Goal: Task Accomplishment & Management: Manage account settings

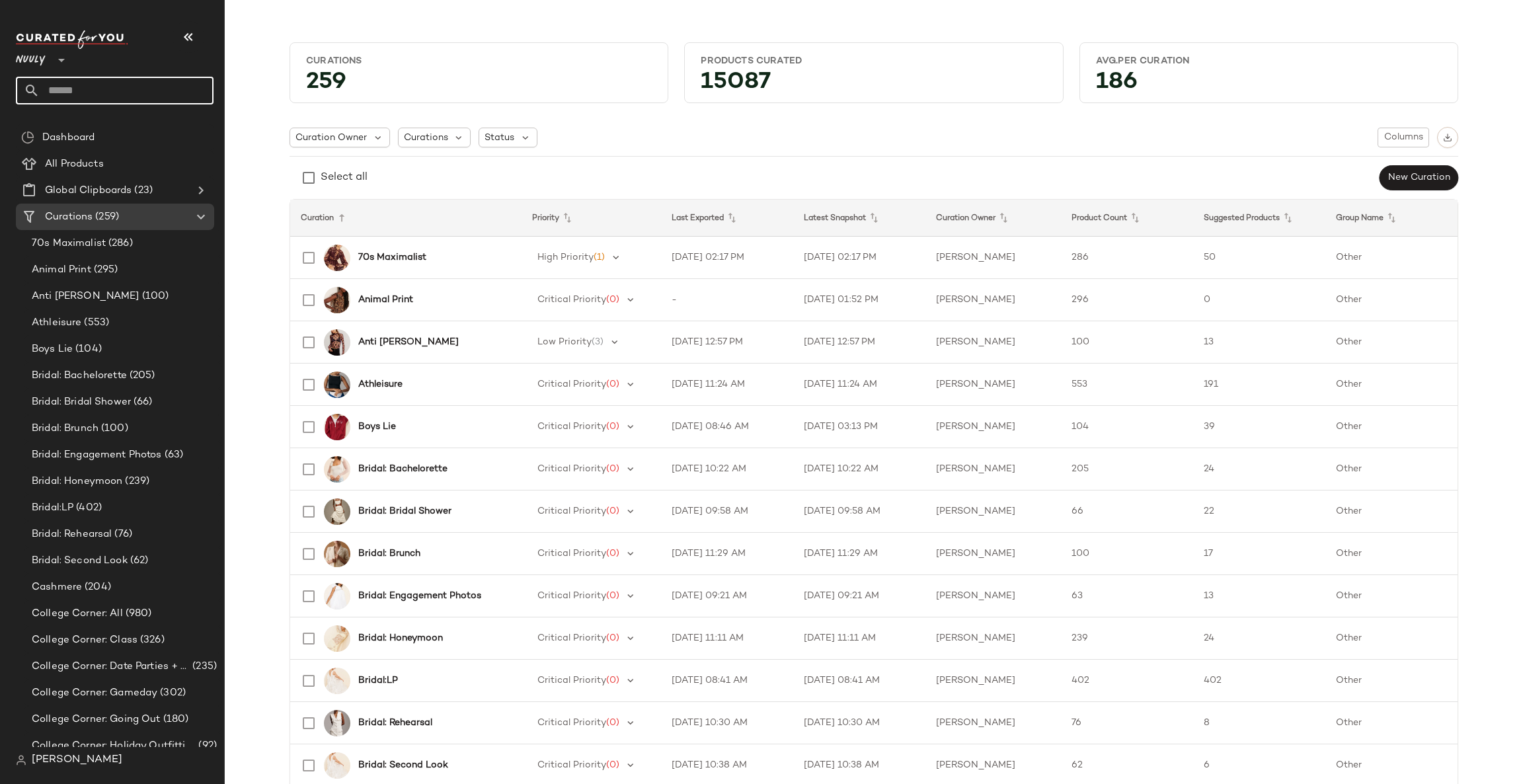
click at [70, 90] on input "text" at bounding box center [126, 91] width 174 height 28
type input "**********"
click at [121, 140] on div "Maternity Ev ents: Holiday Outfitting" at bounding box center [114, 128] width 197 height 27
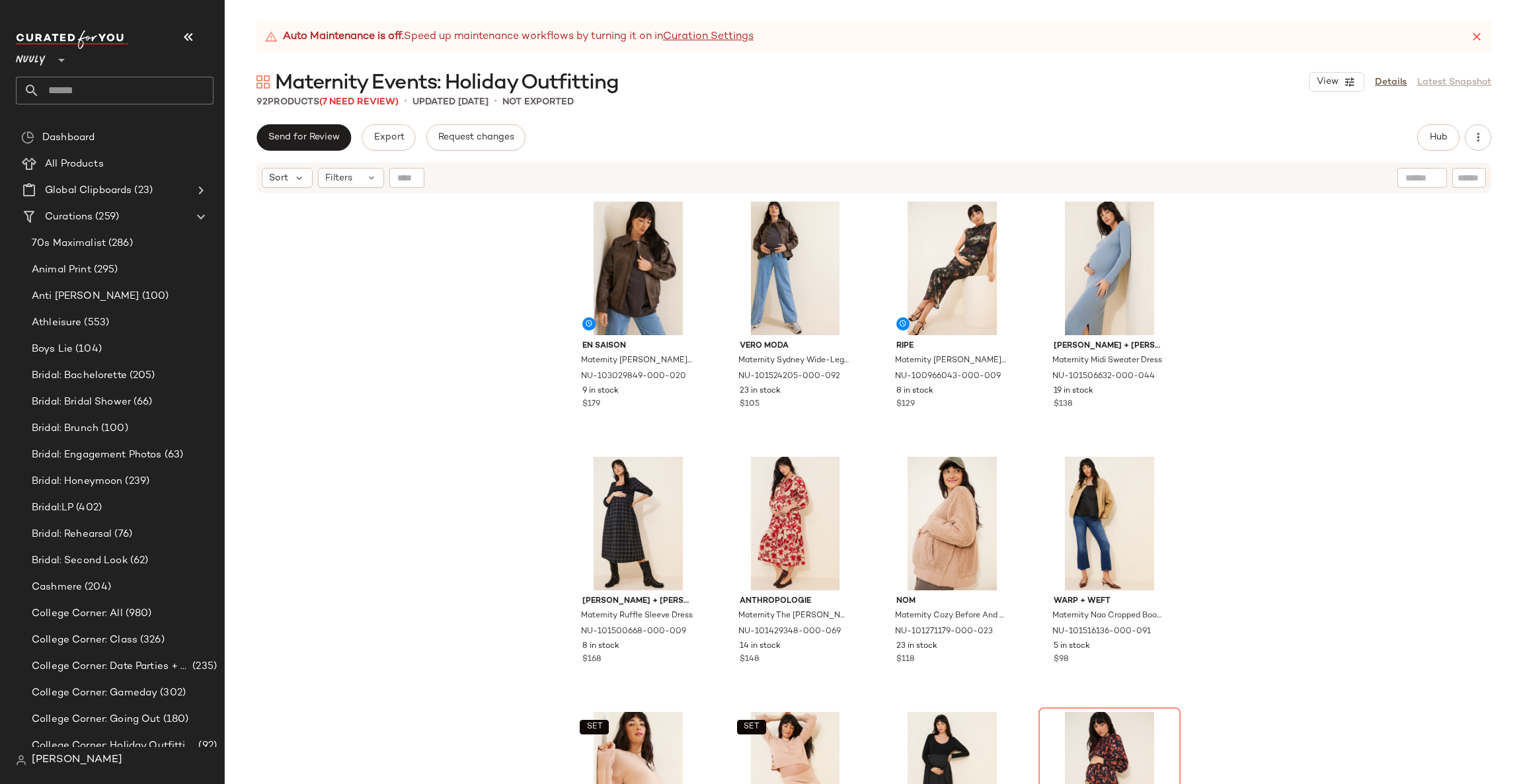
click at [110, 91] on input "text" at bounding box center [126, 91] width 174 height 28
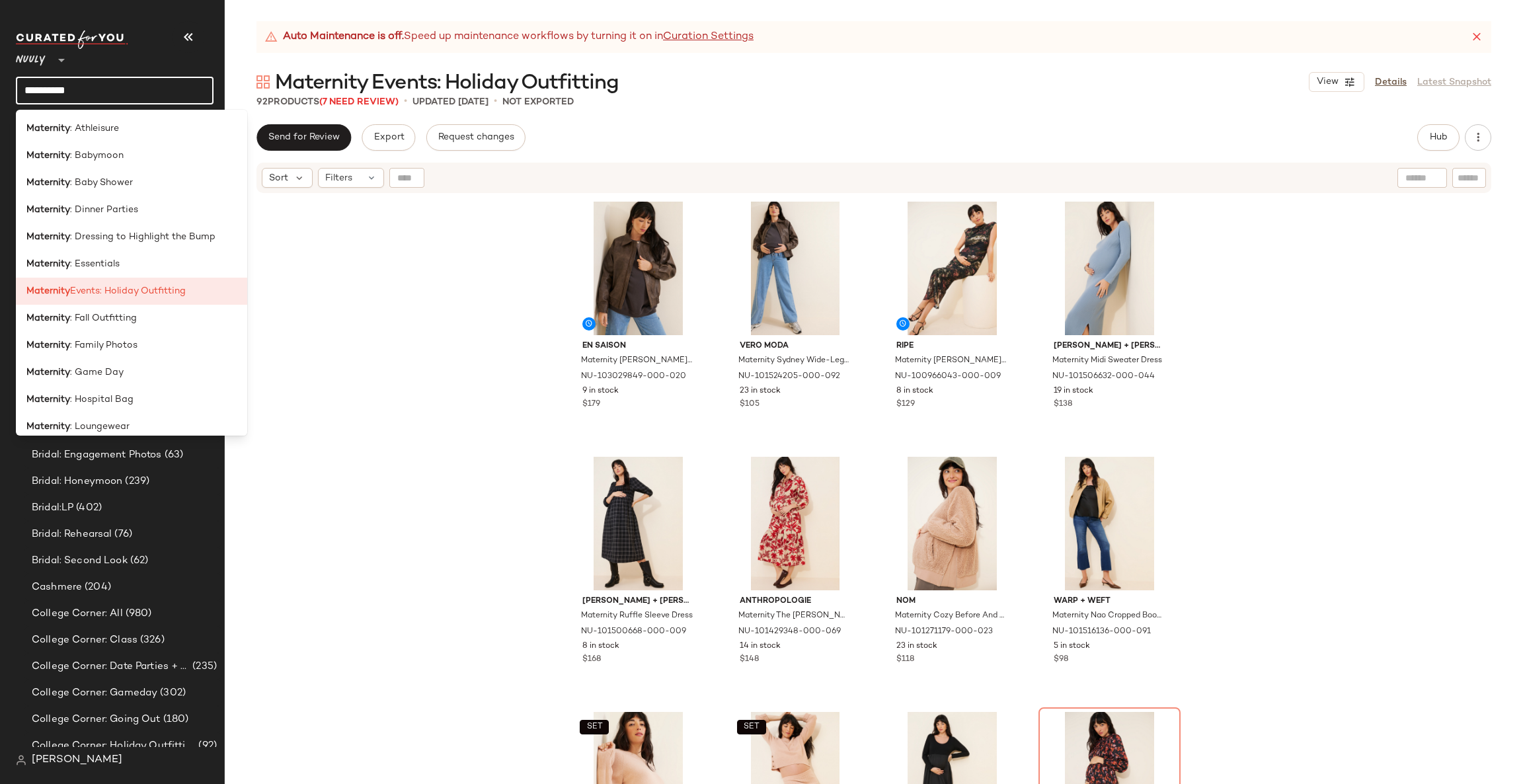
type input "*********"
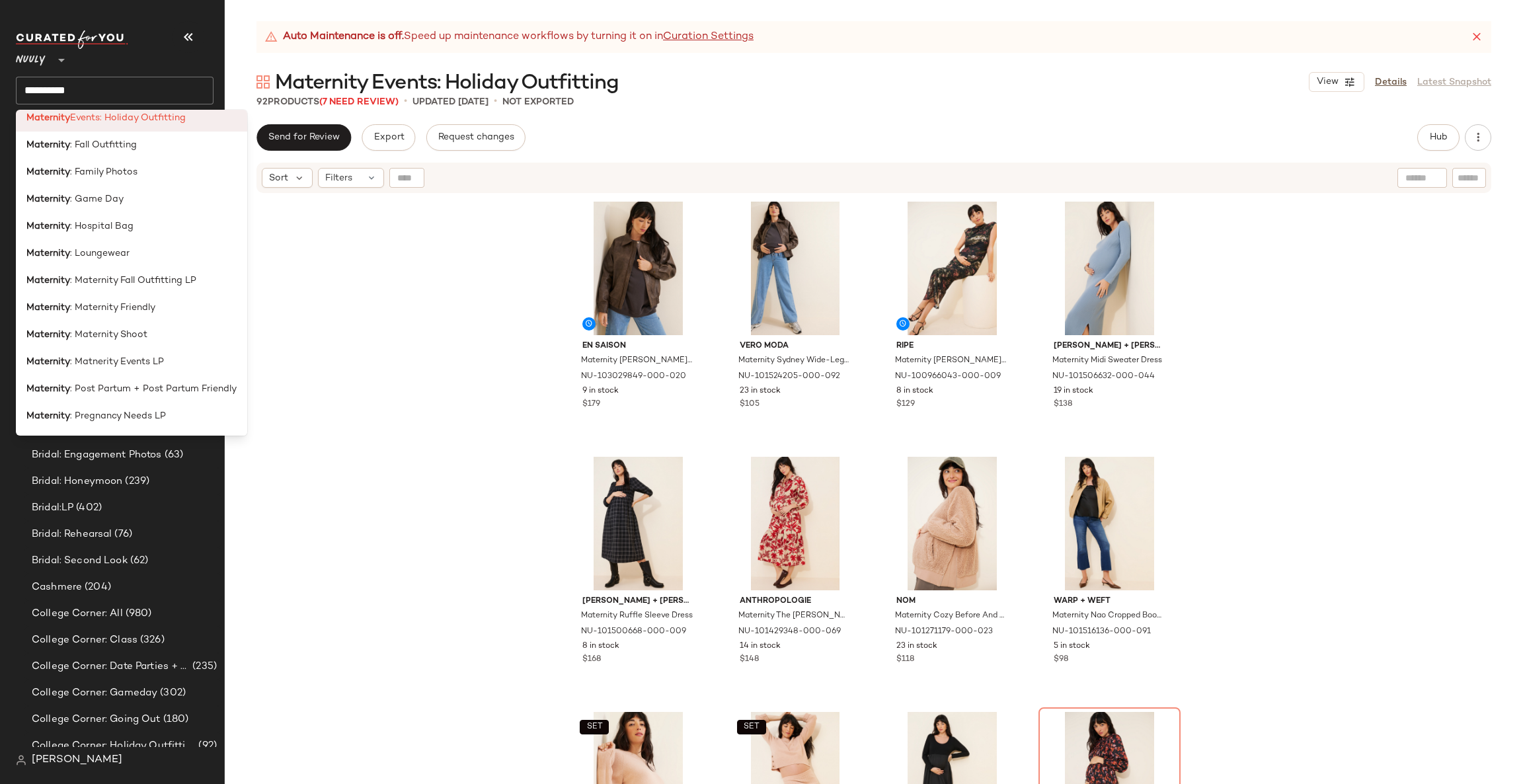
scroll to position [175, 0]
click at [146, 301] on span ": Maternity Friendly" at bounding box center [112, 305] width 85 height 14
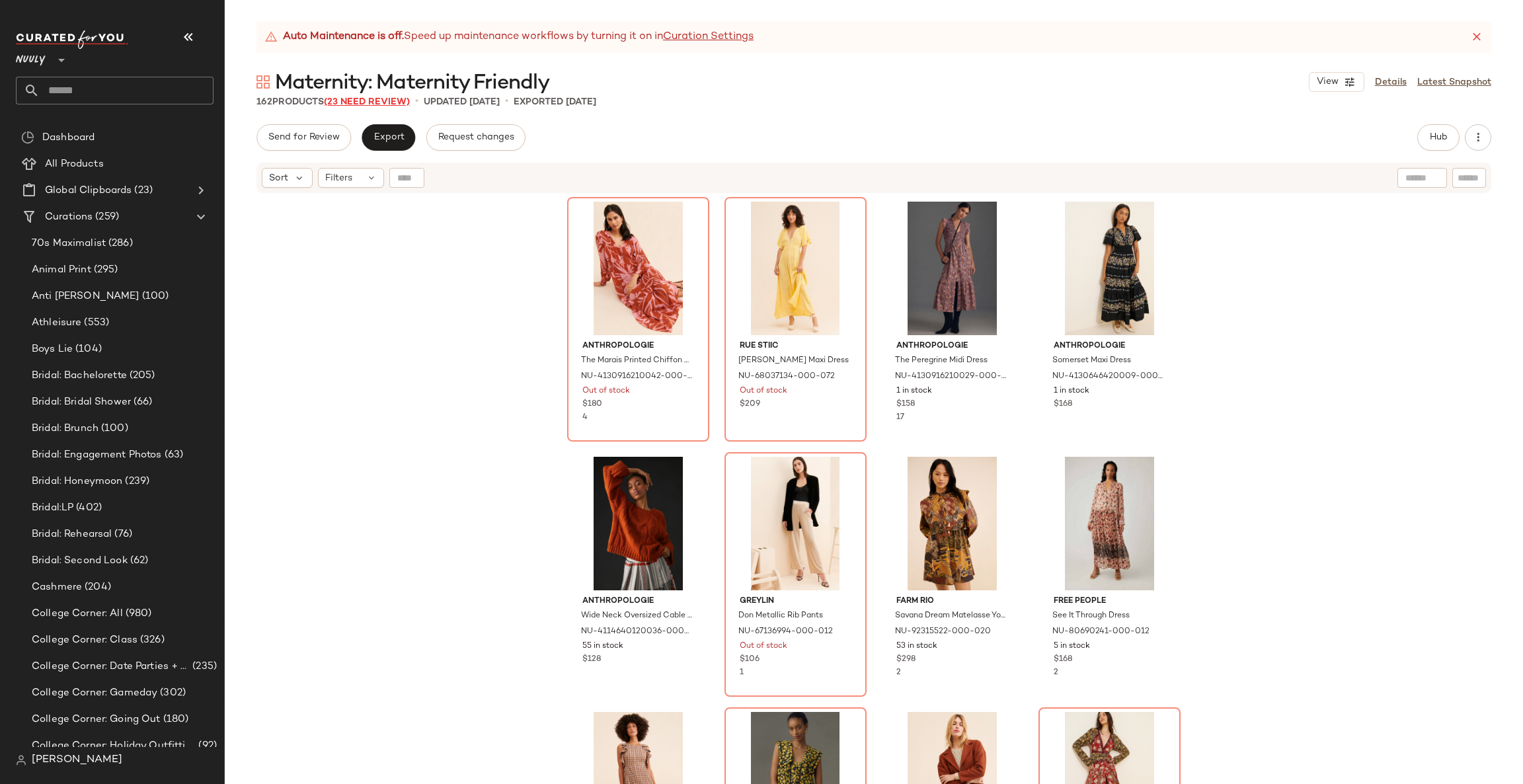
click at [347, 99] on span "(23 Need Review)" at bounding box center [367, 101] width 86 height 10
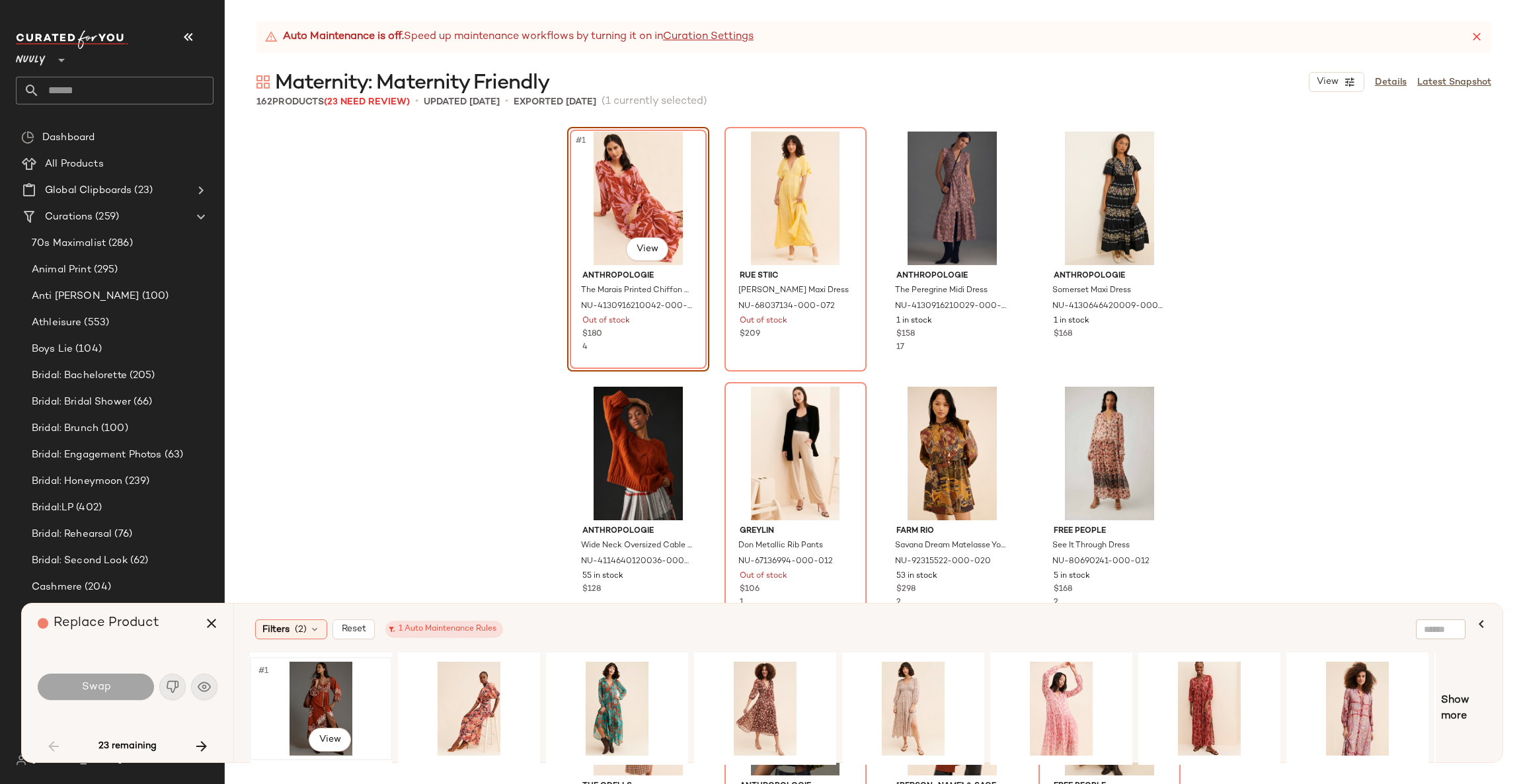
click at [317, 698] on div "#1 View" at bounding box center [321, 708] width 133 height 94
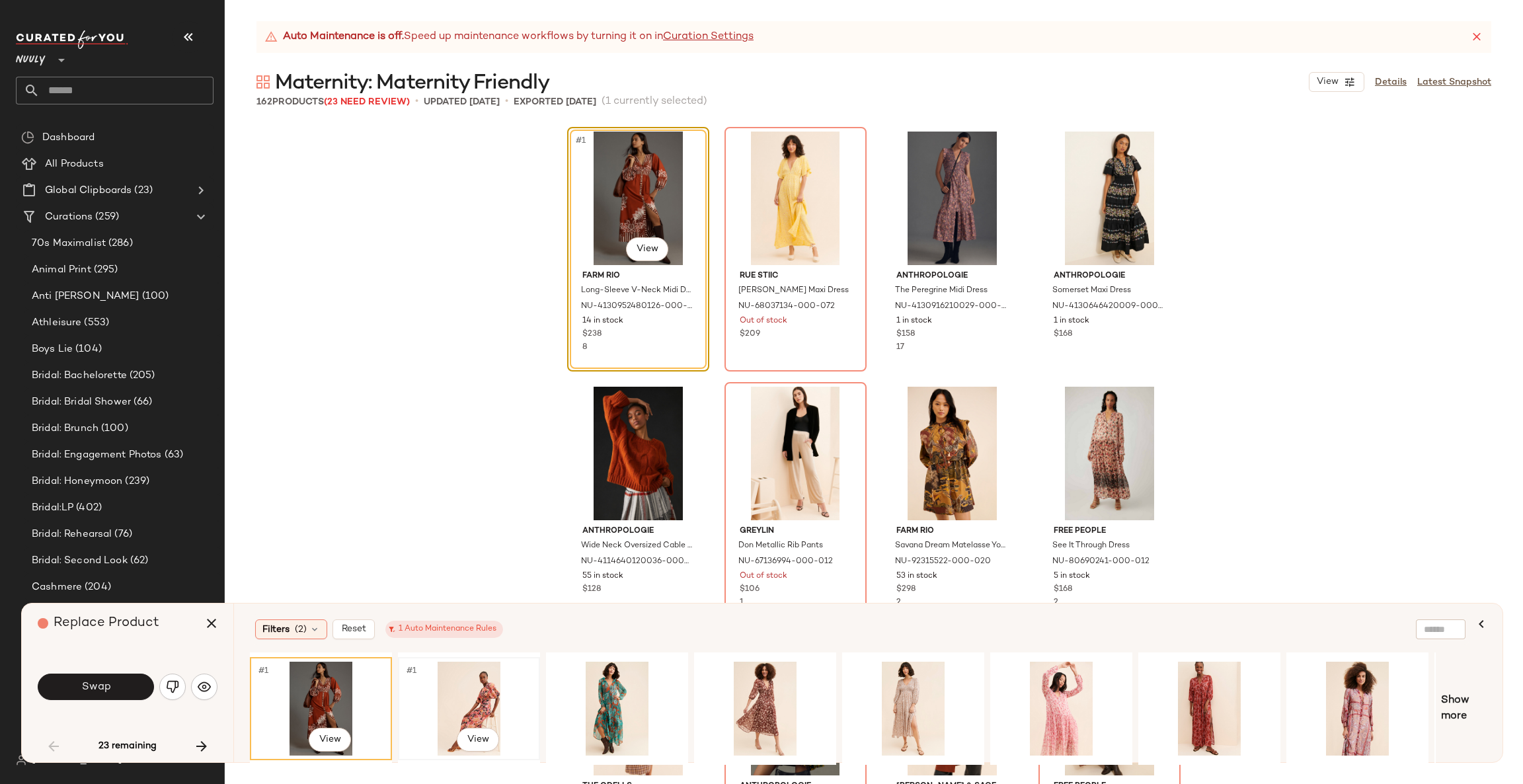
click at [476, 697] on div "#1 View" at bounding box center [469, 708] width 133 height 94
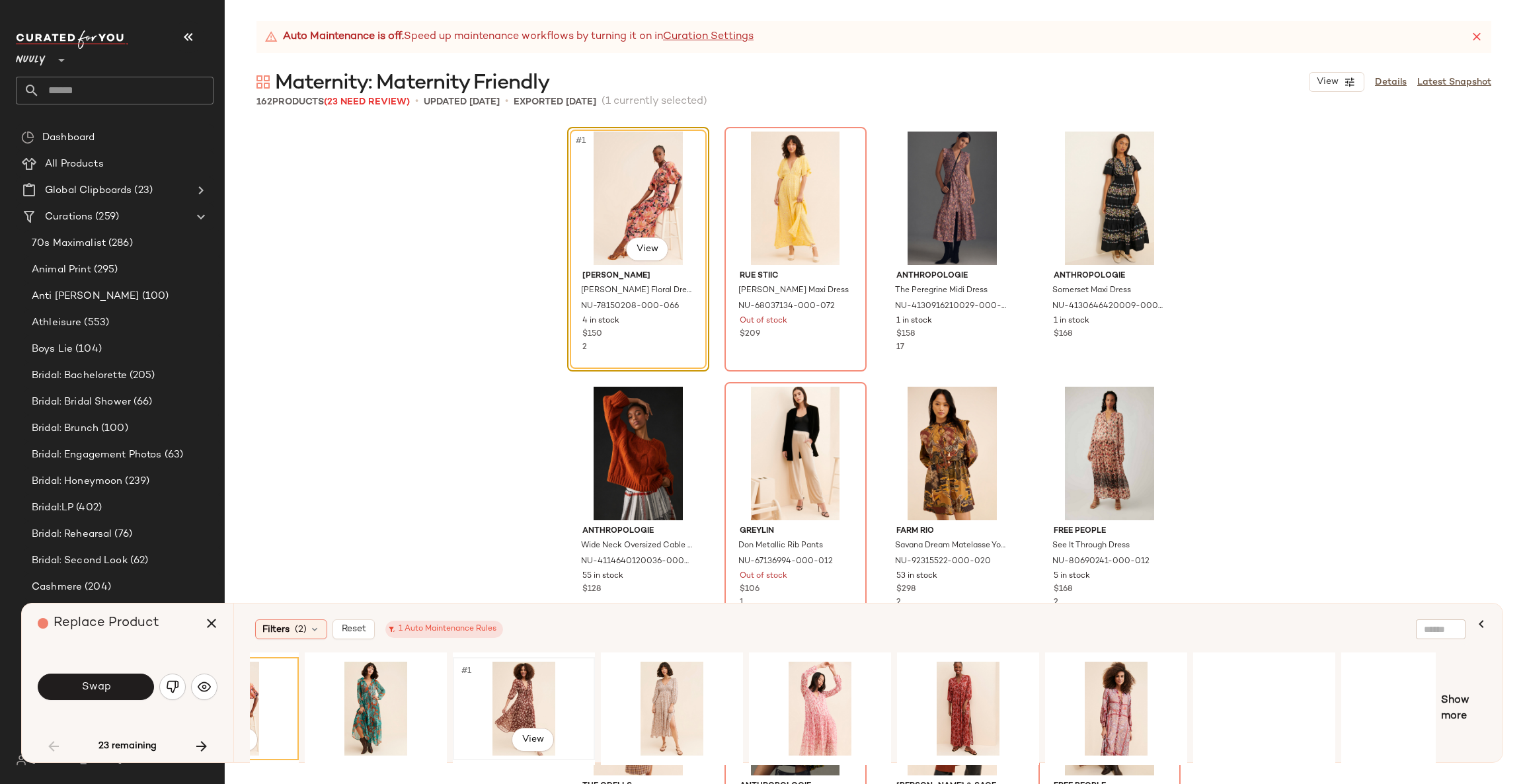
scroll to position [0, 288]
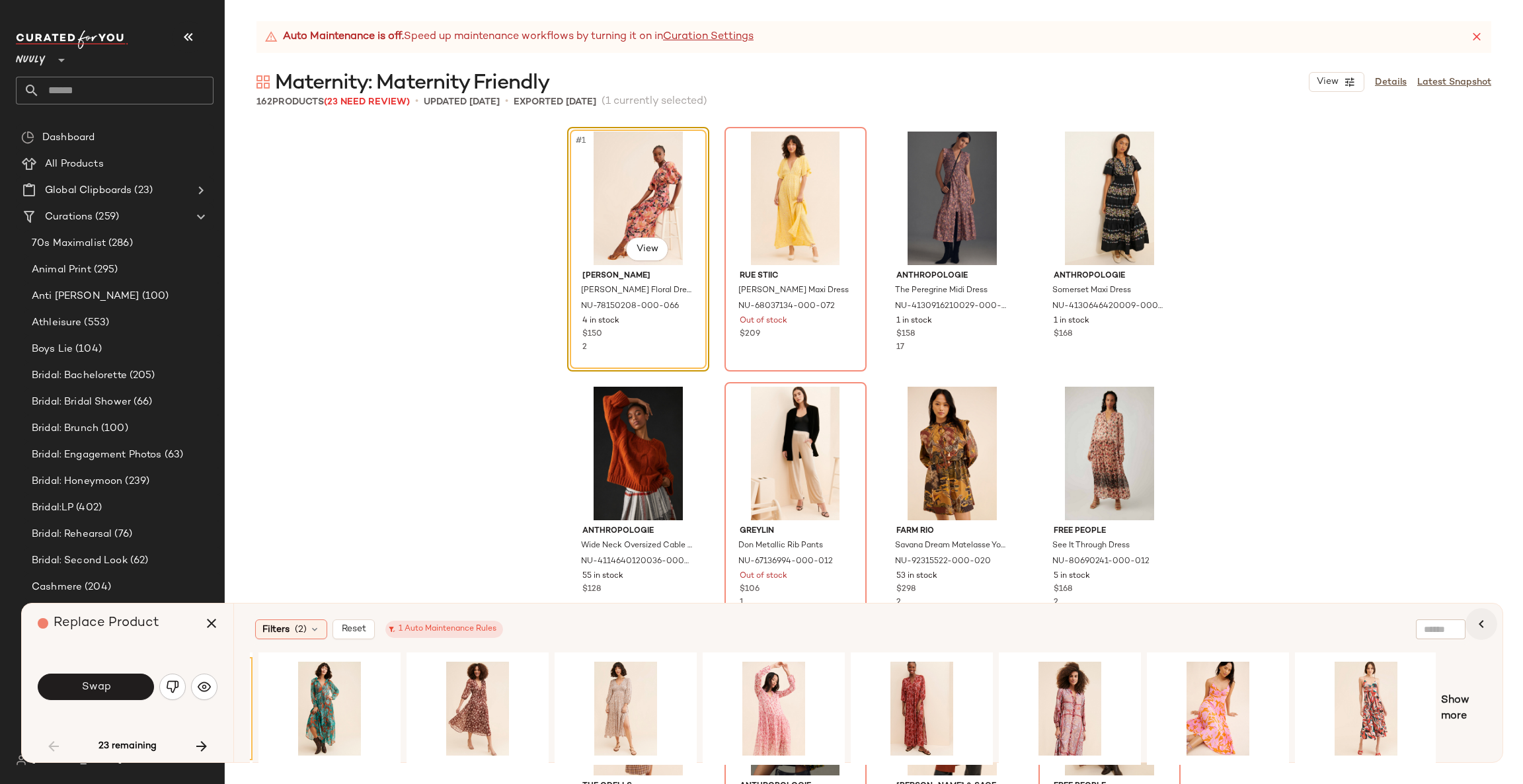
click at [1485, 612] on button "button" at bounding box center [1481, 624] width 32 height 32
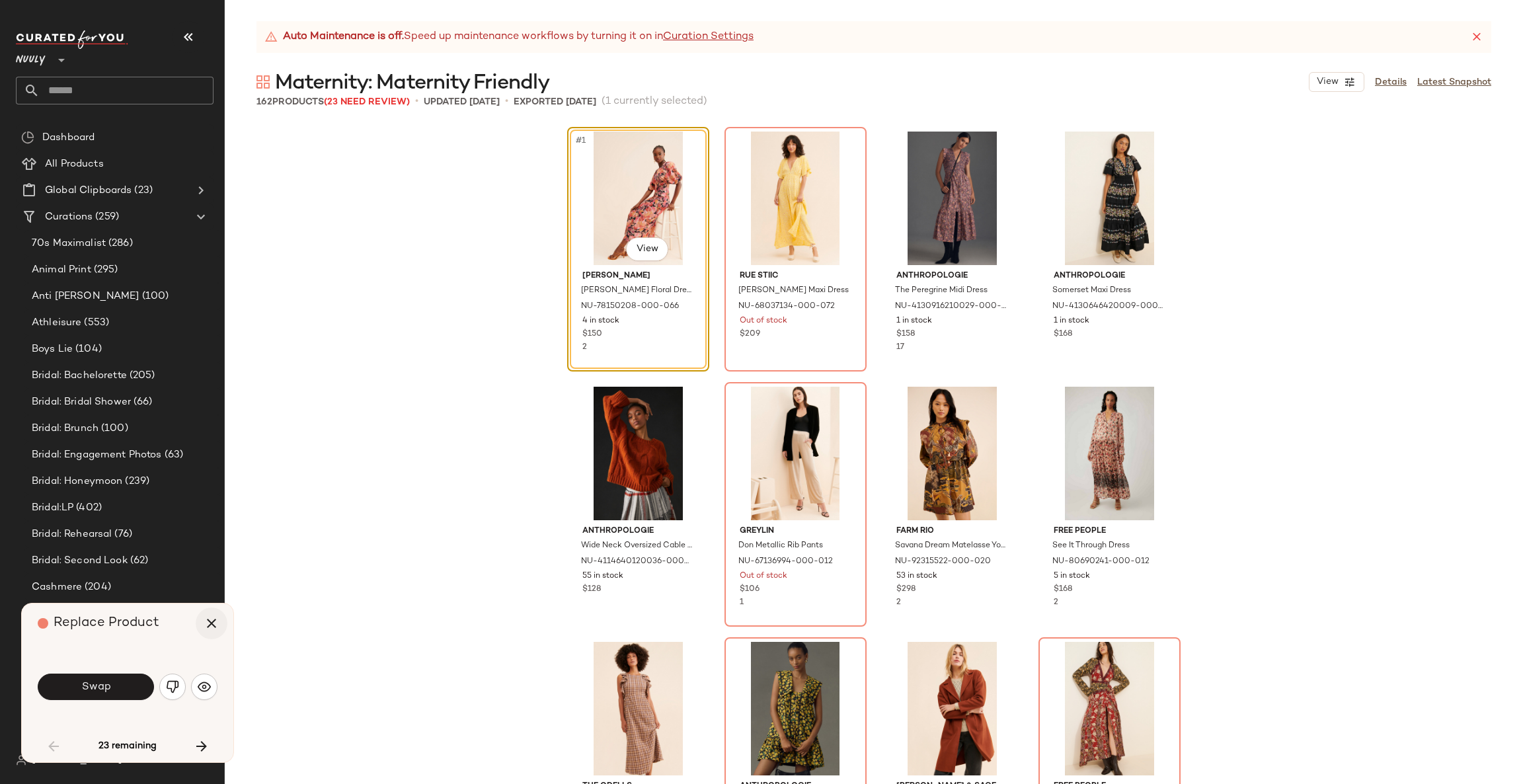
click at [200, 620] on button "button" at bounding box center [211, 623] width 32 height 32
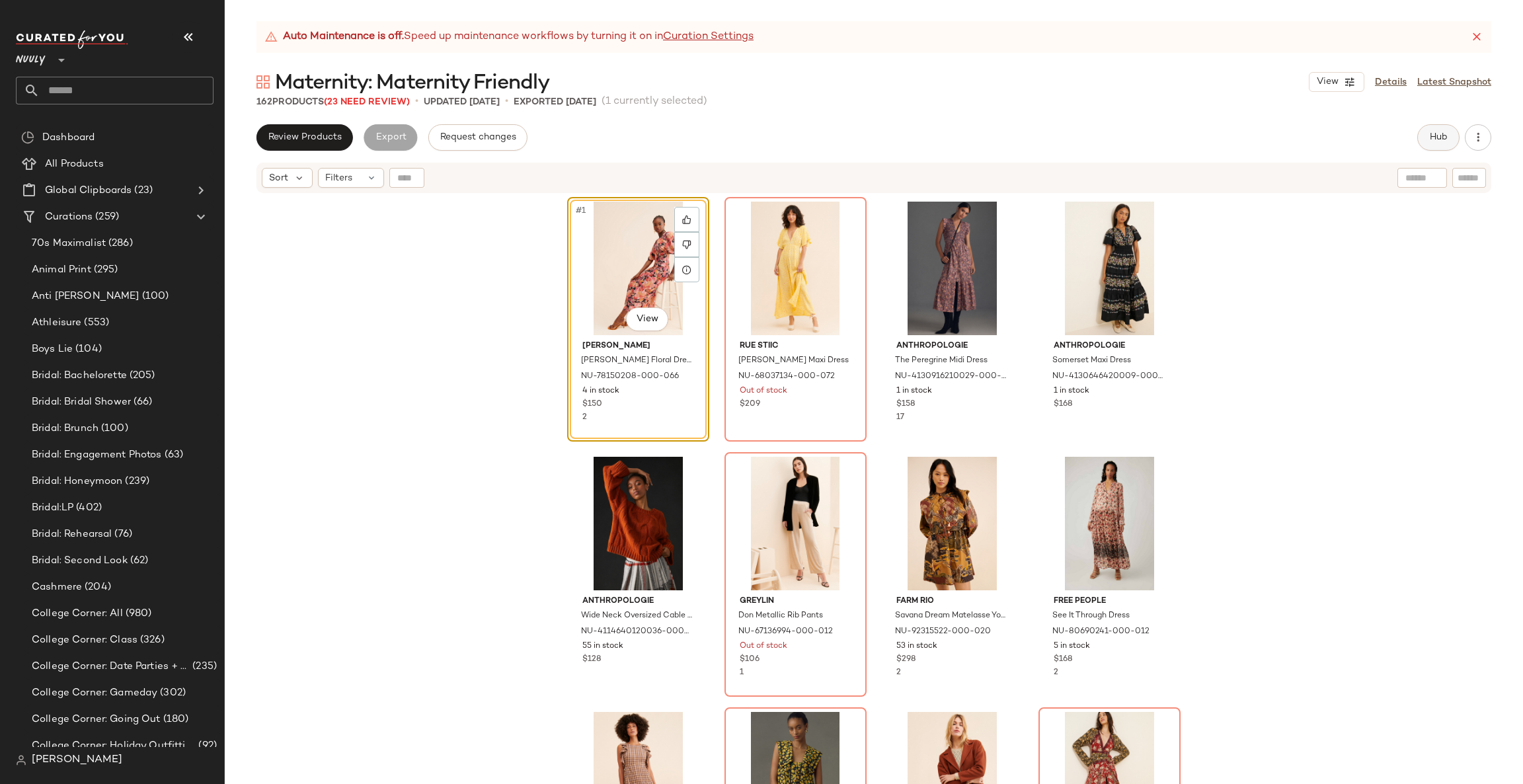
click at [1445, 142] on span "Hub" at bounding box center [1438, 138] width 18 height 10
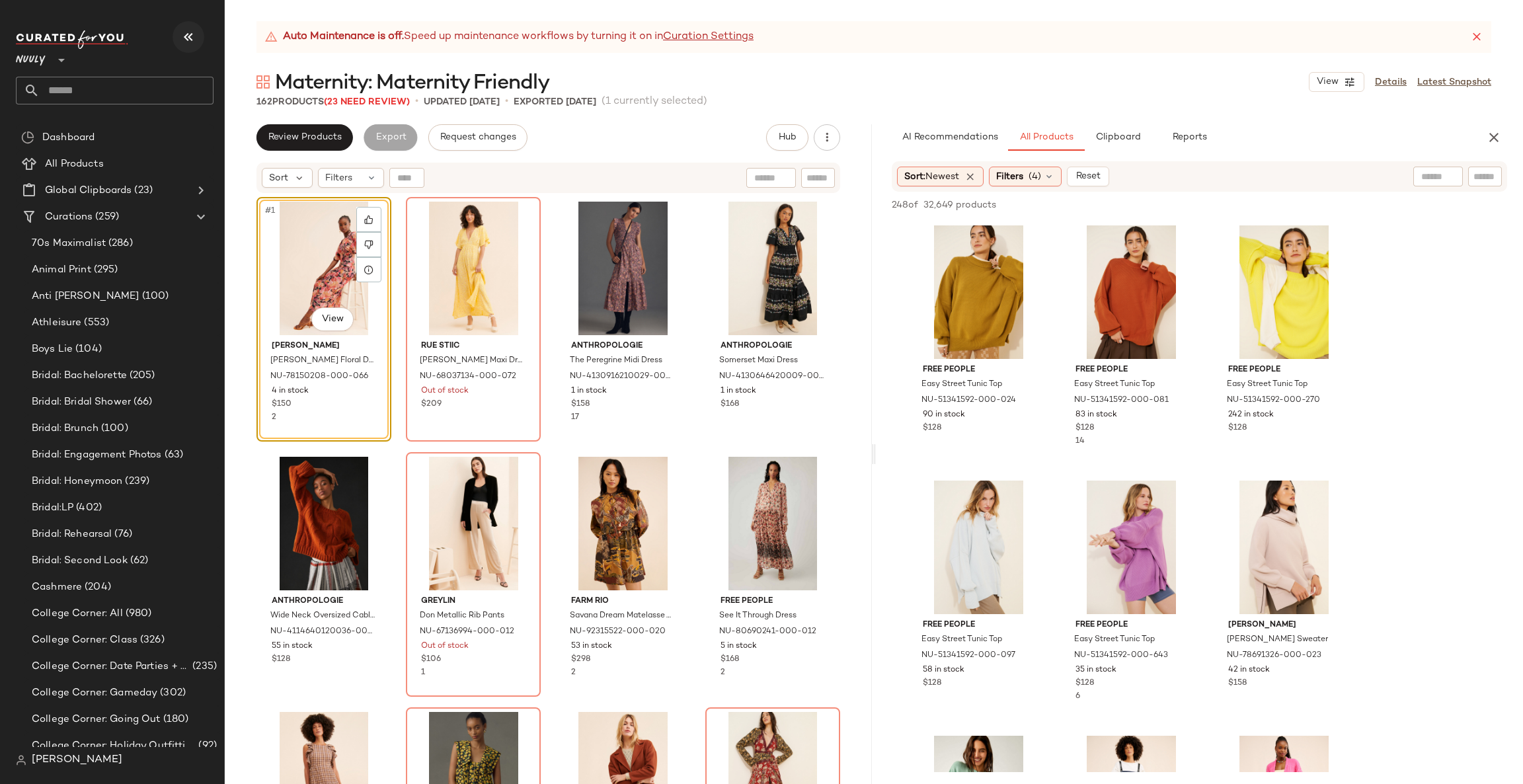
click at [179, 40] on button "button" at bounding box center [188, 37] width 32 height 32
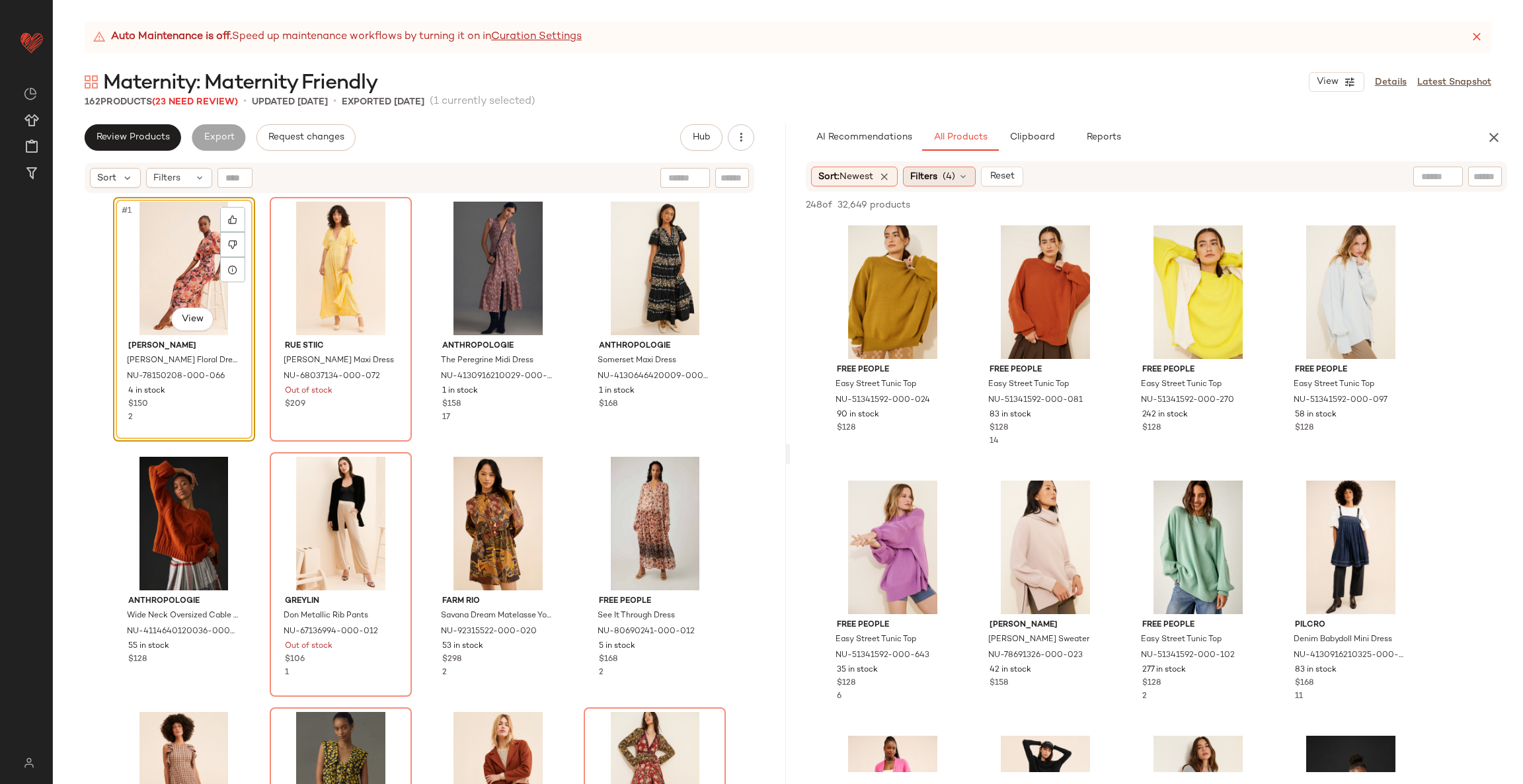
click at [937, 172] on span "Filters" at bounding box center [923, 177] width 27 height 14
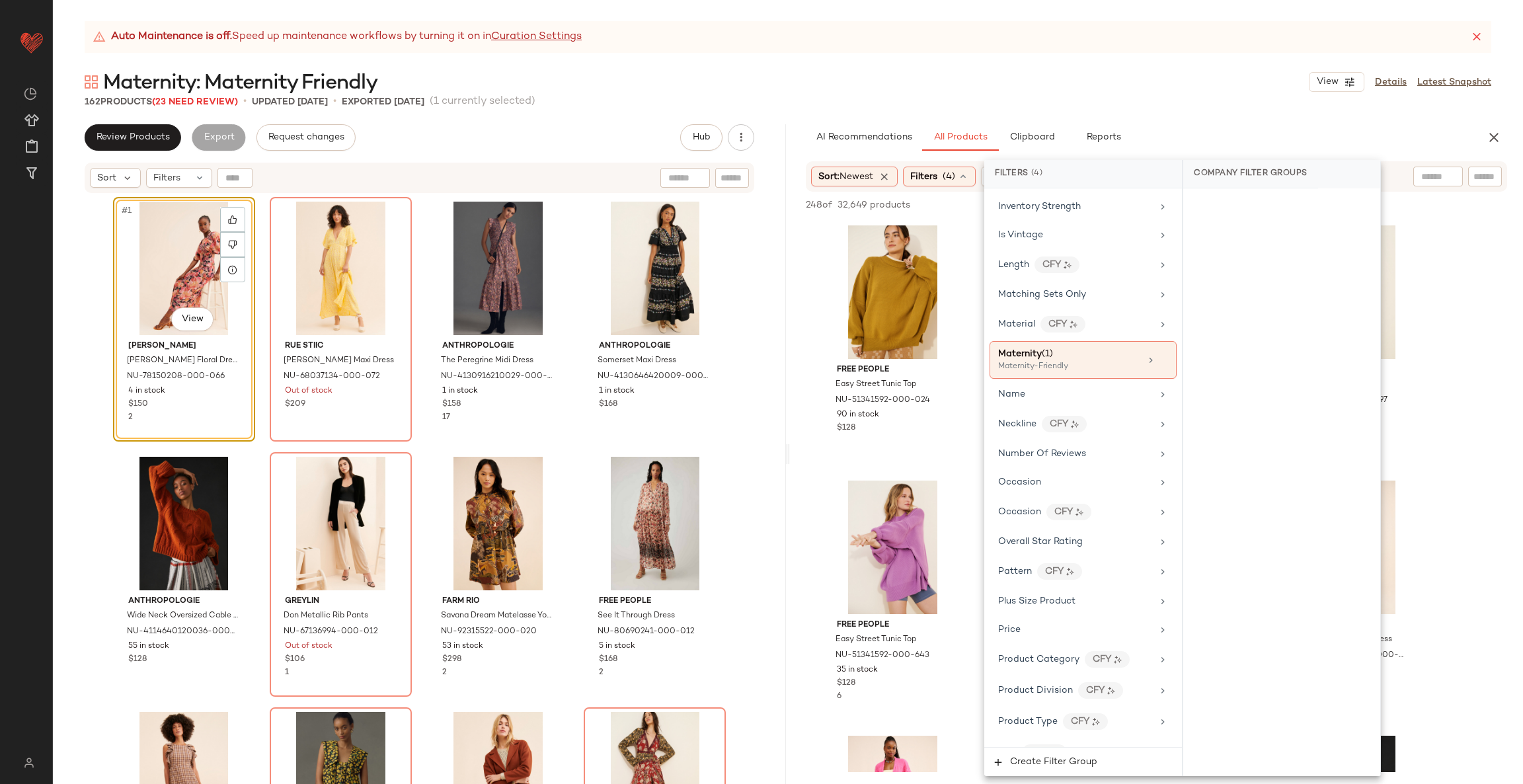
scroll to position [606, 0]
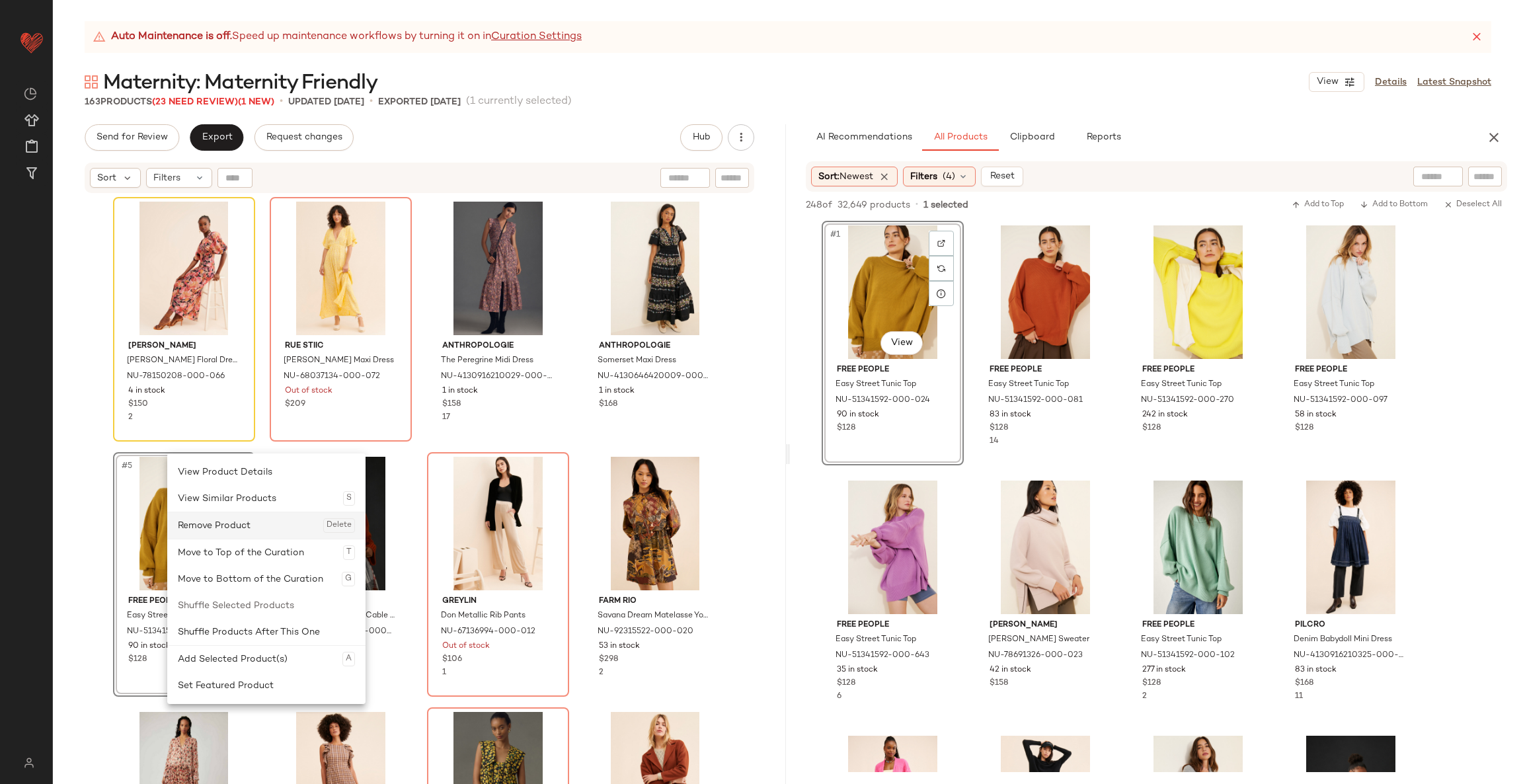
click at [200, 524] on div "Remove Product Delete" at bounding box center [266, 525] width 177 height 27
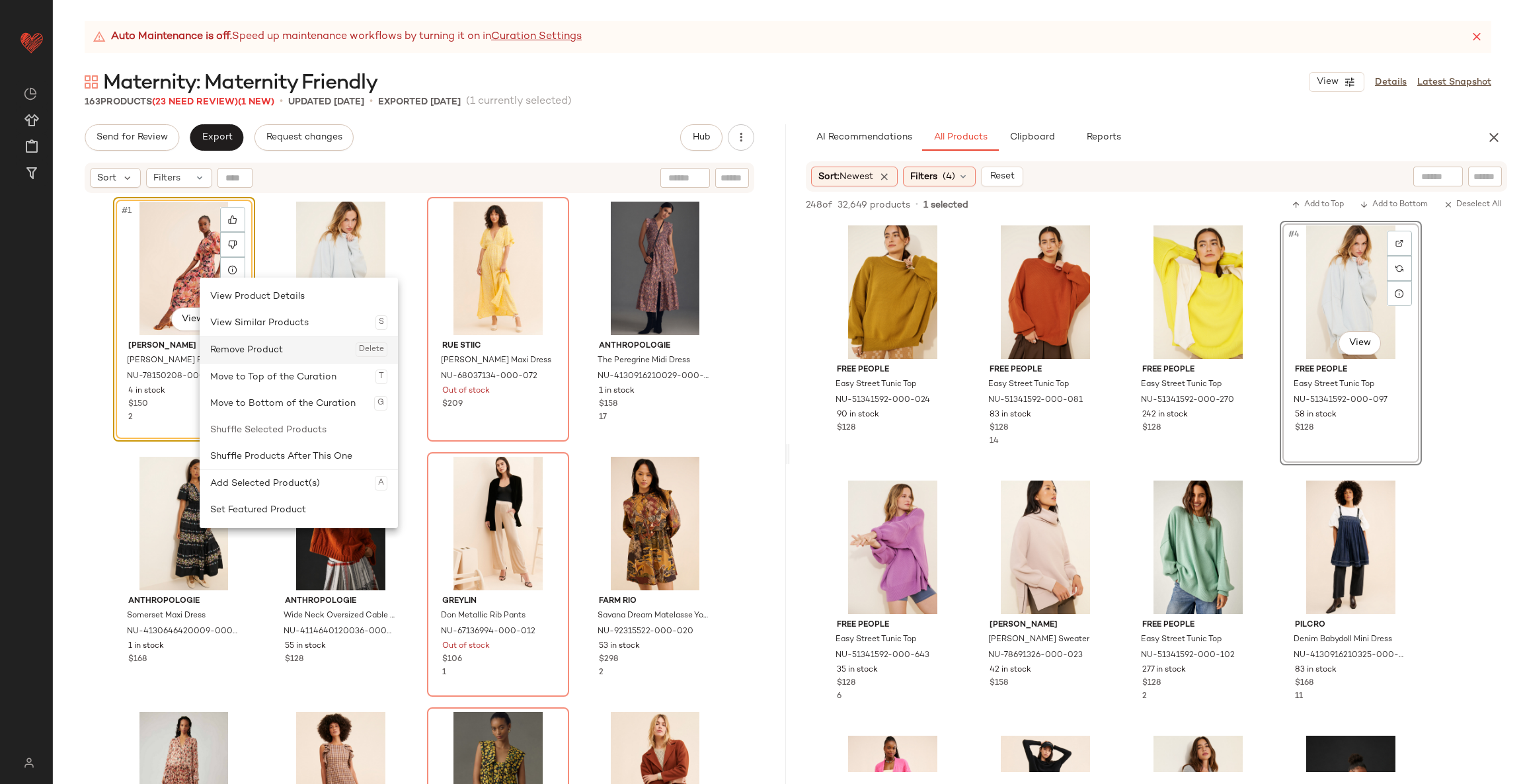
click at [265, 343] on div "Remove Product Delete" at bounding box center [298, 350] width 177 height 27
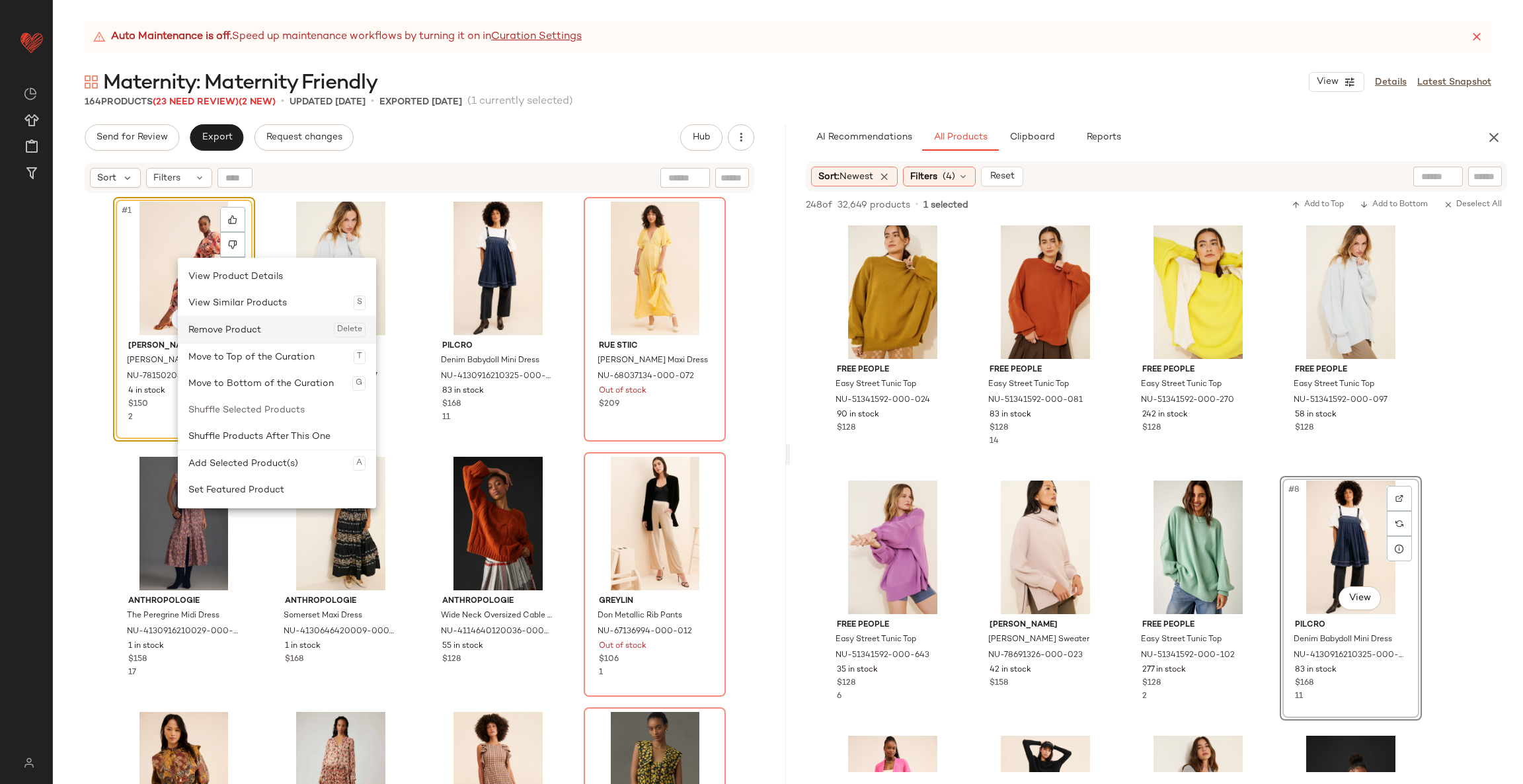
click at [240, 325] on div "Remove Product Delete" at bounding box center [277, 330] width 177 height 27
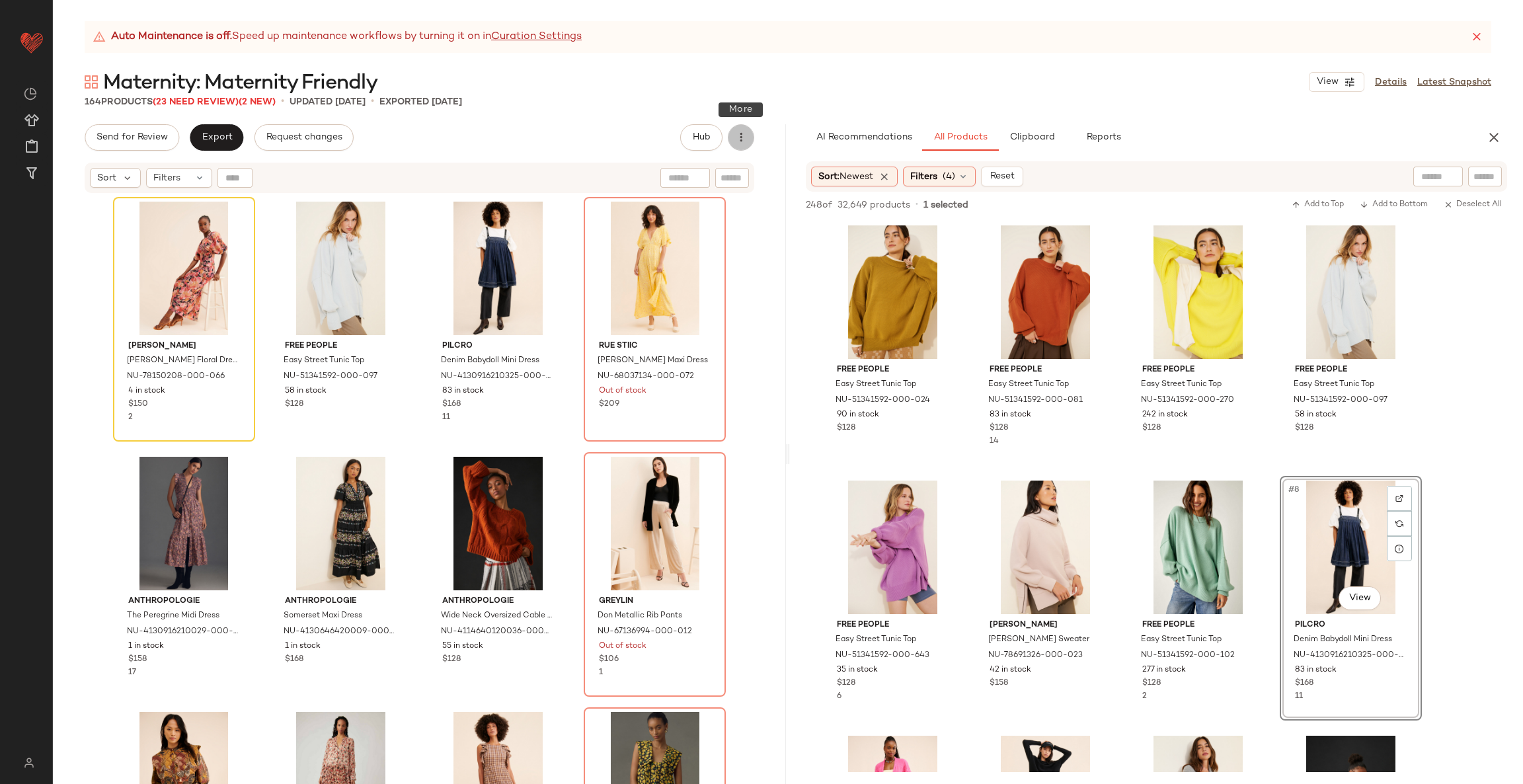
click at [747, 129] on button "button" at bounding box center [741, 138] width 27 height 27
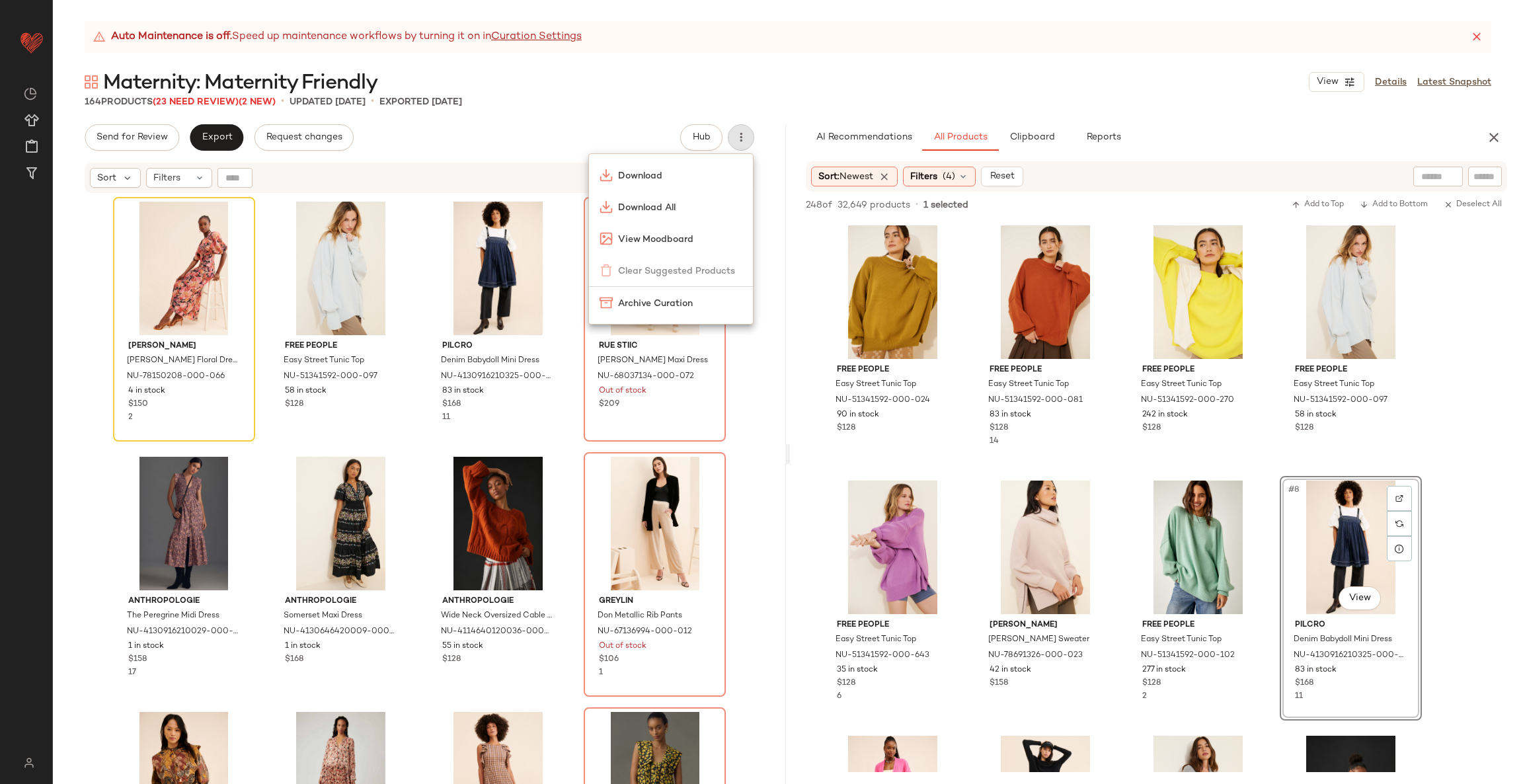
click at [686, 268] on div "Download Download All View Moodboard Clear Suggested Products Archive Curation" at bounding box center [670, 238] width 165 height 171
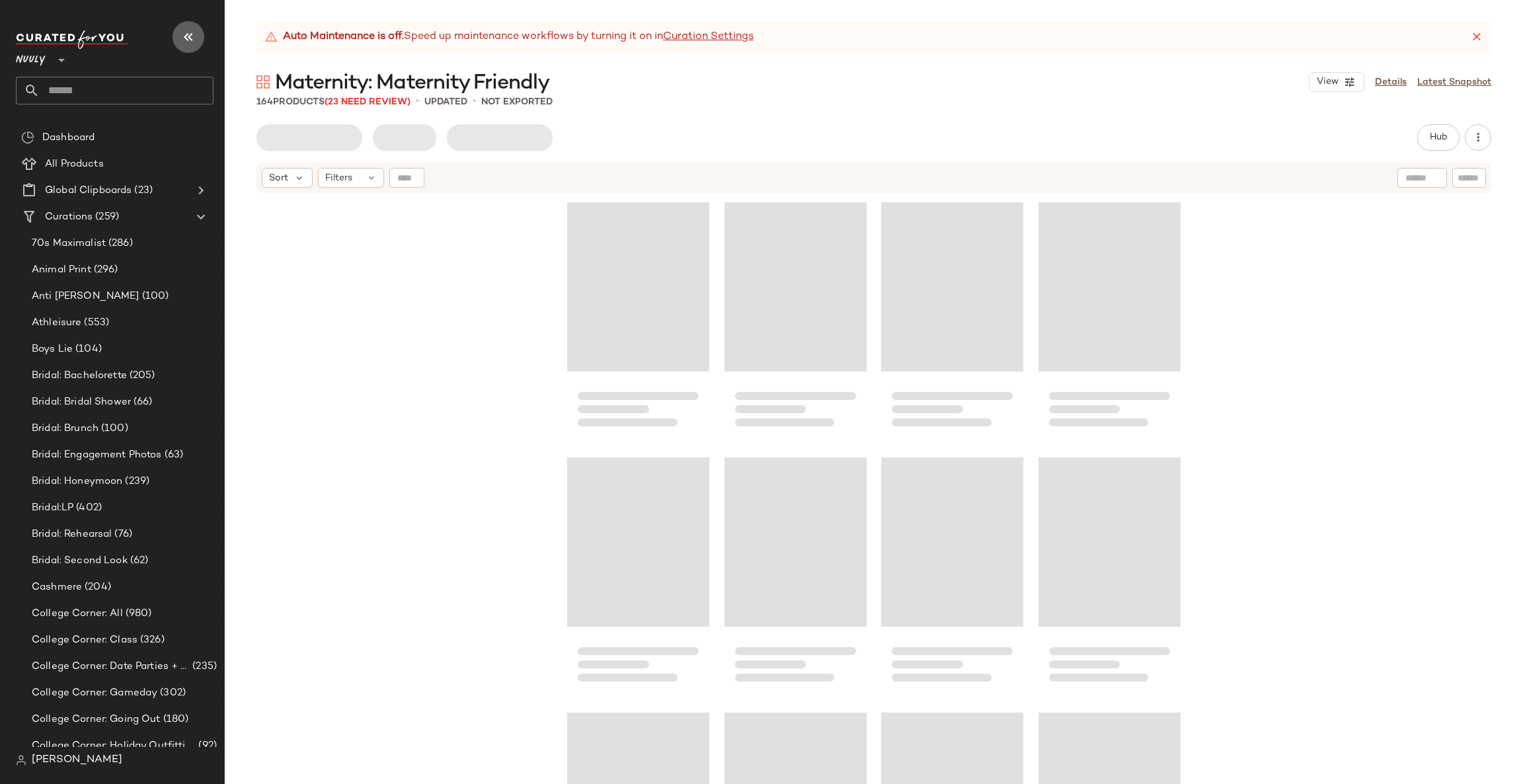
click at [188, 41] on icon "button" at bounding box center [188, 36] width 16 height 16
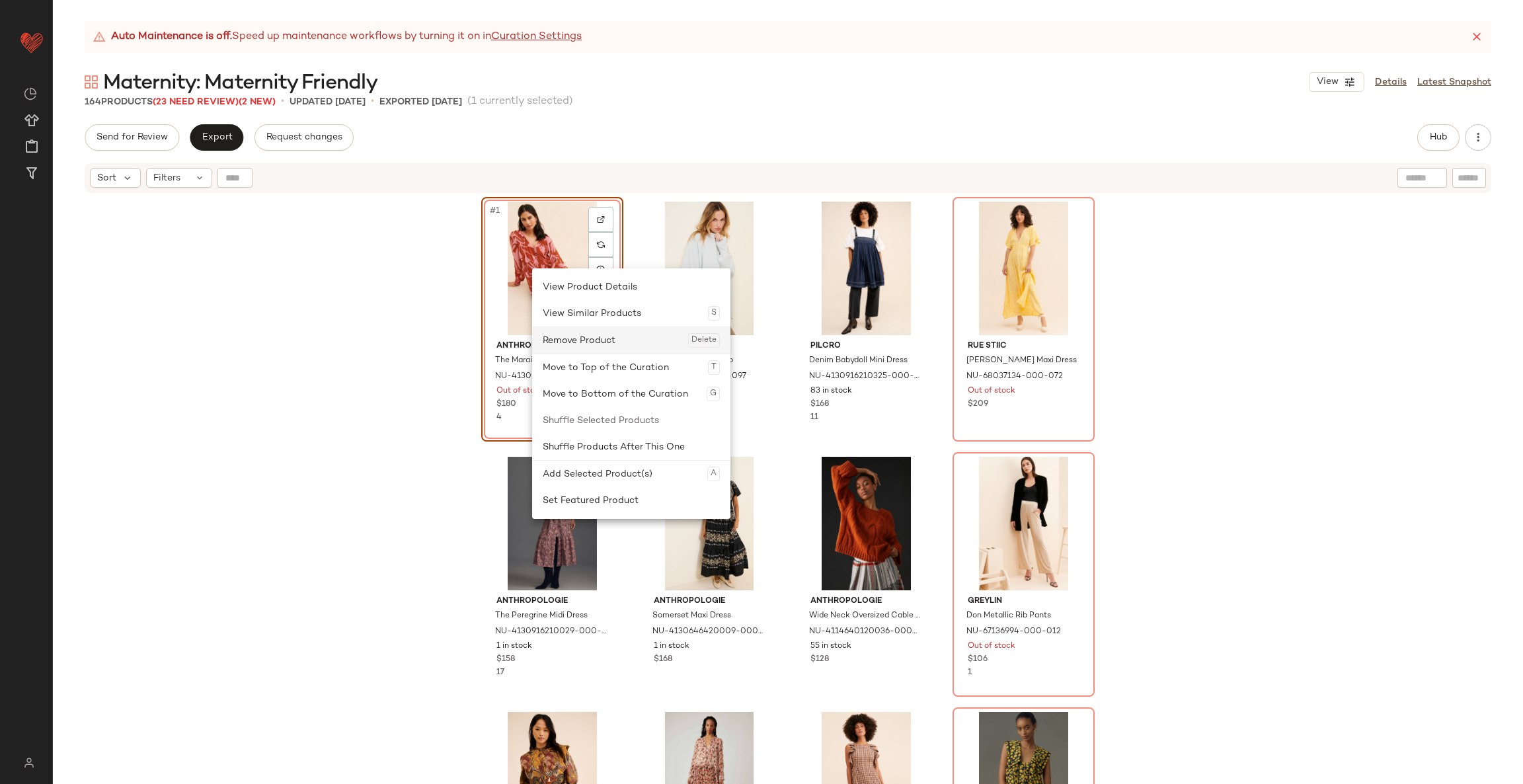
click at [578, 337] on div "Remove Product Delete" at bounding box center [631, 340] width 177 height 27
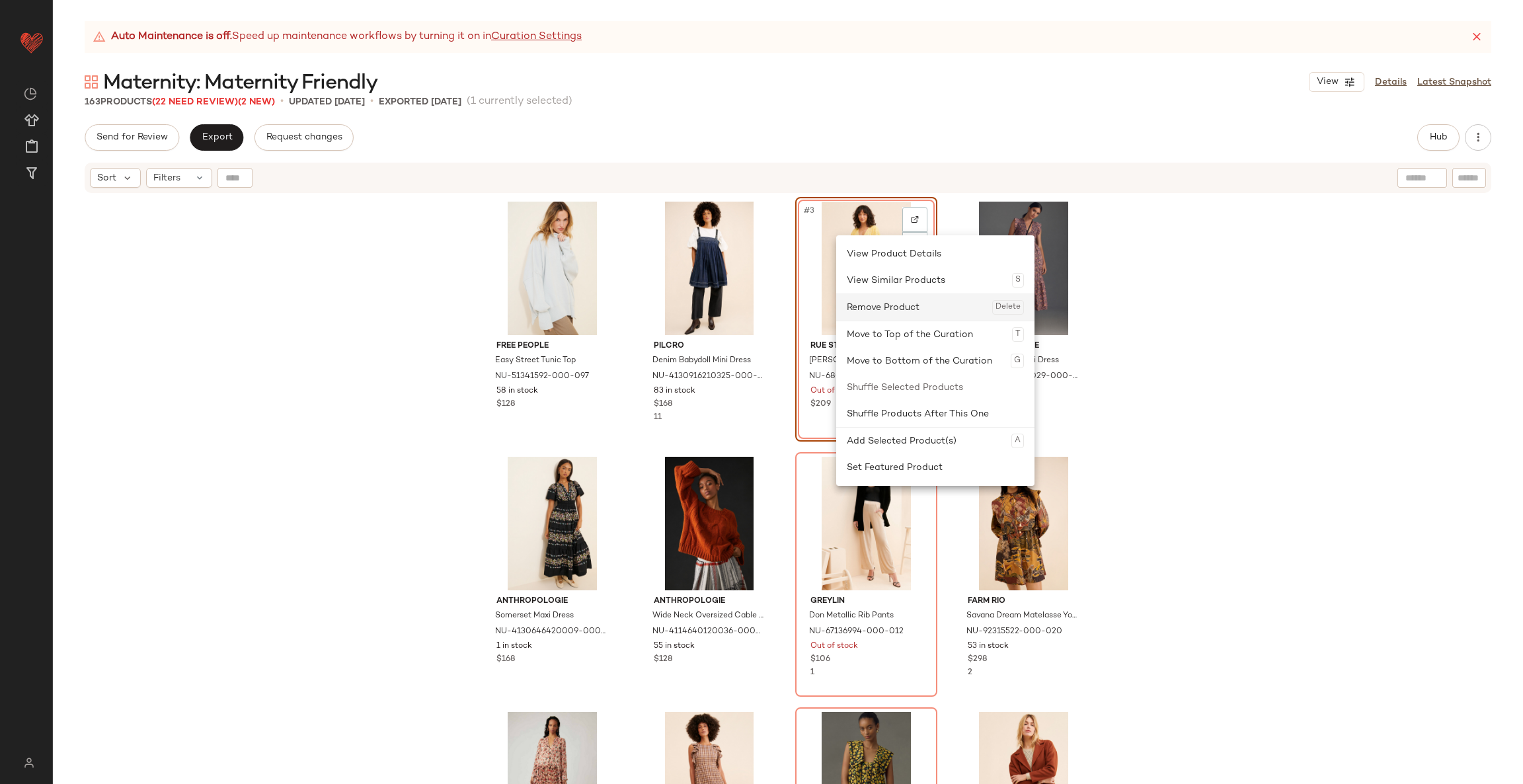
click at [879, 300] on div "Remove Product Delete" at bounding box center [935, 308] width 177 height 27
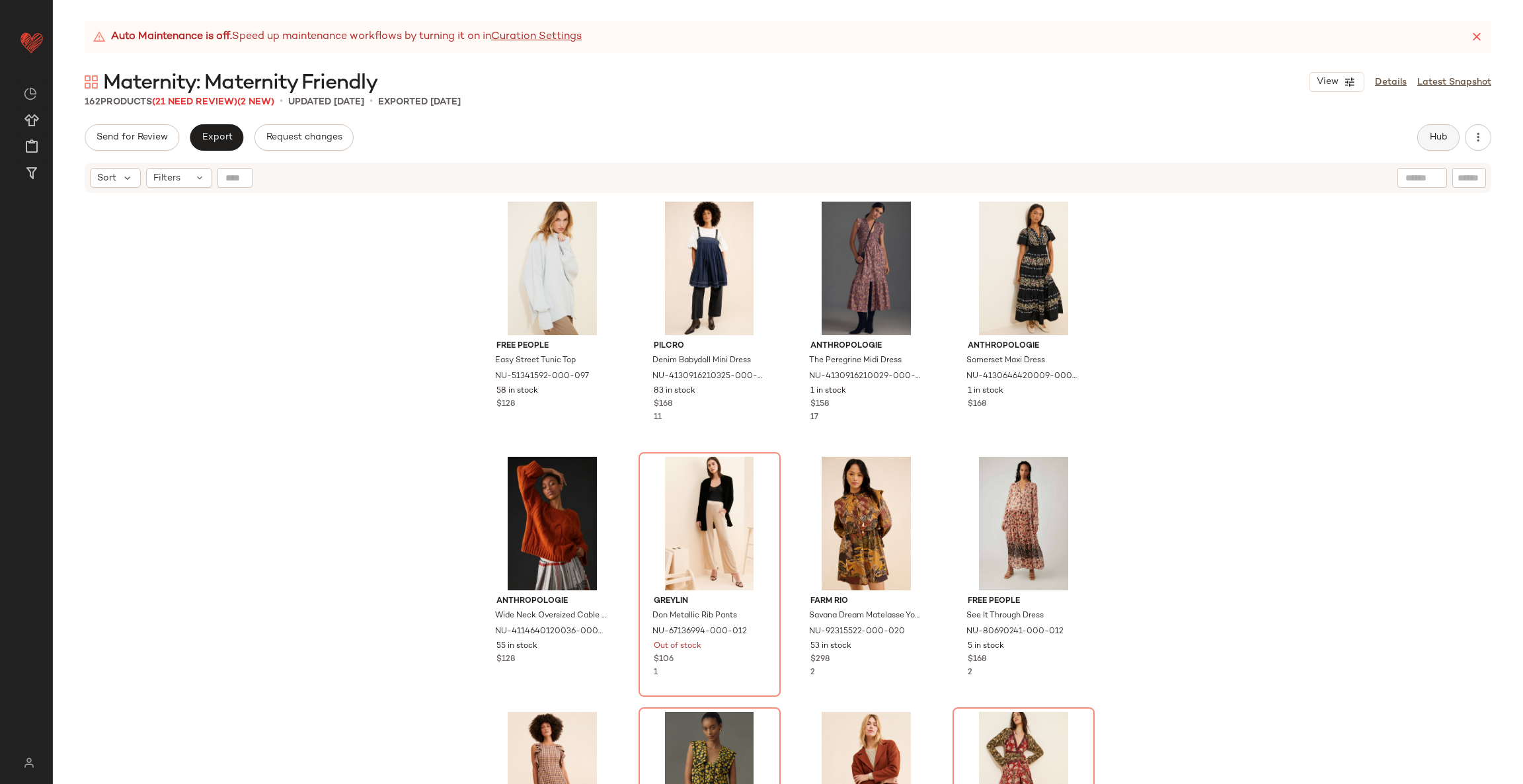
click at [1442, 130] on button "Hub" at bounding box center [1438, 138] width 42 height 27
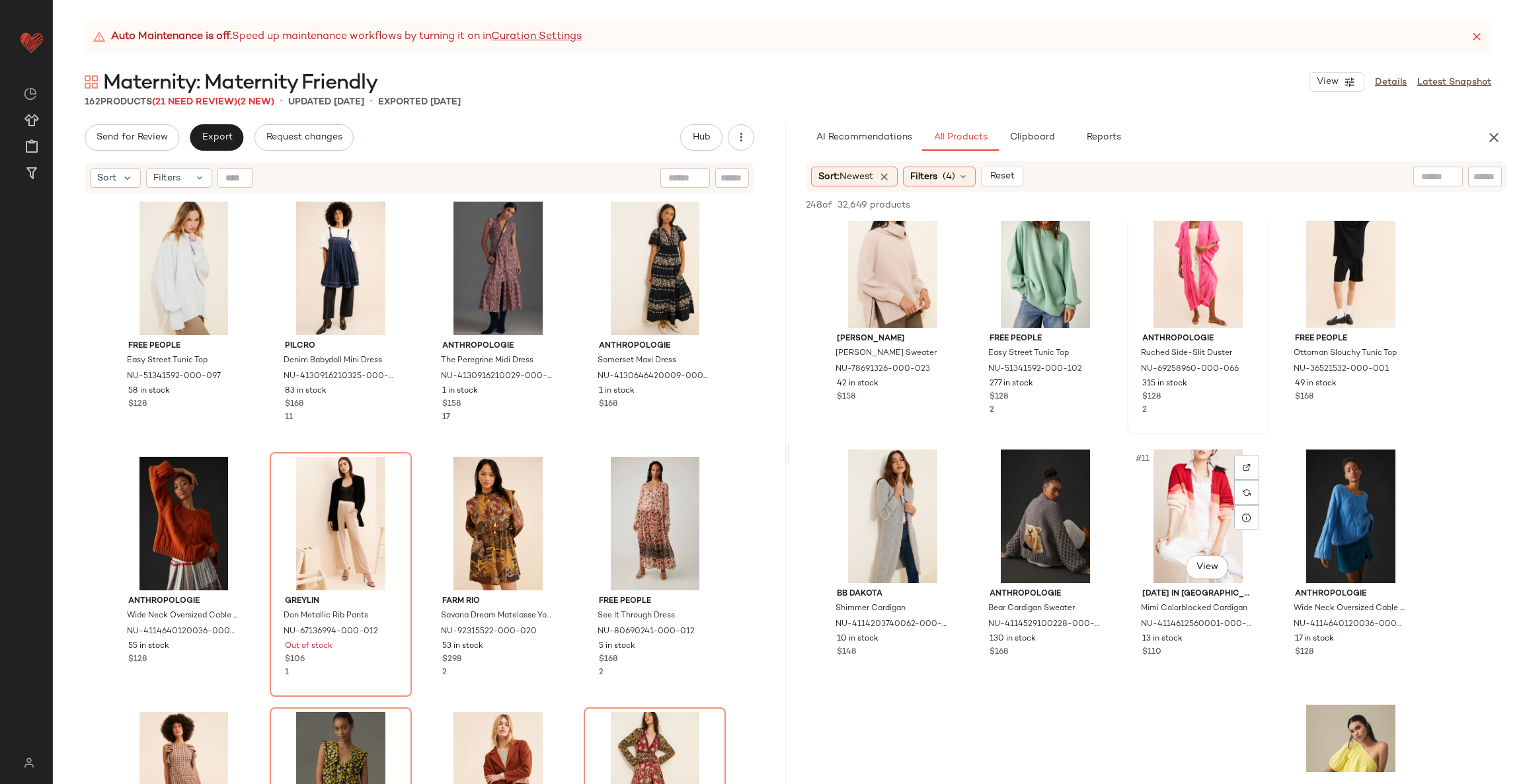
scroll to position [288, 0]
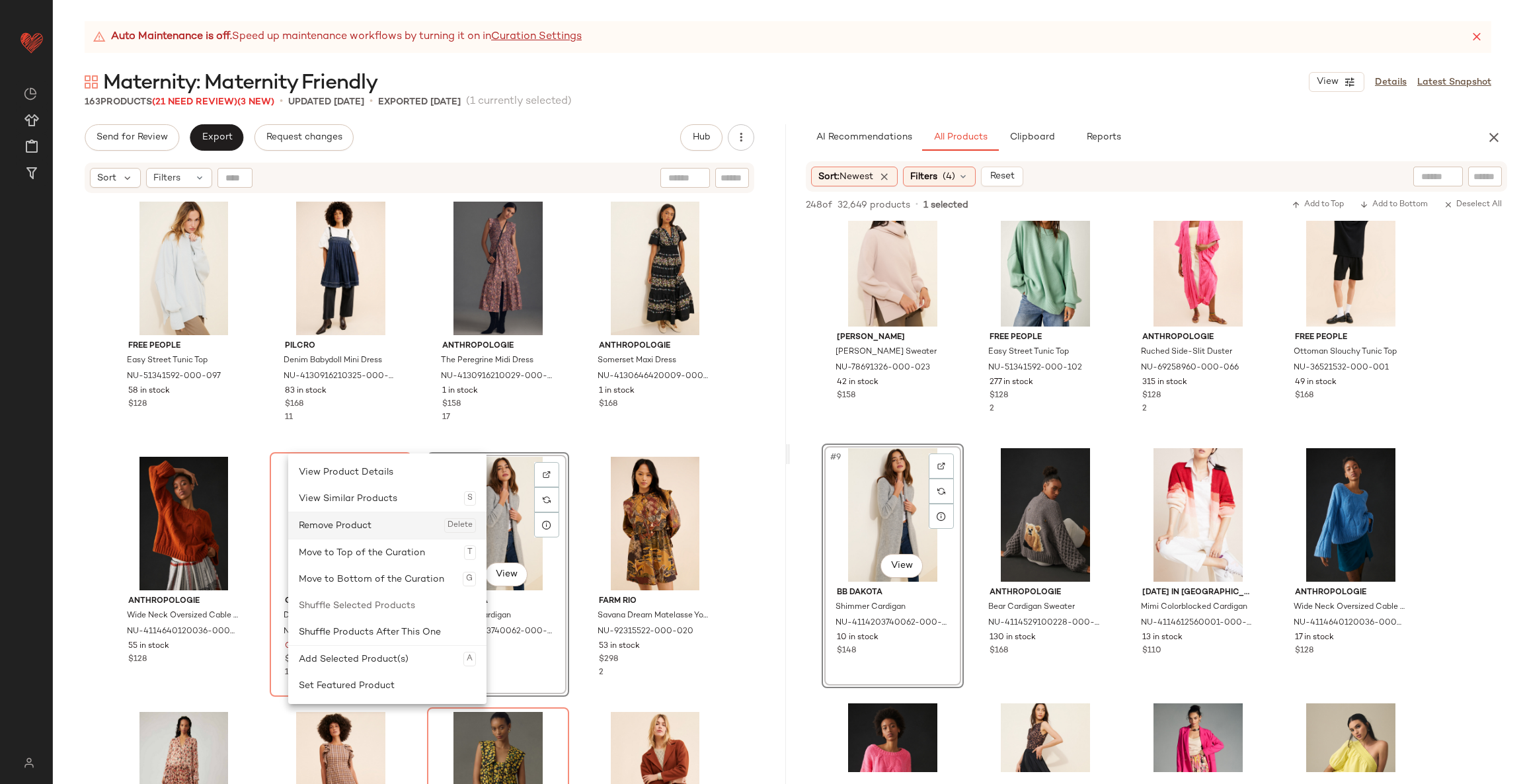
click at [332, 529] on div "Remove Product Delete" at bounding box center [387, 525] width 177 height 27
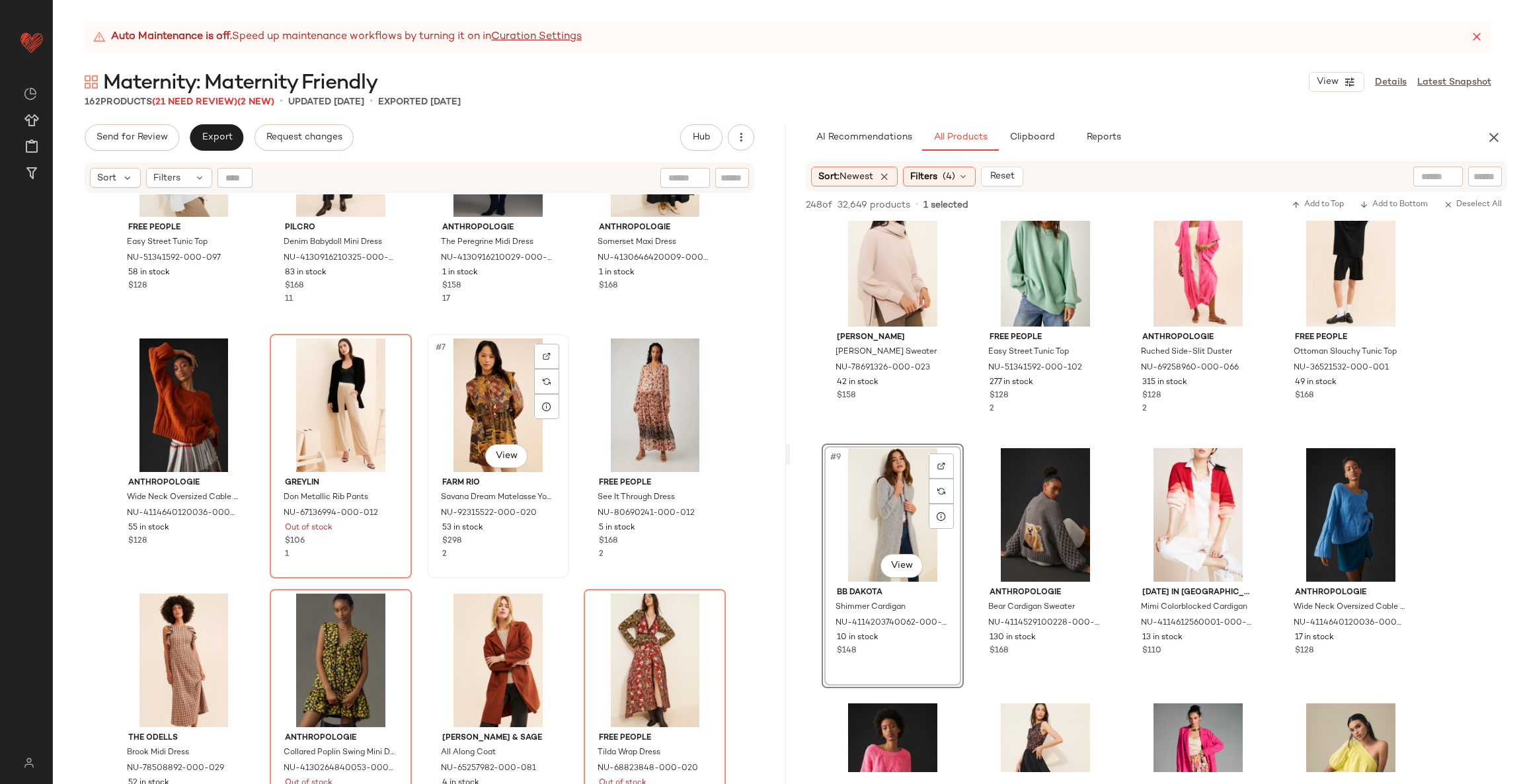
scroll to position [109, 0]
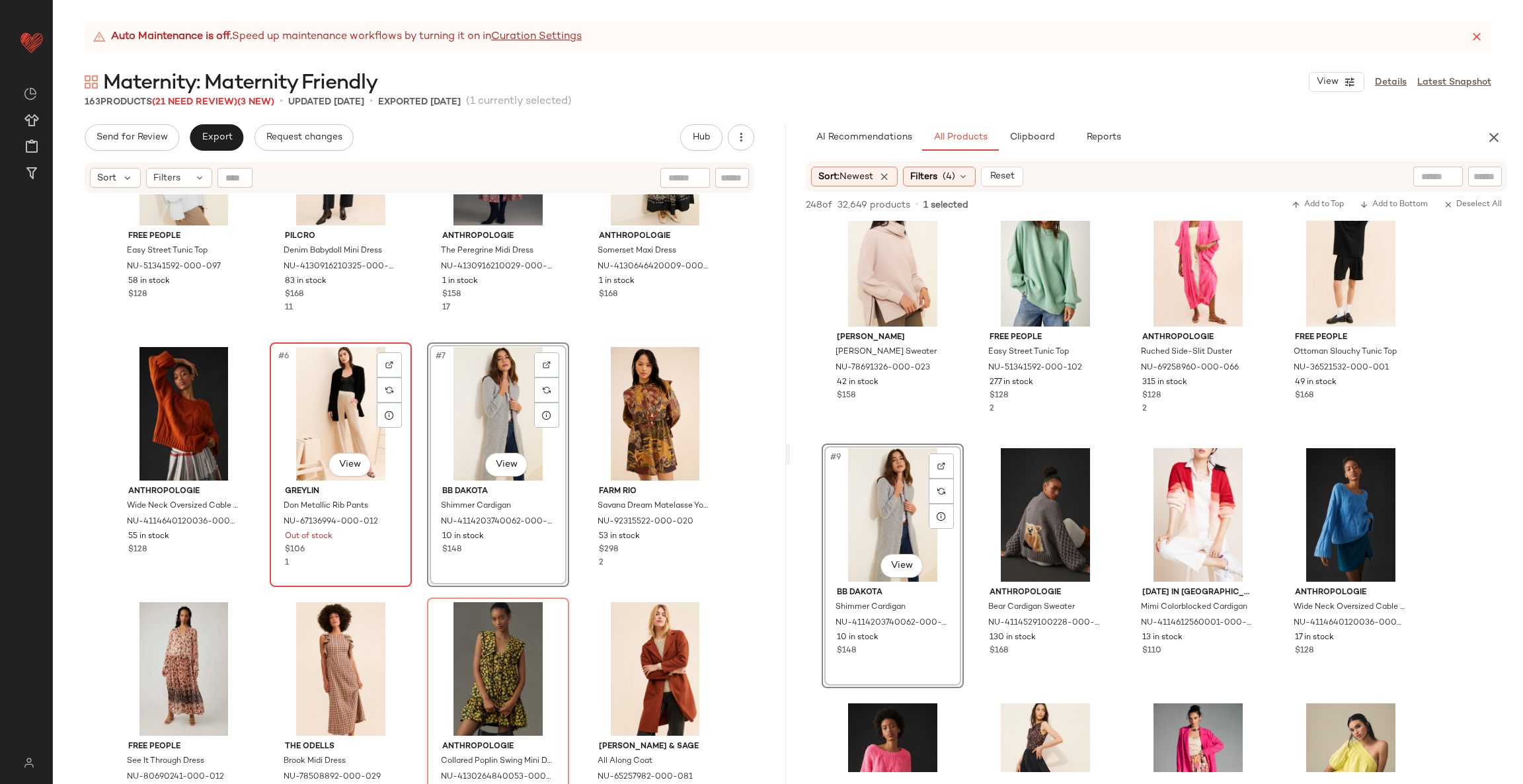
click at [318, 416] on div "#6 View" at bounding box center [341, 413] width 133 height 133
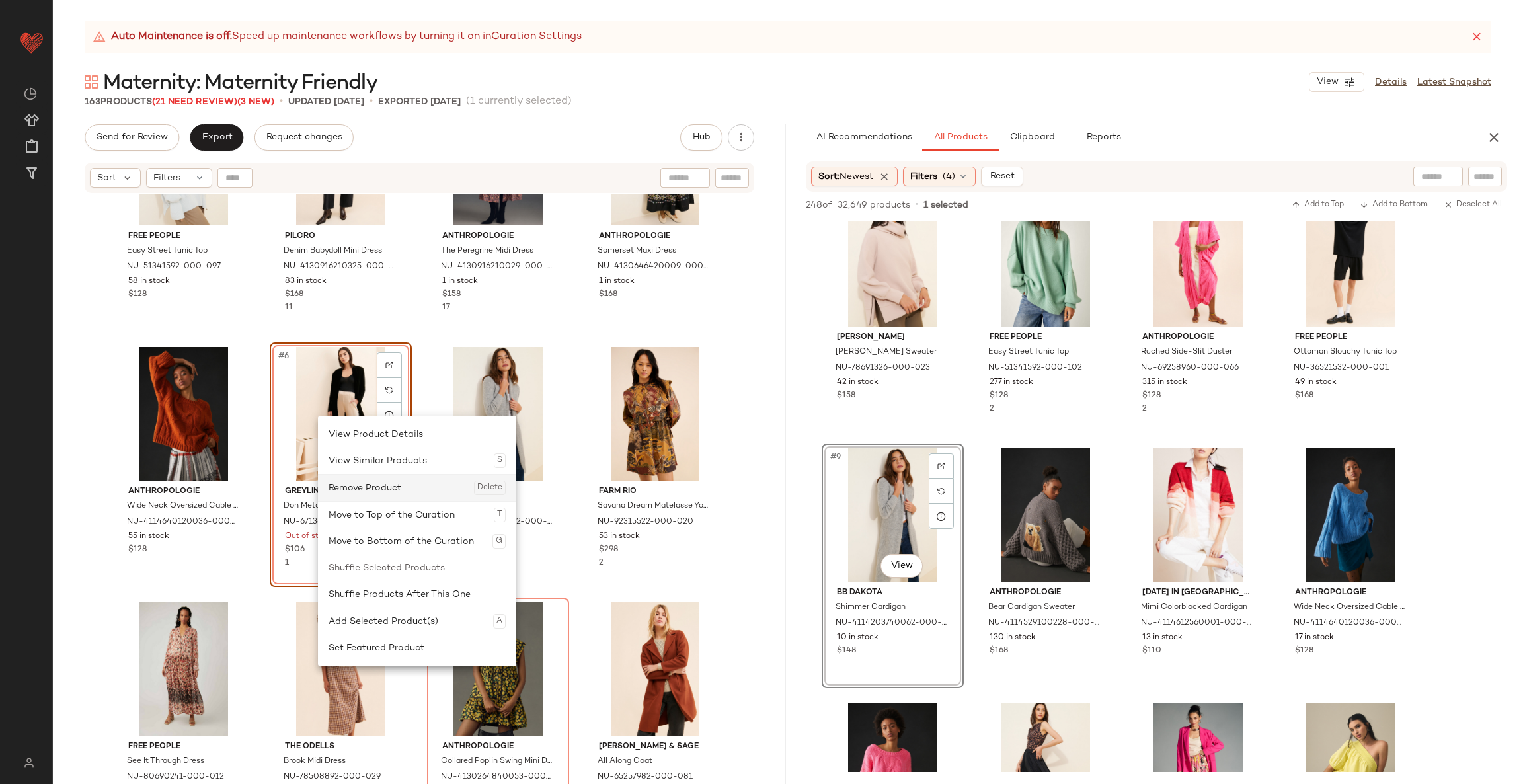
click at [384, 482] on div "Remove Product Delete" at bounding box center [416, 488] width 177 height 27
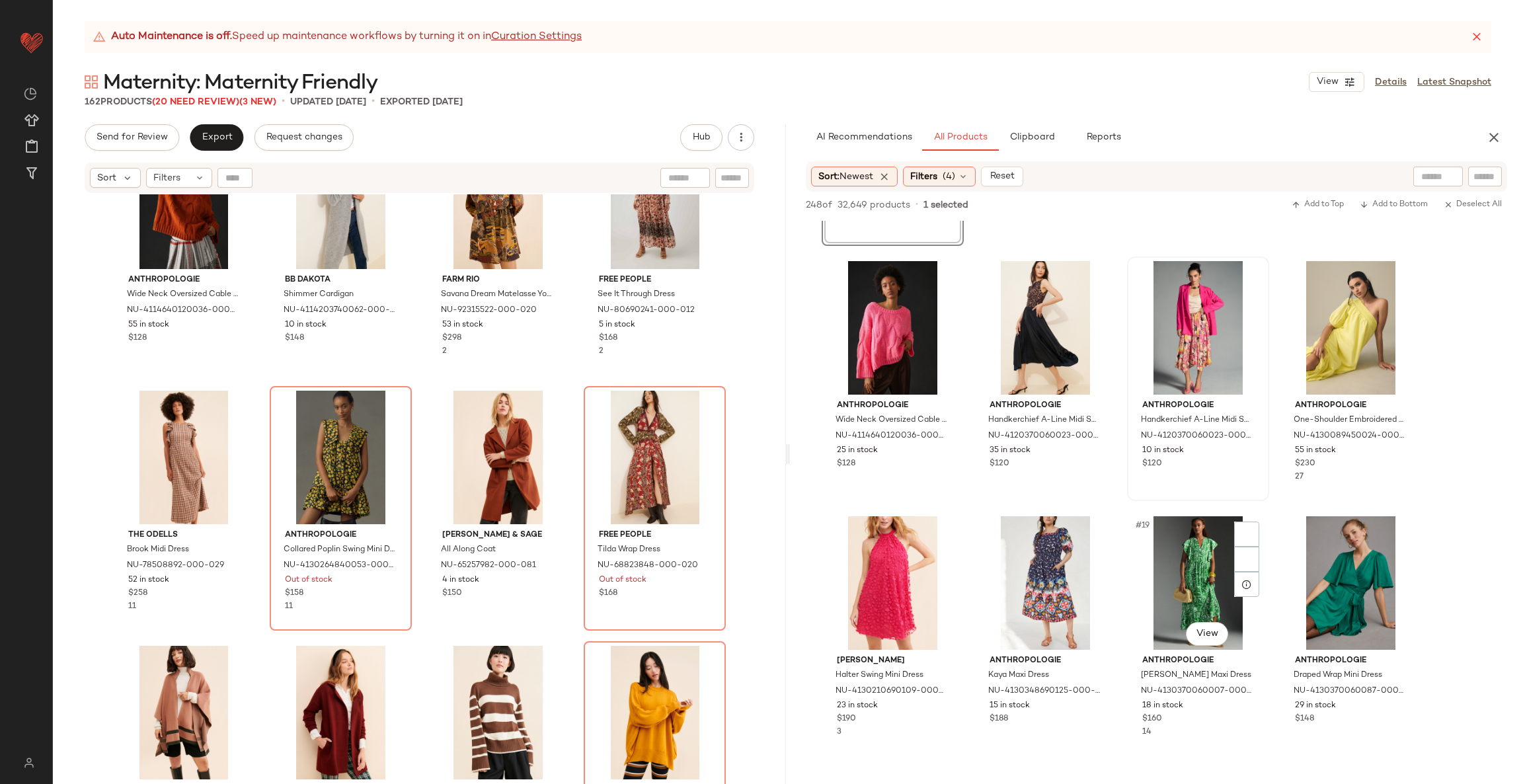
scroll to position [746, 0]
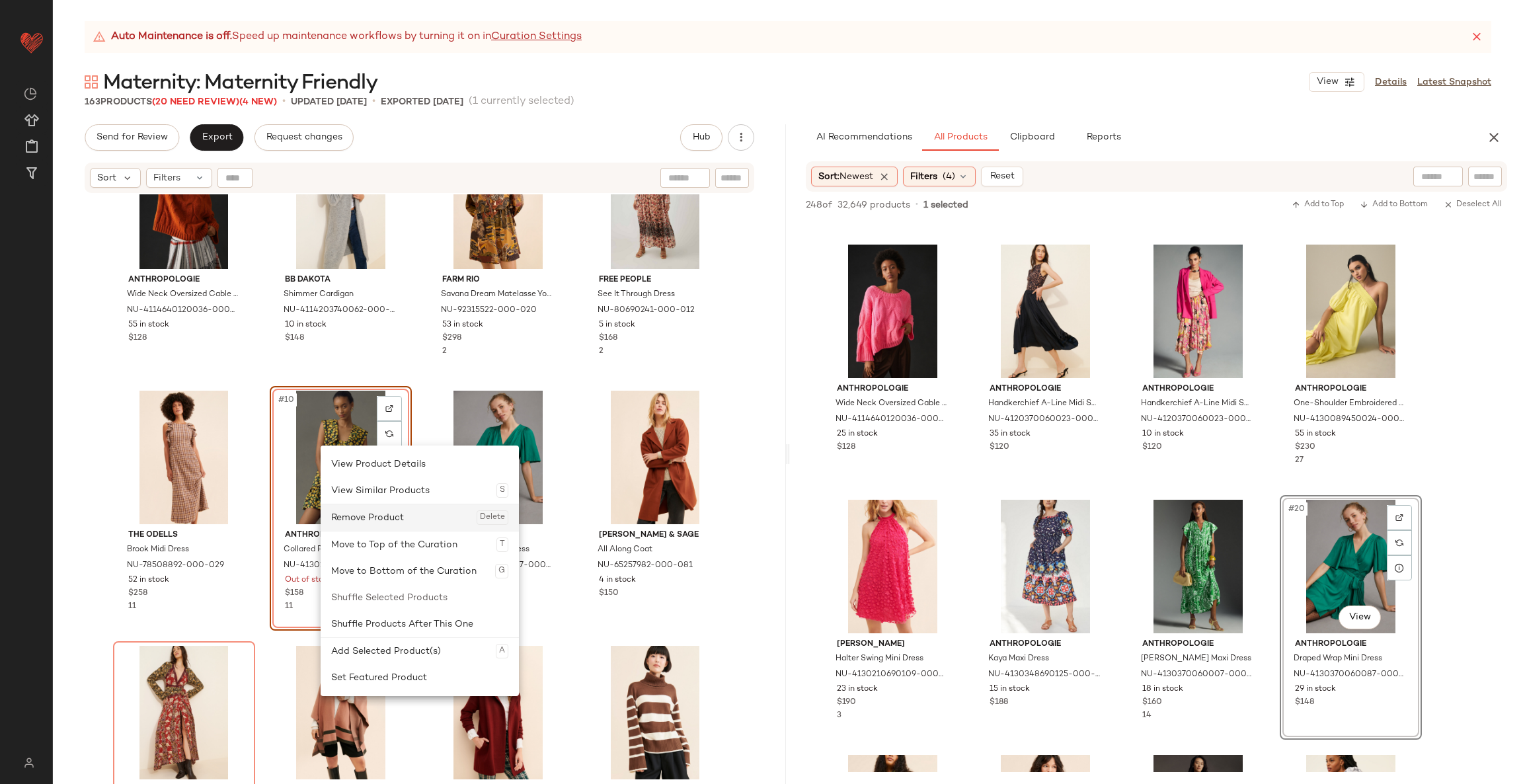
click at [372, 516] on div "Remove Product Delete" at bounding box center [419, 518] width 177 height 27
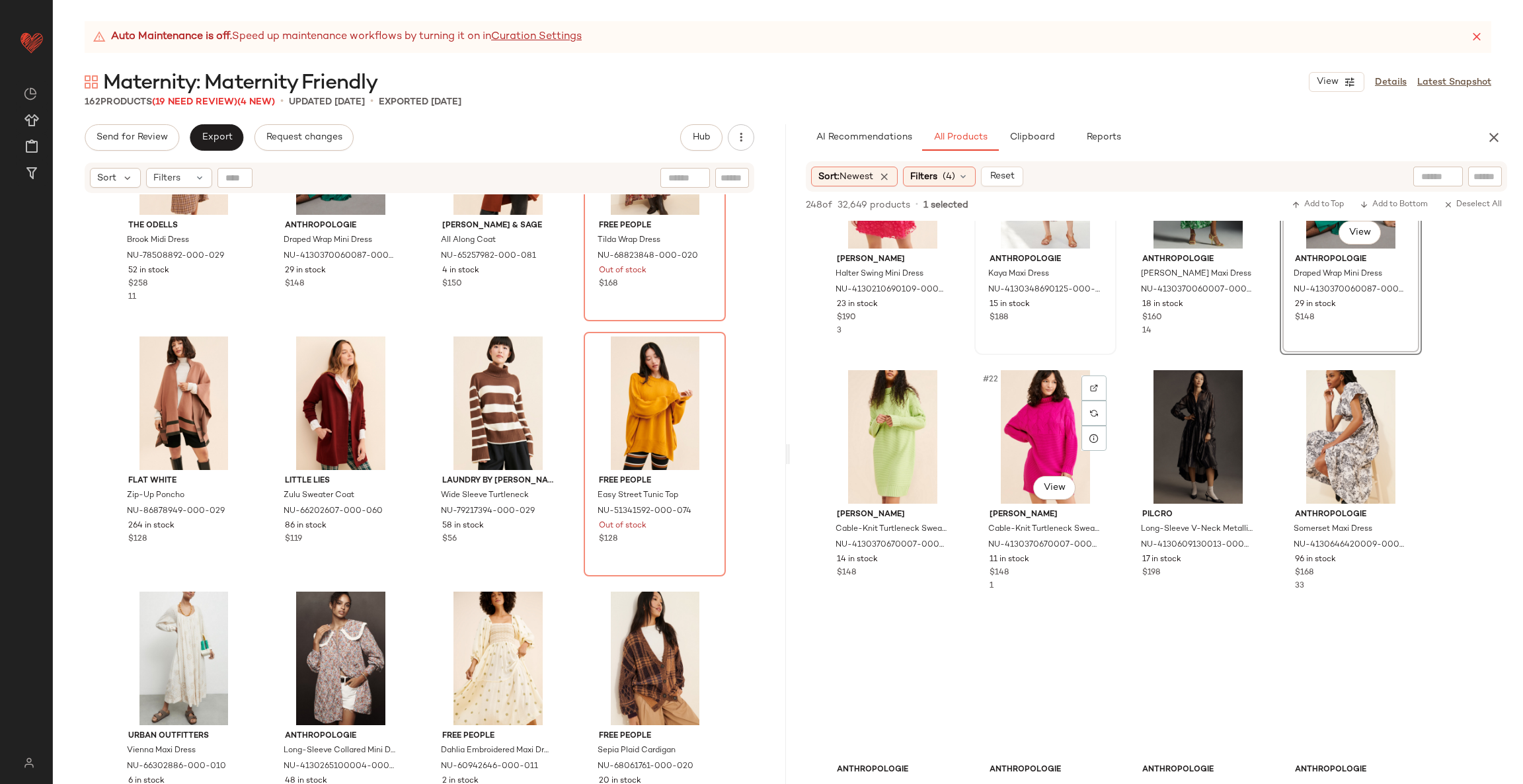
scroll to position [1132, 0]
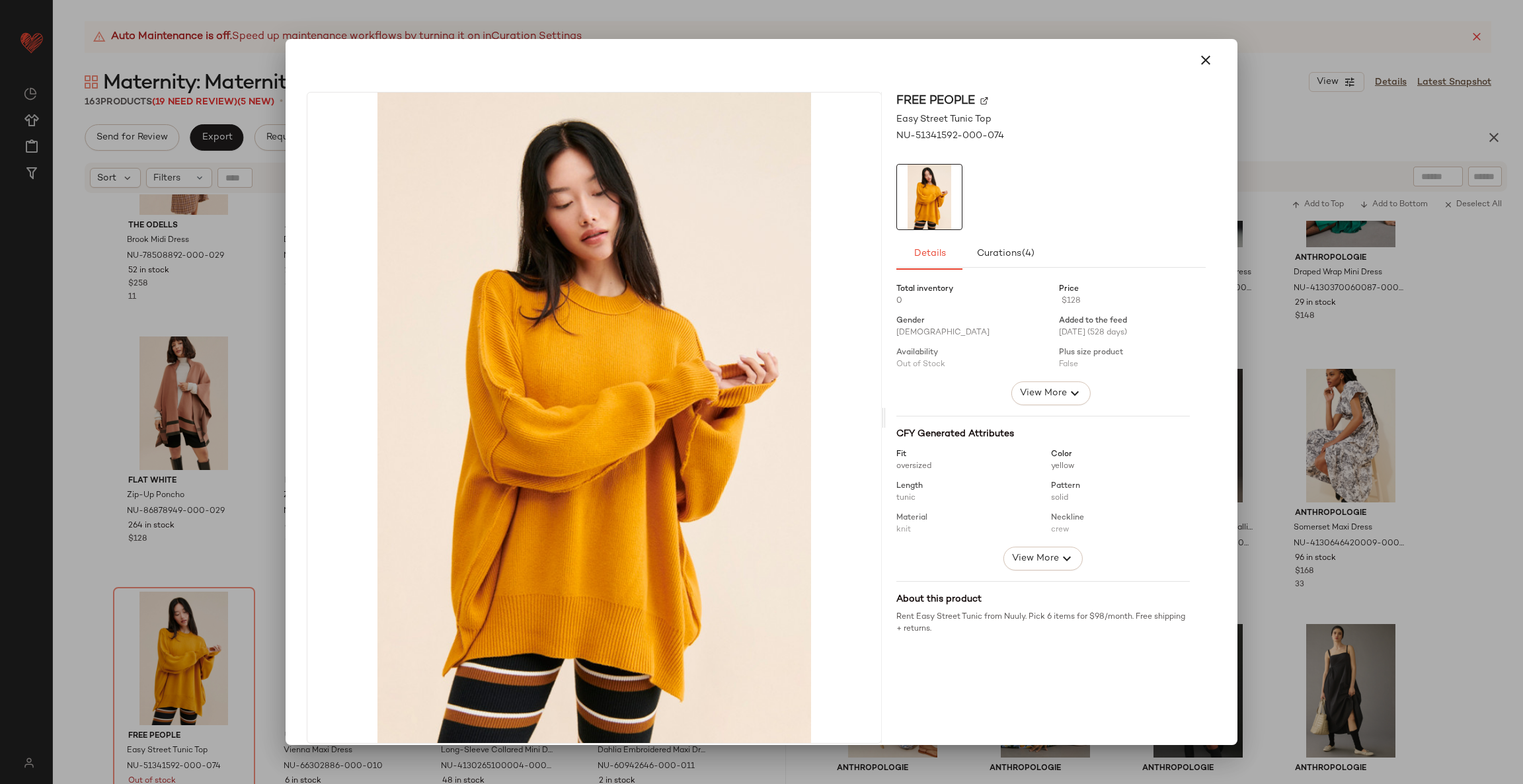
drag, startPoint x: 159, startPoint y: 692, endPoint x: 1190, endPoint y: 33, distance: 1223.6
click at [1190, 33] on div at bounding box center [761, 392] width 1523 height 784
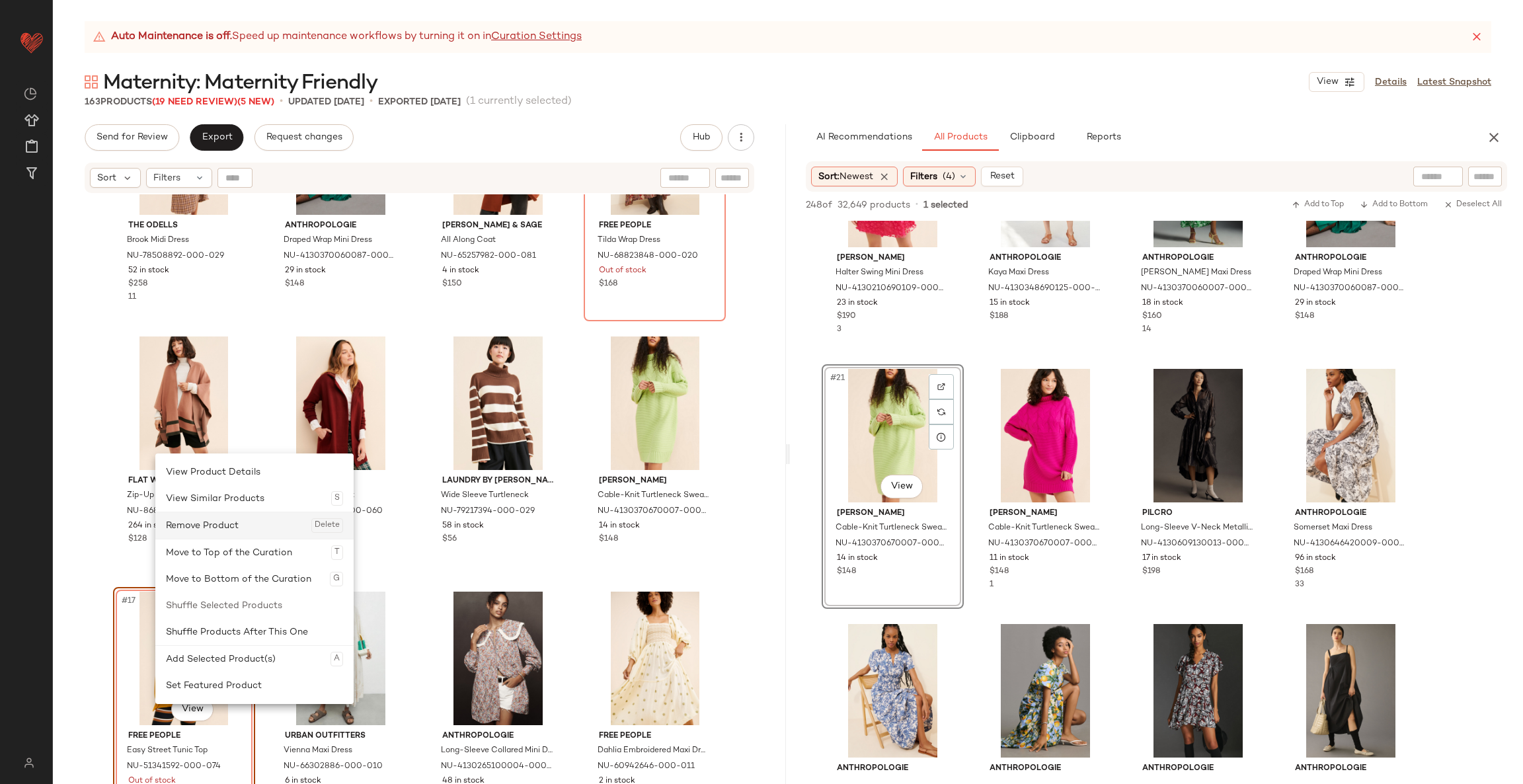
click at [281, 522] on div "Remove Product Delete" at bounding box center [254, 525] width 177 height 27
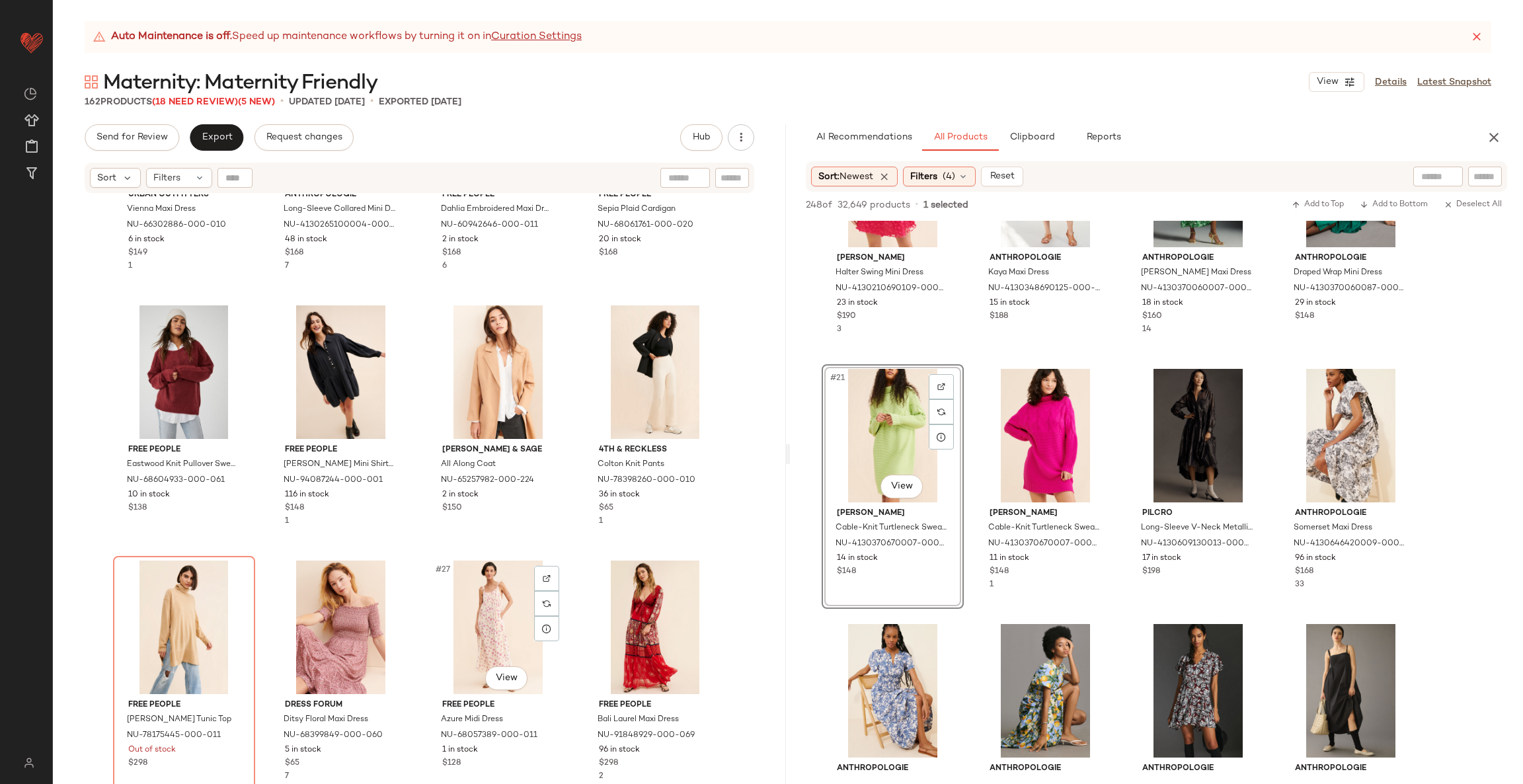
scroll to position [1183, 0]
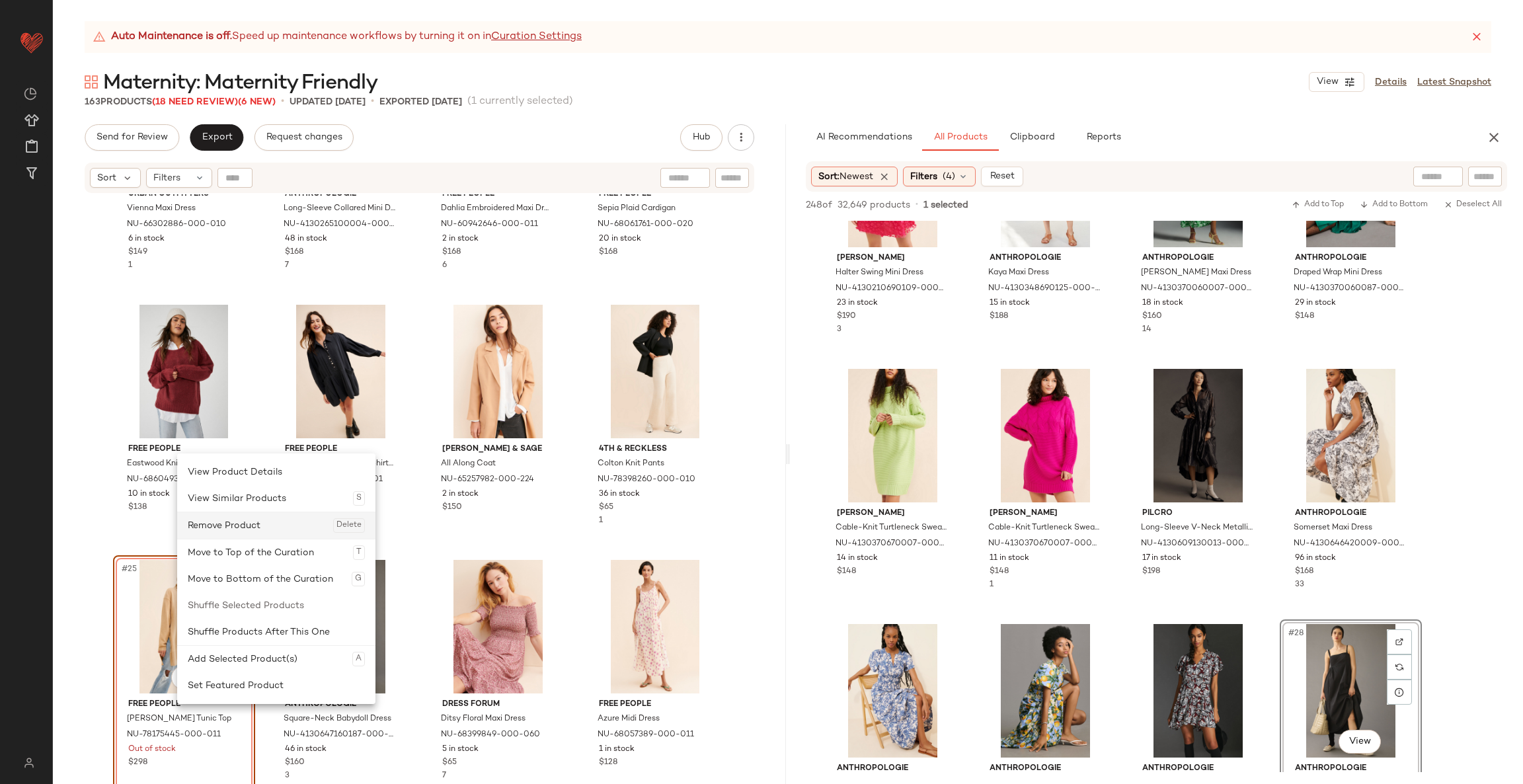
click at [265, 522] on div "Remove Product Delete" at bounding box center [276, 525] width 177 height 27
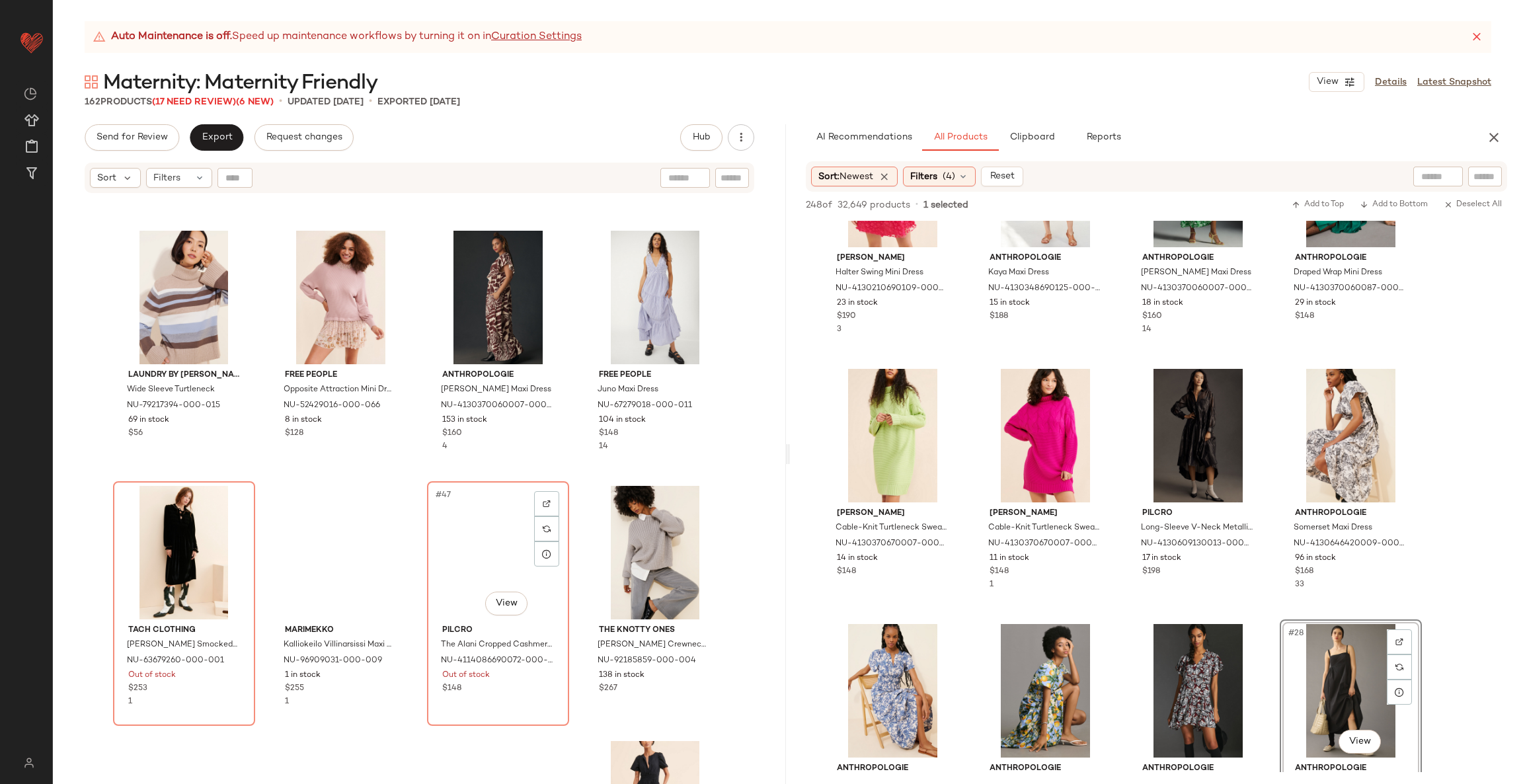
scroll to position [2535, 0]
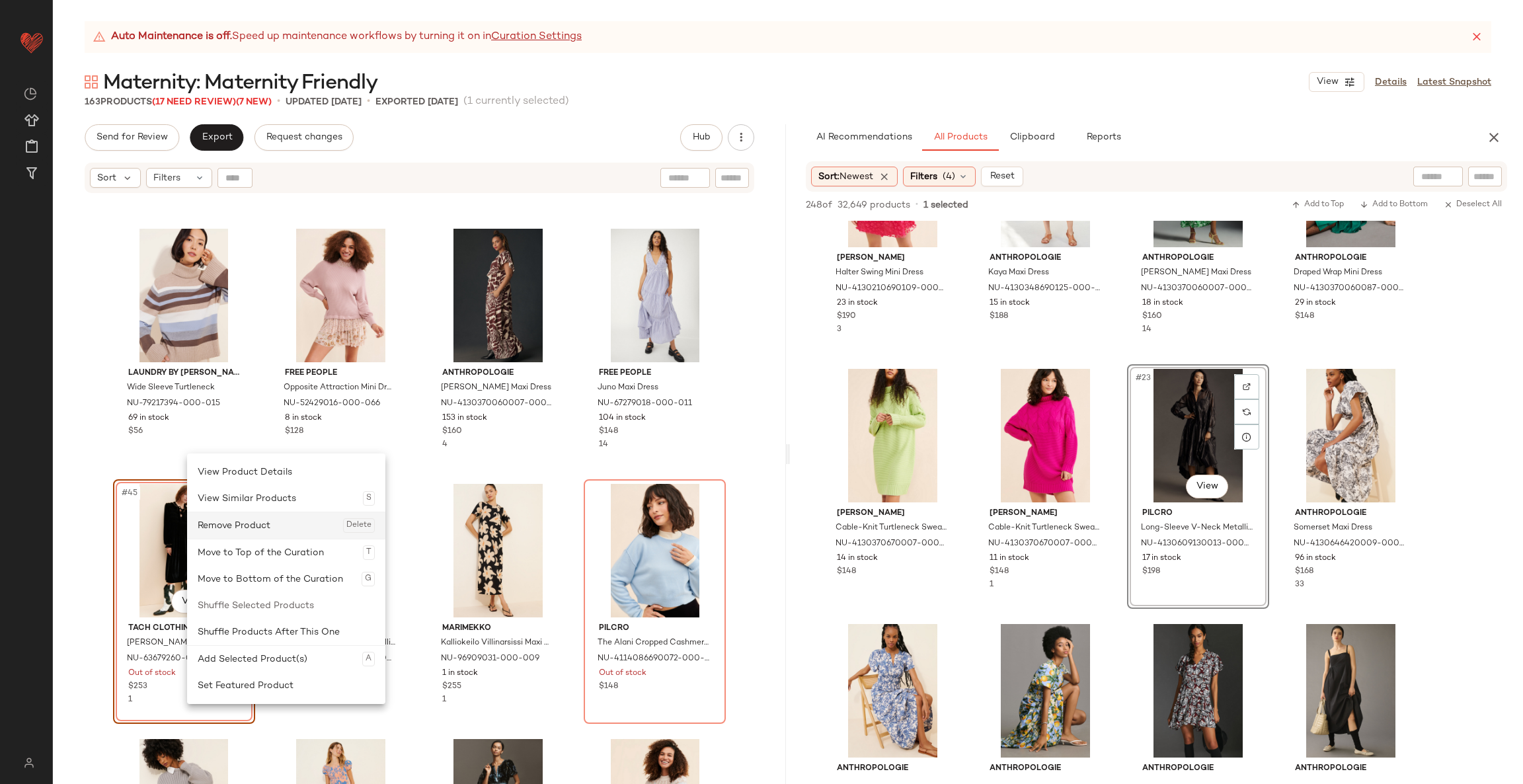
click at [248, 516] on div "Remove Product Delete" at bounding box center [286, 525] width 177 height 27
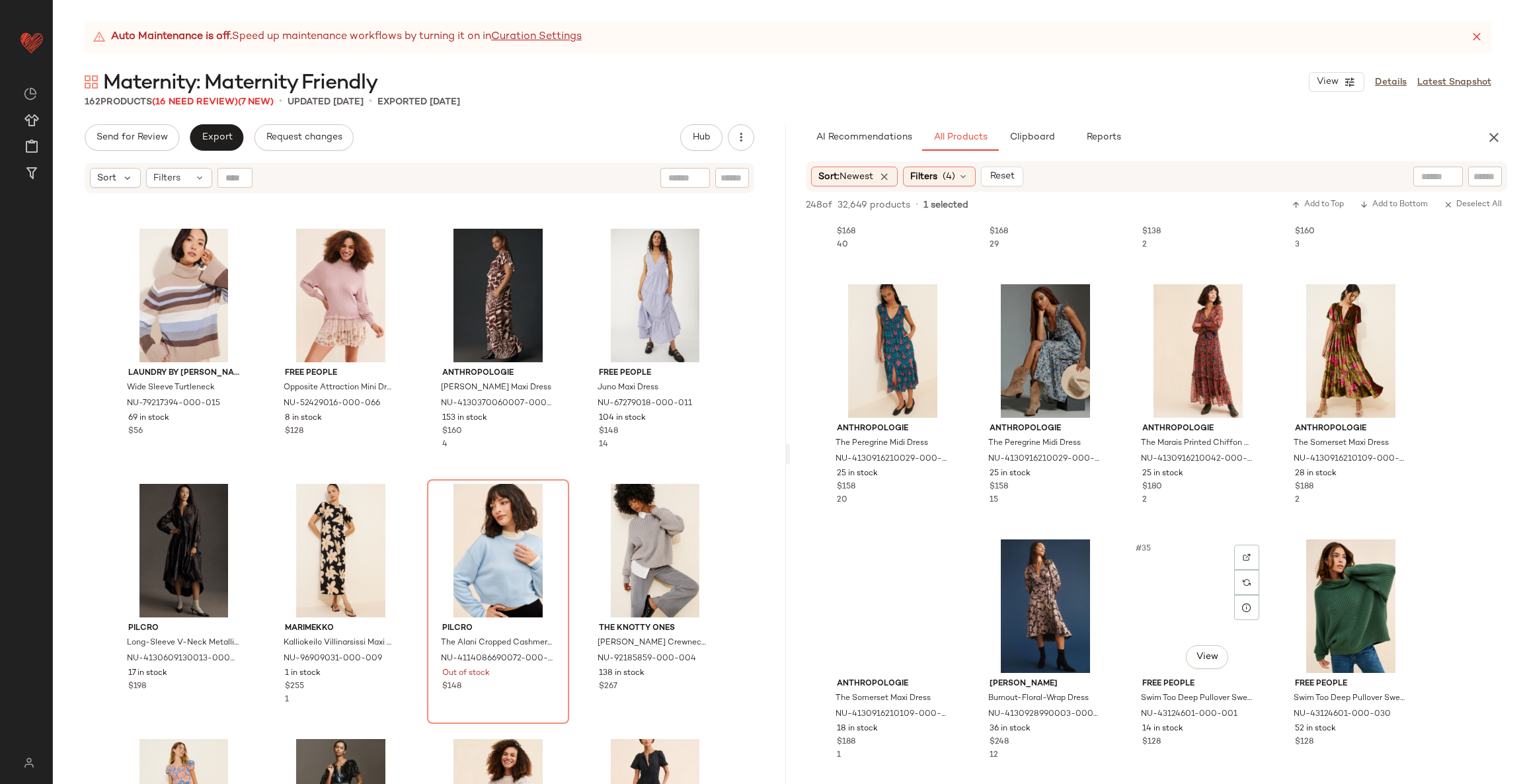
scroll to position [1728, 0]
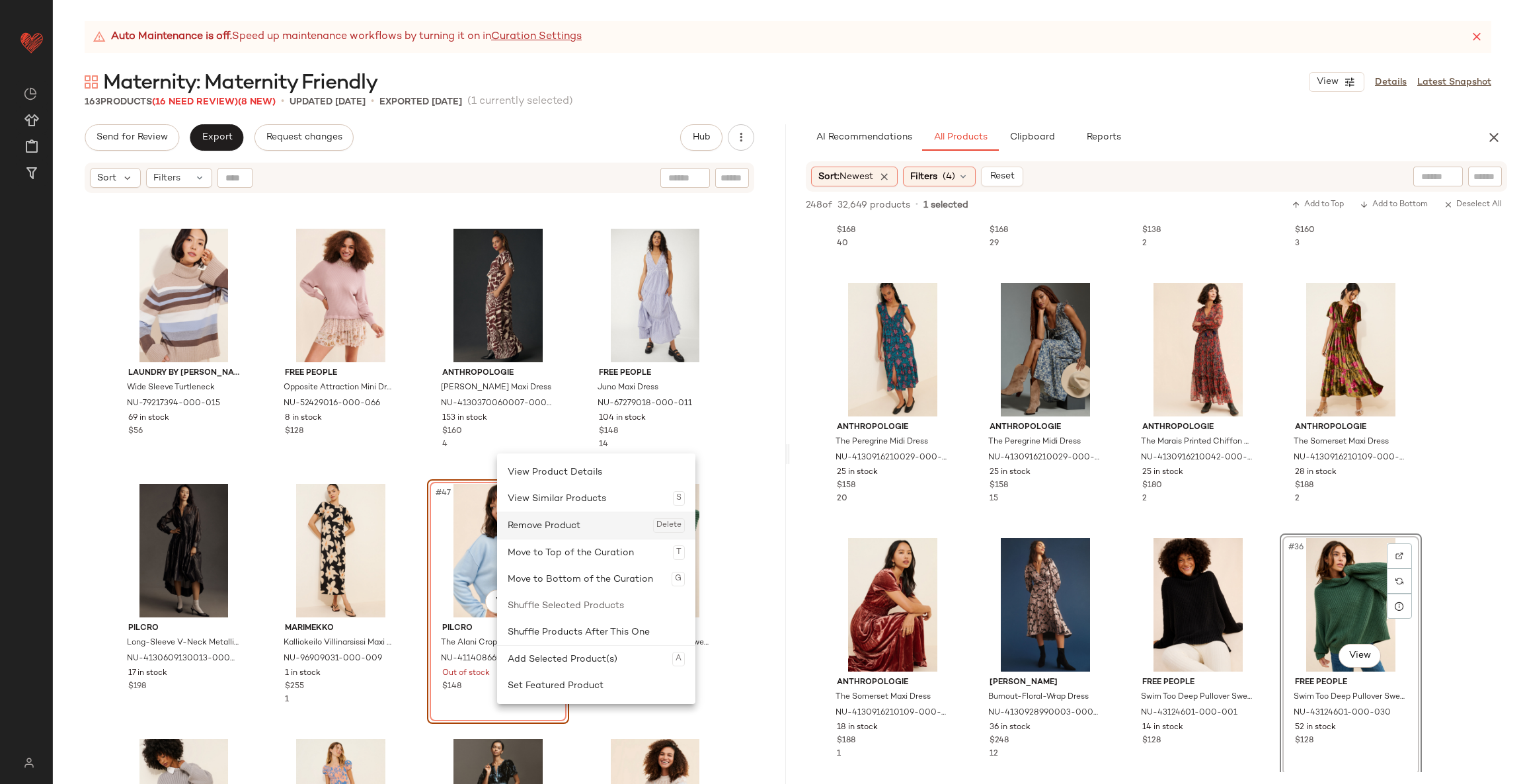
click at [549, 533] on div "Remove Product Delete" at bounding box center [595, 525] width 177 height 27
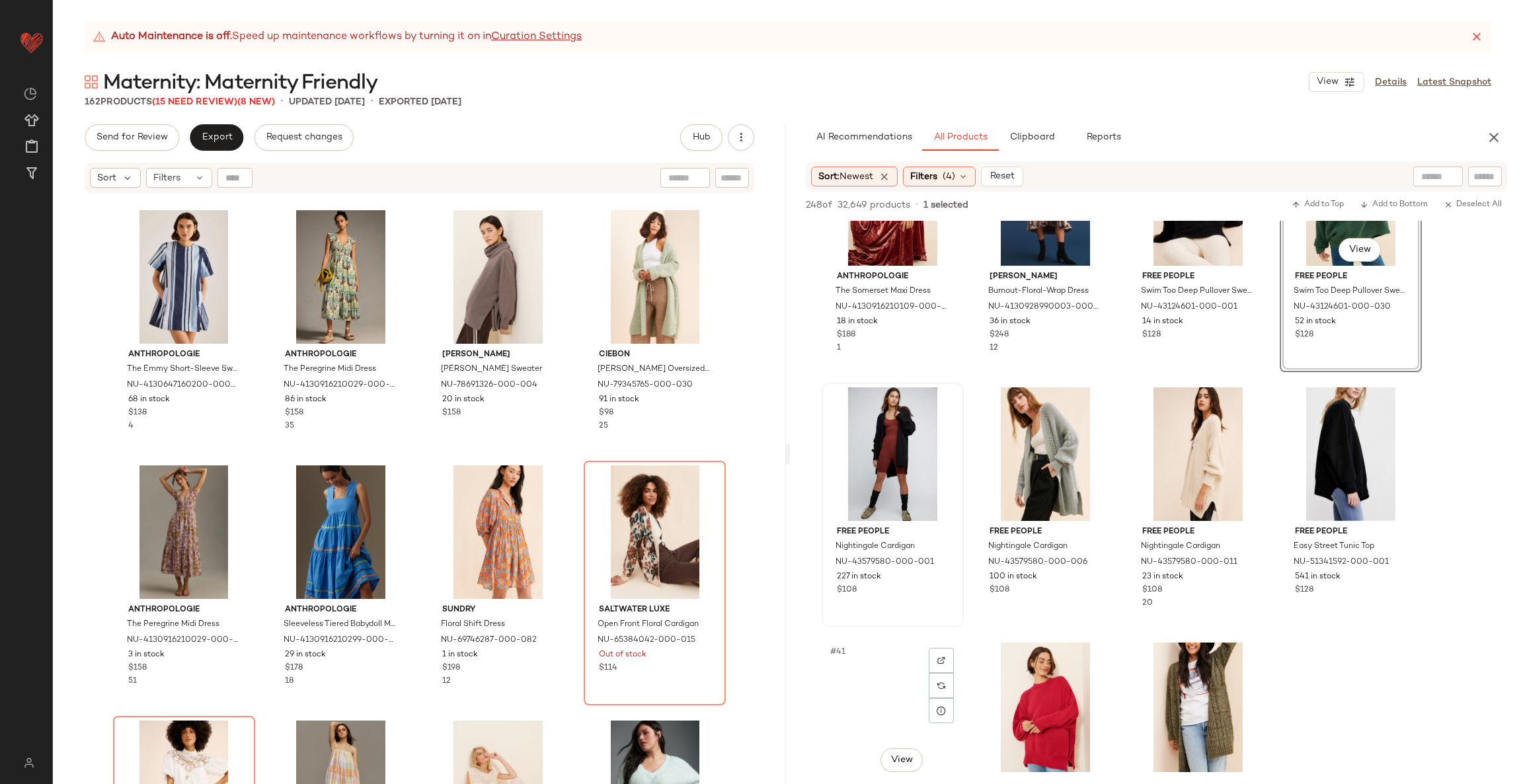
scroll to position [2135, 0]
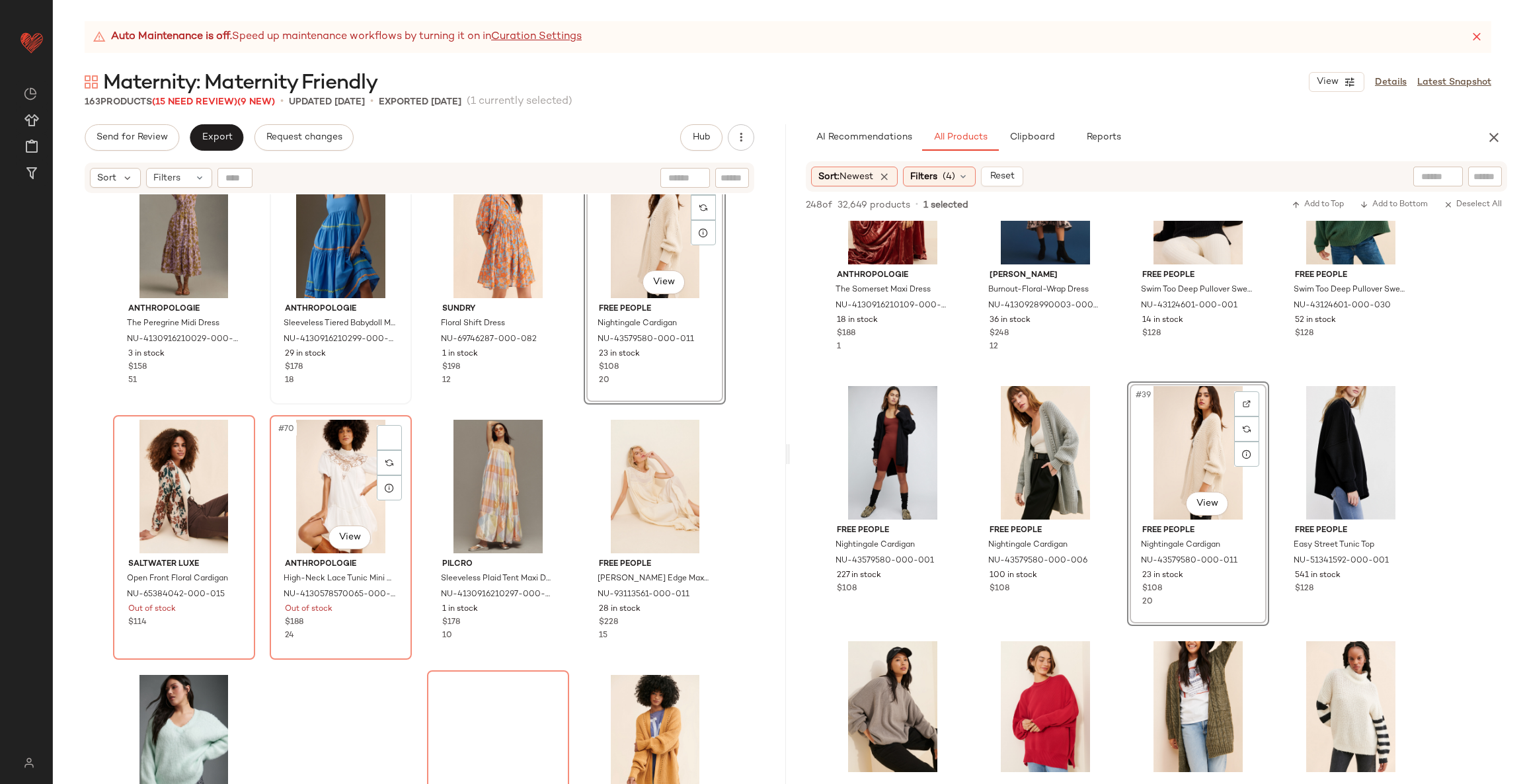
scroll to position [4129, 0]
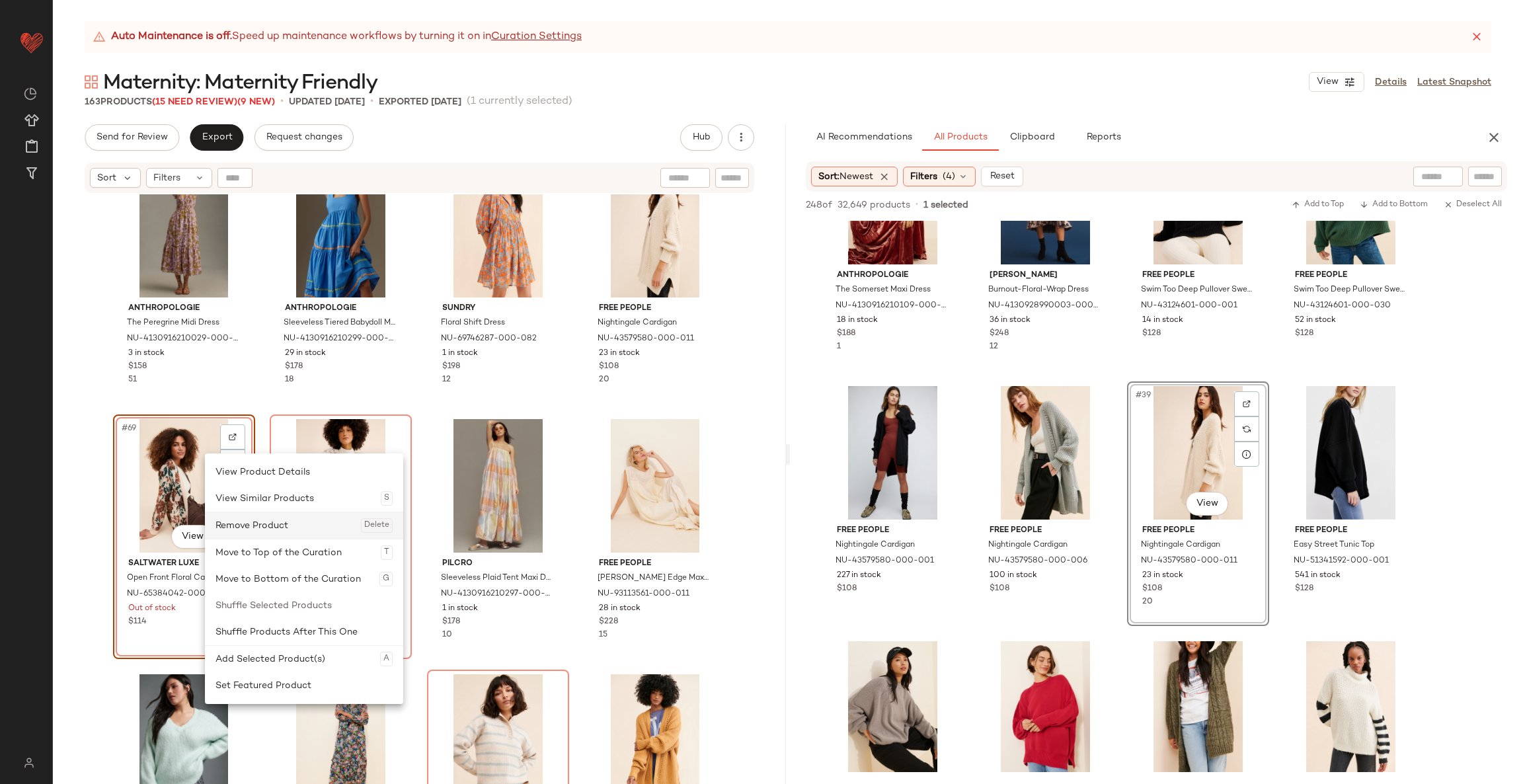
click at [261, 525] on div "Remove Product Delete" at bounding box center [303, 525] width 177 height 27
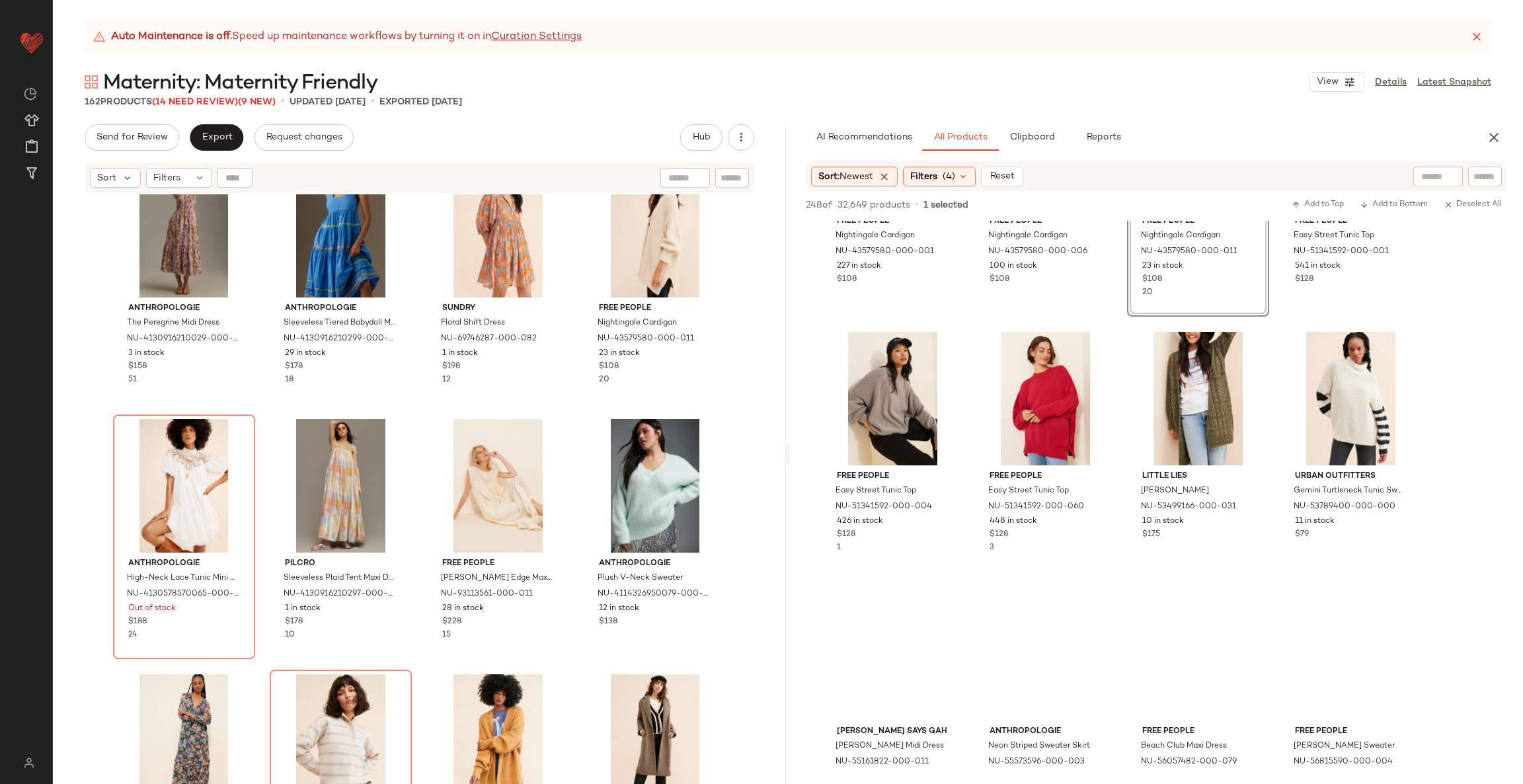
scroll to position [2446, 0]
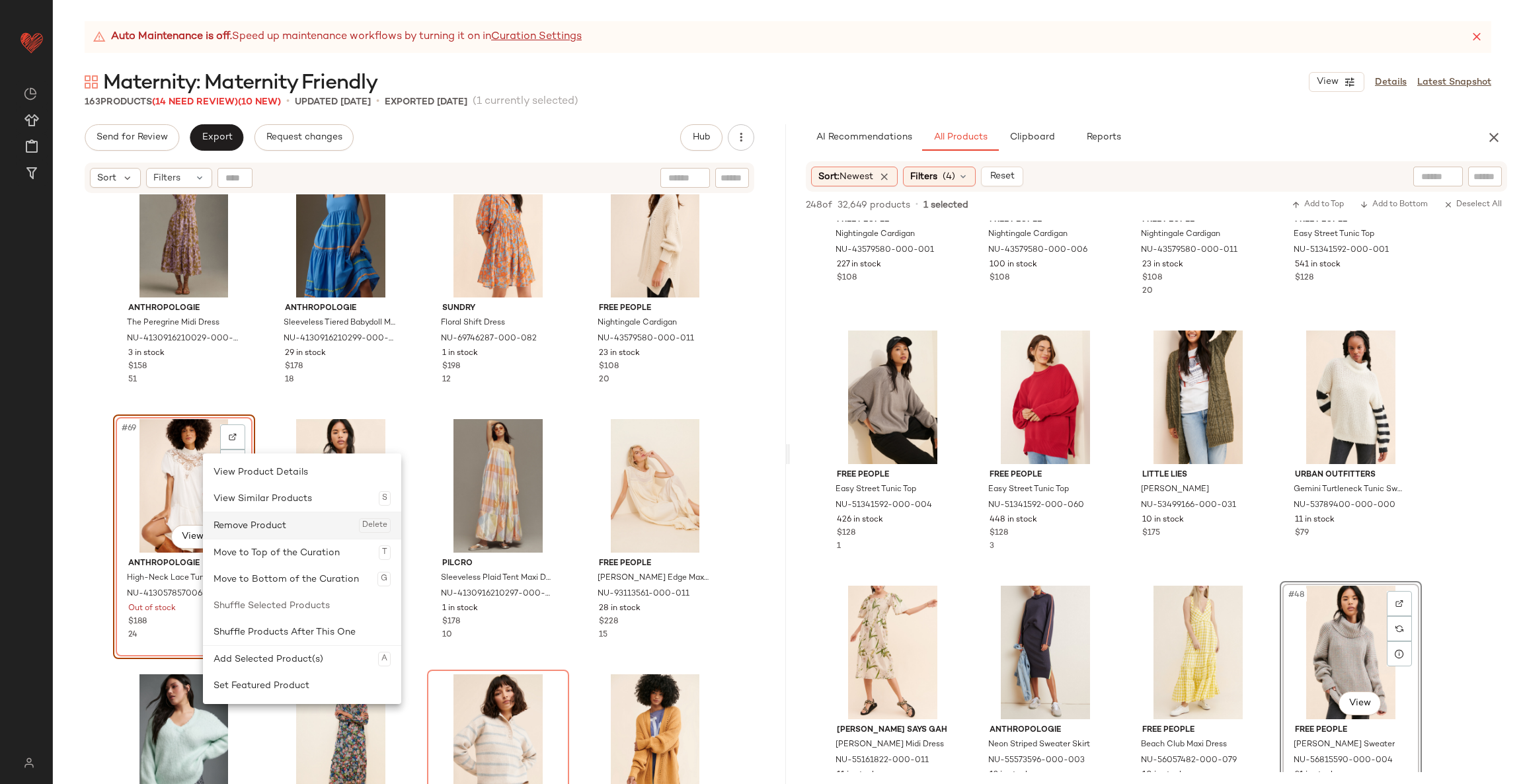
click at [291, 518] on div "Remove Product Delete" at bounding box center [302, 525] width 177 height 27
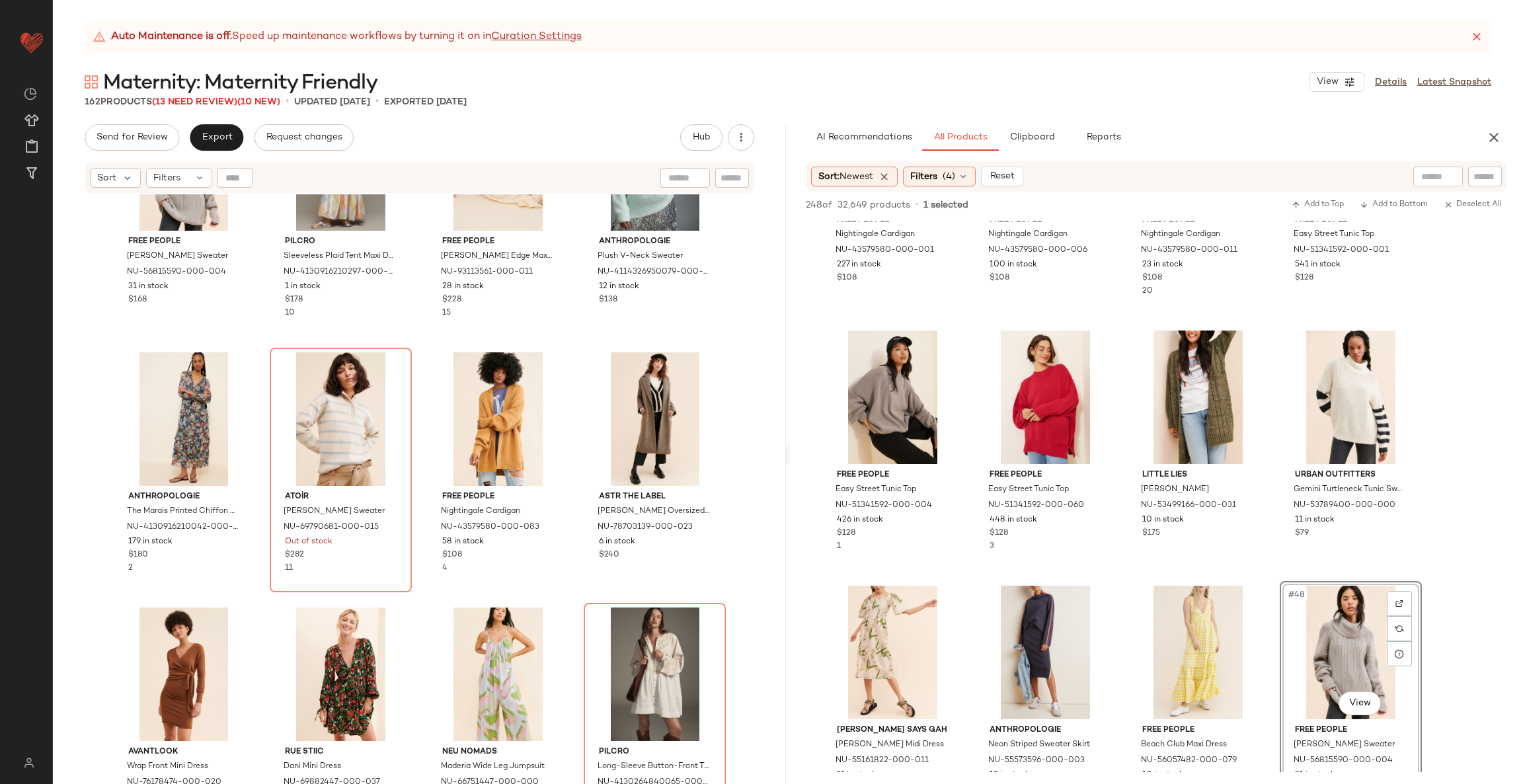
scroll to position [2851, 0]
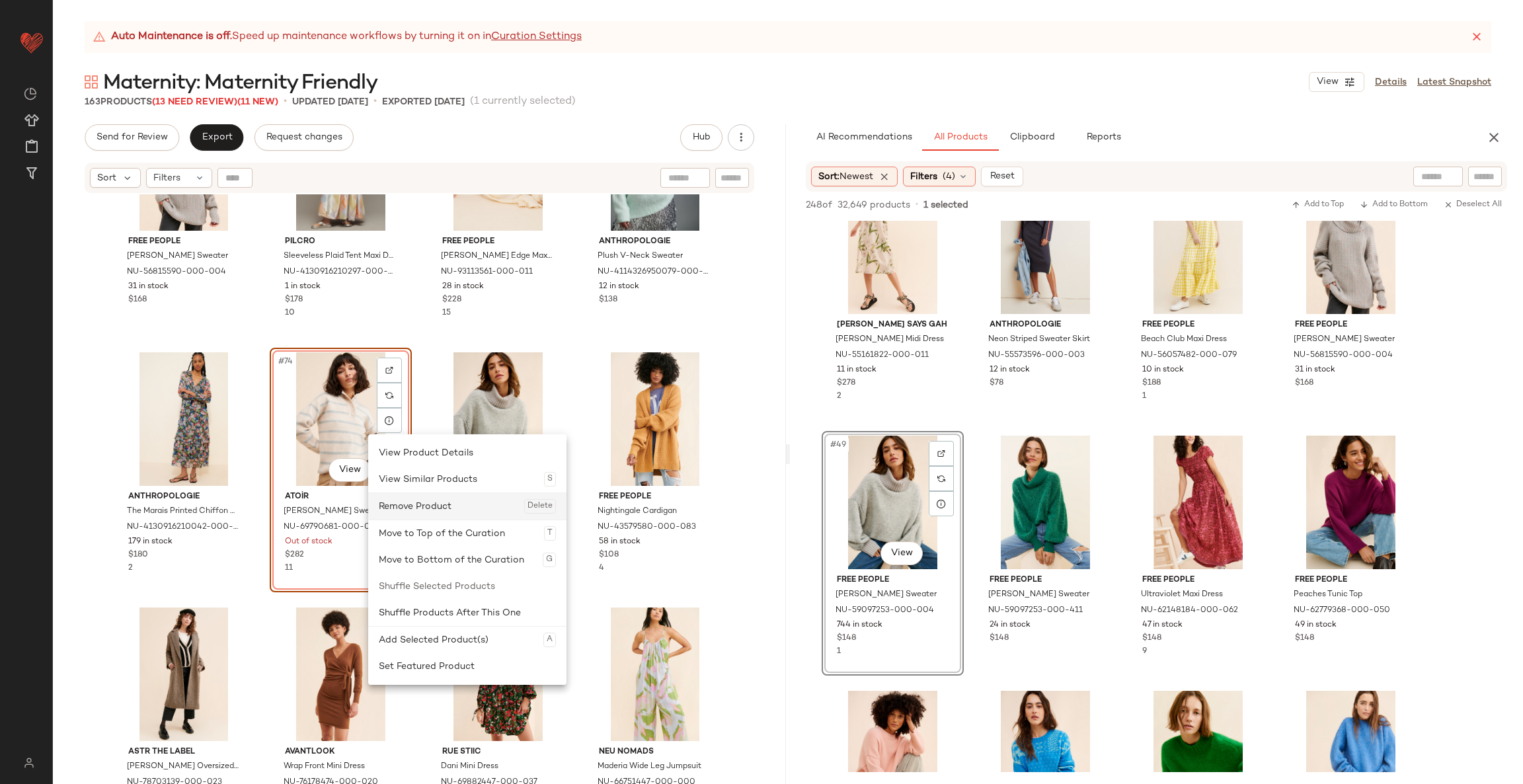
click at [425, 514] on div "Remove Product Delete" at bounding box center [467, 507] width 177 height 27
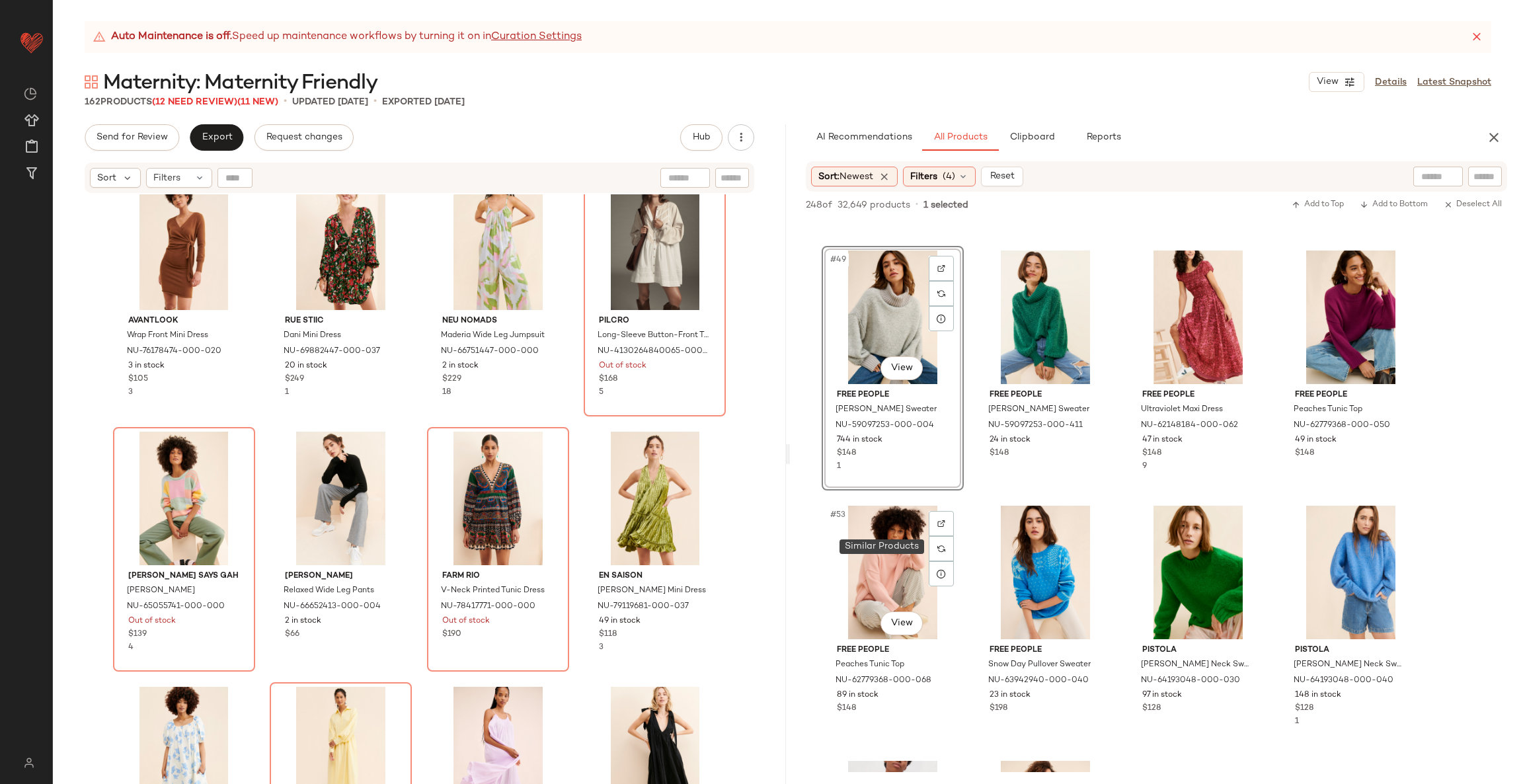
scroll to position [3038, 0]
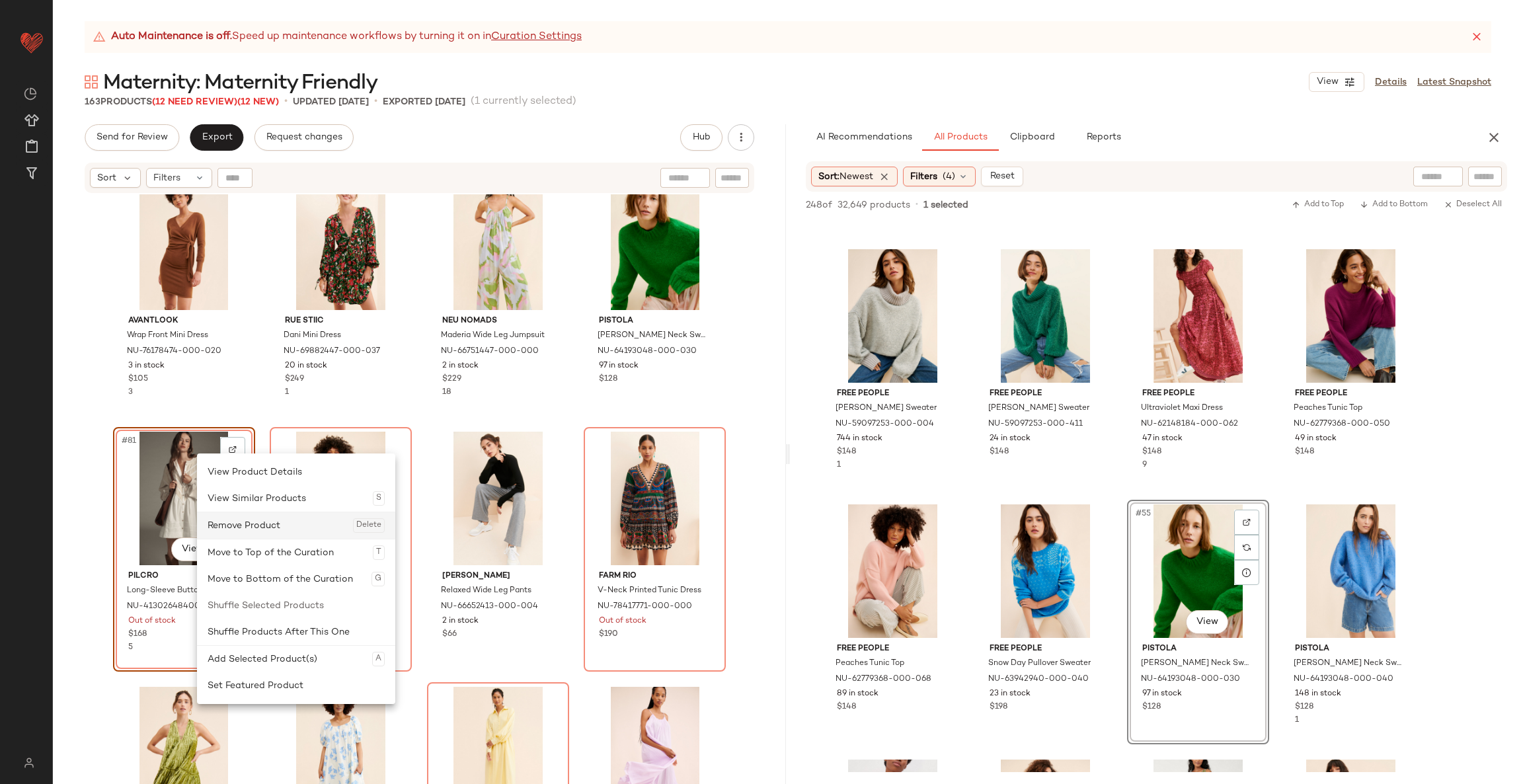
click at [280, 524] on div "Remove Product Delete" at bounding box center [296, 525] width 177 height 27
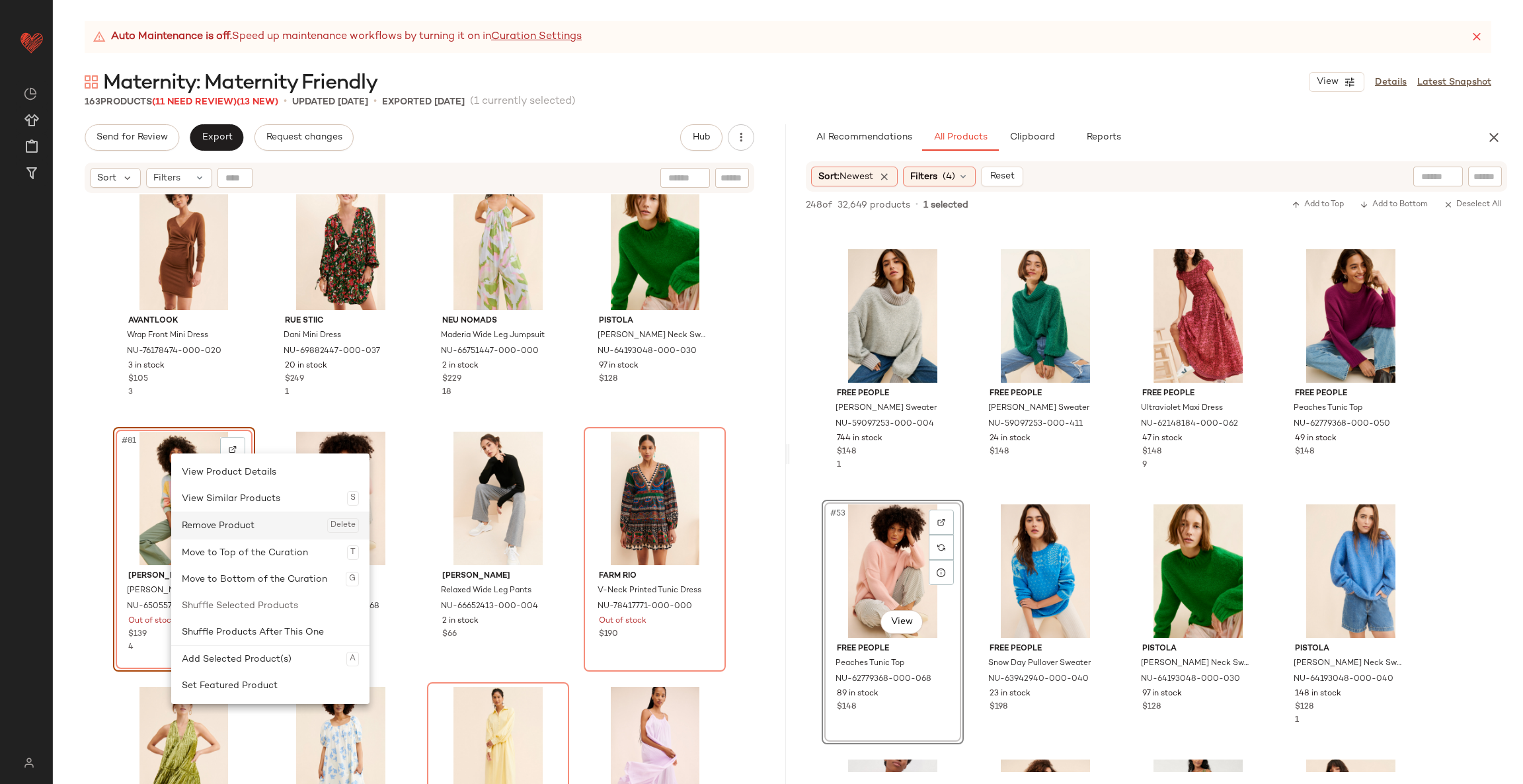
click at [232, 530] on div "Remove Product Delete" at bounding box center [270, 525] width 177 height 27
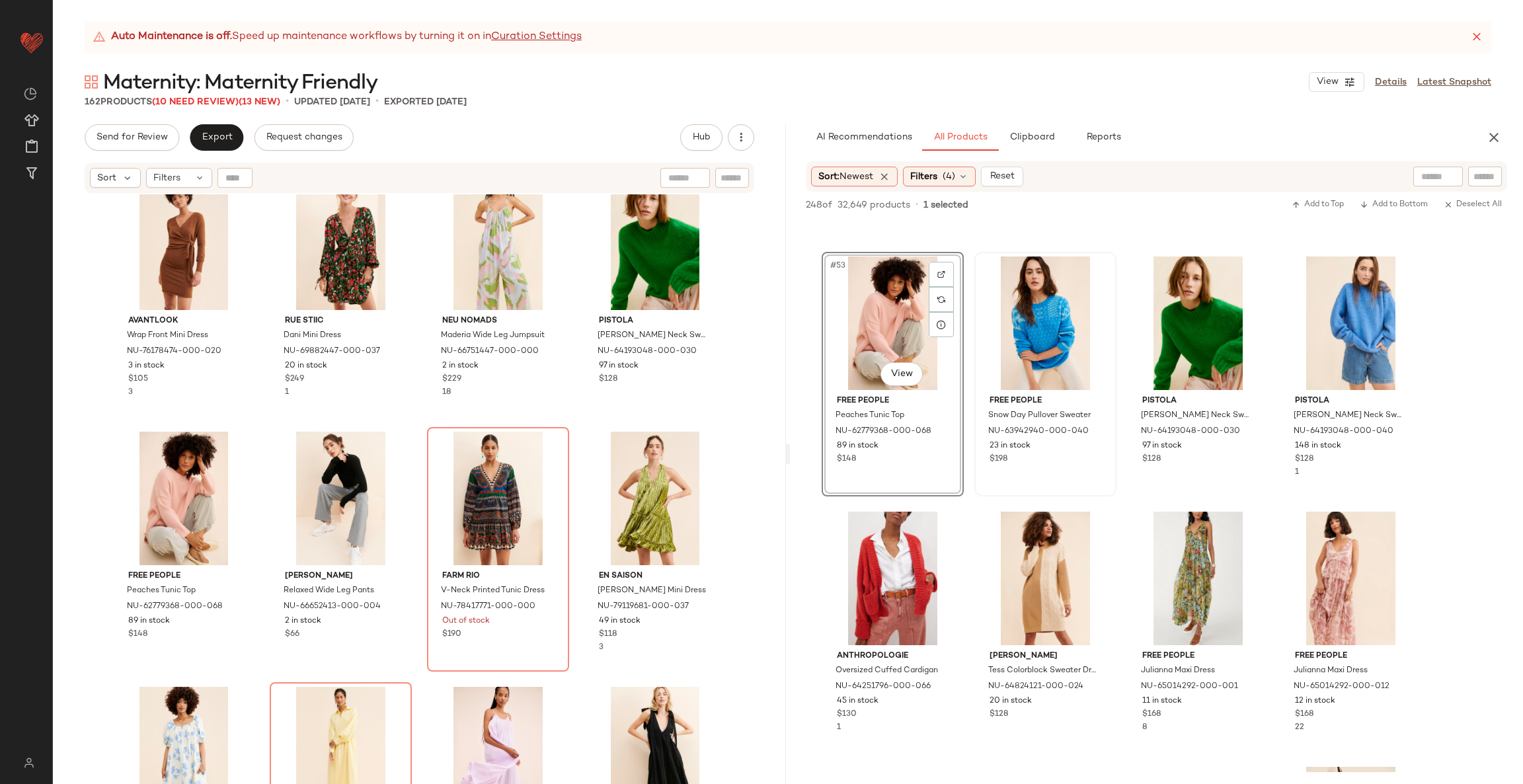
scroll to position [3458, 0]
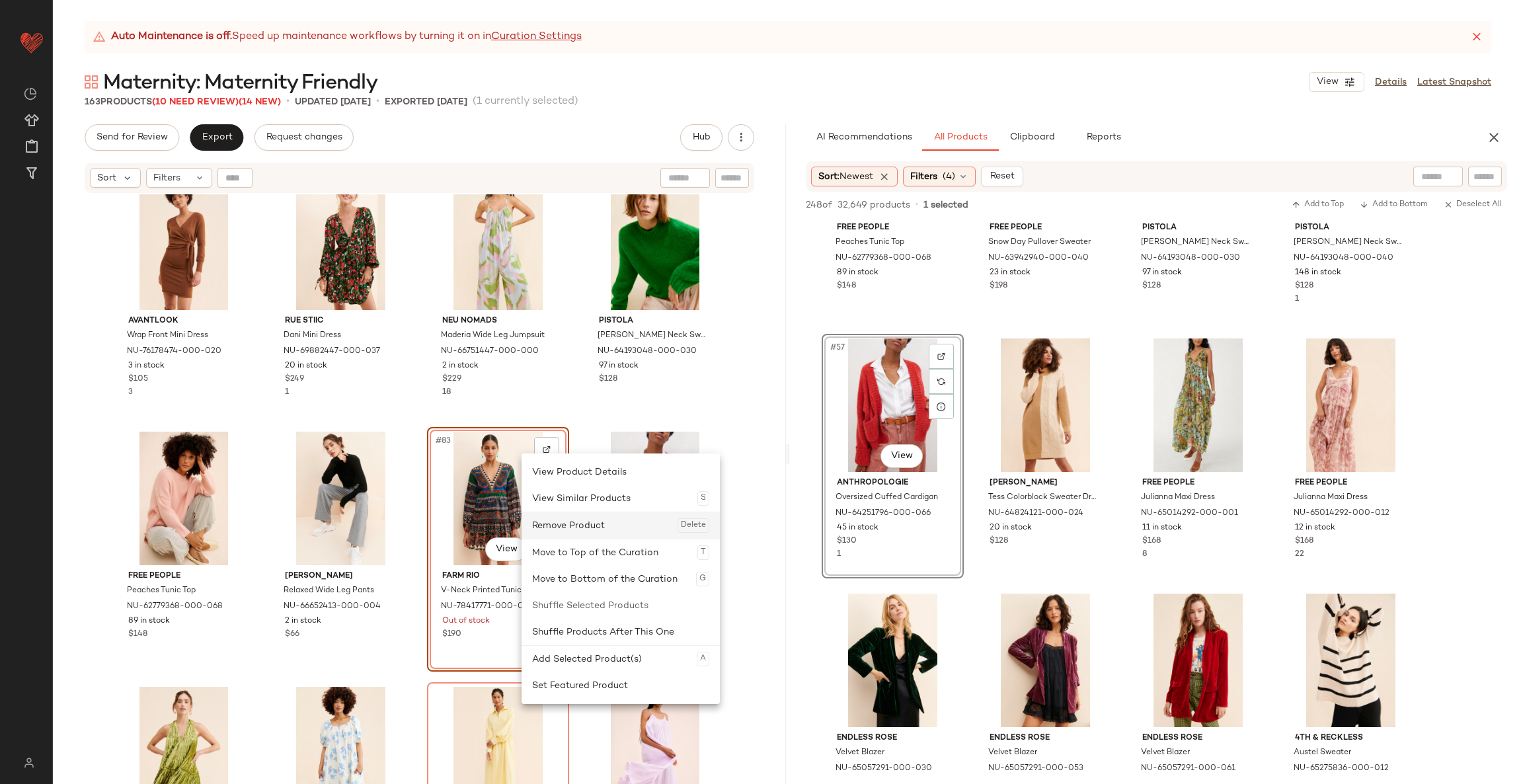
click at [553, 521] on div "Remove Product Delete" at bounding box center [620, 525] width 177 height 27
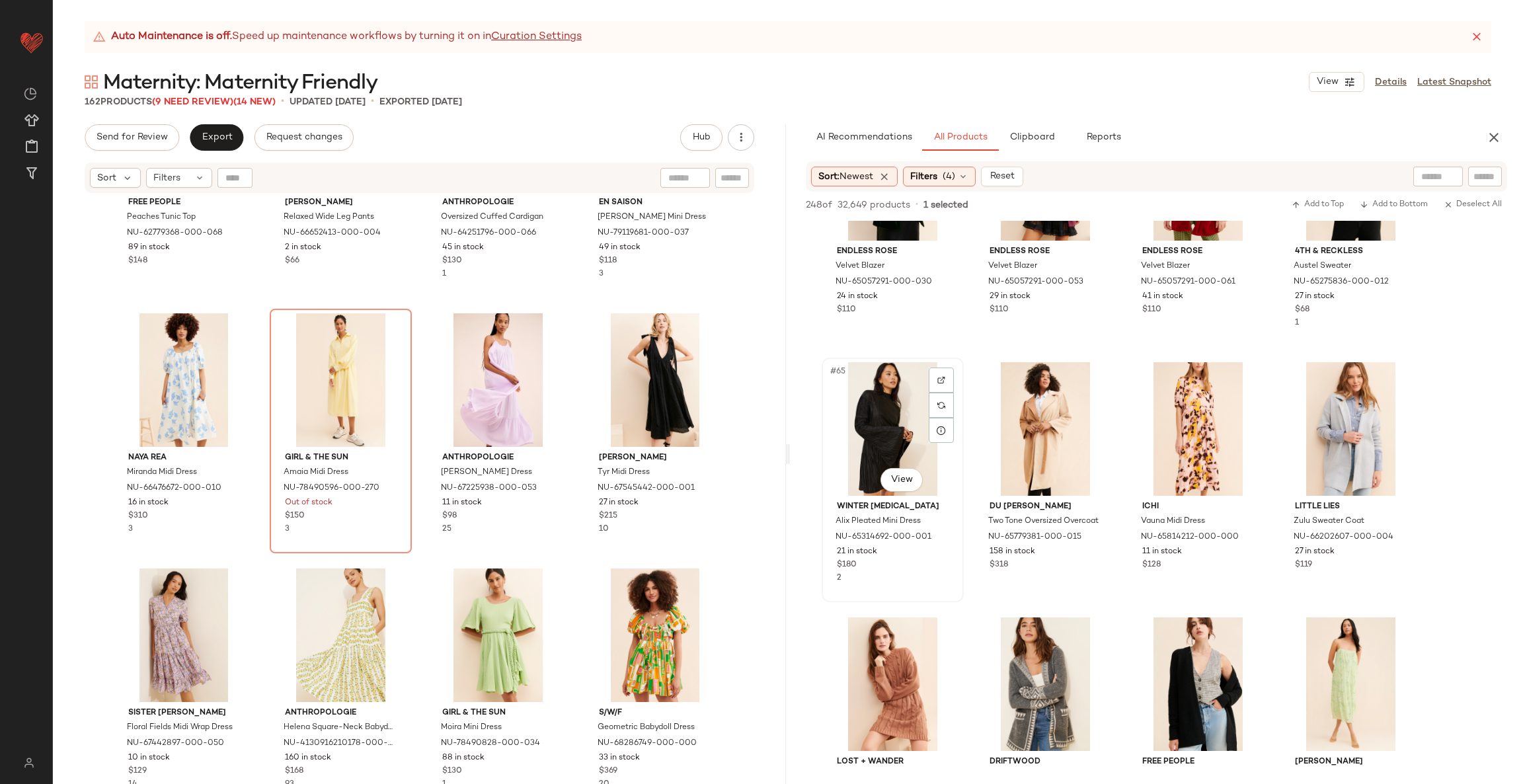
scroll to position [3946, 0]
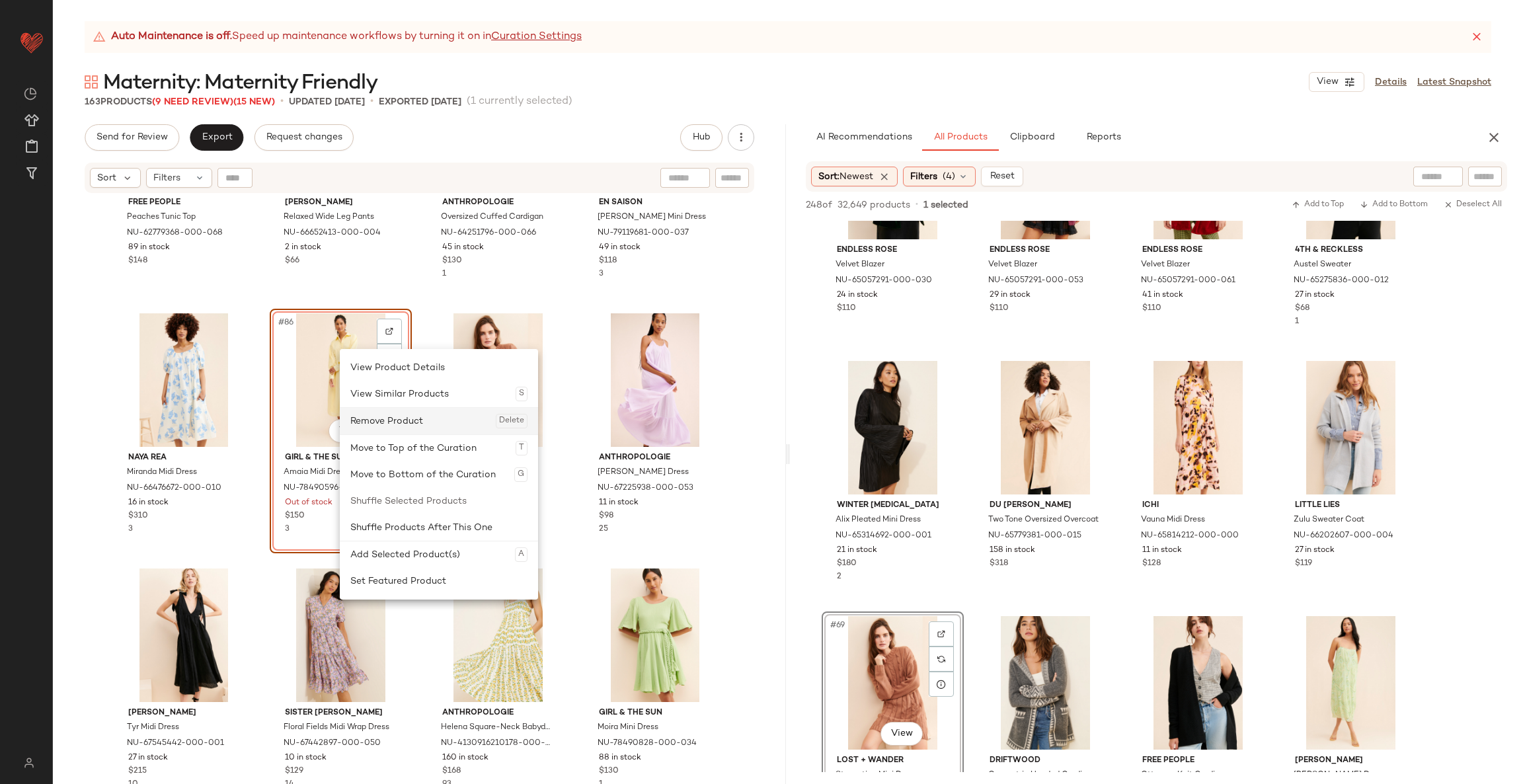
click at [387, 416] on div "Remove Product Delete" at bounding box center [439, 421] width 177 height 27
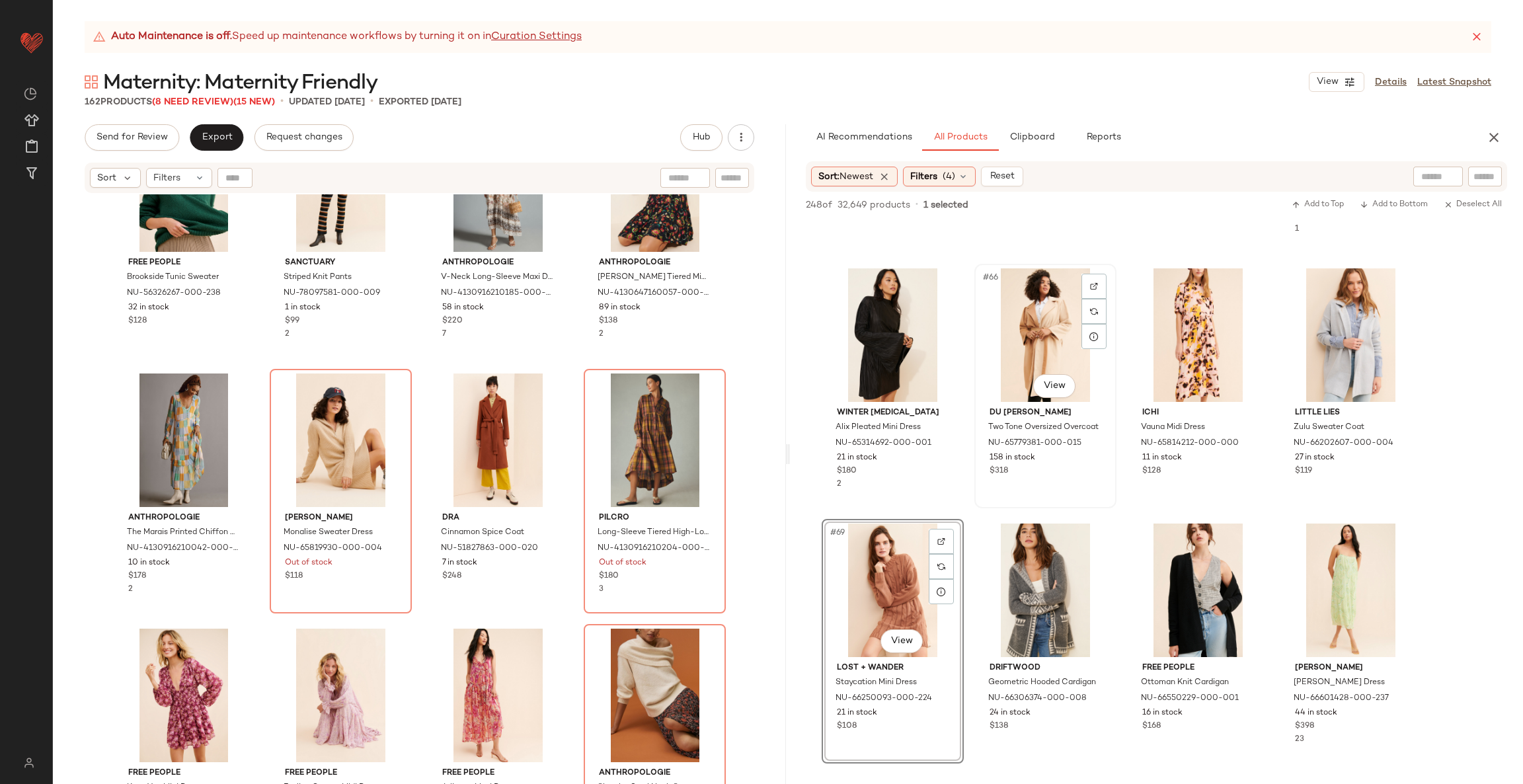
scroll to position [4048, 0]
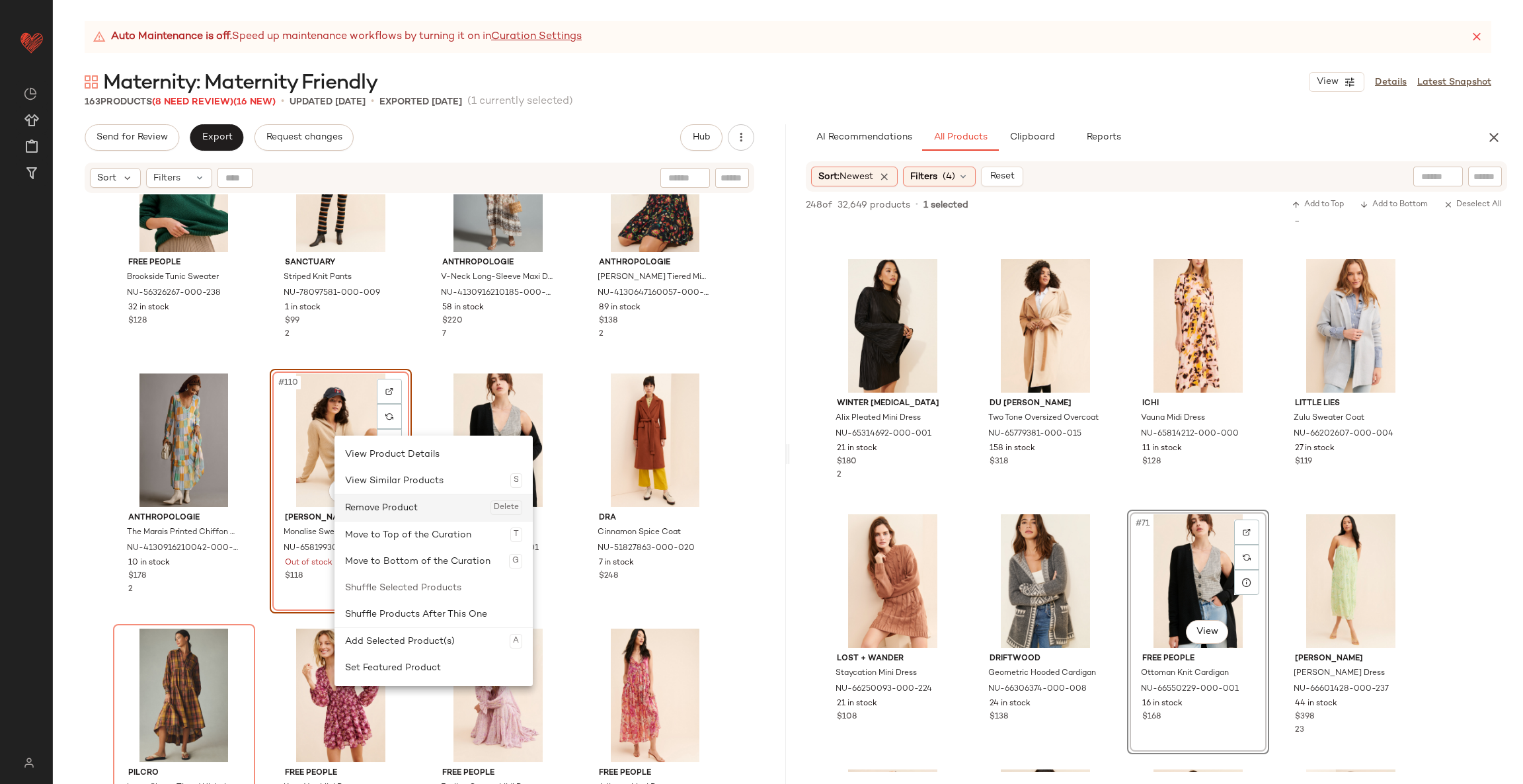
click at [396, 501] on div "Remove Product Delete" at bounding box center [433, 507] width 177 height 27
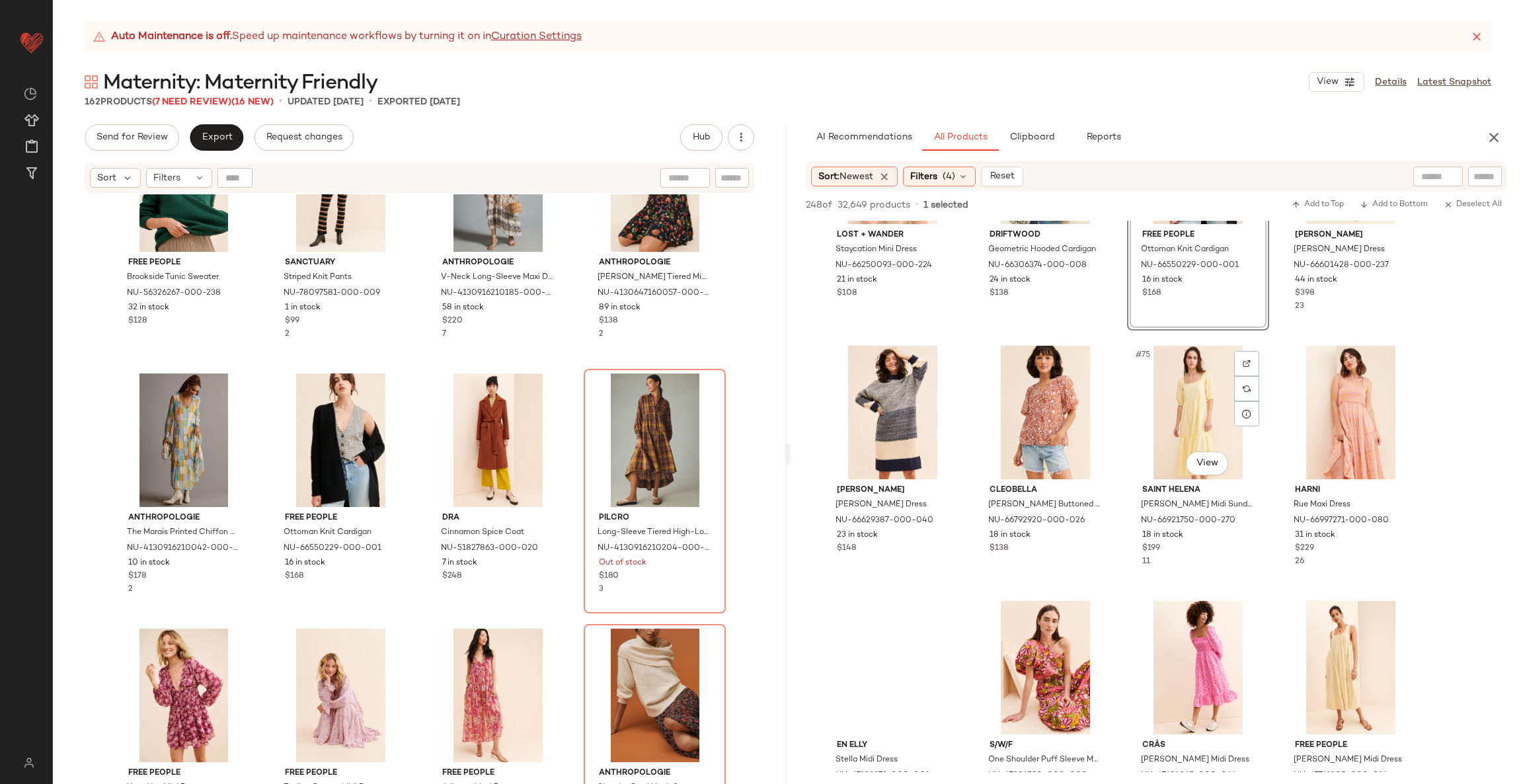
scroll to position [4472, 0]
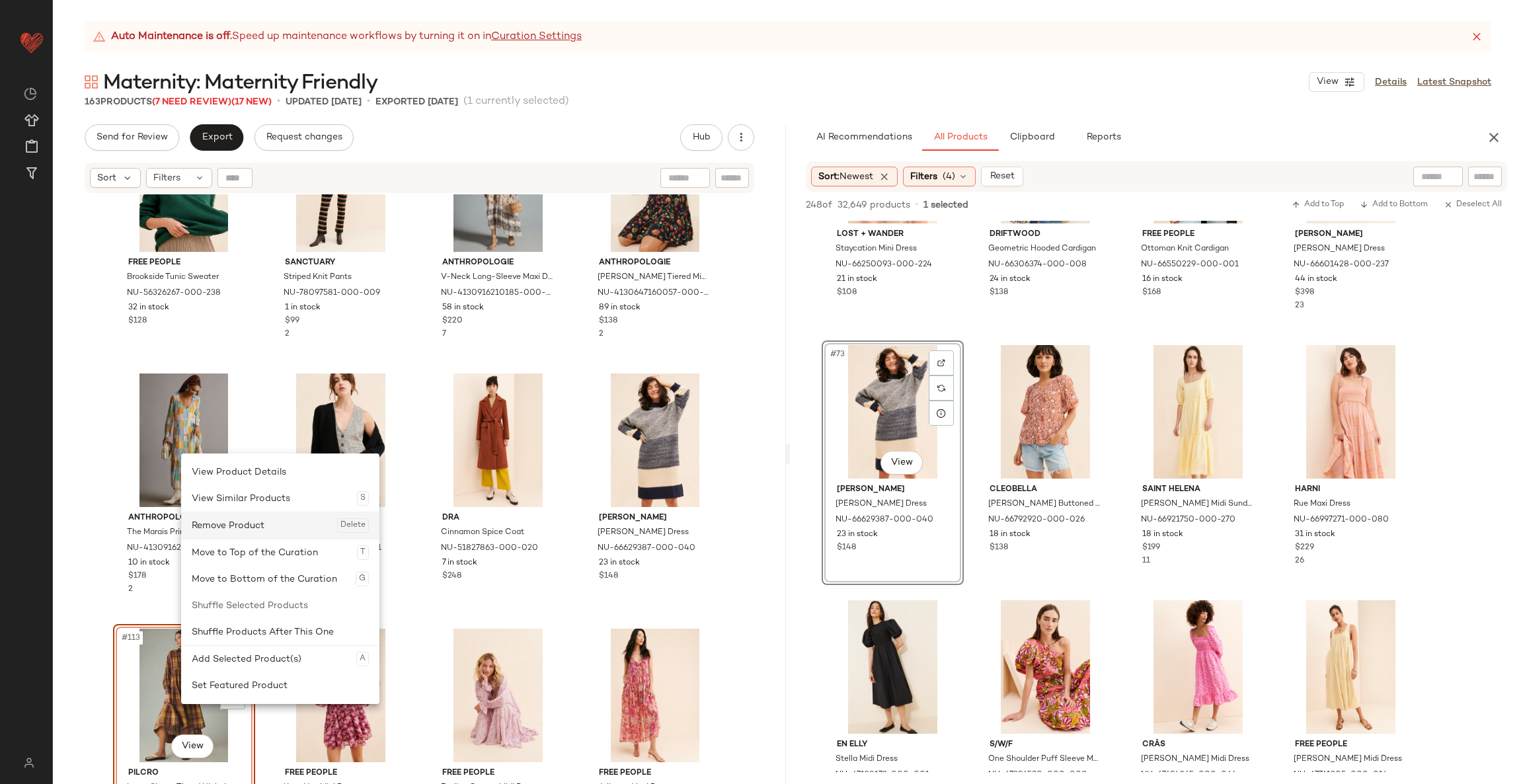
click at [300, 514] on div "Remove Product Delete" at bounding box center [280, 525] width 177 height 27
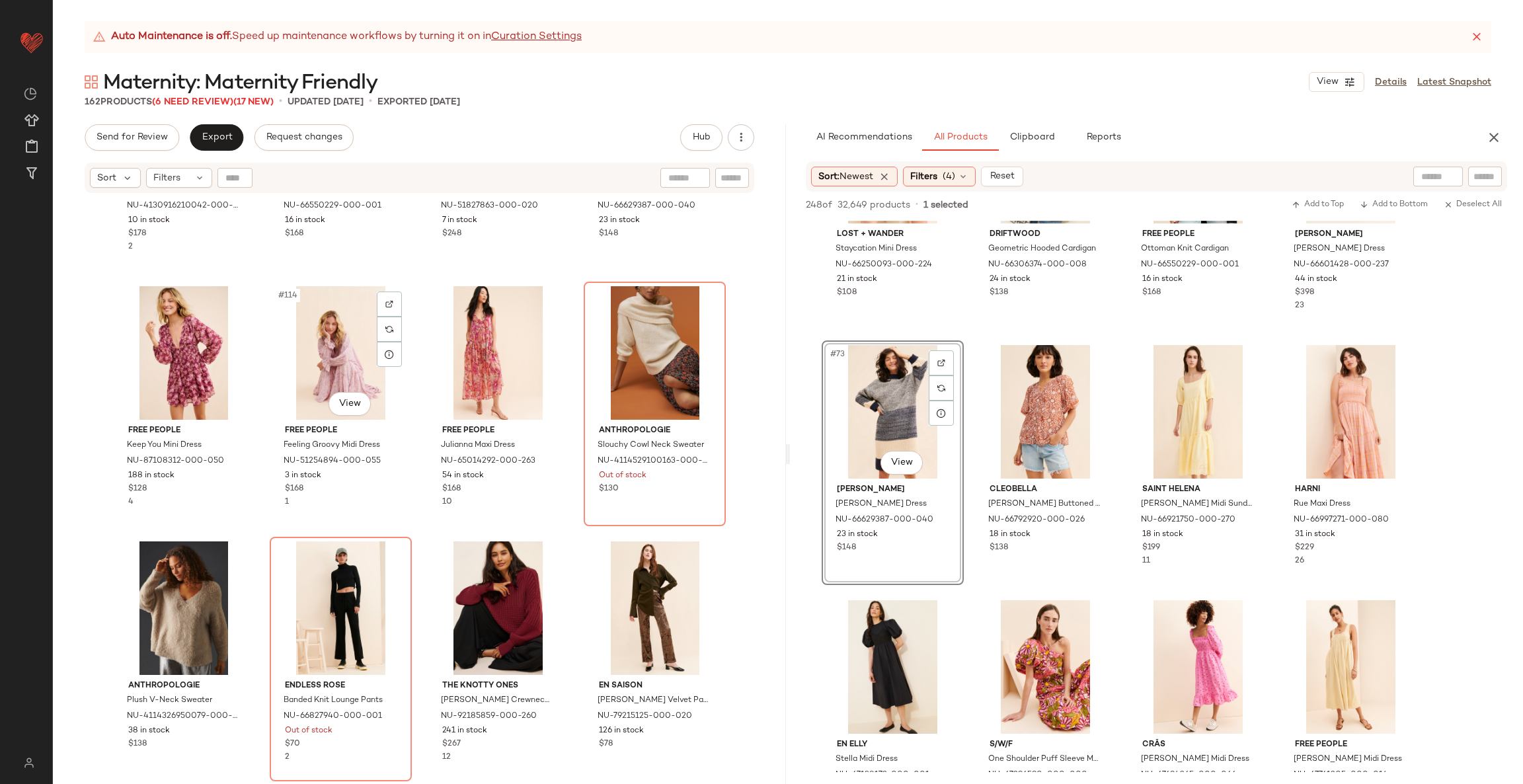
scroll to position [7071, 0]
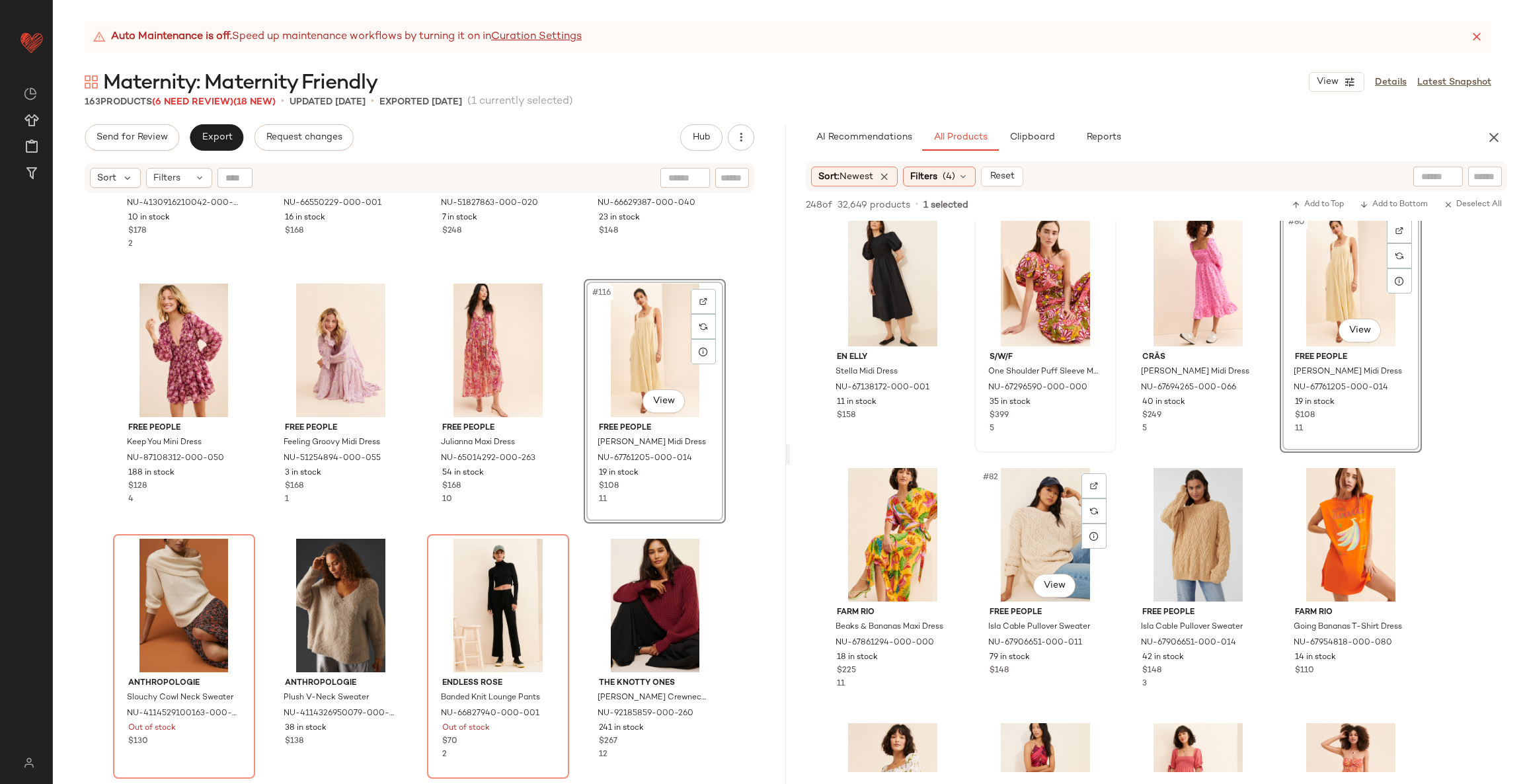
scroll to position [4886, 0]
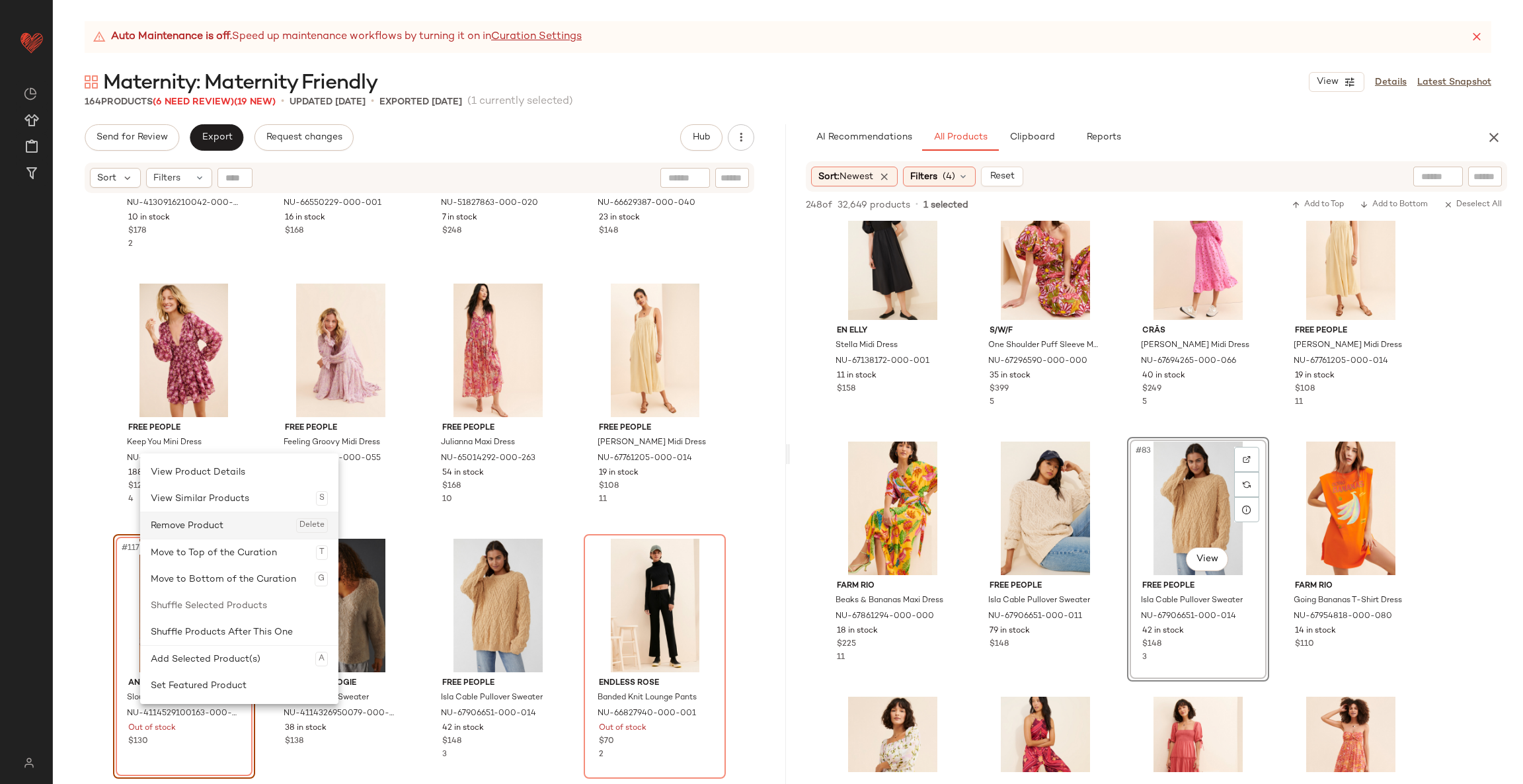
click at [241, 523] on div "Remove Product Delete" at bounding box center [239, 525] width 177 height 27
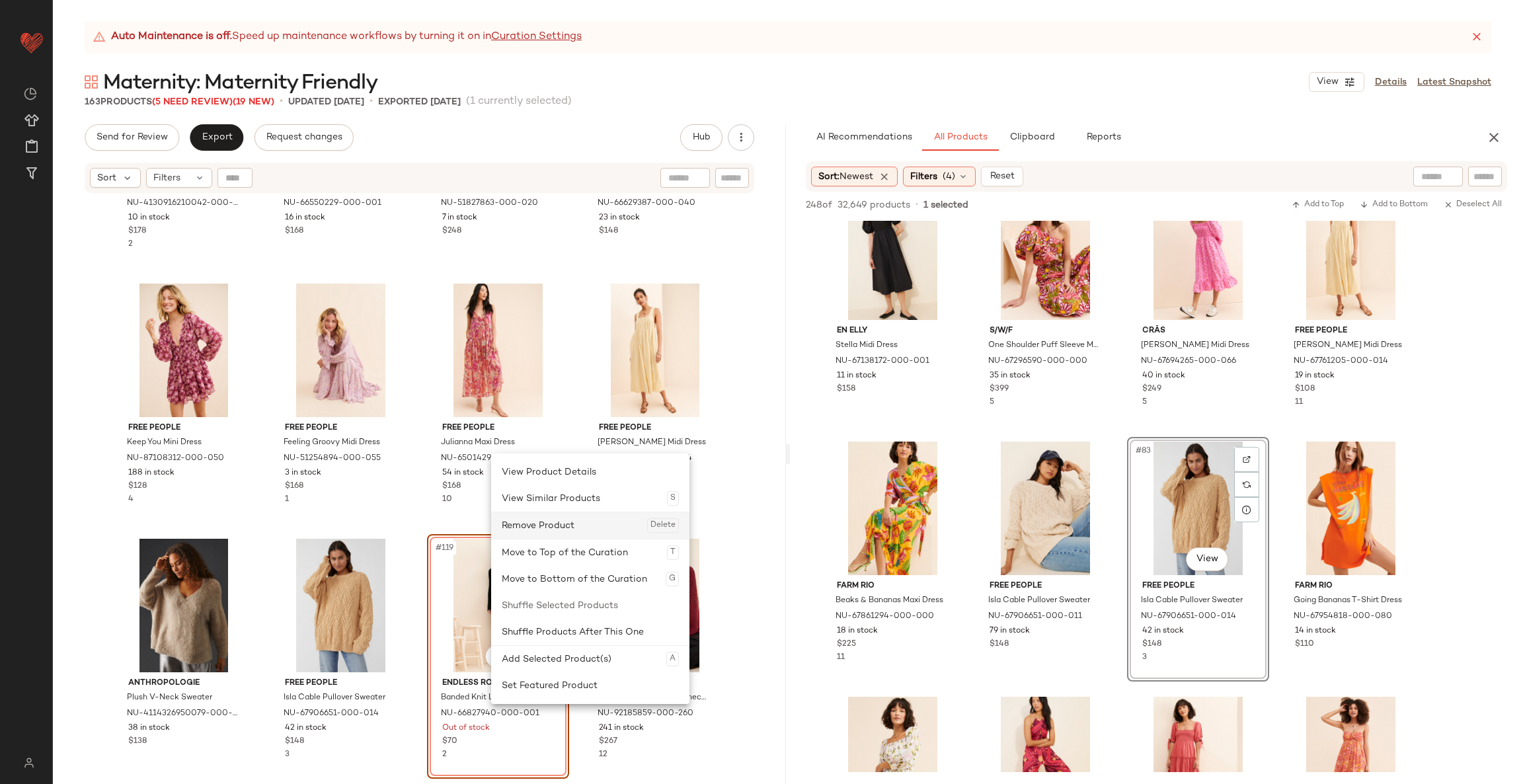
click at [544, 526] on div "Remove Product Delete" at bounding box center [590, 525] width 177 height 27
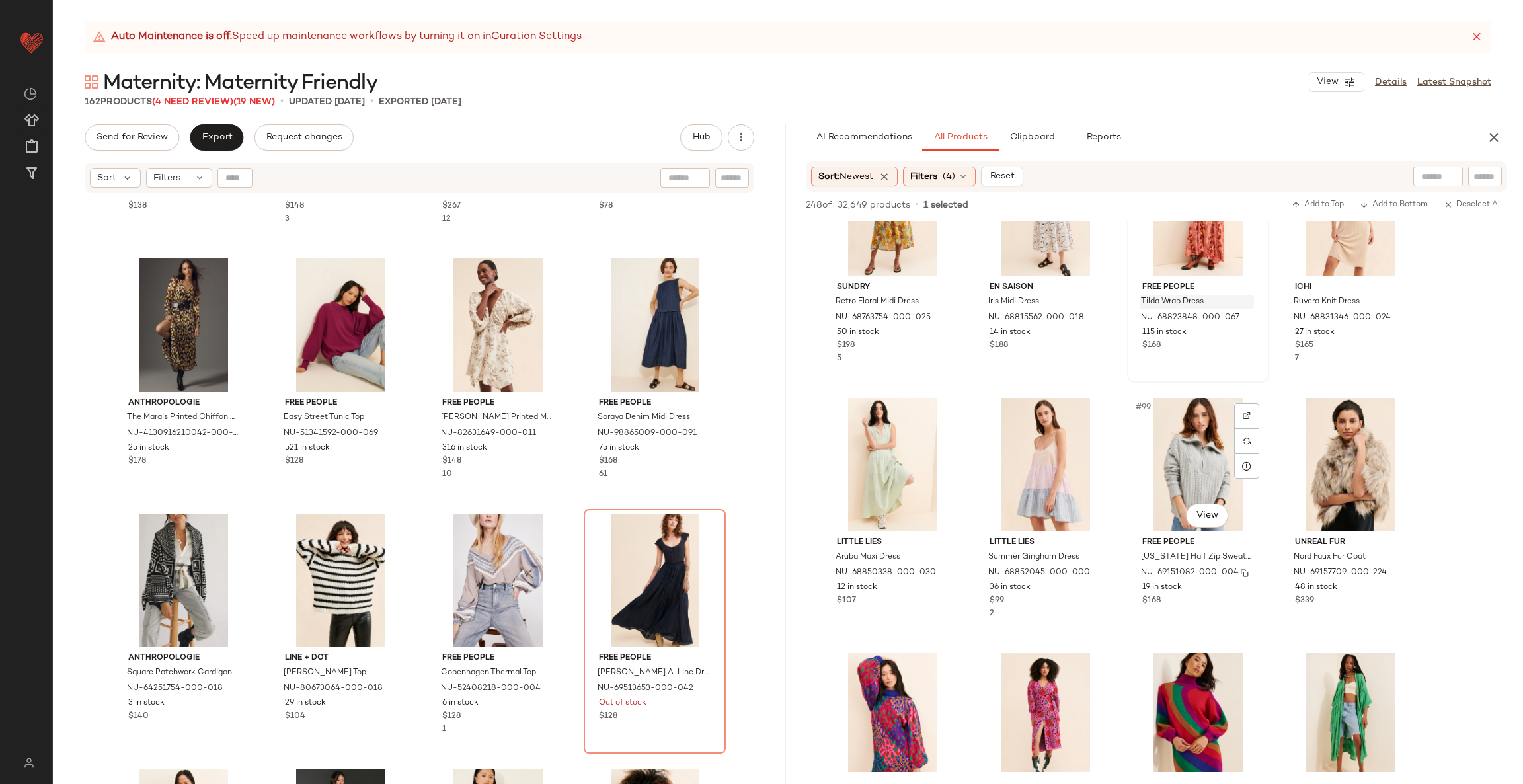
scroll to position [5950, 0]
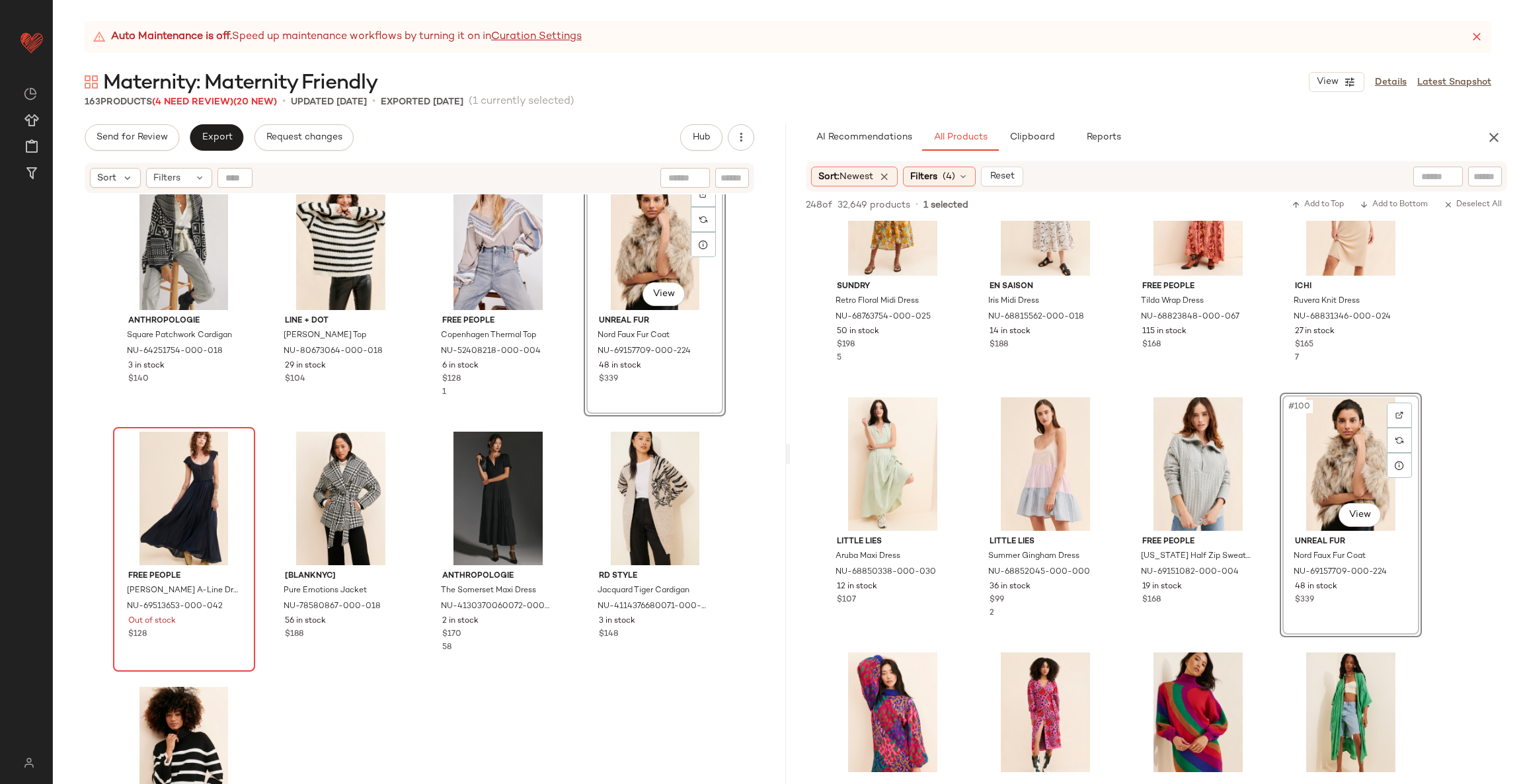
scroll to position [7947, 0]
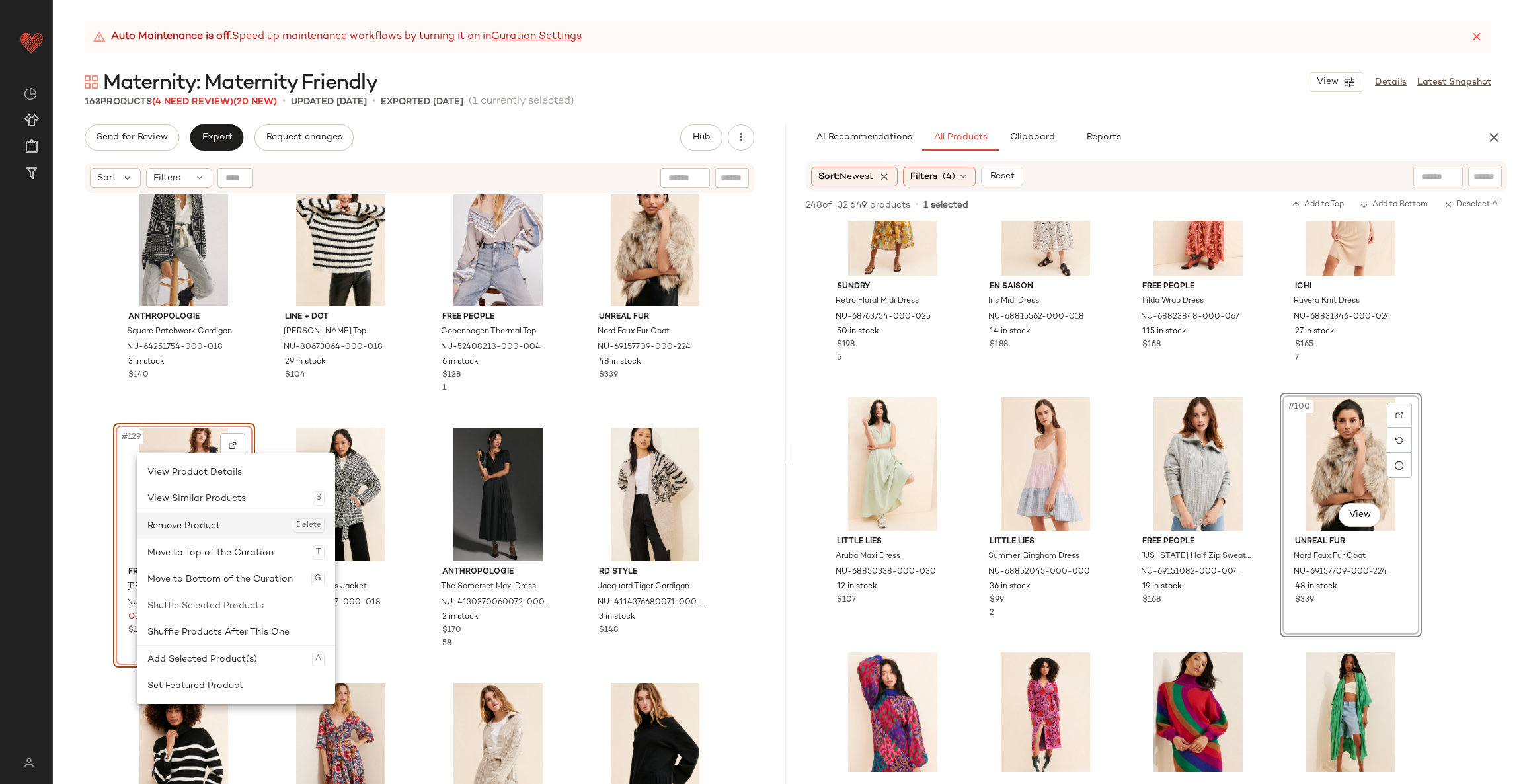
click at [219, 522] on div "Remove Product Delete" at bounding box center [235, 525] width 177 height 27
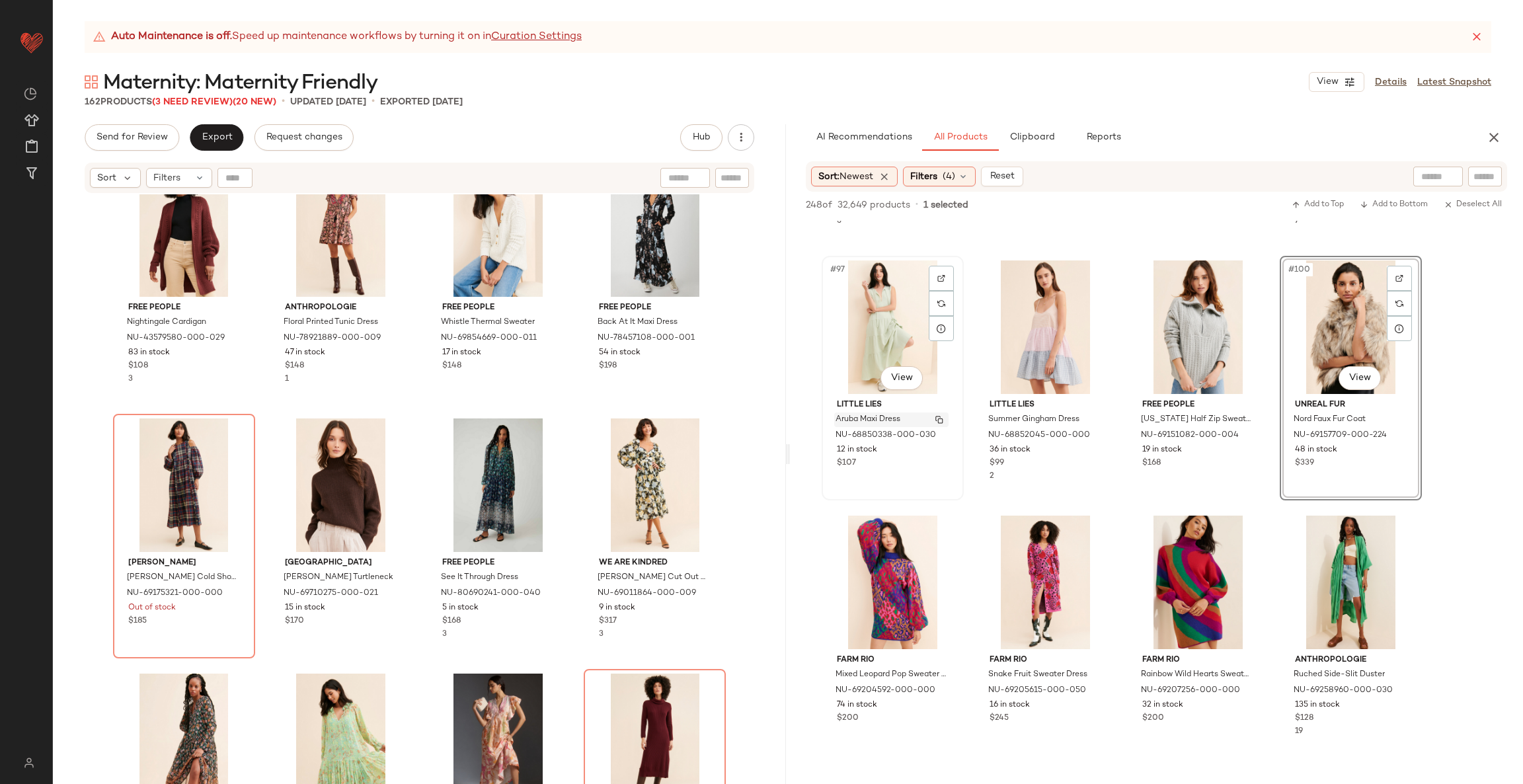
scroll to position [6089, 0]
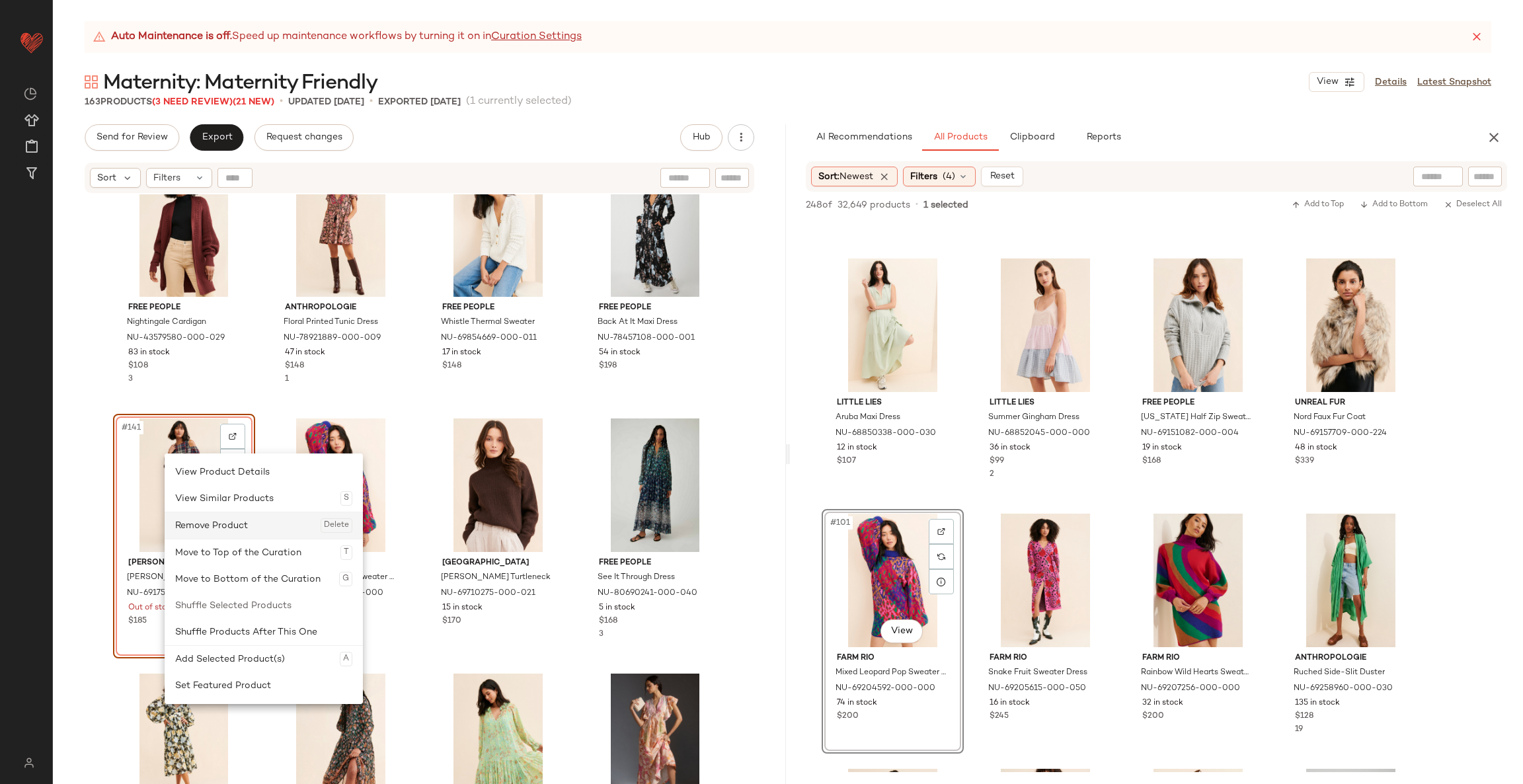
click at [232, 524] on div "Remove Product Delete" at bounding box center [263, 525] width 177 height 27
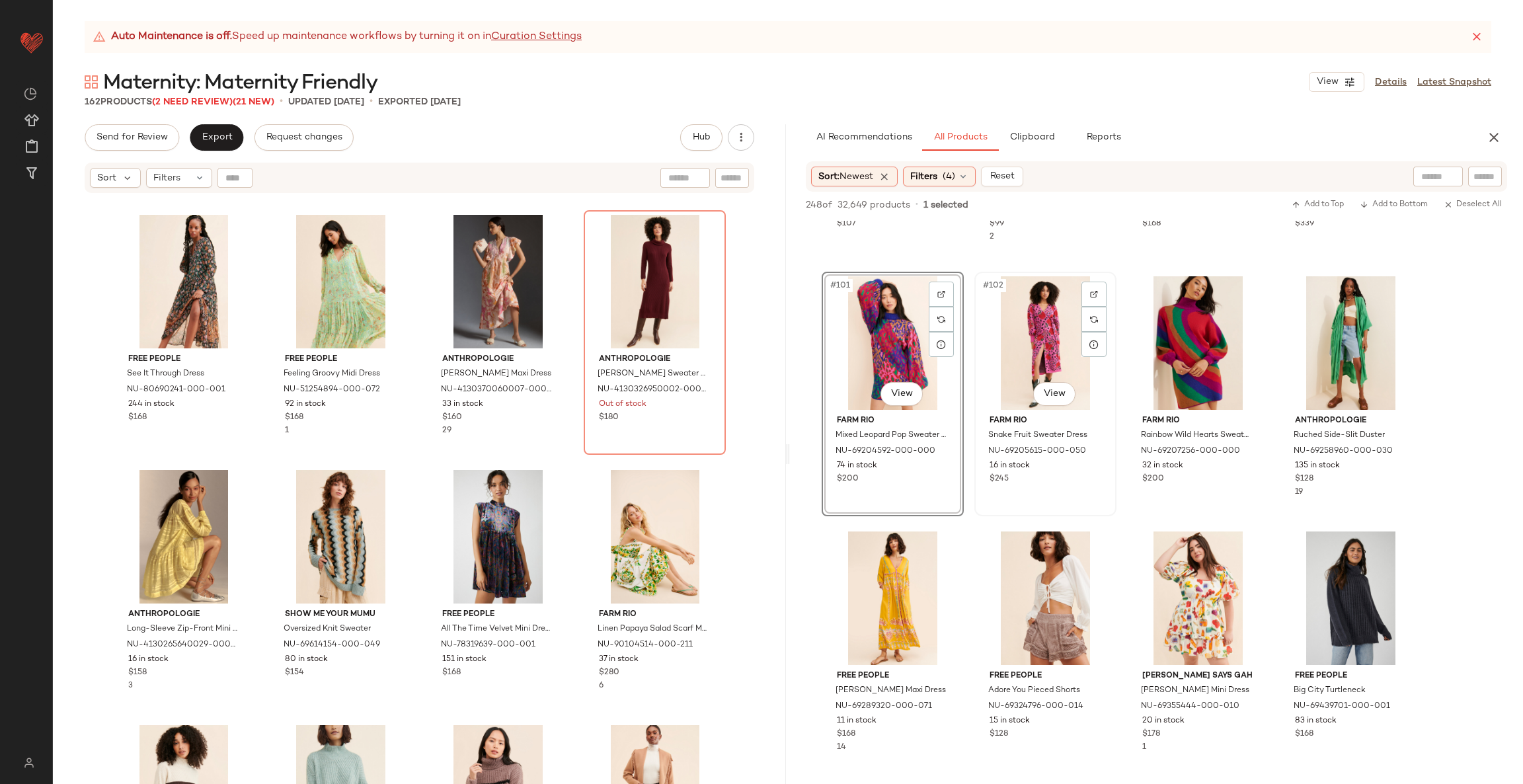
scroll to position [6330, 0]
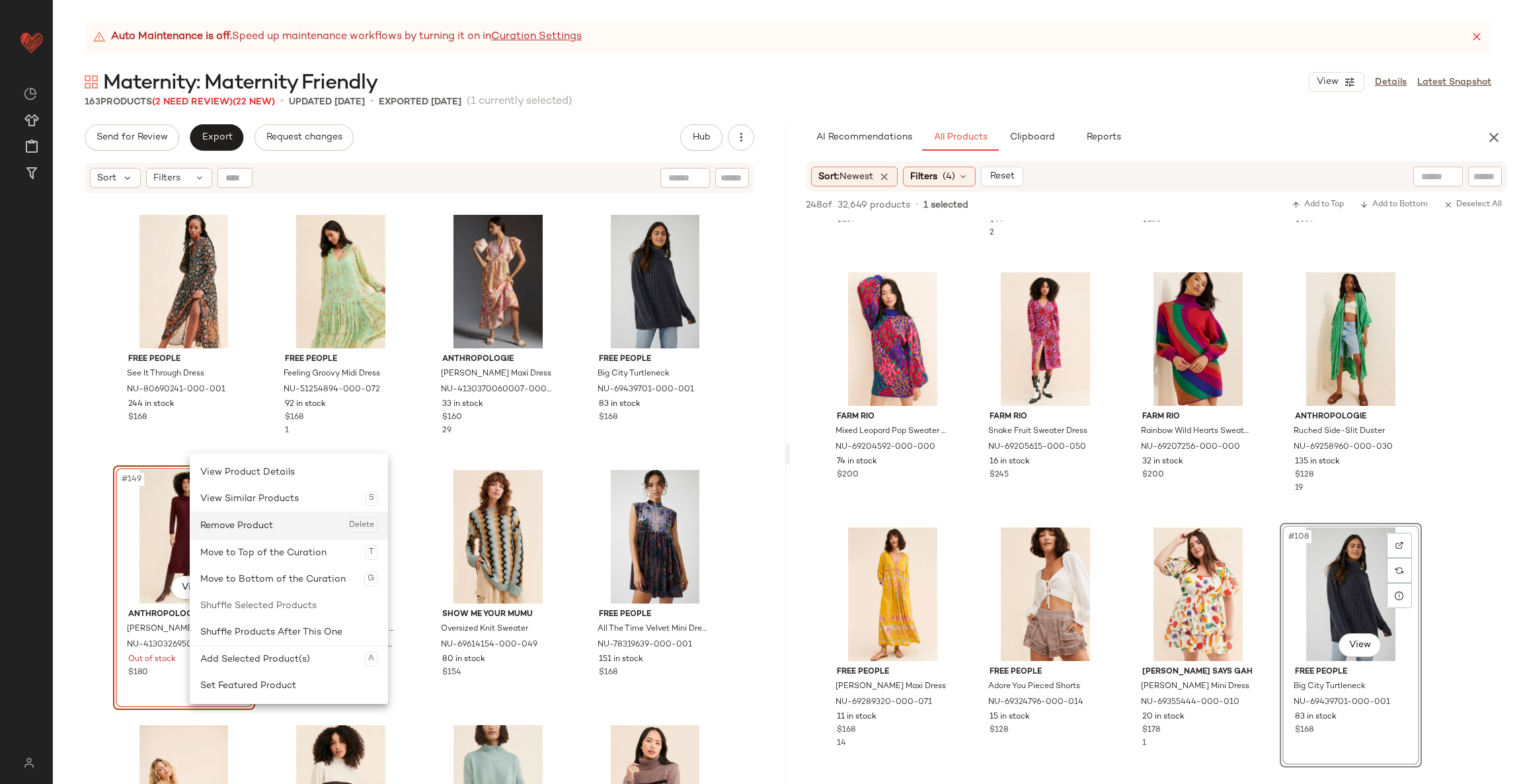
click at [274, 521] on div "Remove Product Delete" at bounding box center [288, 525] width 177 height 27
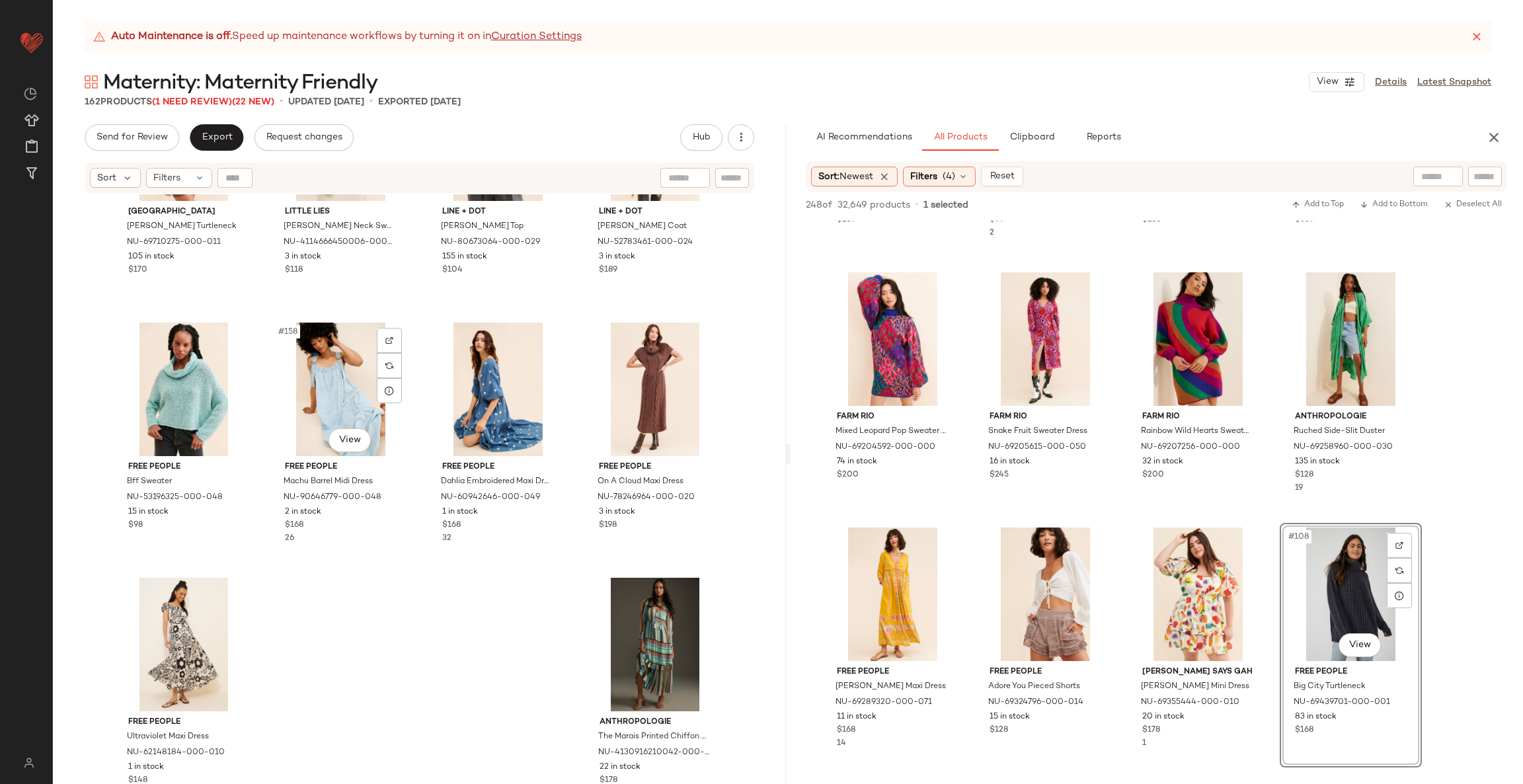
scroll to position [9837, 0]
click at [216, 141] on span "Export" at bounding box center [217, 138] width 31 height 10
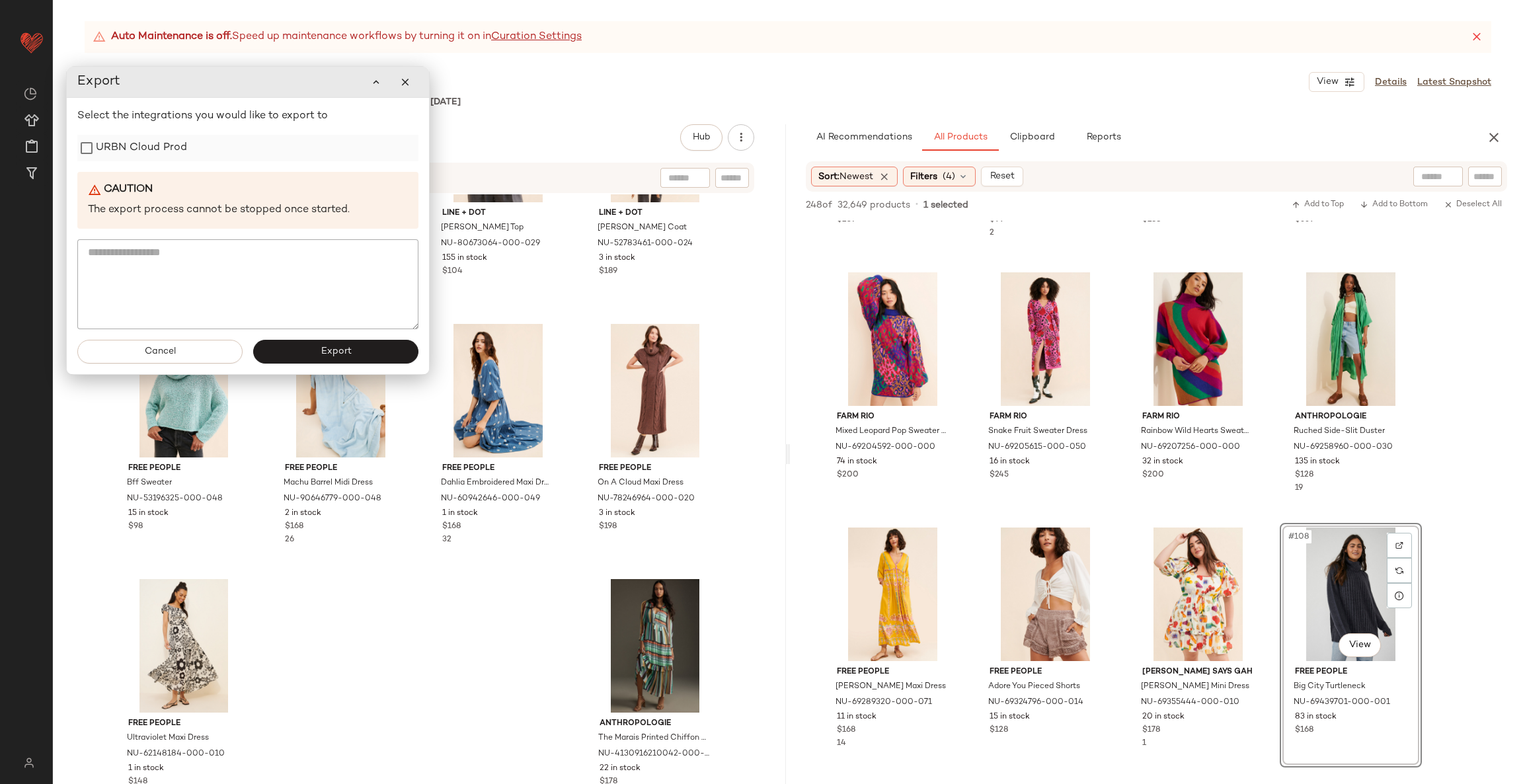
click at [135, 138] on label "URBN Cloud Prod" at bounding box center [141, 148] width 91 height 27
click at [331, 359] on button "Export" at bounding box center [335, 351] width 165 height 24
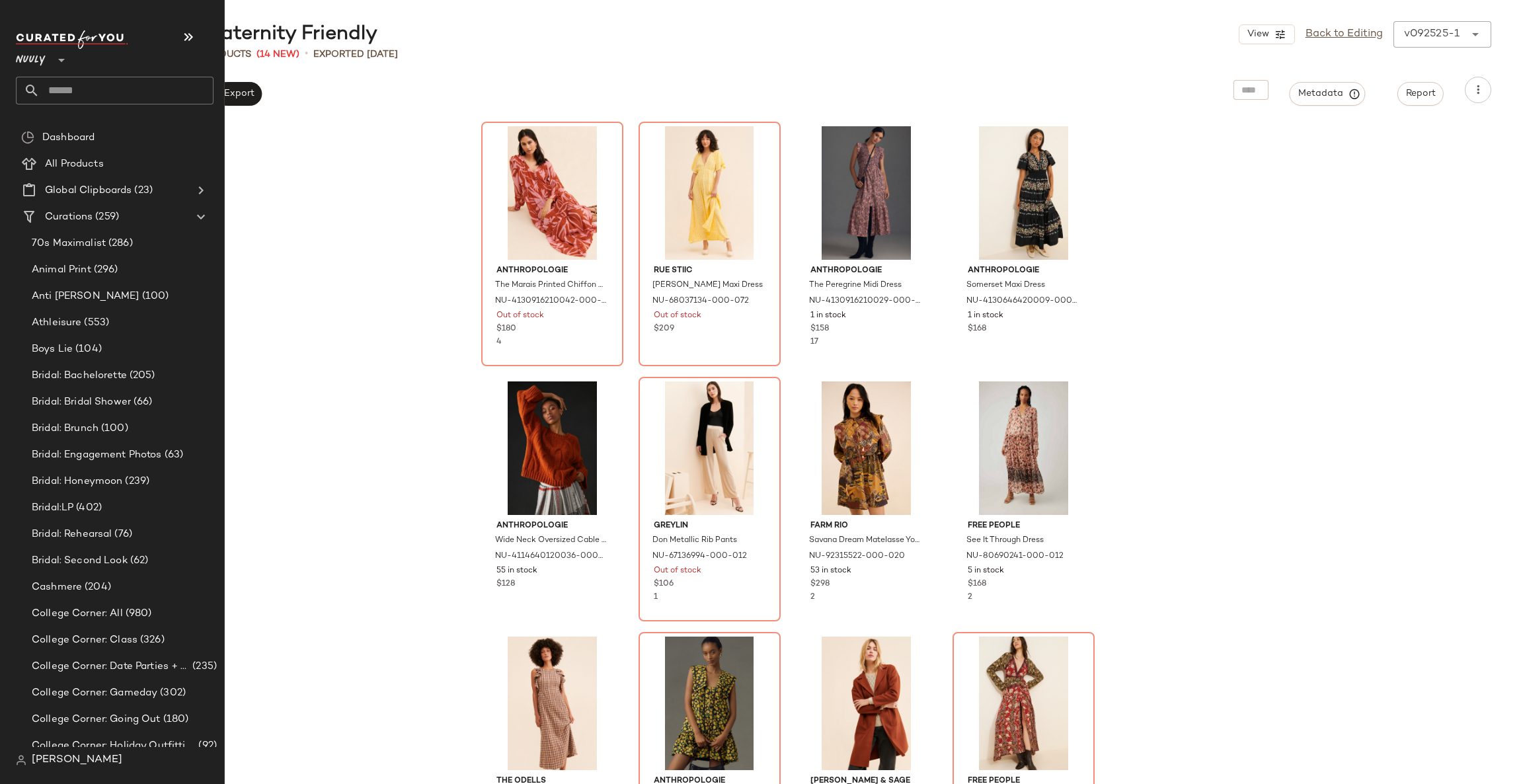
click at [84, 87] on input "text" at bounding box center [126, 91] width 174 height 28
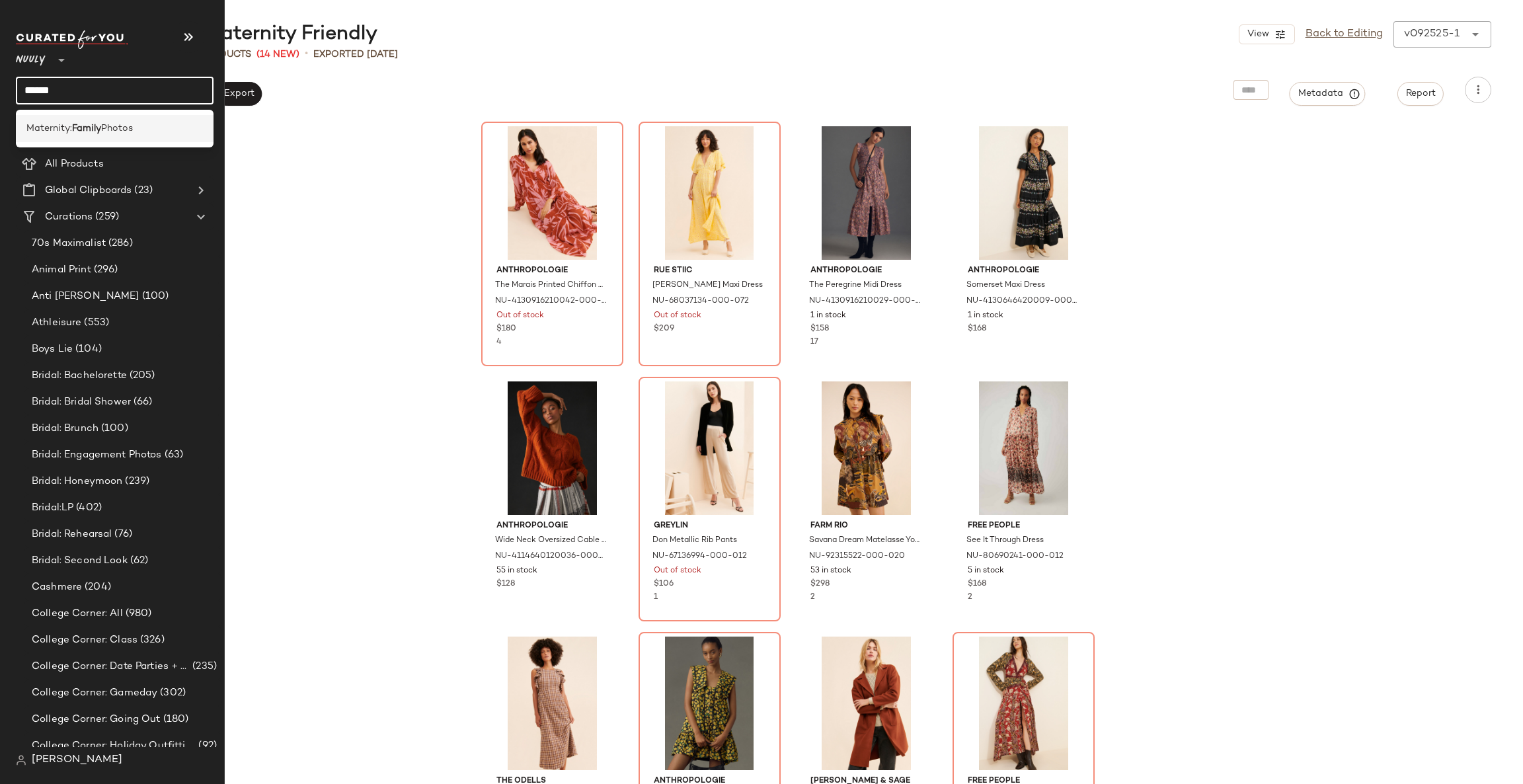
type input "******"
click at [114, 129] on span "Photos" at bounding box center [117, 128] width 32 height 14
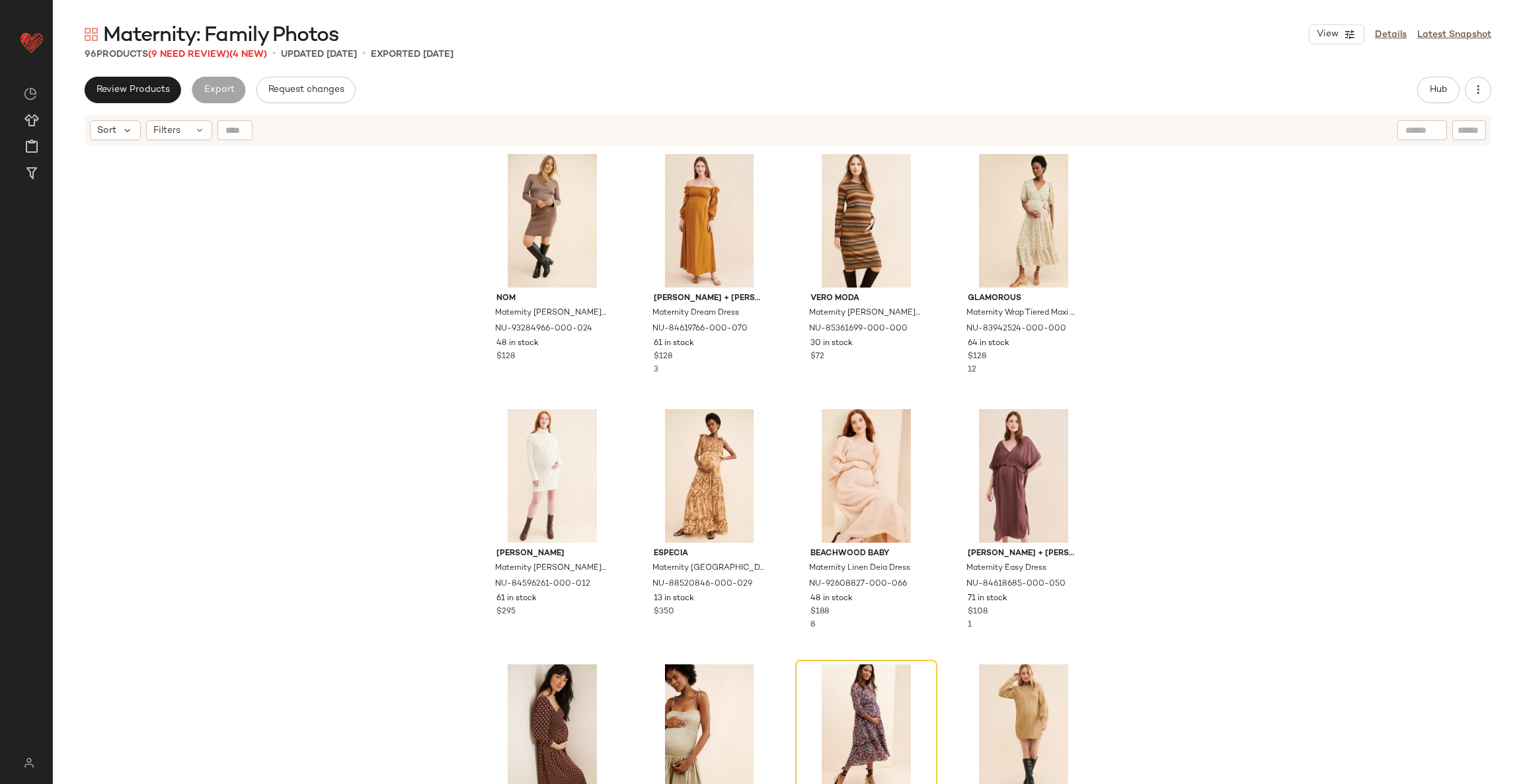
click at [207, 49] on span "Maternity: Family Photos" at bounding box center [220, 36] width 235 height 27
click at [212, 59] on div "96 Products (9 Need Review) (4 New)" at bounding box center [175, 54] width 183 height 14
click at [211, 51] on span "(9 Need Review)" at bounding box center [189, 54] width 81 height 10
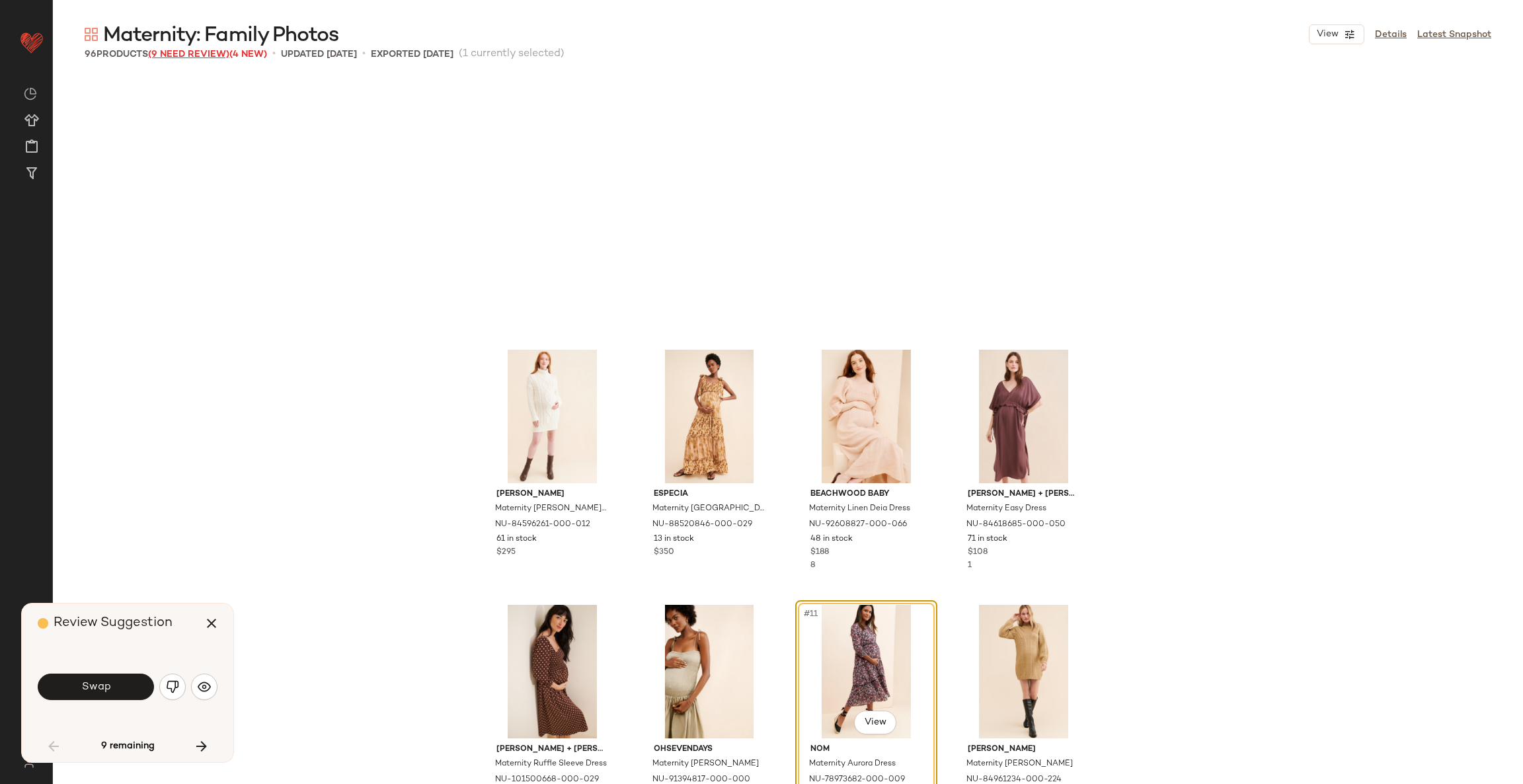
scroll to position [265, 0]
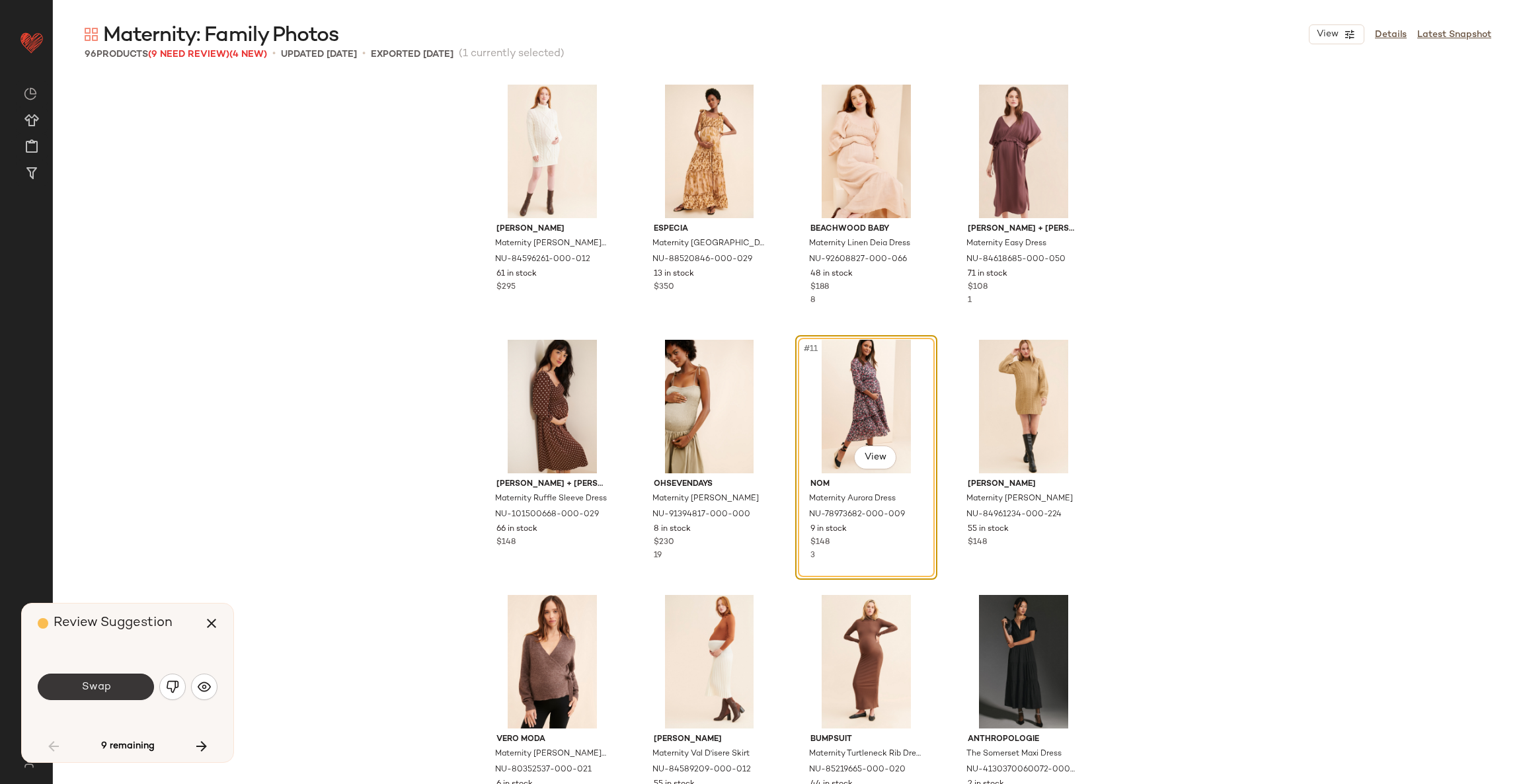
click at [115, 694] on button "Swap" at bounding box center [95, 686] width 116 height 27
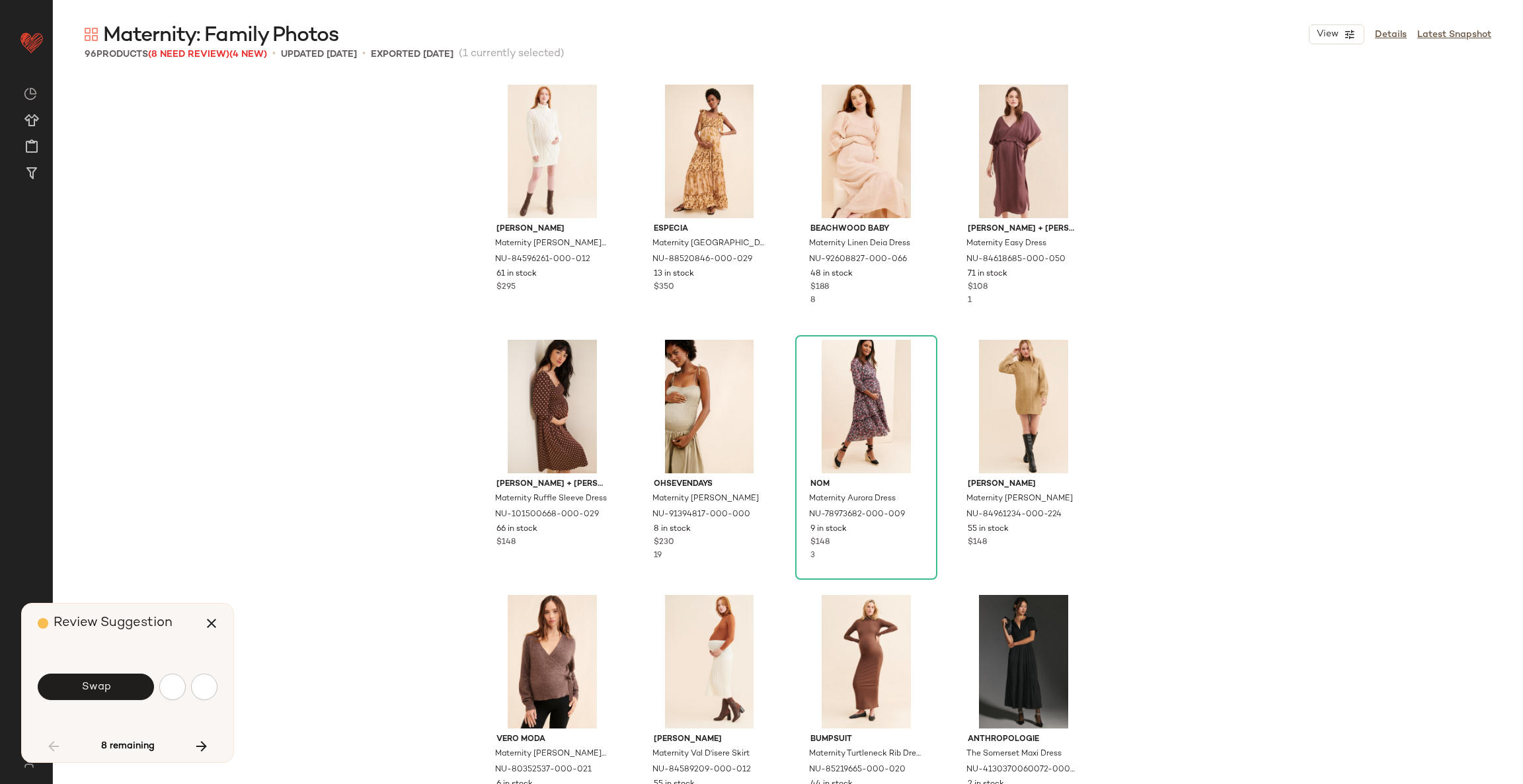
scroll to position [766, 0]
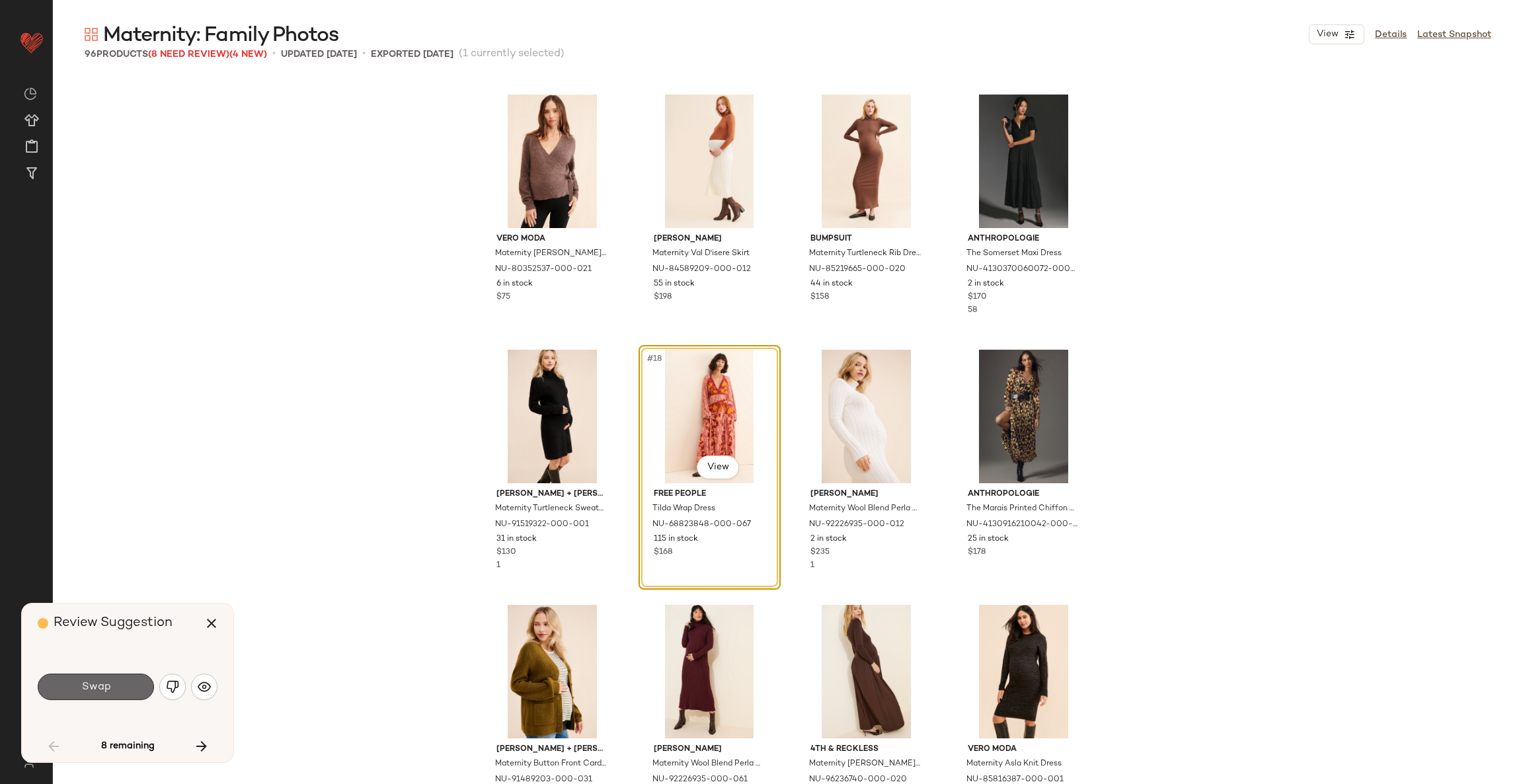
click at [124, 689] on button "Swap" at bounding box center [95, 686] width 116 height 27
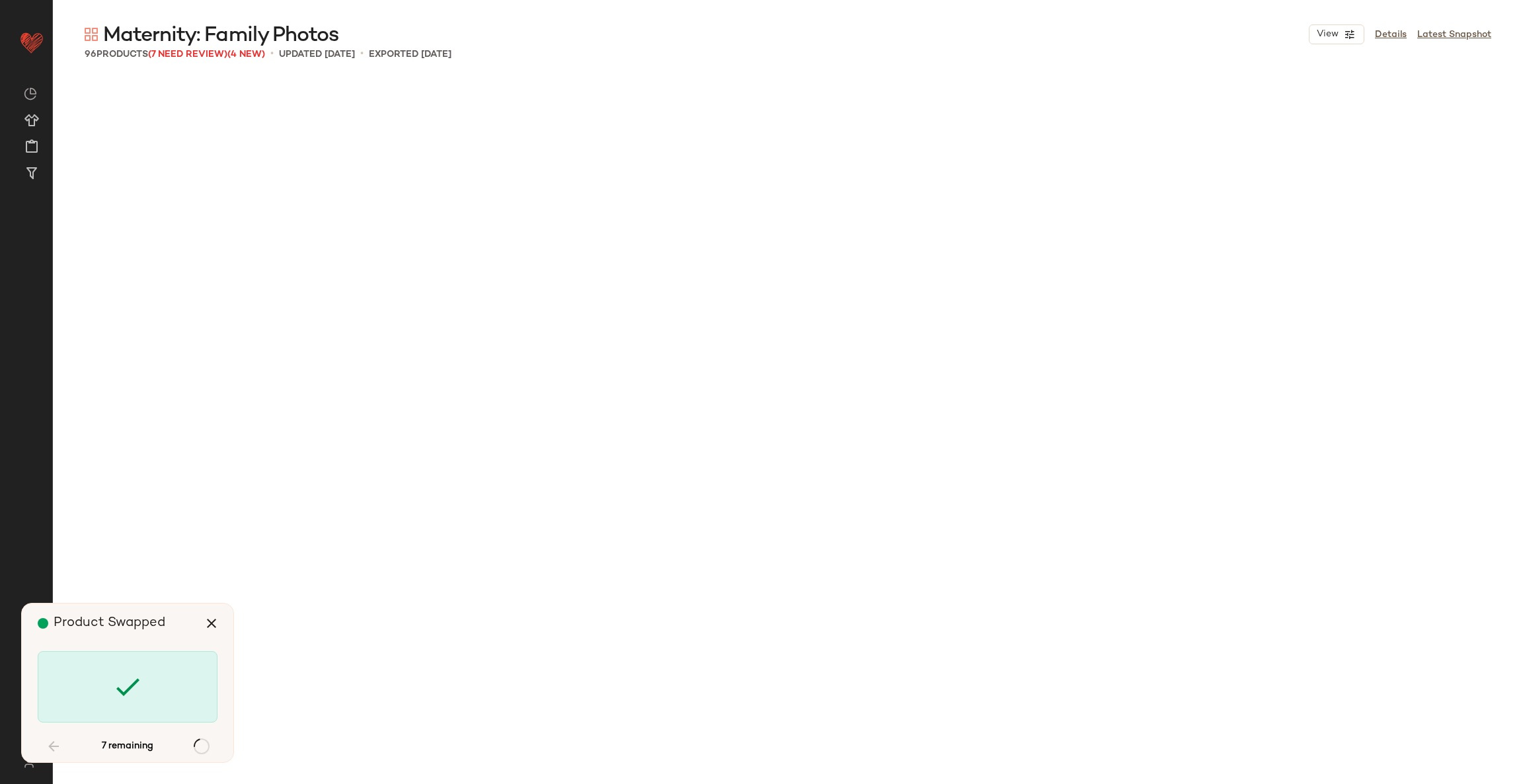
scroll to position [1785, 0]
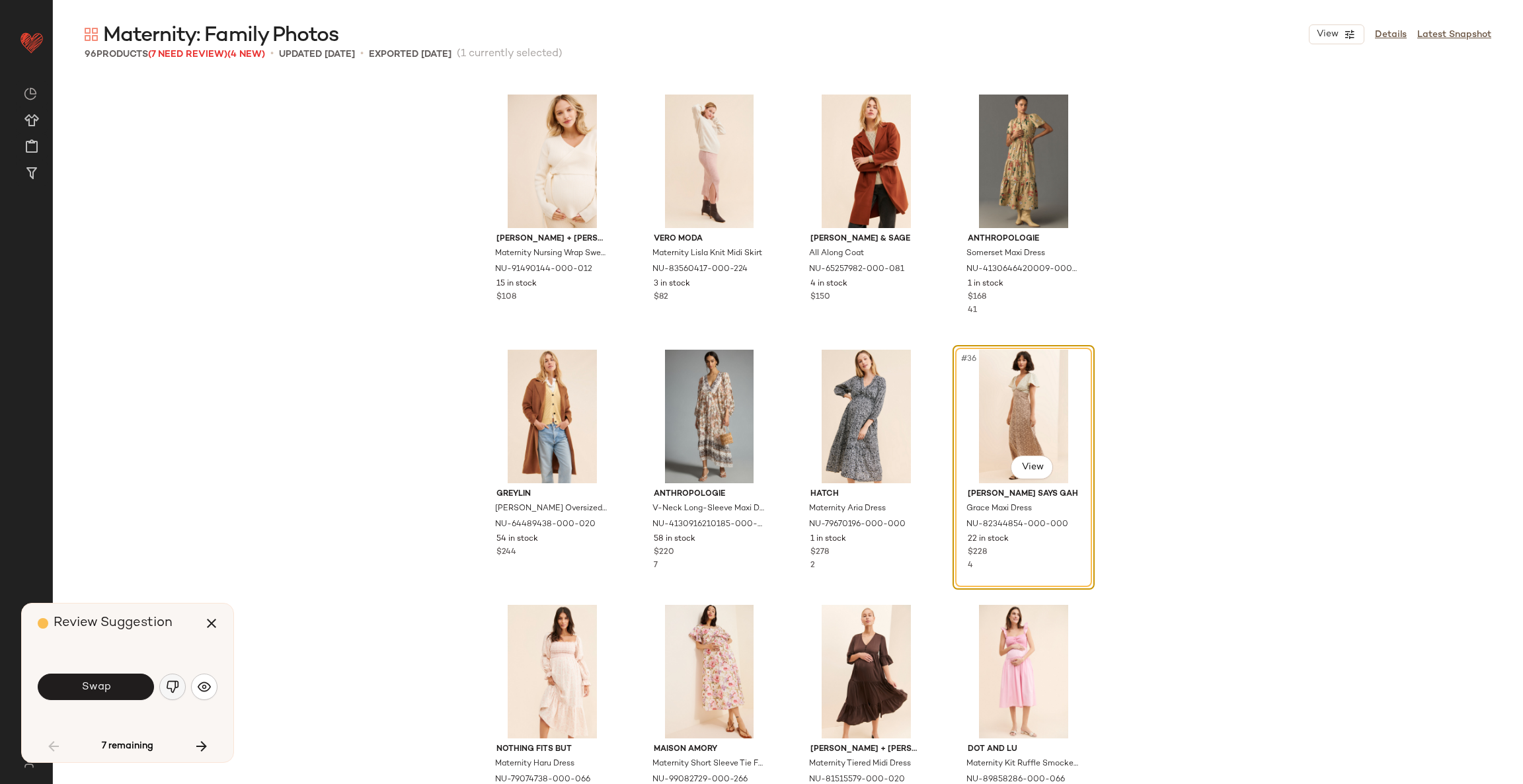
click at [177, 692] on img "button" at bounding box center [172, 686] width 13 height 13
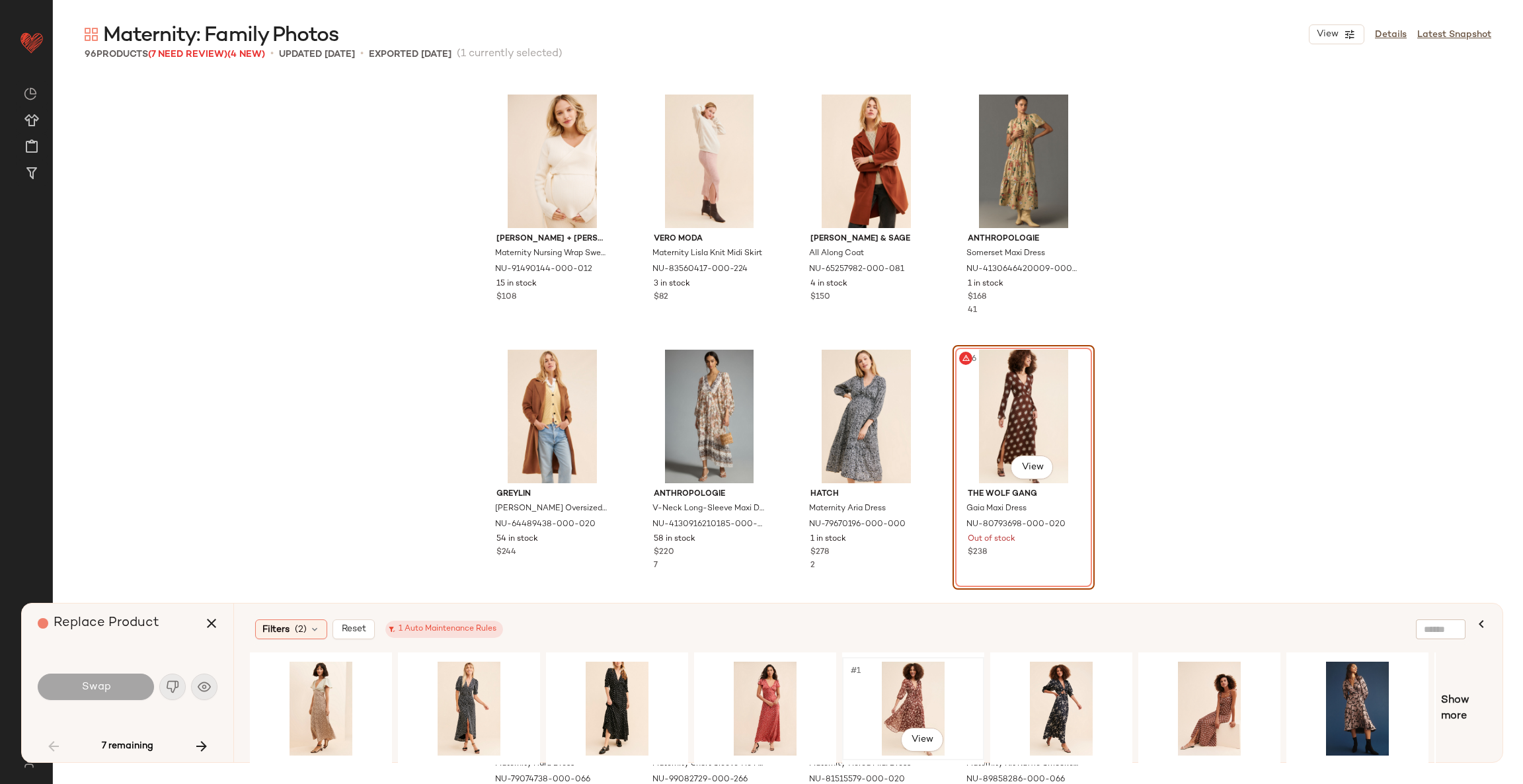
scroll to position [0, 288]
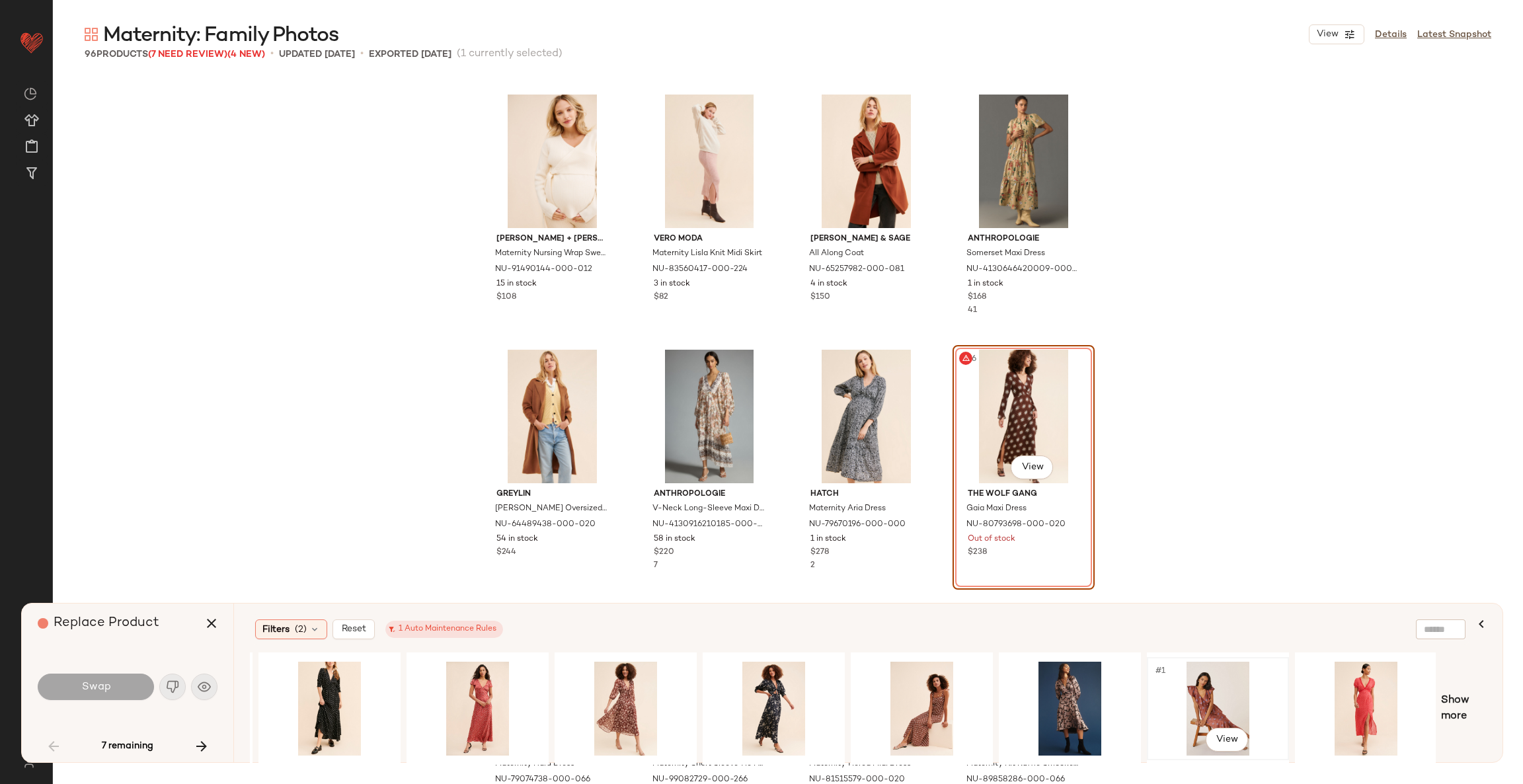
click at [1212, 698] on div "#1 View" at bounding box center [1218, 708] width 133 height 94
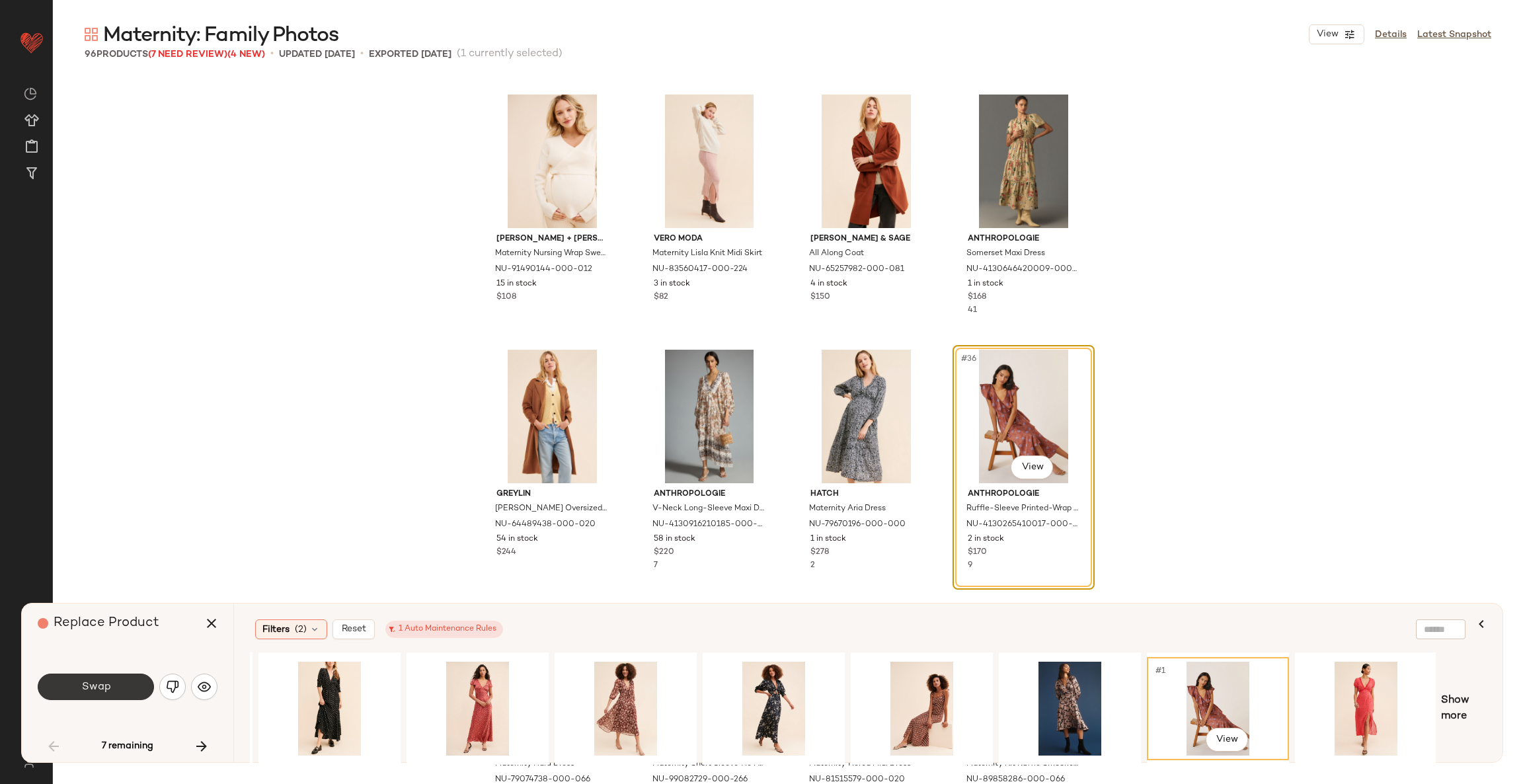
click at [95, 698] on button "Swap" at bounding box center [95, 686] width 116 height 27
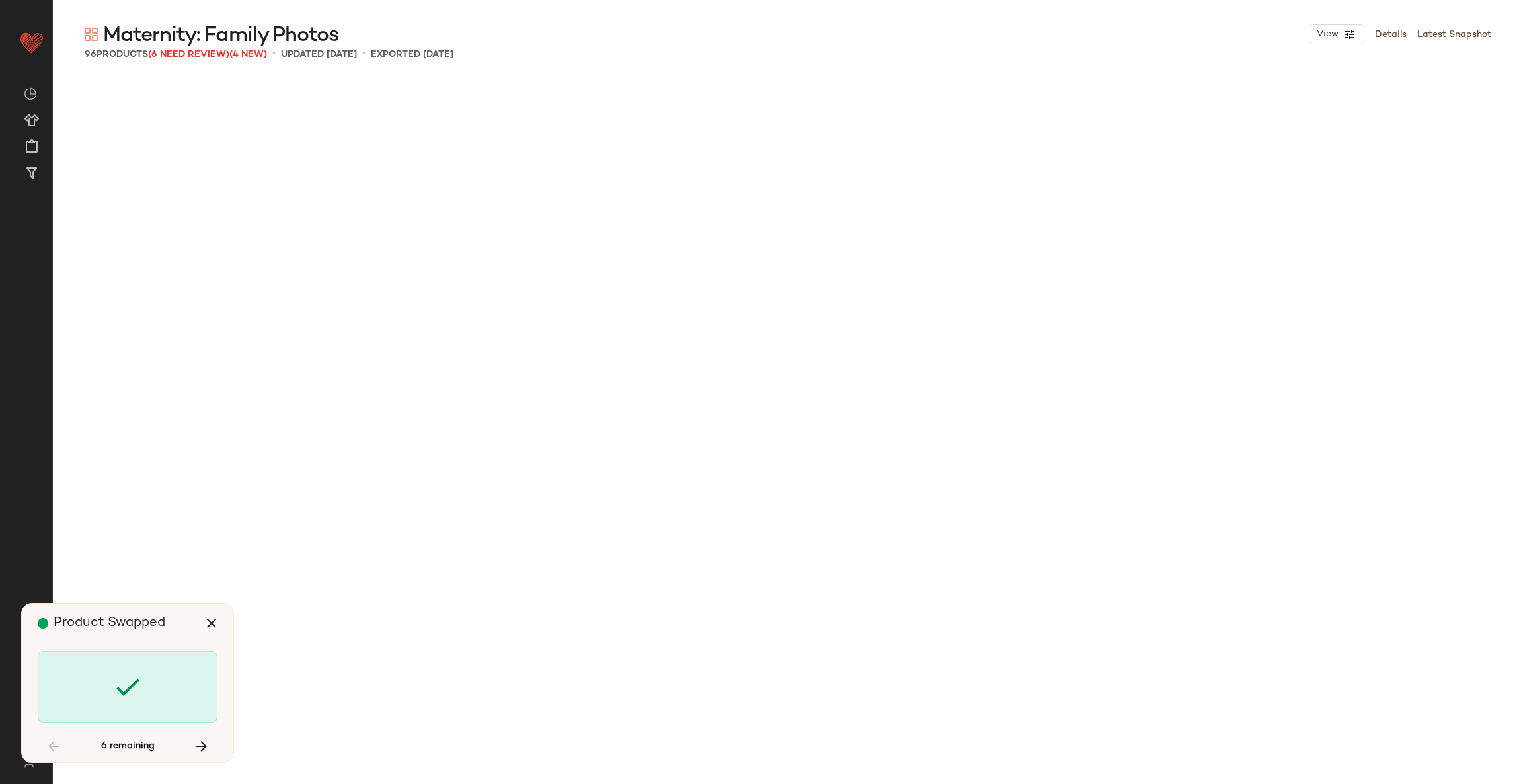
scroll to position [3061, 0]
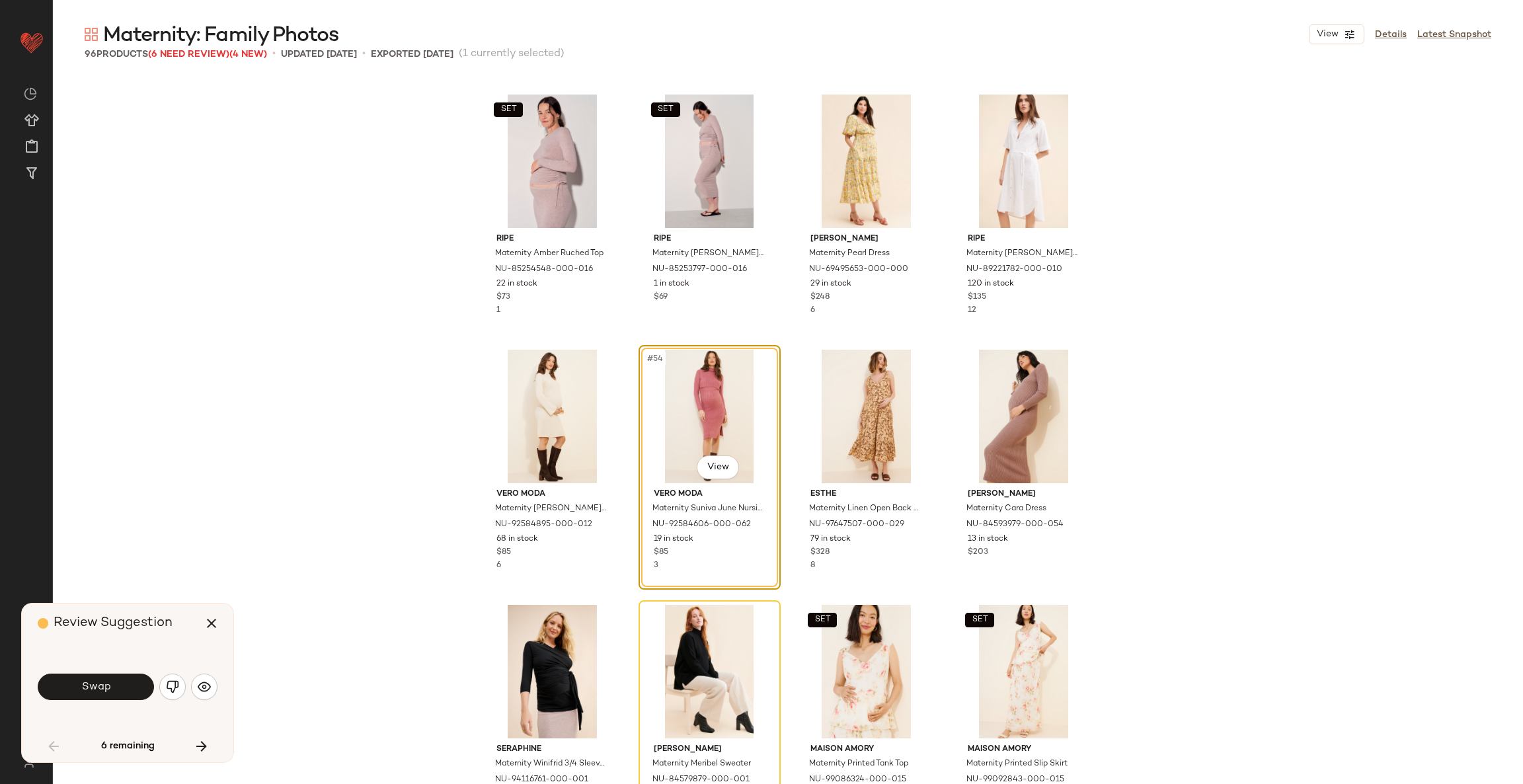
click at [109, 658] on div "Swap" at bounding box center [127, 686] width 180 height 71
click at [110, 686] on button "Swap" at bounding box center [95, 686] width 116 height 27
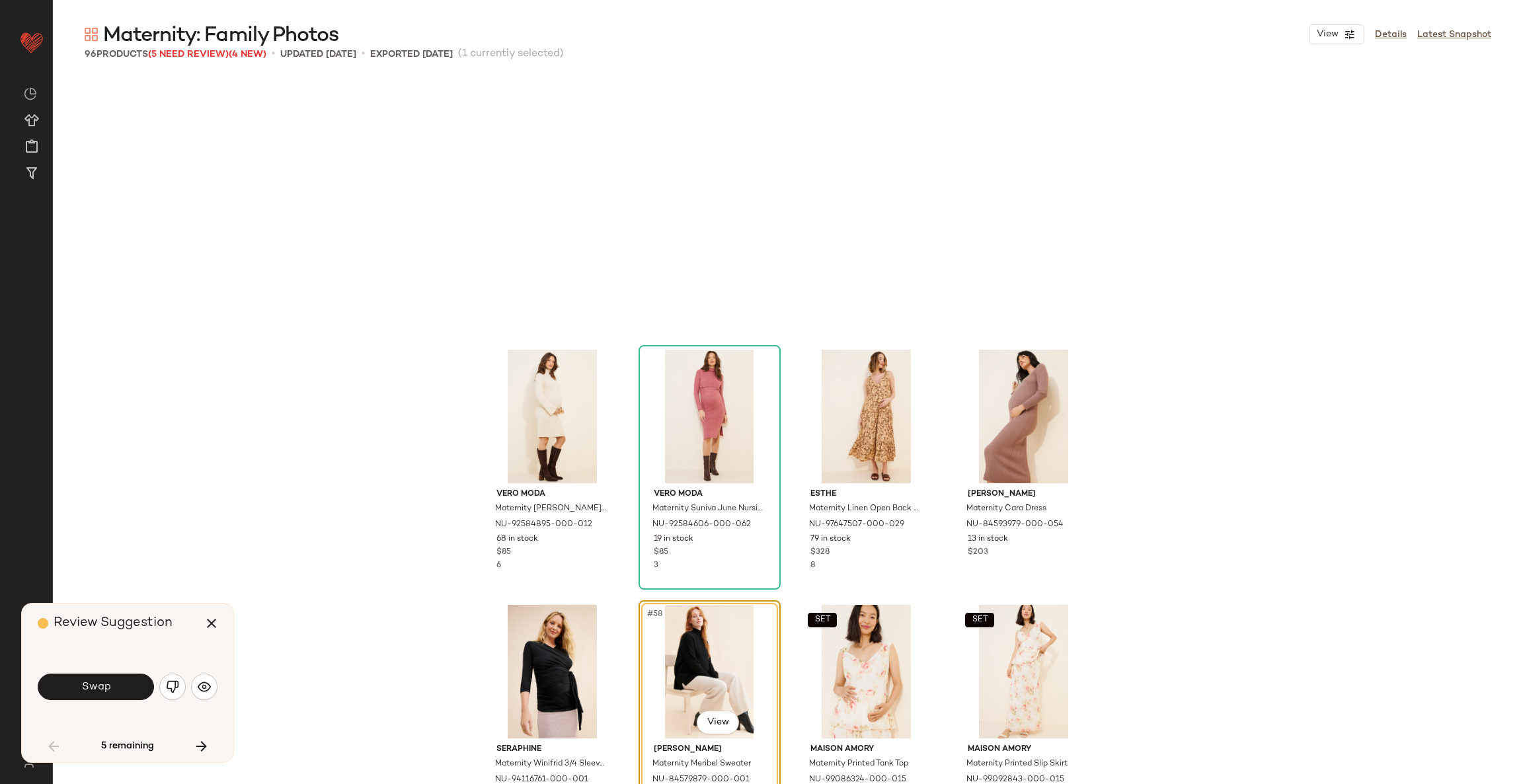
scroll to position [3316, 0]
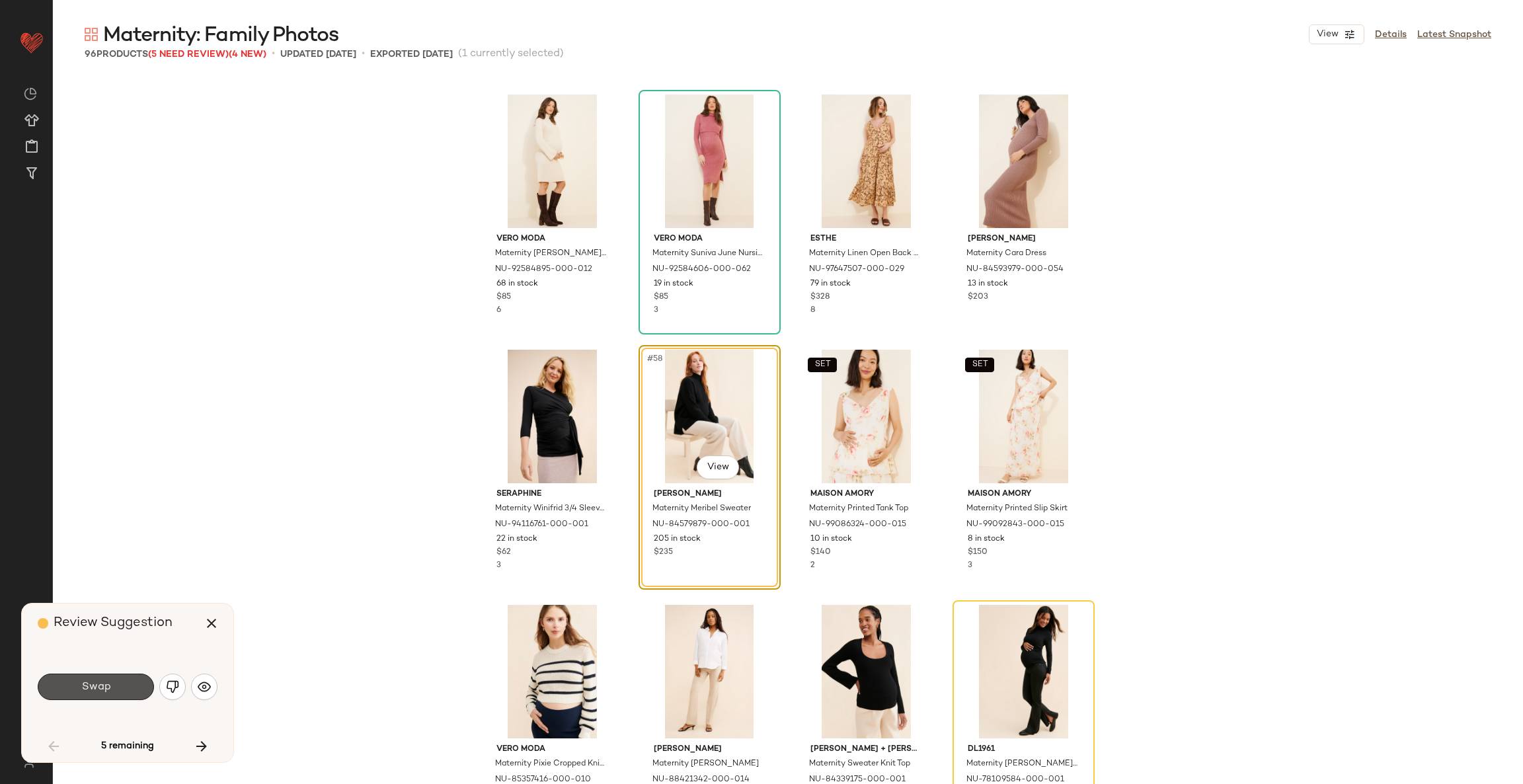
click at [110, 686] on button "Swap" at bounding box center [95, 686] width 116 height 27
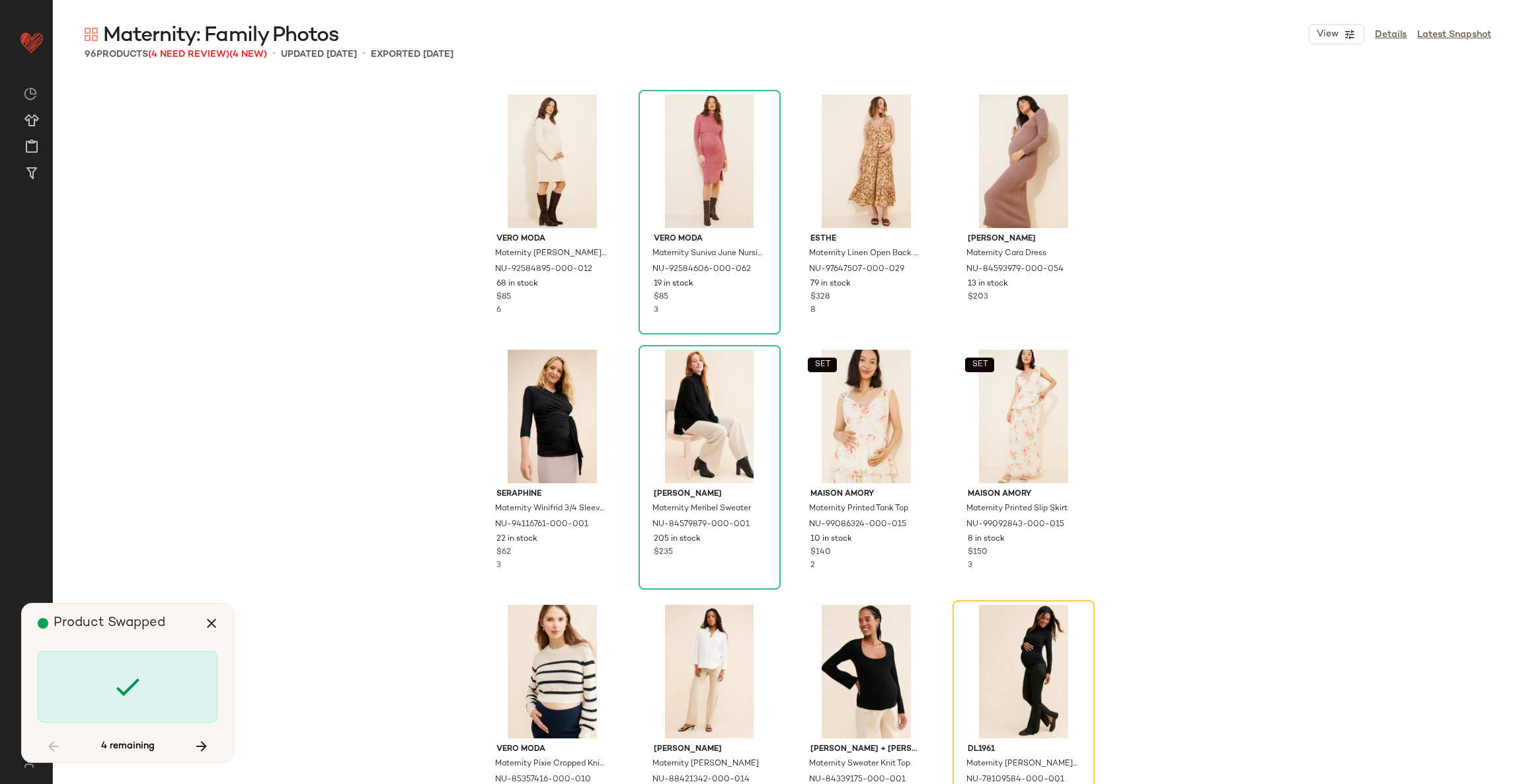
scroll to position [3571, 0]
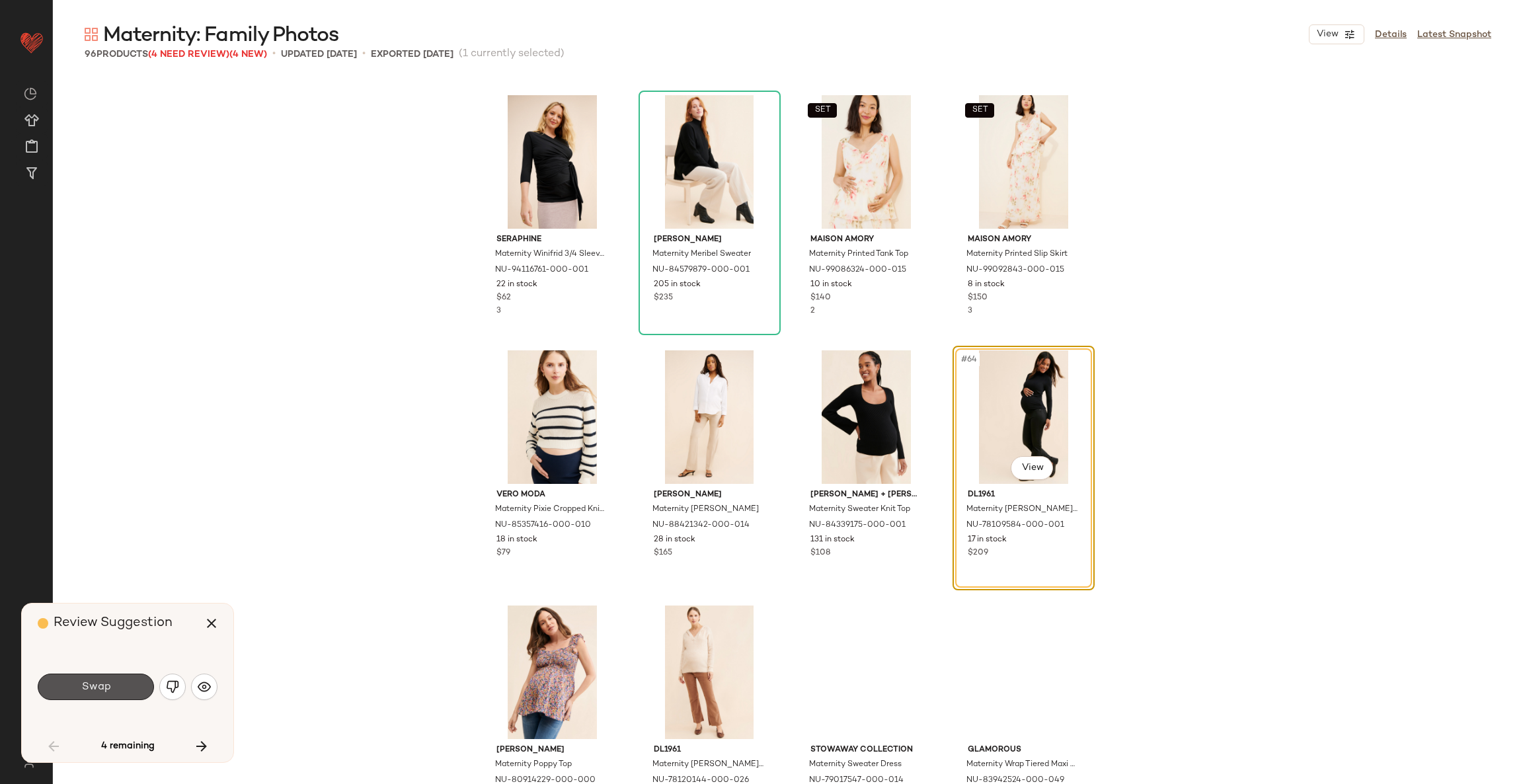
click at [110, 686] on button "Swap" at bounding box center [95, 686] width 116 height 27
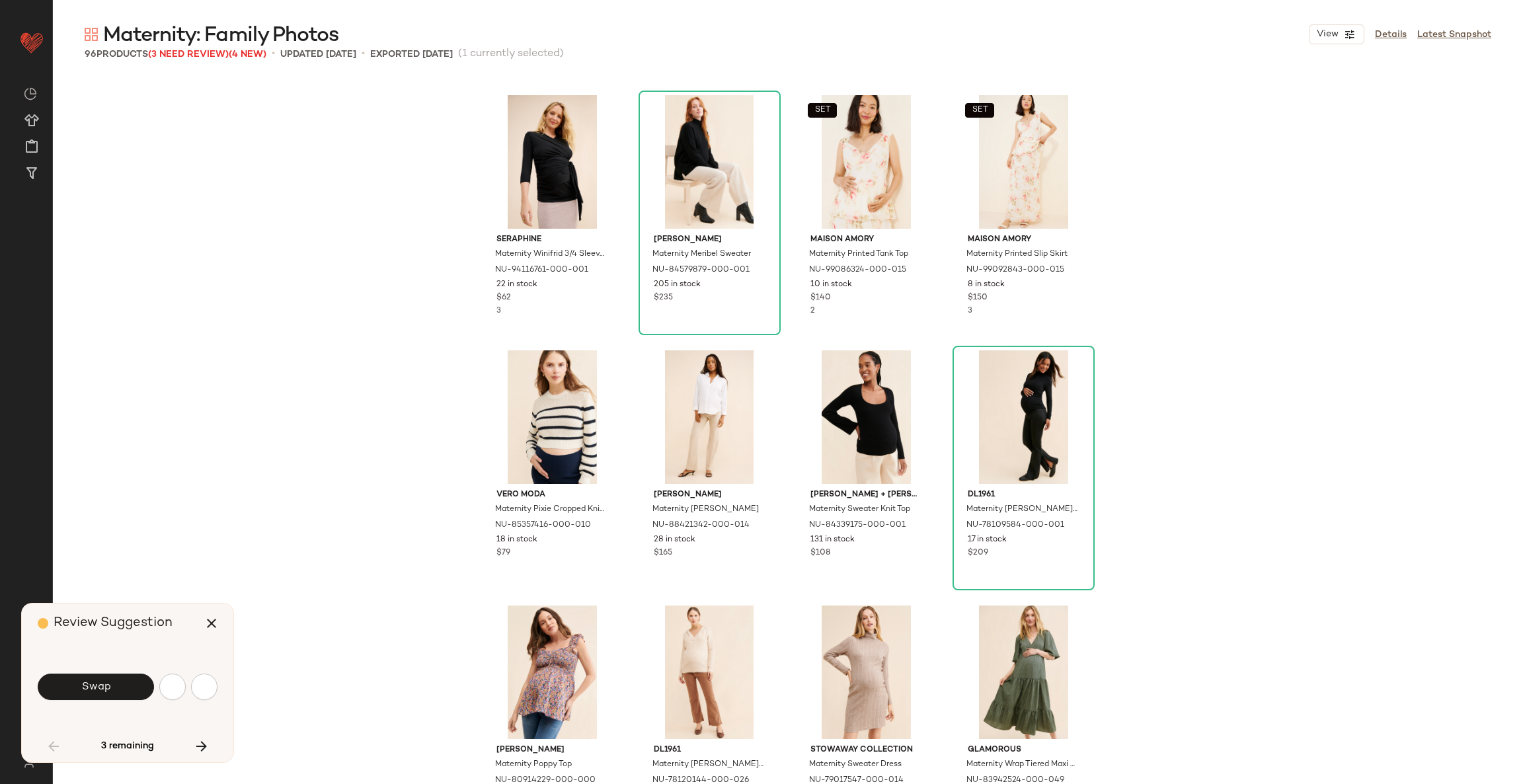
scroll to position [4081, 0]
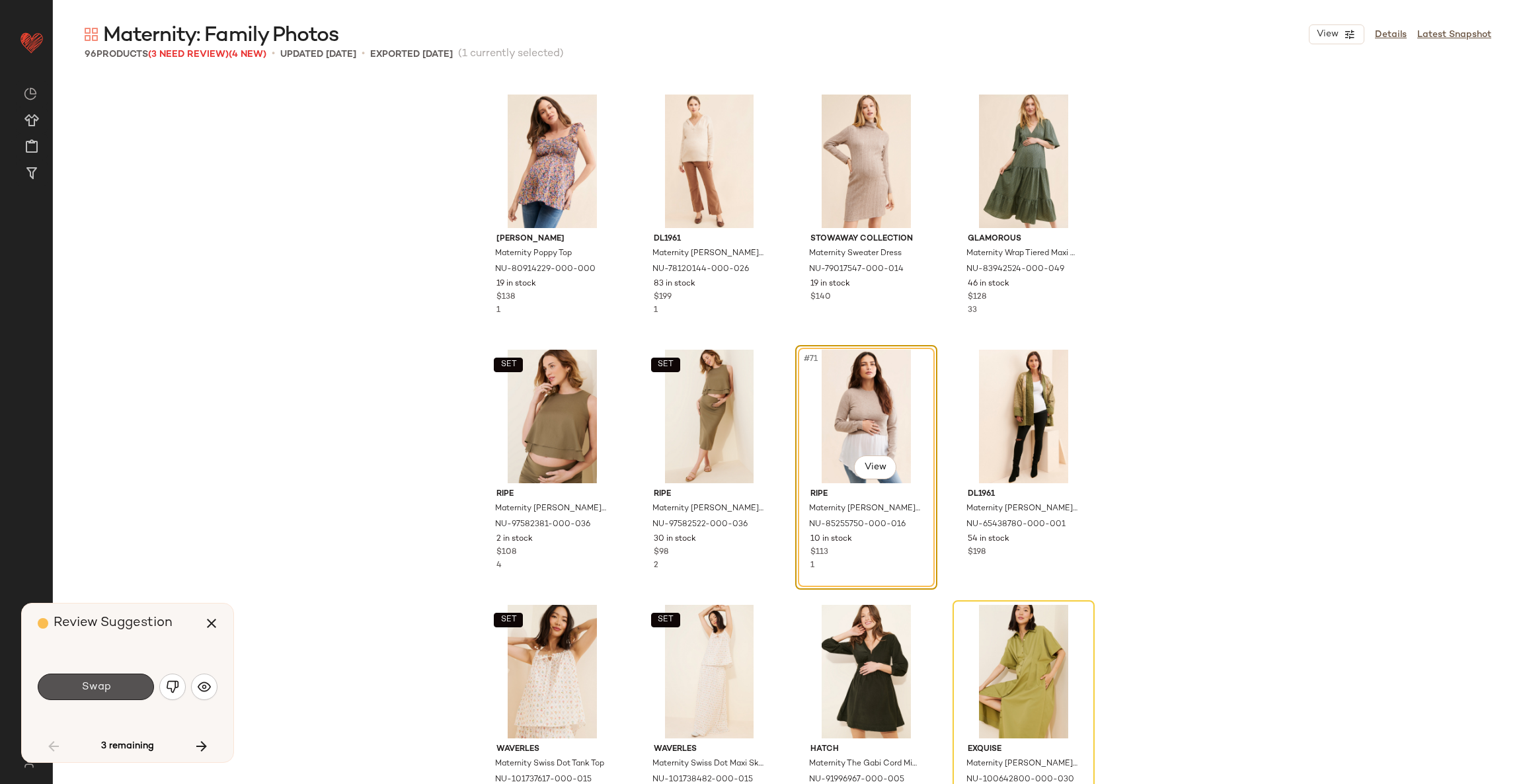
click at [110, 686] on button "Swap" at bounding box center [95, 686] width 116 height 27
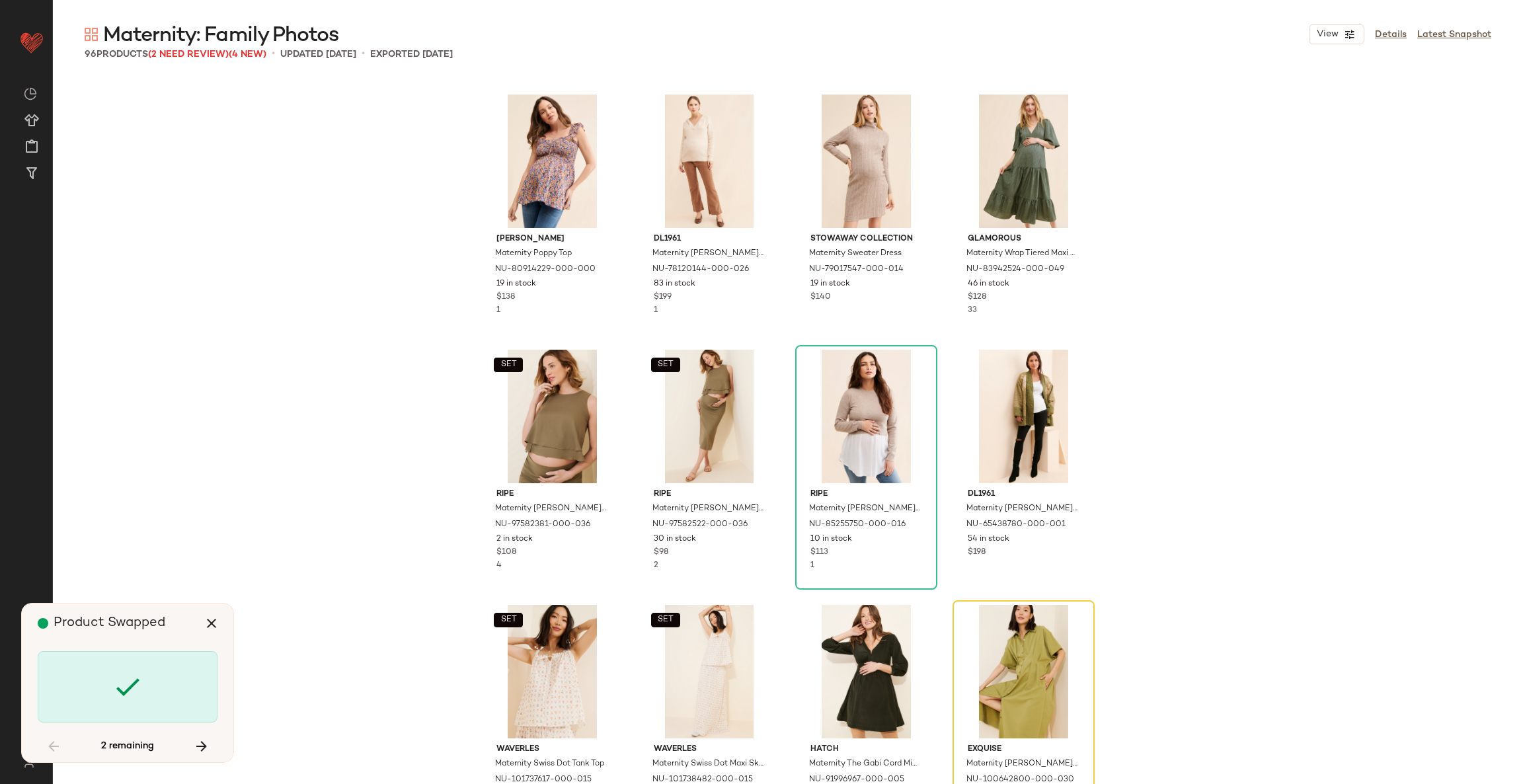
scroll to position [4336, 0]
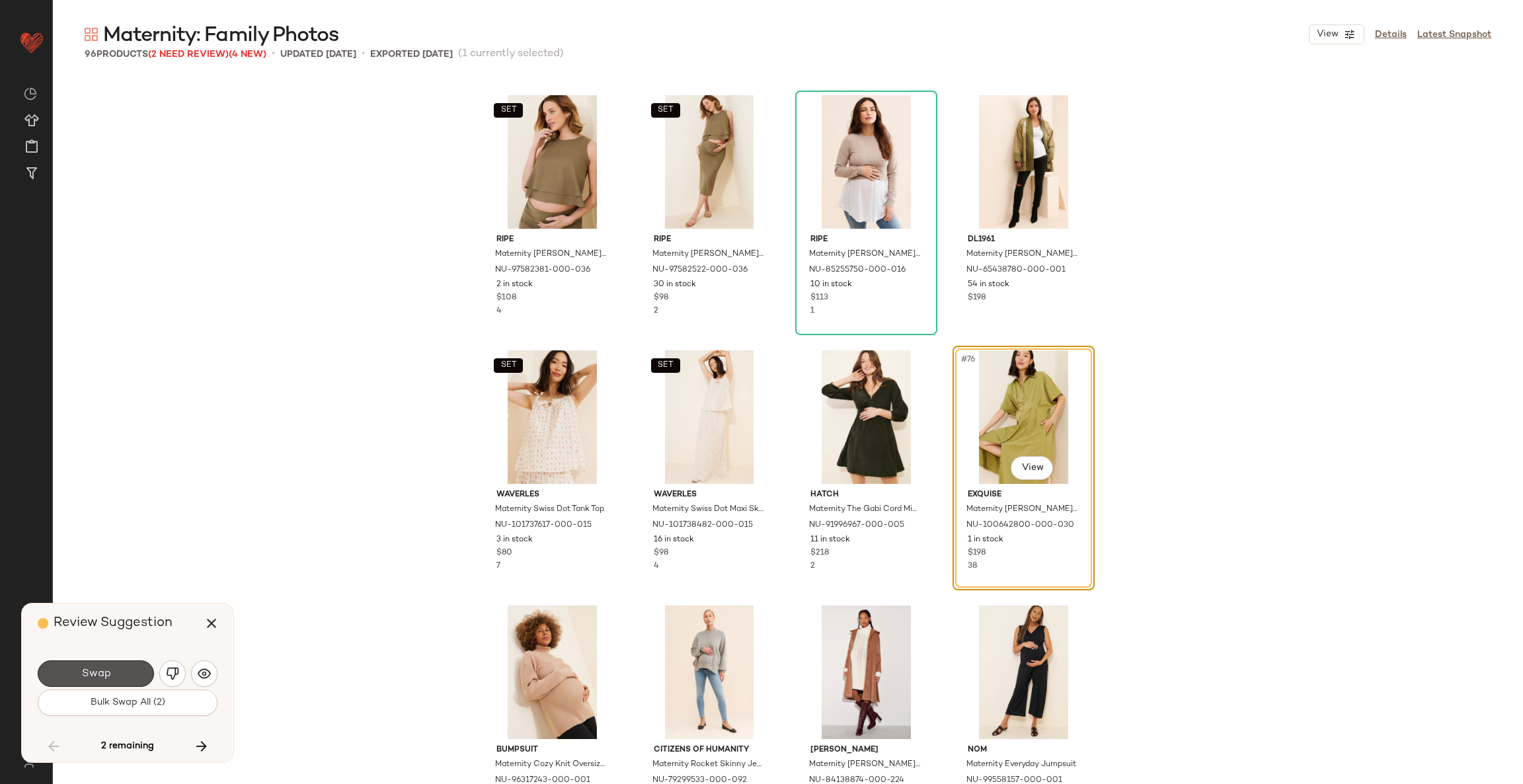
click at [110, 686] on button "Swap" at bounding box center [95, 674] width 116 height 27
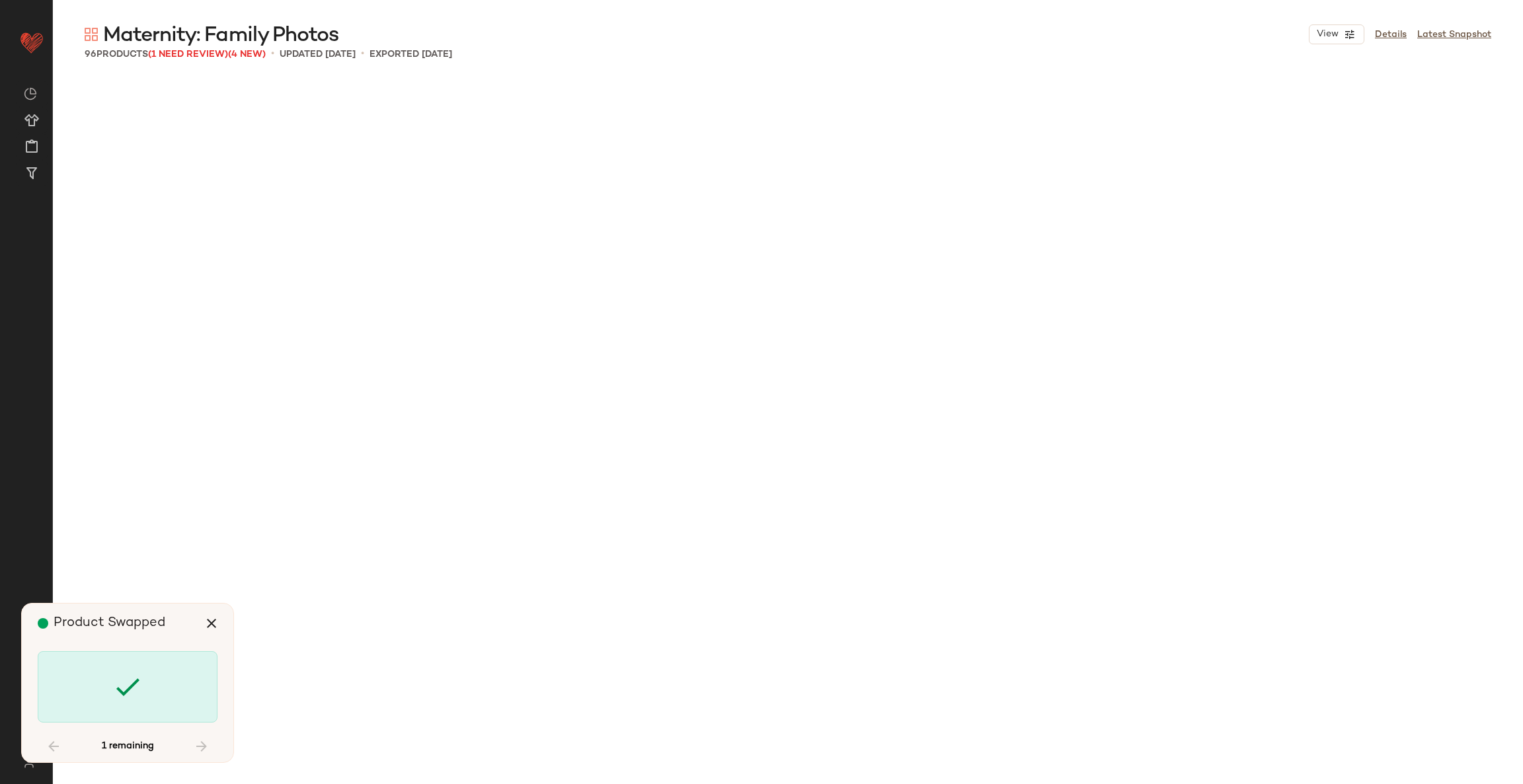
scroll to position [5356, 0]
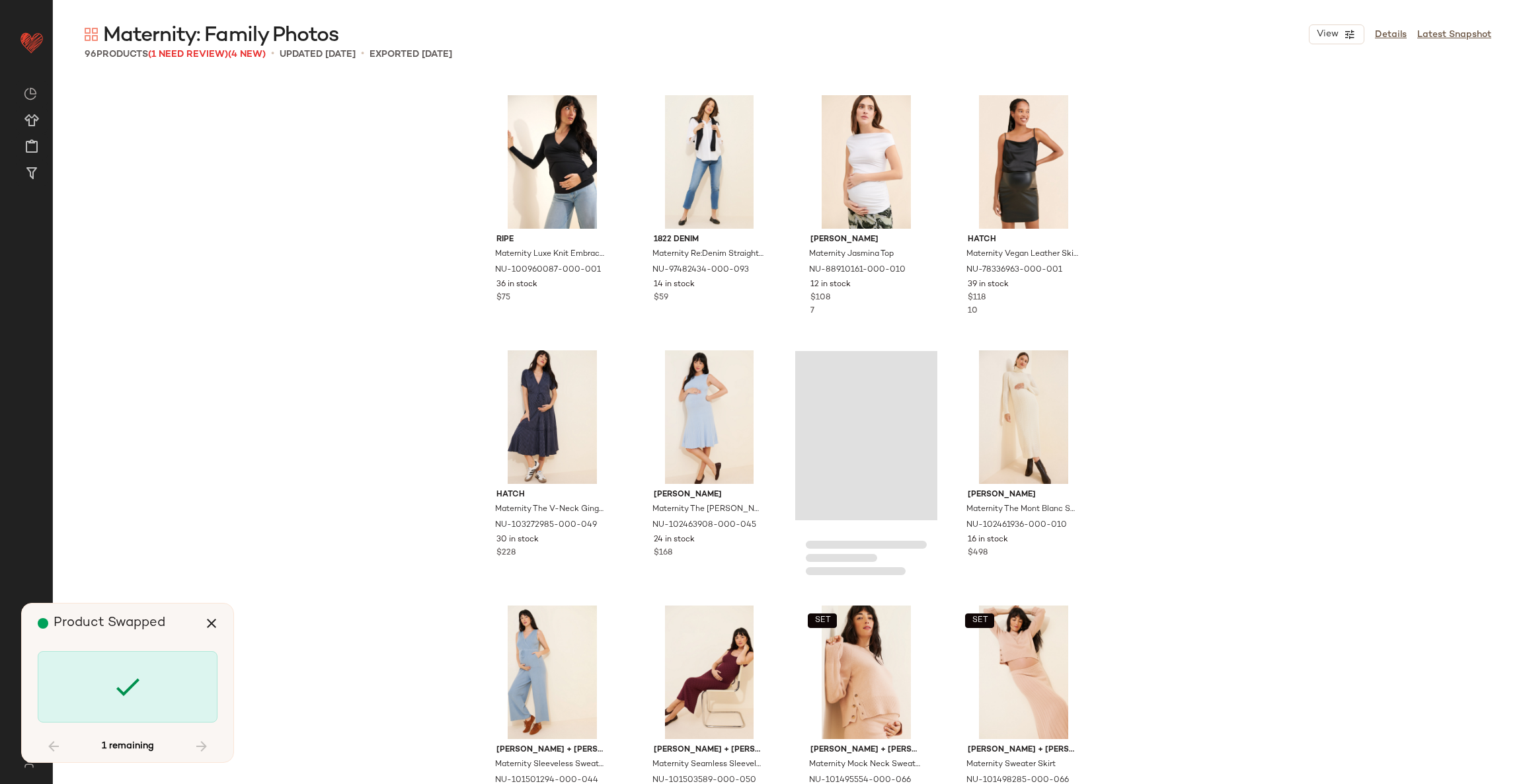
click at [112, 686] on icon at bounding box center [127, 686] width 32 height 32
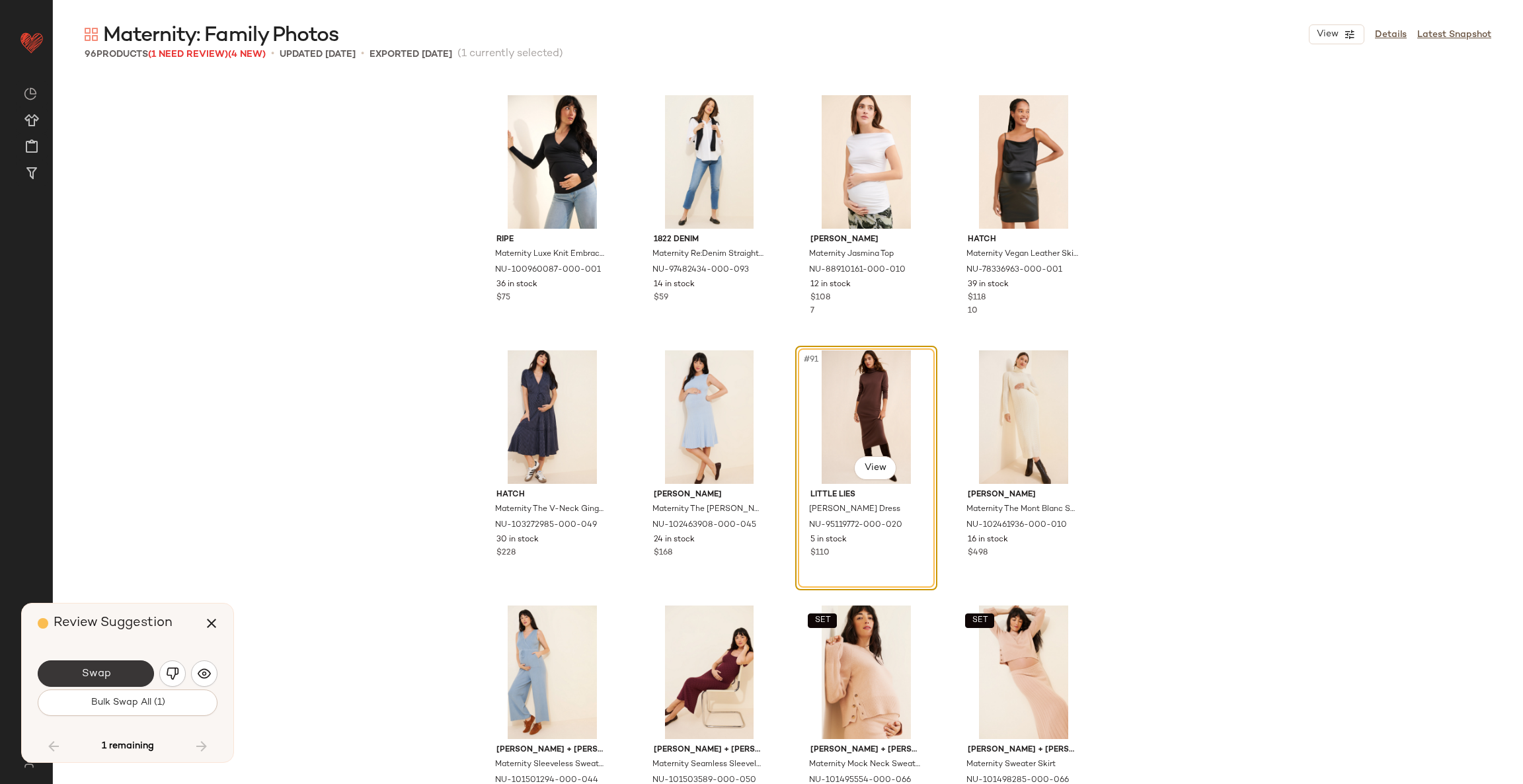
click at [115, 677] on button "Swap" at bounding box center [95, 674] width 116 height 27
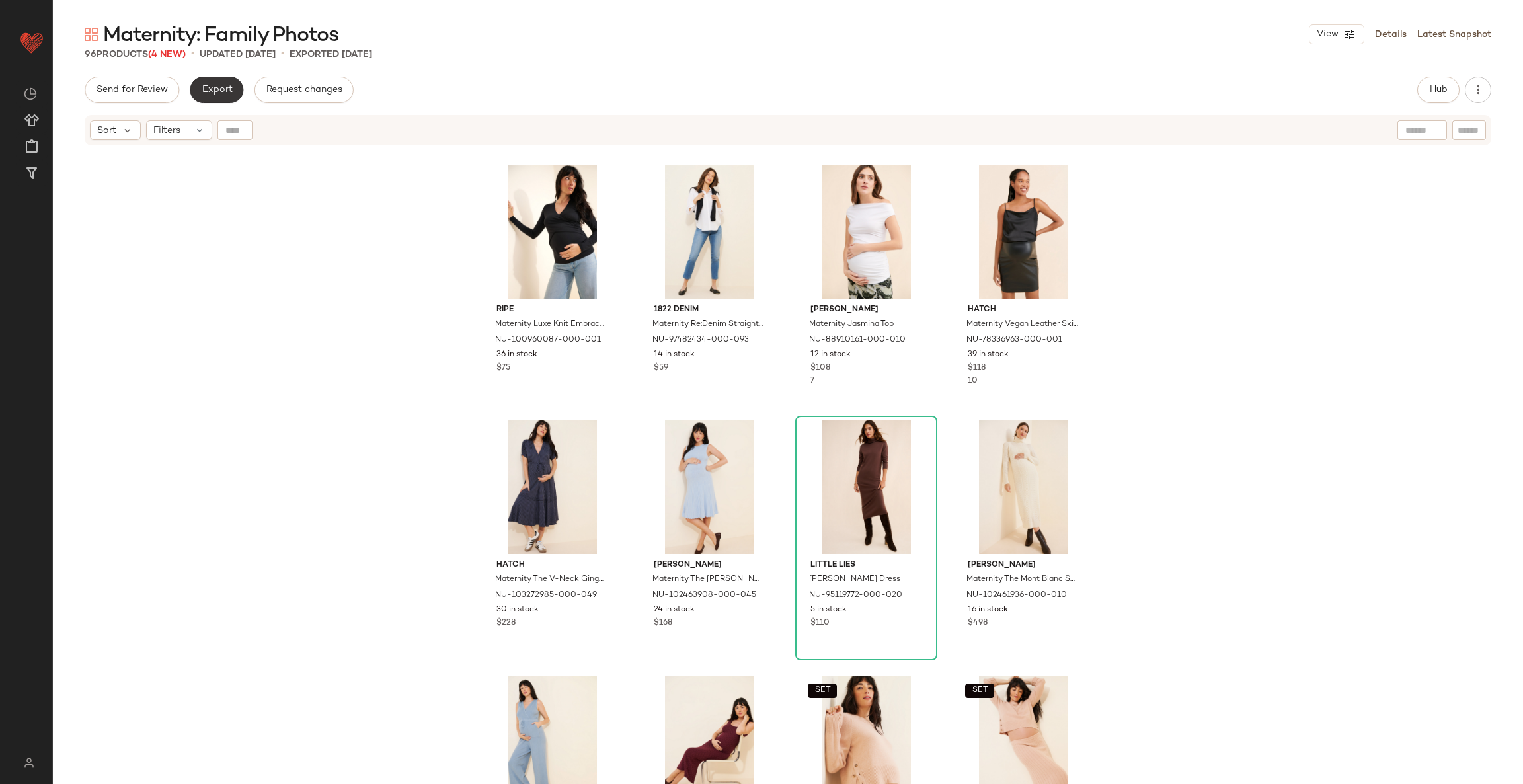
click at [224, 86] on span "Export" at bounding box center [217, 89] width 31 height 10
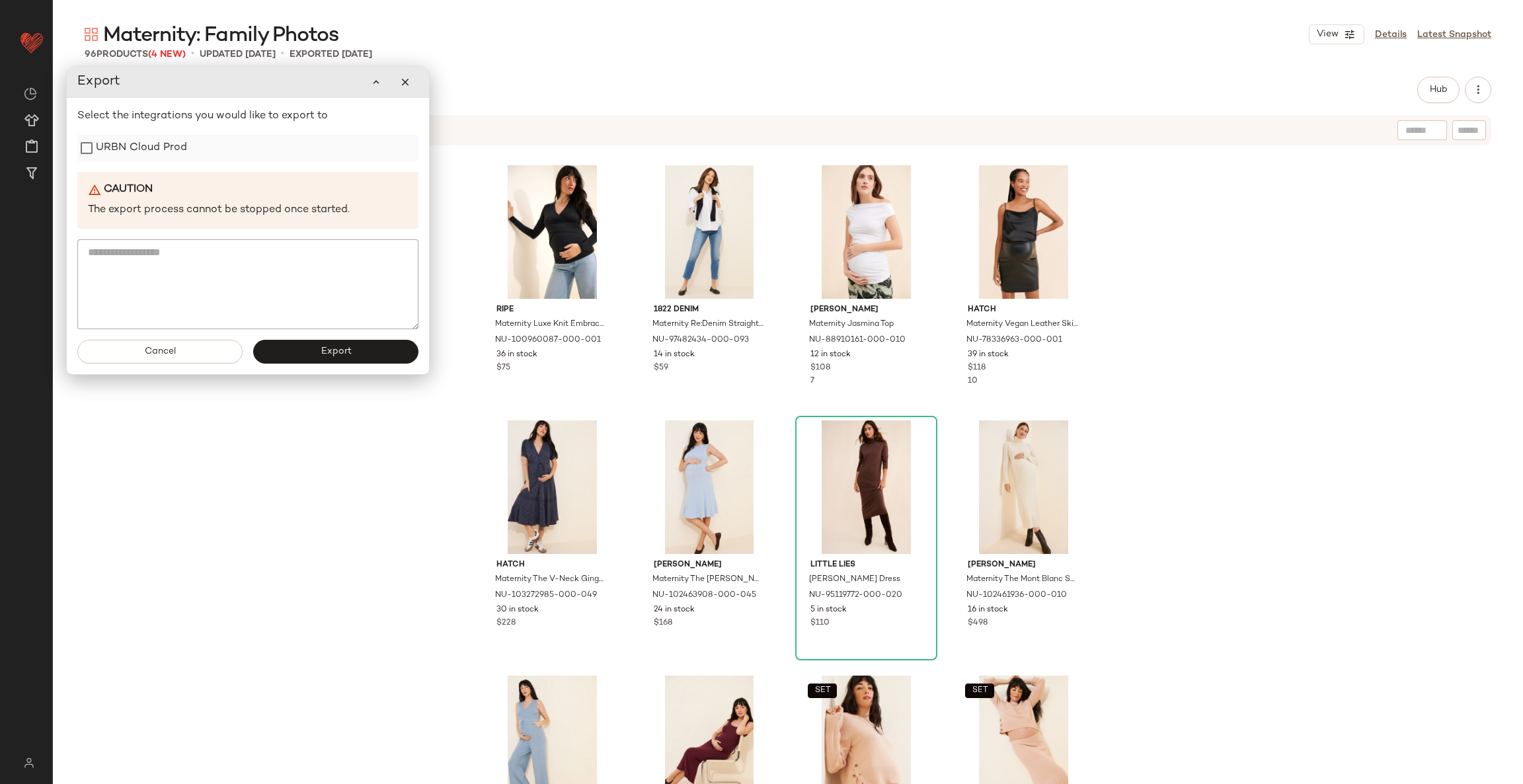
click at [147, 149] on label "URBN Cloud Prod" at bounding box center [141, 148] width 91 height 27
click at [302, 345] on button "Export" at bounding box center [335, 351] width 165 height 24
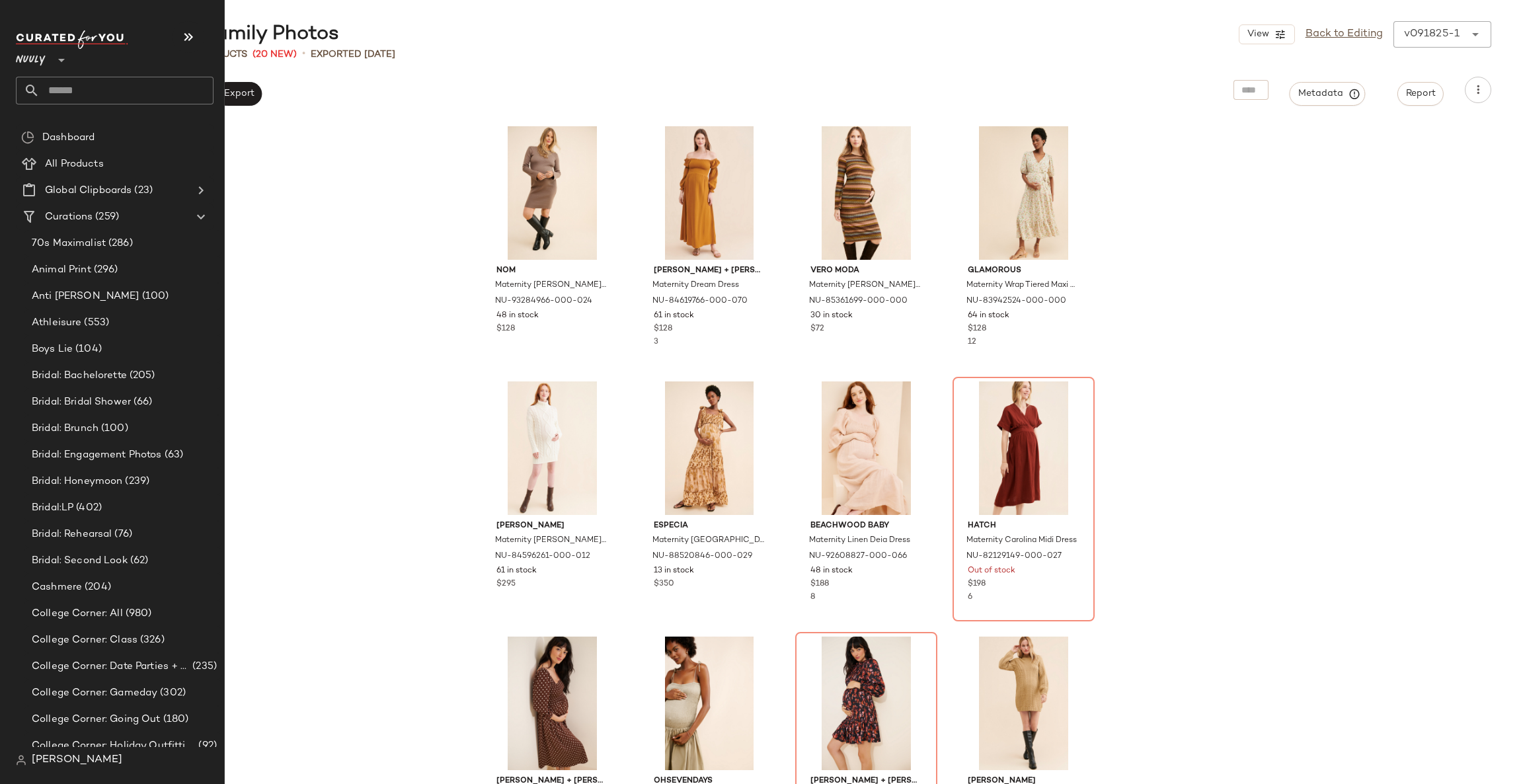
click at [74, 95] on input "text" at bounding box center [126, 91] width 174 height 28
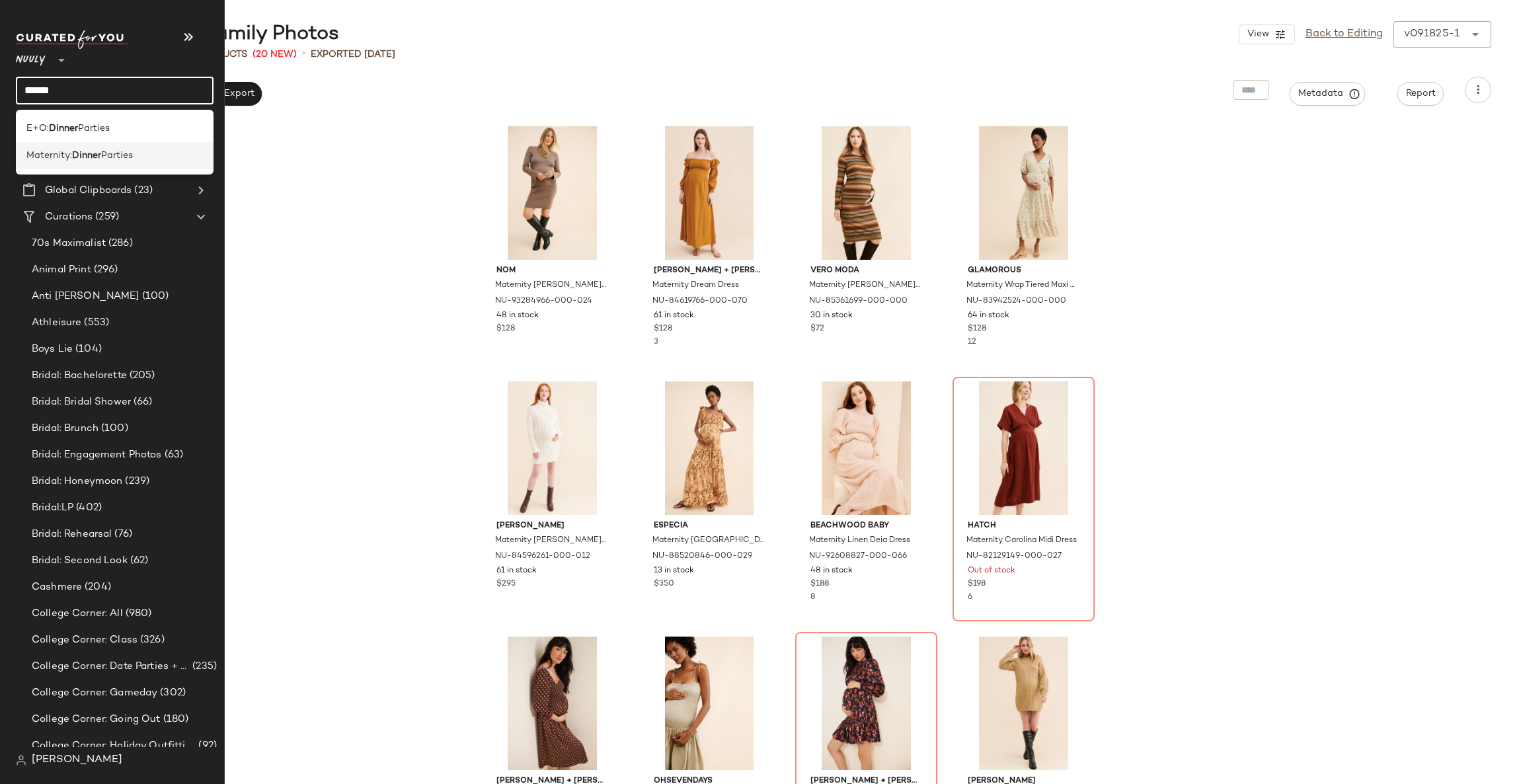
type input "******"
click at [106, 156] on span "Parties" at bounding box center [117, 155] width 32 height 14
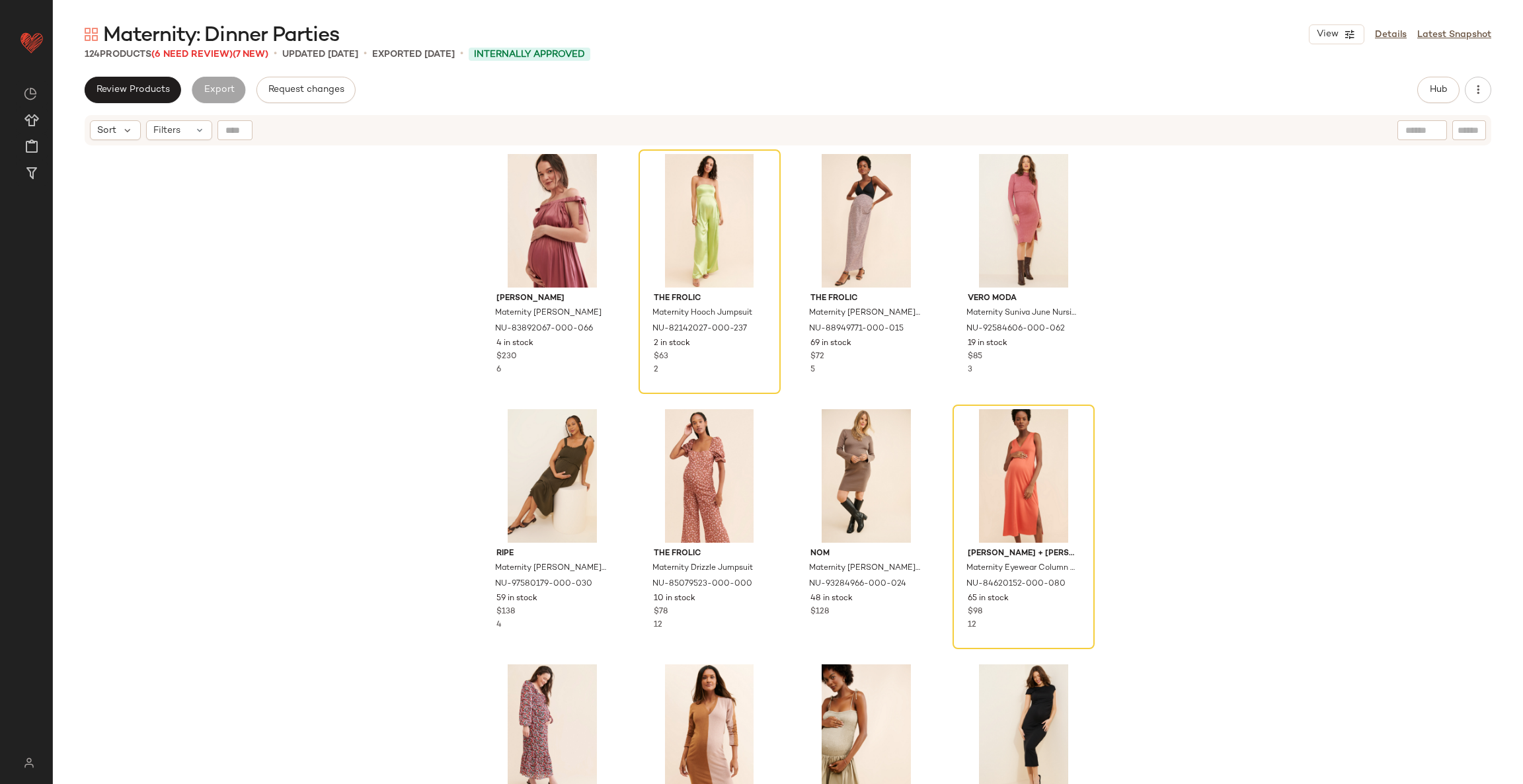
click at [334, 248] on div "[PERSON_NAME] Maternity [PERSON_NAME] NU-83892067-000-066 4 in stock $230 6 The…" at bounding box center [787, 481] width 1470 height 670
click at [203, 49] on span "Maternity: Dinner Parties" at bounding box center [220, 36] width 236 height 27
click at [208, 54] on span "(6 Need Review)" at bounding box center [192, 54] width 81 height 10
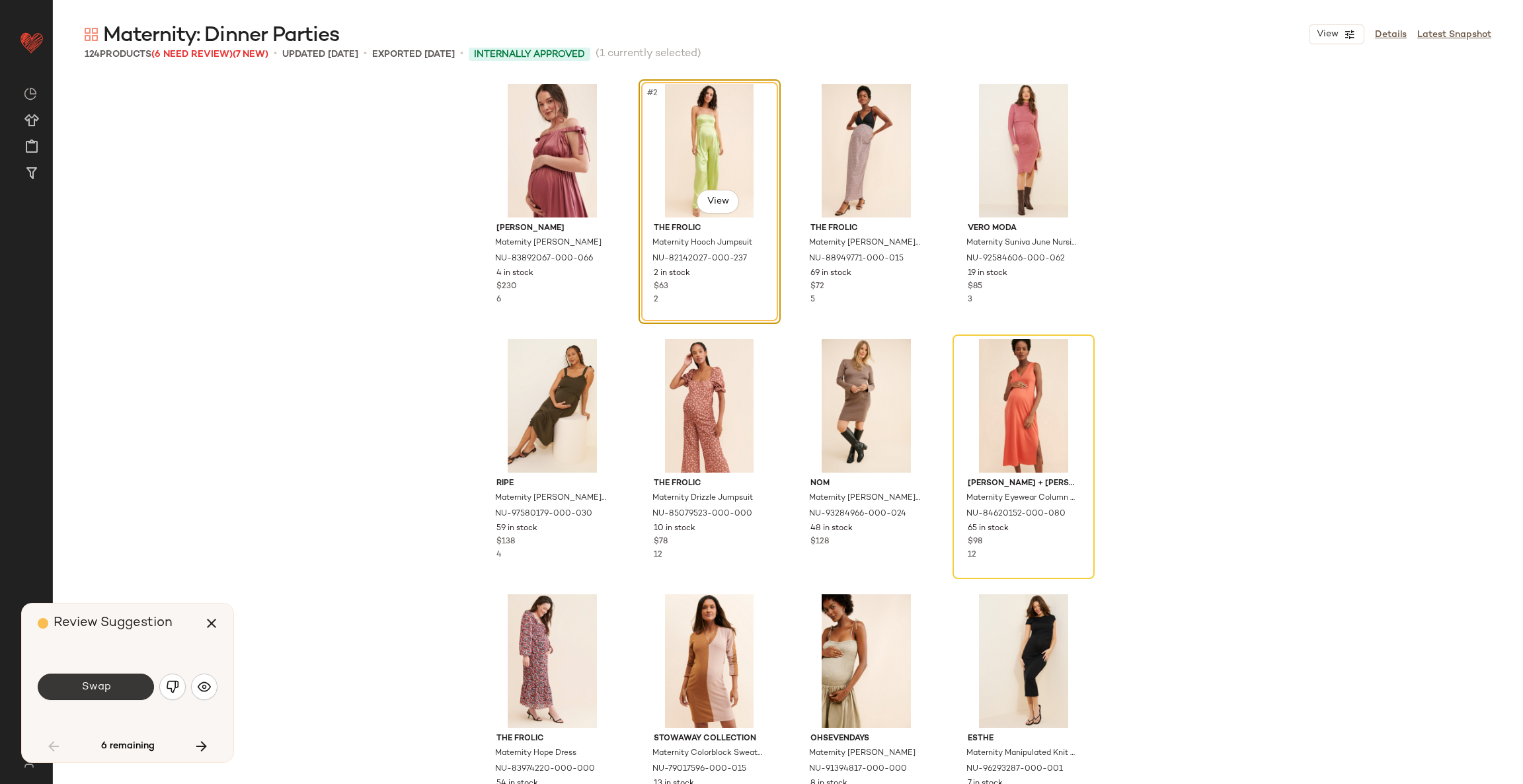
click at [100, 680] on span "Swap" at bounding box center [95, 686] width 30 height 13
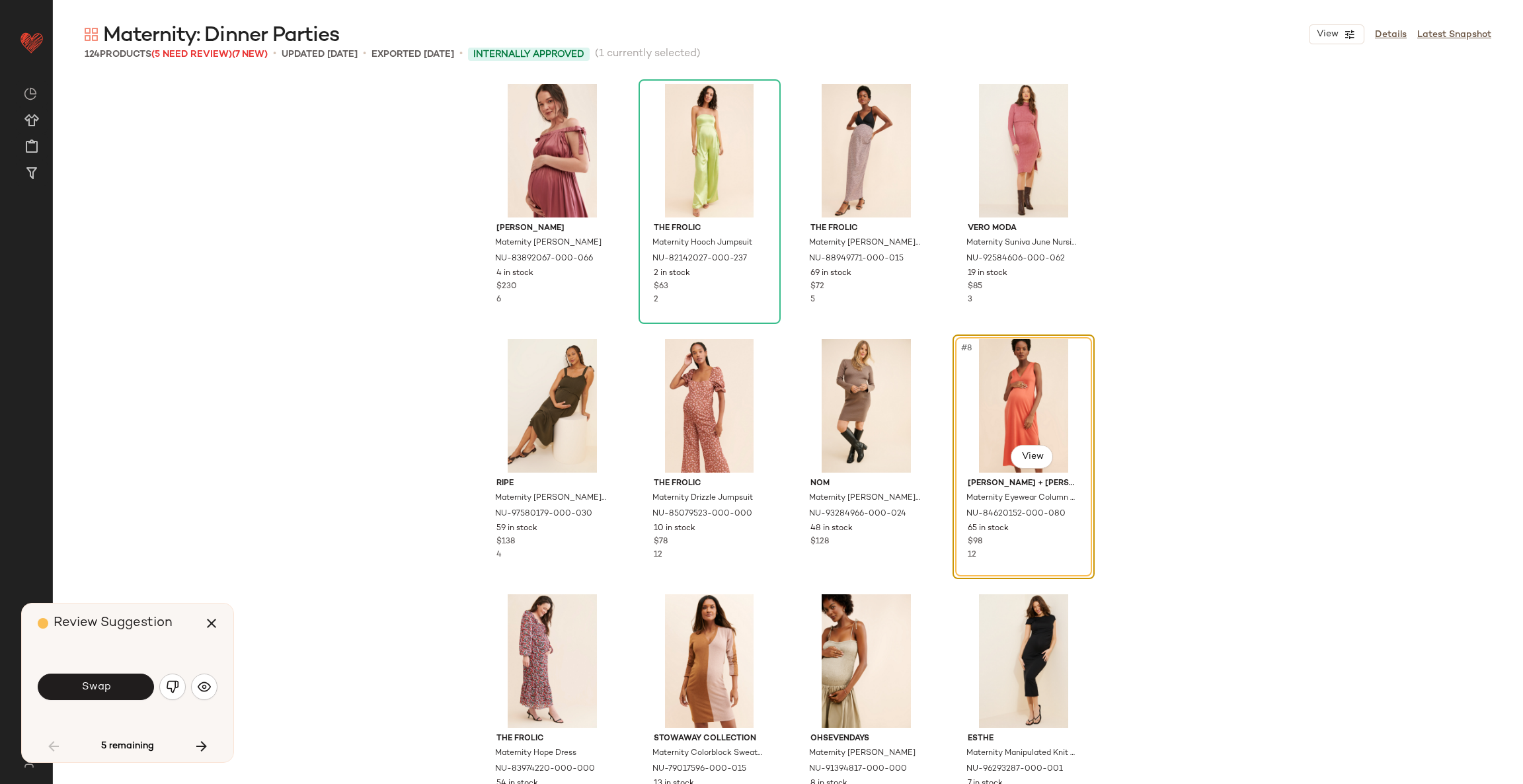
drag, startPoint x: 98, startPoint y: 680, endPoint x: 84, endPoint y: 692, distance: 18.4
click at [84, 692] on span "Swap" at bounding box center [95, 686] width 30 height 13
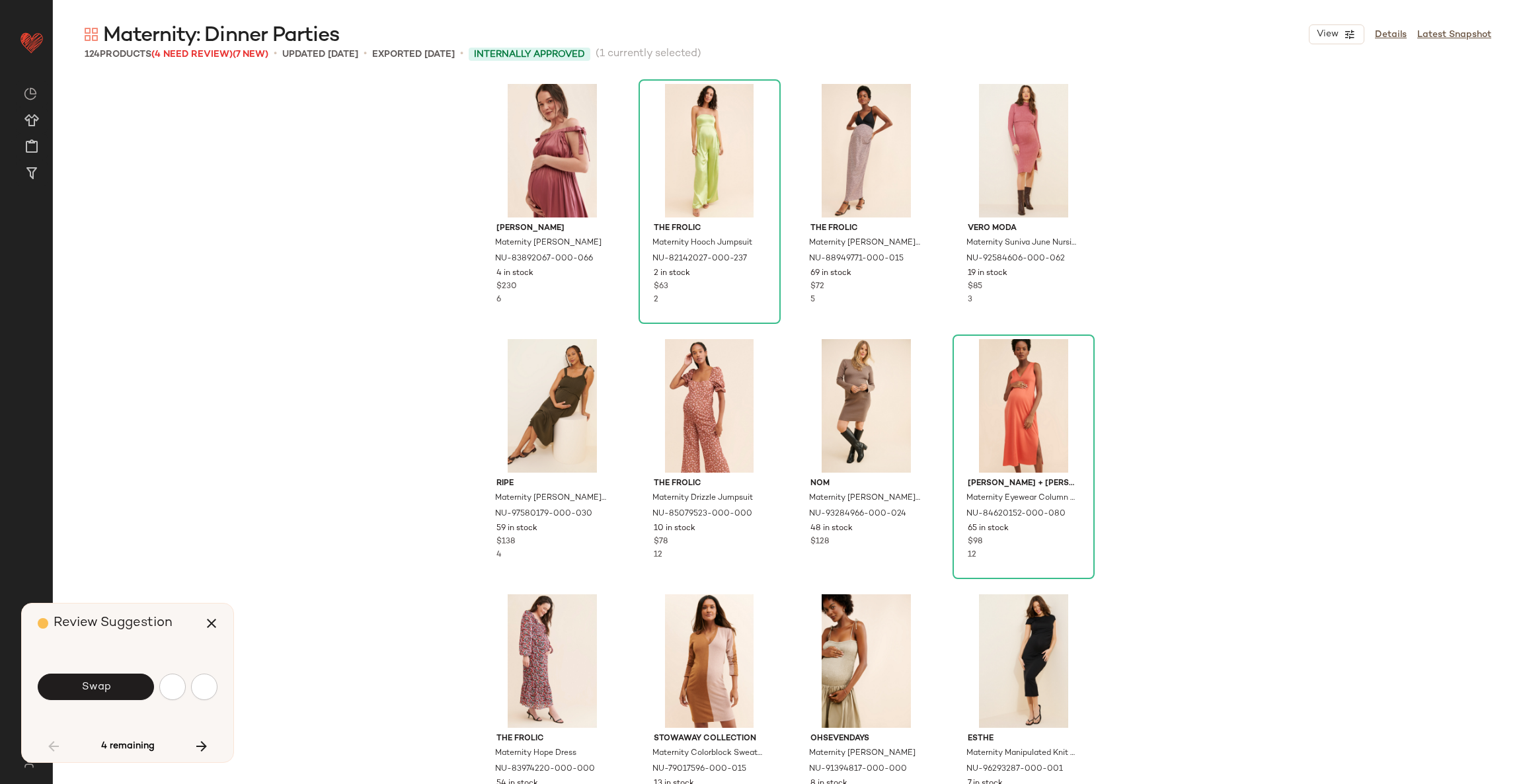
scroll to position [776, 0]
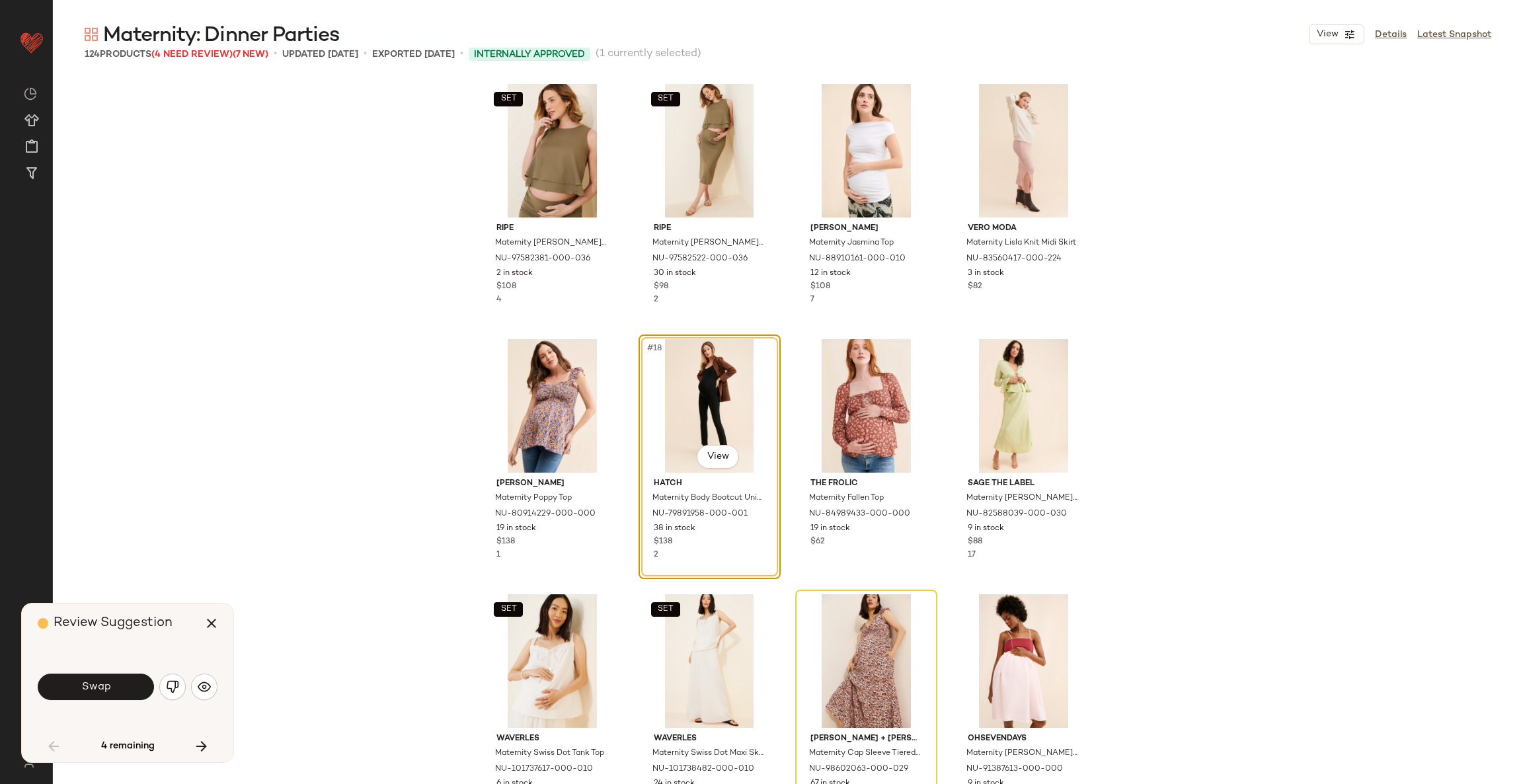
drag, startPoint x: 84, startPoint y: 692, endPoint x: 65, endPoint y: 689, distance: 19.2
click at [65, 689] on button "Swap" at bounding box center [95, 686] width 116 height 27
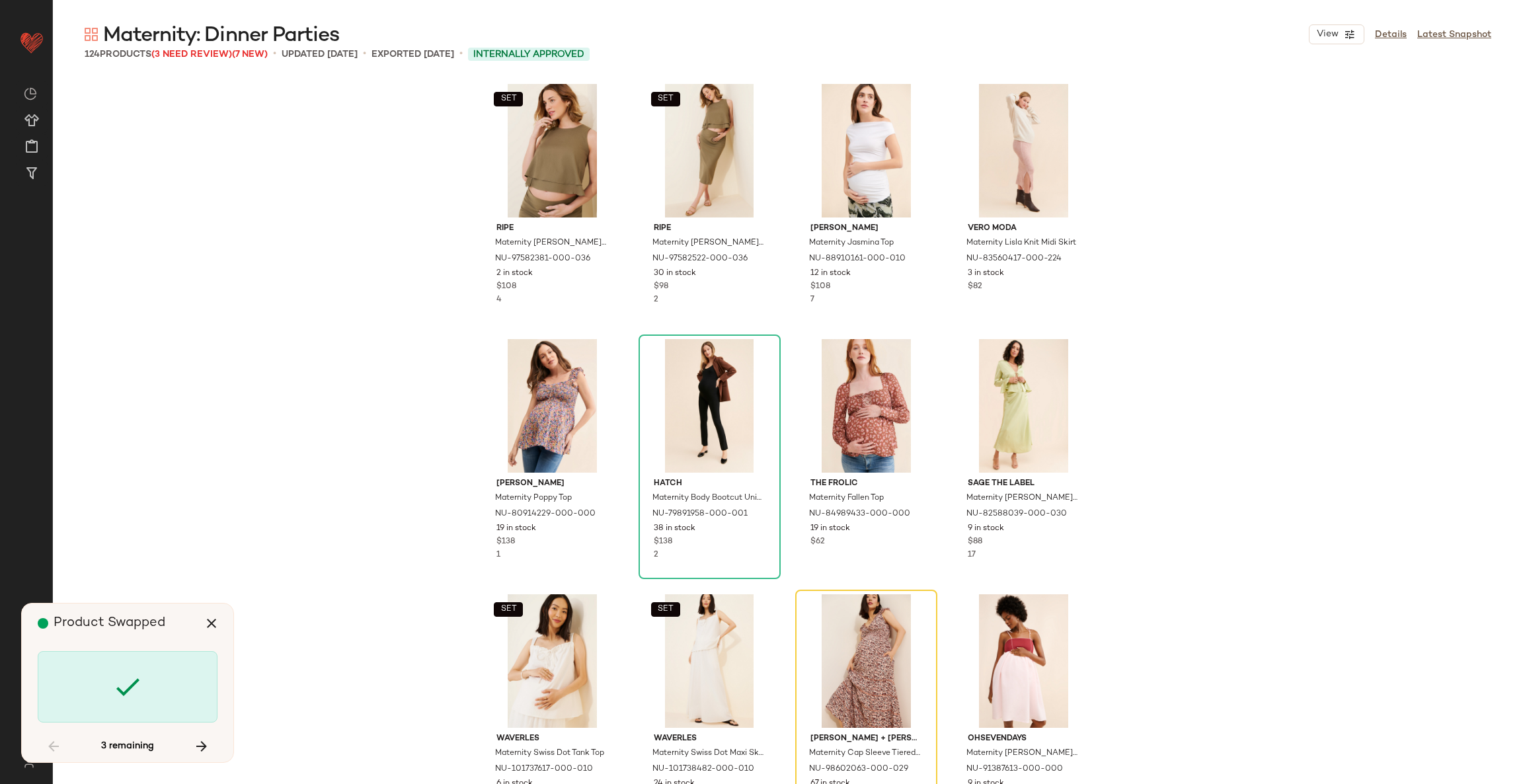
scroll to position [1021, 0]
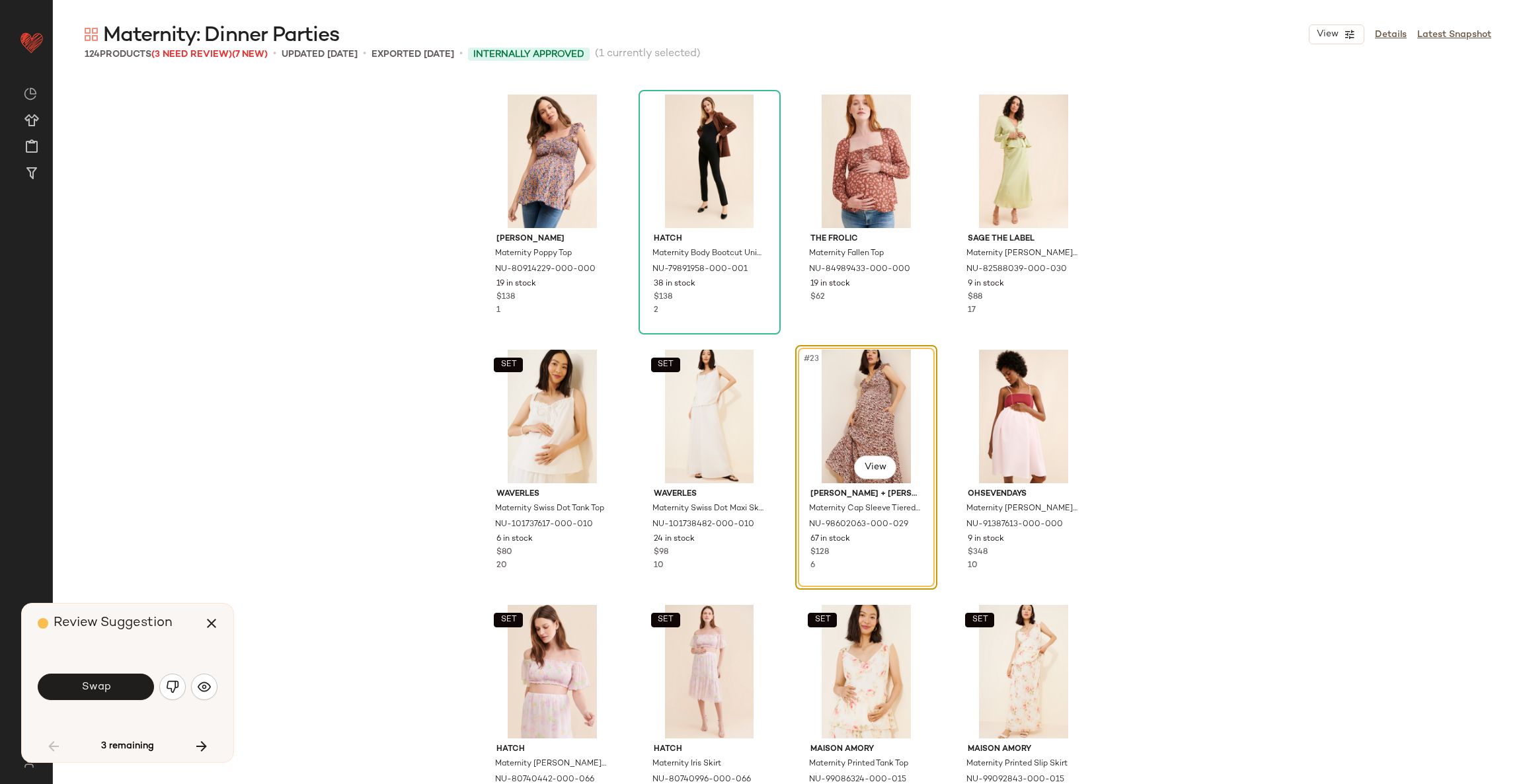
click at [65, 689] on button "Swap" at bounding box center [95, 686] width 116 height 27
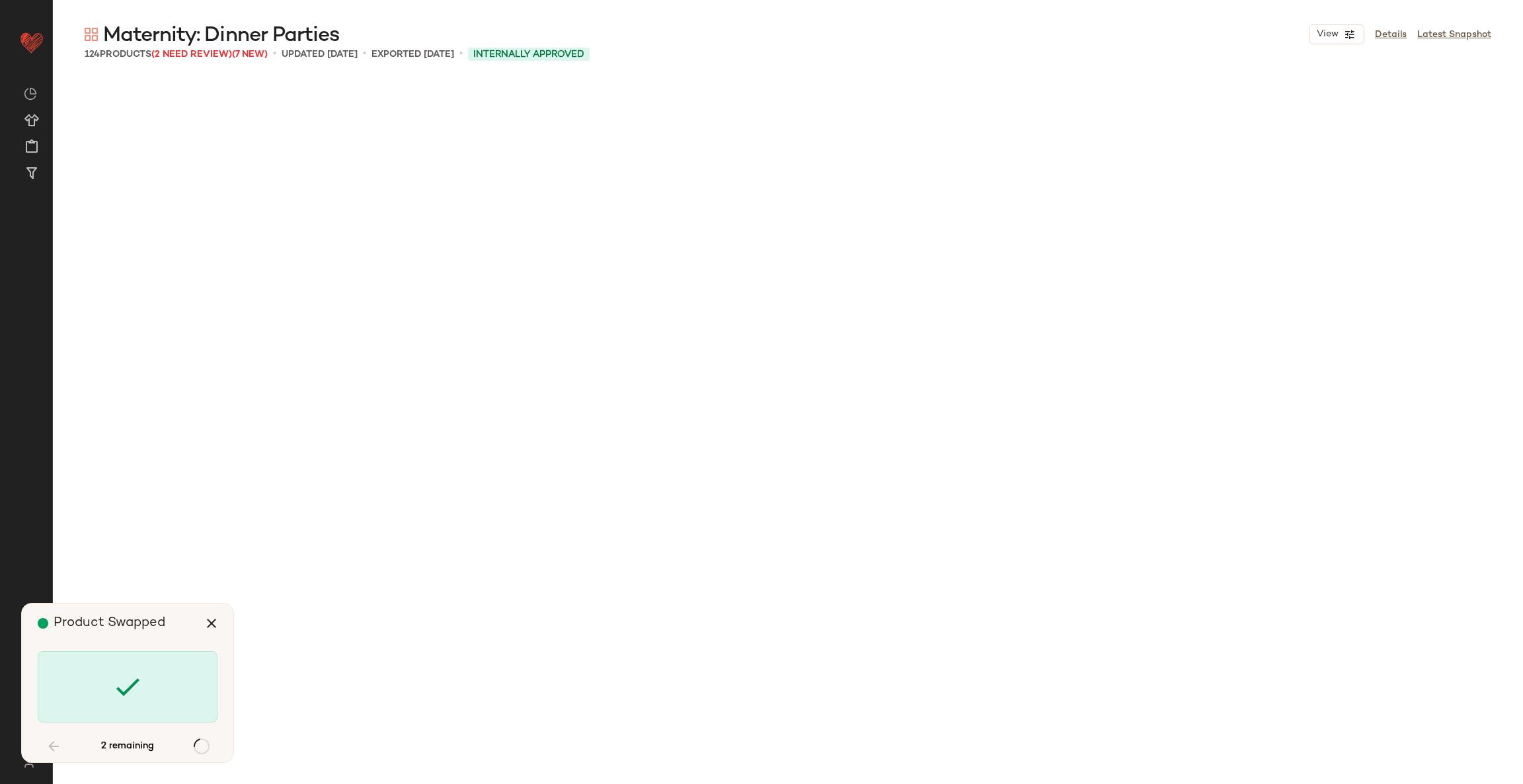
scroll to position [2040, 0]
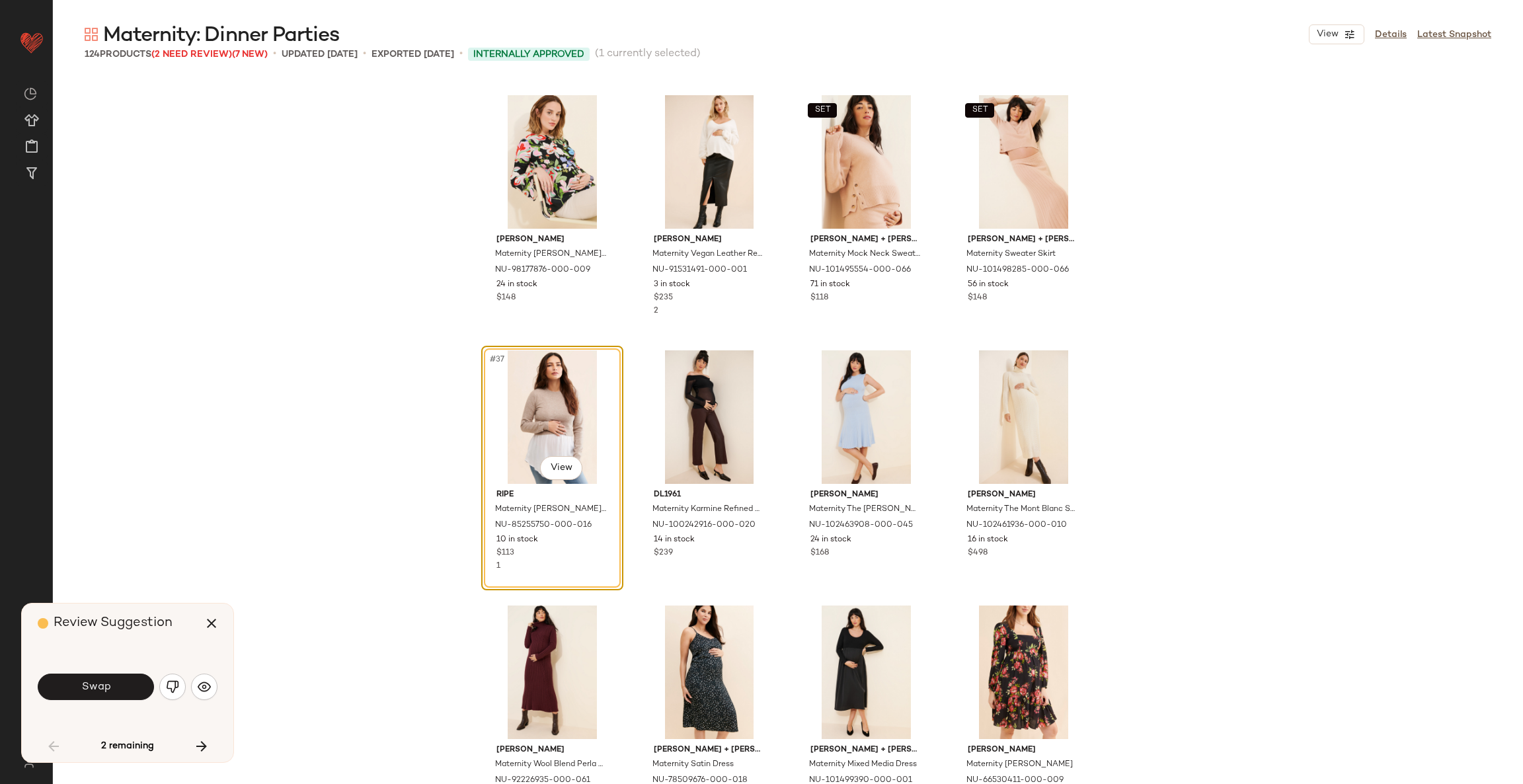
click at [65, 689] on button "Swap" at bounding box center [95, 686] width 116 height 27
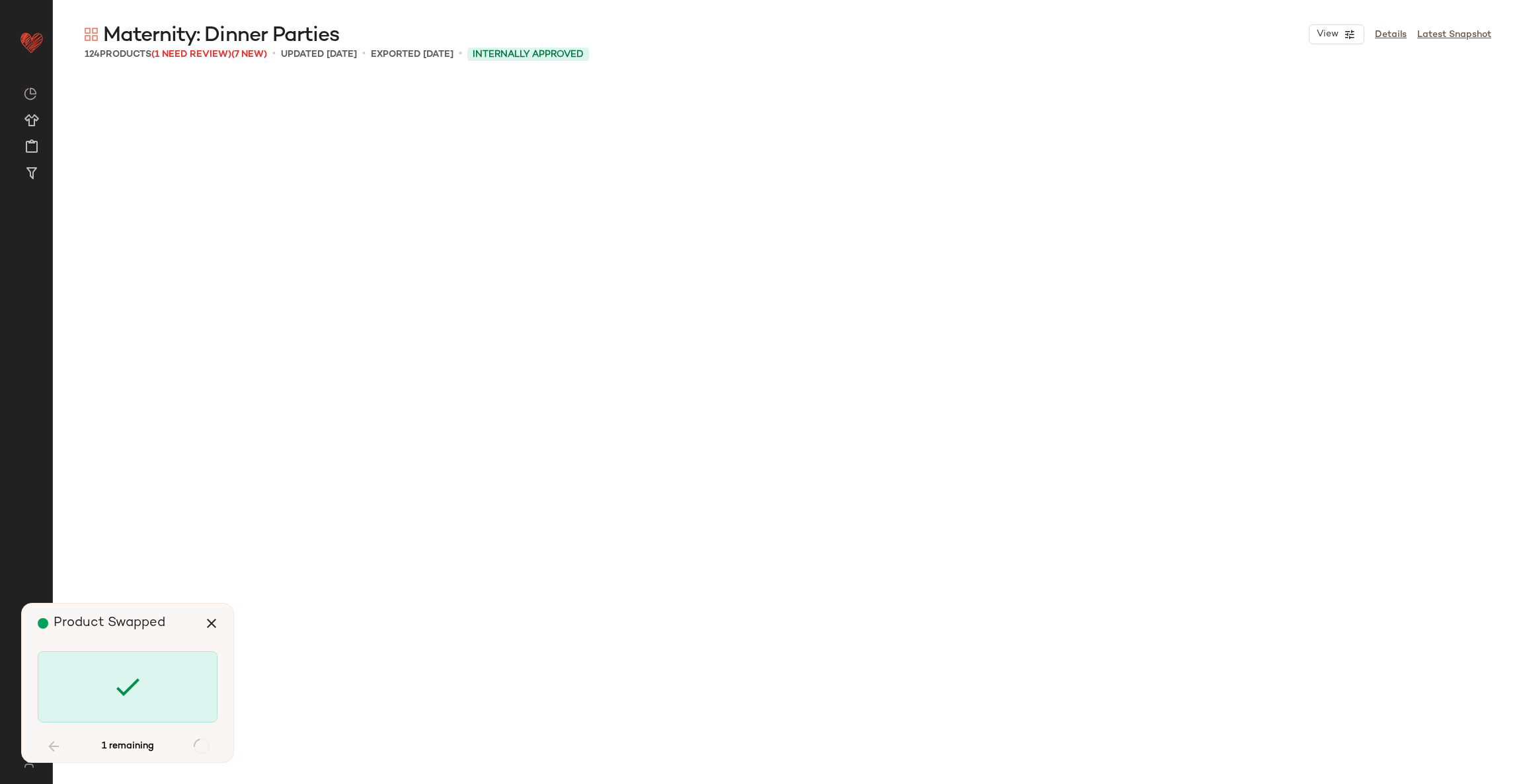
scroll to position [6631, 0]
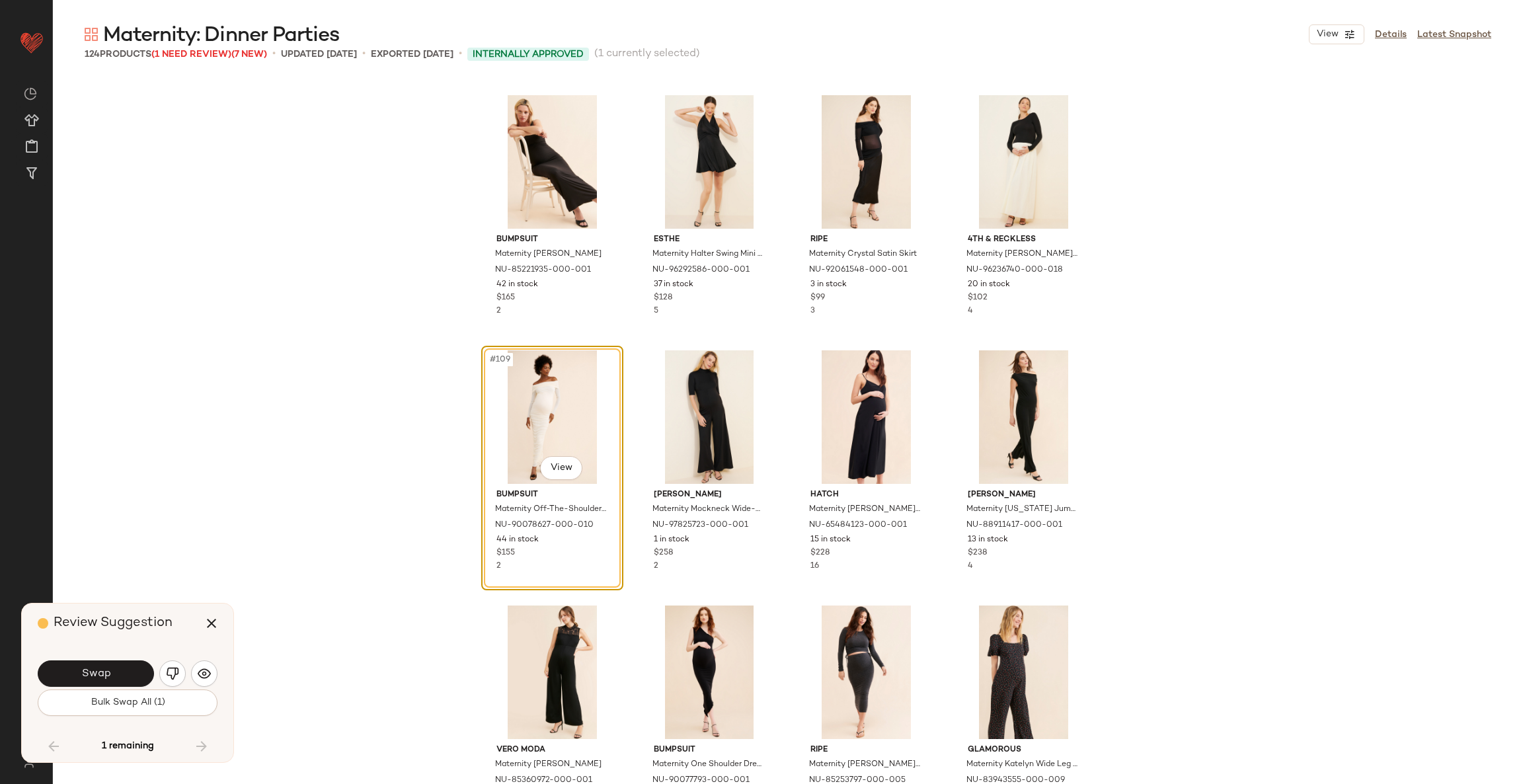
click at [65, 689] on button "Bulk Swap All (1)" at bounding box center [127, 703] width 180 height 27
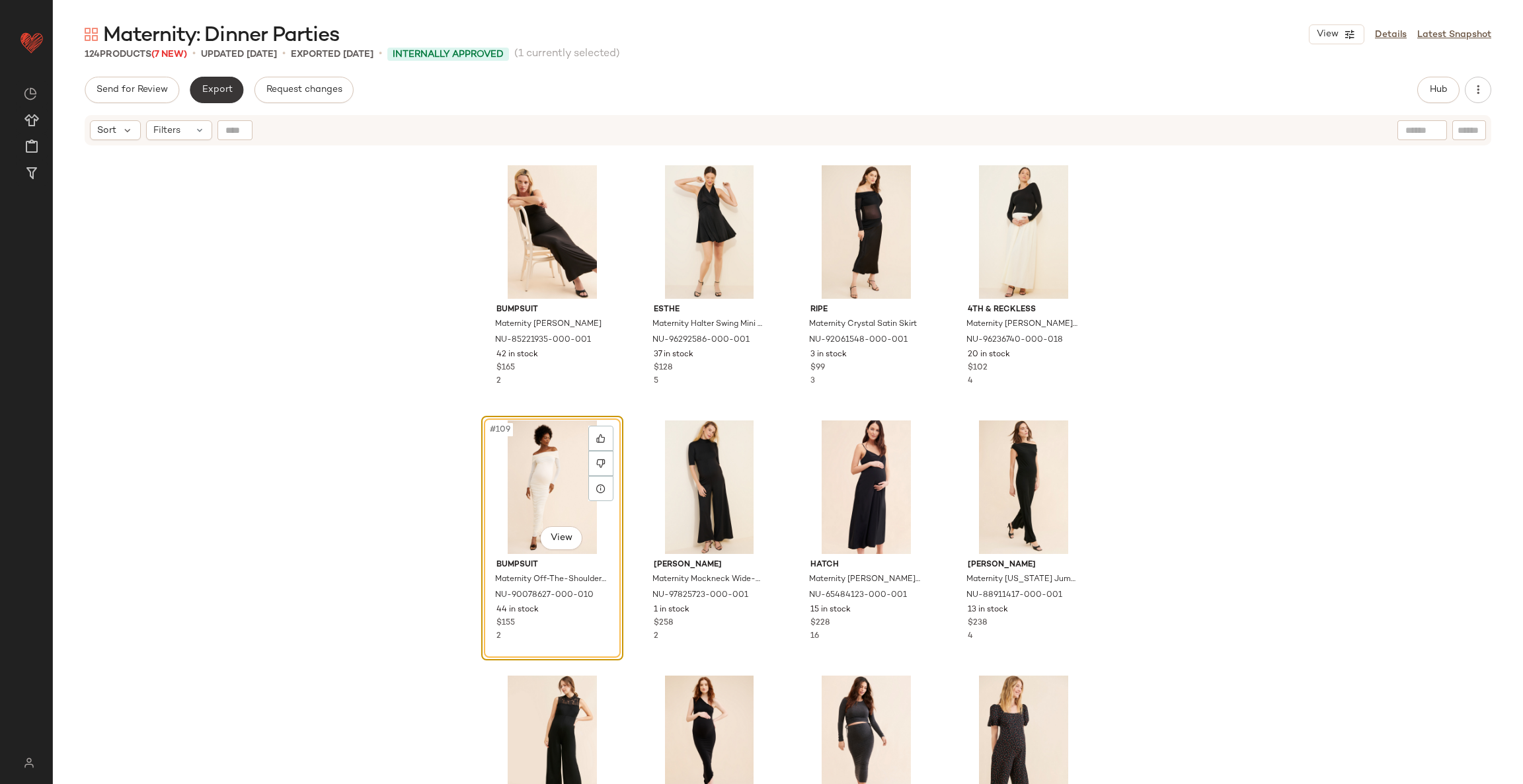
click at [205, 89] on span "Export" at bounding box center [217, 89] width 31 height 10
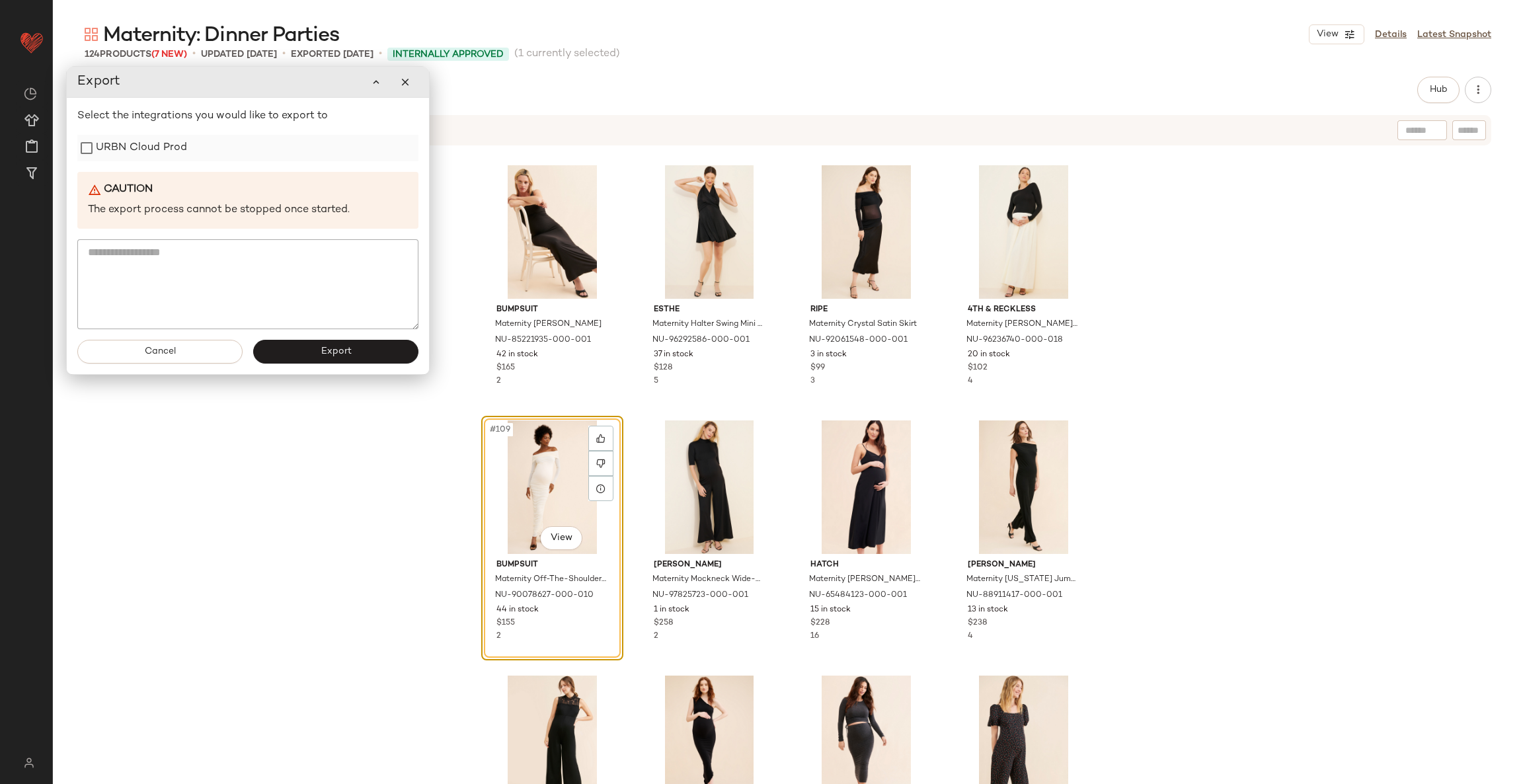
click at [109, 146] on label "URBN Cloud Prod" at bounding box center [141, 148] width 91 height 27
click at [300, 356] on button "Export" at bounding box center [335, 351] width 165 height 24
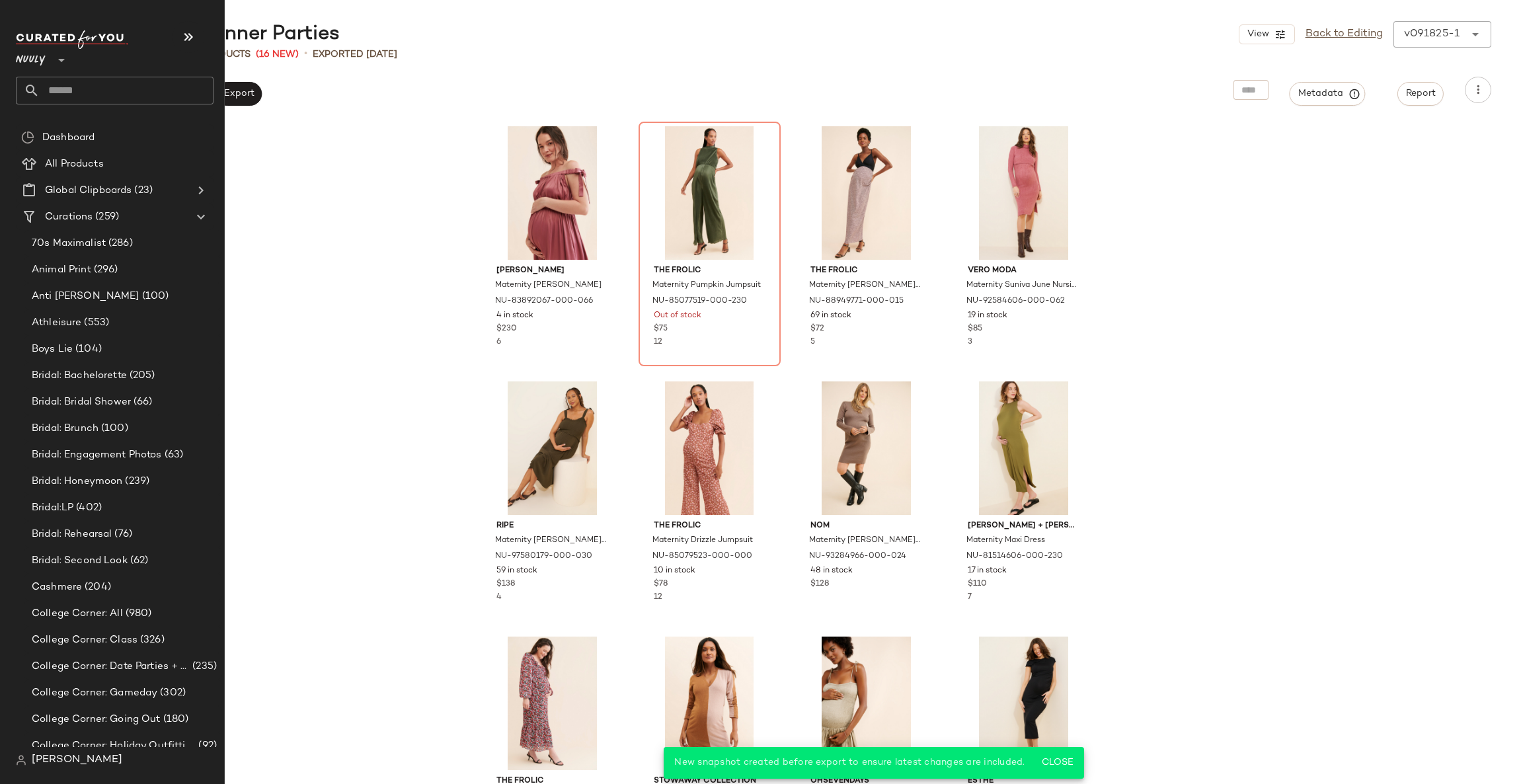
click at [71, 98] on input "text" at bounding box center [126, 91] width 174 height 28
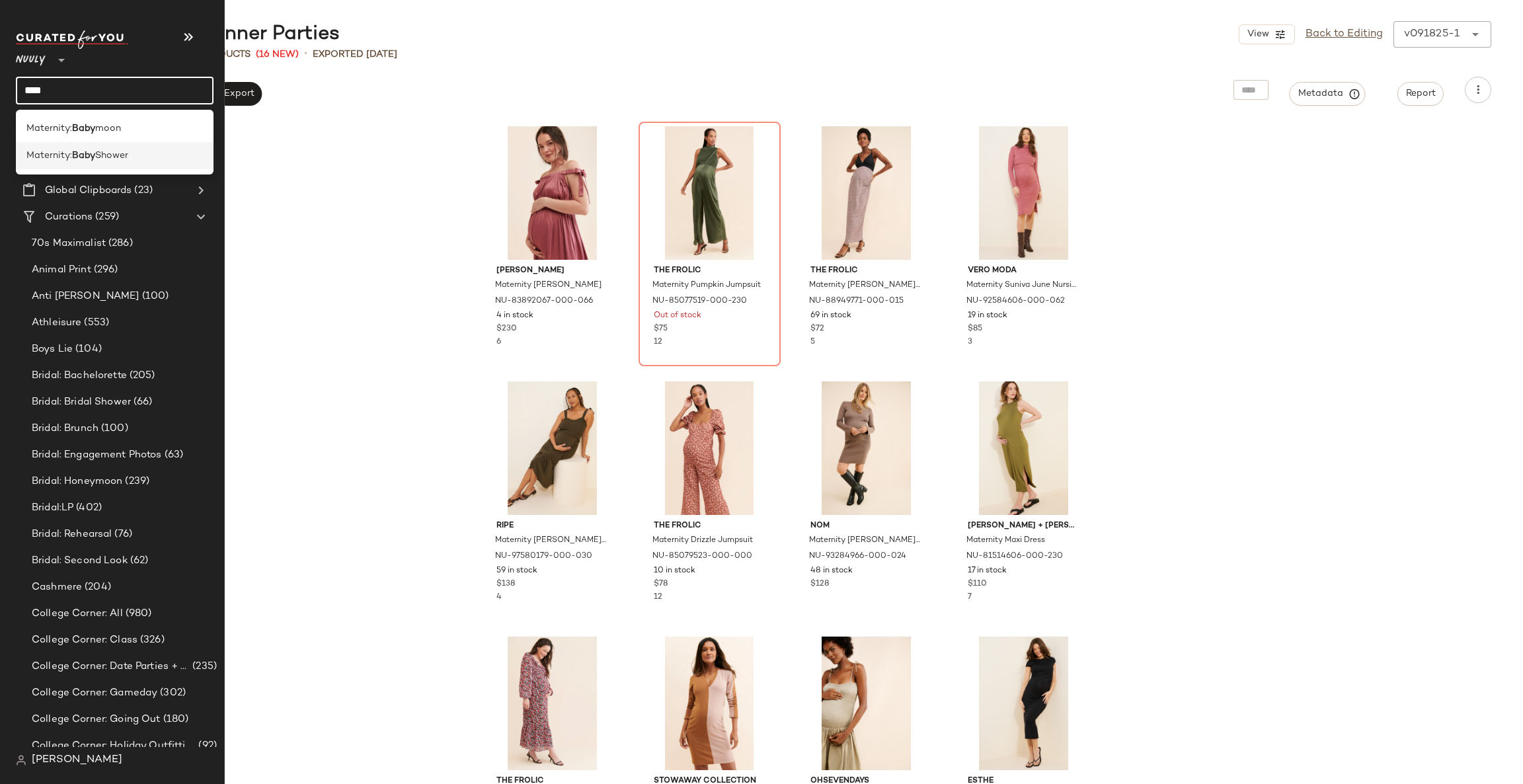
type input "****"
click at [90, 152] on b "Baby" at bounding box center [83, 155] width 23 height 14
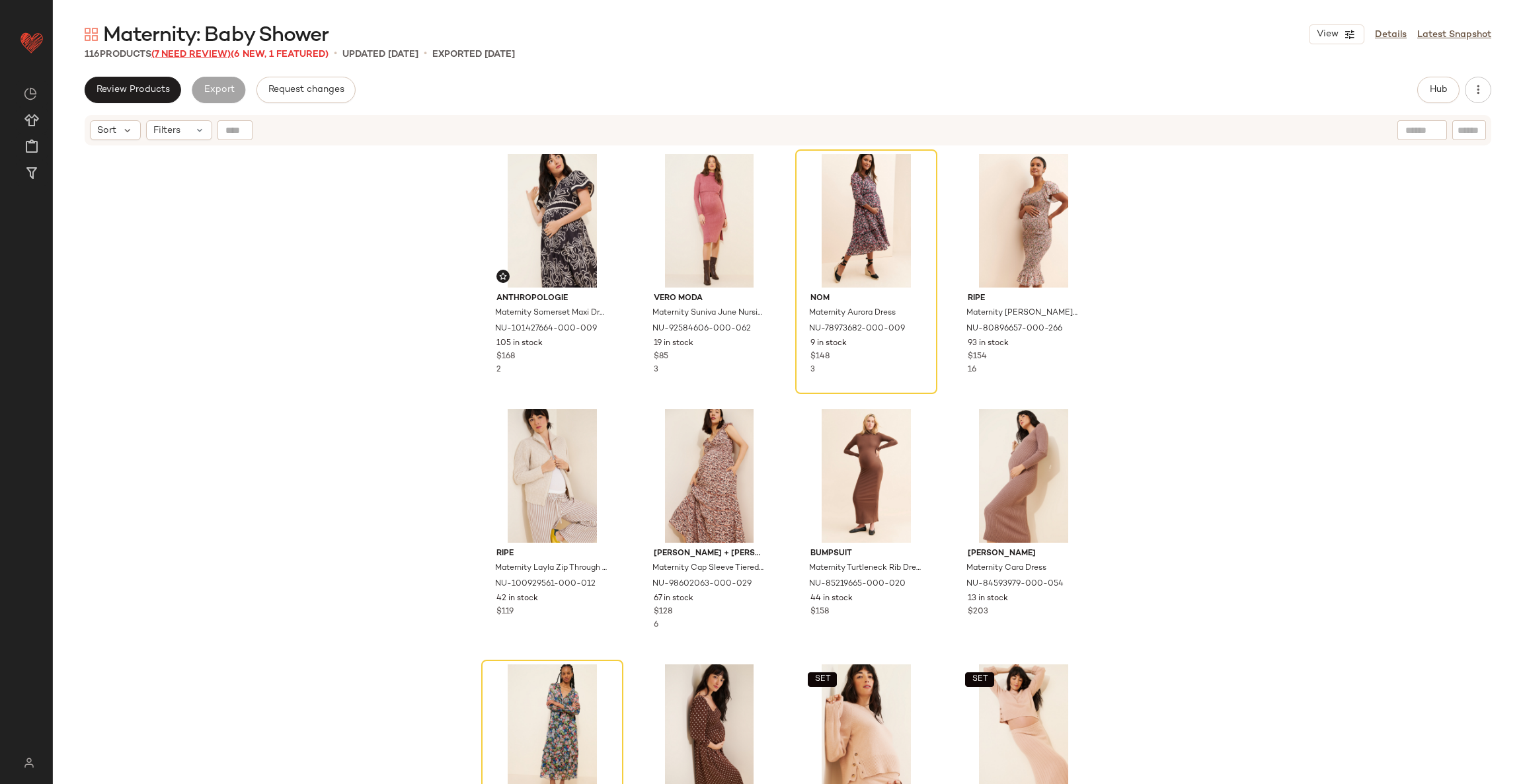
click at [209, 53] on span "(7 Need Review)" at bounding box center [191, 54] width 79 height 10
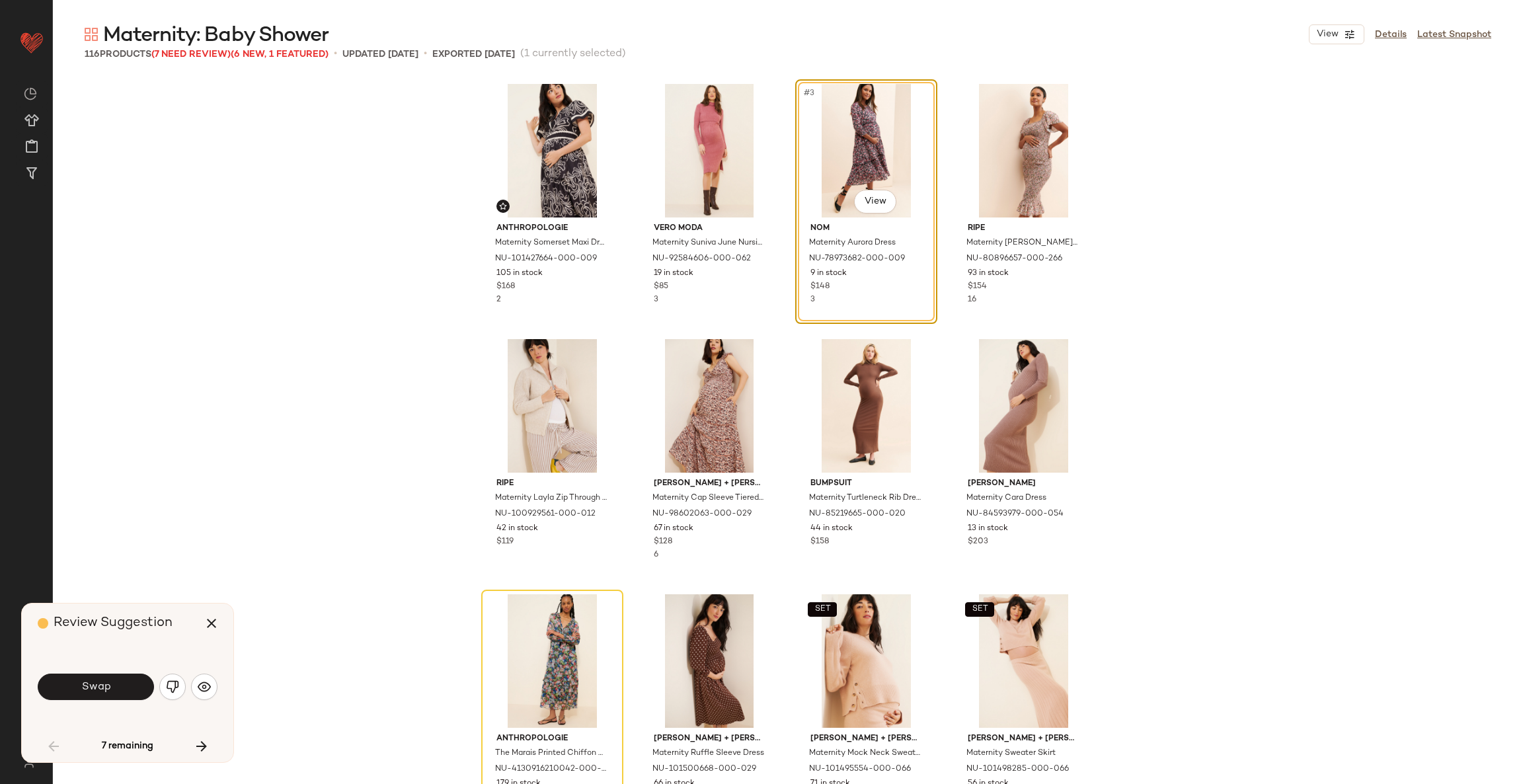
click at [81, 700] on div "Swap" at bounding box center [127, 686] width 180 height 32
click at [85, 686] on span "Swap" at bounding box center [95, 686] width 30 height 13
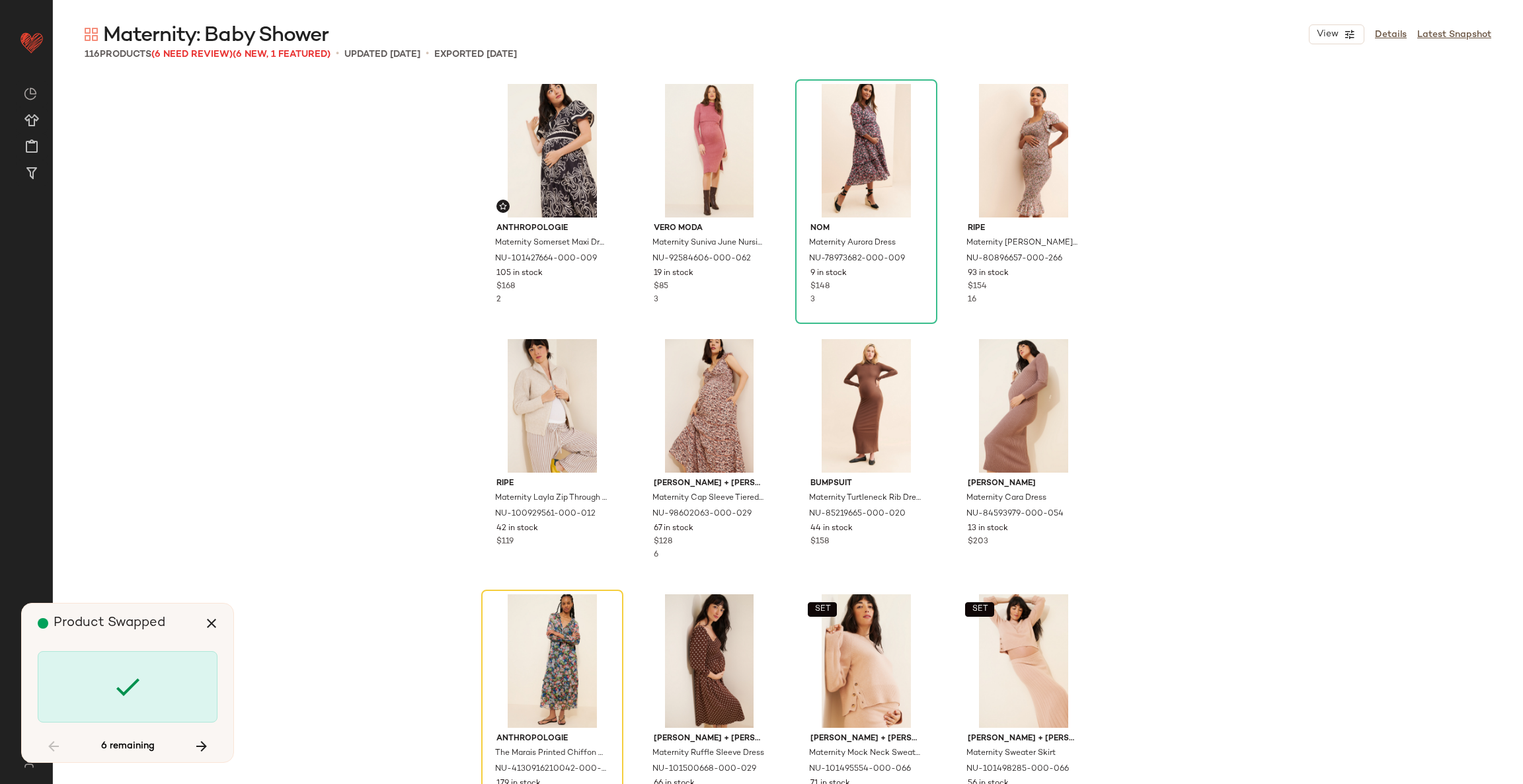
scroll to position [265, 0]
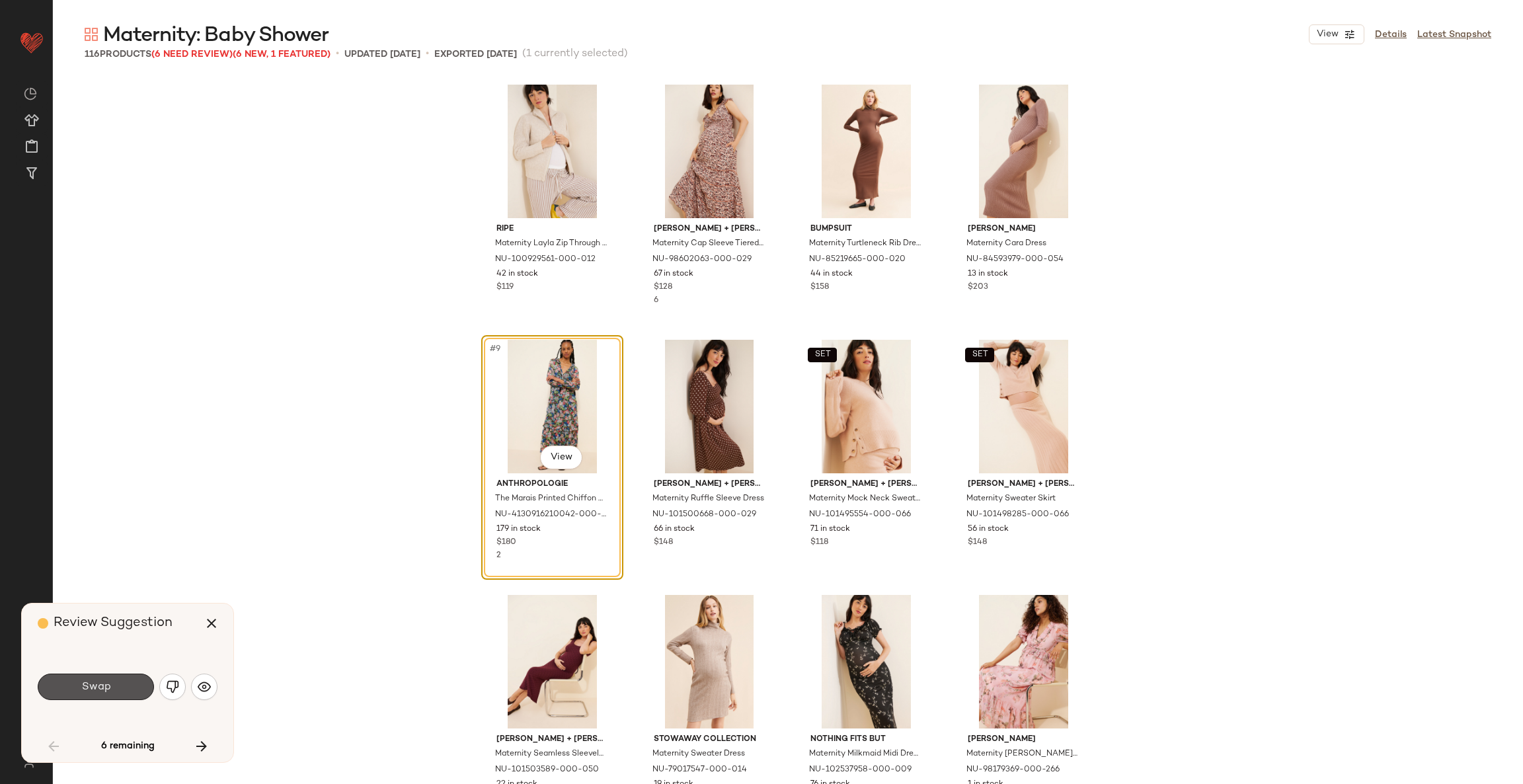
click at [85, 686] on span "Swap" at bounding box center [95, 686] width 30 height 13
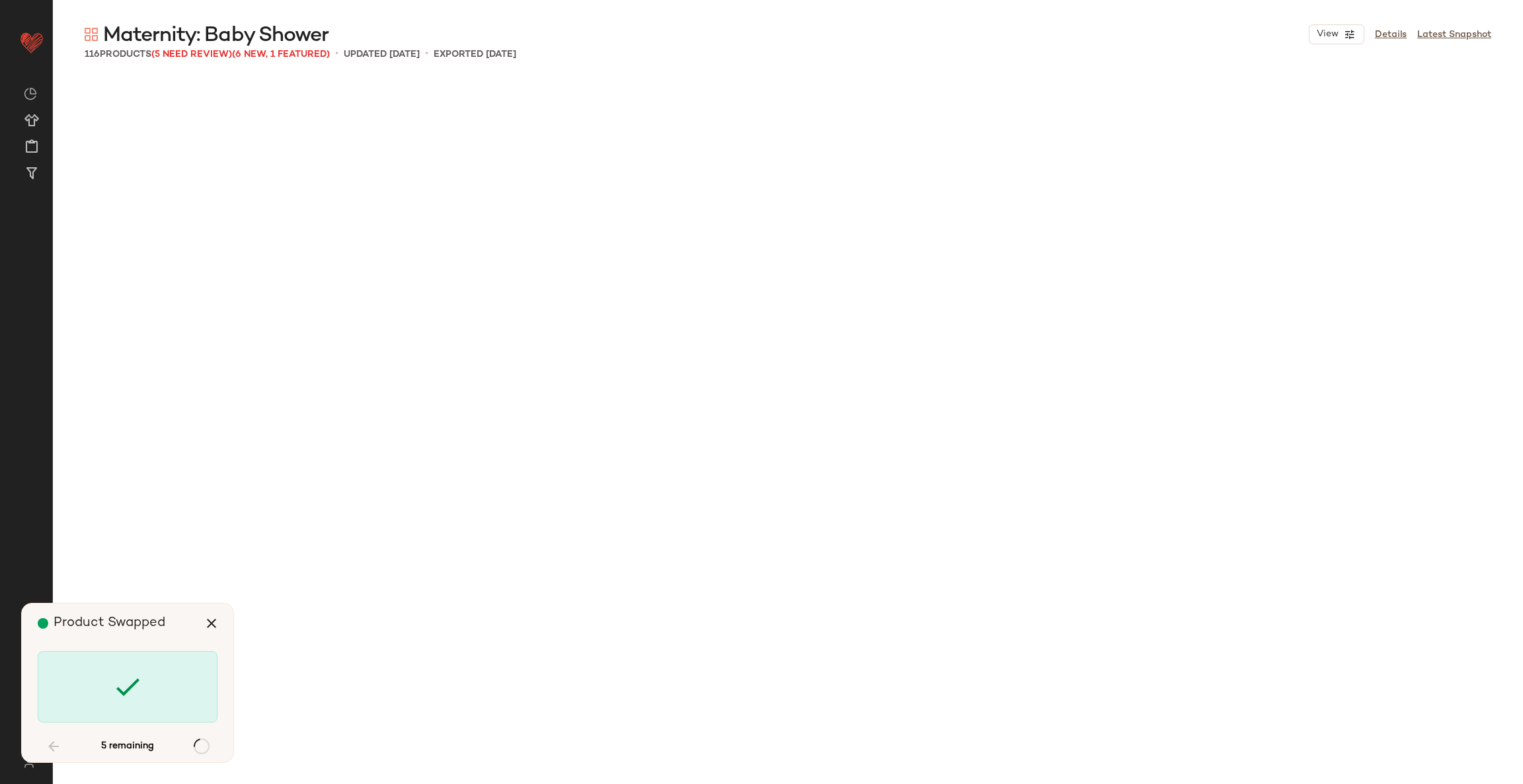
scroll to position [1785, 0]
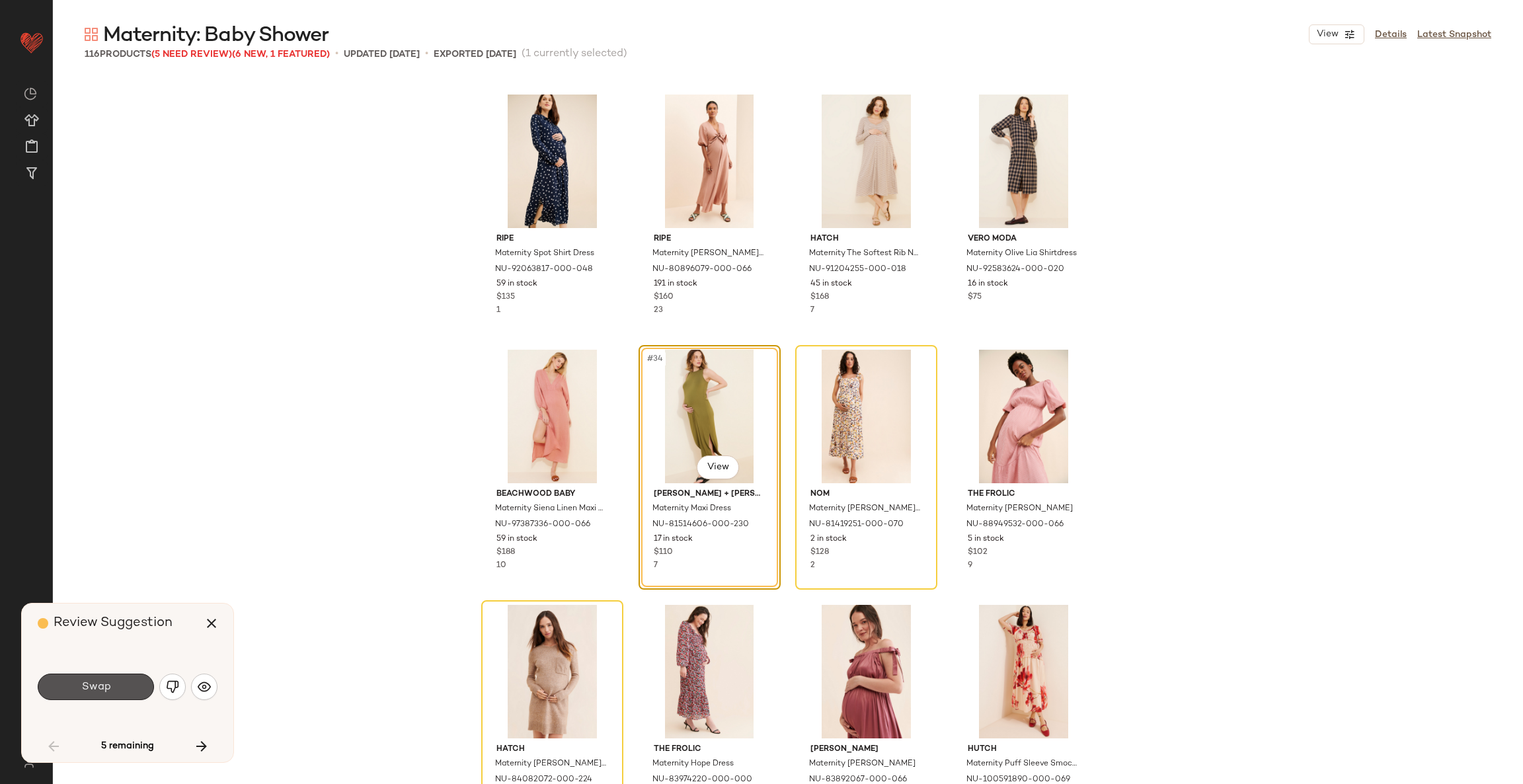
click at [85, 686] on span "Swap" at bounding box center [95, 686] width 30 height 13
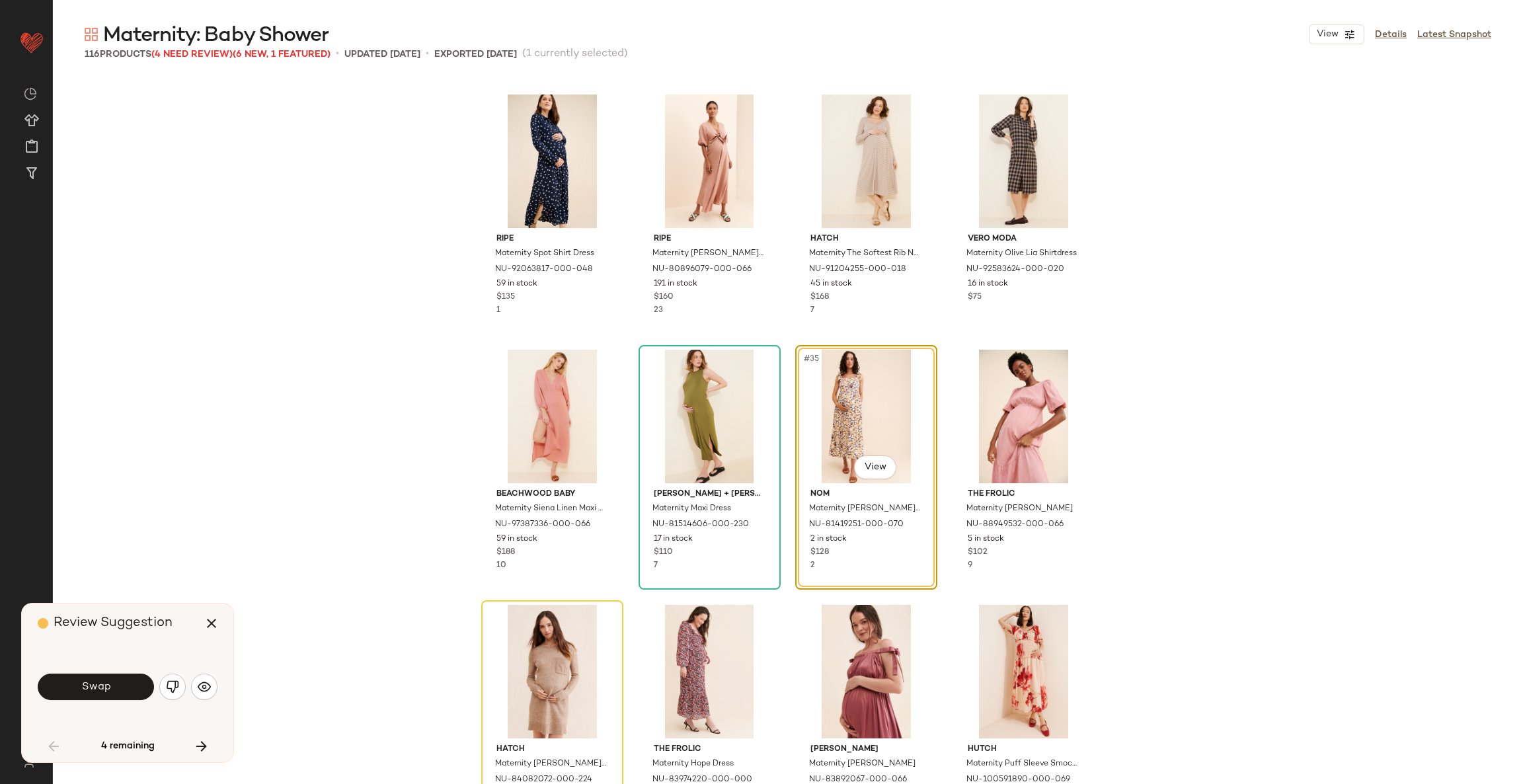
click at [85, 686] on span "Swap" at bounding box center [95, 686] width 30 height 13
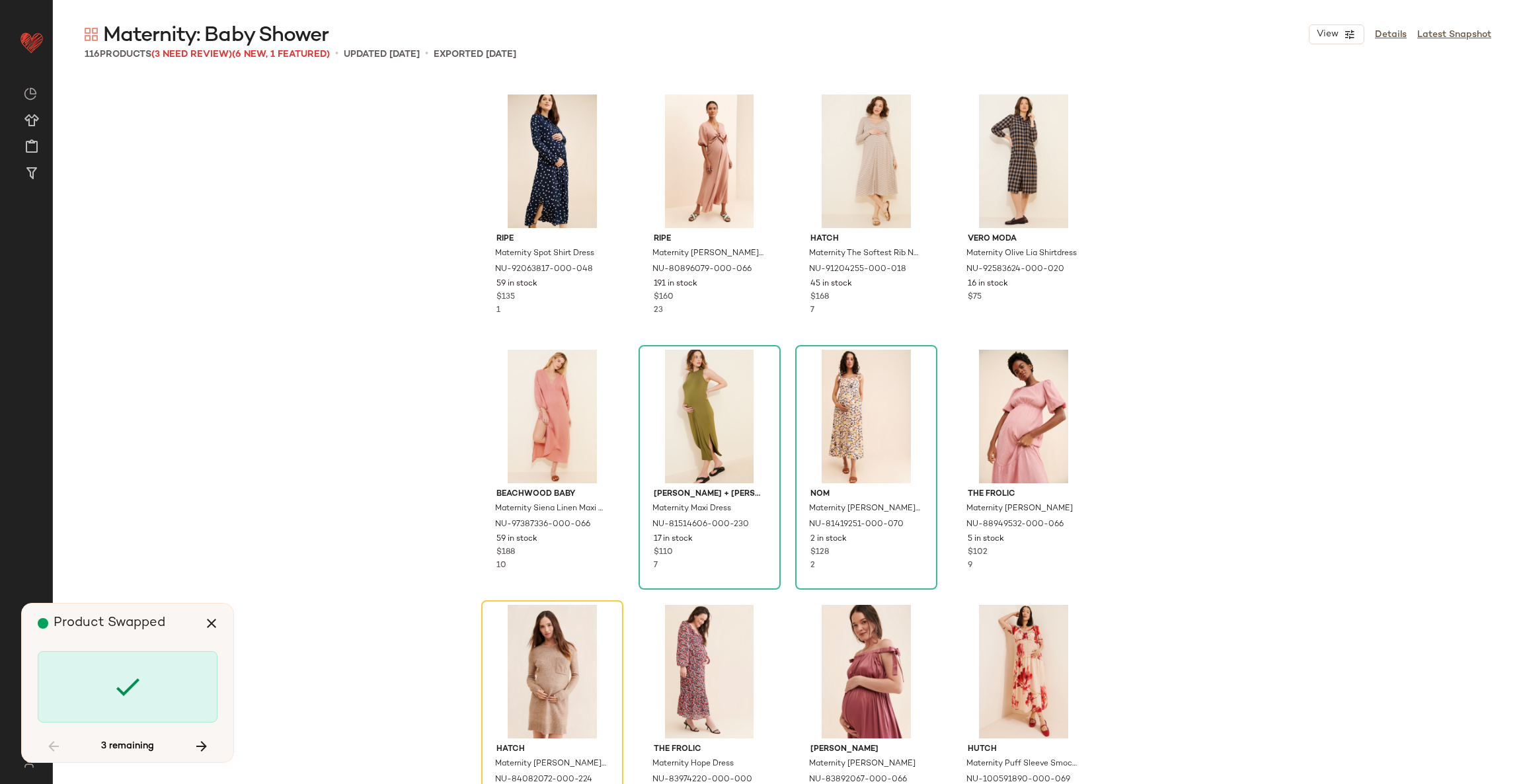
scroll to position [2040, 0]
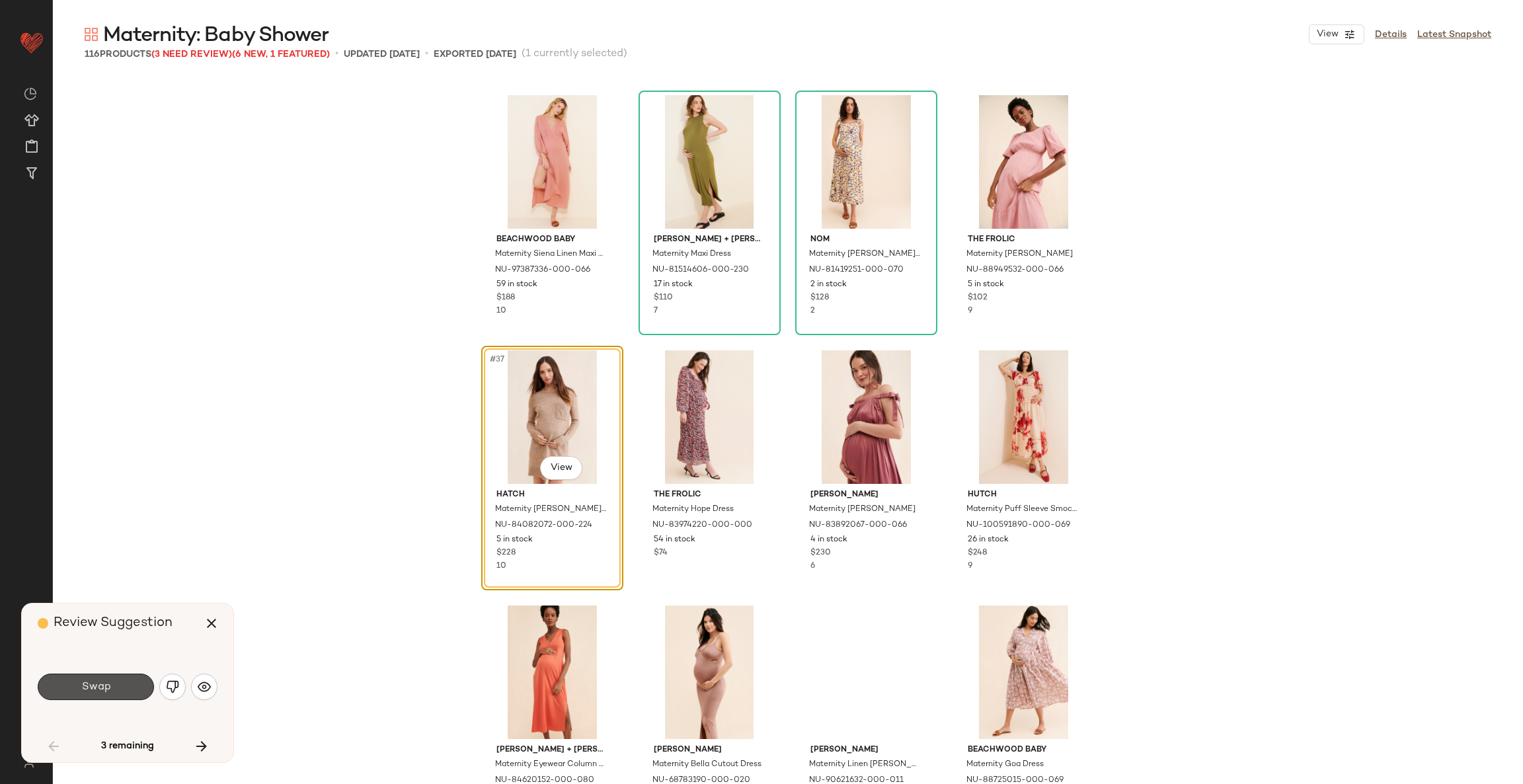
click at [85, 686] on span "Swap" at bounding box center [95, 686] width 30 height 13
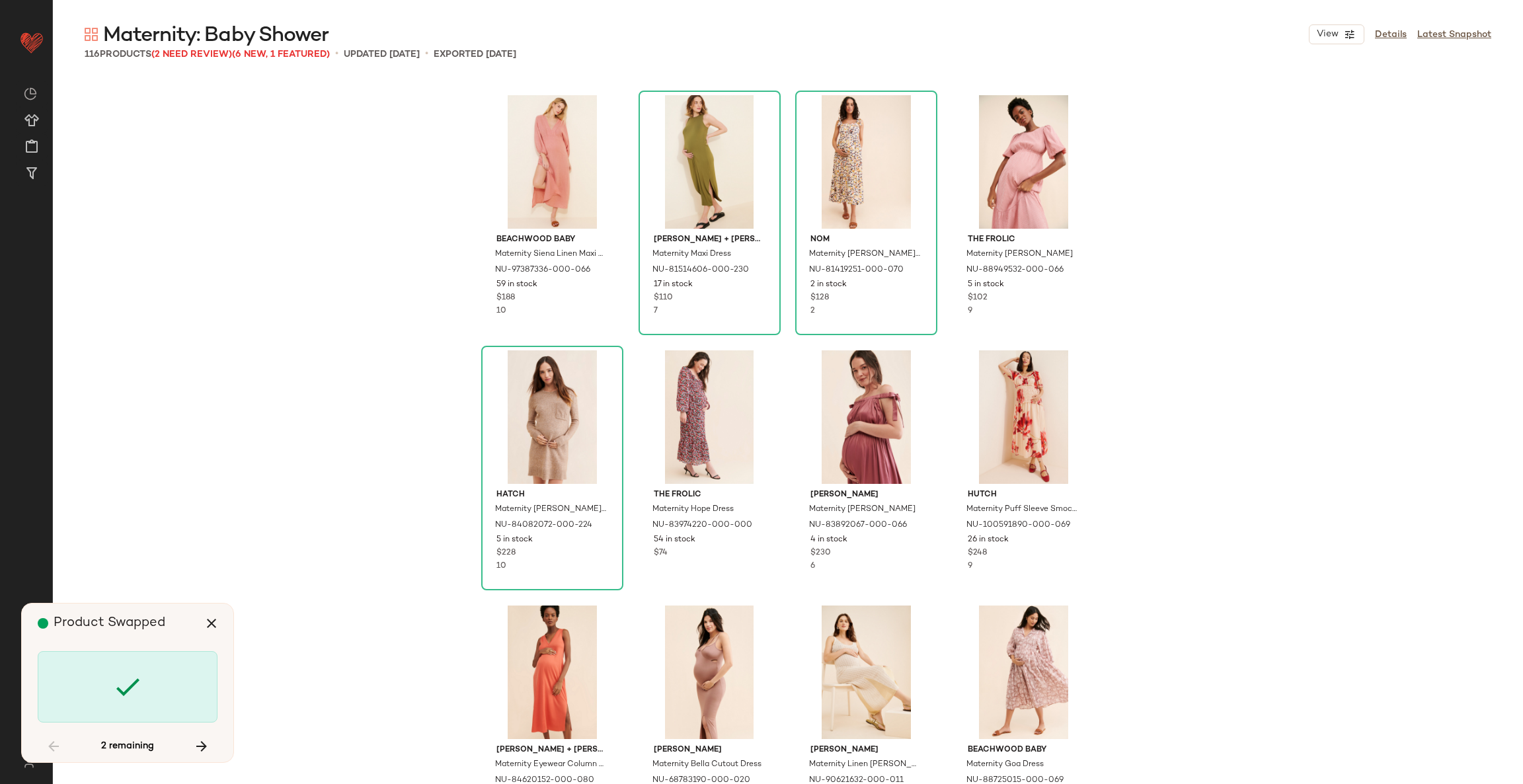
scroll to position [2805, 0]
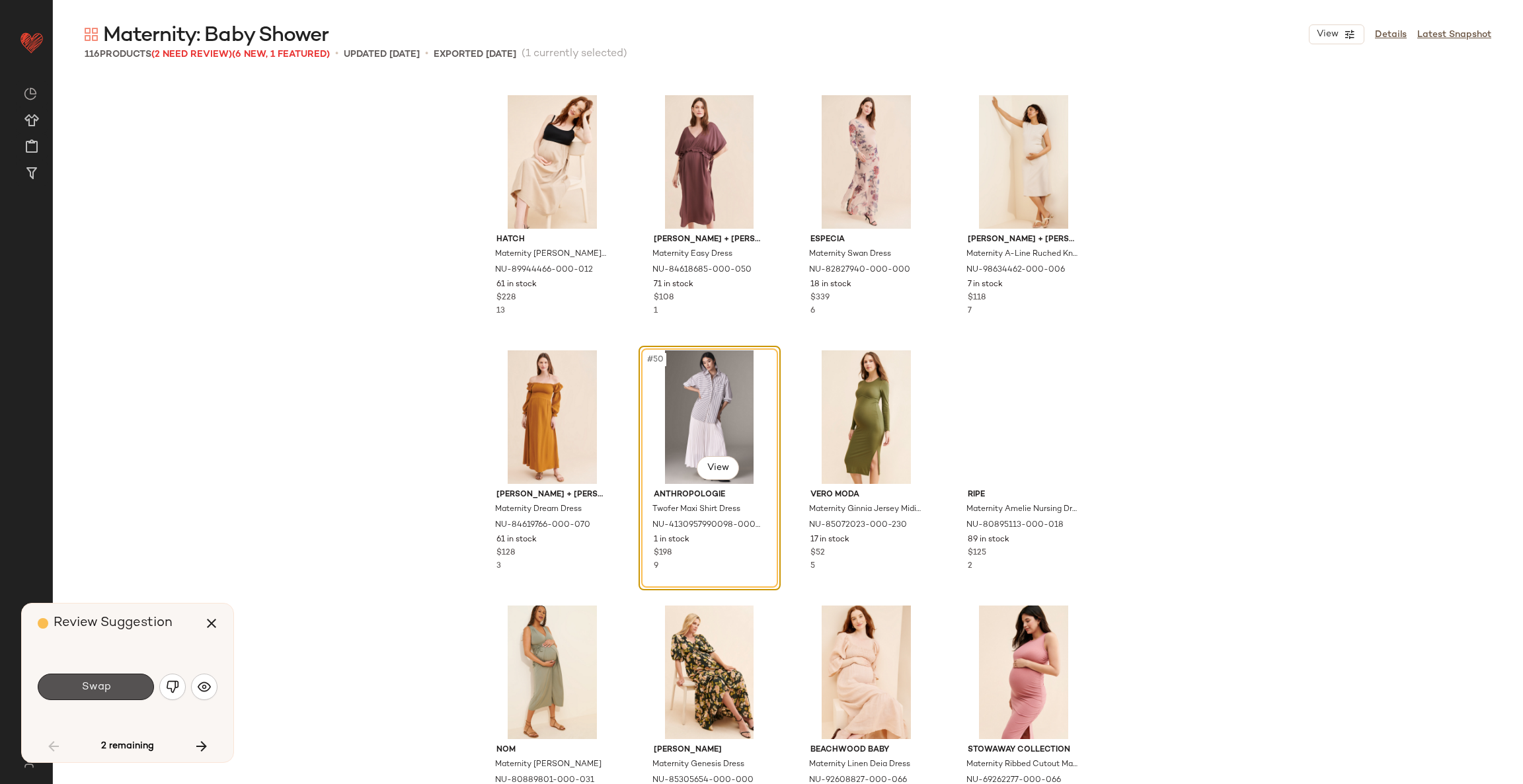
click at [85, 686] on span "Swap" at bounding box center [95, 686] width 30 height 13
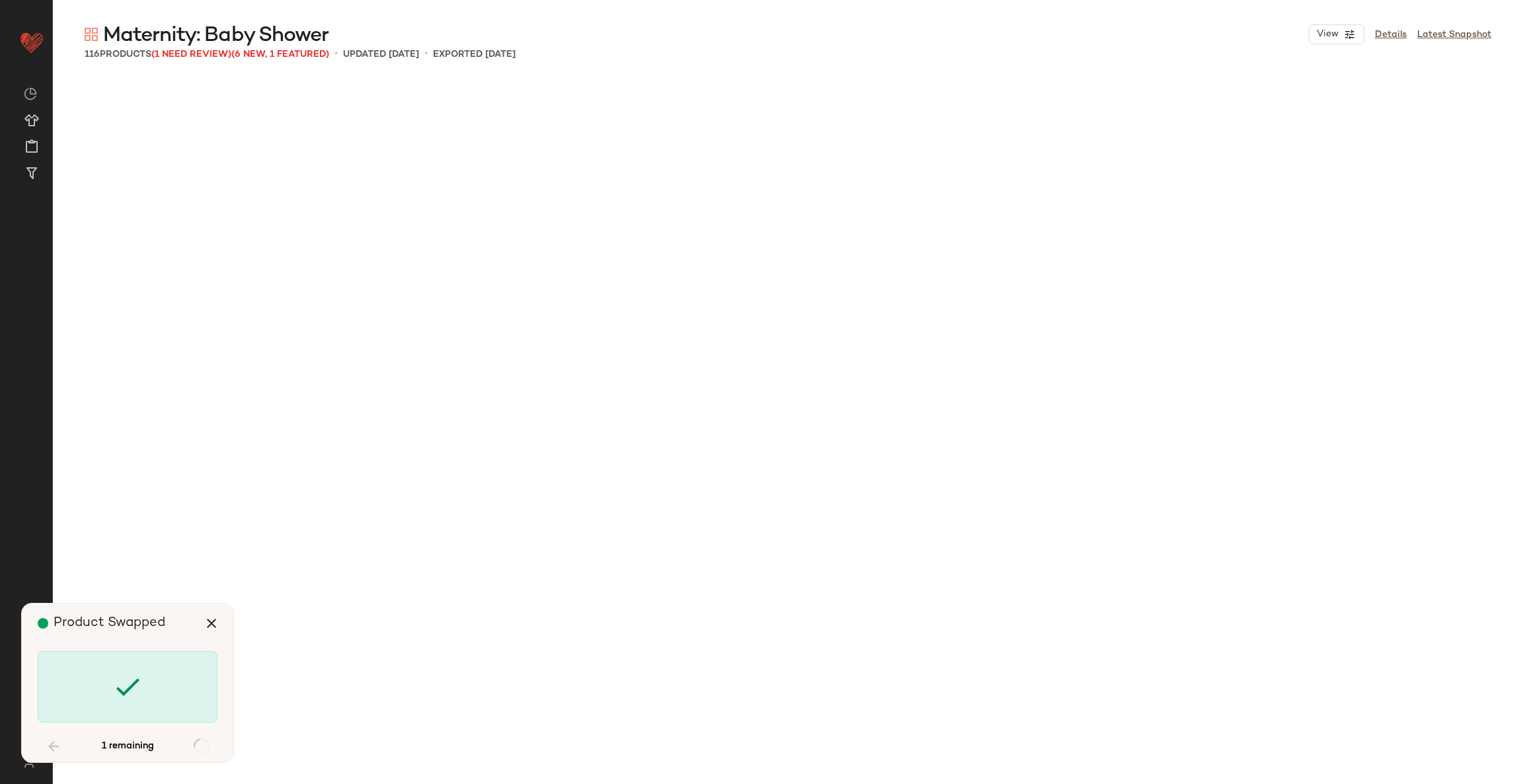
scroll to position [6377, 0]
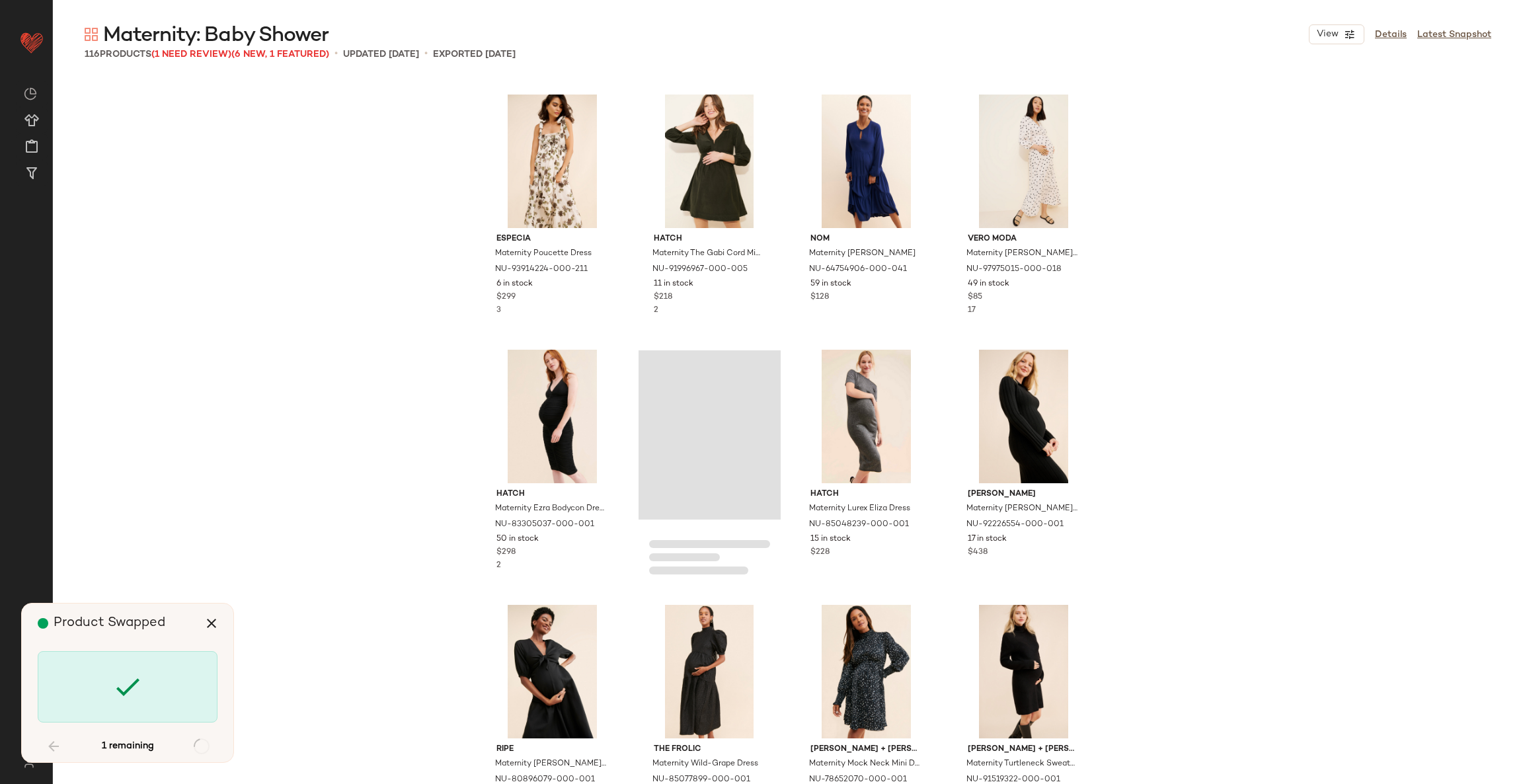
click at [85, 686] on div at bounding box center [127, 686] width 180 height 71
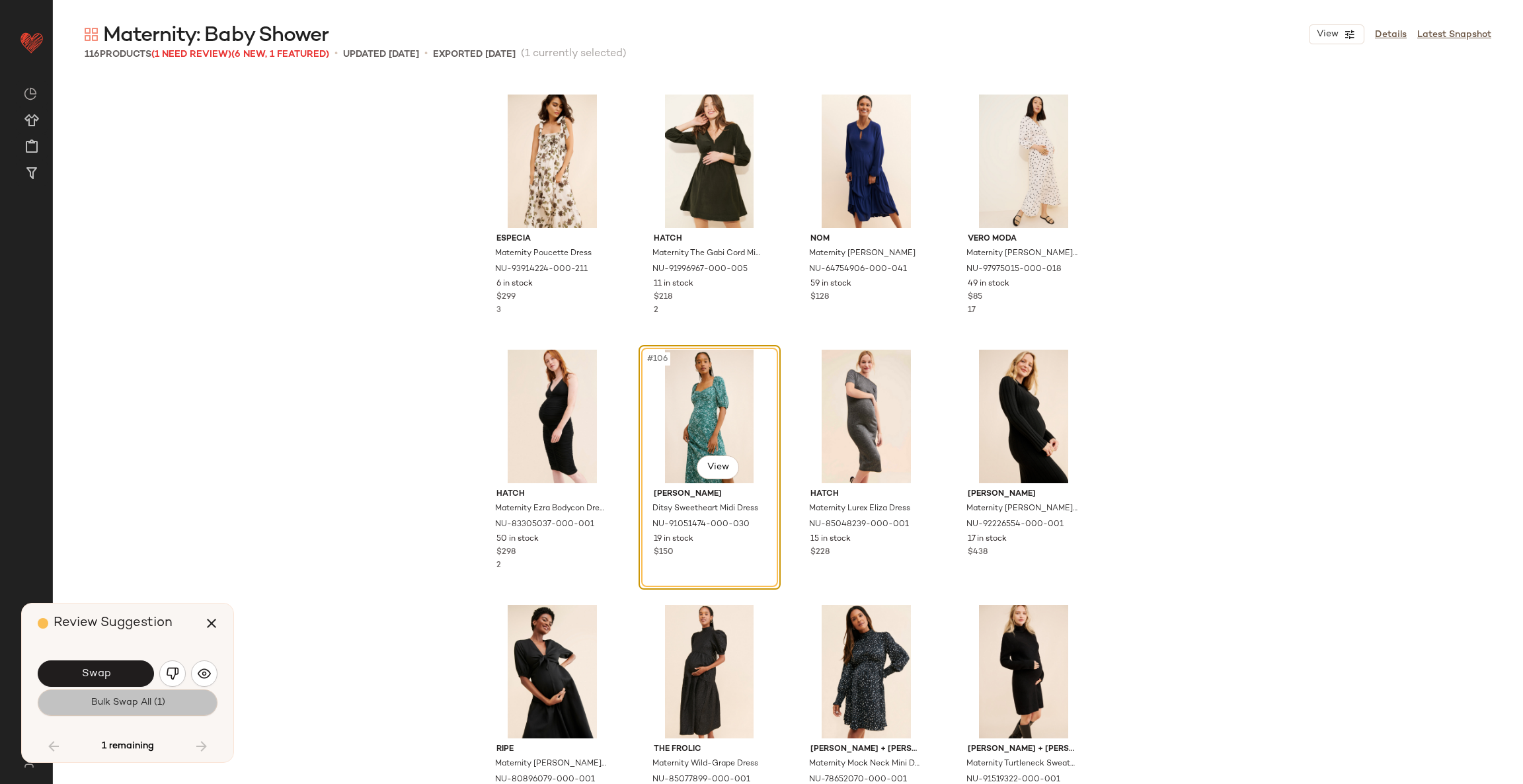
click at [110, 706] on span "Bulk Swap All (1)" at bounding box center [127, 703] width 75 height 10
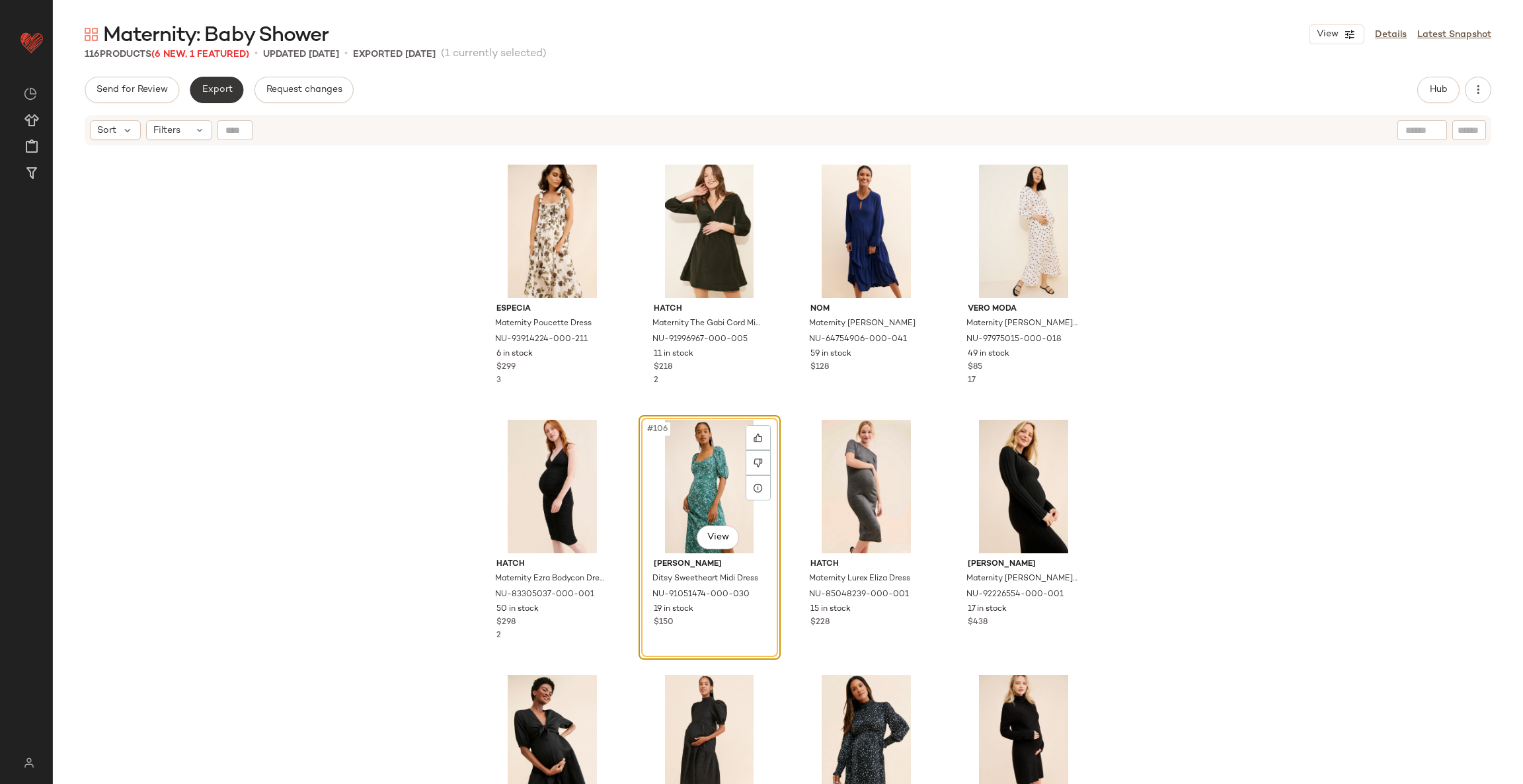
click at [220, 96] on button "Export" at bounding box center [216, 90] width 53 height 27
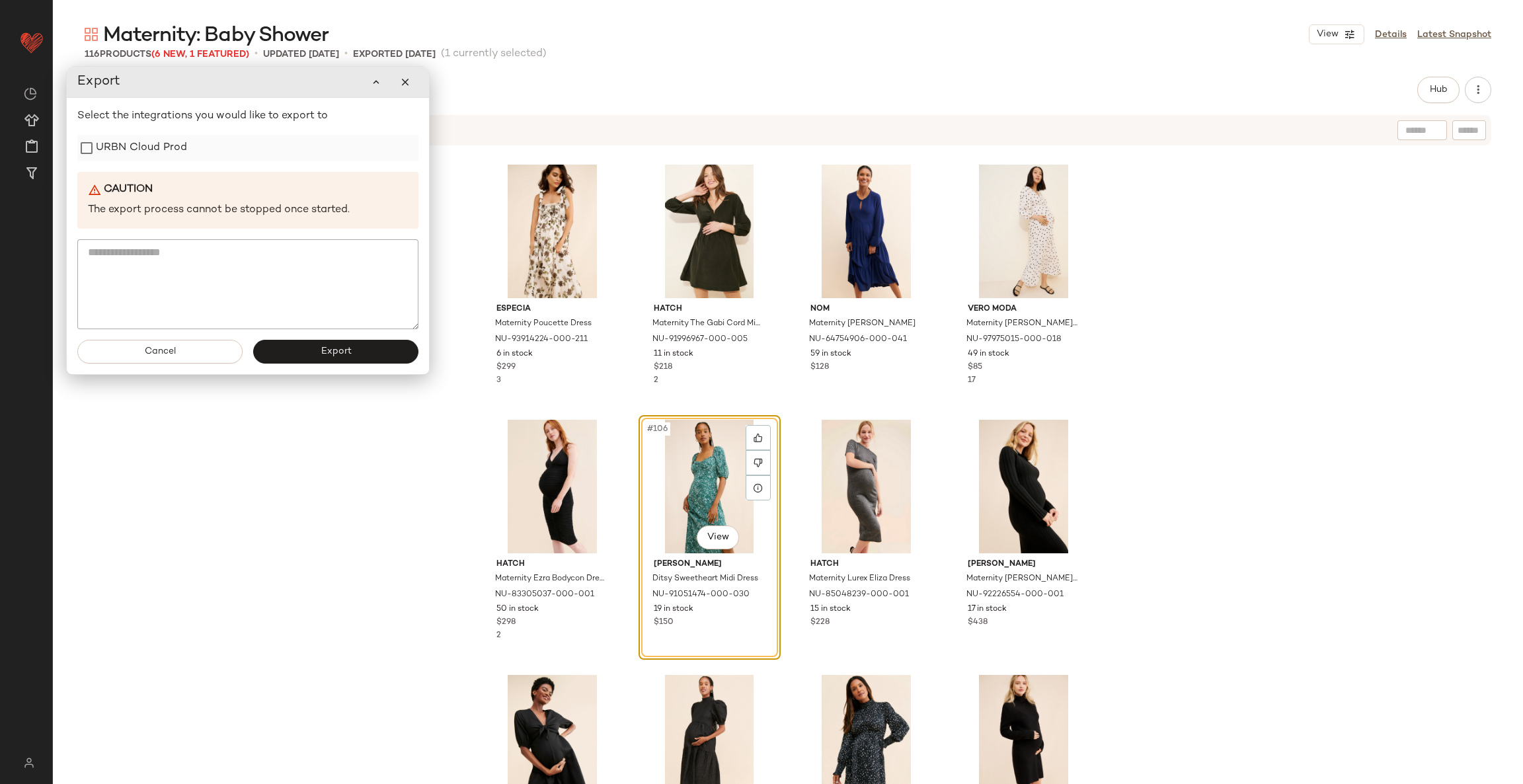
click at [129, 154] on label "URBN Cloud Prod" at bounding box center [141, 148] width 91 height 27
click at [287, 360] on button "Export" at bounding box center [335, 351] width 165 height 24
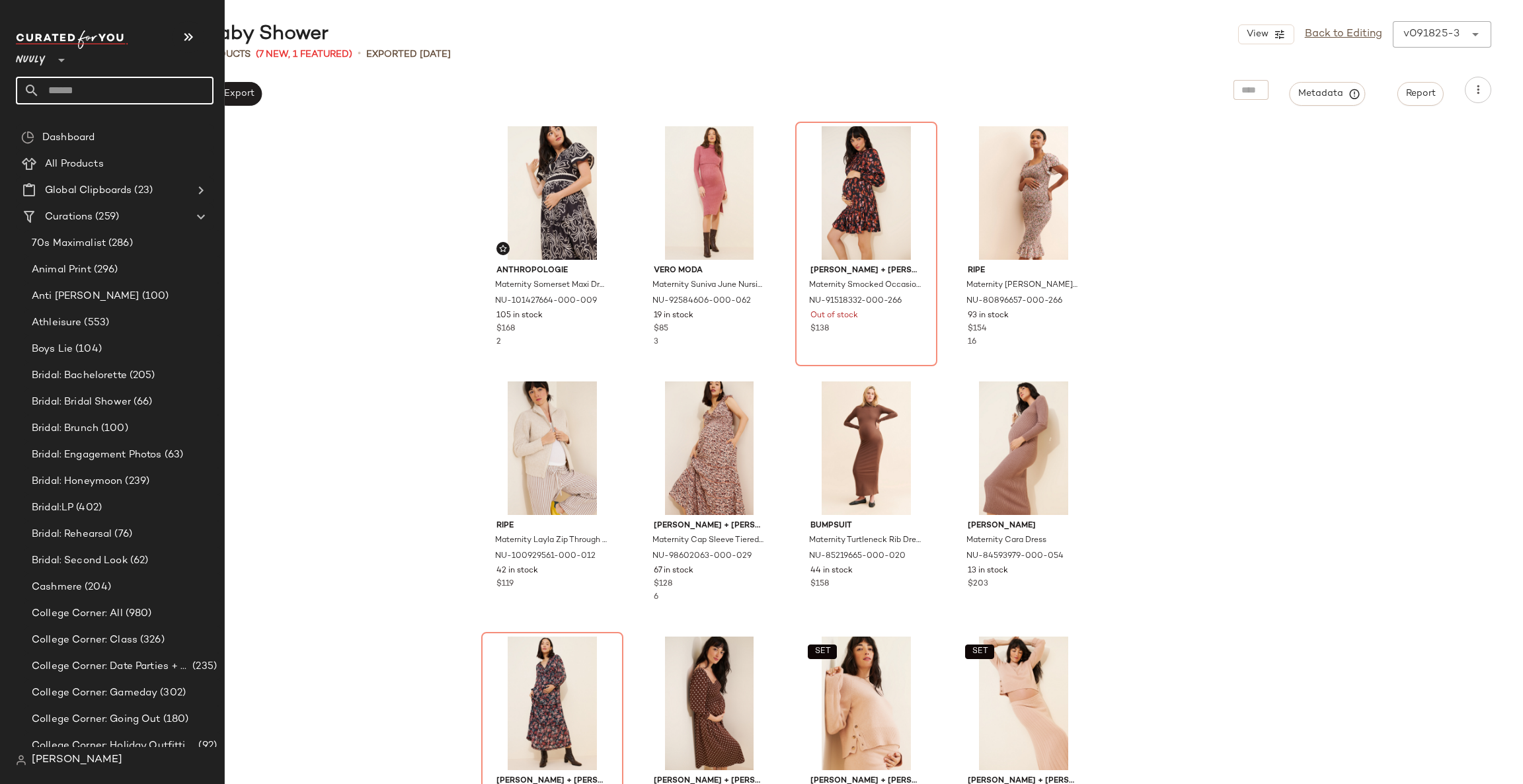
click at [88, 89] on input "text" at bounding box center [126, 91] width 174 height 28
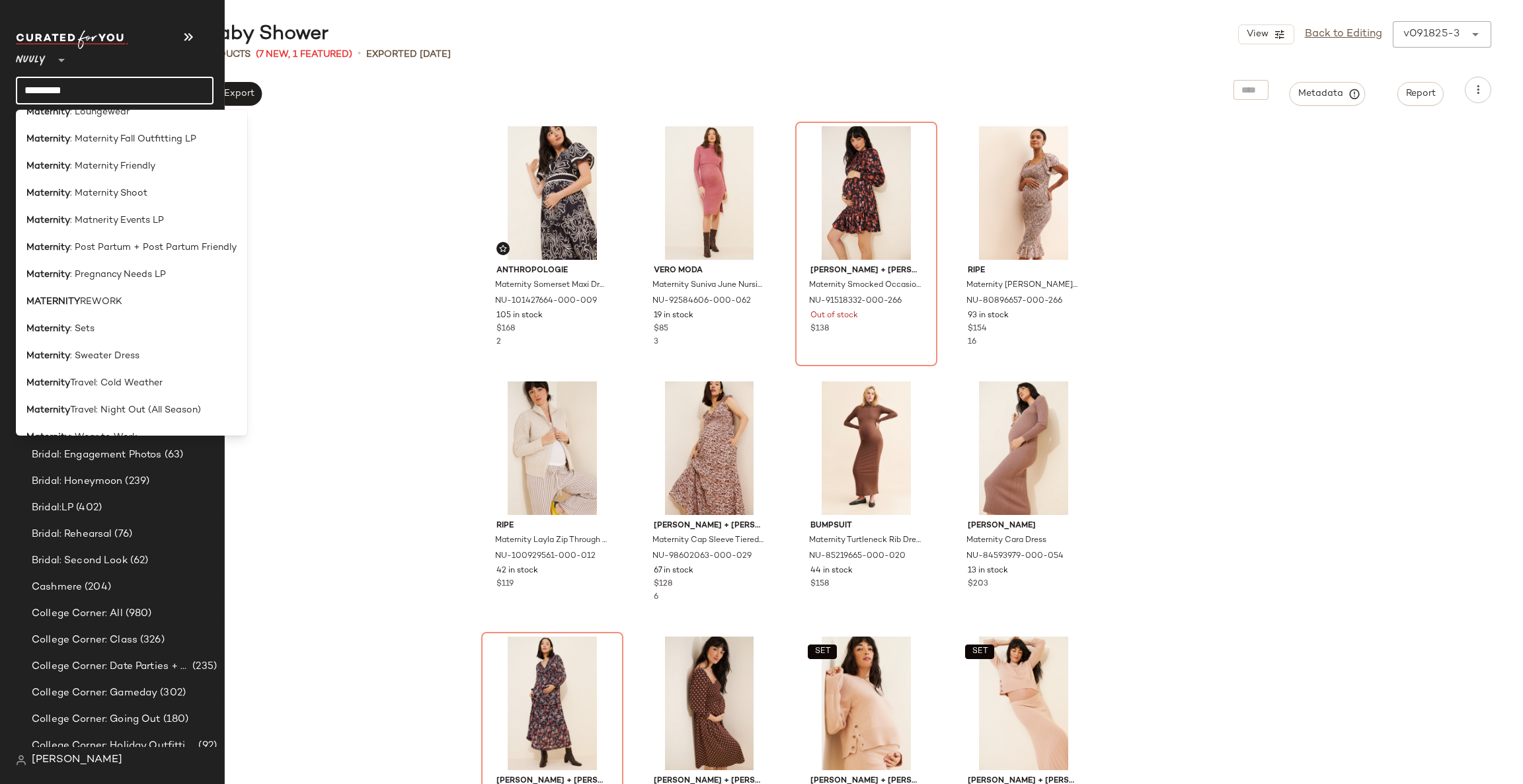
scroll to position [315, 0]
type input "*********"
click at [145, 183] on div "Maternity : Maternity Shoot" at bounding box center [131, 192] width 232 height 27
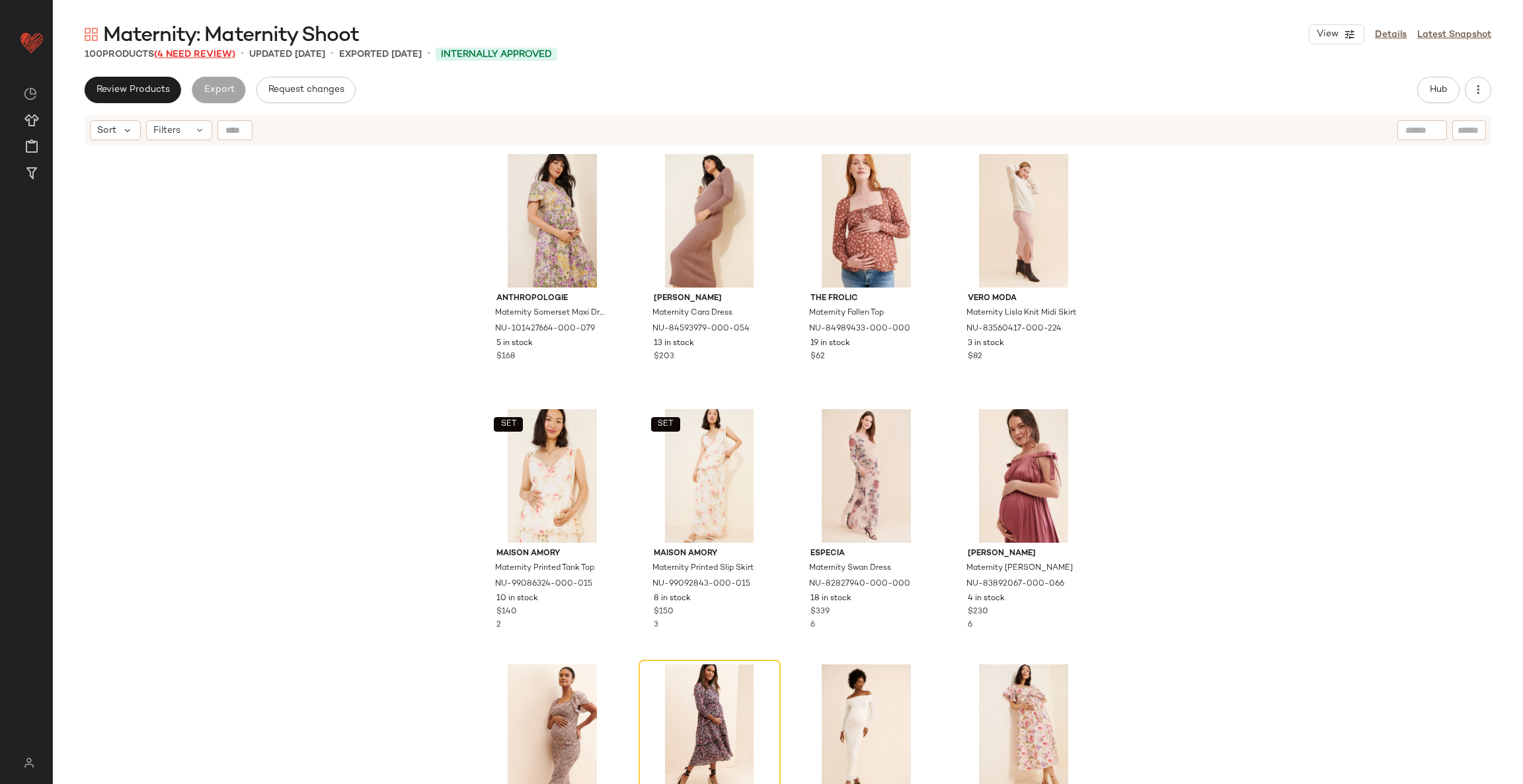
click at [227, 57] on span "(4 Need Review)" at bounding box center [195, 54] width 81 height 10
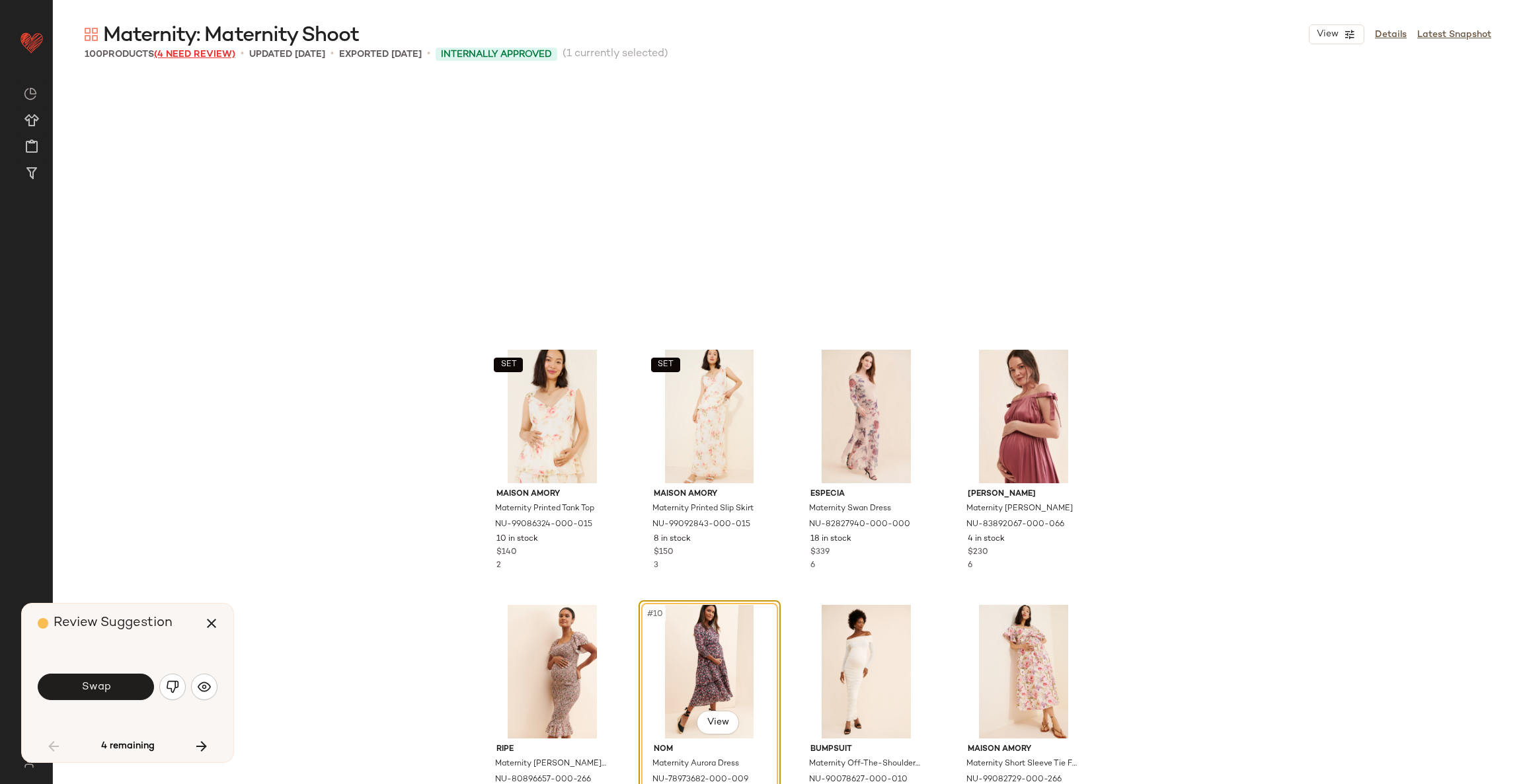
scroll to position [265, 0]
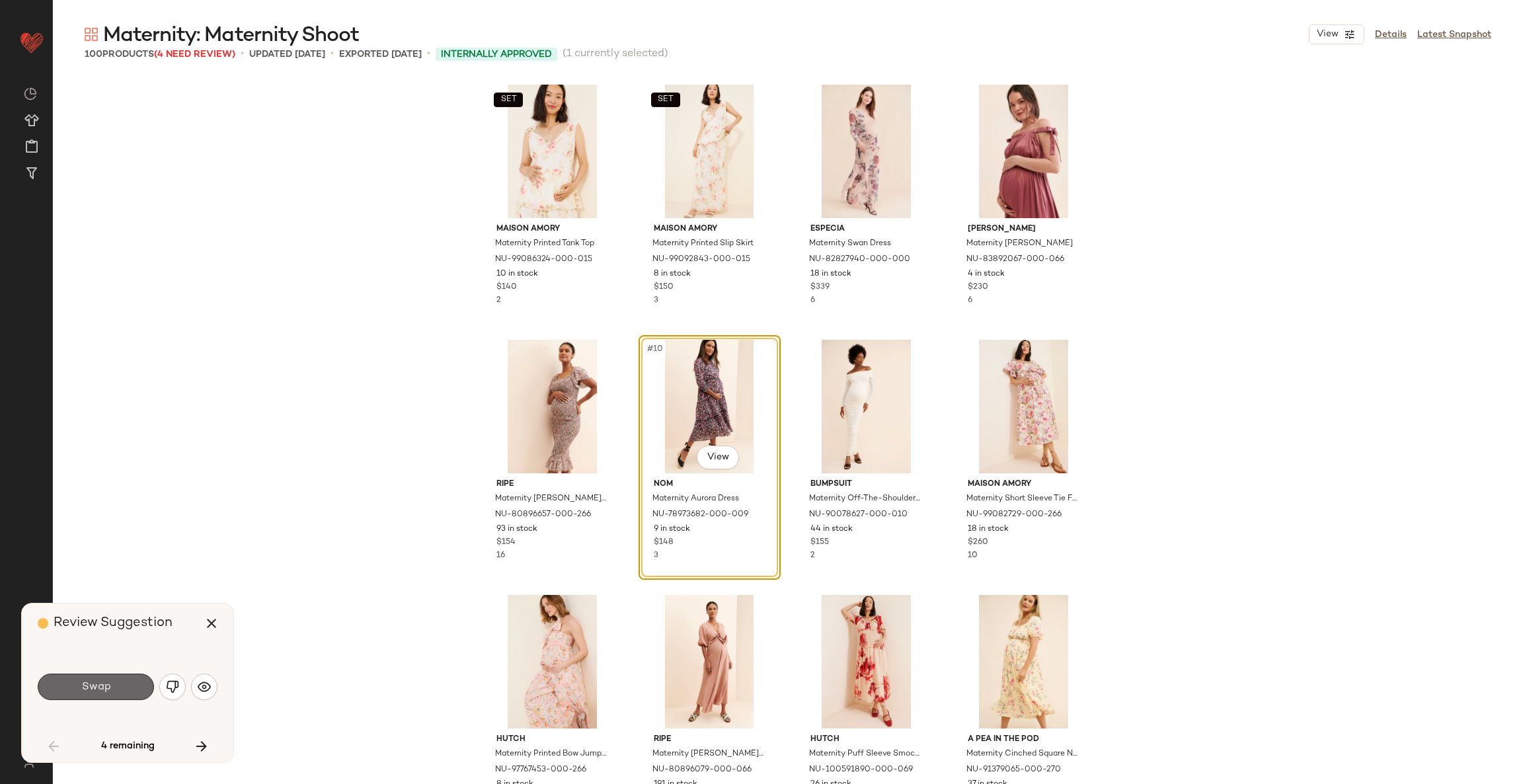
click at [95, 693] on span "Swap" at bounding box center [95, 686] width 30 height 13
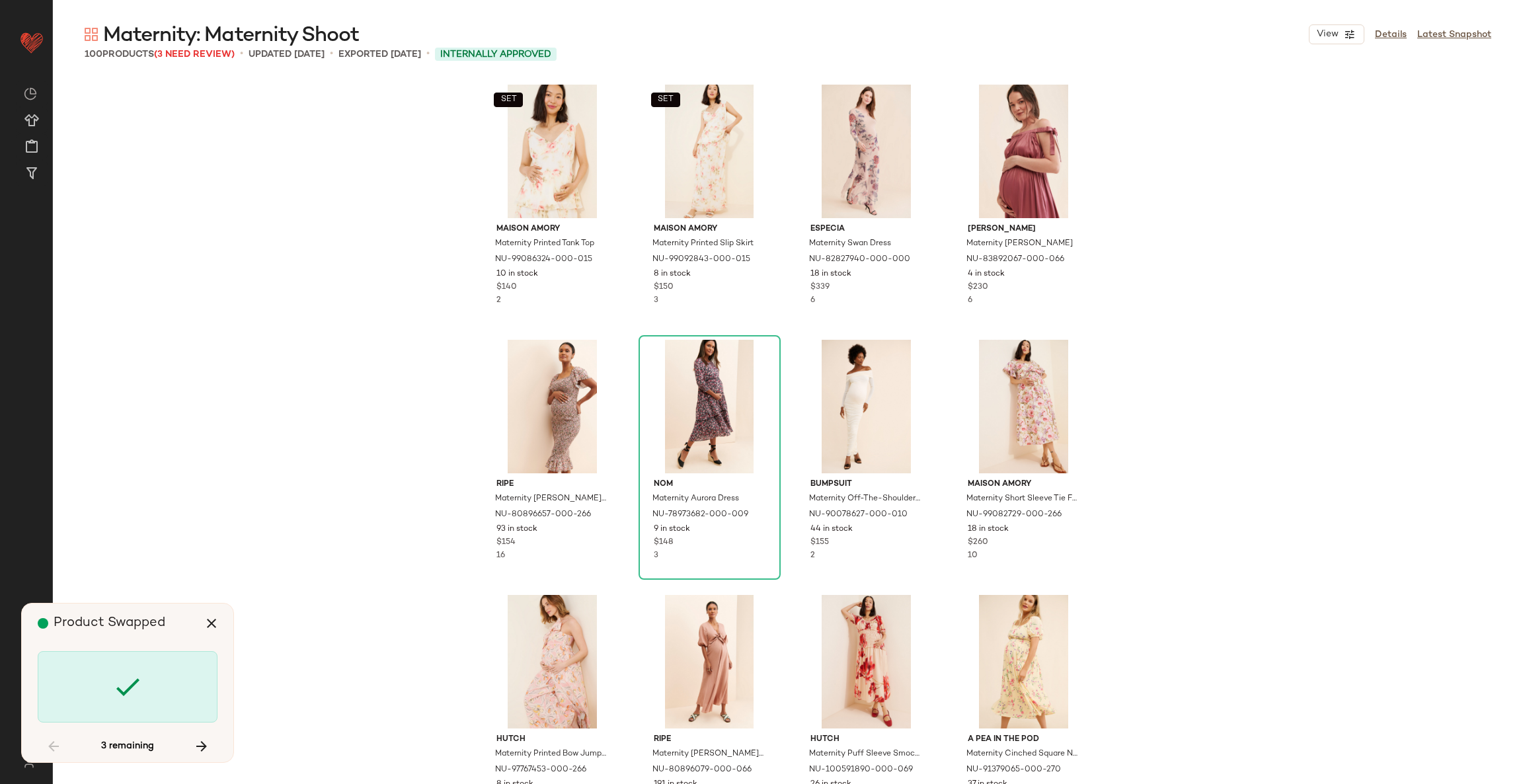
scroll to position [1530, 0]
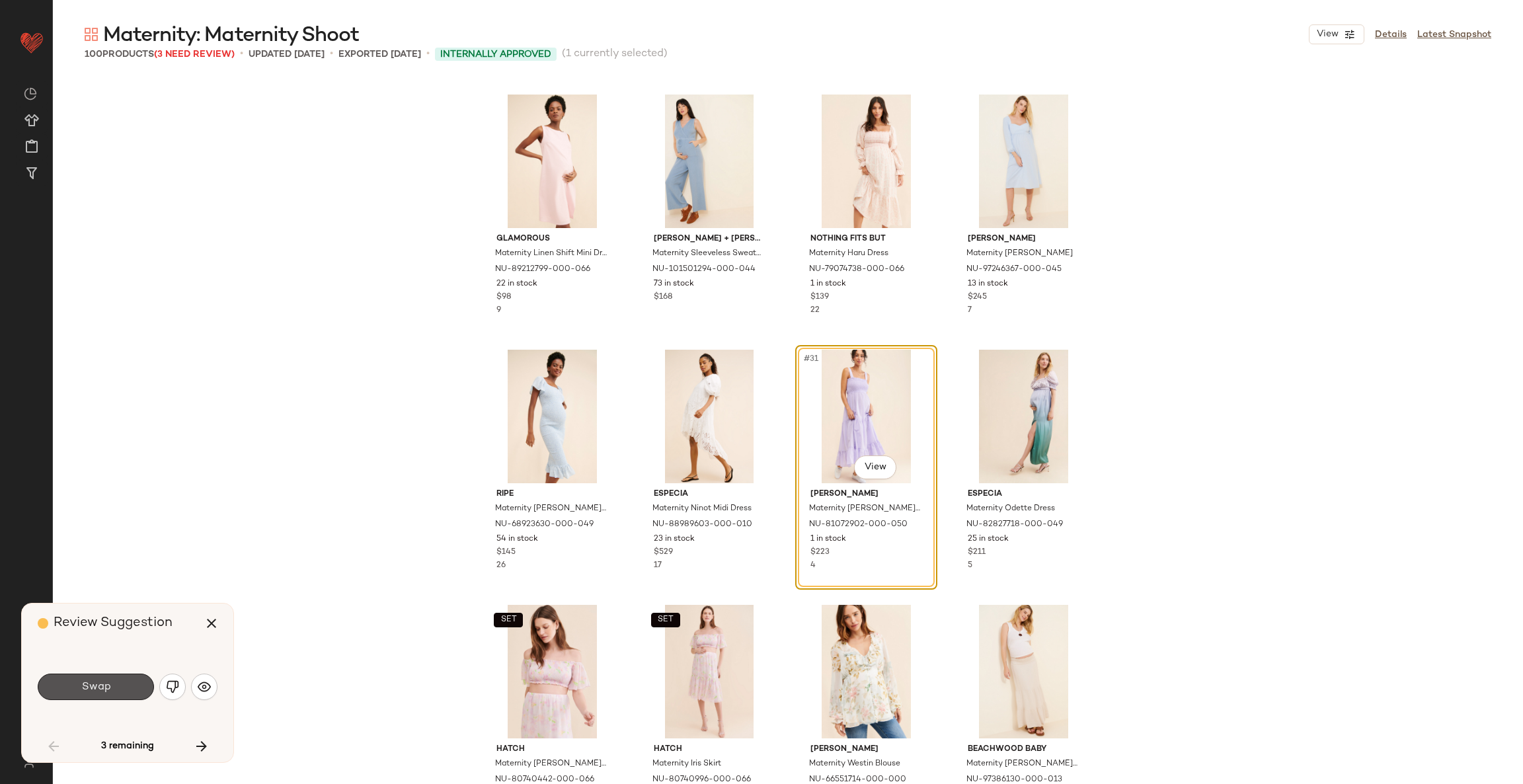
click at [95, 693] on span "Swap" at bounding box center [95, 686] width 30 height 13
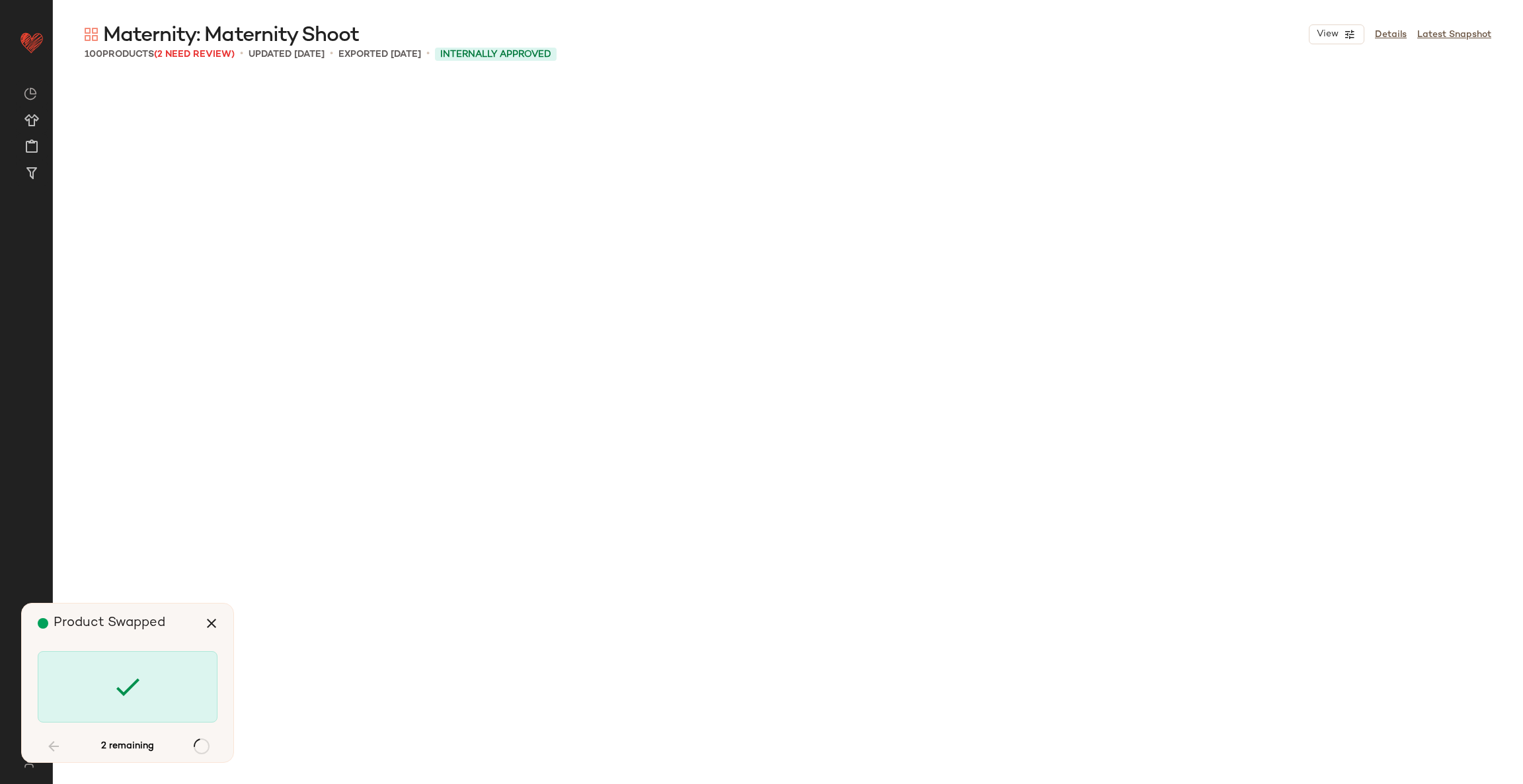
scroll to position [4591, 0]
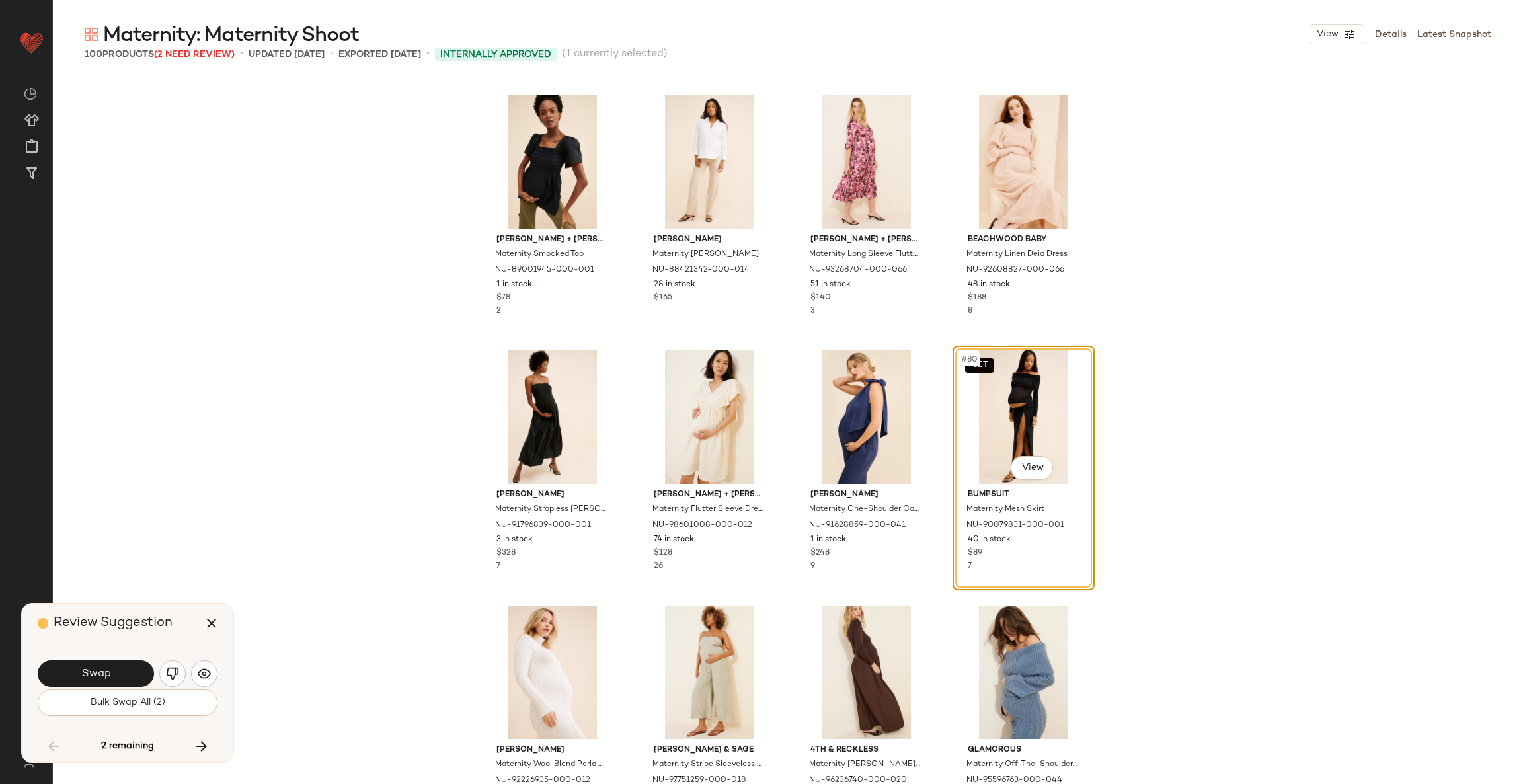
click at [95, 693] on button "Bulk Swap All (2)" at bounding box center [127, 703] width 180 height 27
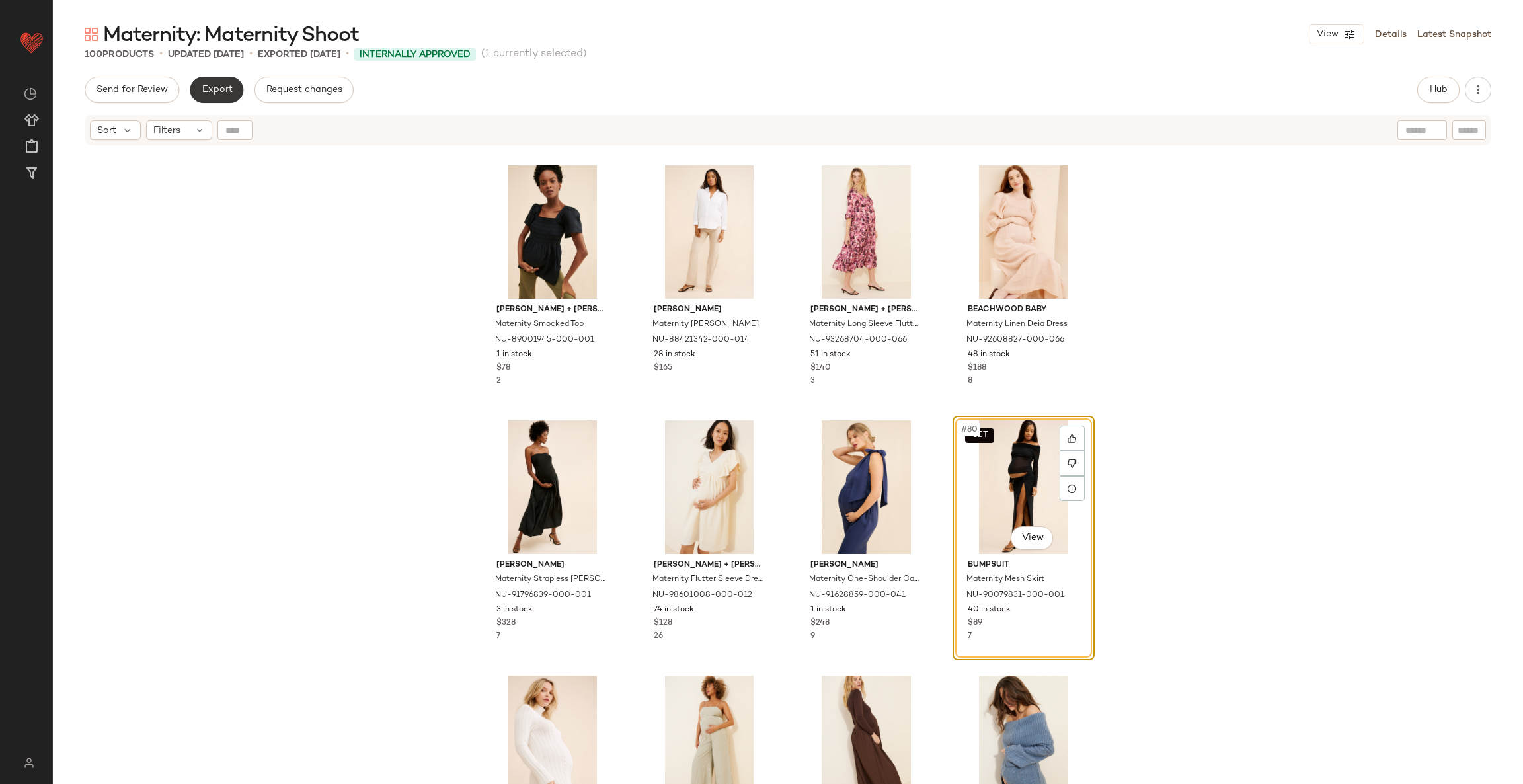
click at [221, 85] on span "Export" at bounding box center [217, 89] width 31 height 10
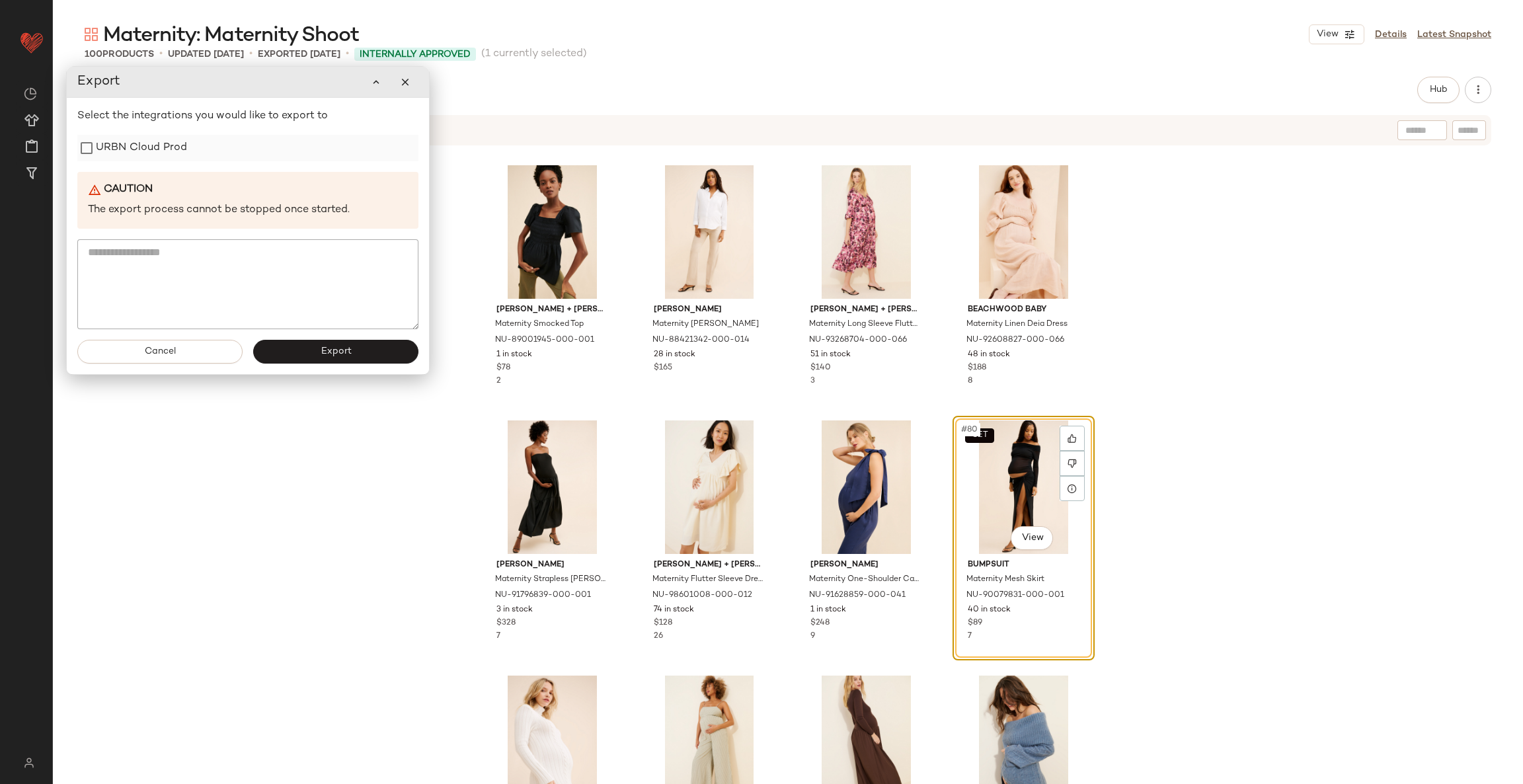
click at [115, 146] on label "URBN Cloud Prod" at bounding box center [141, 148] width 91 height 27
click at [351, 348] on span "Export" at bounding box center [335, 351] width 31 height 10
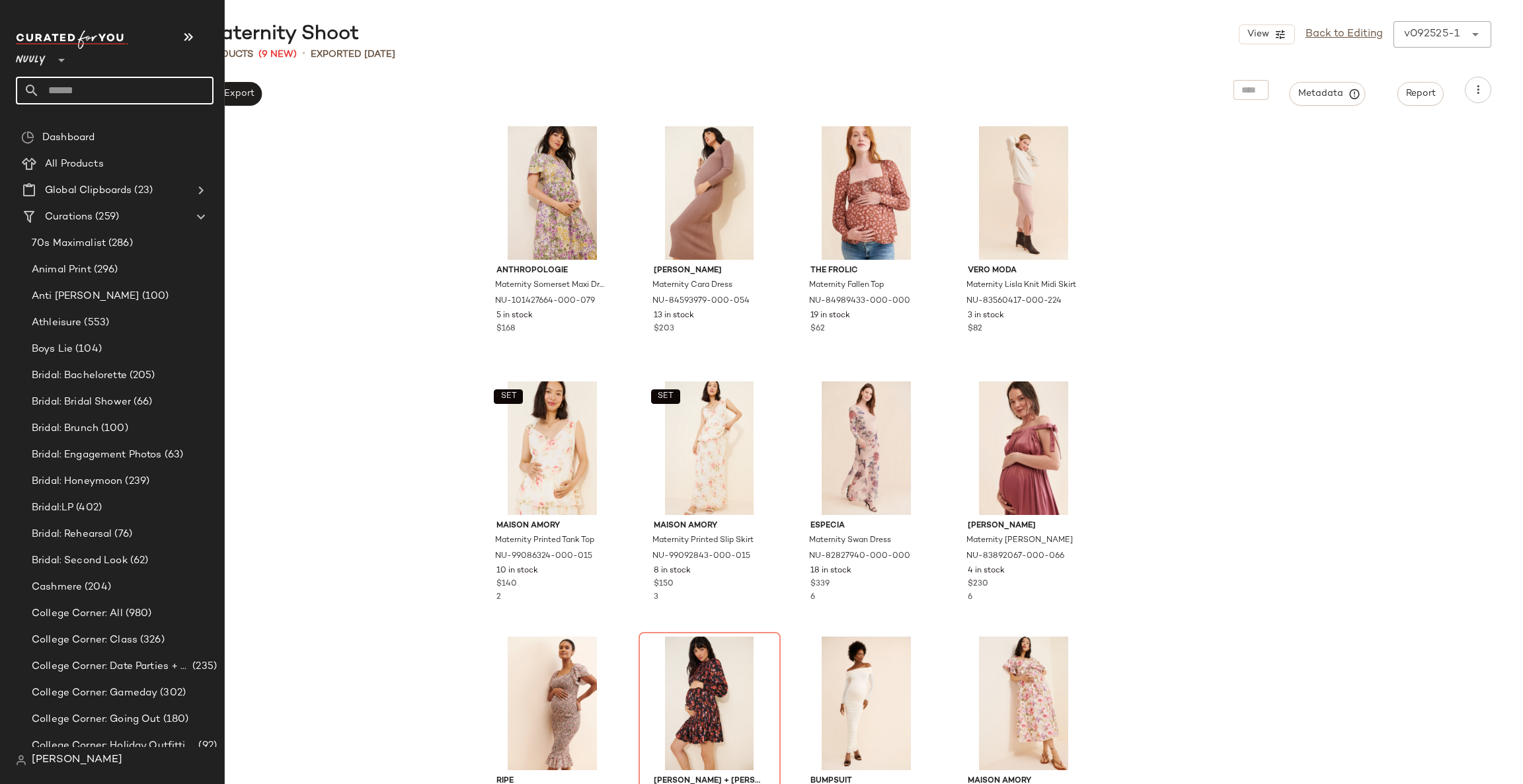
click at [109, 85] on input "text" at bounding box center [126, 91] width 174 height 28
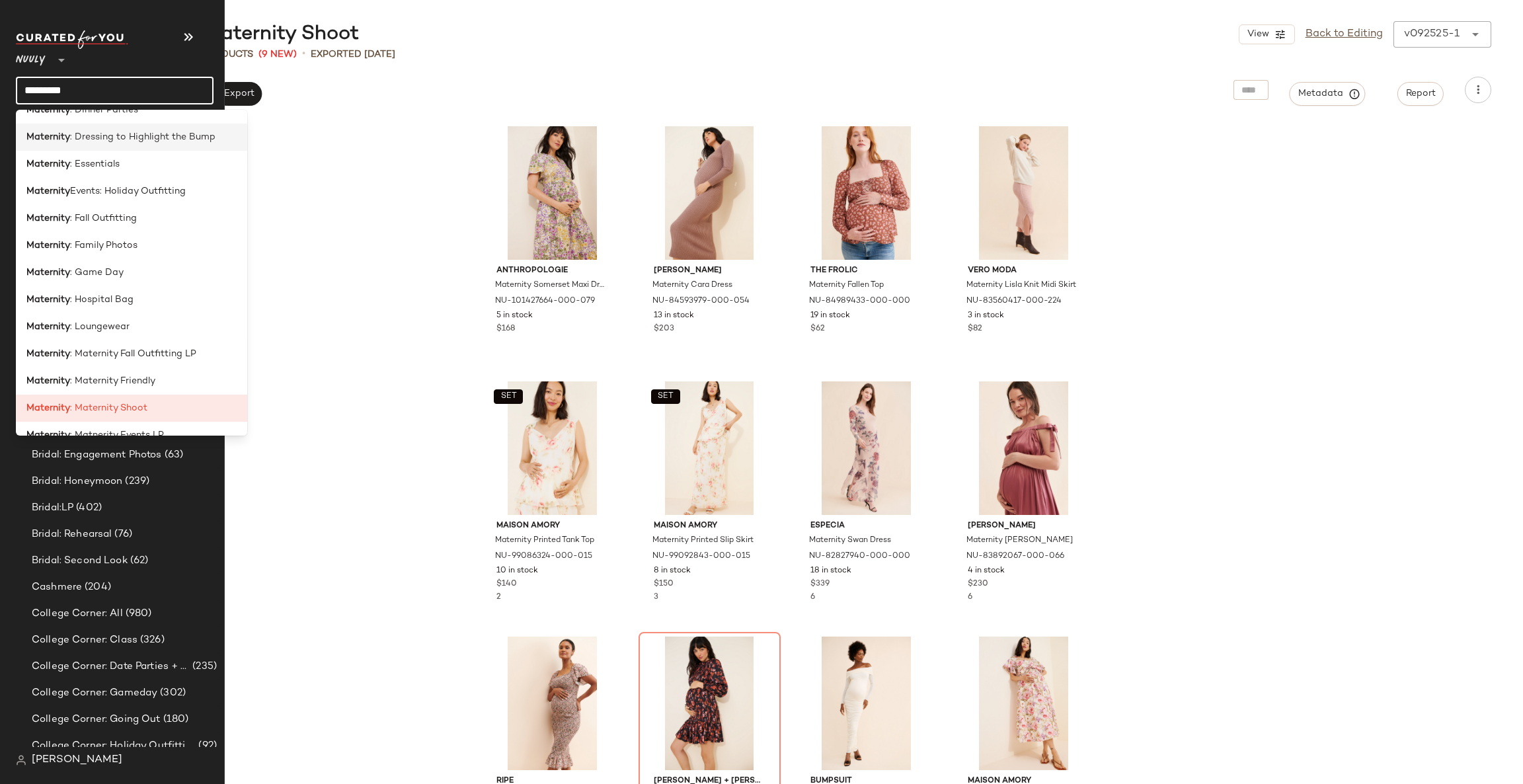
scroll to position [101, 0]
type input "*********"
drag, startPoint x: 127, startPoint y: 284, endPoint x: 136, endPoint y: 274, distance: 13.5
click at [136, 274] on div "Maternity : Athleisure Maternity : Babymoon Maternity : Baby Shower Maternity :…" at bounding box center [131, 272] width 232 height 325
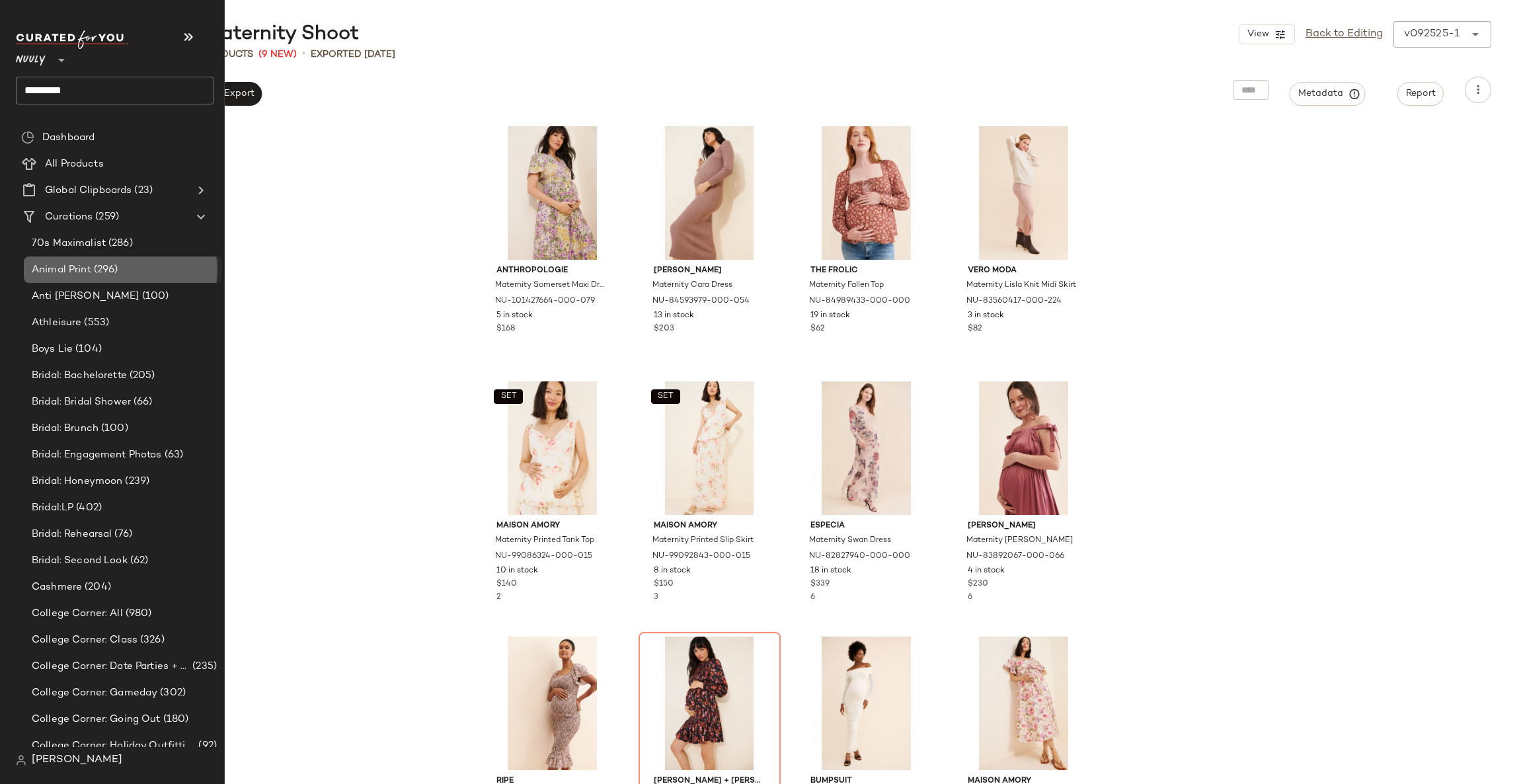
click at [136, 274] on div "Animal Print (296)" at bounding box center [123, 270] width 189 height 16
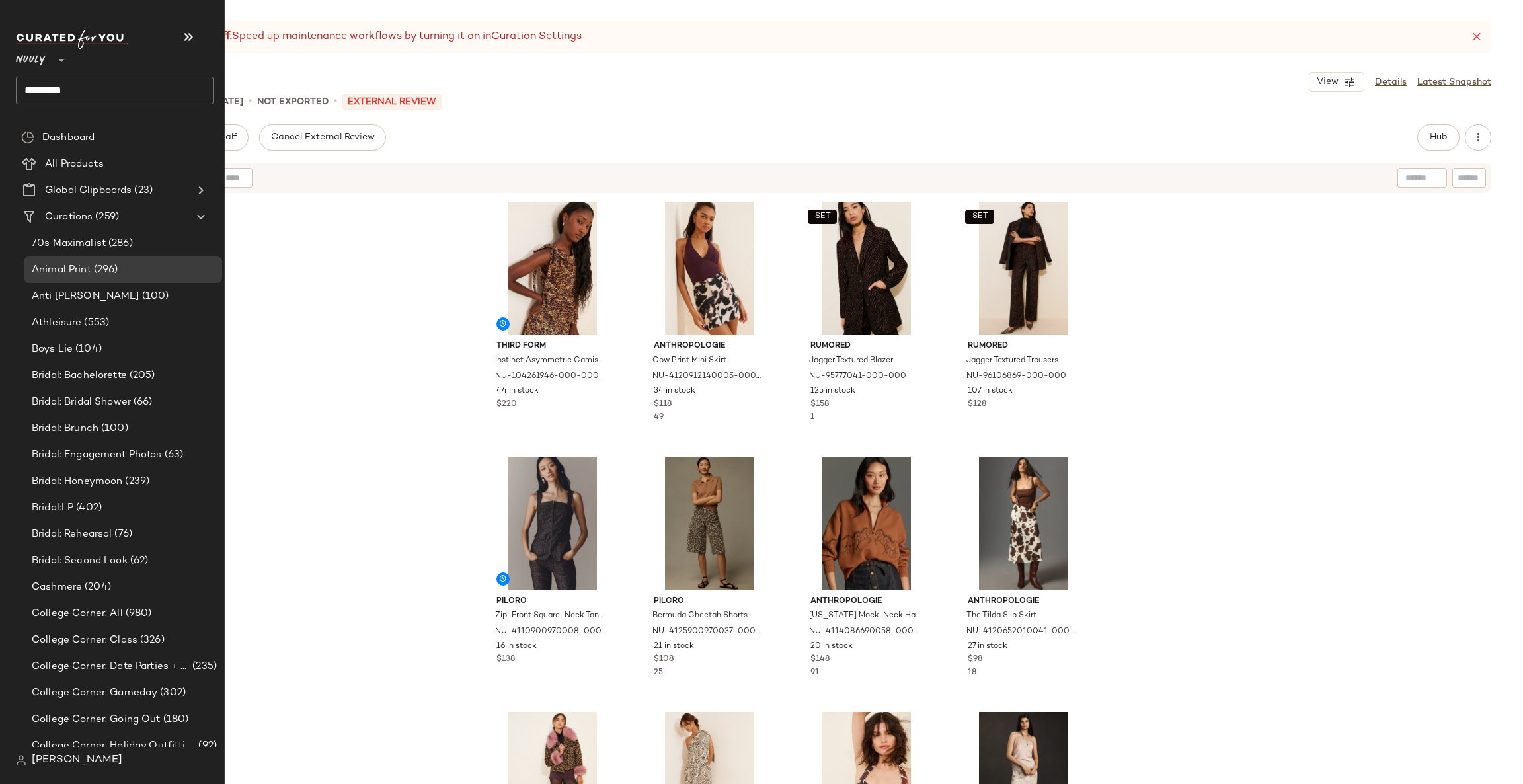
click at [126, 90] on input "*********" at bounding box center [114, 91] width 197 height 28
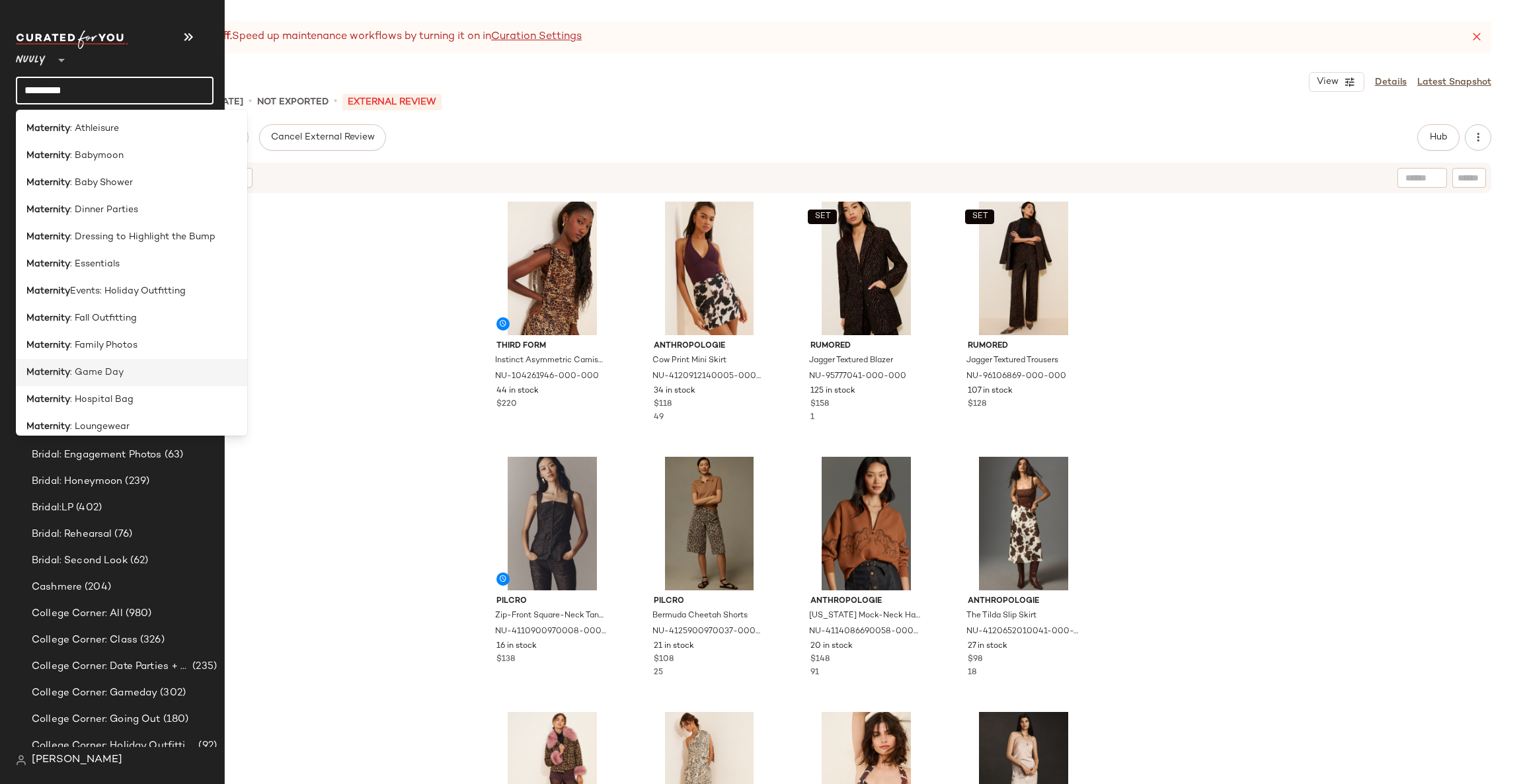
click at [121, 375] on div "Maternity : Game Day" at bounding box center [132, 372] width 210 height 14
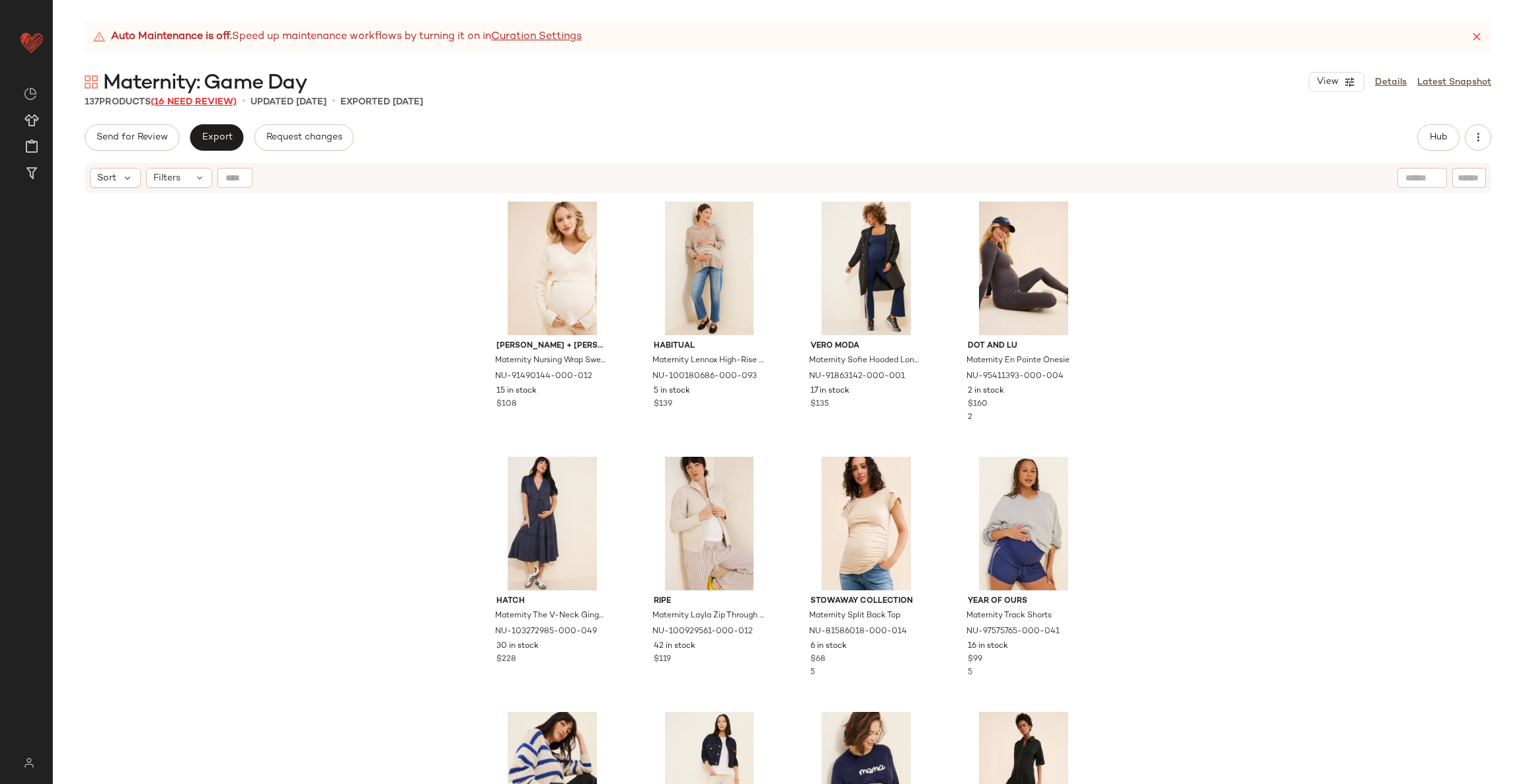
click at [206, 101] on span "(16 Need Review)" at bounding box center [194, 101] width 86 height 10
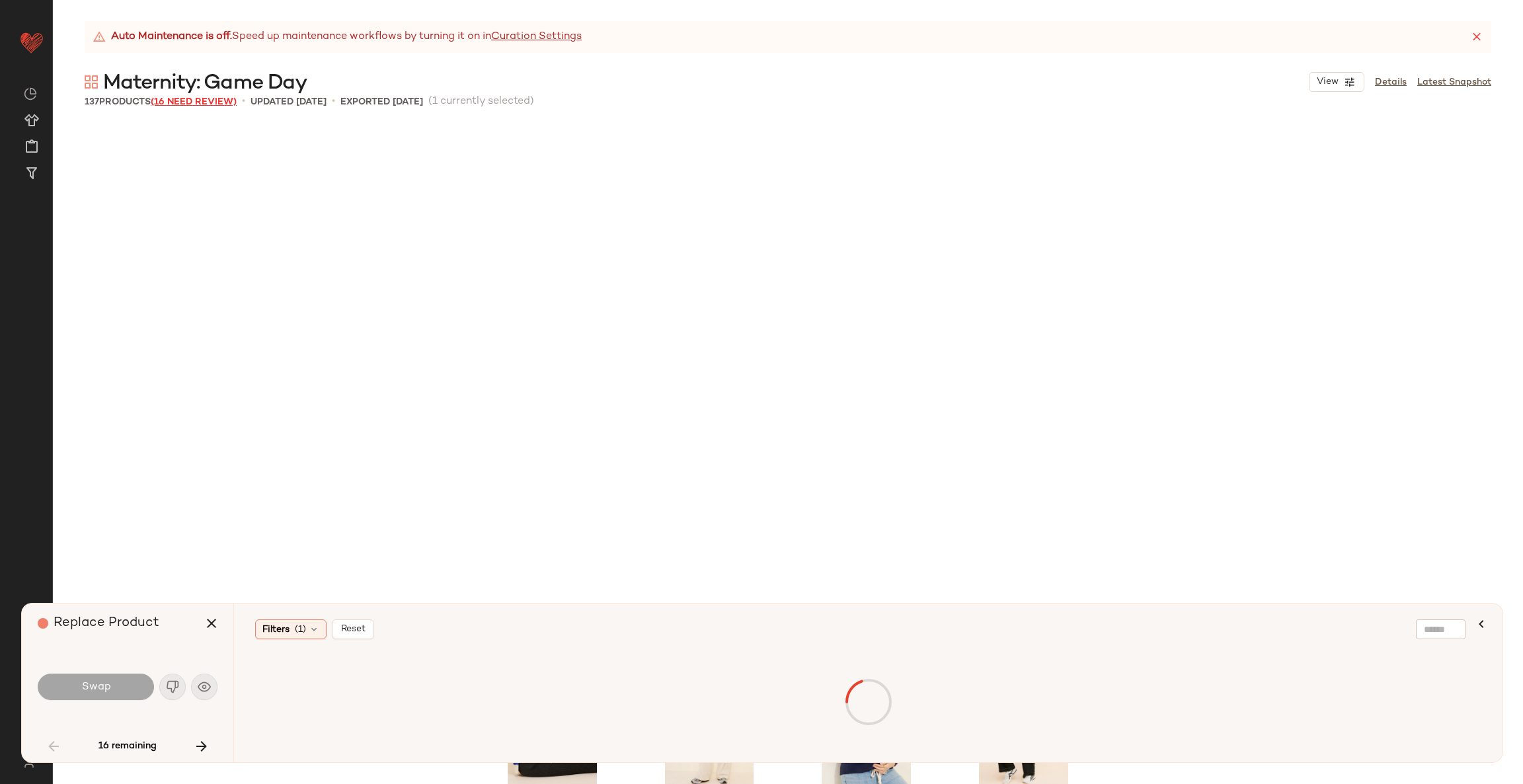
scroll to position [520, 0]
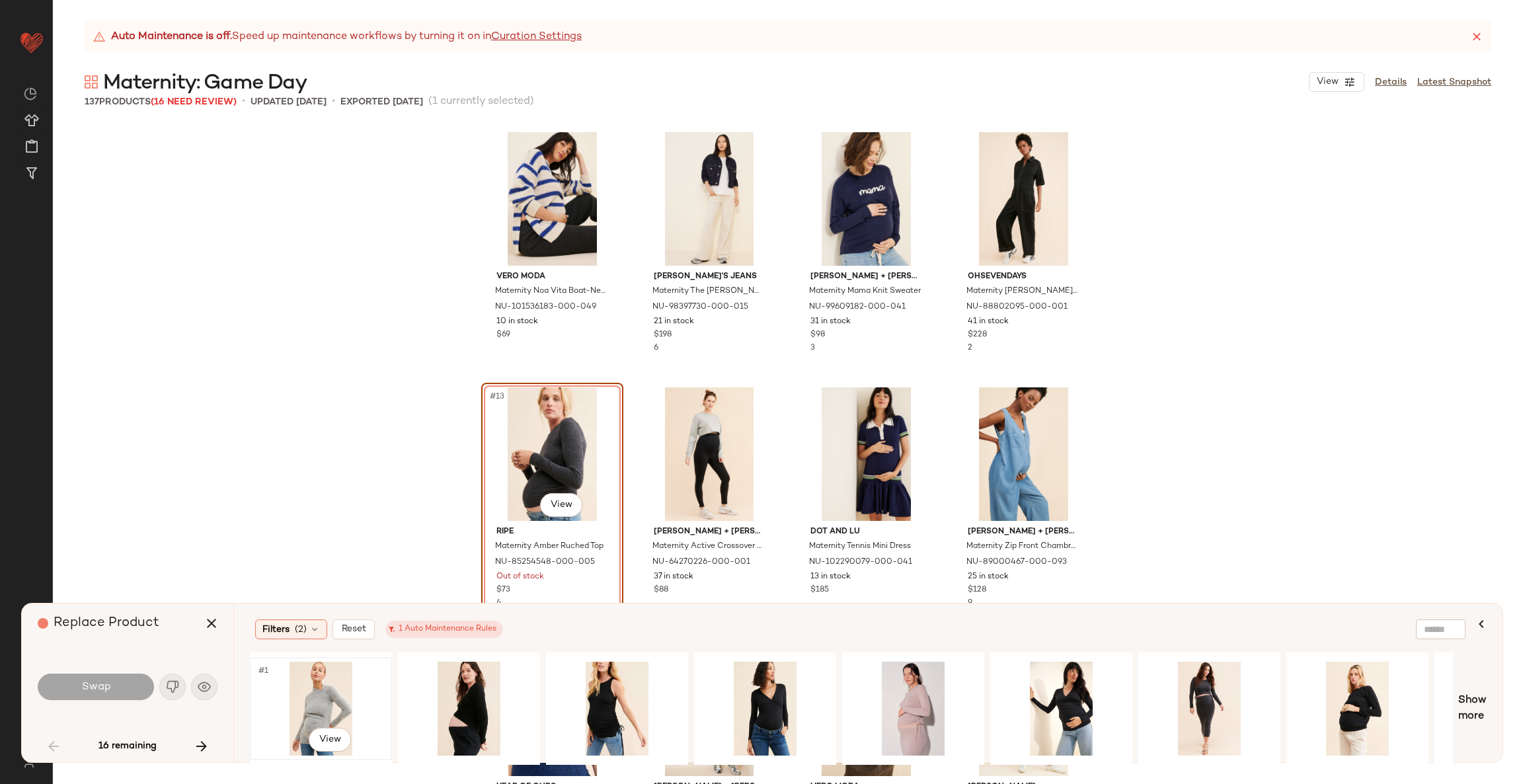
click at [323, 699] on div "#1 View" at bounding box center [321, 708] width 133 height 94
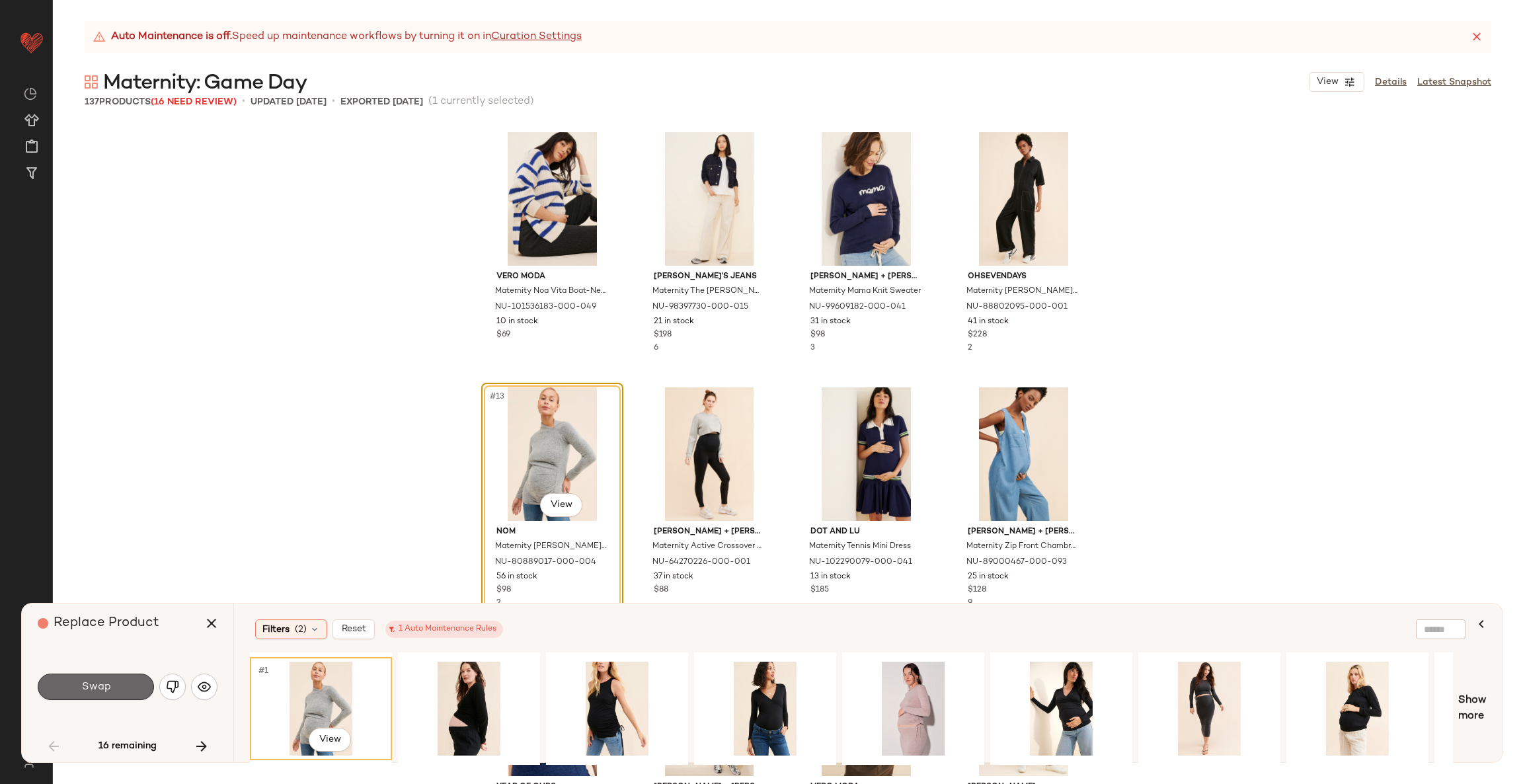
click at [97, 686] on span "Swap" at bounding box center [95, 686] width 30 height 13
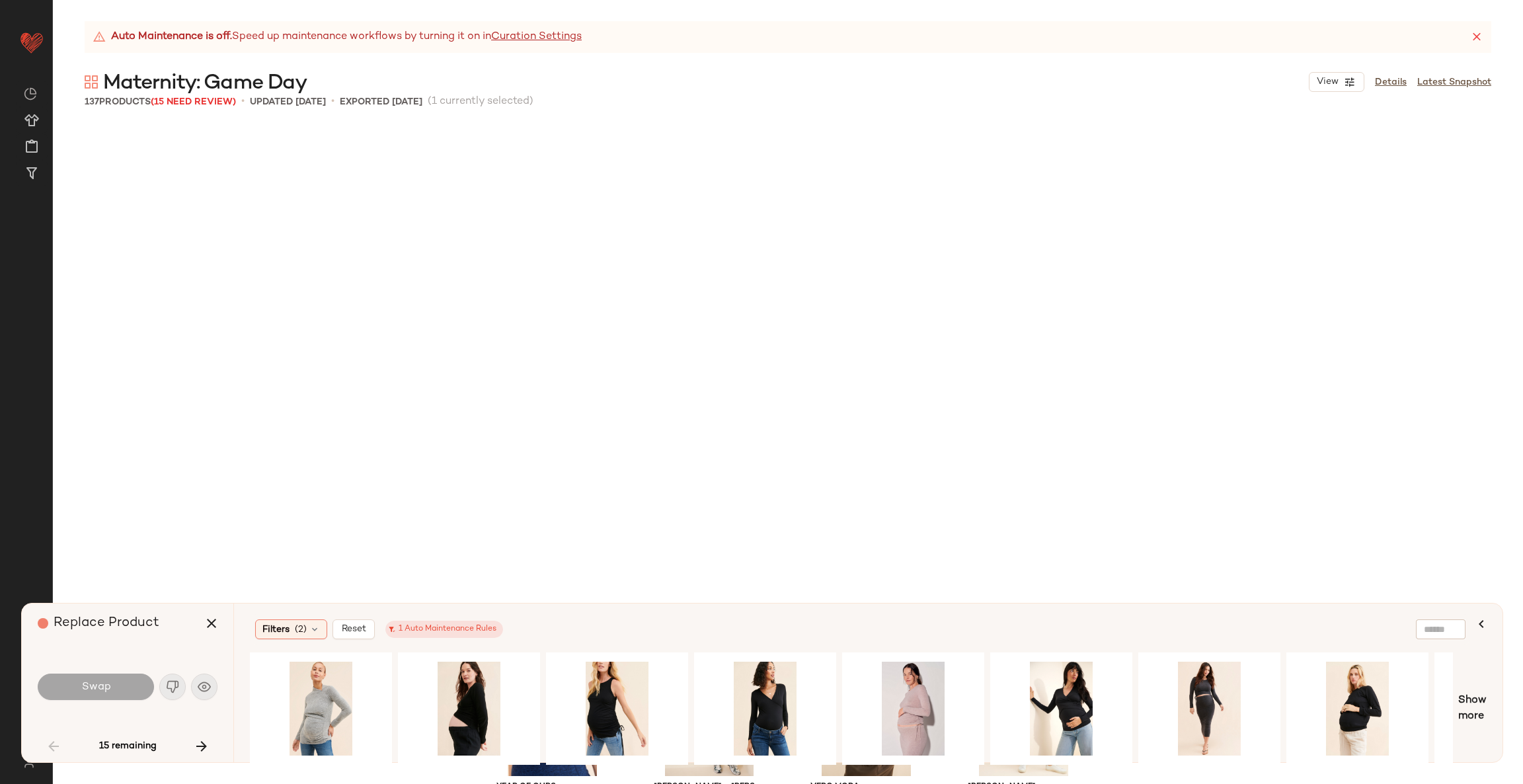
scroll to position [1021, 0]
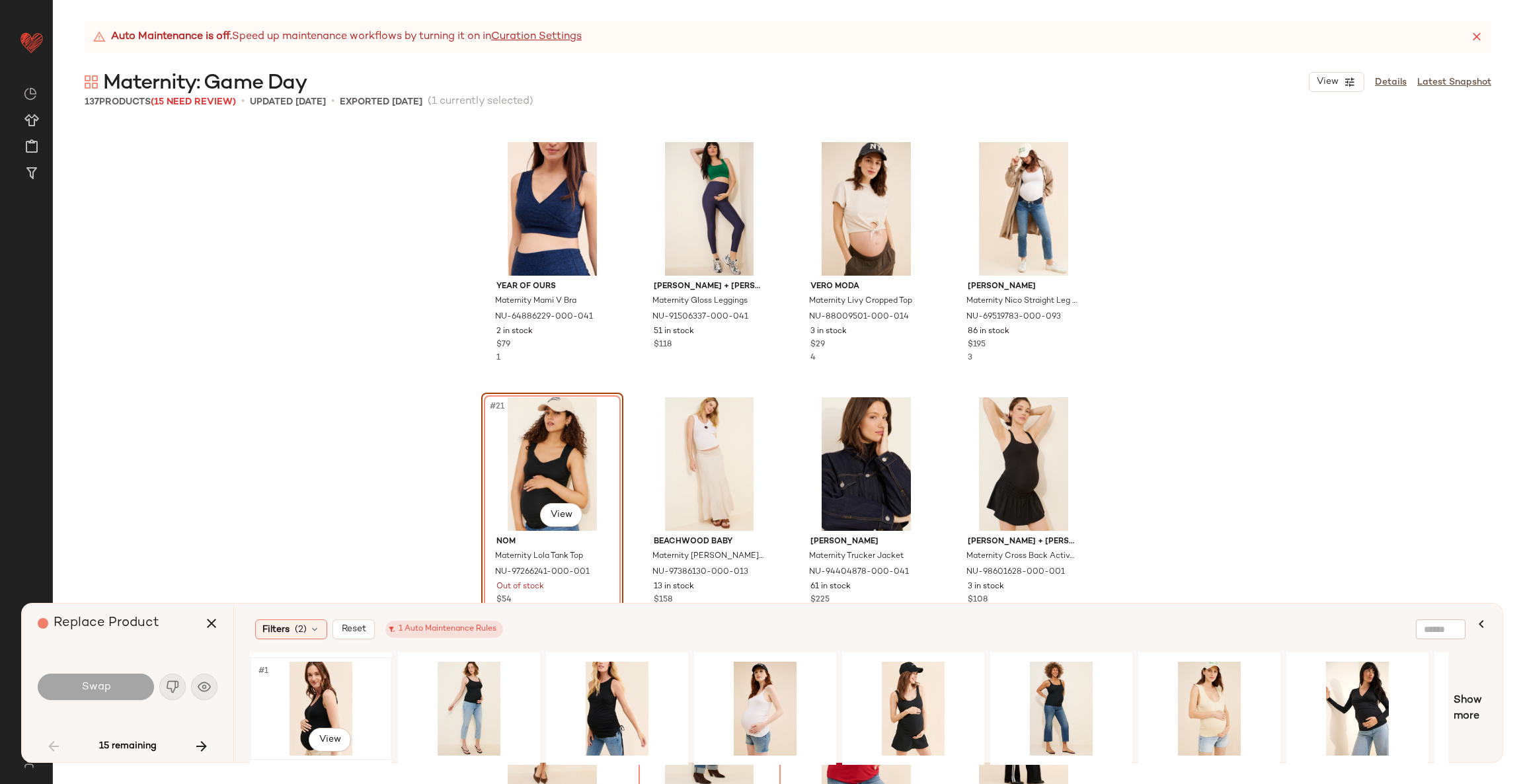
click at [320, 698] on div "#1 View" at bounding box center [321, 708] width 133 height 94
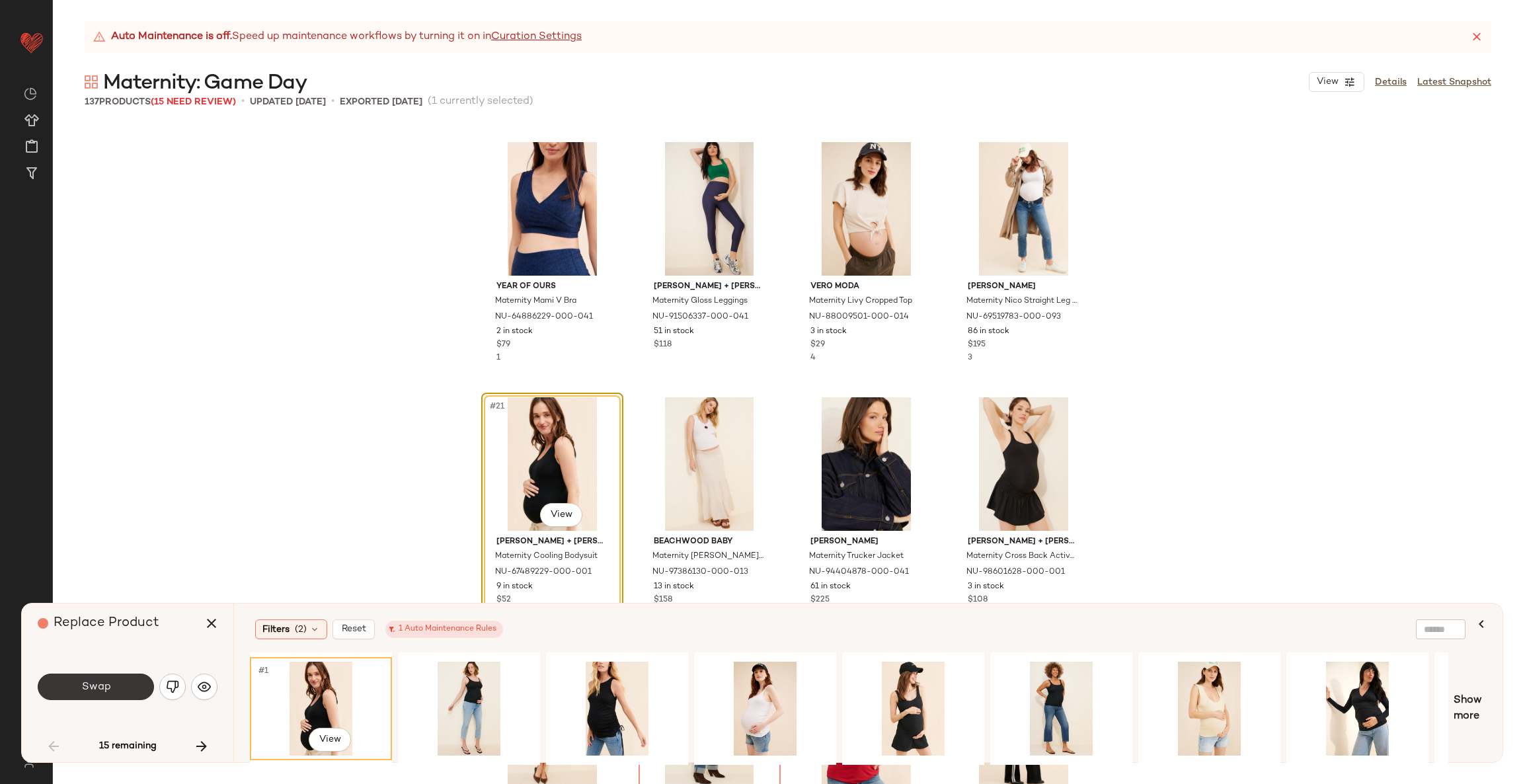
click at [68, 683] on button "Swap" at bounding box center [95, 686] width 116 height 27
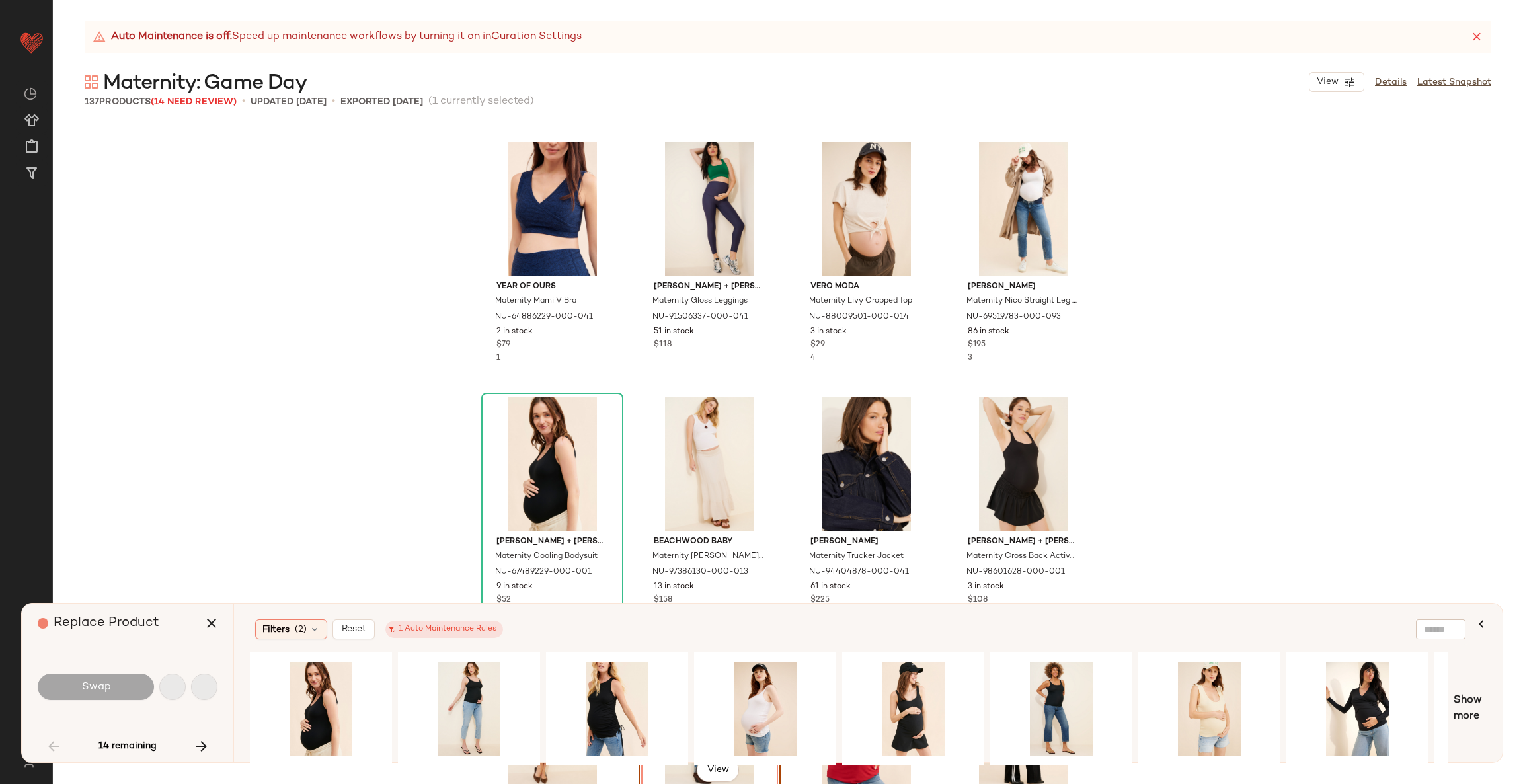
scroll to position [1275, 0]
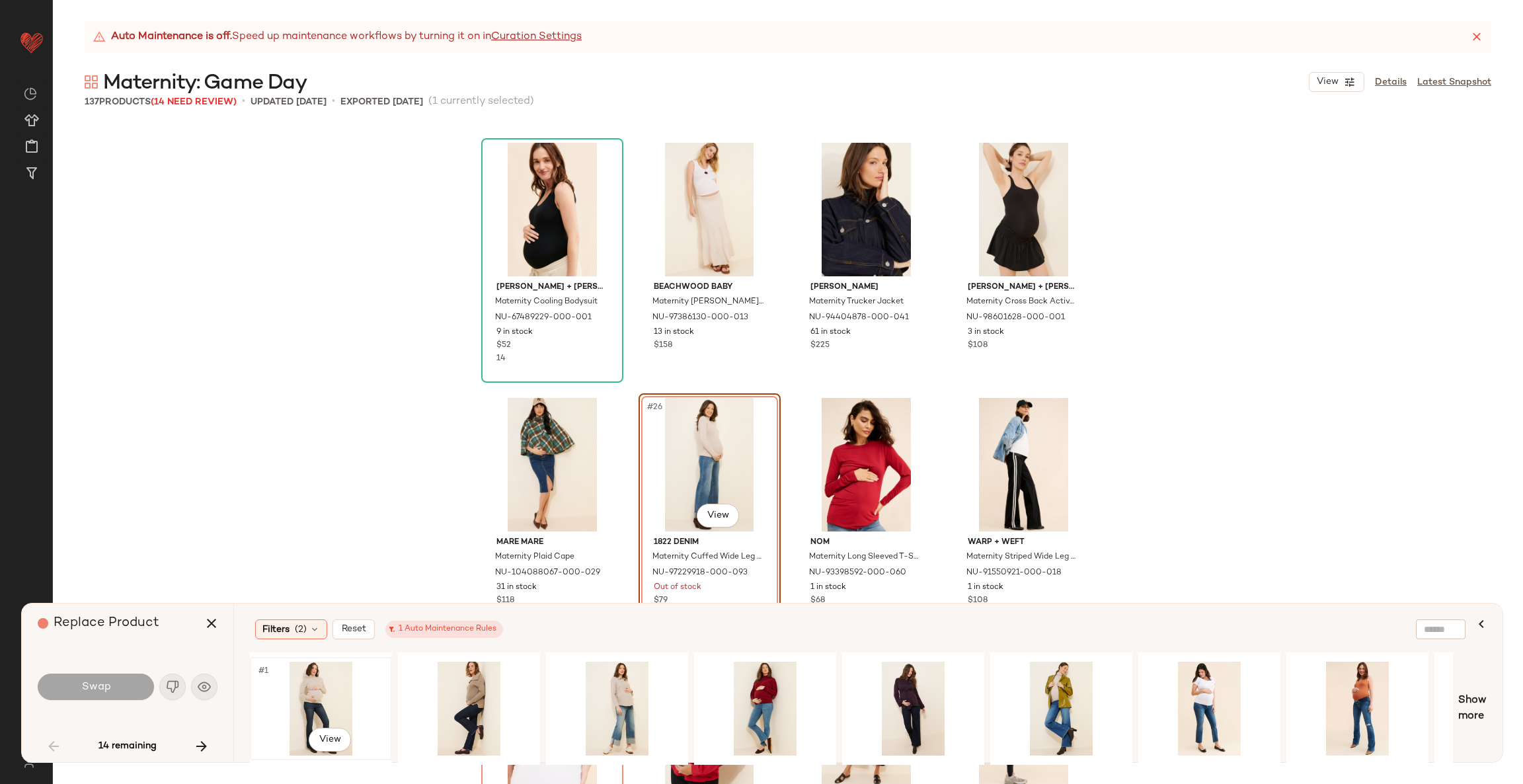
click at [305, 692] on div "#1 View" at bounding box center [321, 708] width 133 height 94
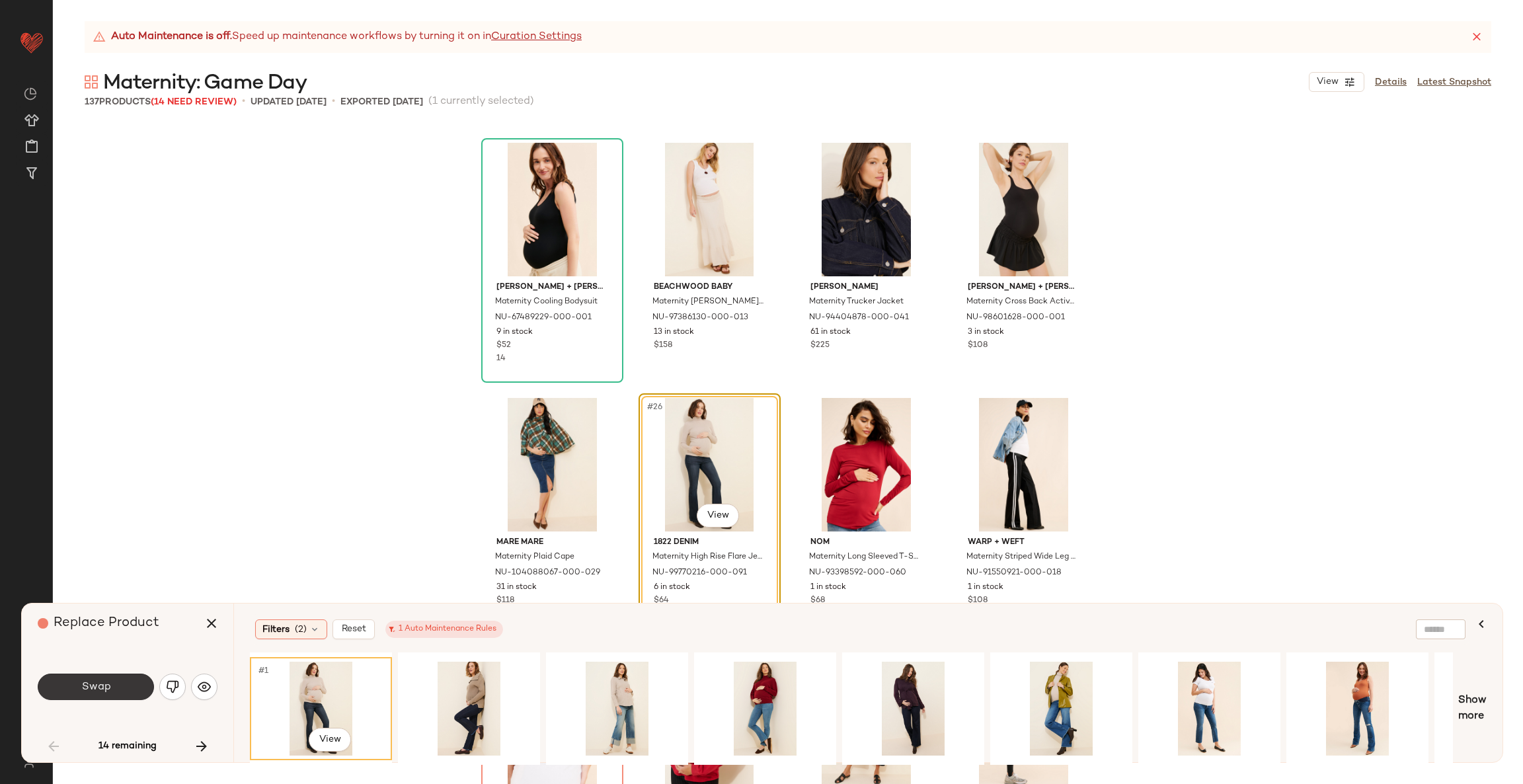
click at [132, 690] on button "Swap" at bounding box center [95, 686] width 116 height 27
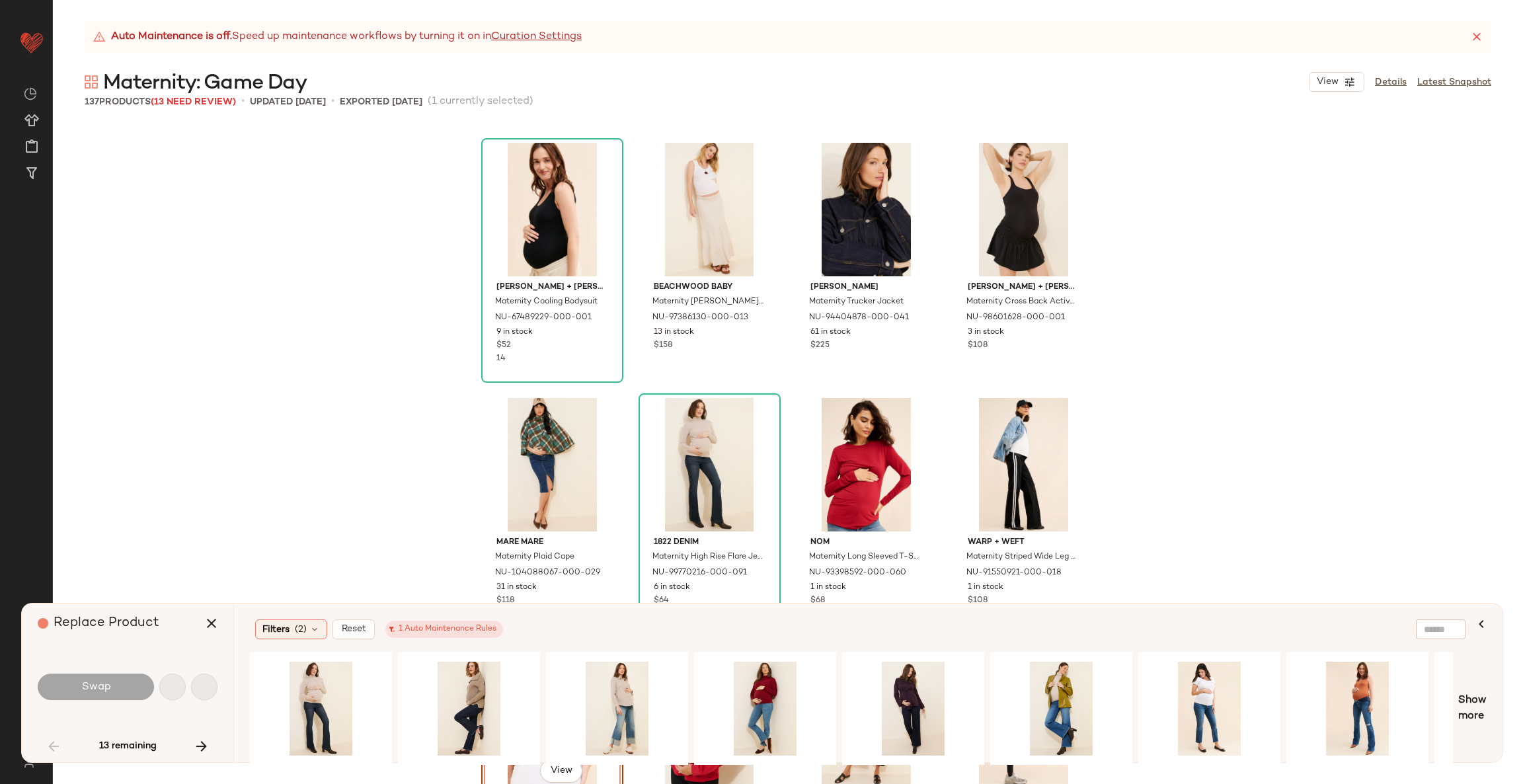
scroll to position [1530, 0]
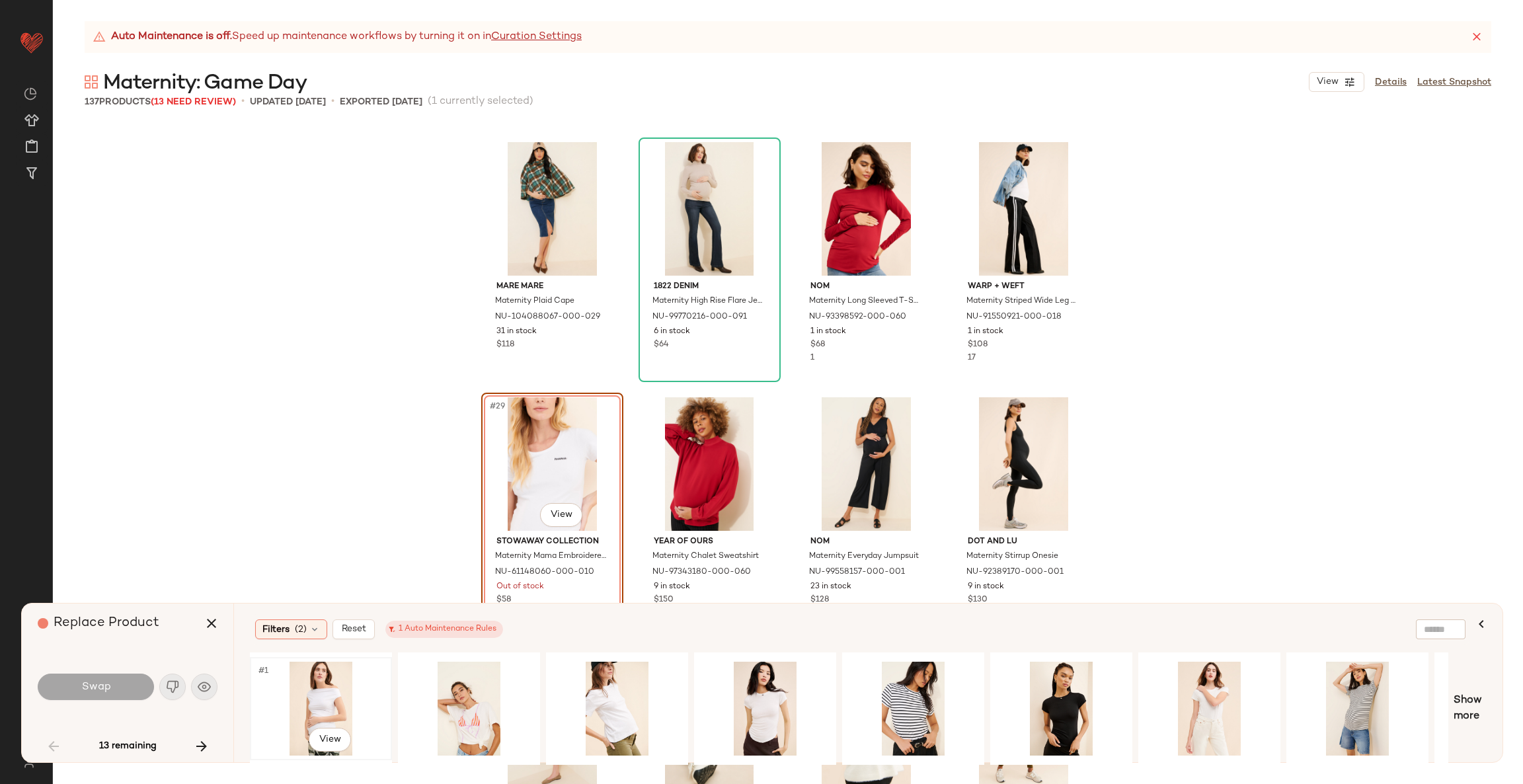
click at [324, 692] on div "#1 View" at bounding box center [321, 708] width 133 height 94
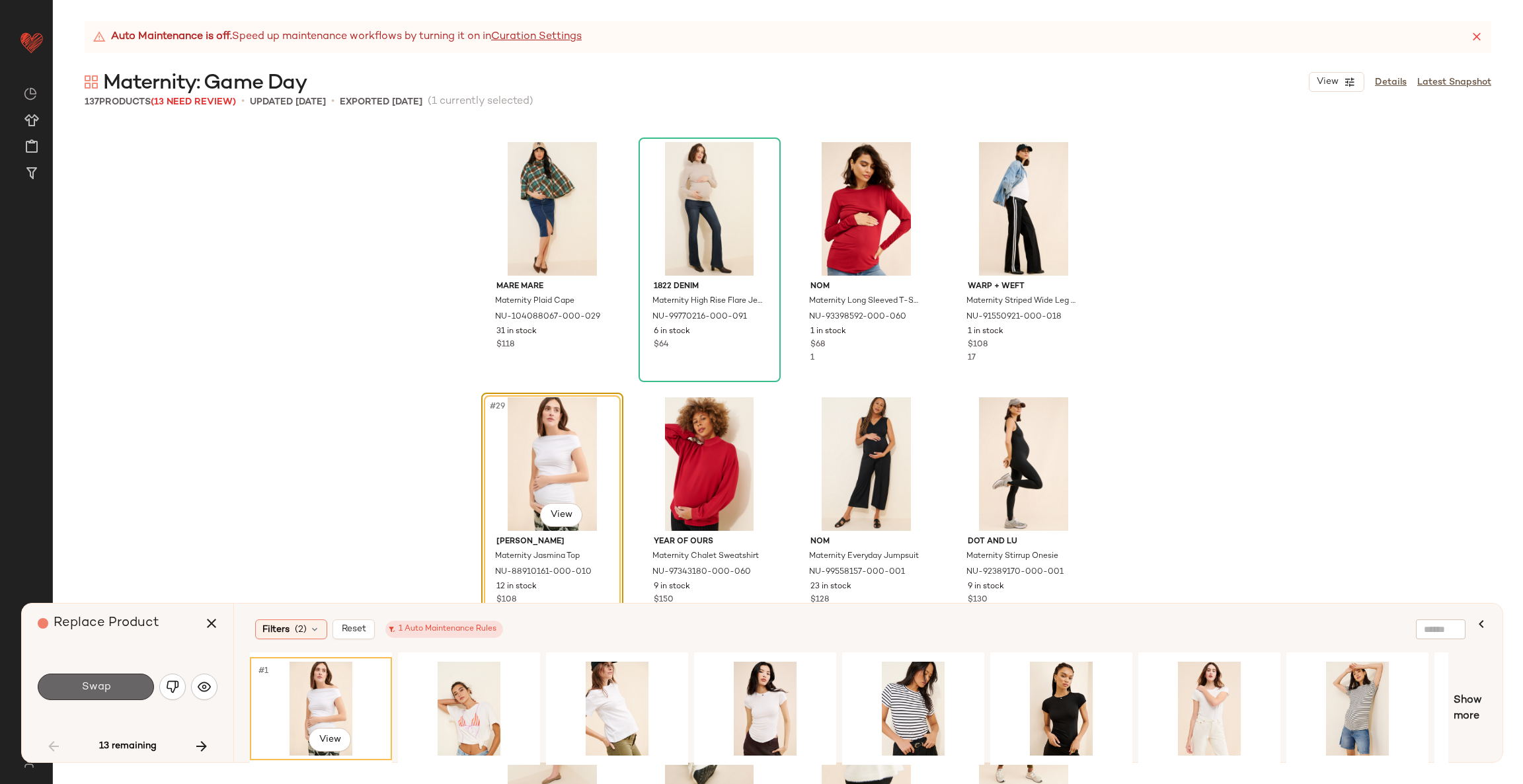
click at [104, 684] on span "Swap" at bounding box center [95, 686] width 30 height 13
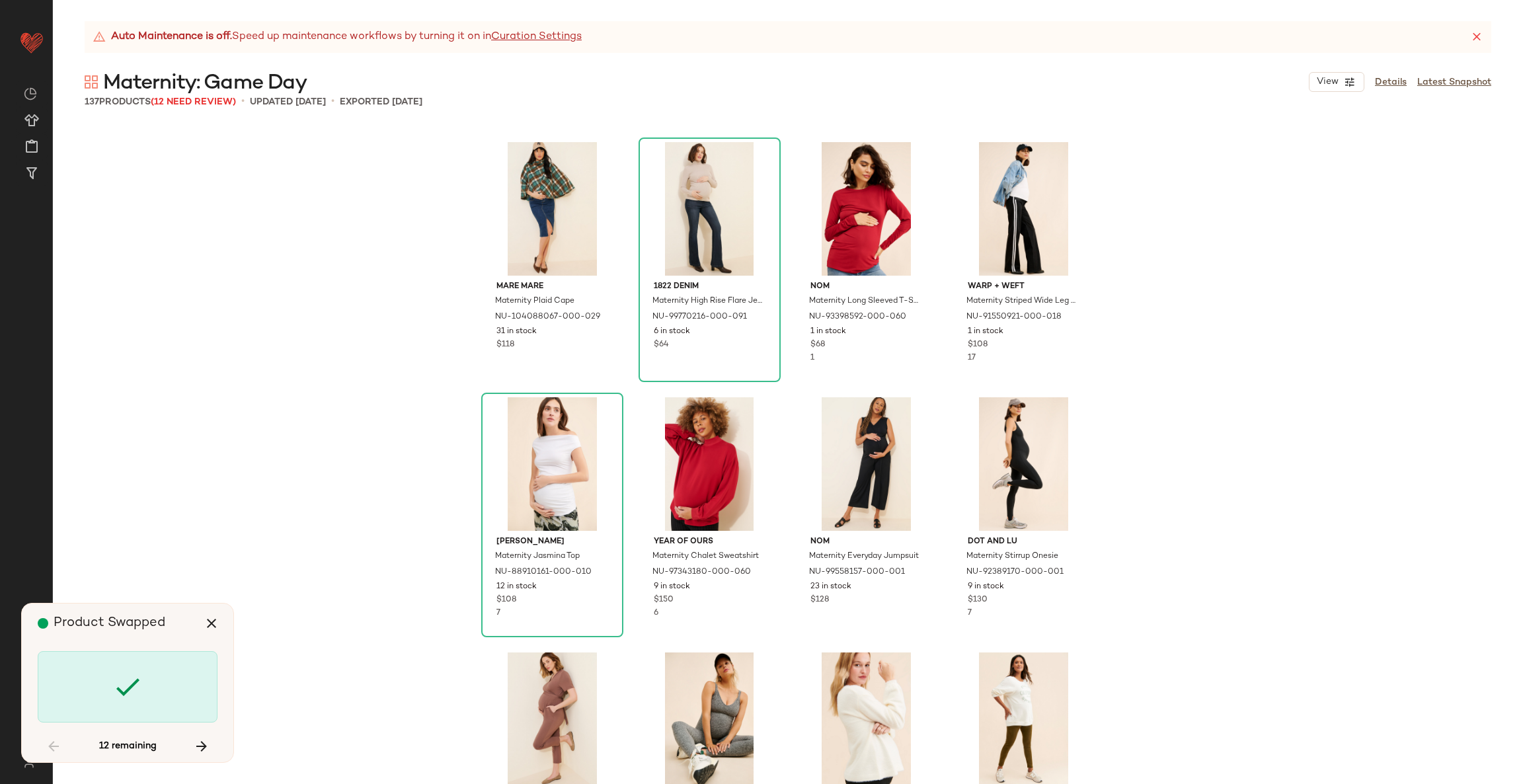
scroll to position [2295, 0]
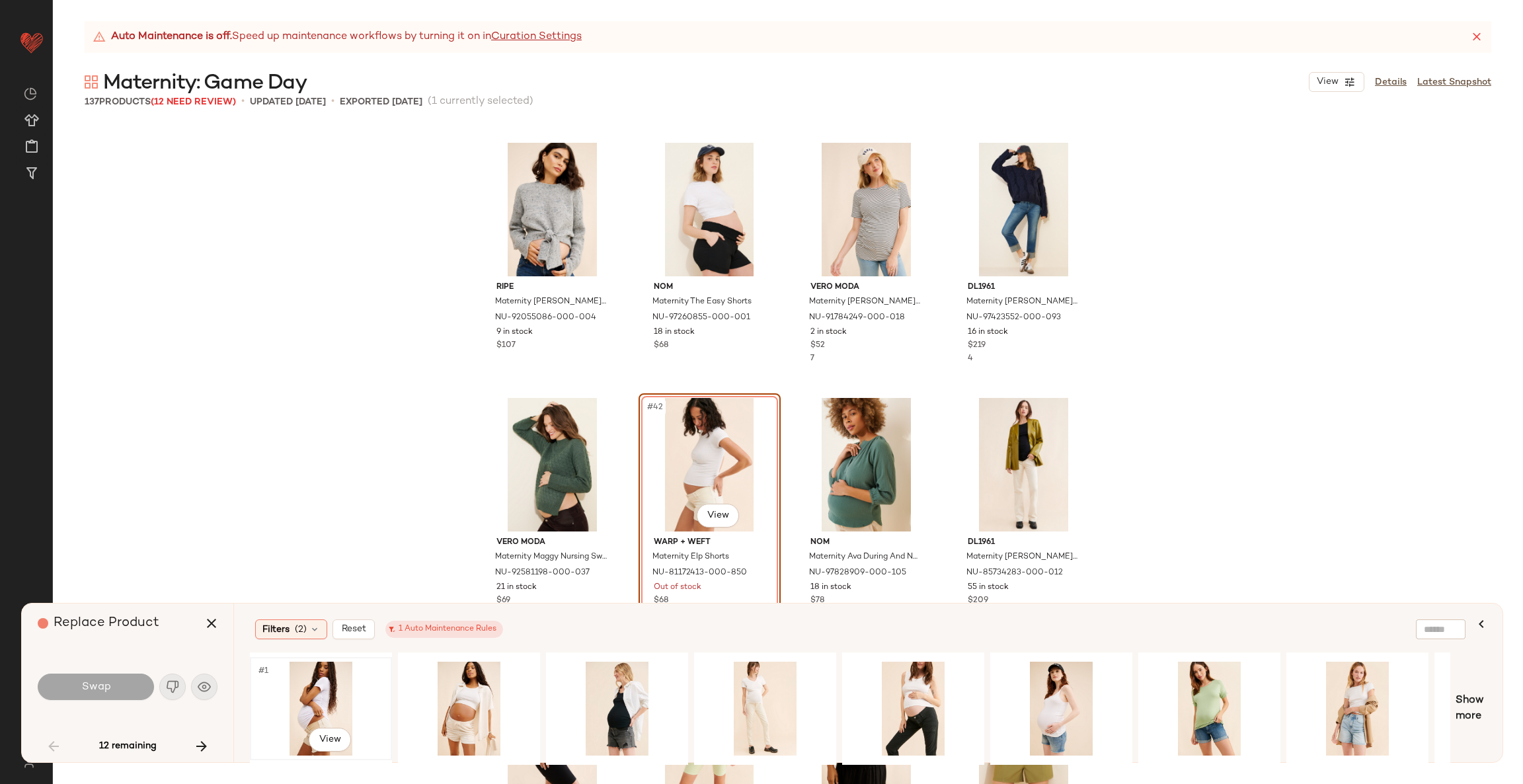
click at [315, 698] on div "#1 View" at bounding box center [321, 708] width 133 height 94
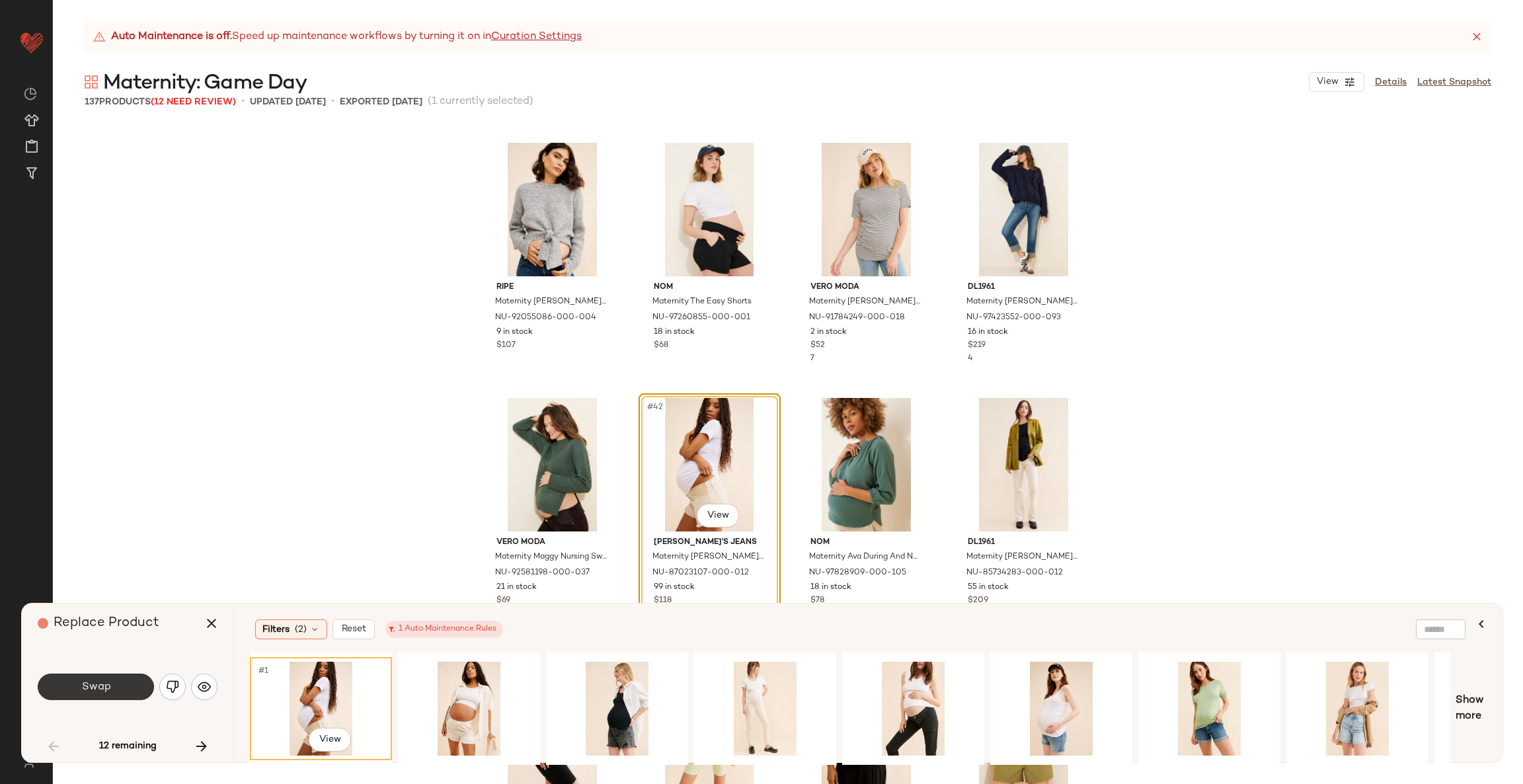
click at [86, 690] on span "Swap" at bounding box center [95, 686] width 30 height 13
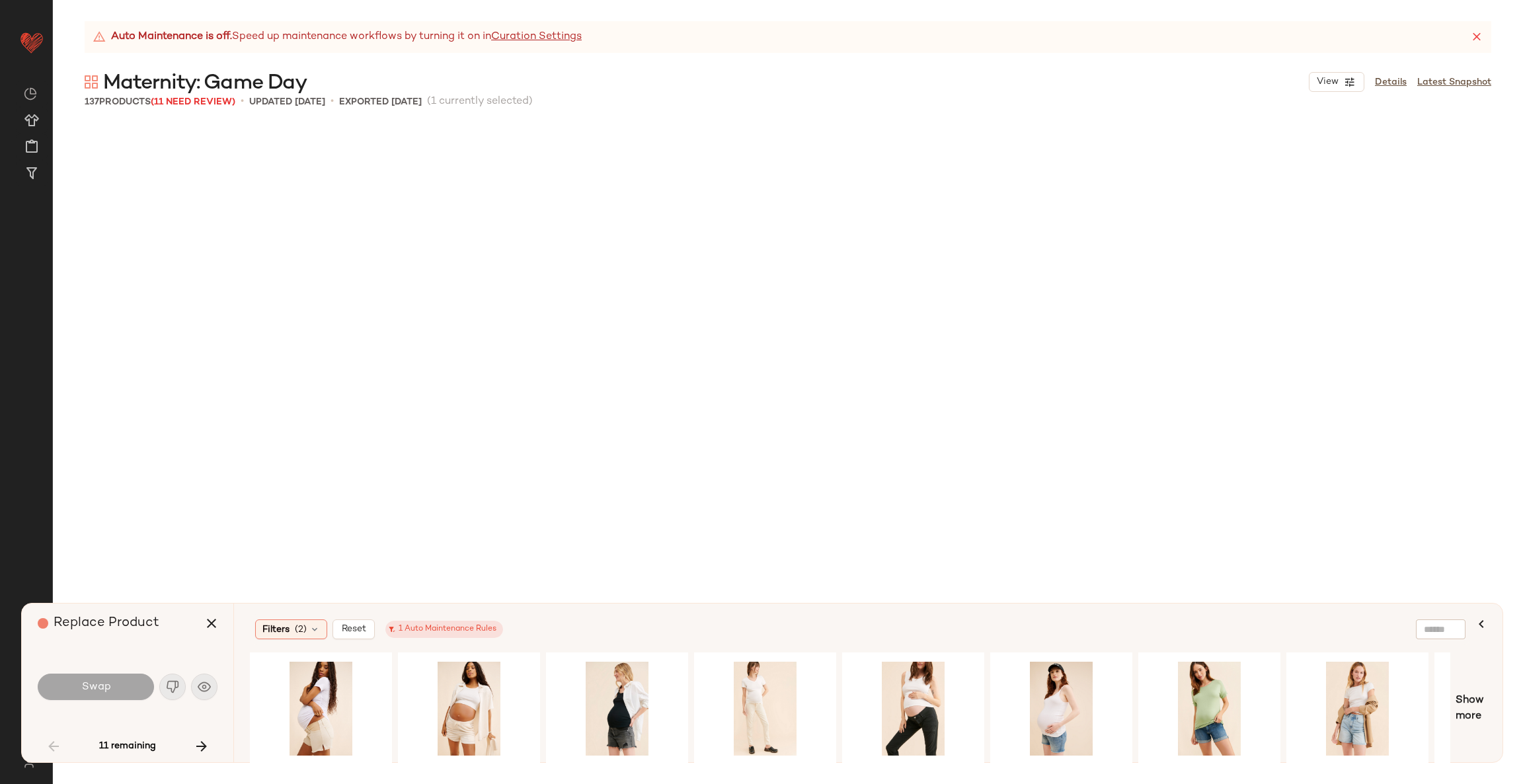
scroll to position [3061, 0]
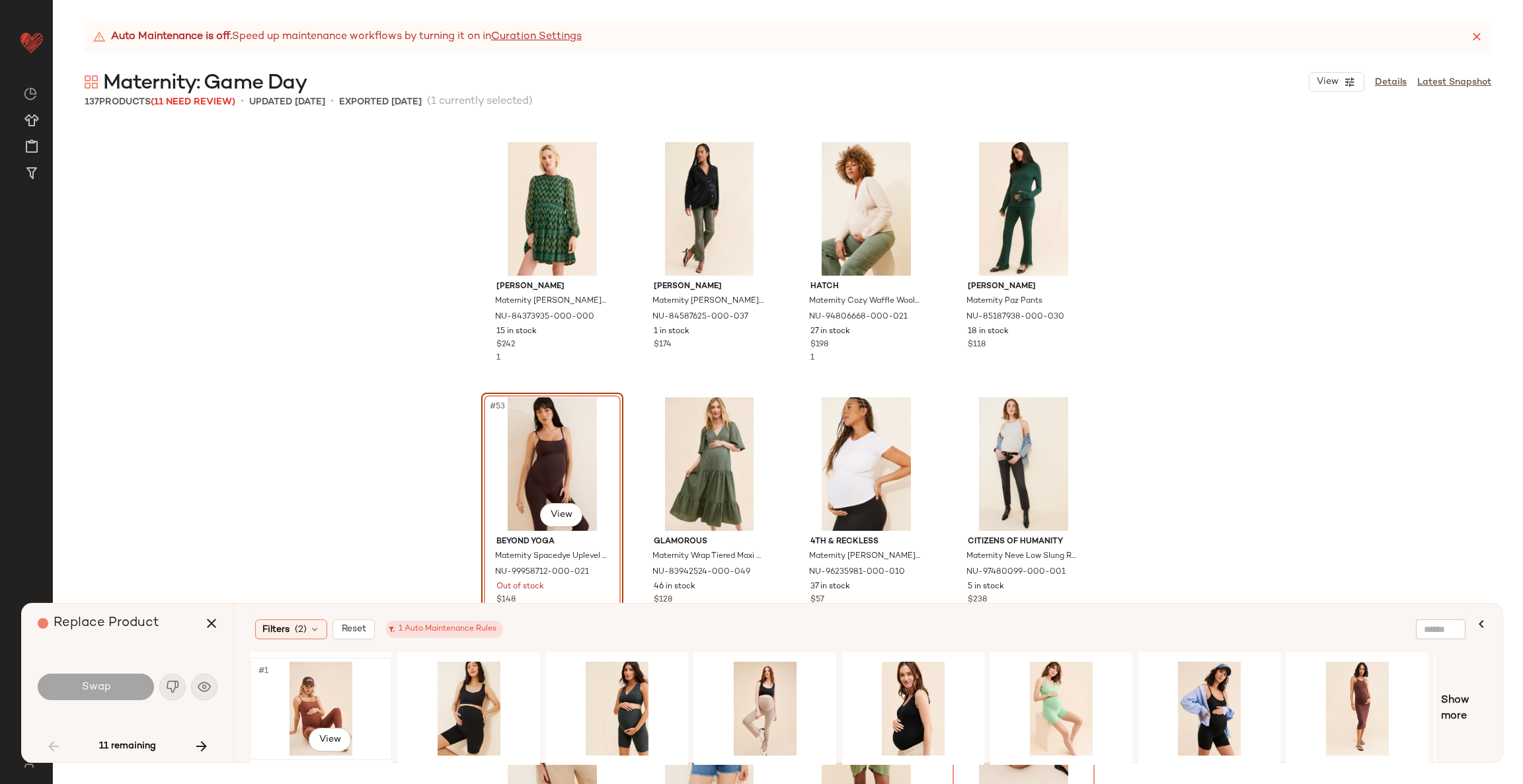
click at [311, 688] on div "#1 View" at bounding box center [321, 708] width 133 height 94
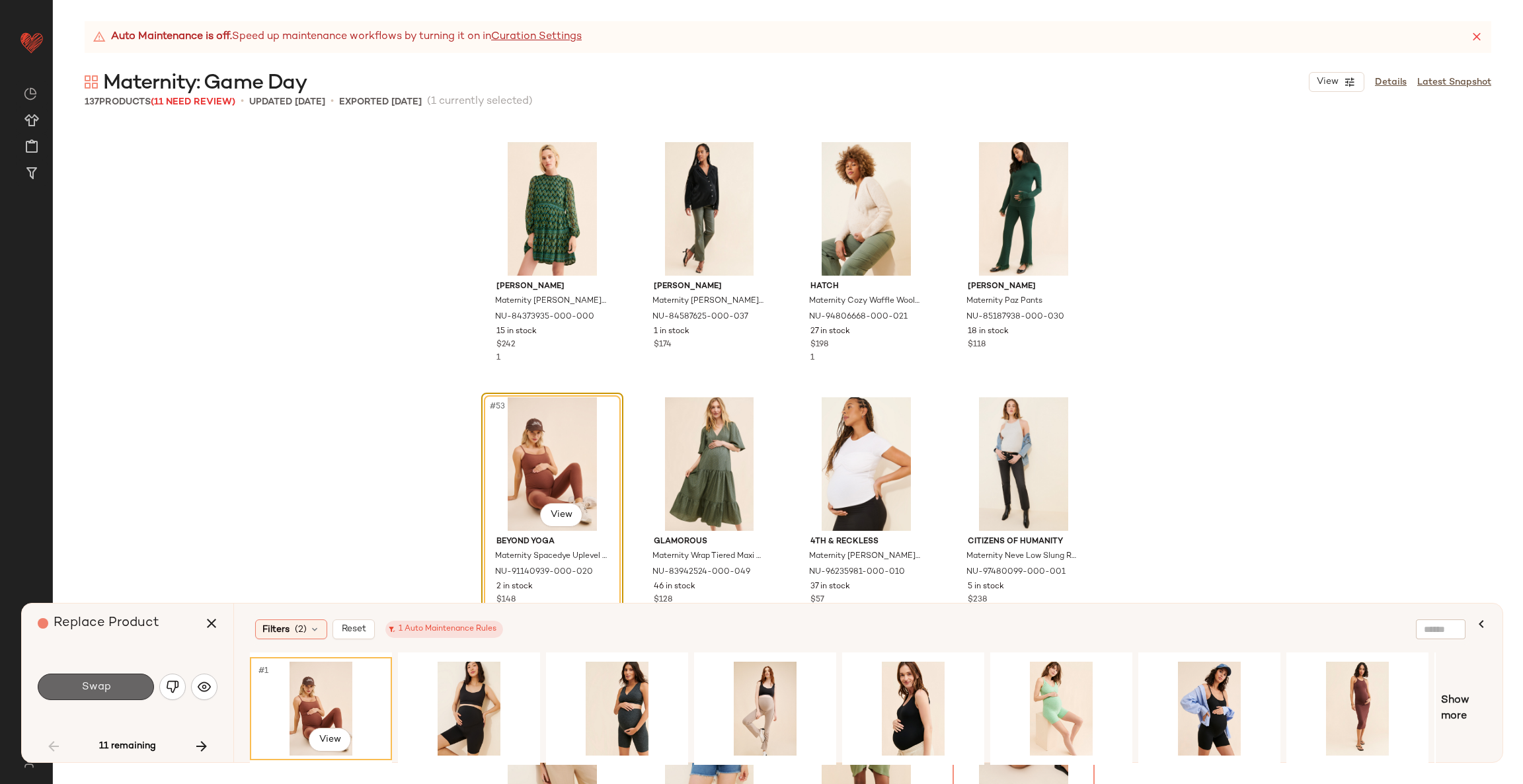
click at [96, 680] on span "Swap" at bounding box center [95, 686] width 30 height 13
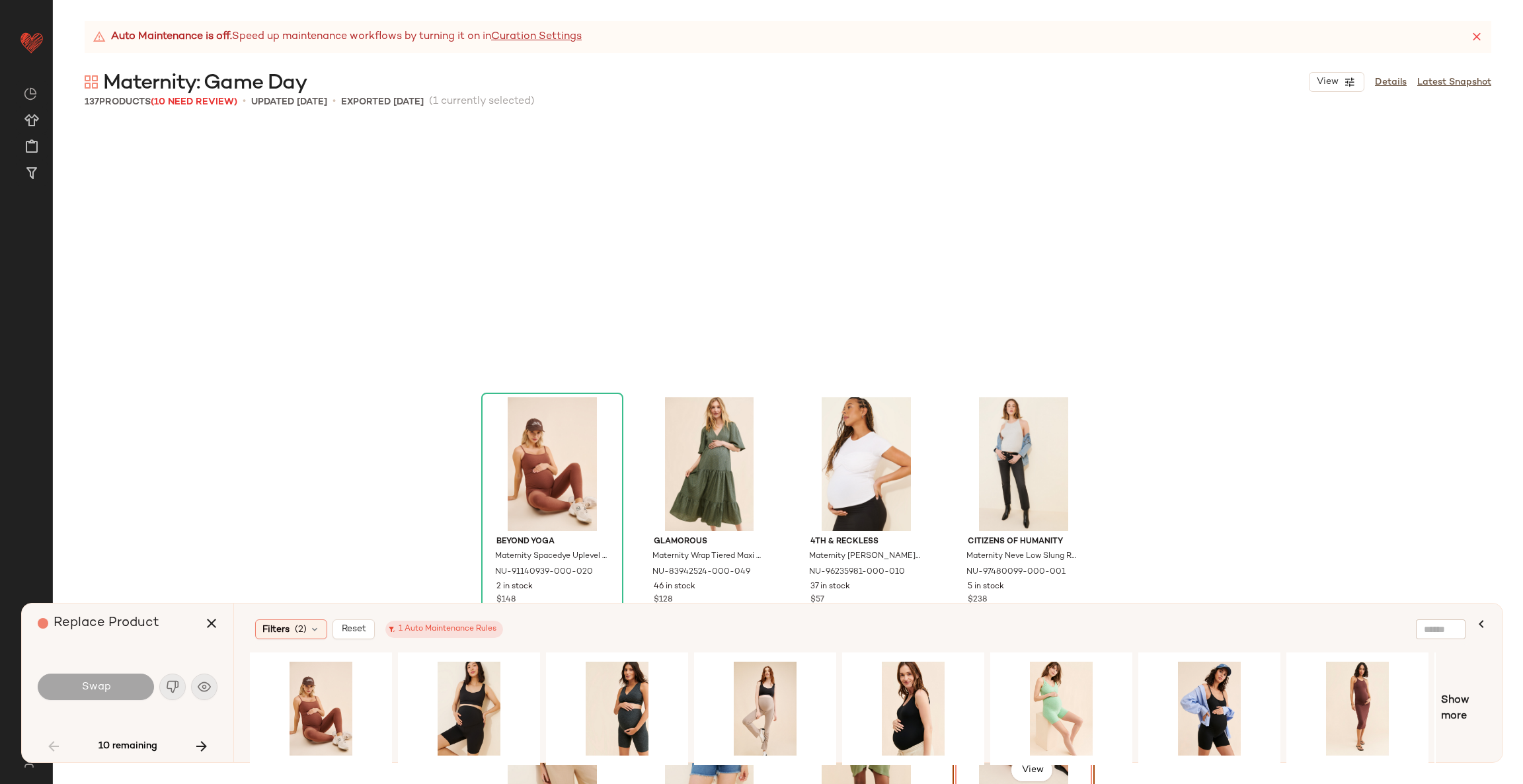
scroll to position [3316, 0]
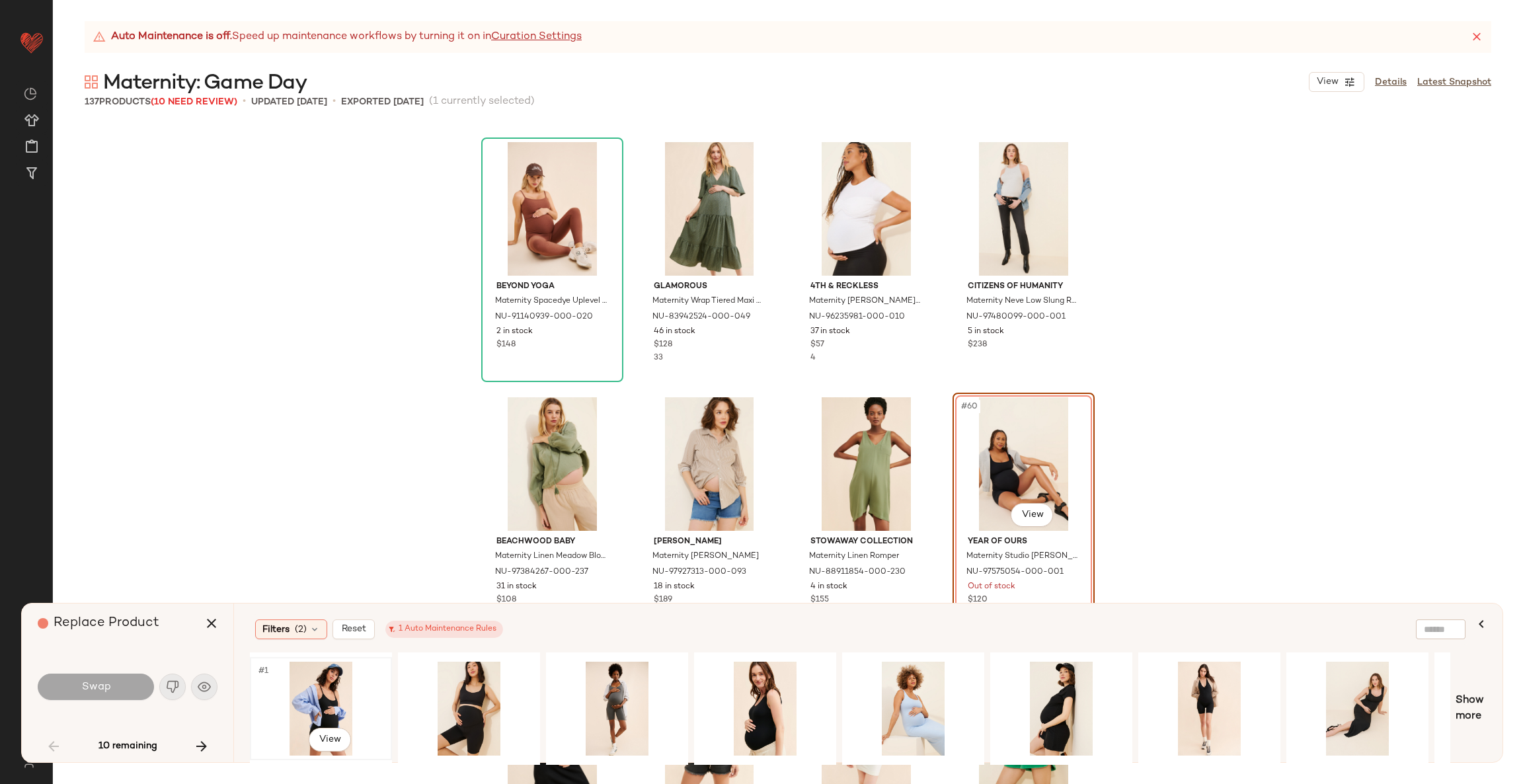
click at [316, 706] on div "#1 View" at bounding box center [321, 708] width 133 height 94
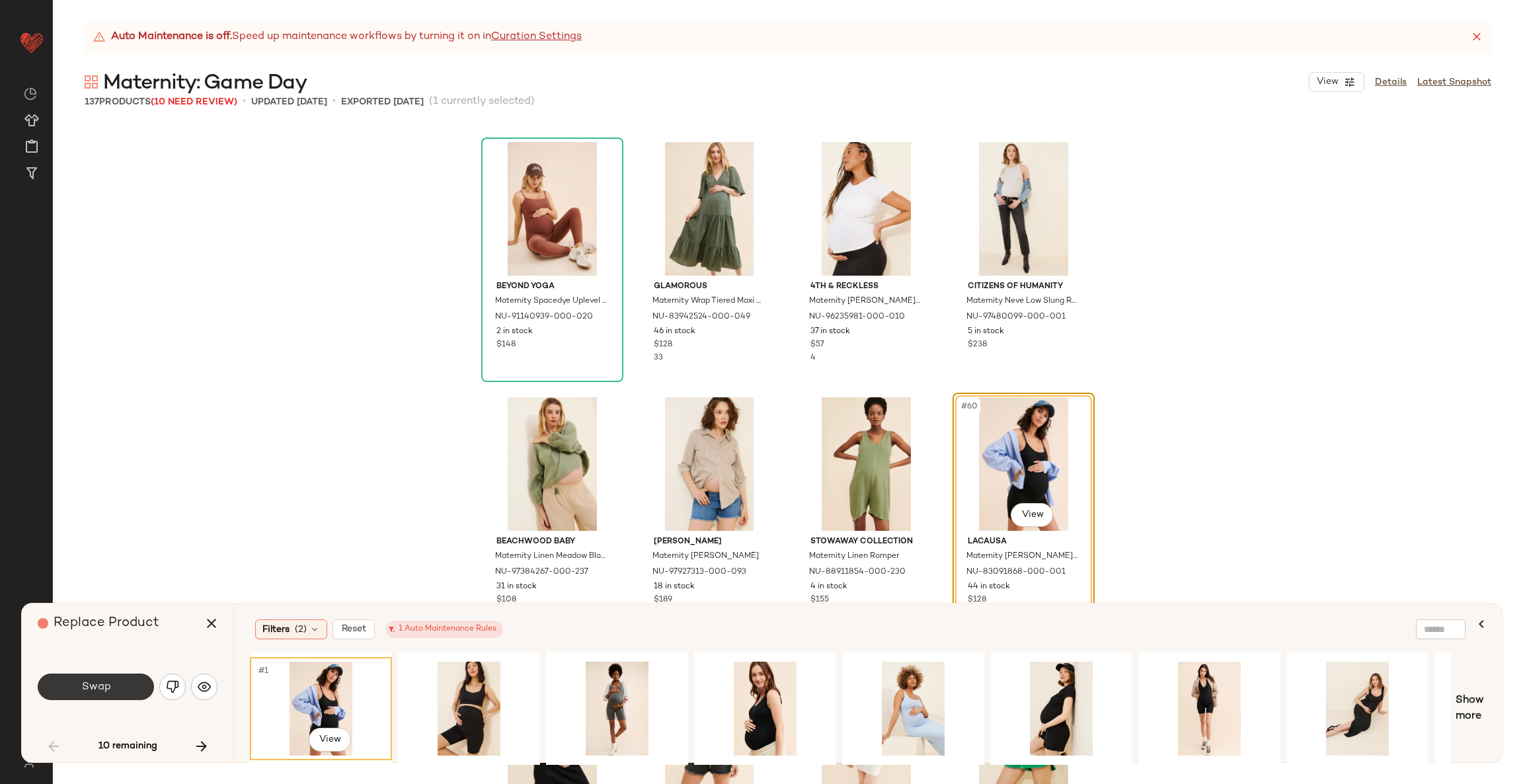
click at [78, 680] on button "Swap" at bounding box center [95, 686] width 116 height 27
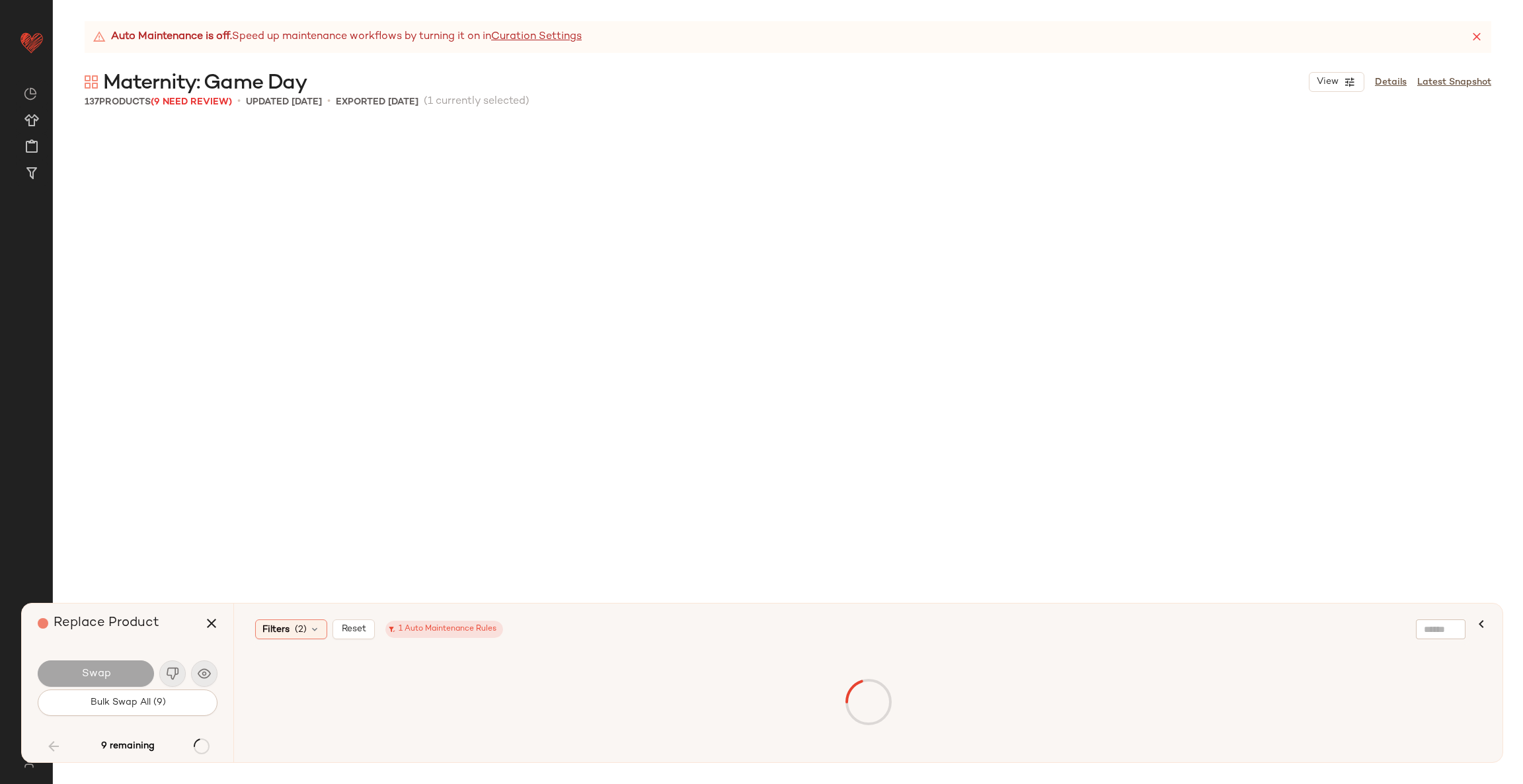
scroll to position [4336, 0]
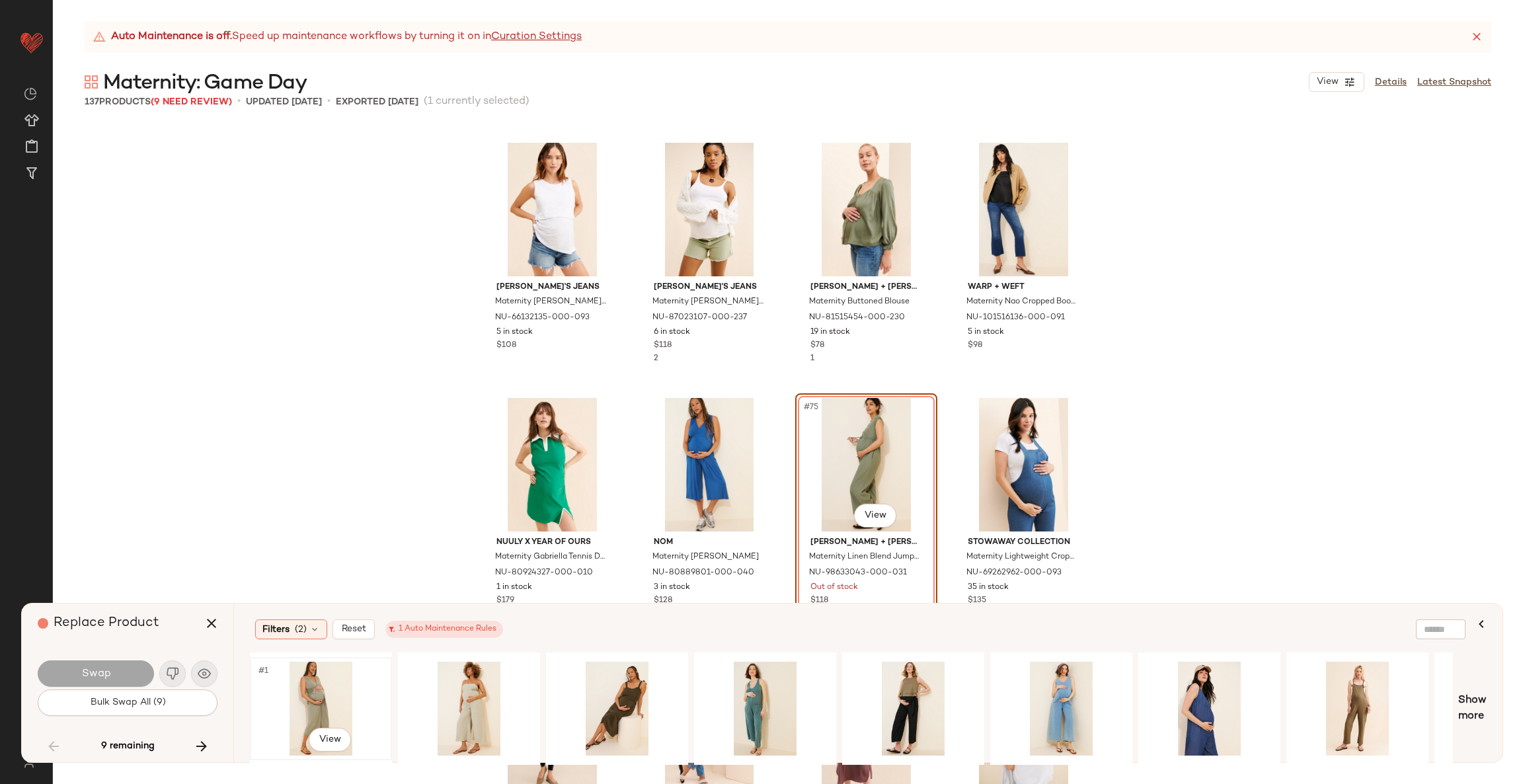
click at [318, 699] on div "#1 View" at bounding box center [321, 708] width 133 height 94
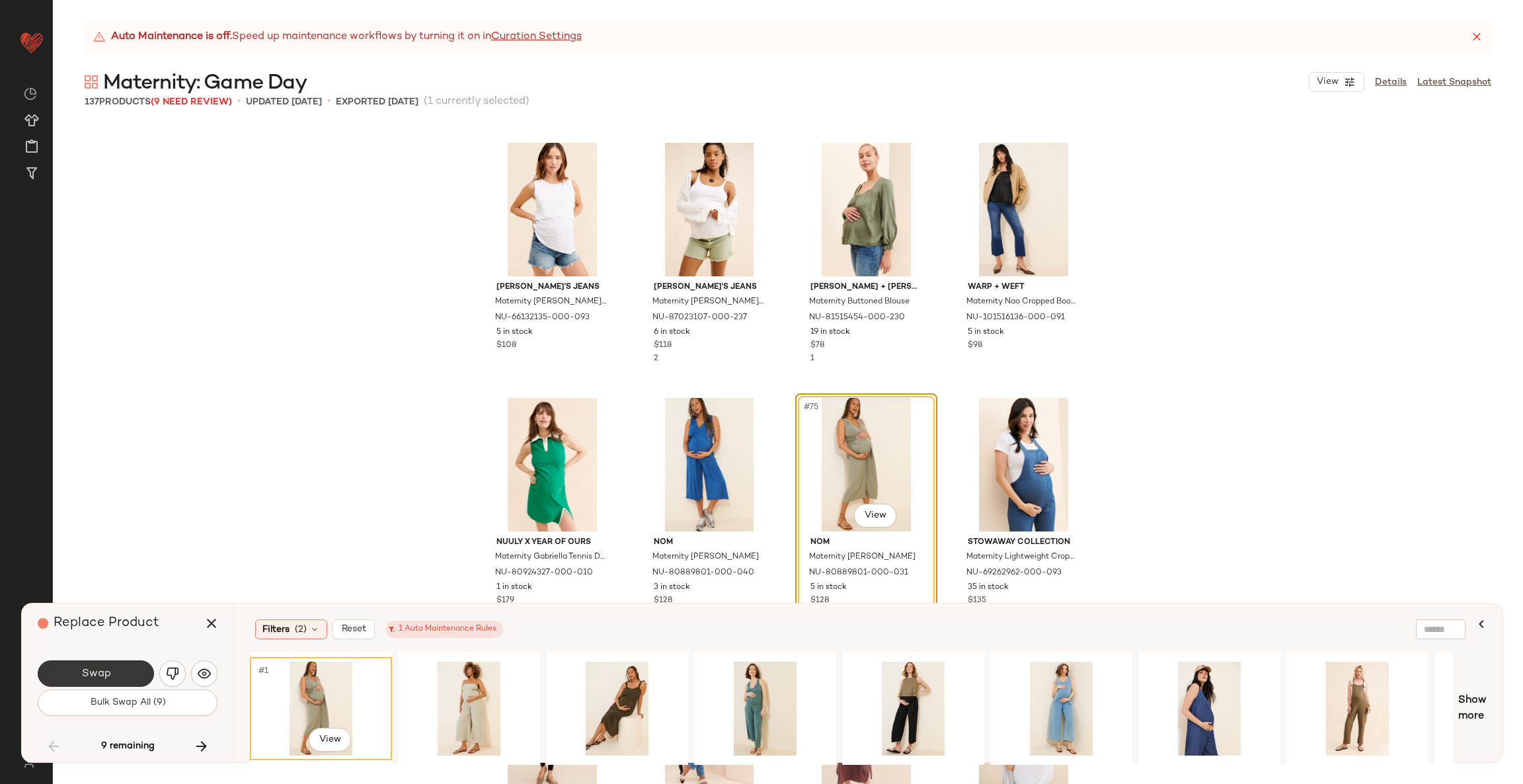
click at [60, 670] on button "Swap" at bounding box center [95, 674] width 116 height 27
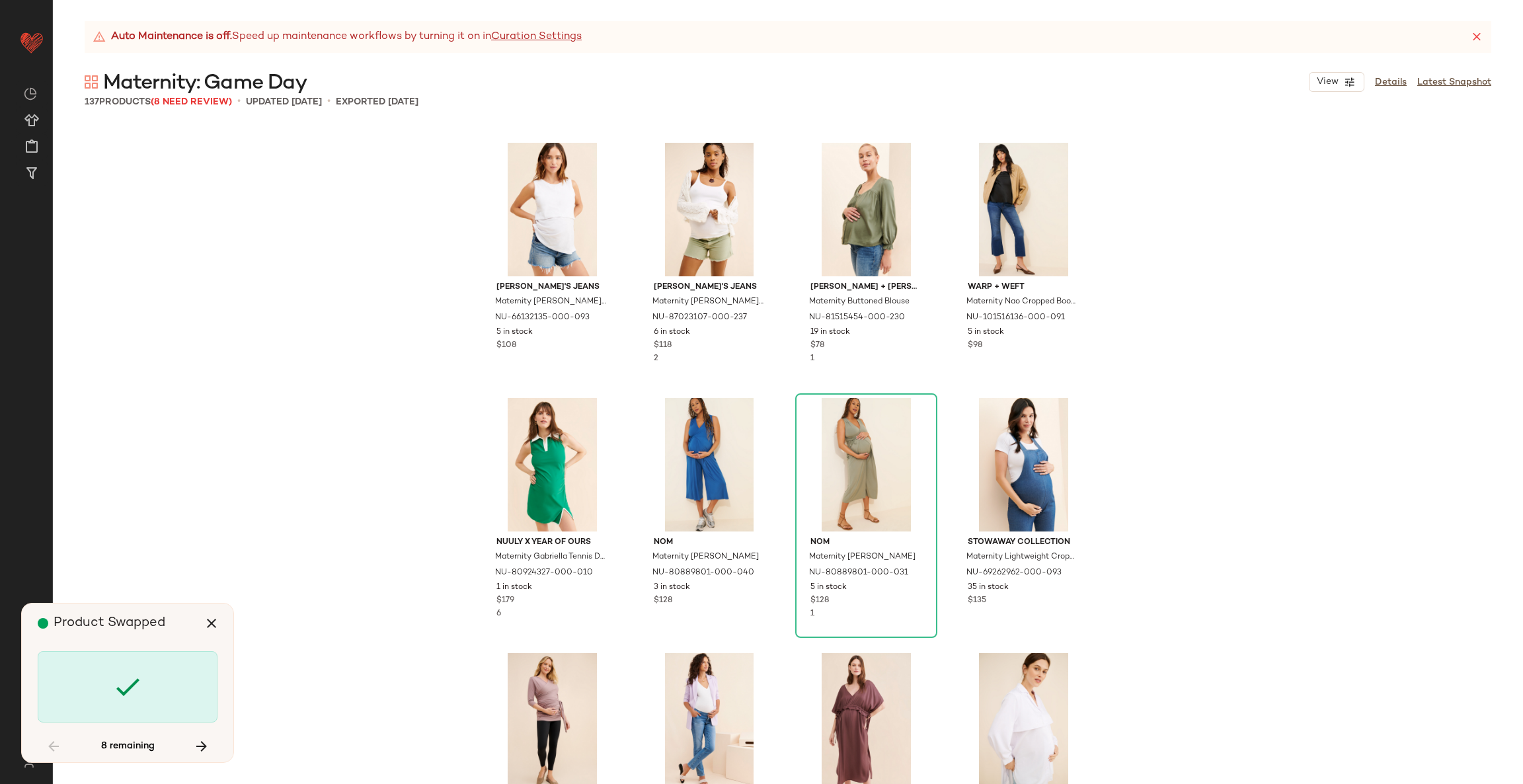
scroll to position [5101, 0]
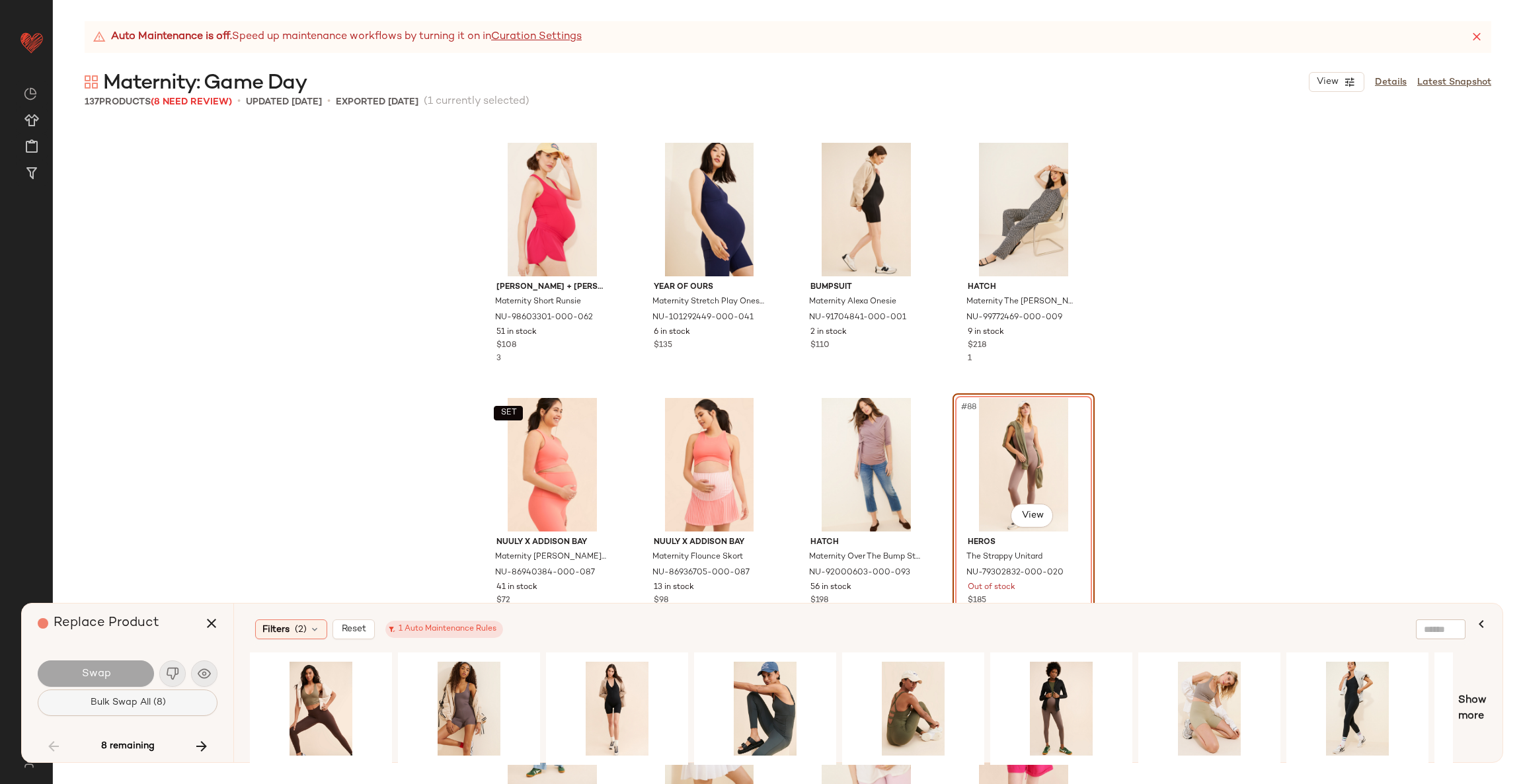
click at [150, 705] on span "Bulk Swap All (8)" at bounding box center [127, 703] width 76 height 10
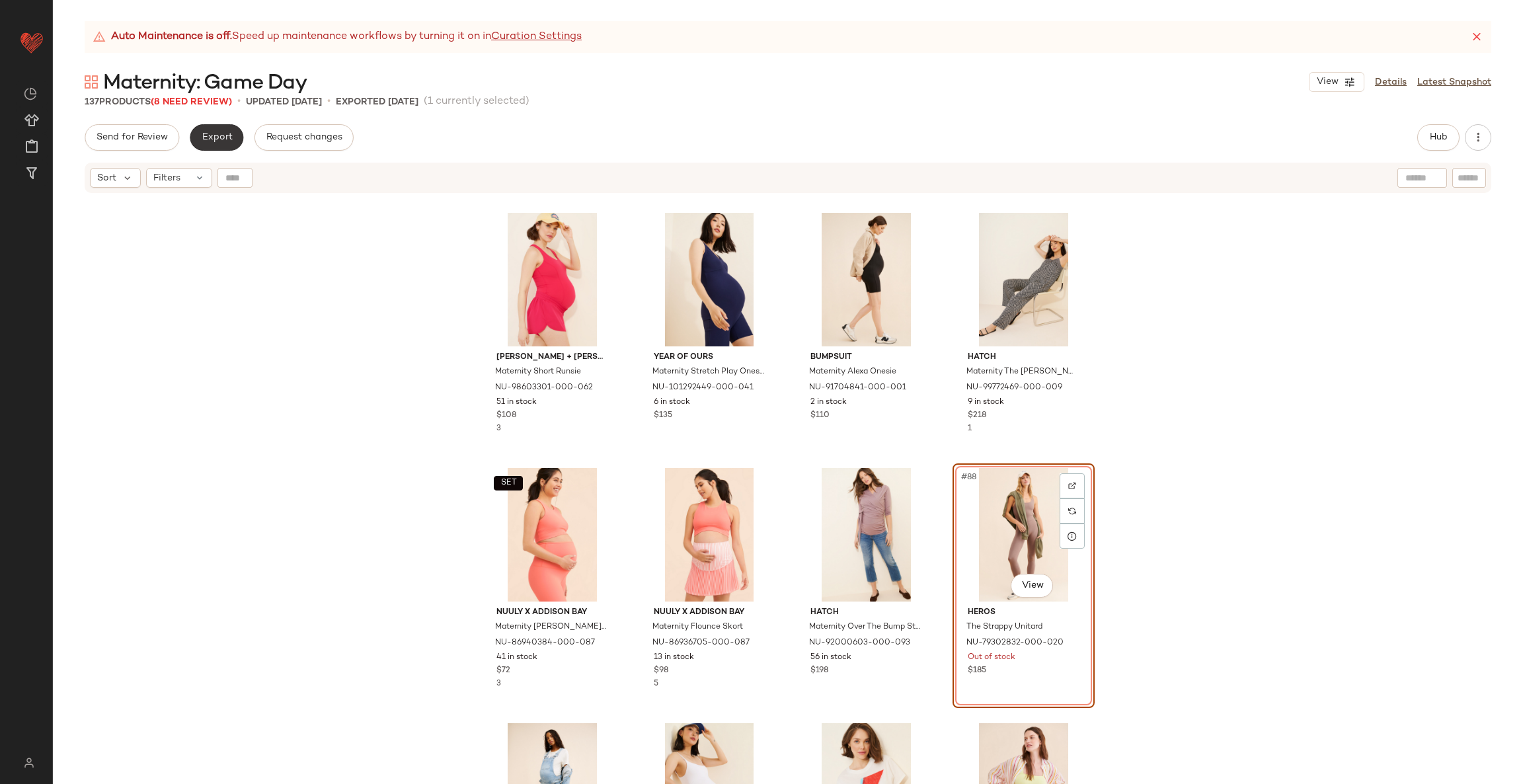
click at [220, 133] on span "Export" at bounding box center [217, 138] width 31 height 10
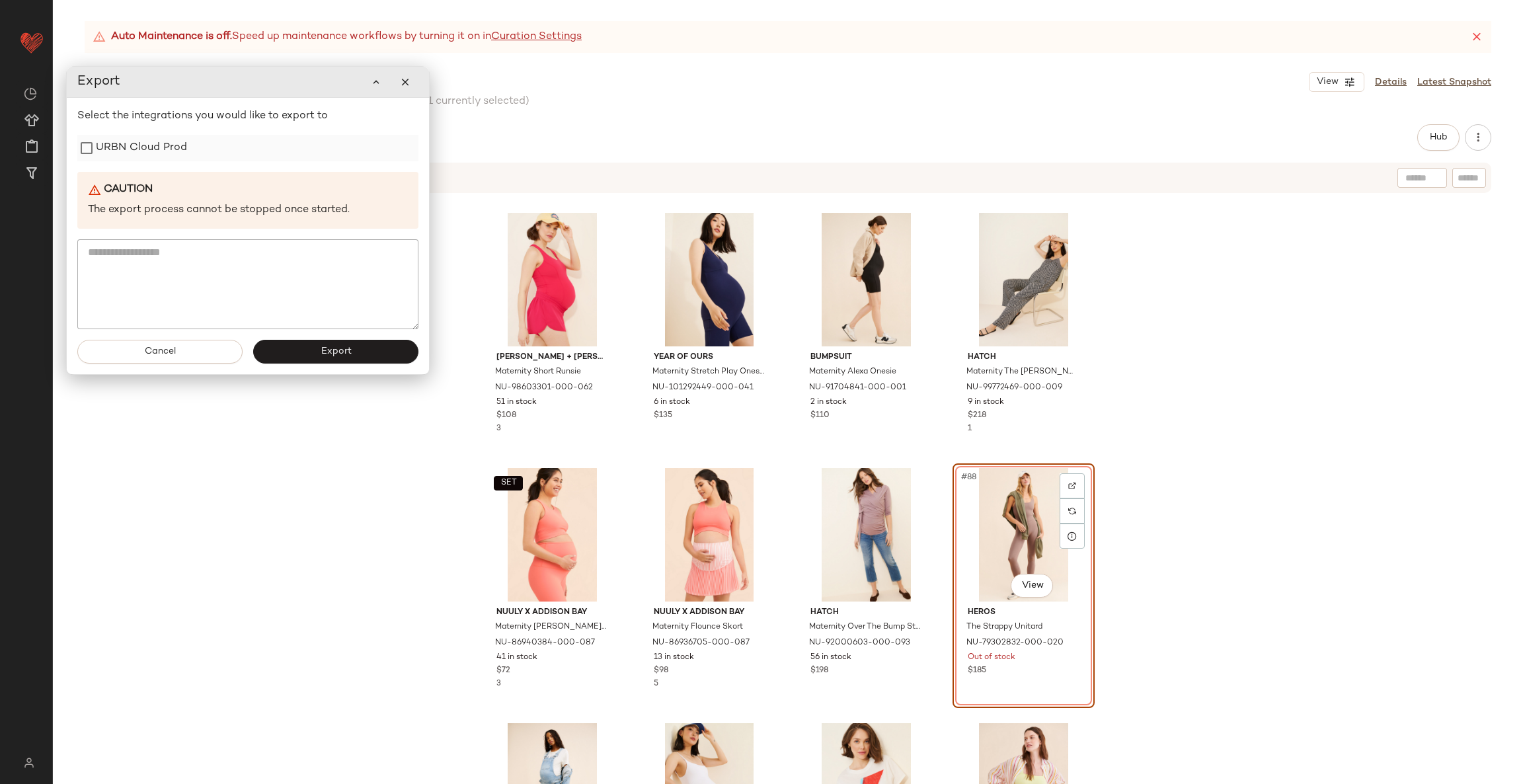
click at [133, 155] on label "URBN Cloud Prod" at bounding box center [141, 148] width 91 height 27
click at [304, 345] on button "Export" at bounding box center [335, 351] width 165 height 24
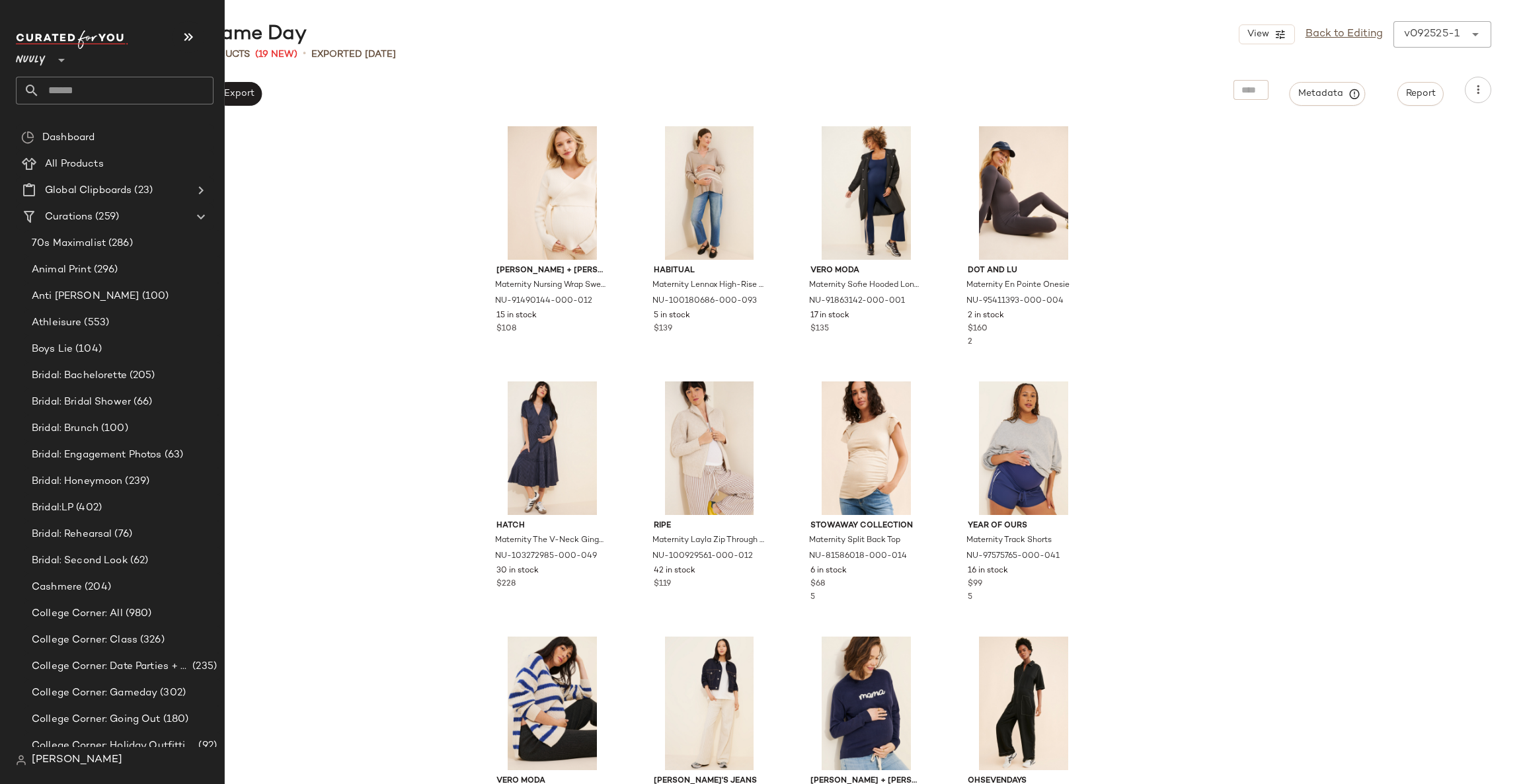
click at [77, 90] on input "text" at bounding box center [126, 91] width 174 height 28
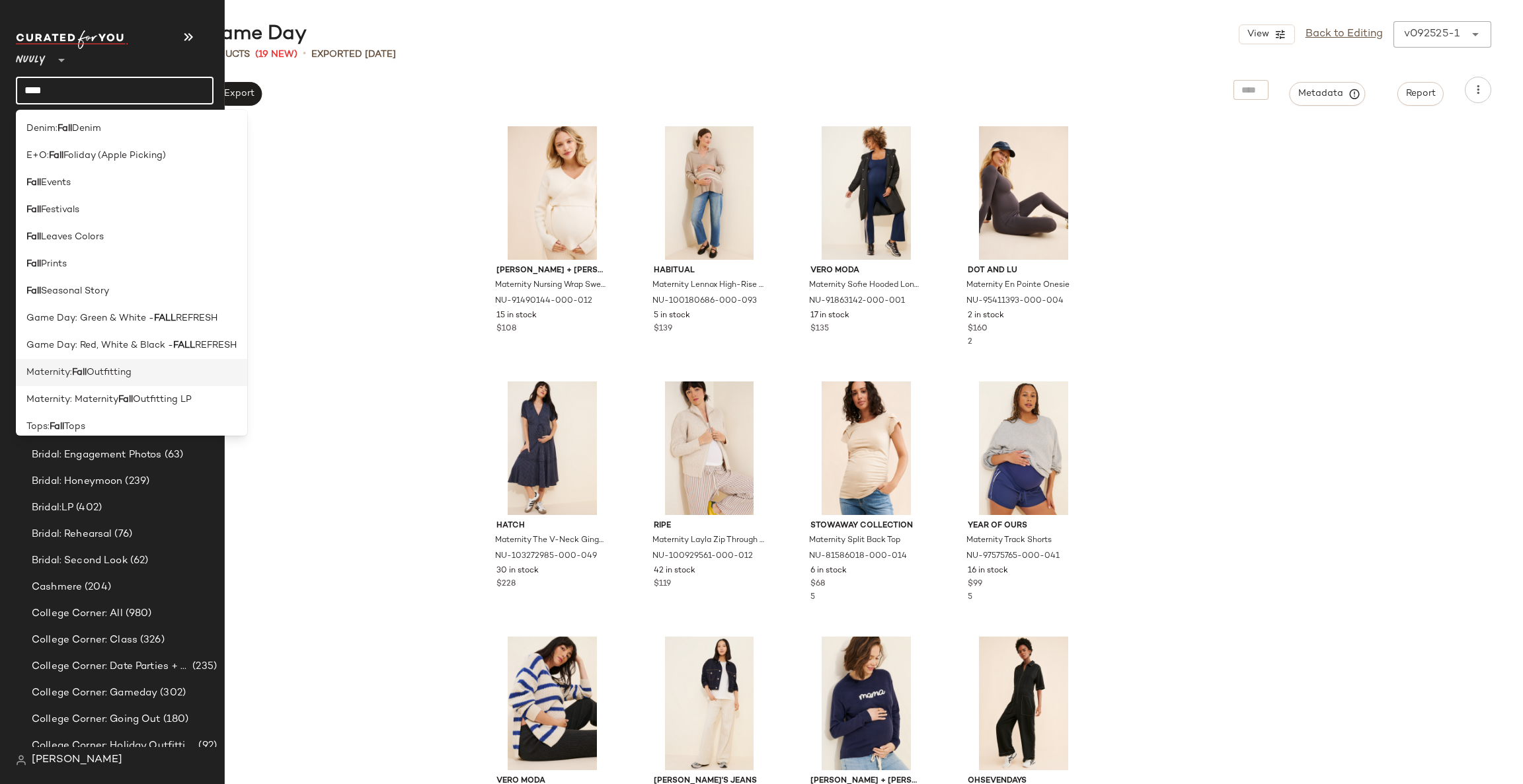
type input "****"
click at [138, 376] on div "Maternity: Fall Outfitting" at bounding box center [132, 372] width 210 height 14
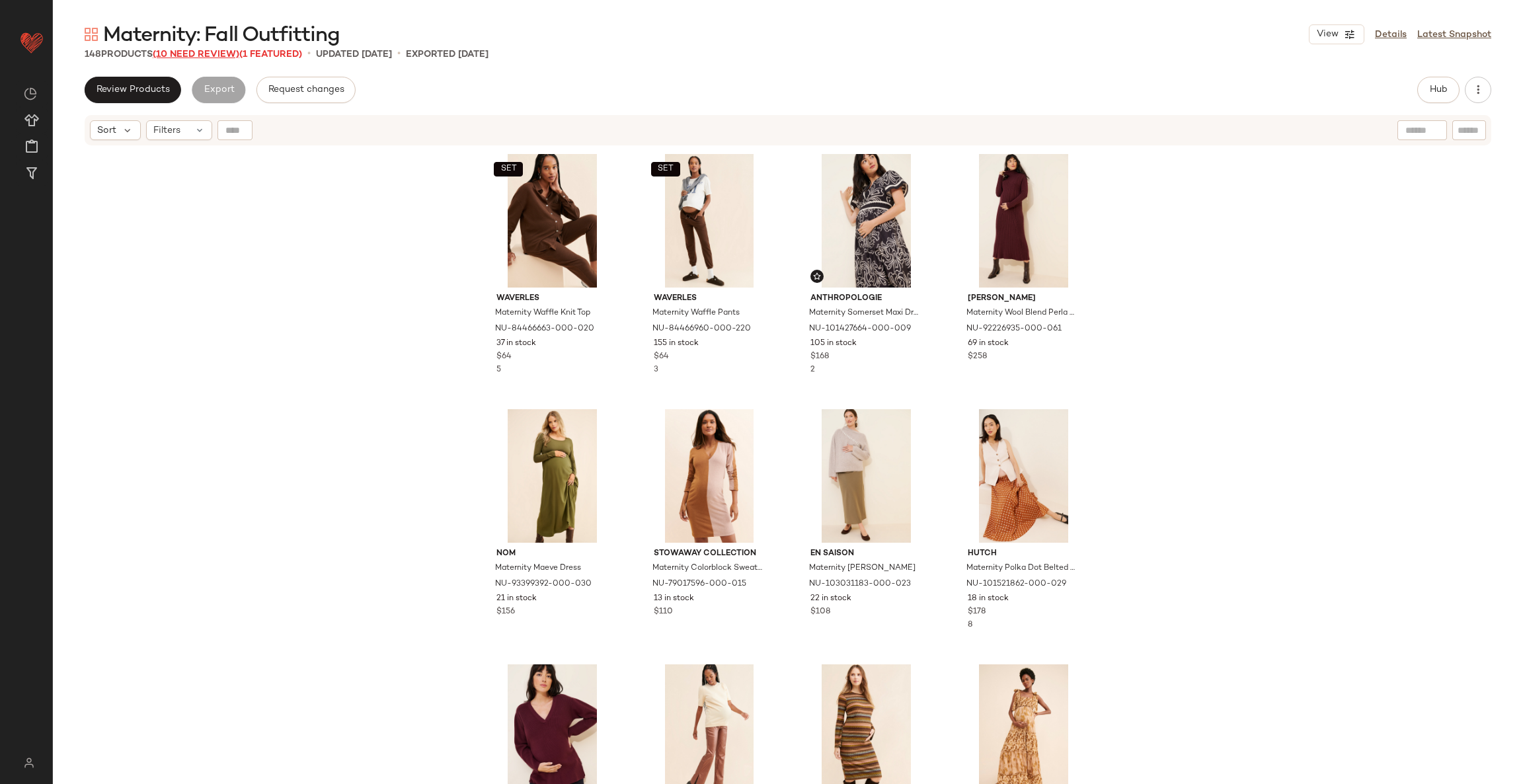
click at [202, 55] on span "(10 Need Review)" at bounding box center [195, 54] width 87 height 10
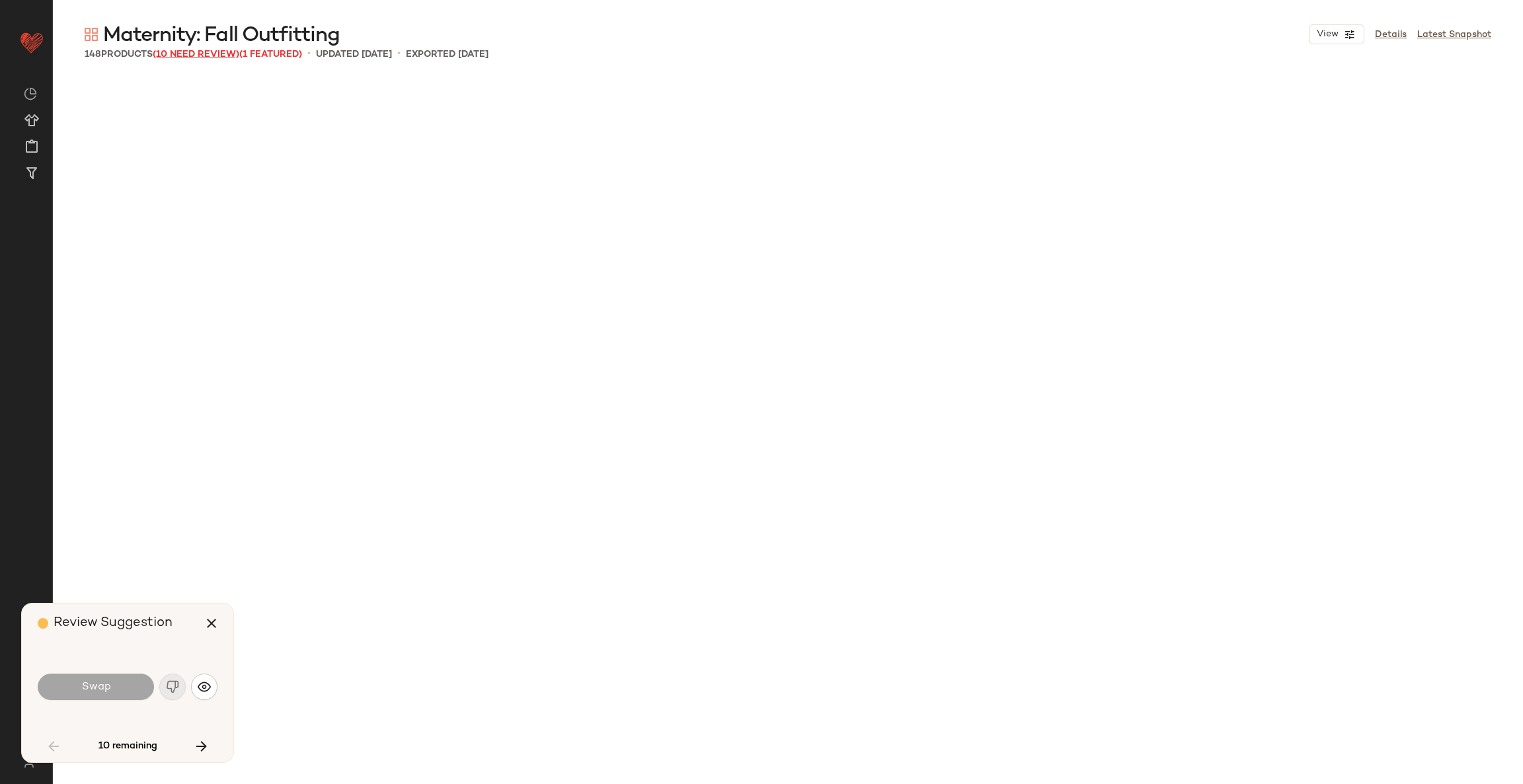
scroll to position [1530, 0]
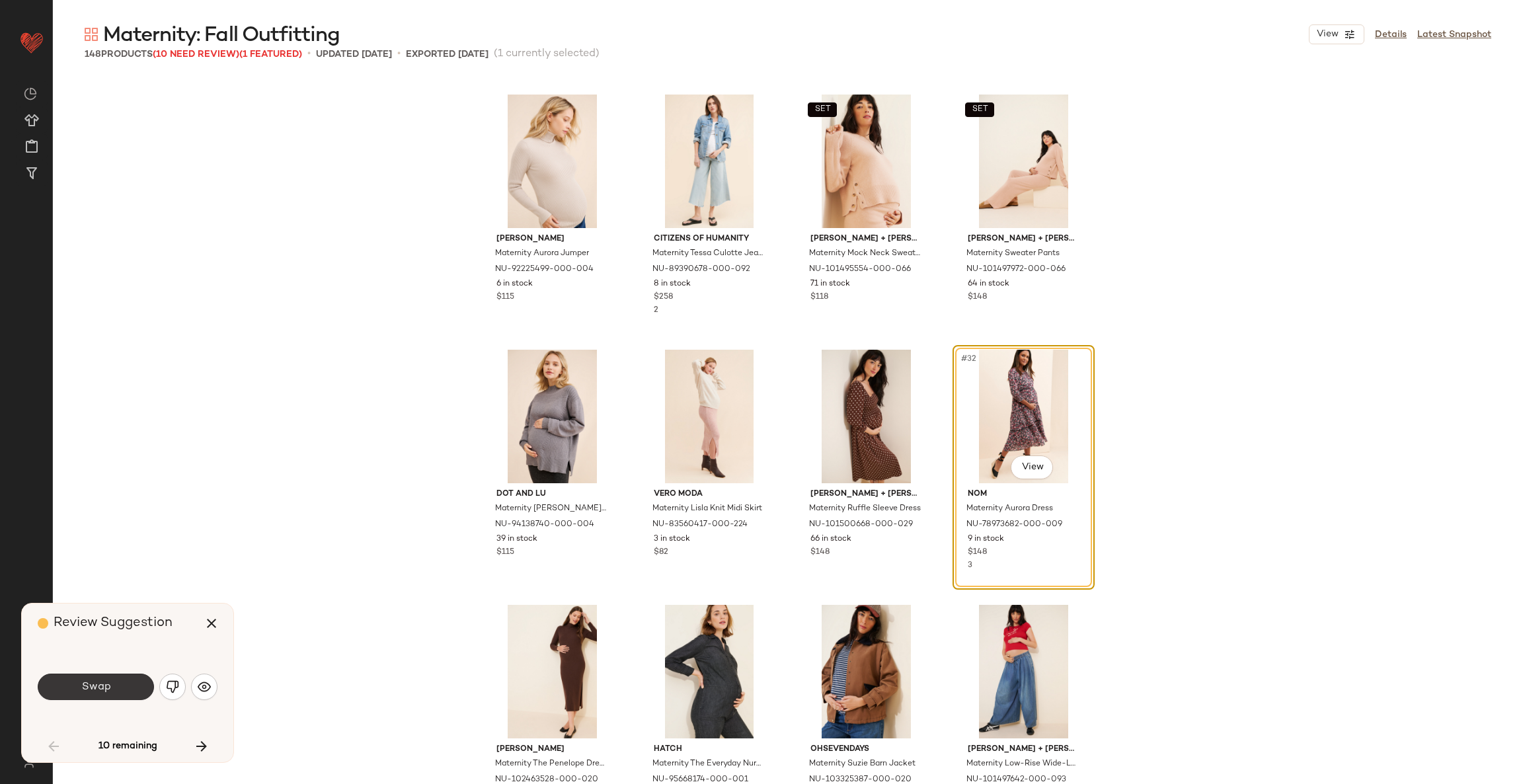
click at [121, 688] on button "Swap" at bounding box center [95, 686] width 116 height 27
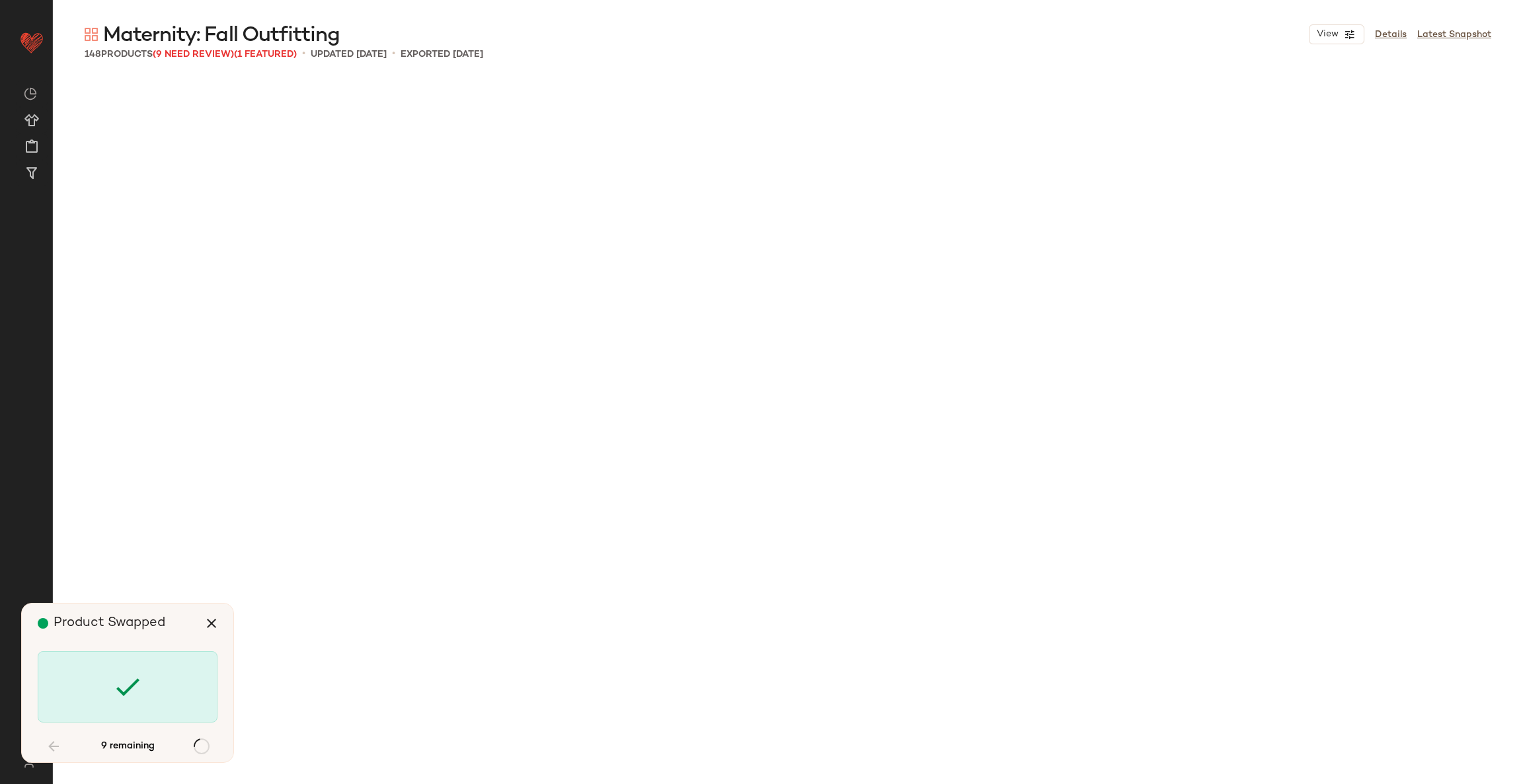
scroll to position [3571, 0]
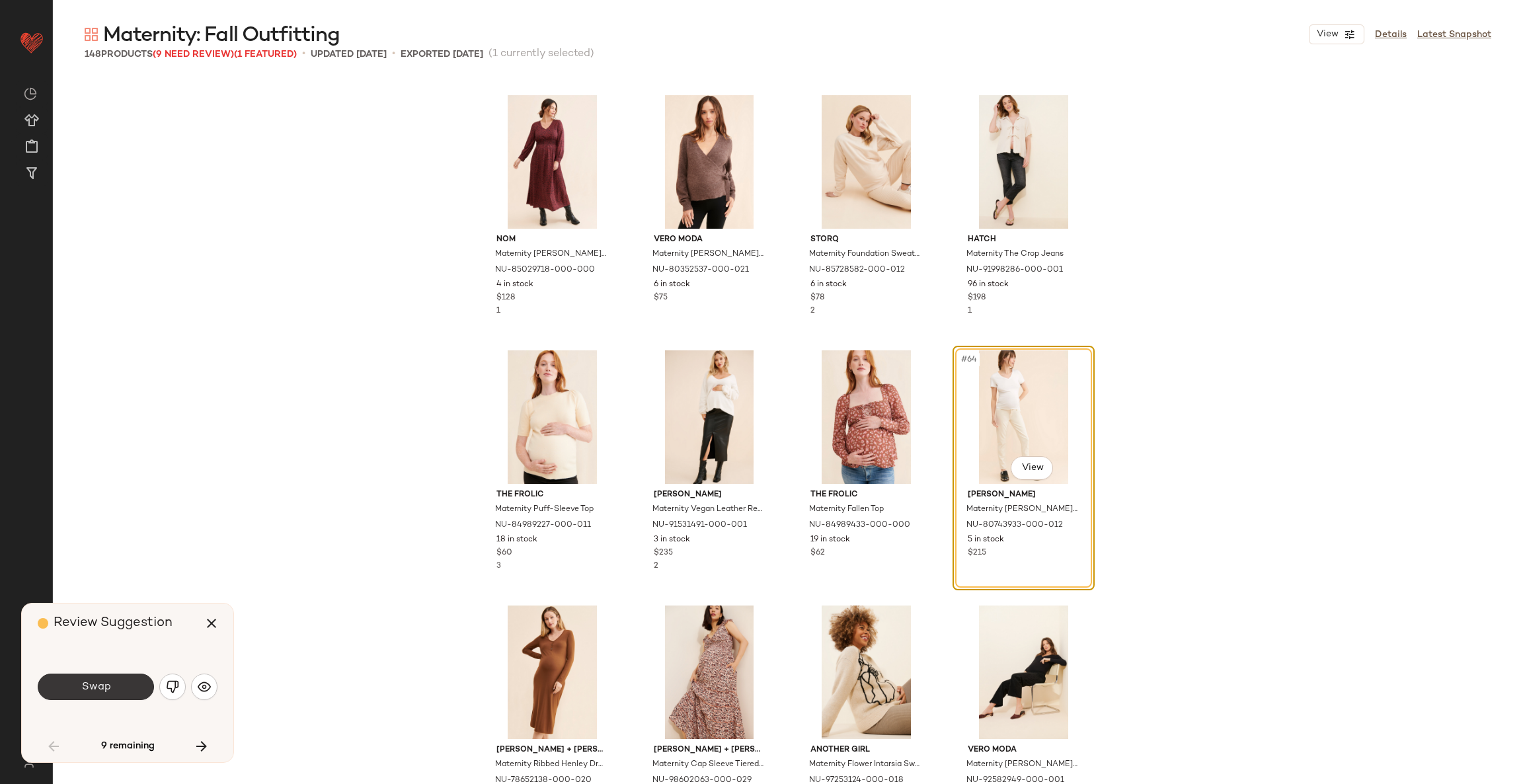
click at [126, 692] on button "Swap" at bounding box center [95, 686] width 116 height 27
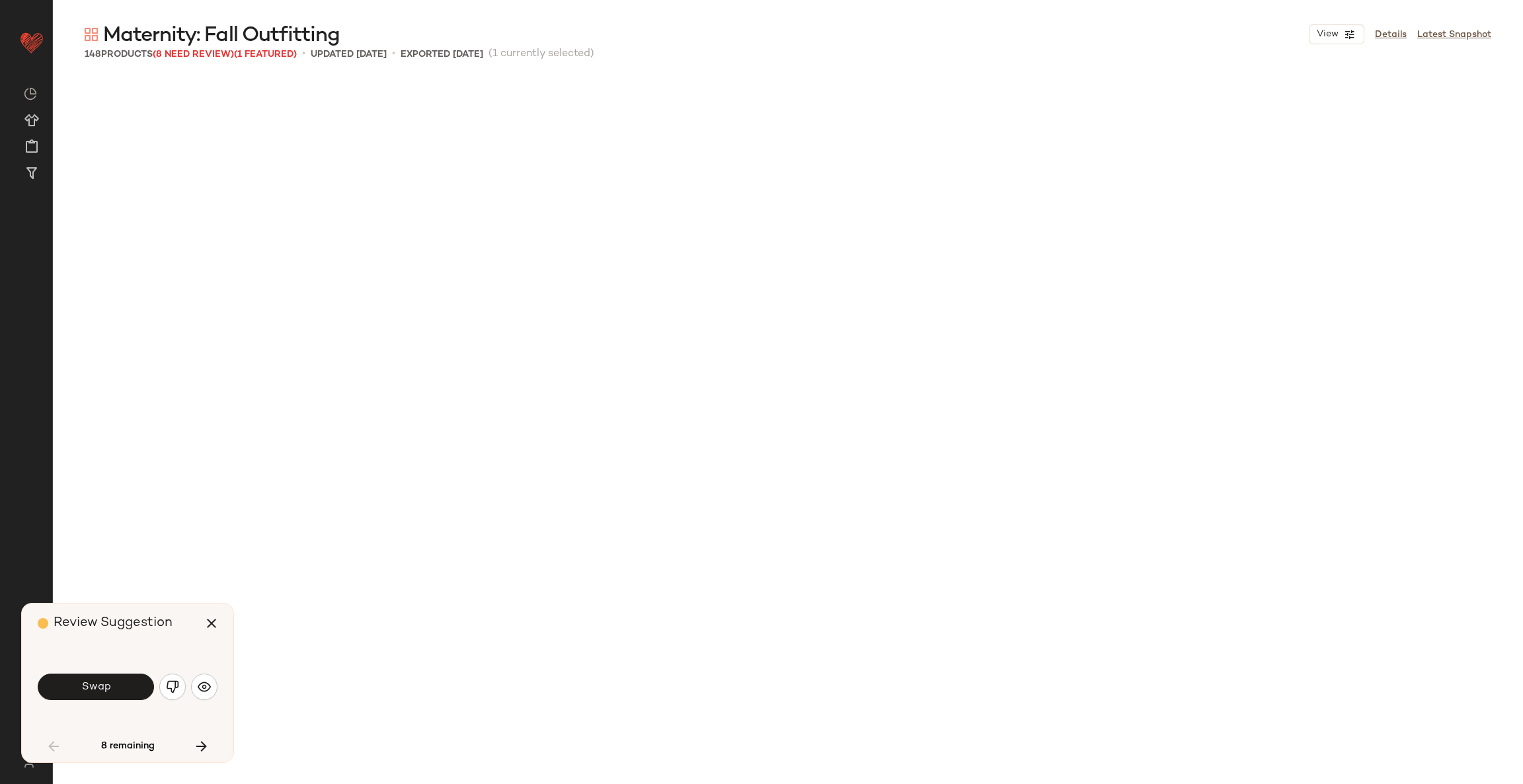
scroll to position [4336, 0]
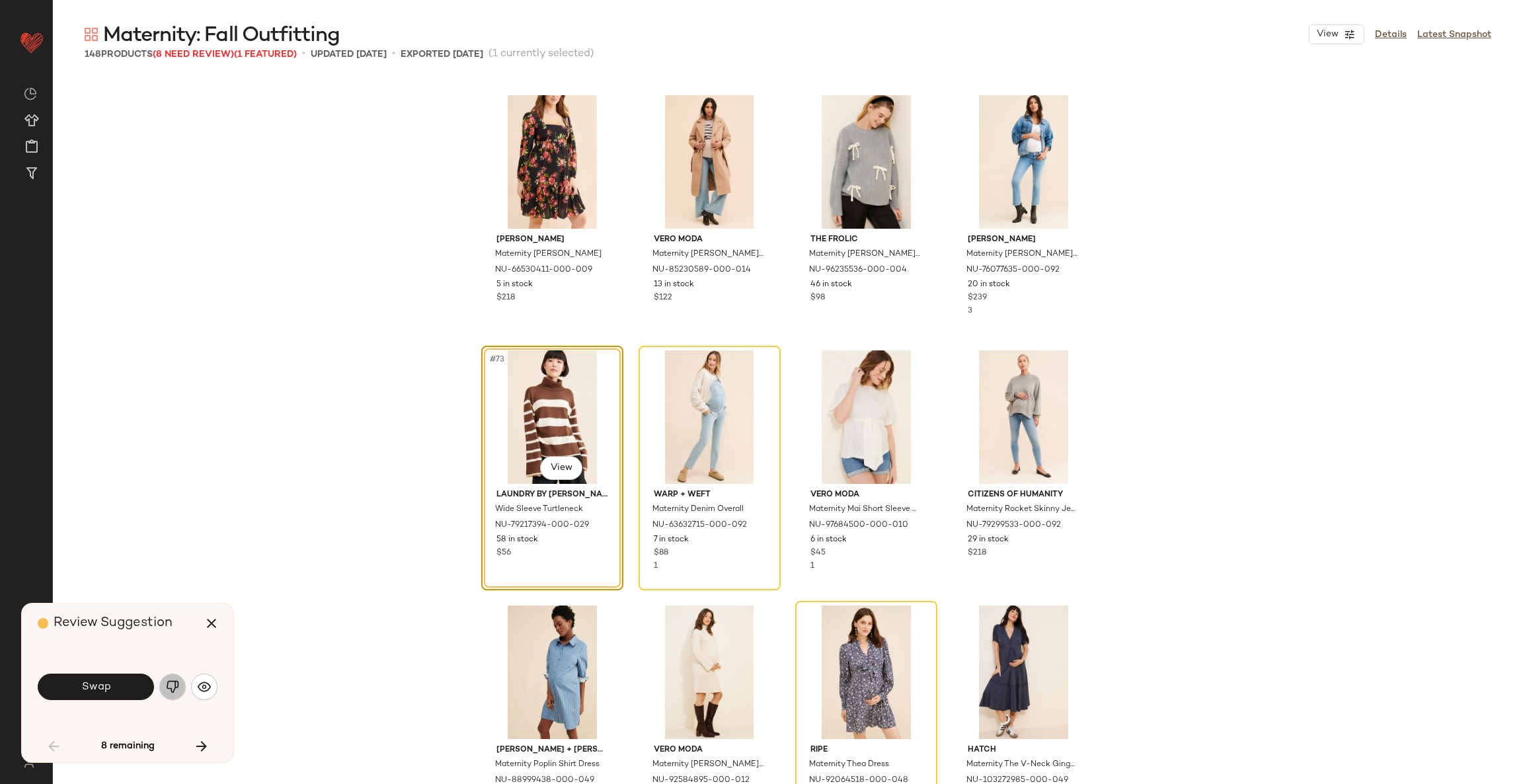
click at [177, 684] on img "button" at bounding box center [172, 686] width 13 height 13
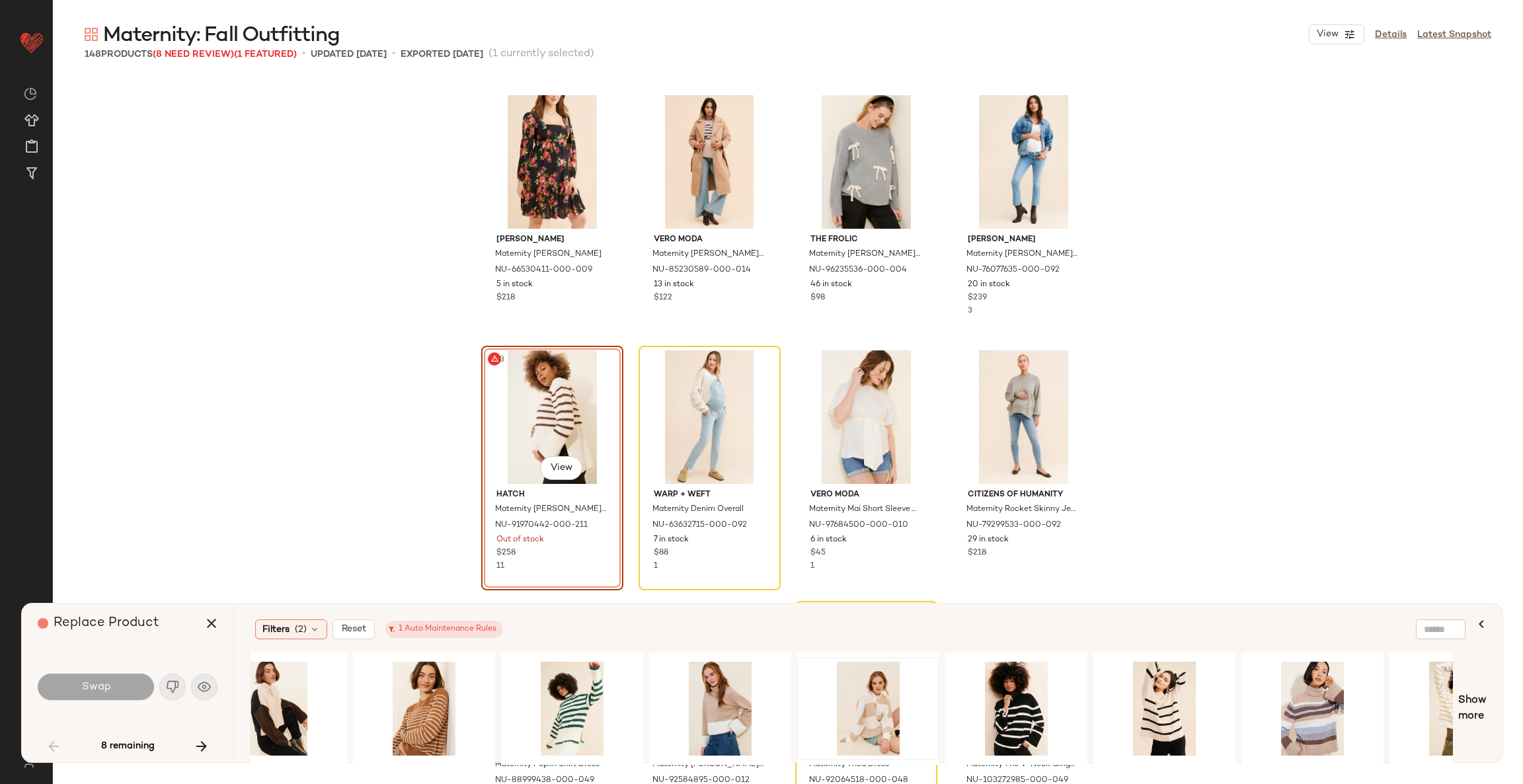
scroll to position [0, 0]
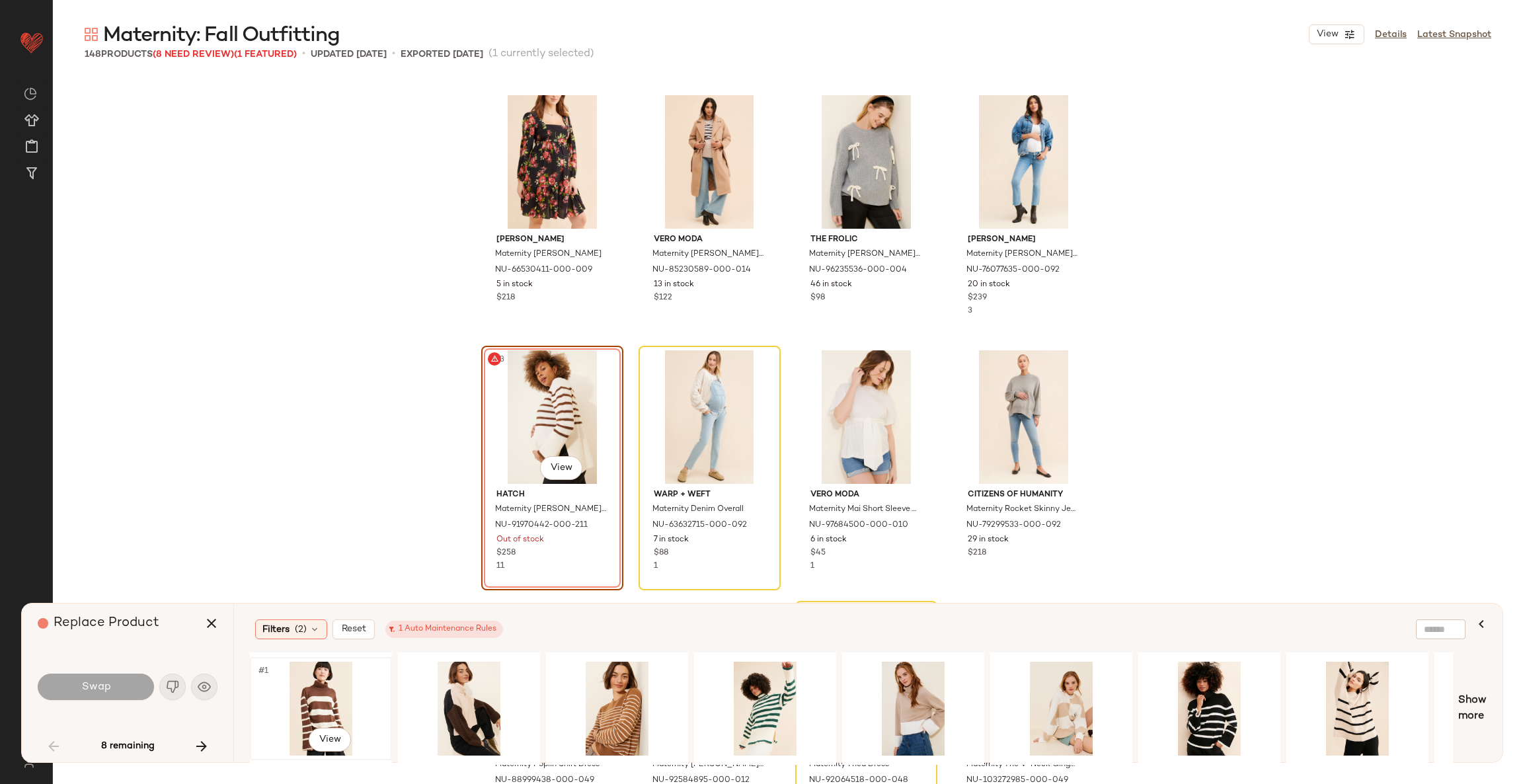
click at [342, 681] on div "#1 View" at bounding box center [321, 708] width 133 height 94
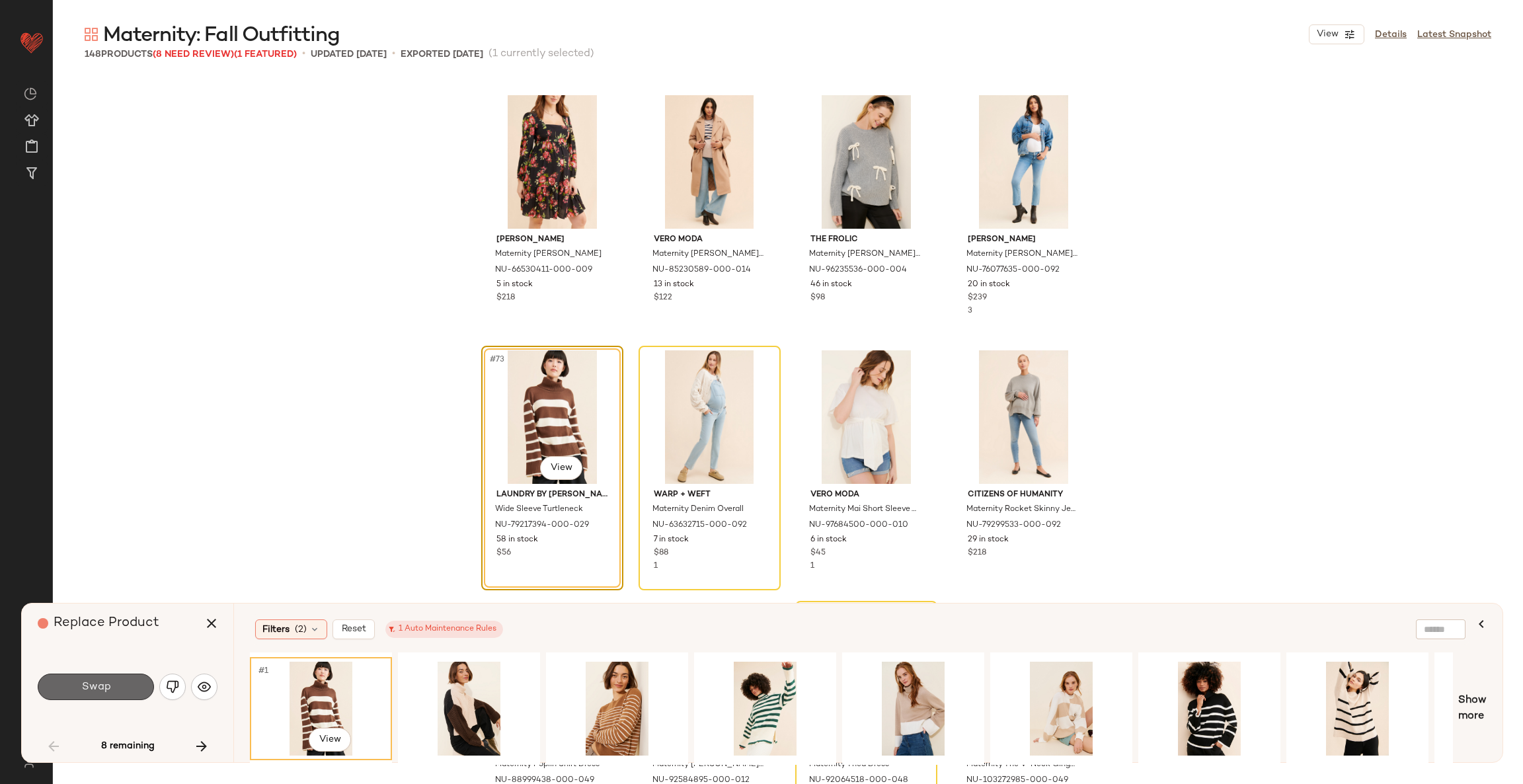
click at [61, 675] on button "Swap" at bounding box center [95, 686] width 116 height 27
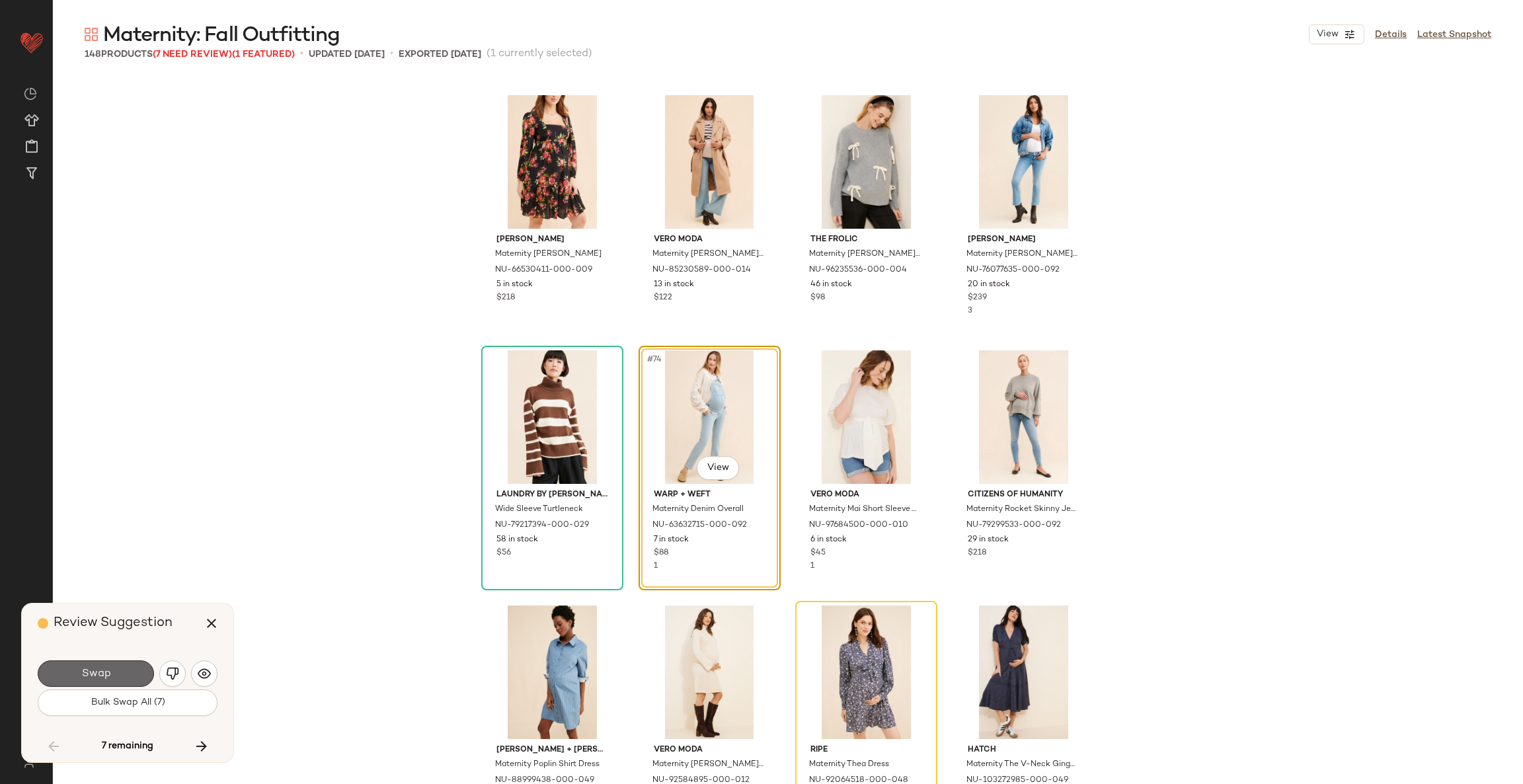
click at [92, 685] on button "Swap" at bounding box center [95, 674] width 116 height 27
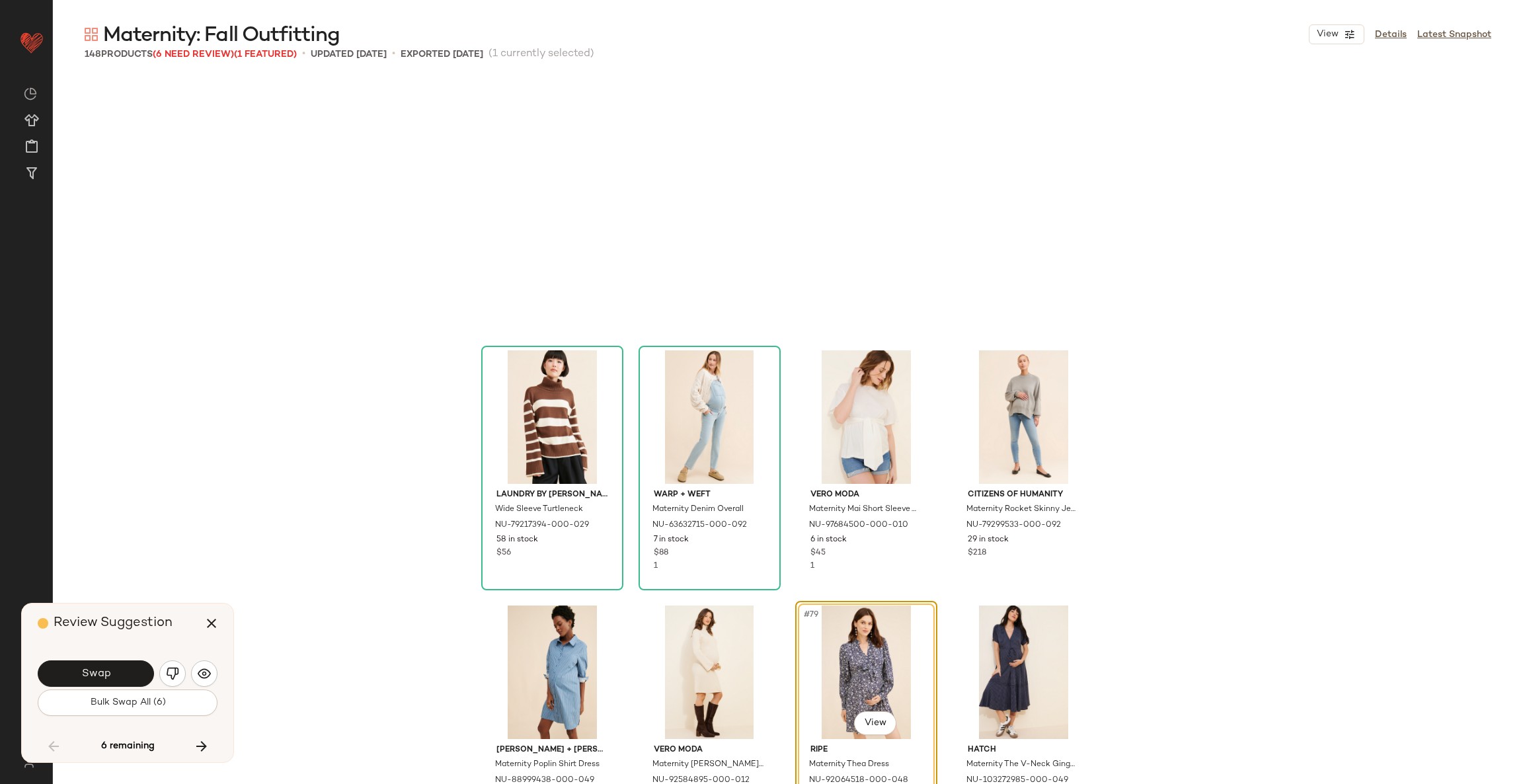
scroll to position [4591, 0]
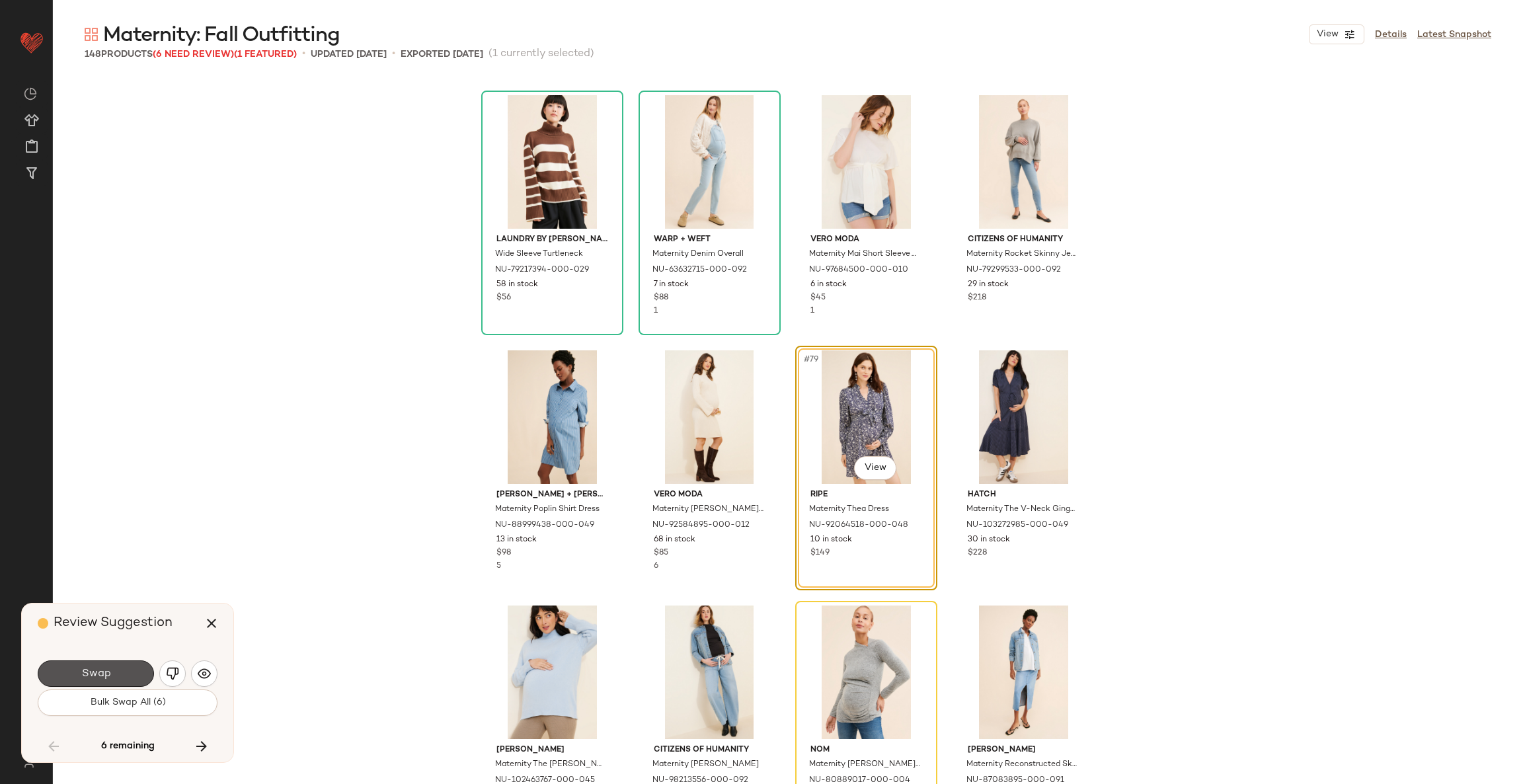
click at [92, 685] on button "Swap" at bounding box center [95, 674] width 116 height 27
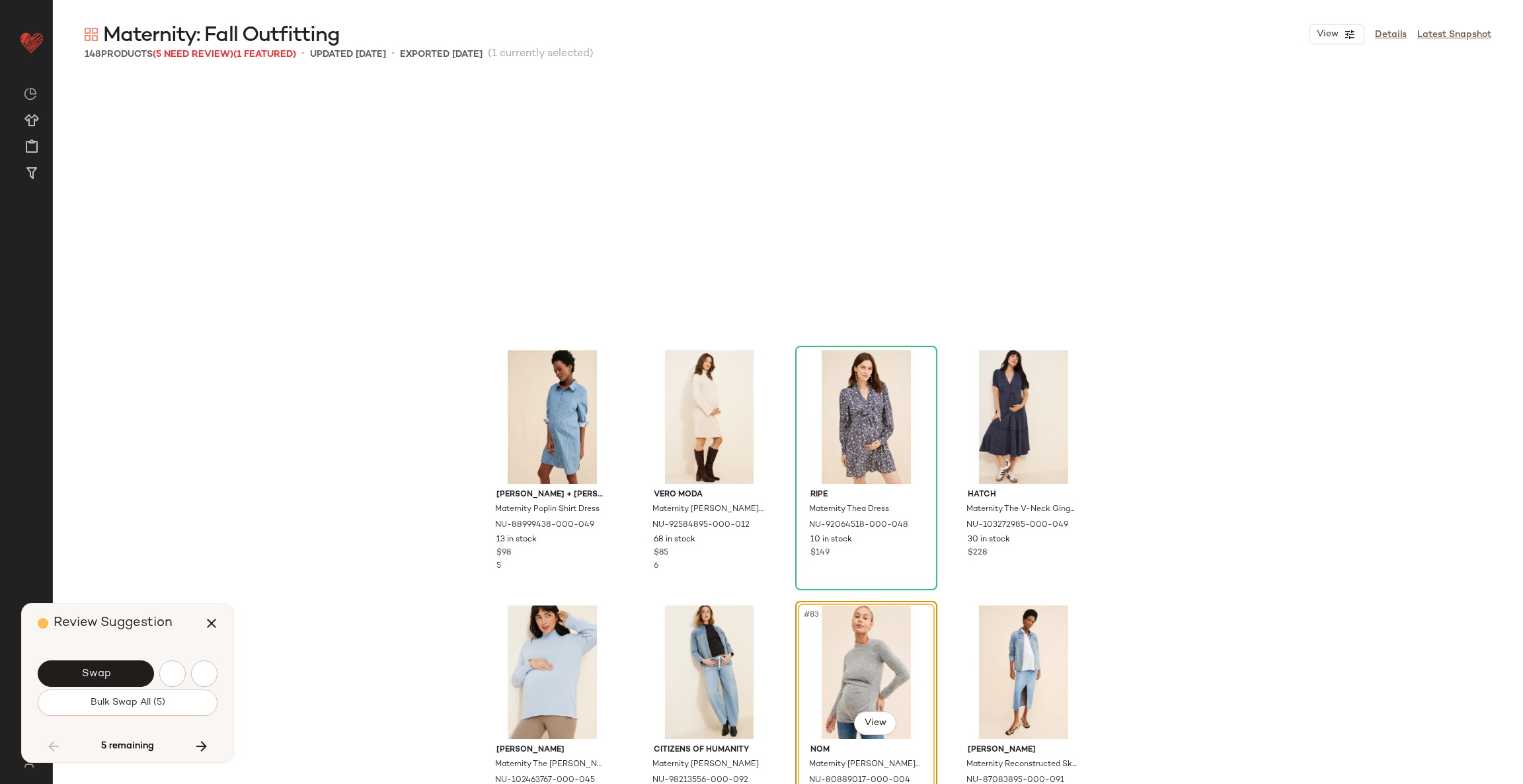
scroll to position [4847, 0]
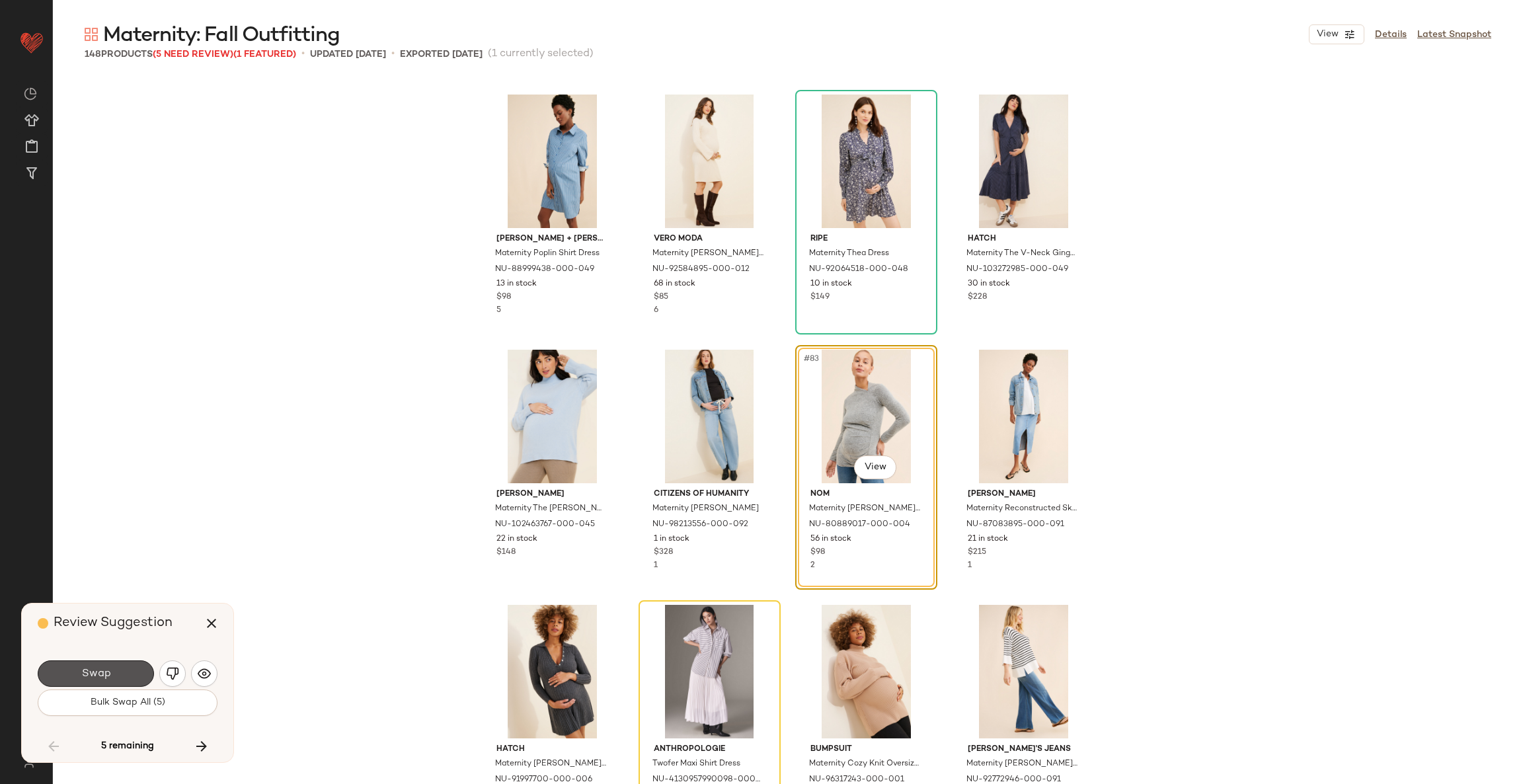
click at [92, 685] on button "Swap" at bounding box center [95, 674] width 116 height 27
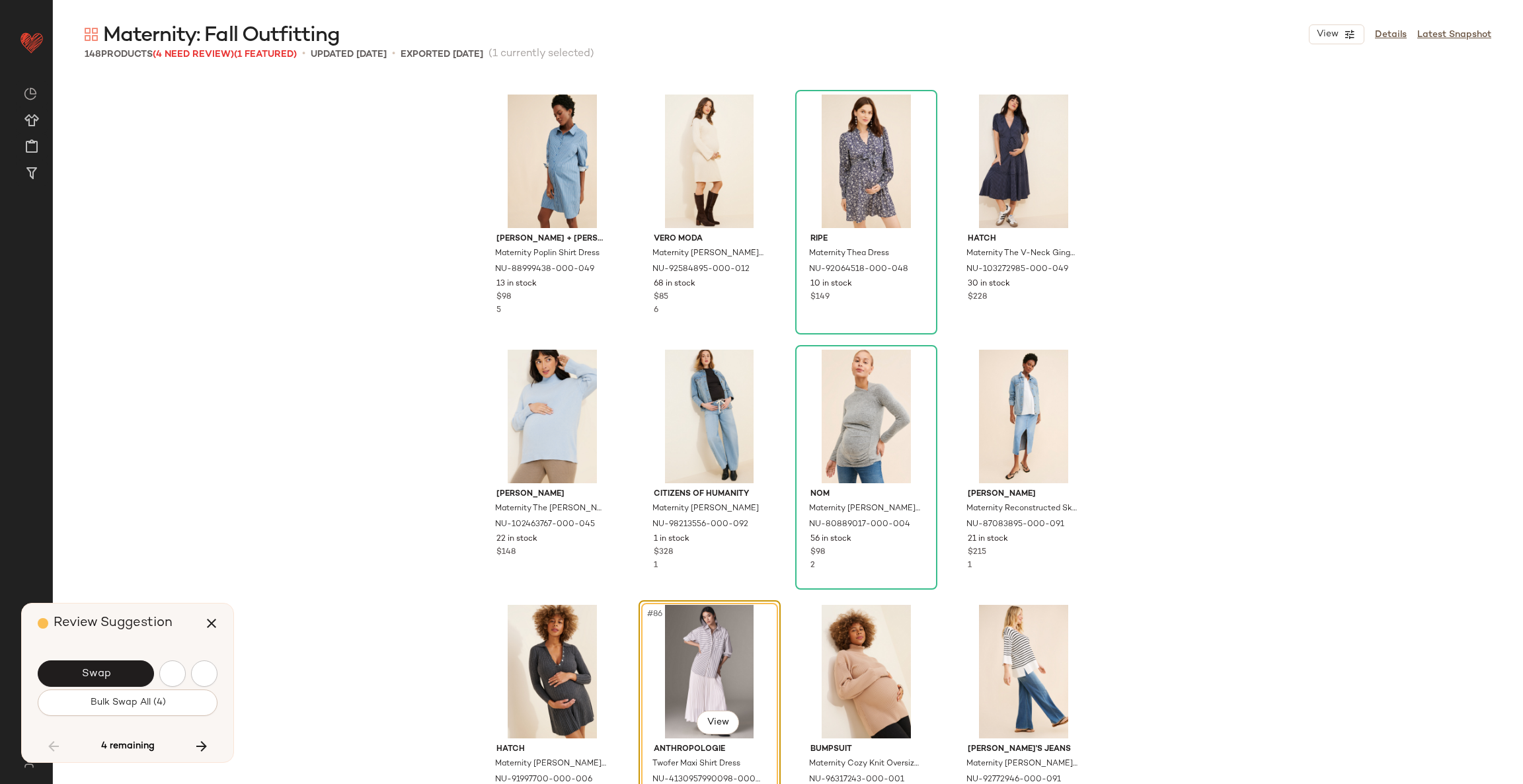
scroll to position [5101, 0]
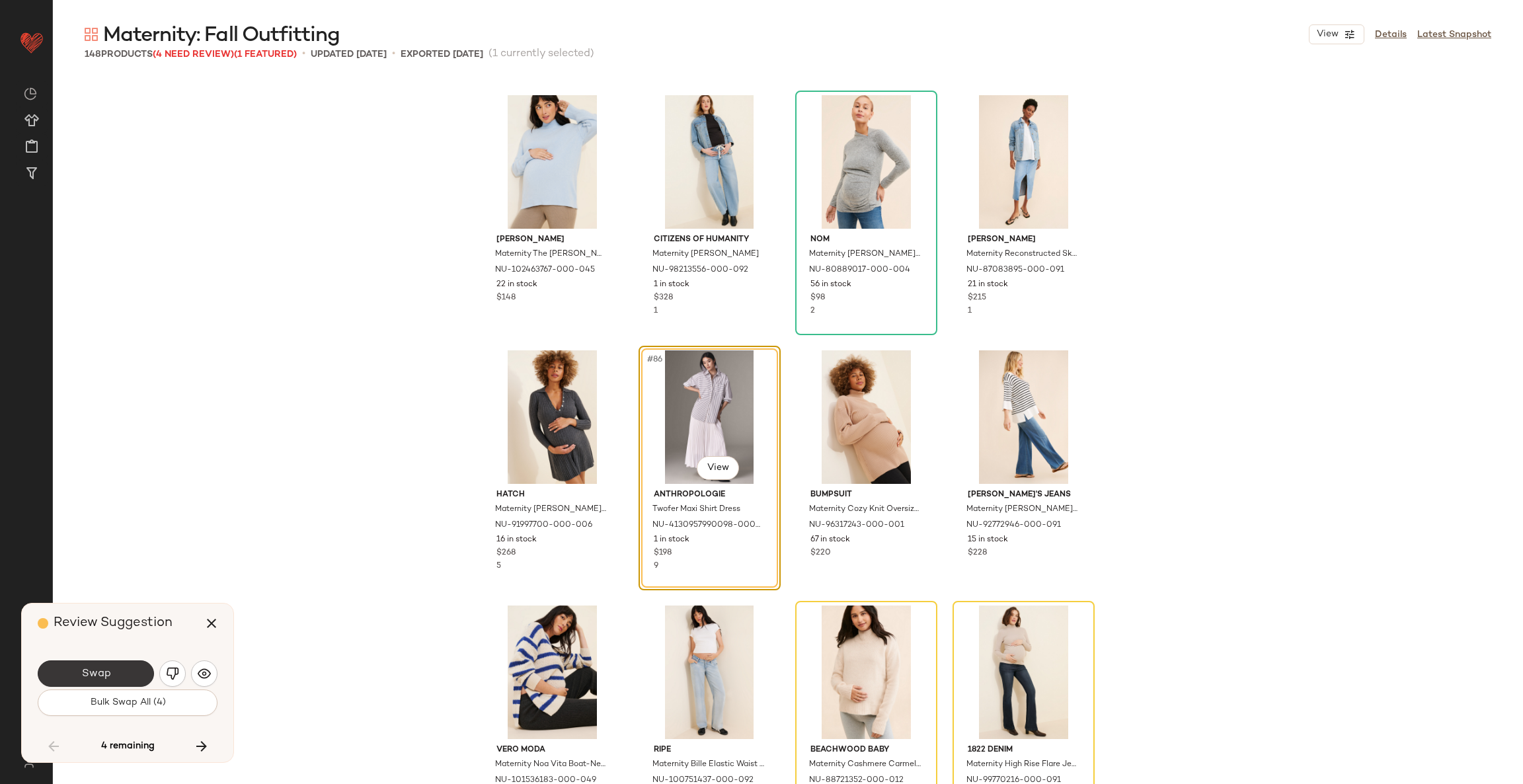
click at [104, 677] on span "Swap" at bounding box center [95, 673] width 30 height 13
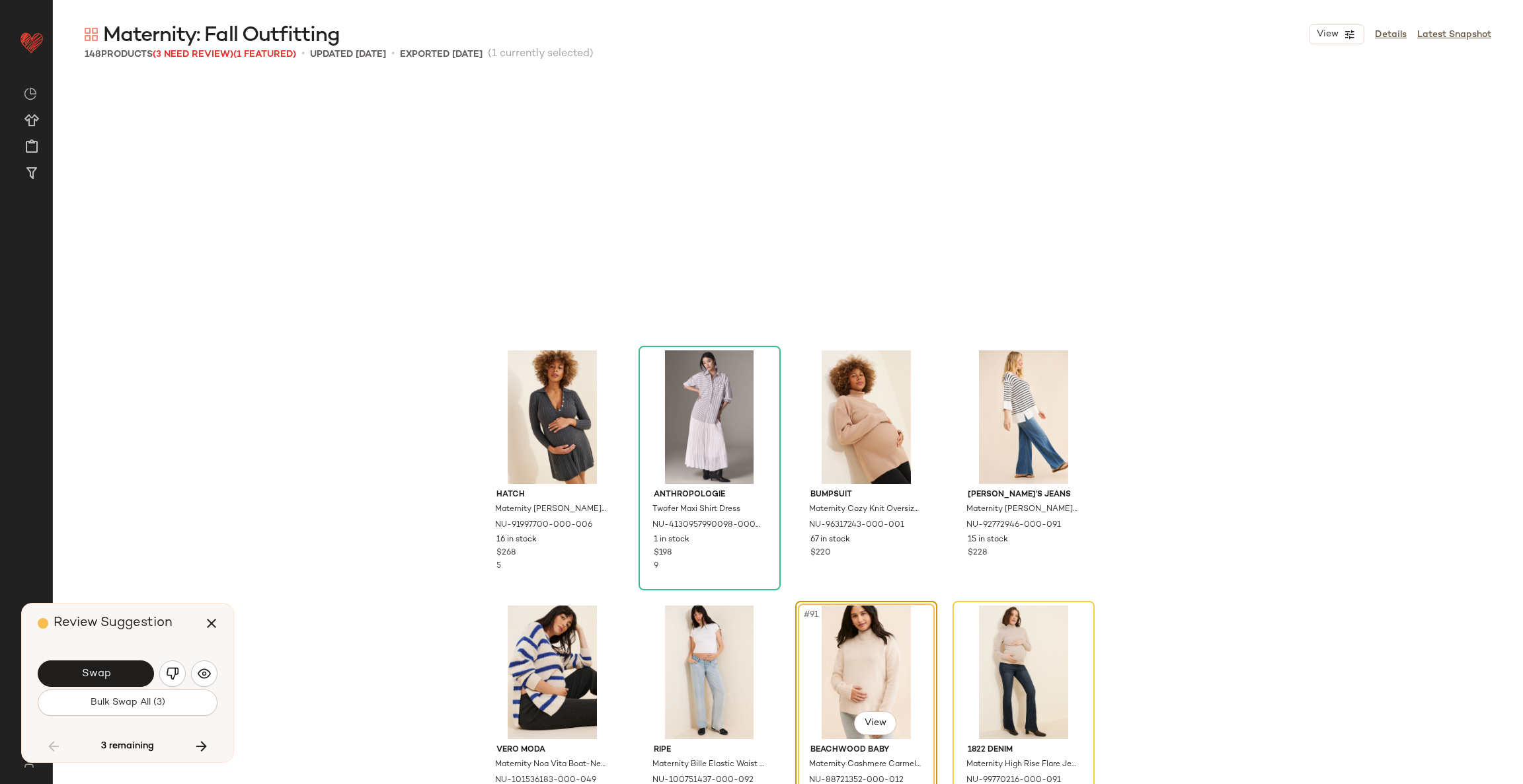
scroll to position [5356, 0]
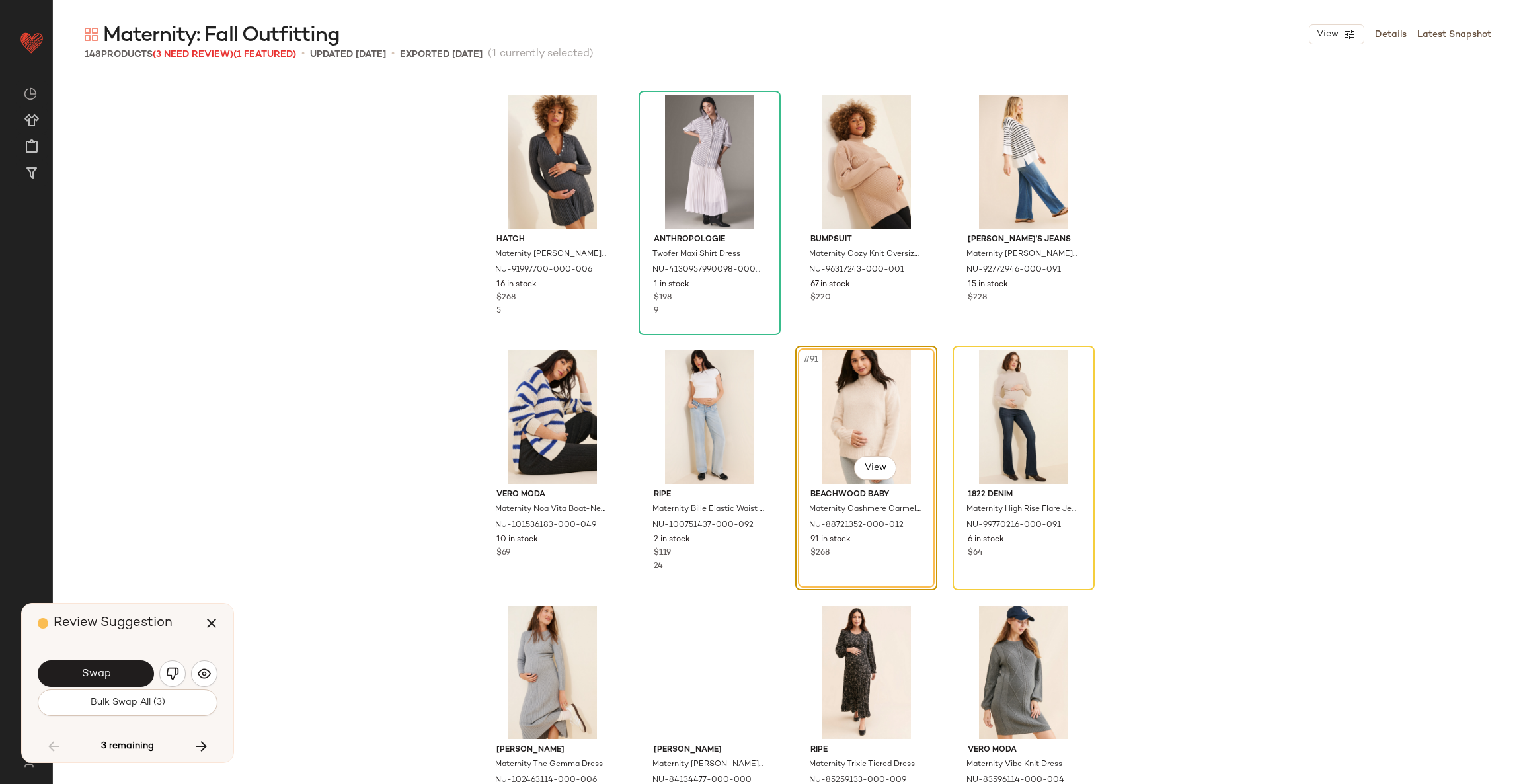
click at [104, 677] on span "Swap" at bounding box center [95, 673] width 30 height 13
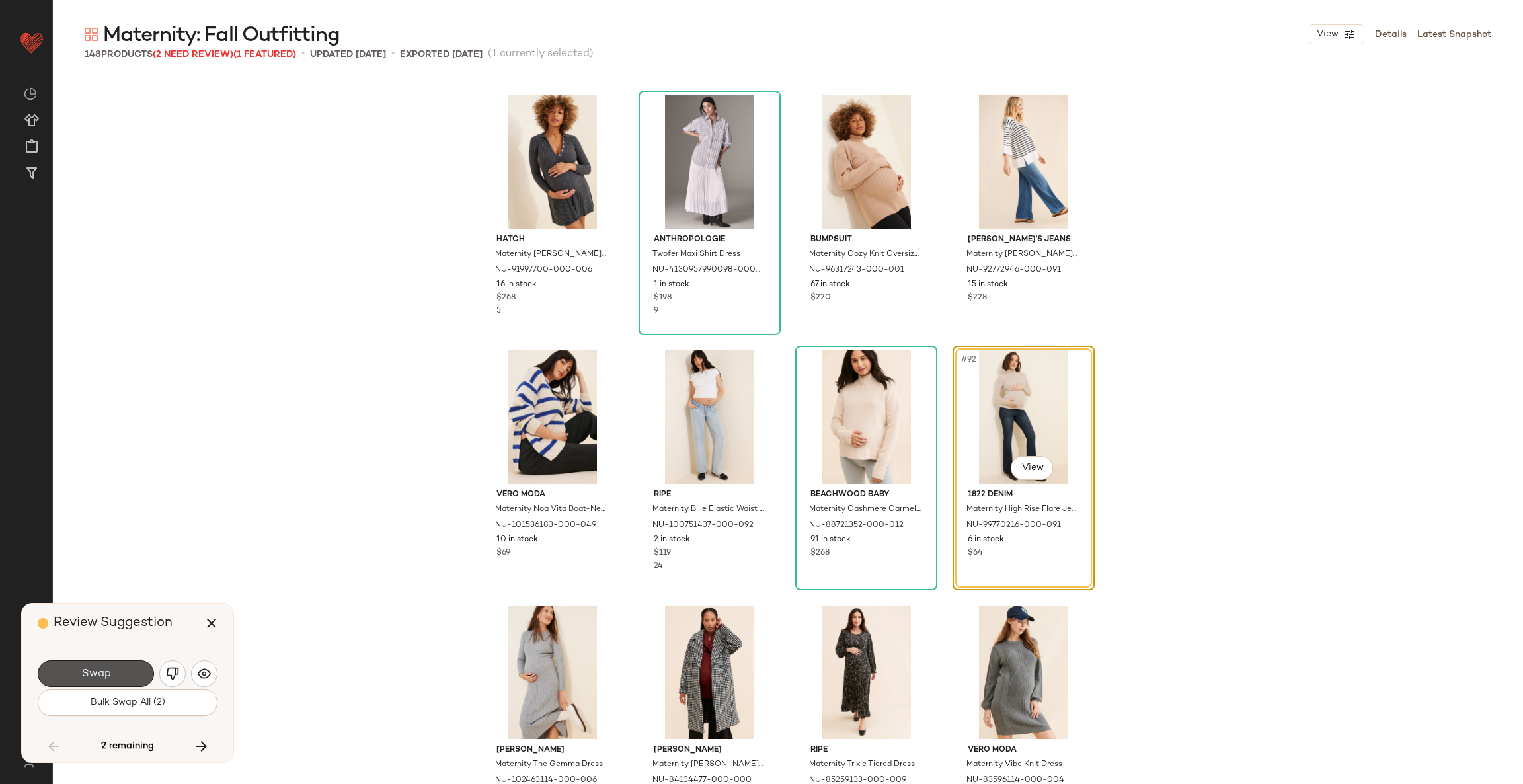
click at [104, 677] on span "Swap" at bounding box center [95, 673] width 30 height 13
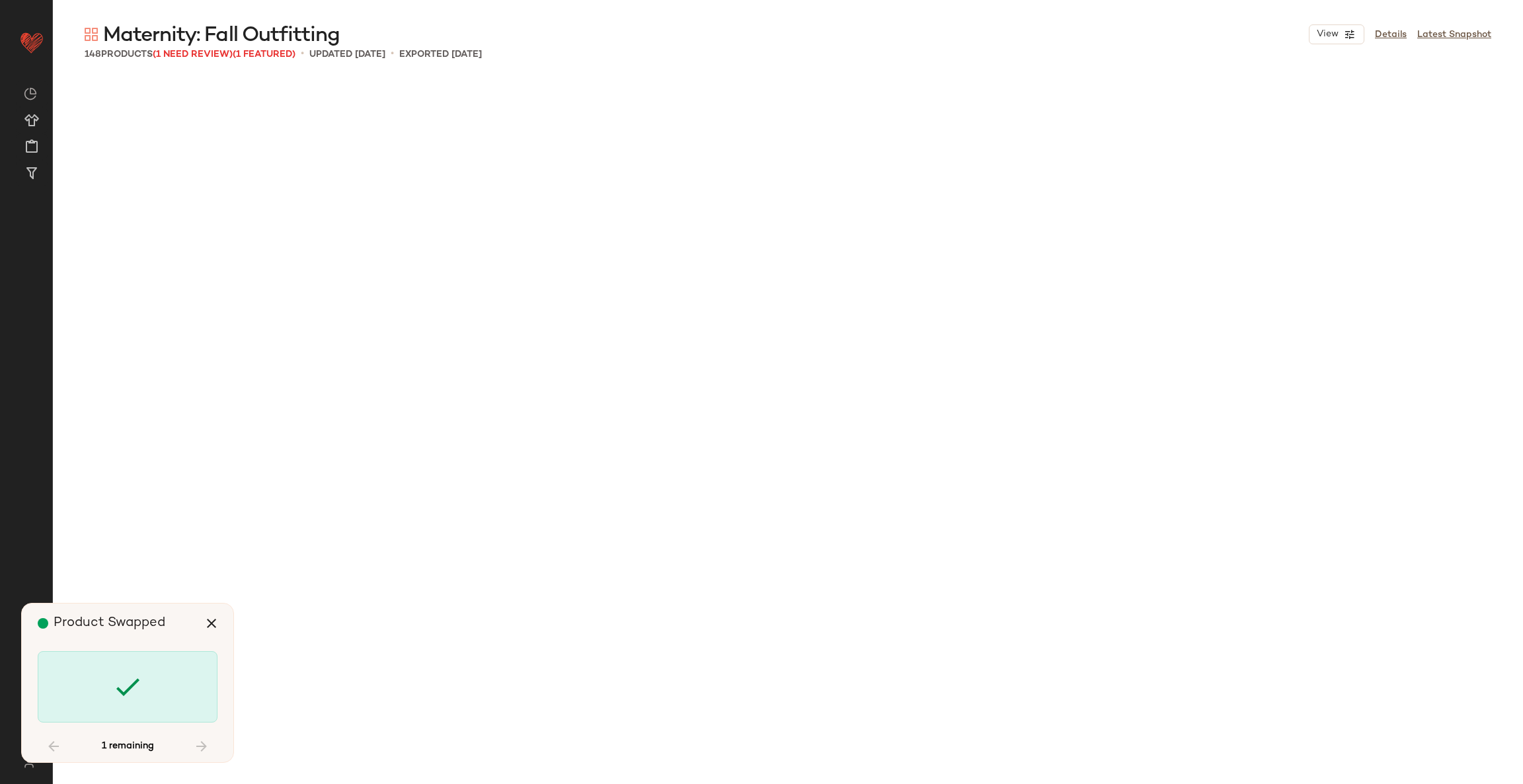
scroll to position [6631, 0]
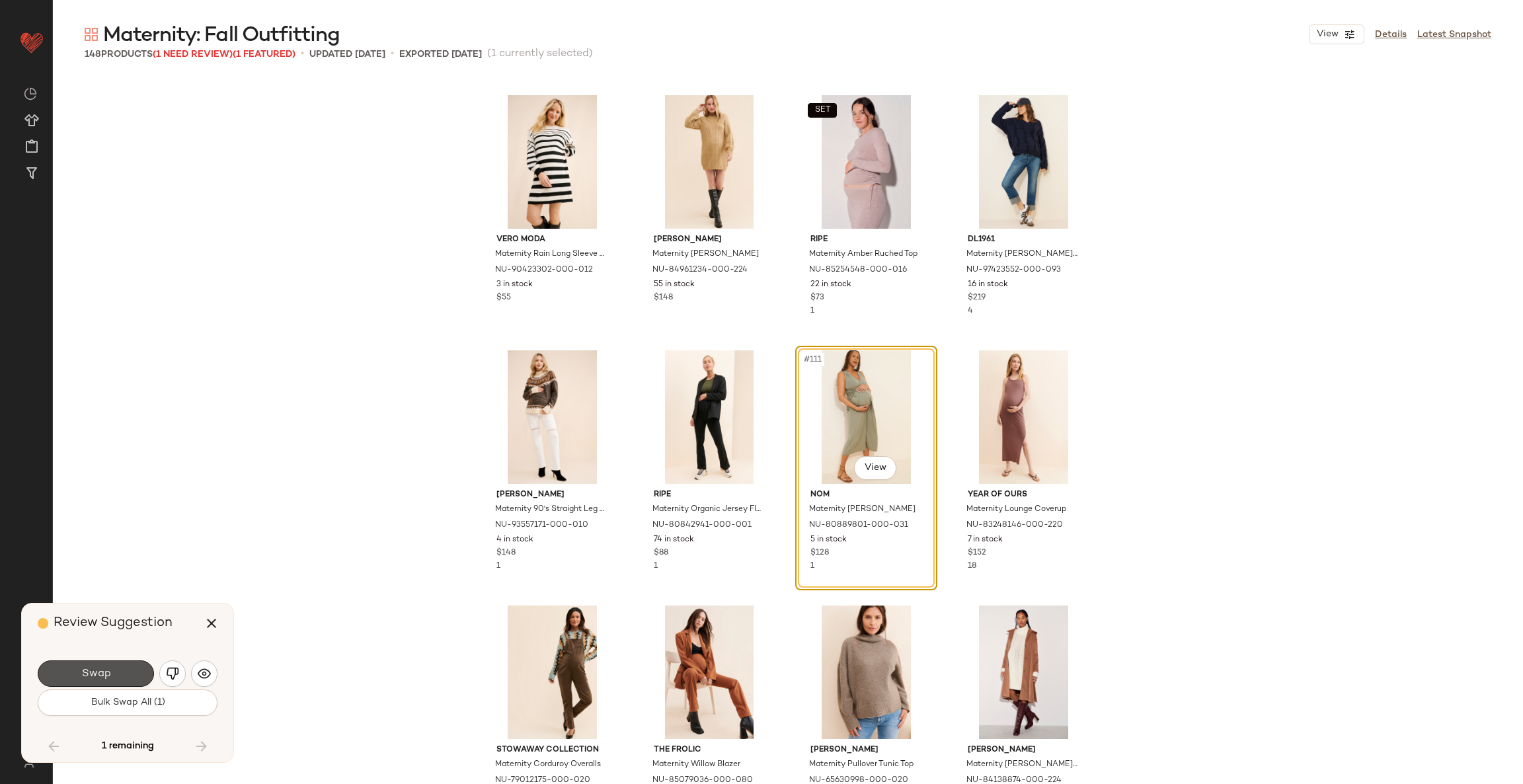
click at [104, 677] on span "Swap" at bounding box center [95, 673] width 30 height 13
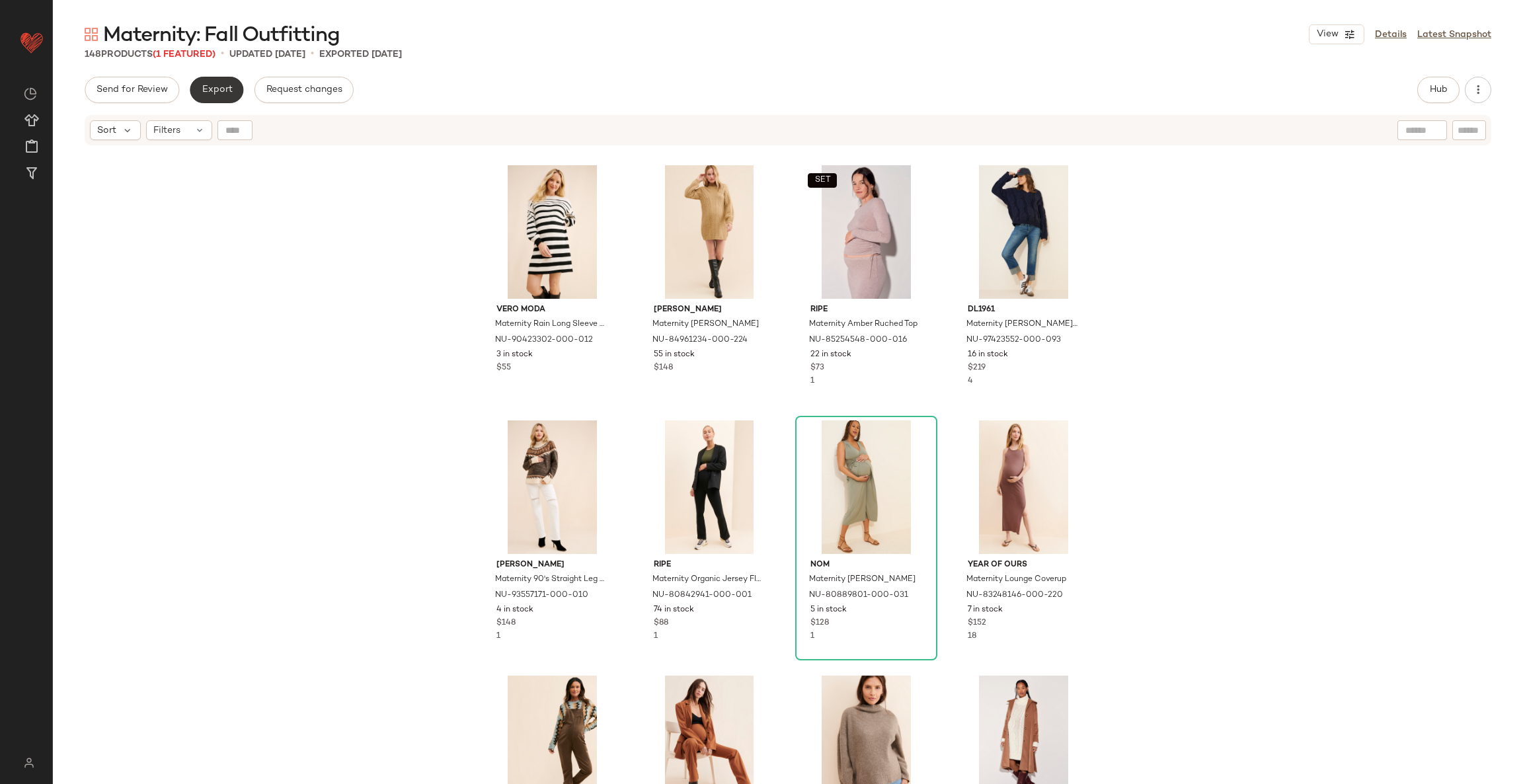
click at [217, 90] on span "Export" at bounding box center [217, 89] width 31 height 10
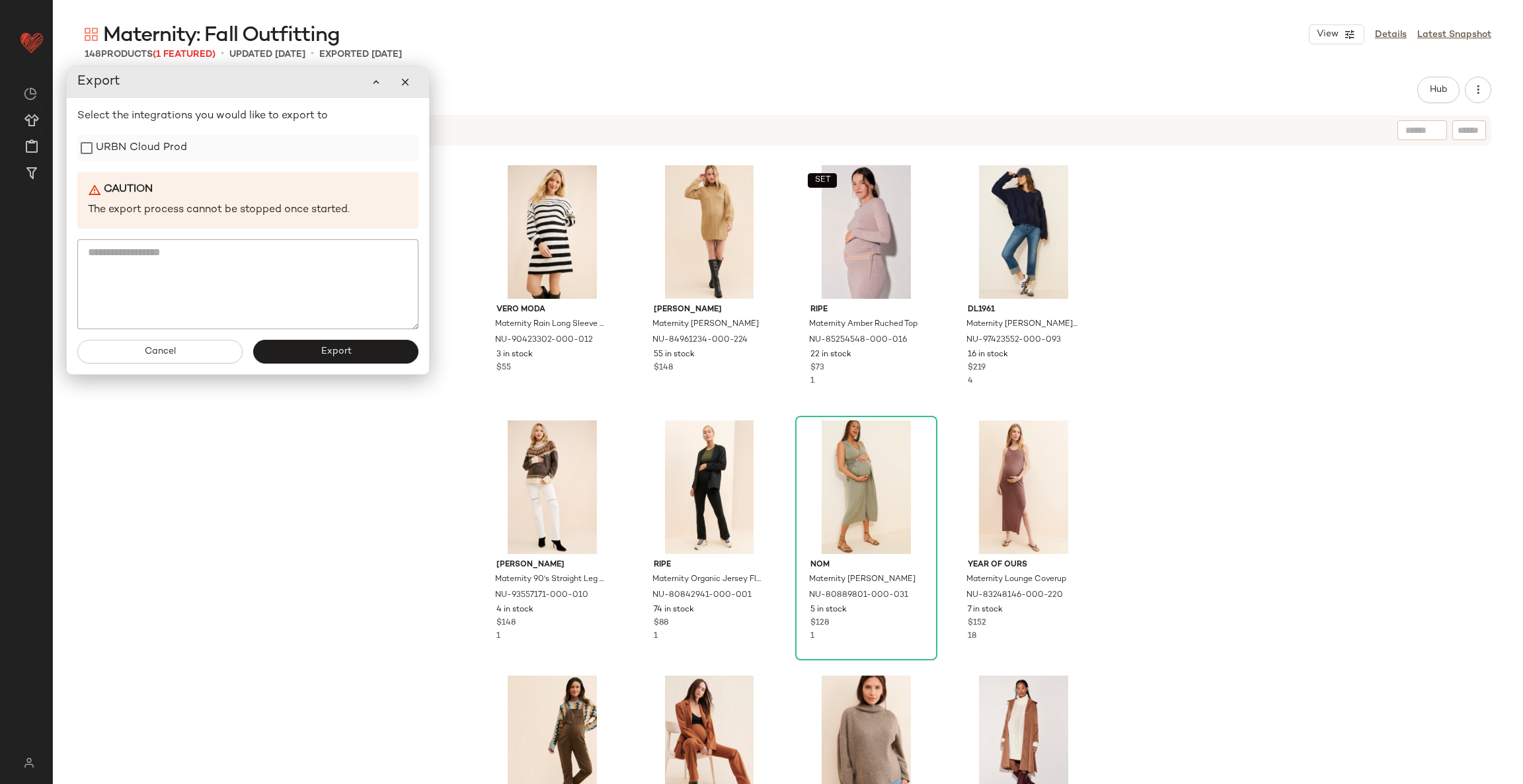
click at [132, 151] on label "URBN Cloud Prod" at bounding box center [141, 148] width 91 height 27
click at [288, 359] on button "Export" at bounding box center [335, 351] width 165 height 24
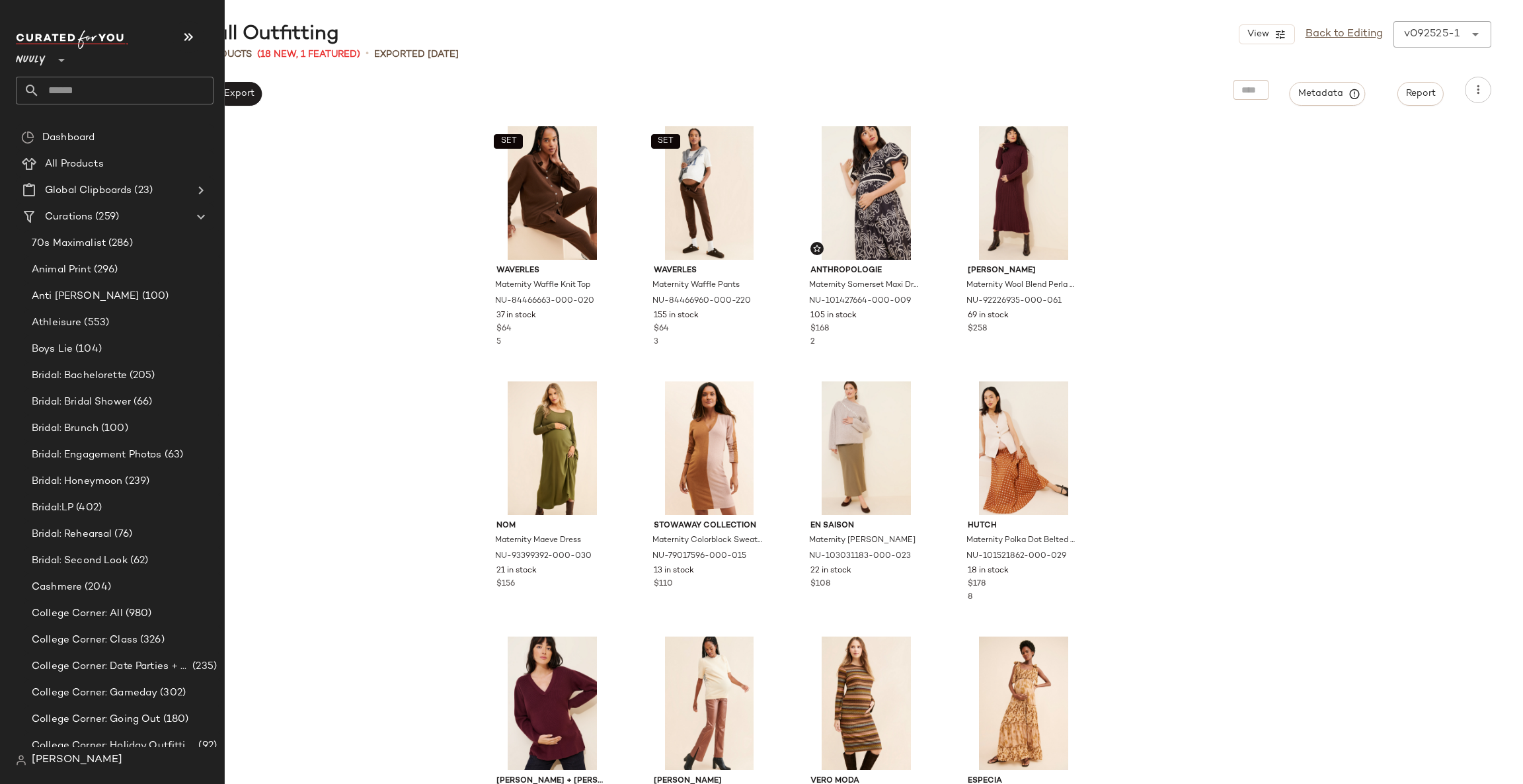
click at [70, 95] on input "text" at bounding box center [126, 91] width 174 height 28
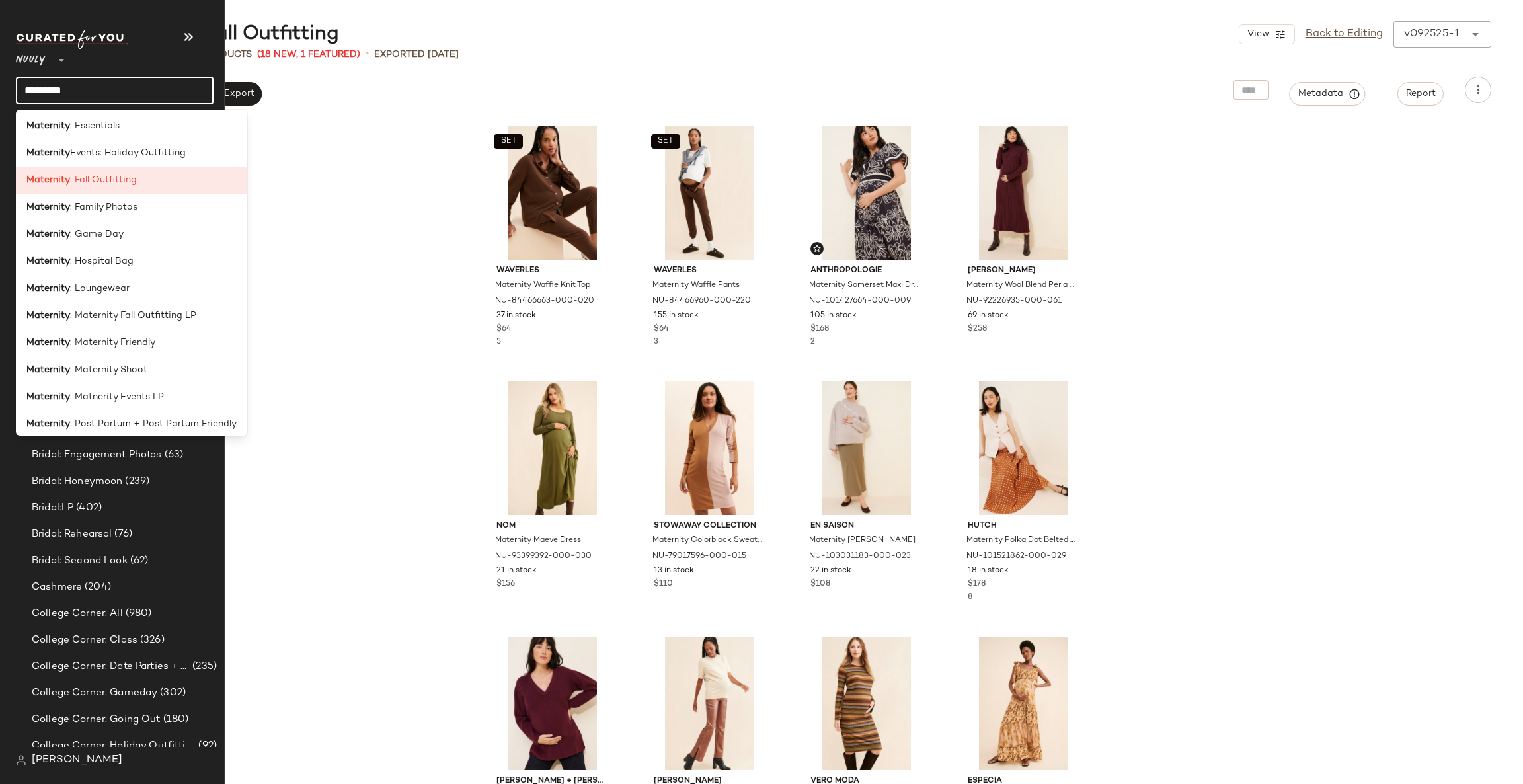
scroll to position [140, 0]
type input "*********"
click at [159, 314] on span ": Maternity Fall Outfitting LP" at bounding box center [133, 314] width 126 height 14
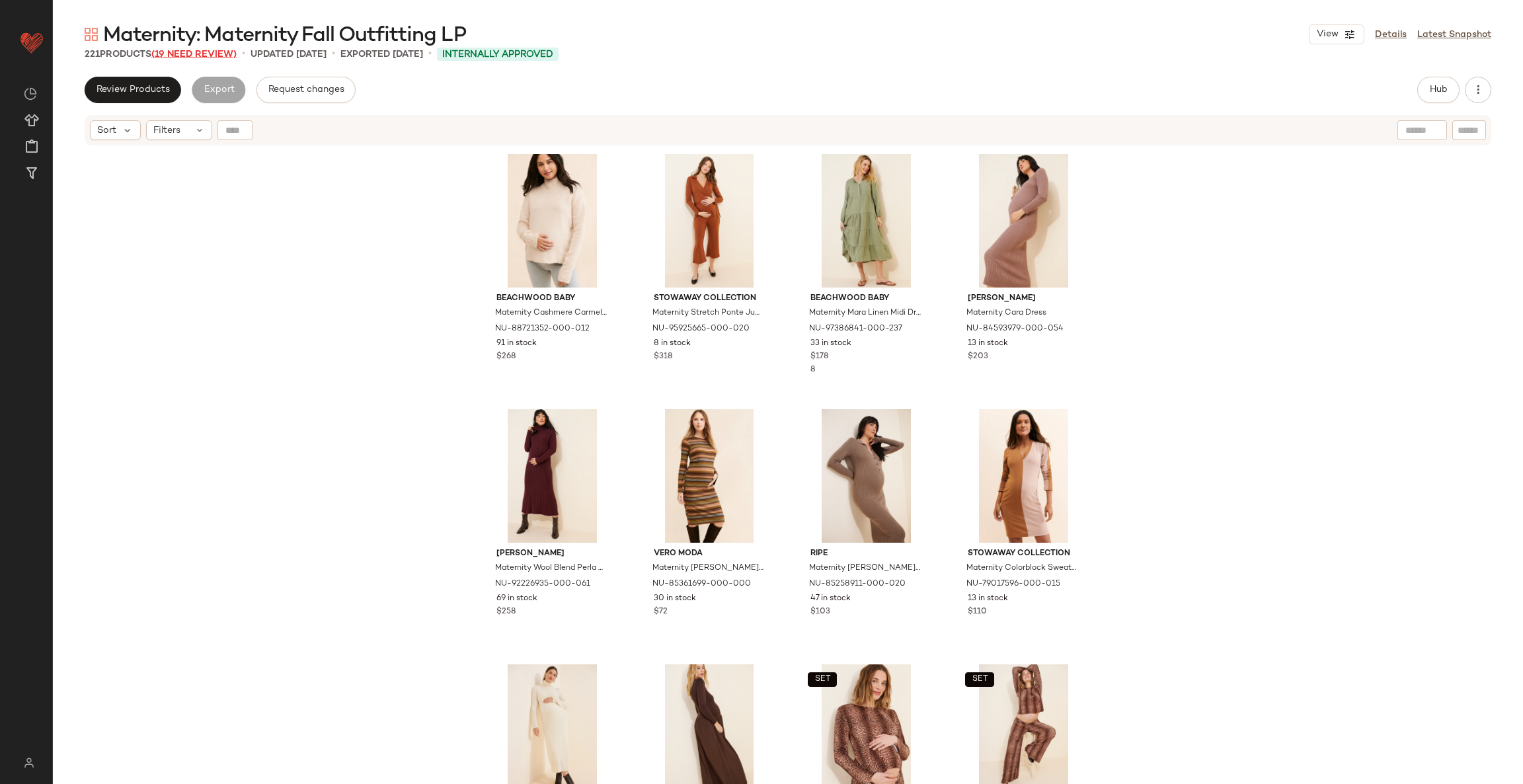
click at [209, 54] on span "(19 Need Review)" at bounding box center [194, 54] width 85 height 10
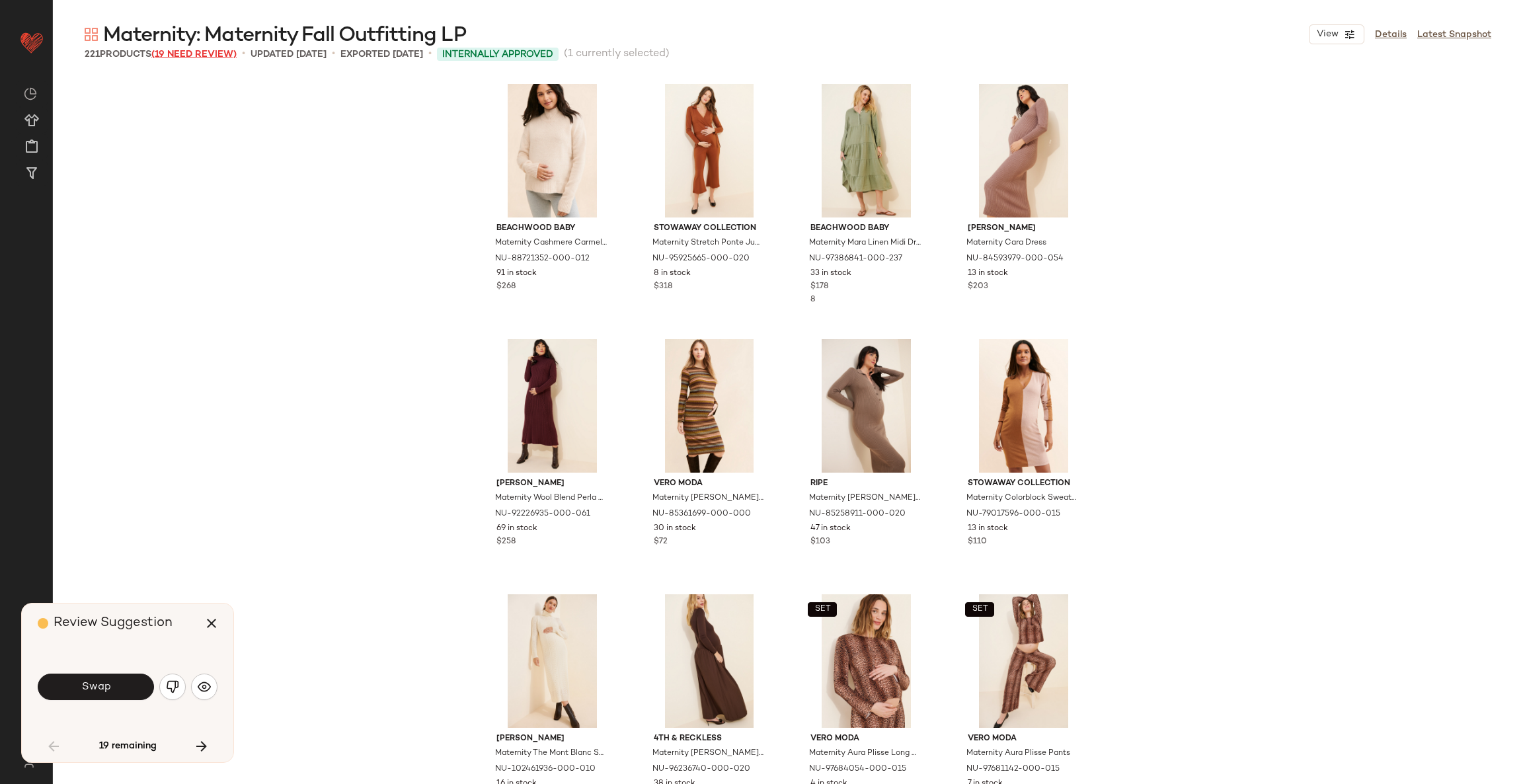
scroll to position [520, 0]
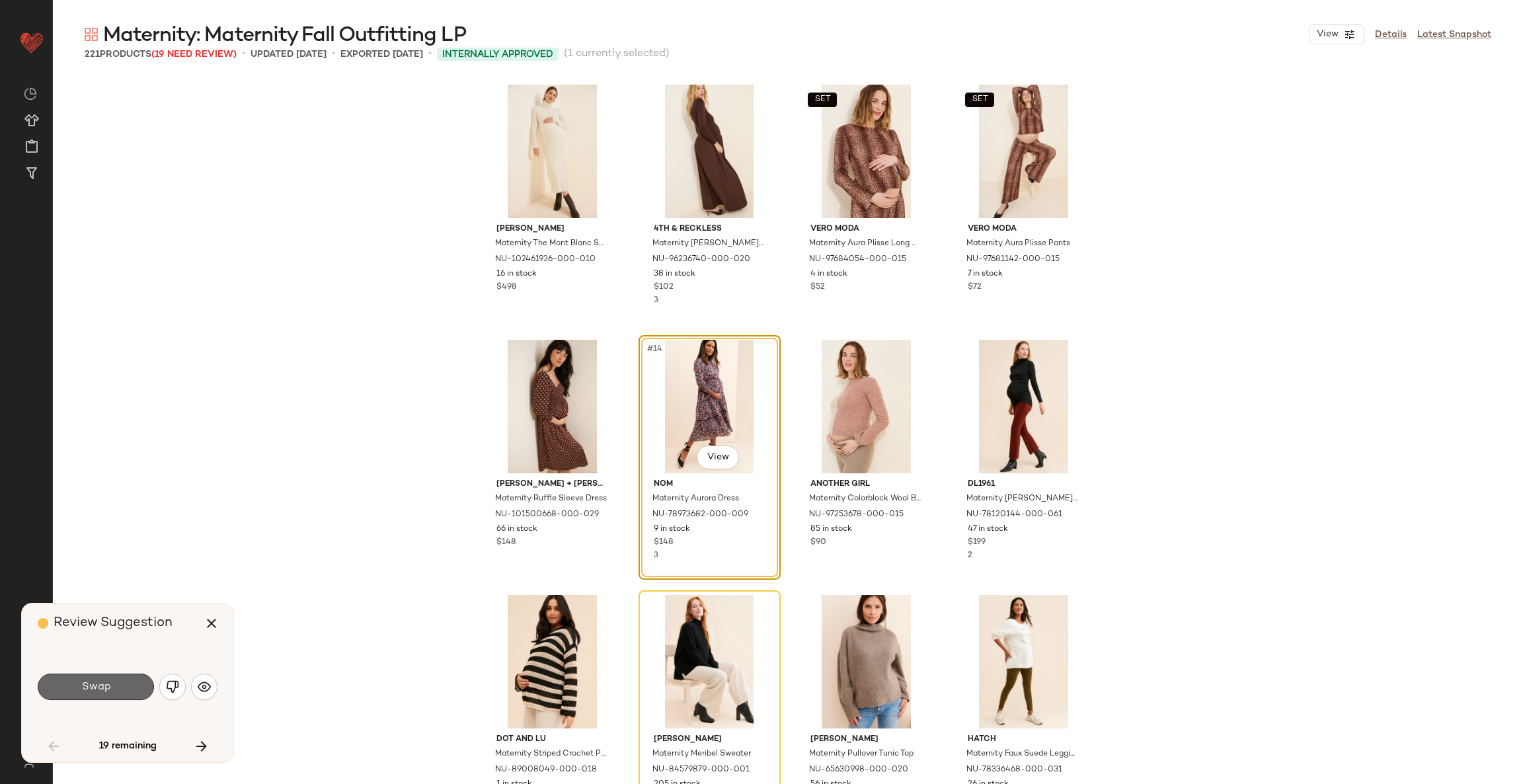
click at [96, 677] on button "Swap" at bounding box center [95, 686] width 116 height 27
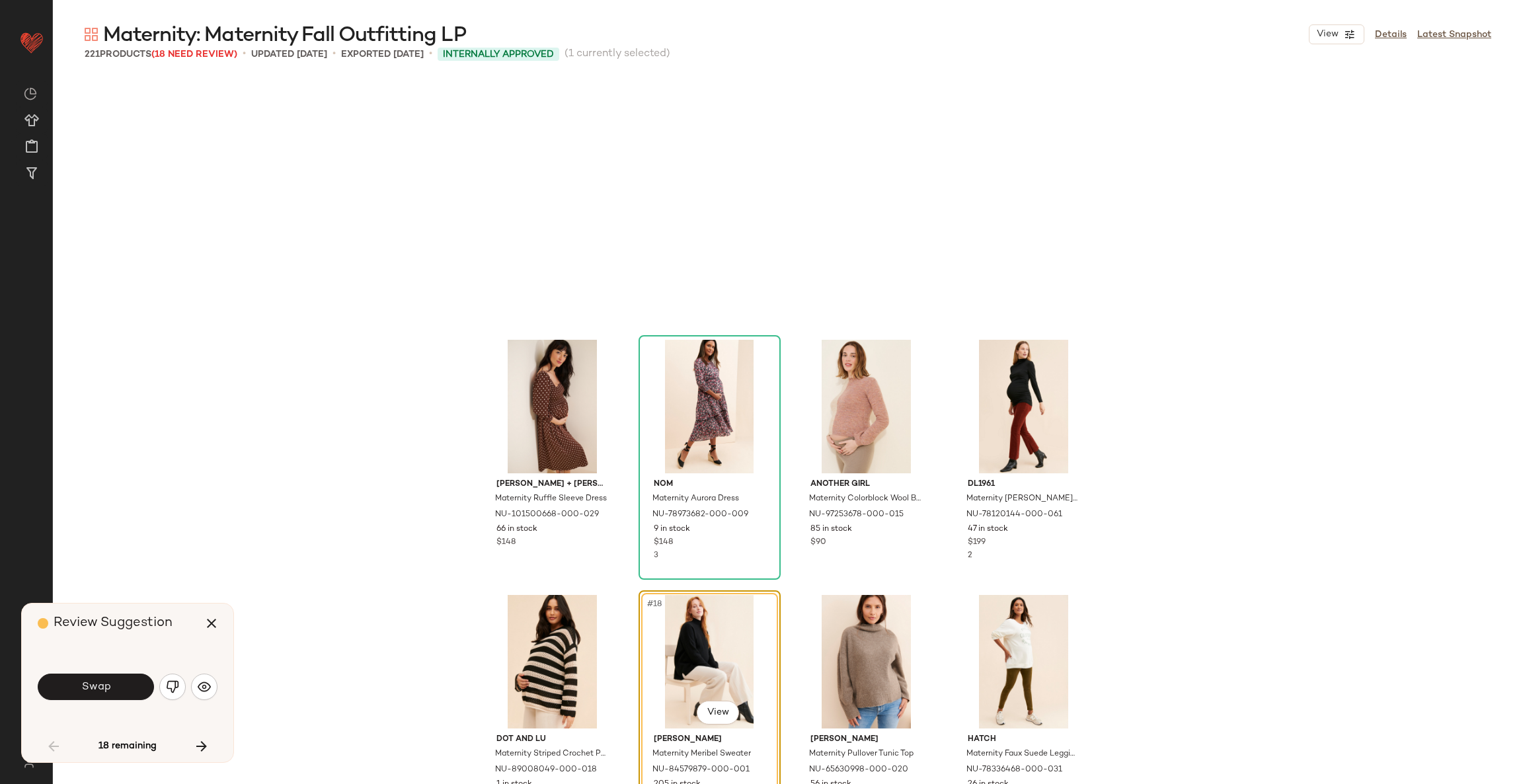
scroll to position [766, 0]
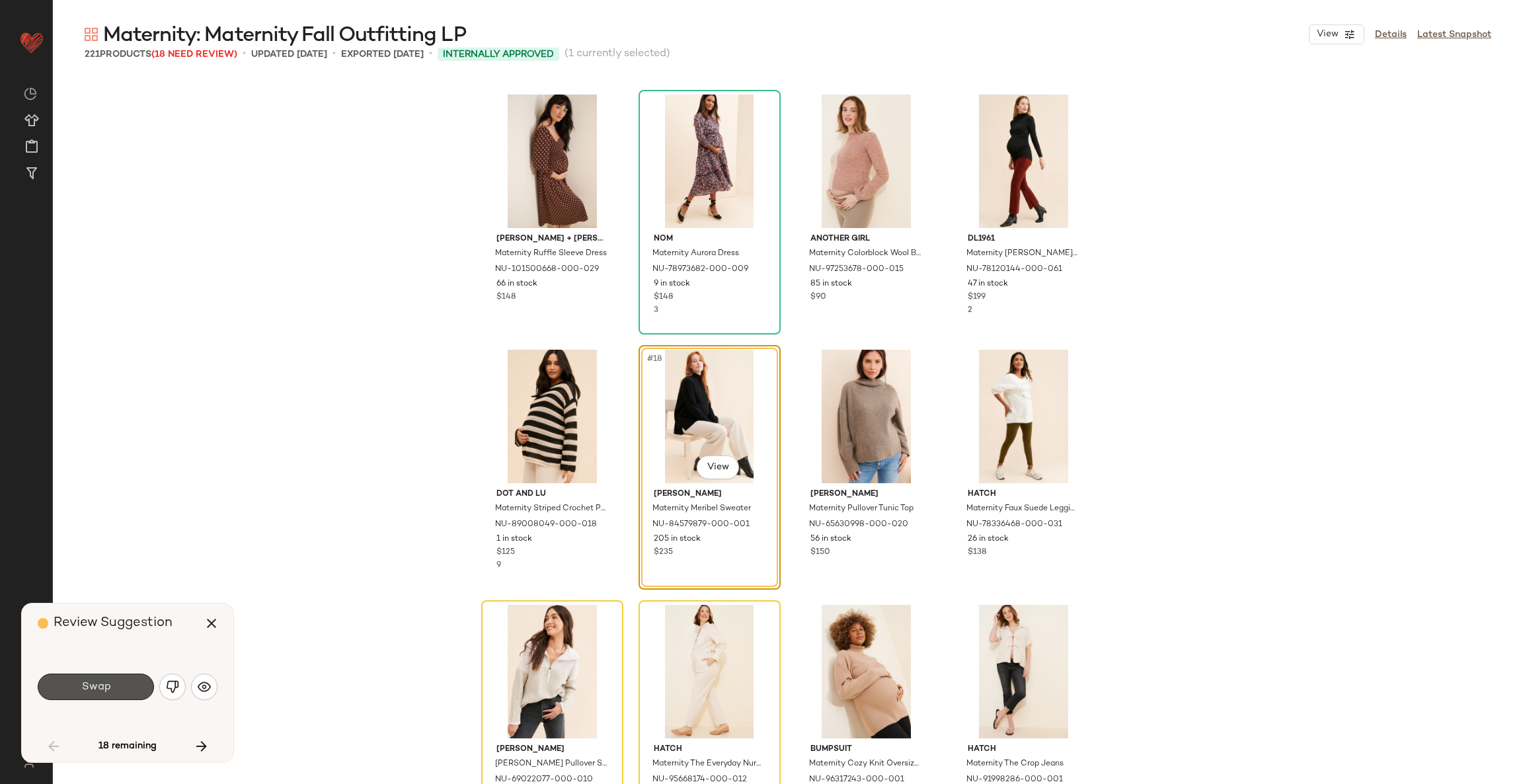
click at [96, 677] on button "Swap" at bounding box center [95, 686] width 116 height 27
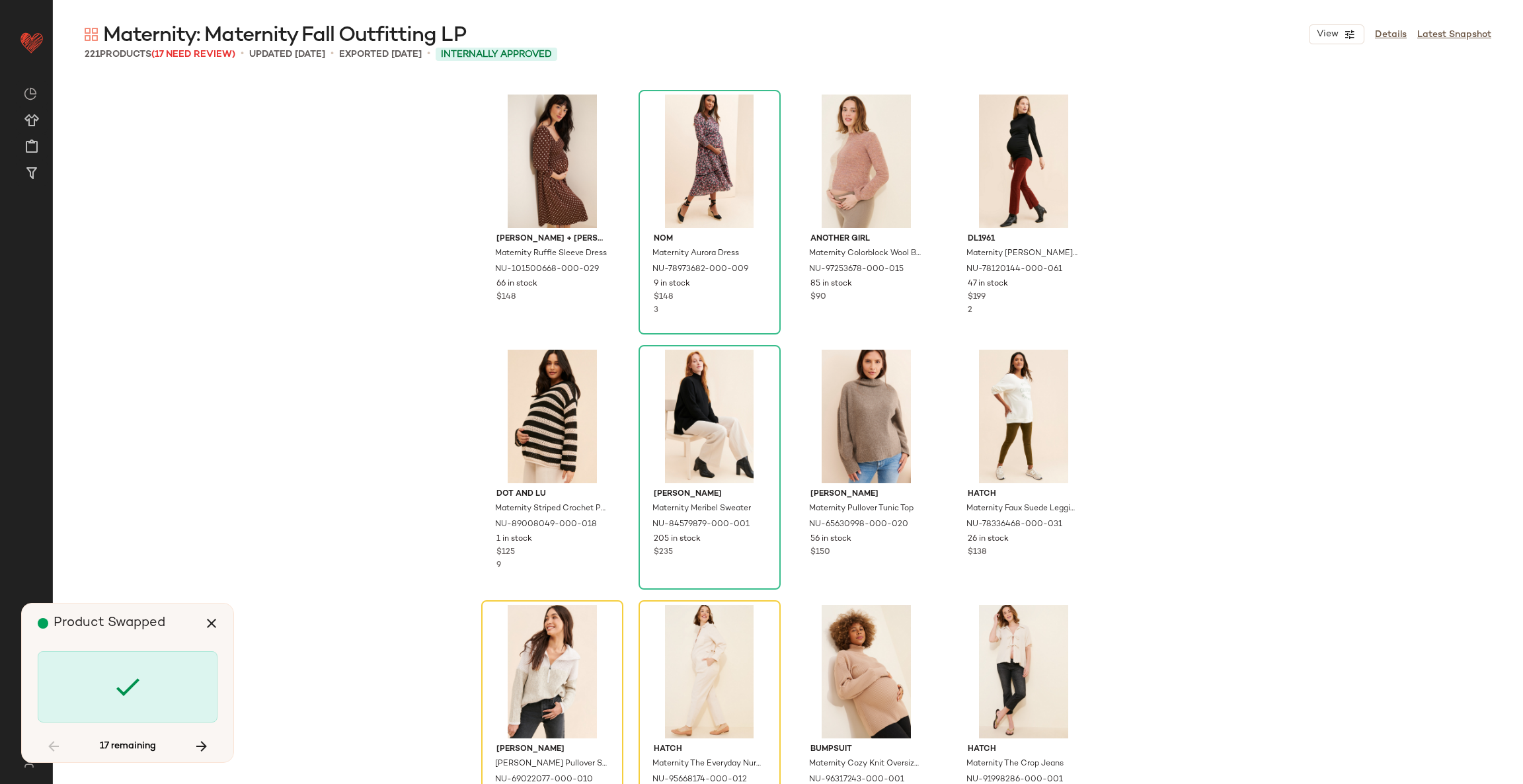
scroll to position [1021, 0]
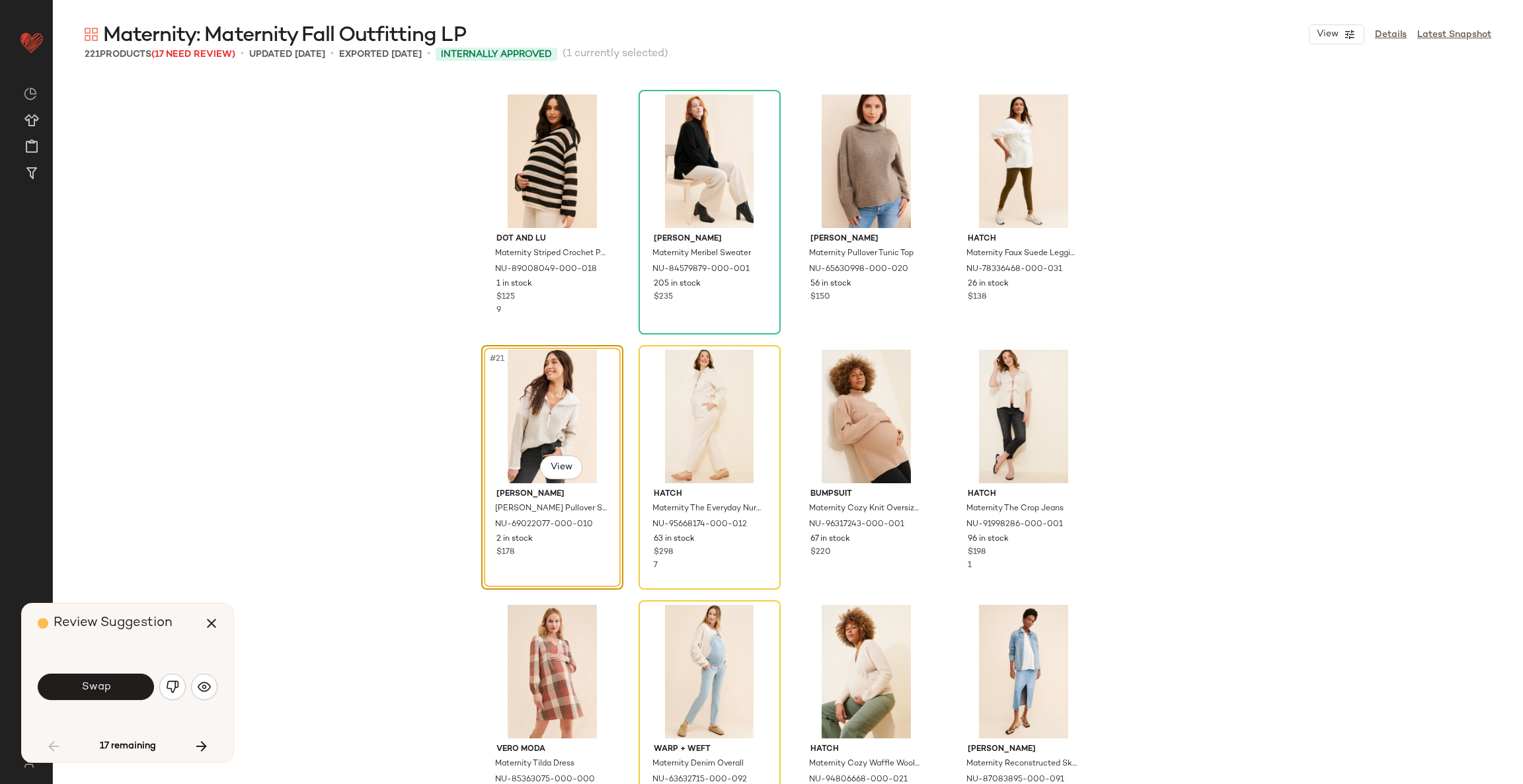
click at [96, 677] on button "Swap" at bounding box center [95, 686] width 116 height 27
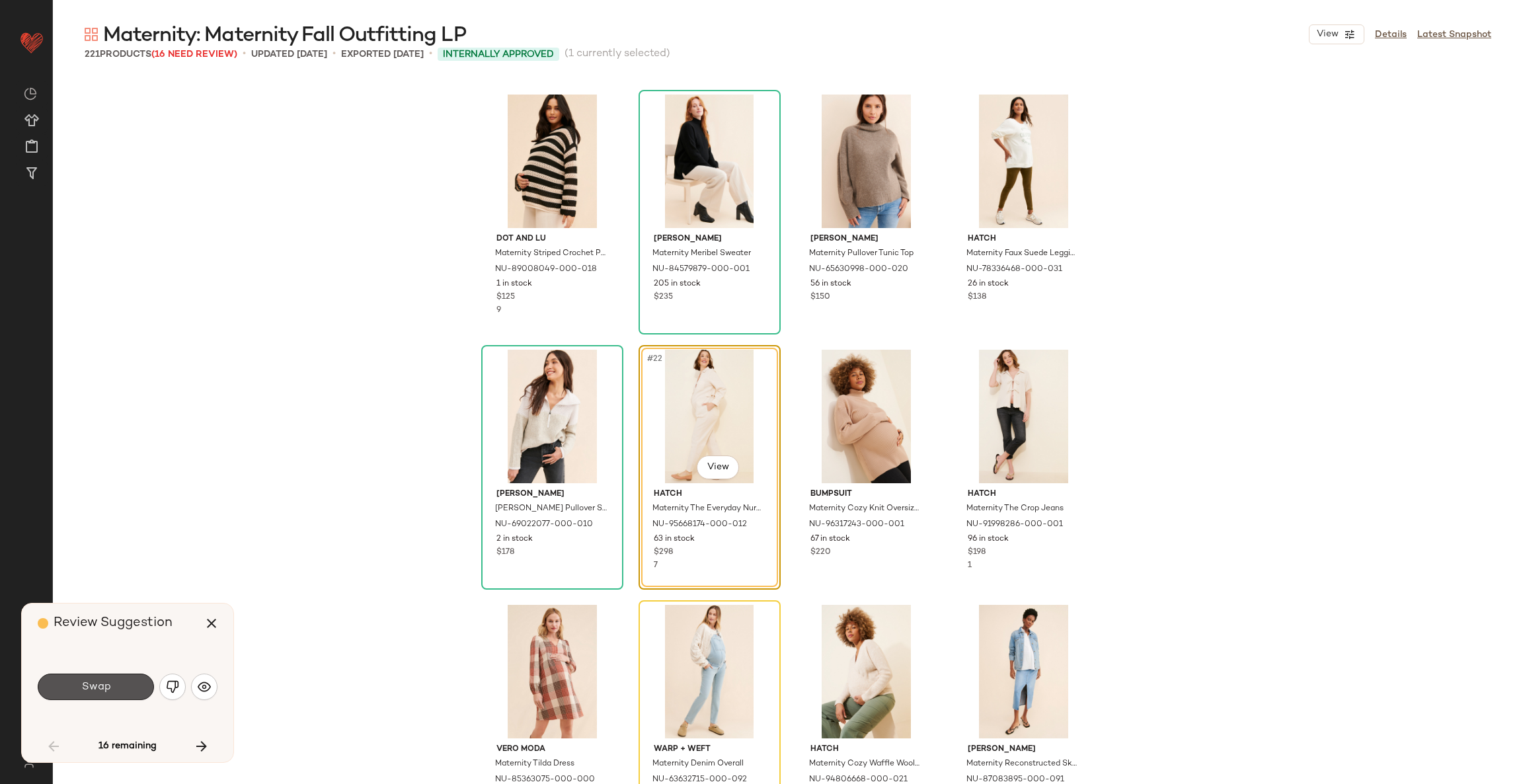
click at [96, 677] on button "Swap" at bounding box center [95, 686] width 116 height 27
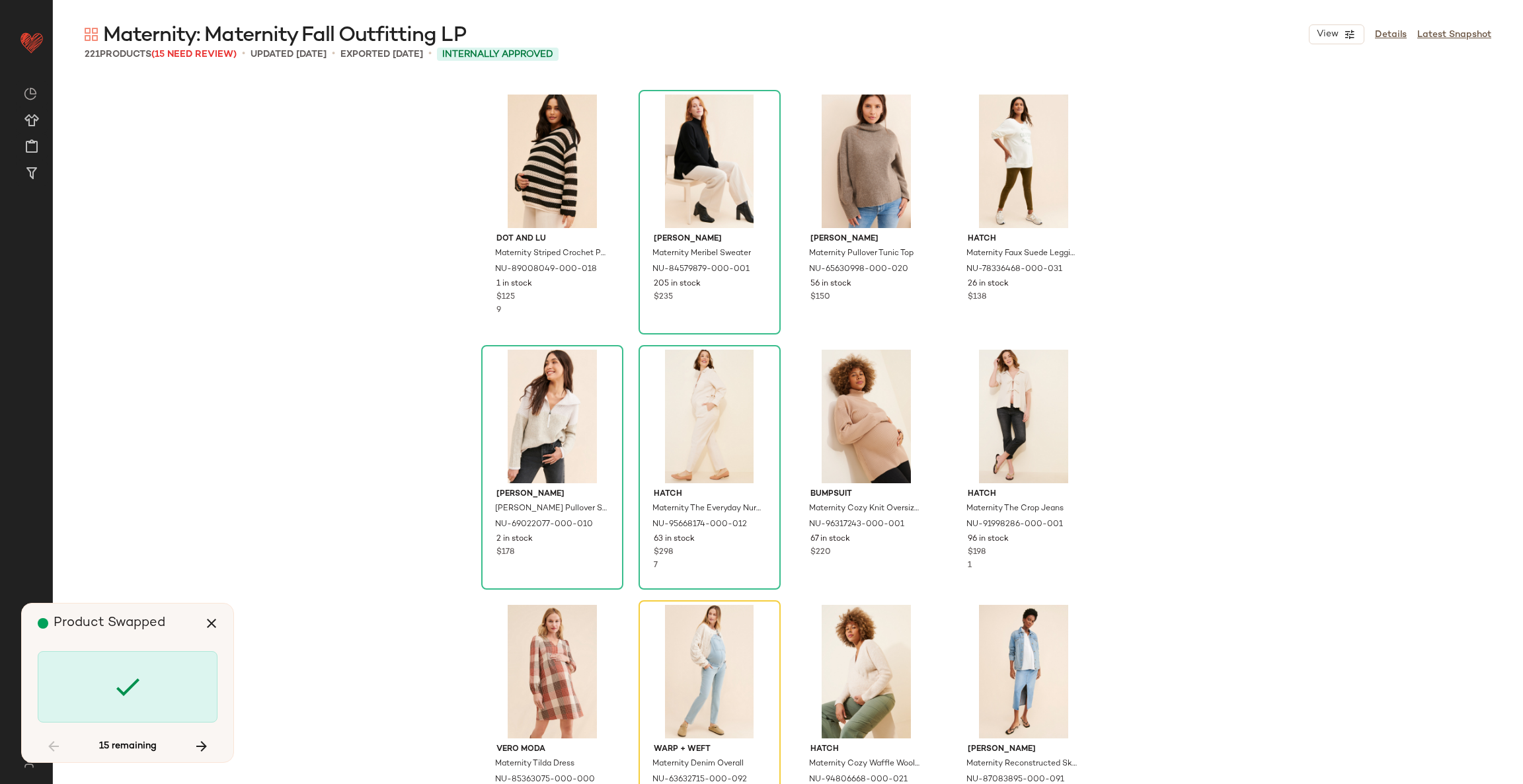
scroll to position [1275, 0]
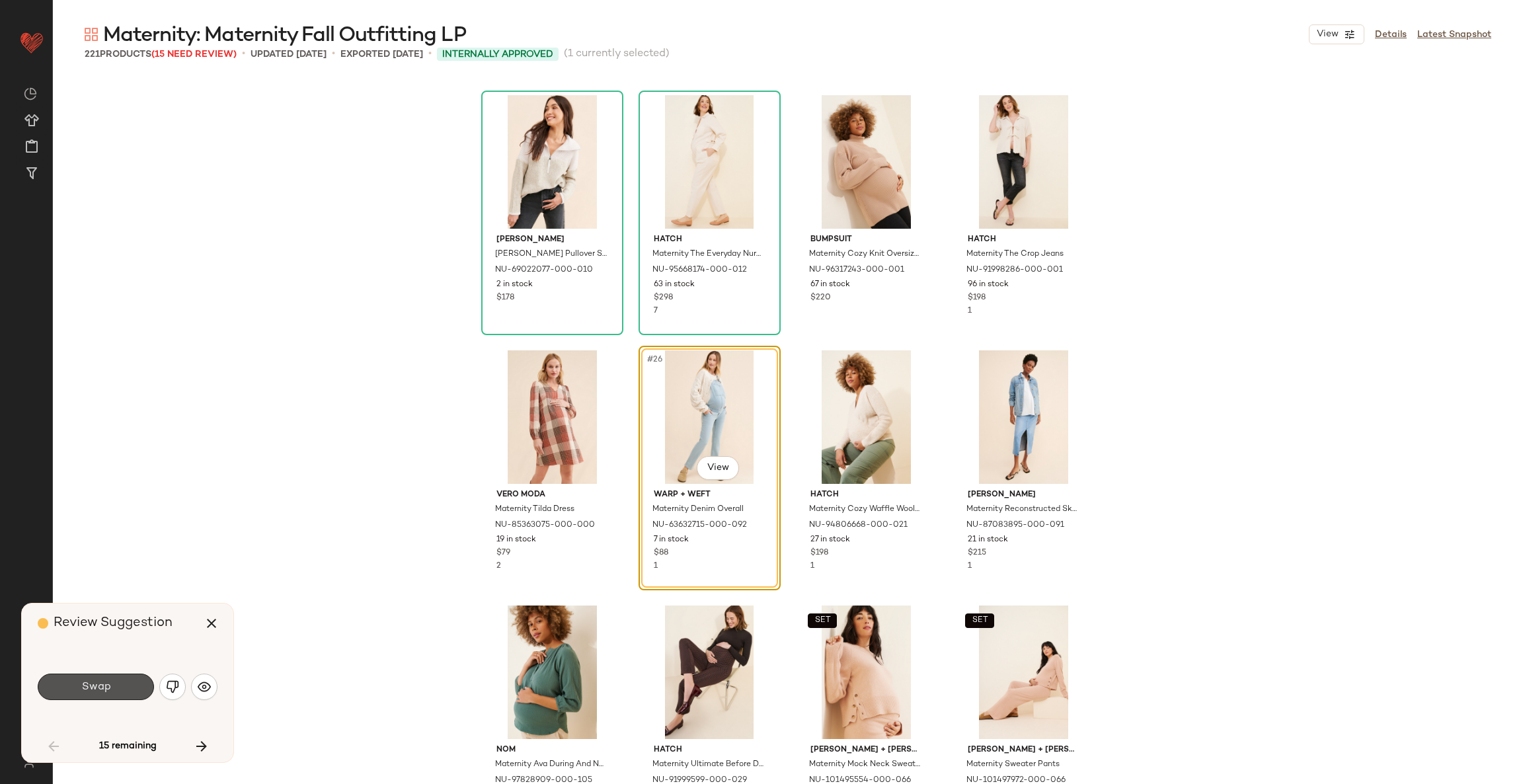
click at [96, 677] on button "Swap" at bounding box center [95, 686] width 116 height 27
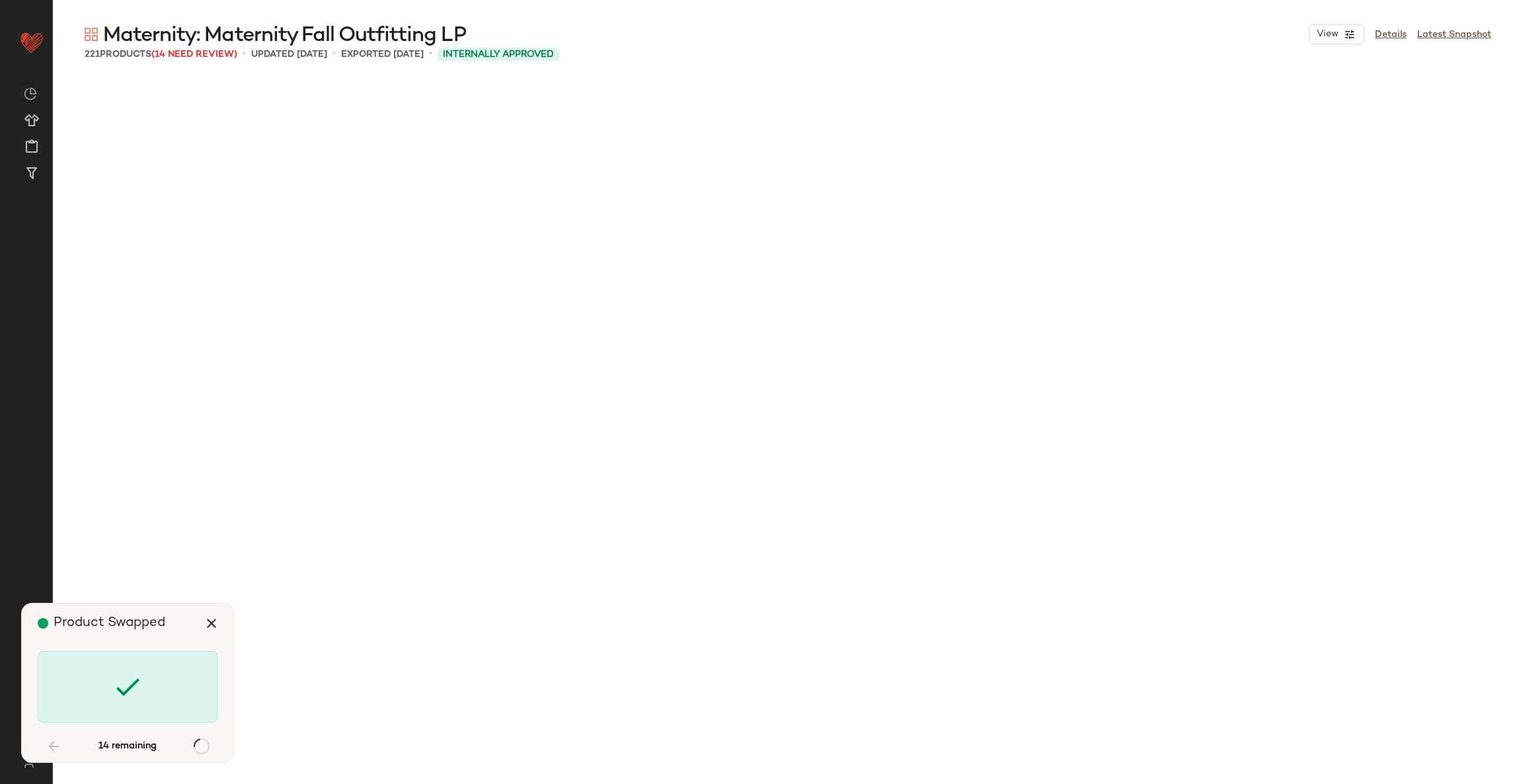
scroll to position [3061, 0]
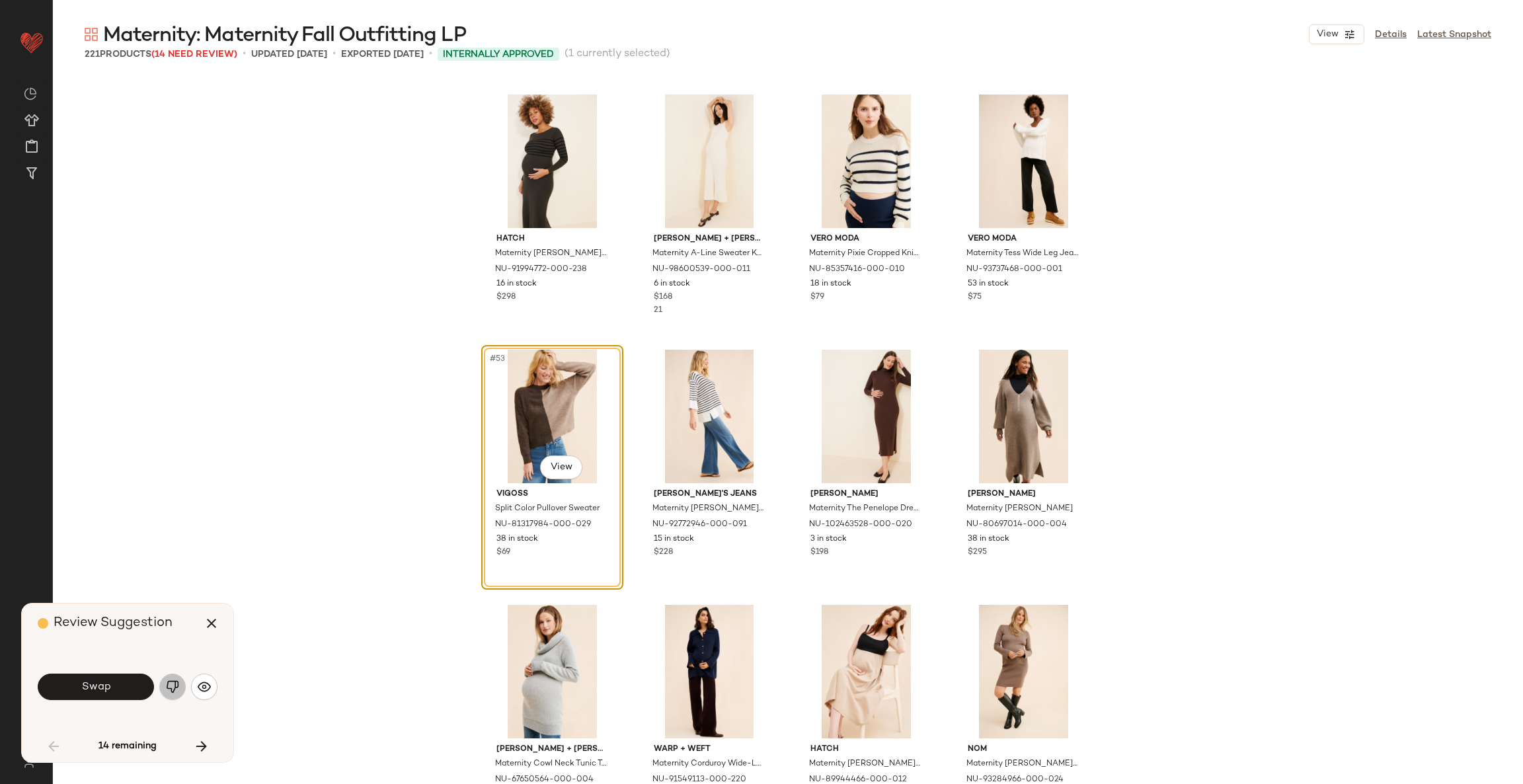
click at [181, 687] on button "button" at bounding box center [172, 686] width 27 height 27
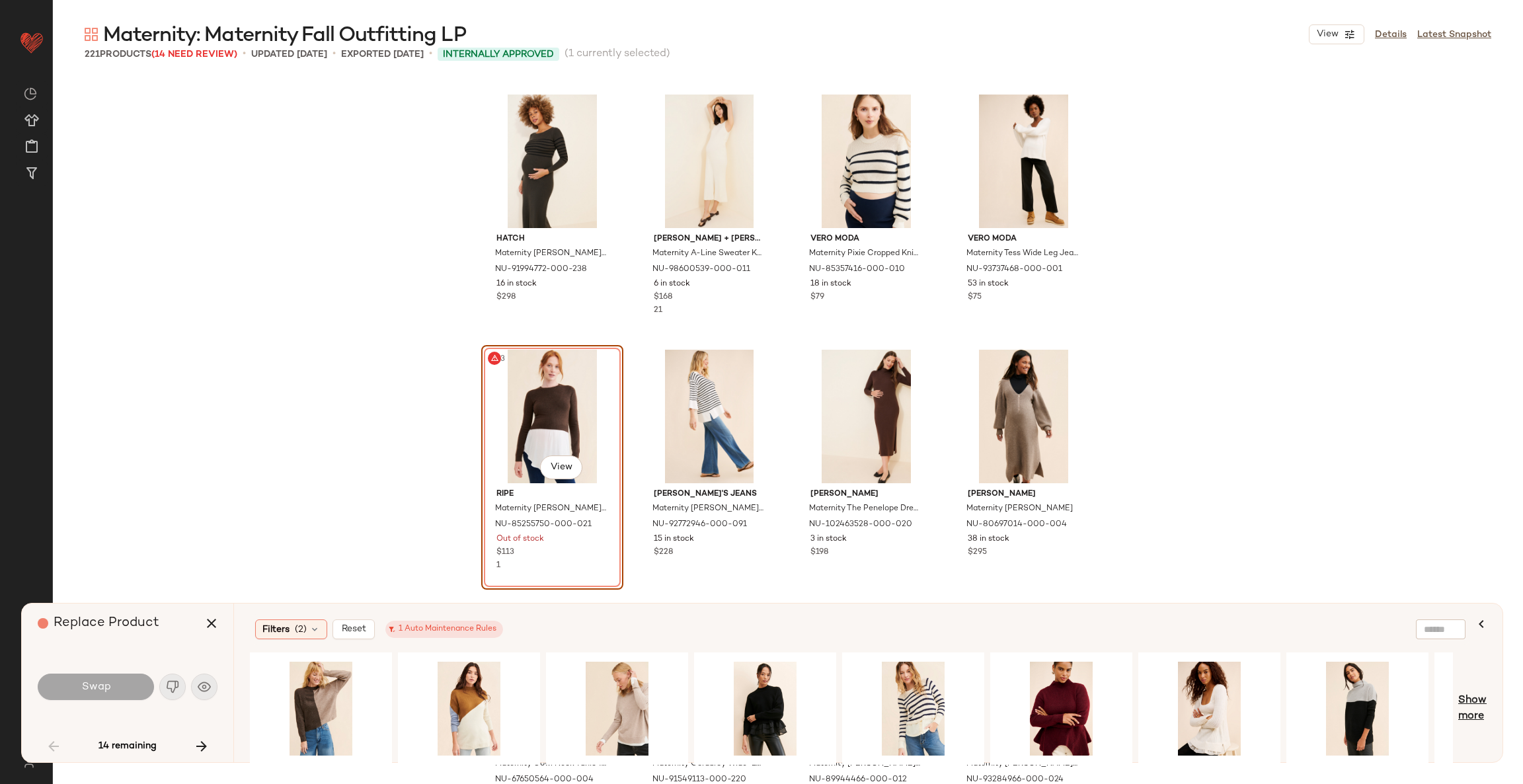
click at [1466, 713] on span "Show more" at bounding box center [1472, 708] width 28 height 32
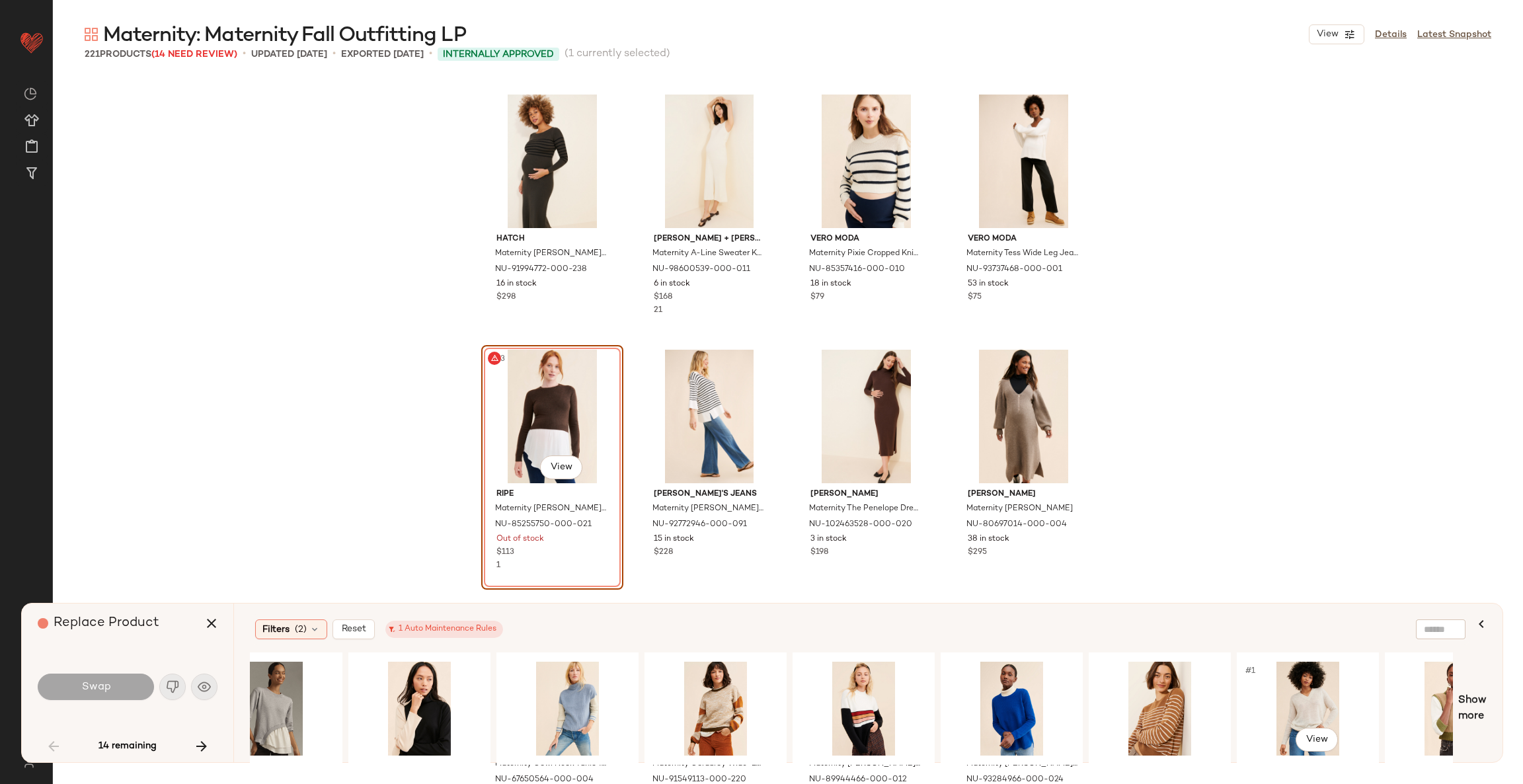
scroll to position [0, 2343]
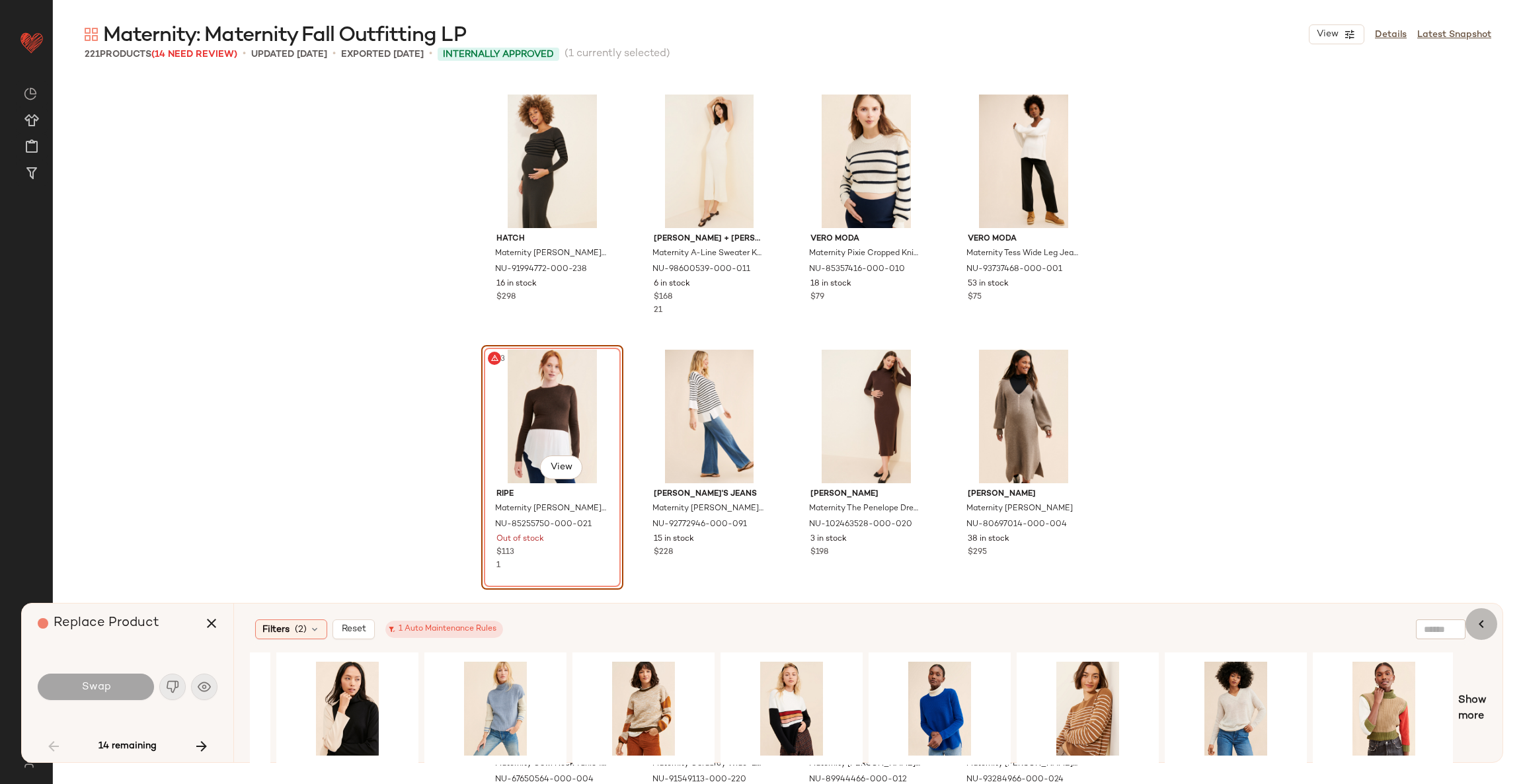
click at [1490, 621] on button "button" at bounding box center [1481, 624] width 32 height 32
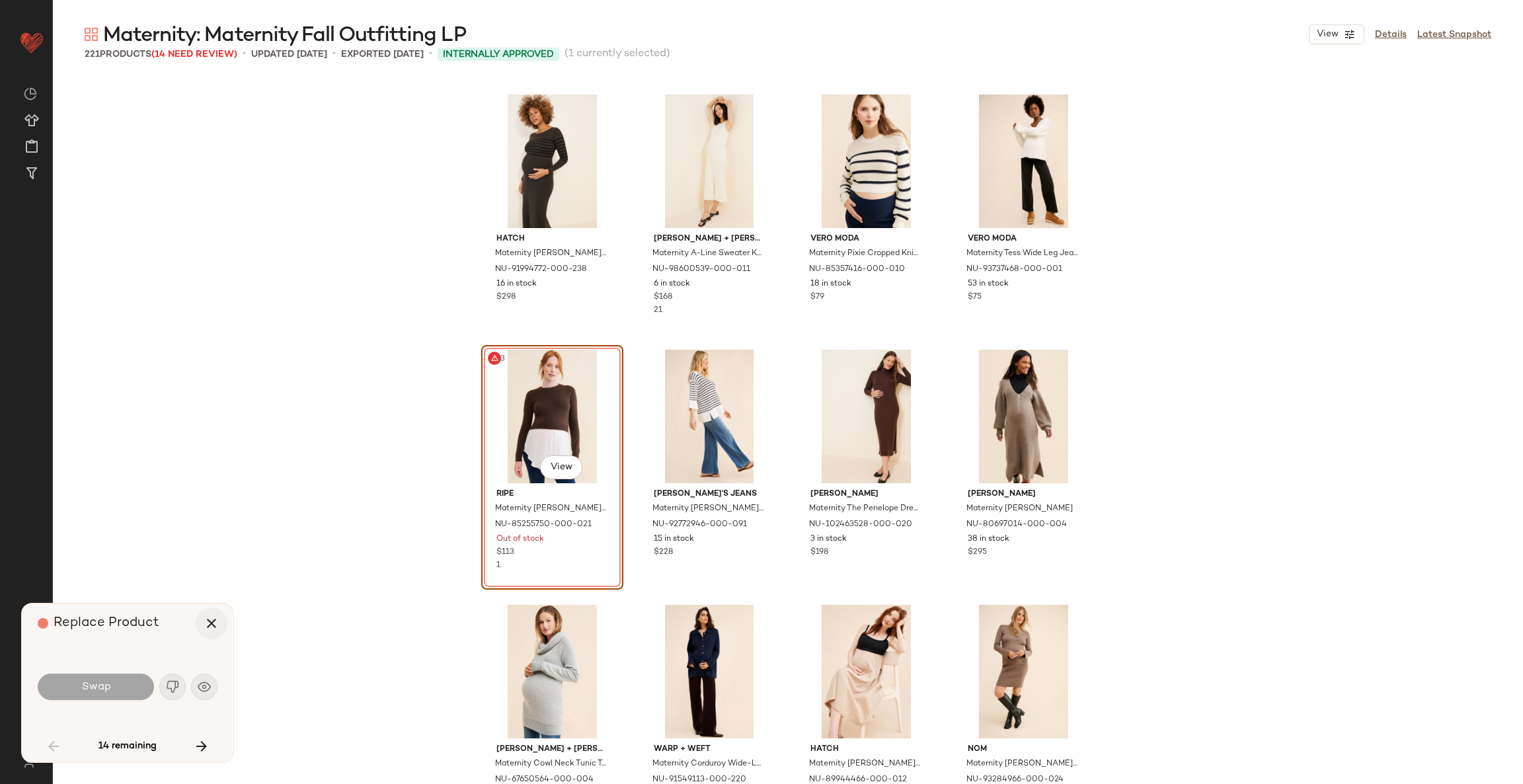
click at [215, 621] on icon "button" at bounding box center [211, 623] width 16 height 16
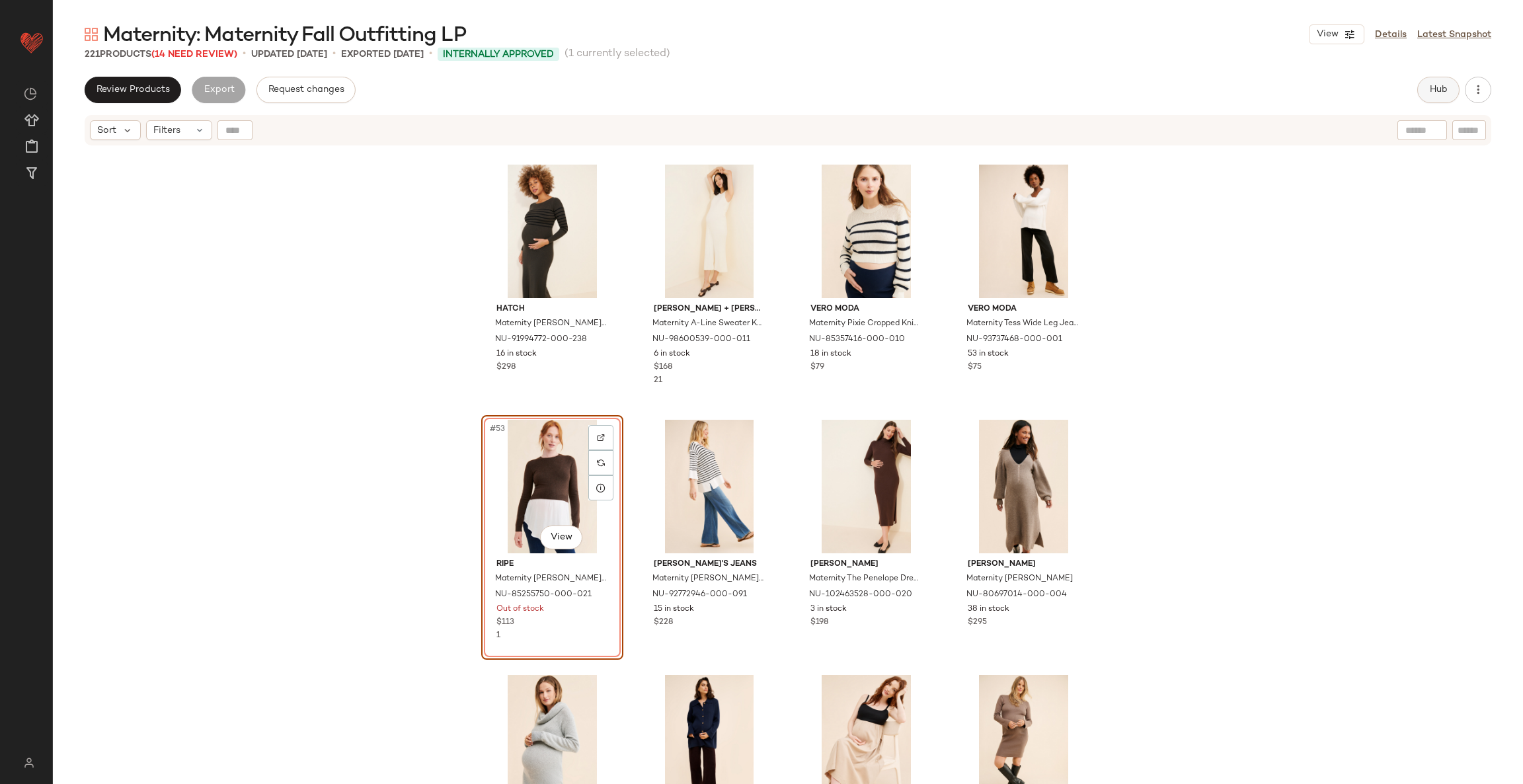
click at [1433, 87] on span "Hub" at bounding box center [1438, 89] width 18 height 10
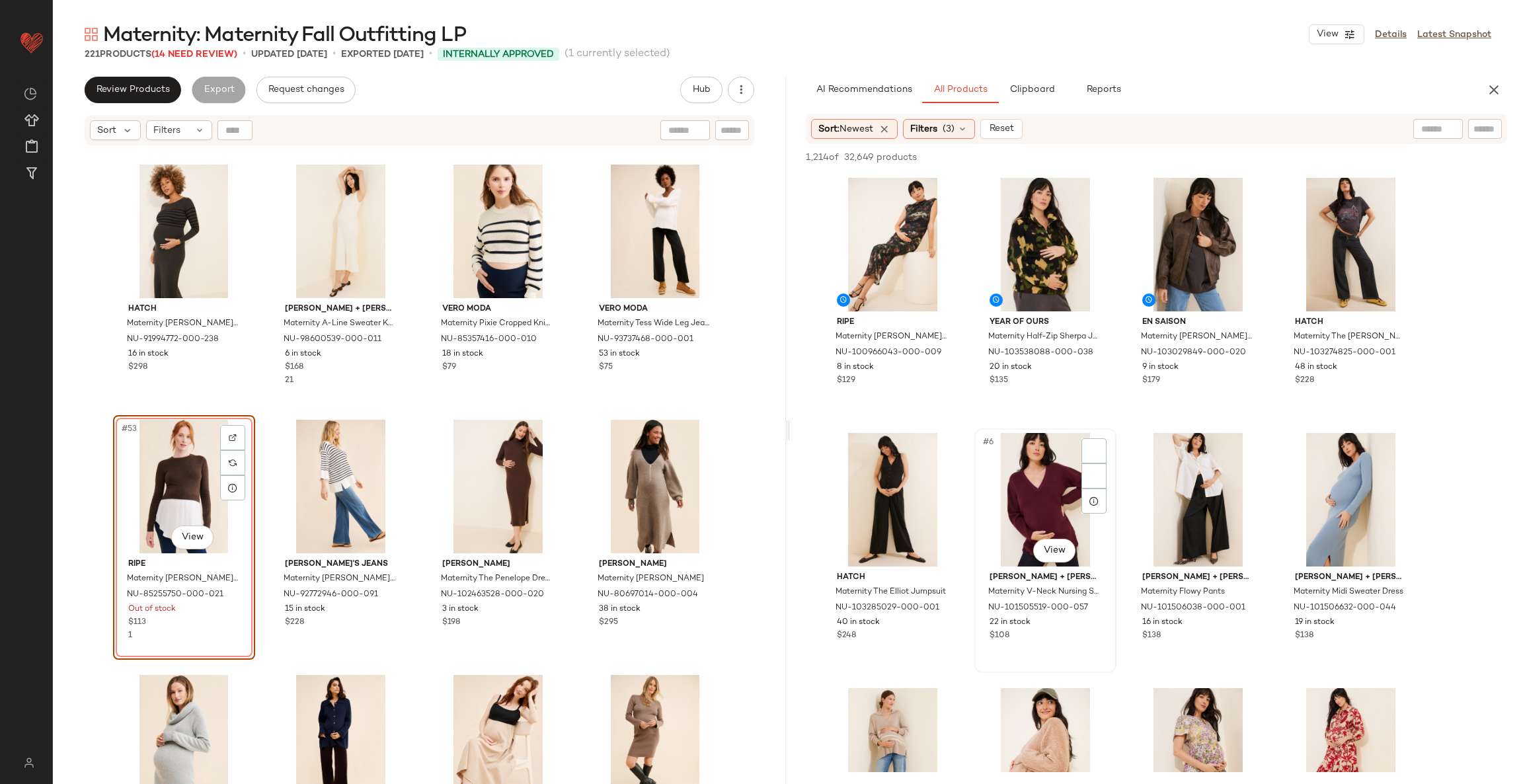
click at [1041, 476] on div "#6 View" at bounding box center [1045, 499] width 133 height 133
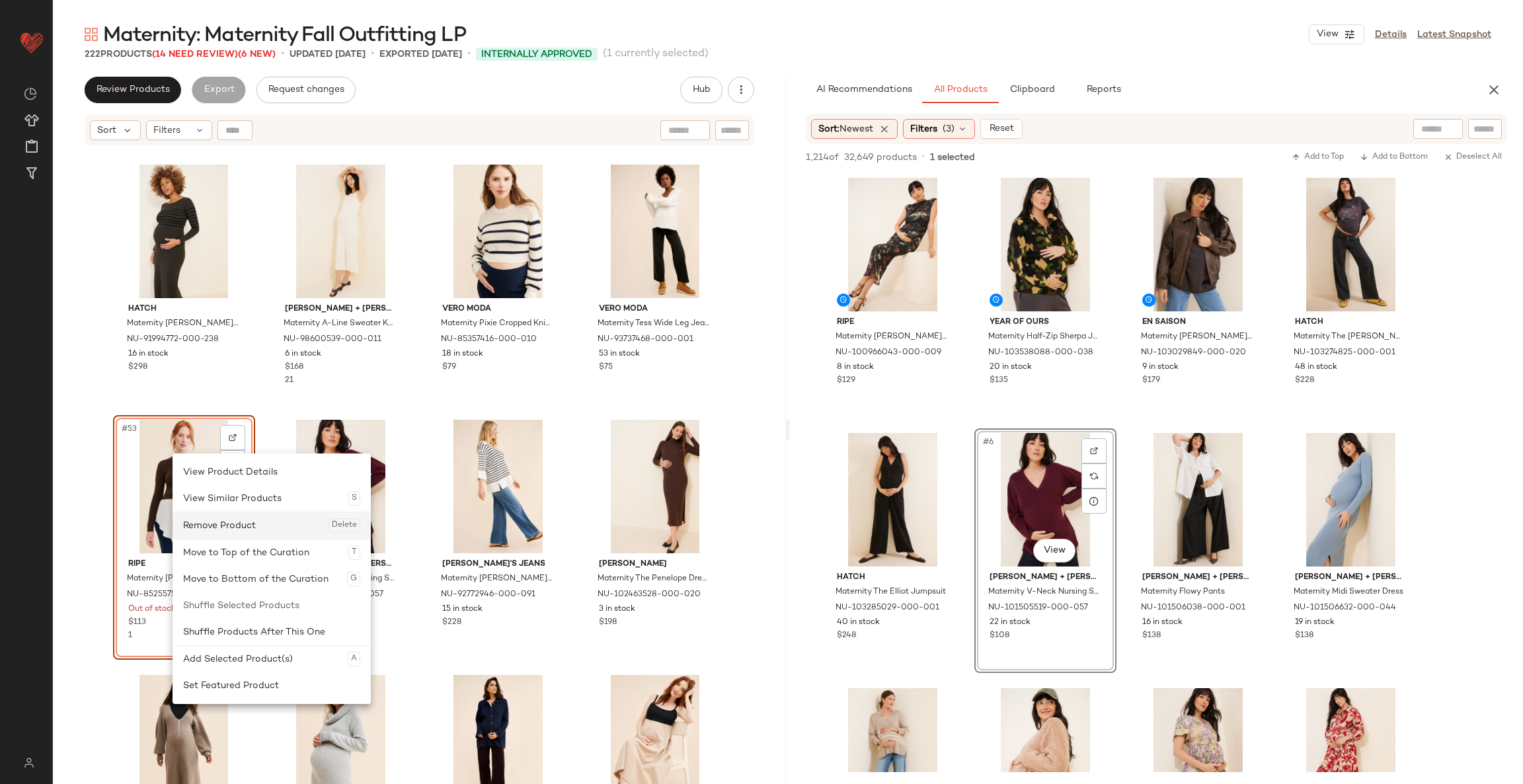
click at [220, 518] on div "Remove Product Delete" at bounding box center [271, 525] width 177 height 27
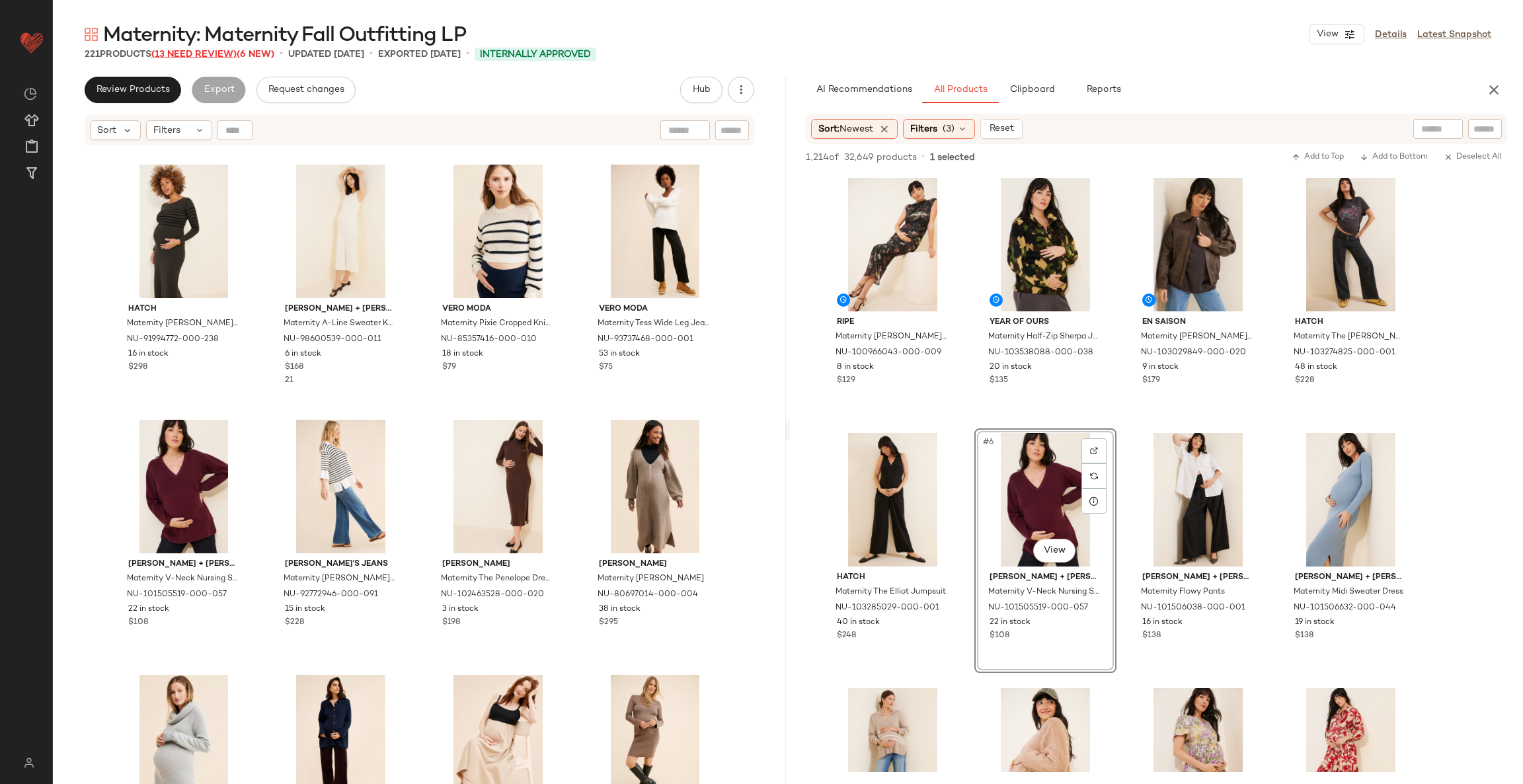
click at [220, 53] on span "(13 Need Review)" at bounding box center [194, 54] width 85 height 10
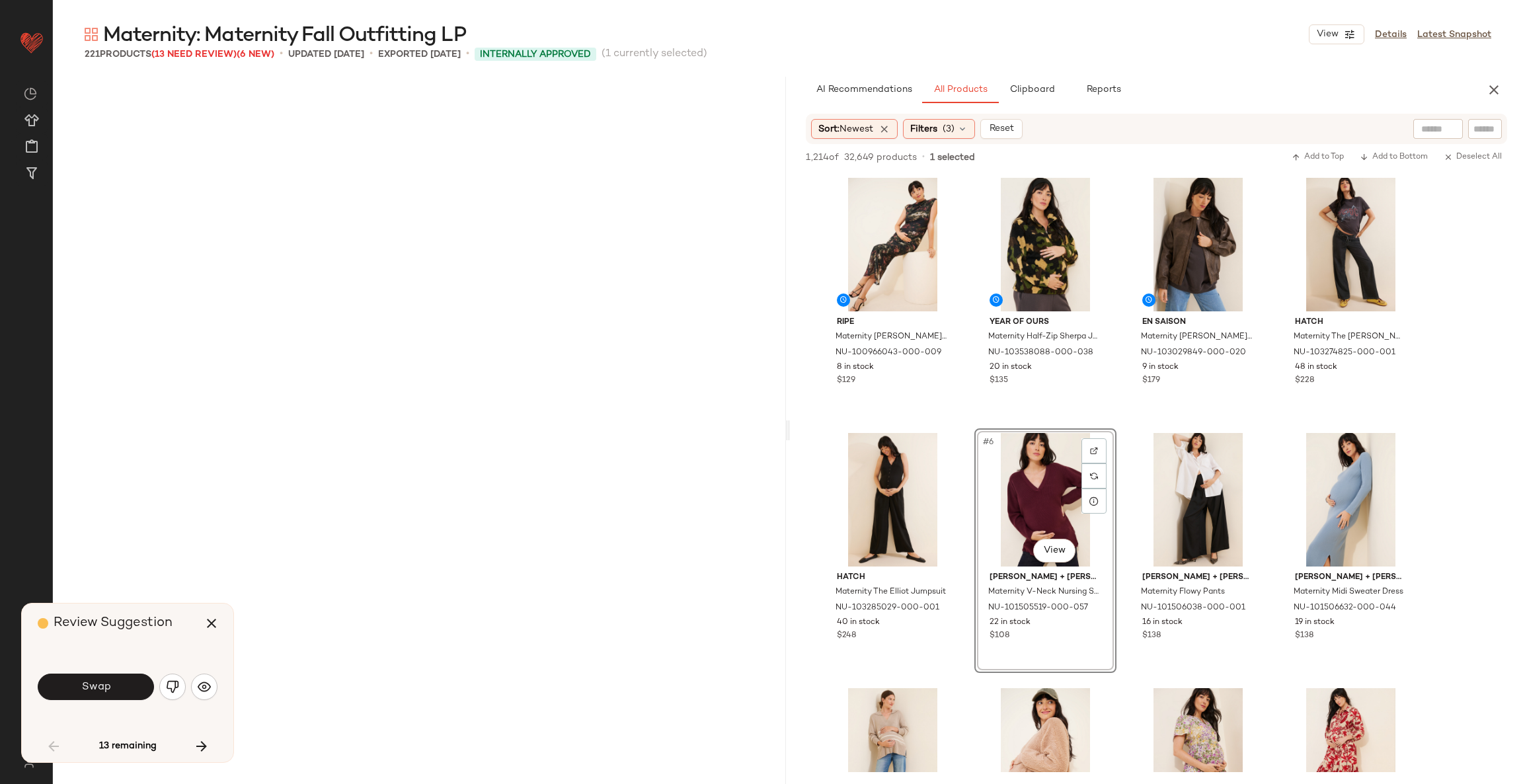
scroll to position [3825, 0]
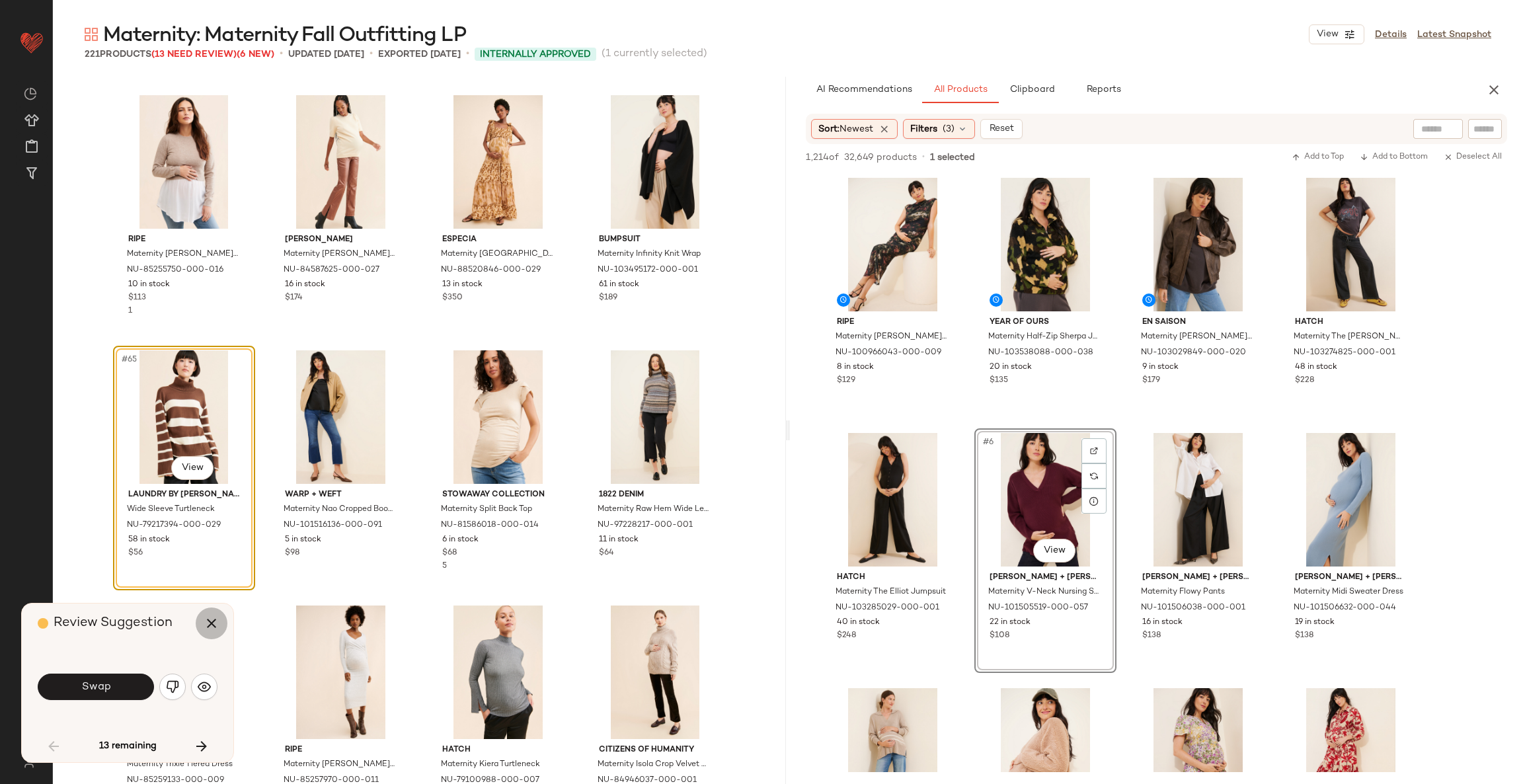
click at [209, 621] on icon "button" at bounding box center [211, 623] width 16 height 16
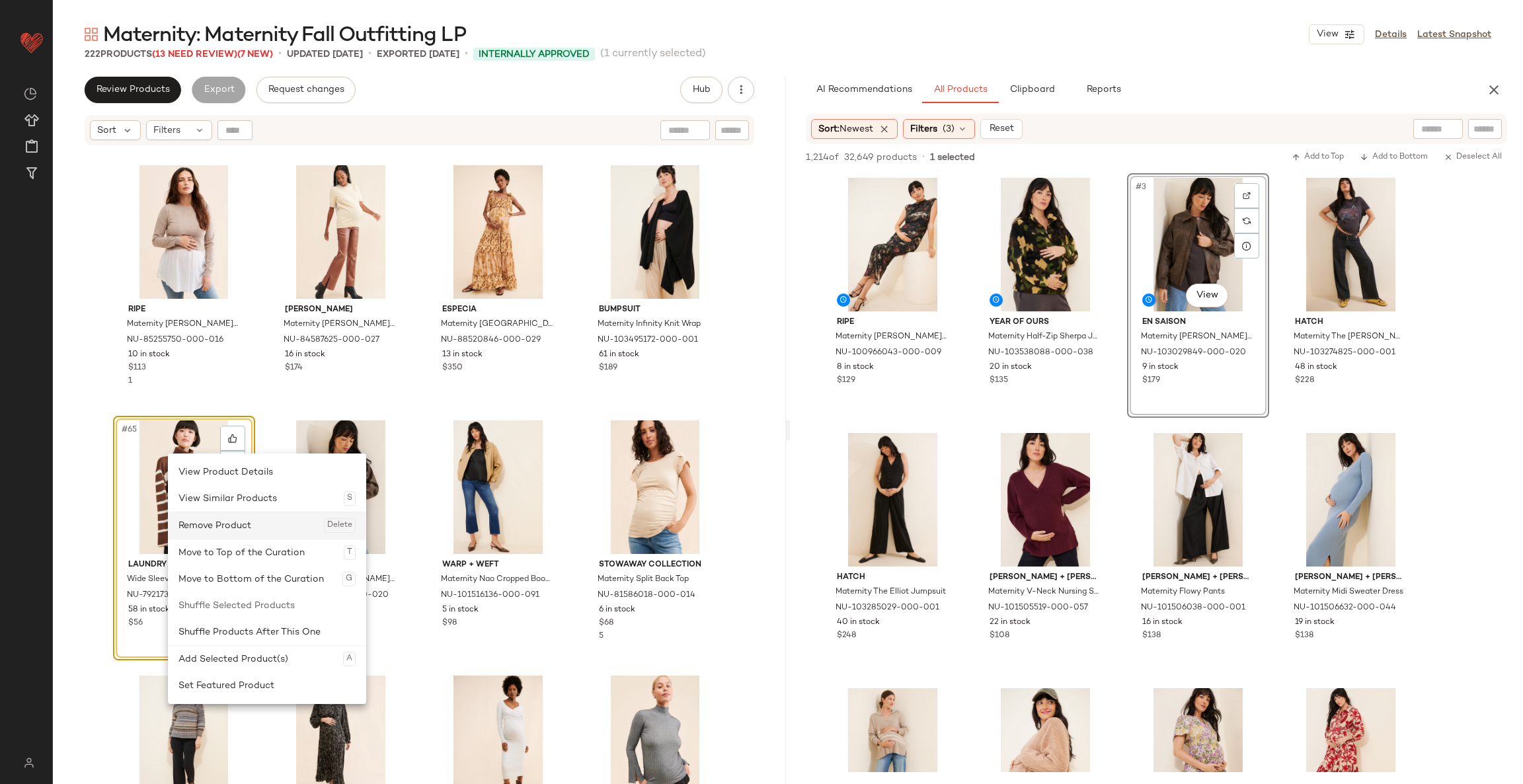
click at [208, 516] on div "Remove Product Delete" at bounding box center [266, 525] width 177 height 27
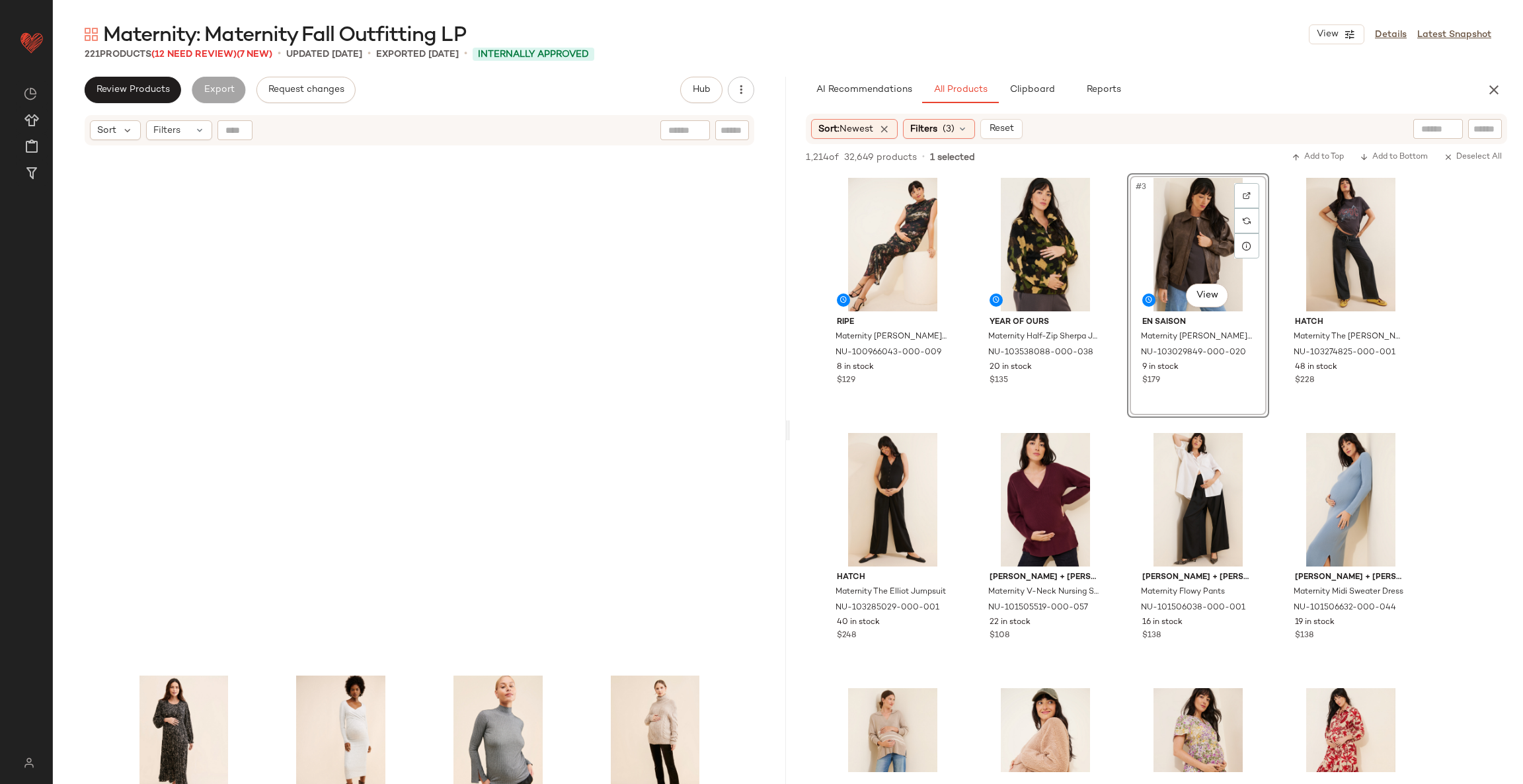
scroll to position [4440, 0]
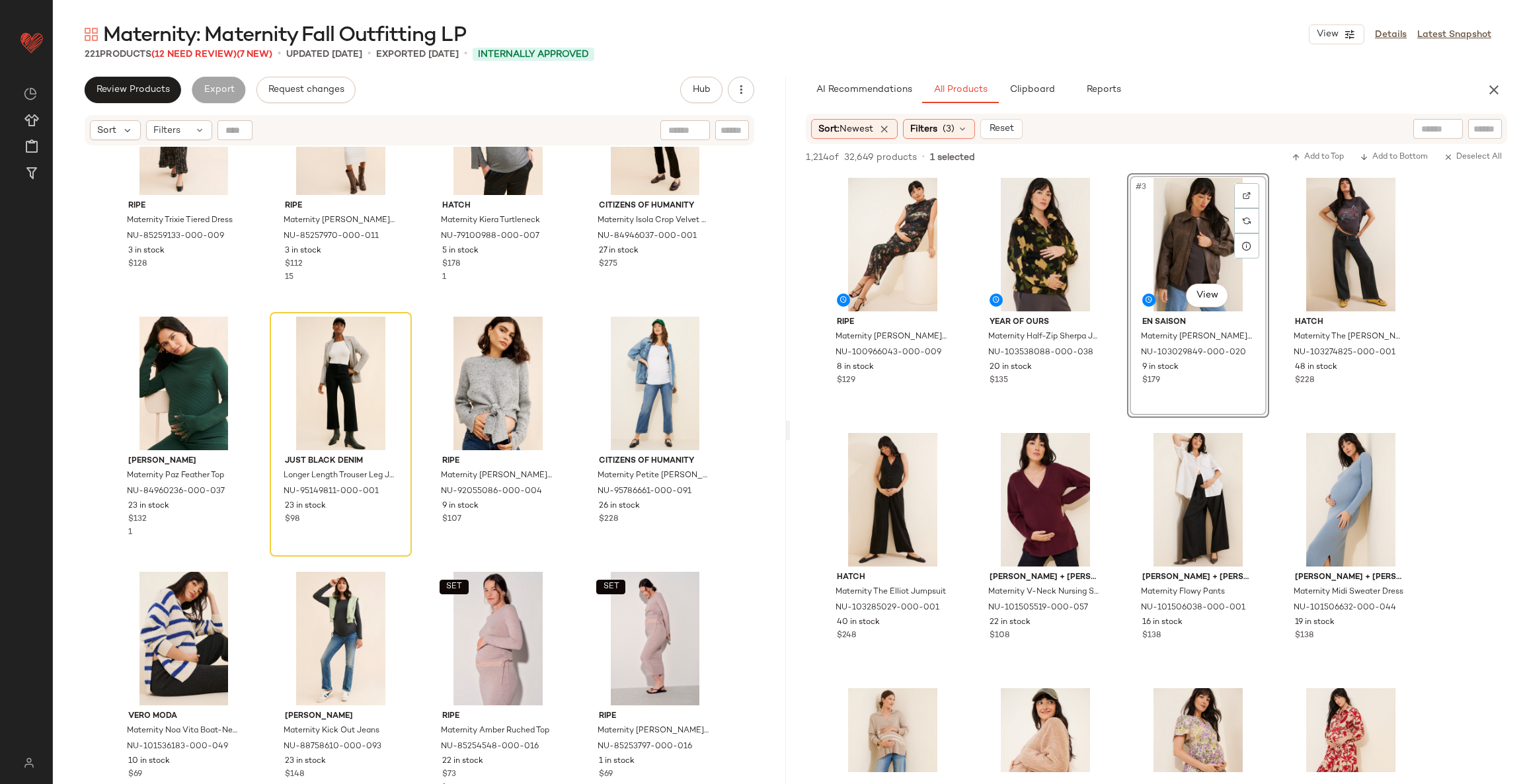
drag, startPoint x: 201, startPoint y: 50, endPoint x: 192, endPoint y: 66, distance: 18.4
click at [192, 66] on div "Maternity: Maternity Fall Outfitting LP View Details Latest Snapshot 221 Produc…" at bounding box center [787, 402] width 1470 height 763
click at [195, 54] on span "(12 Need Review)" at bounding box center [194, 54] width 85 height 10
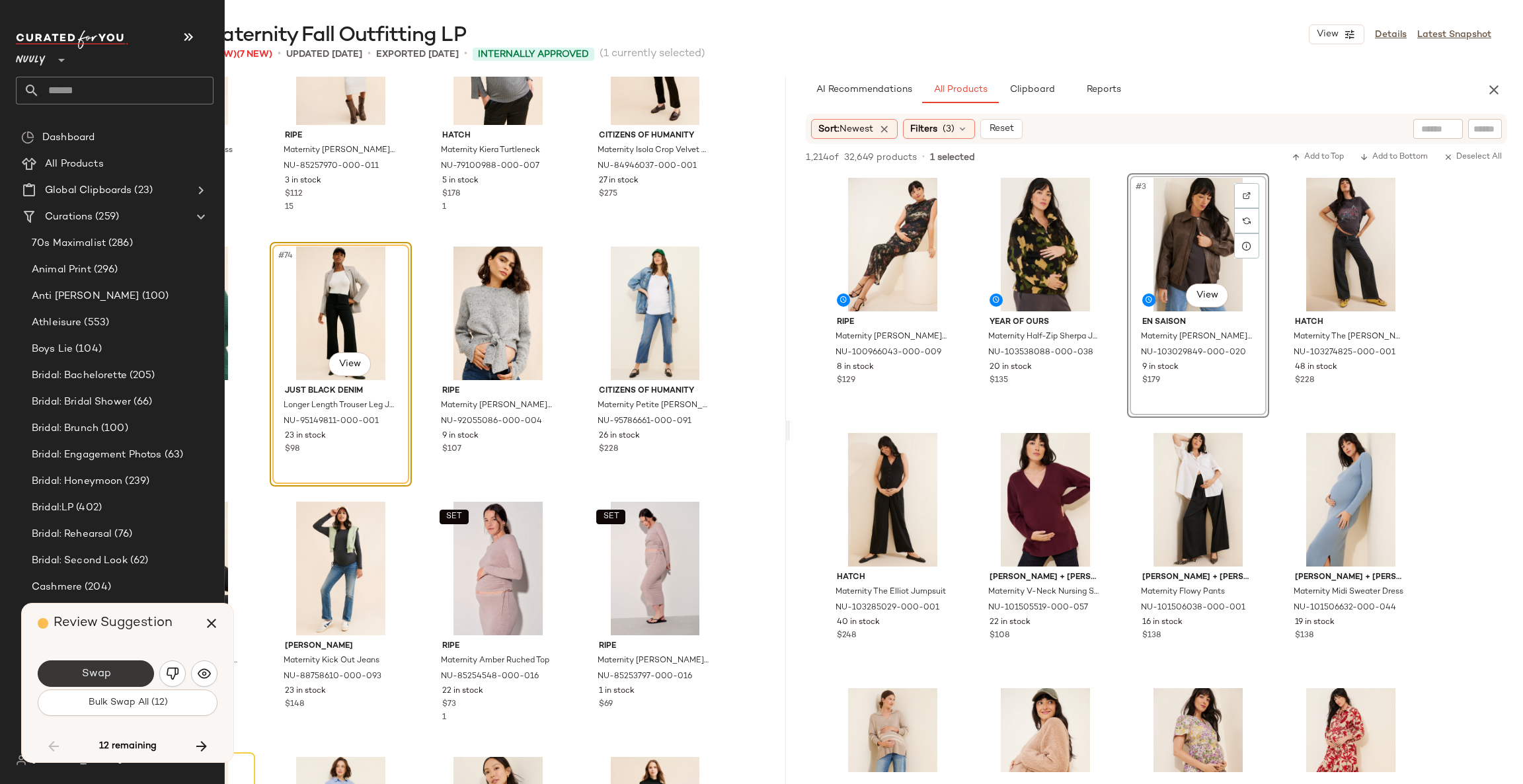
scroll to position [4336, 0]
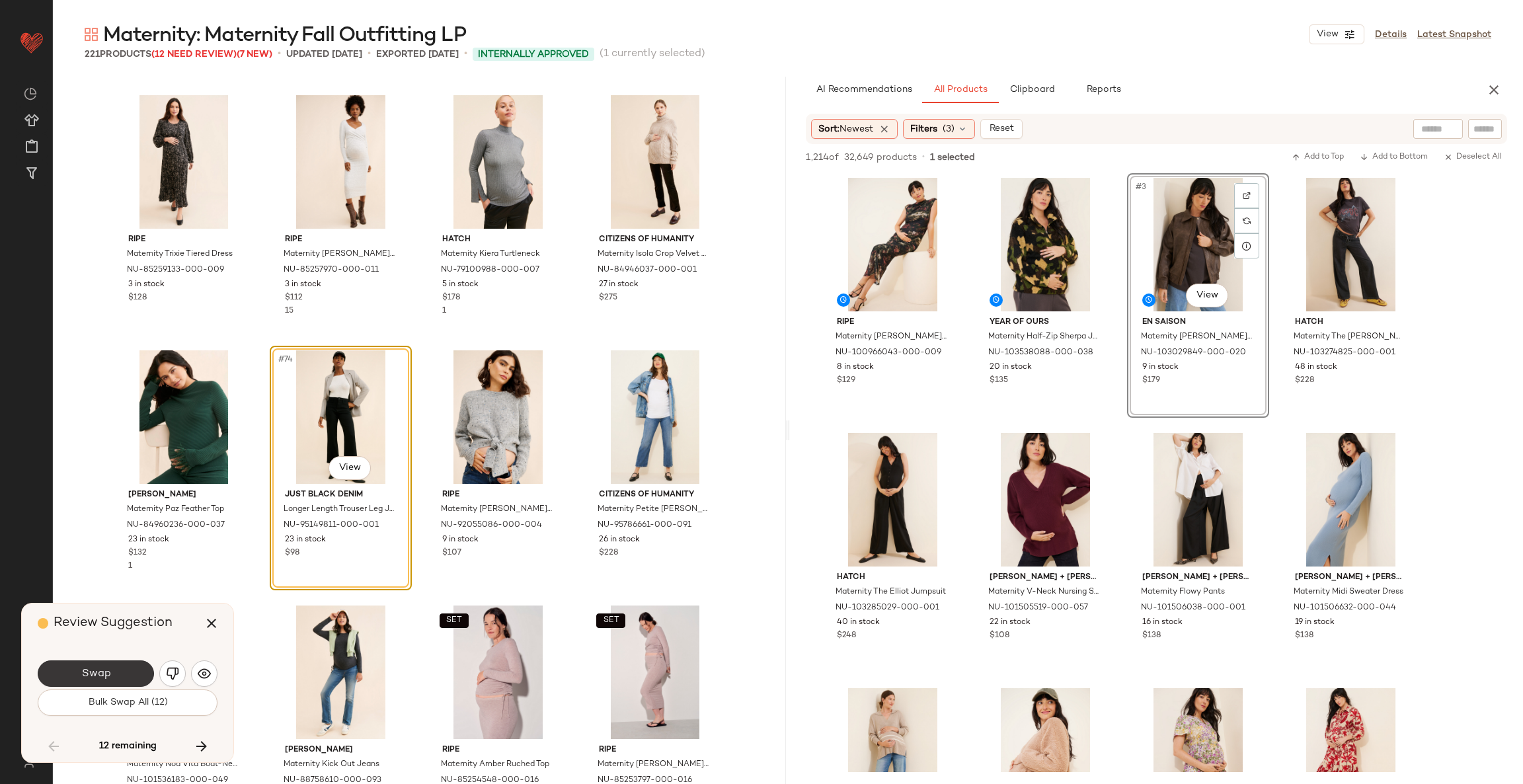
click at [107, 674] on span "Swap" at bounding box center [95, 673] width 30 height 13
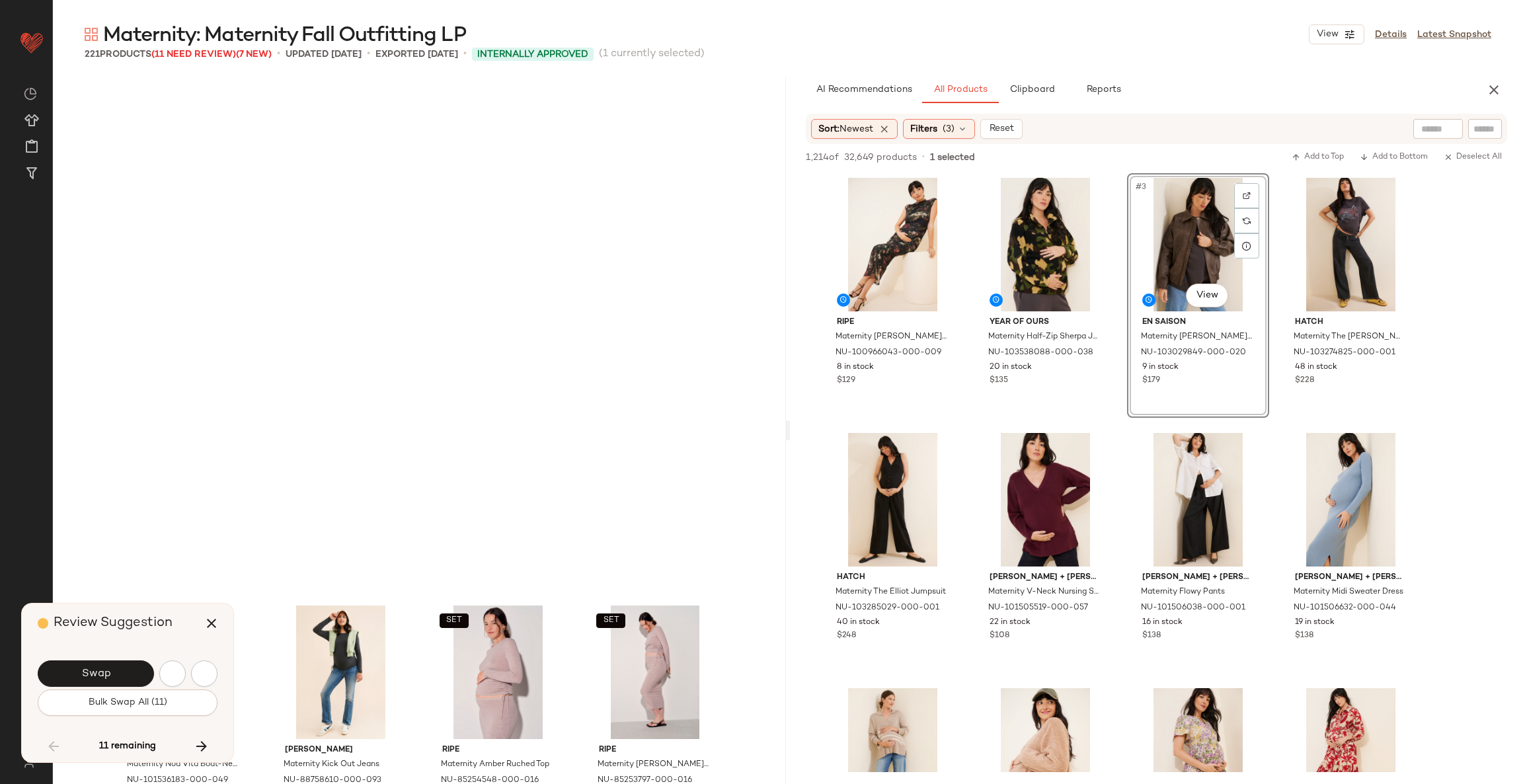
scroll to position [4847, 0]
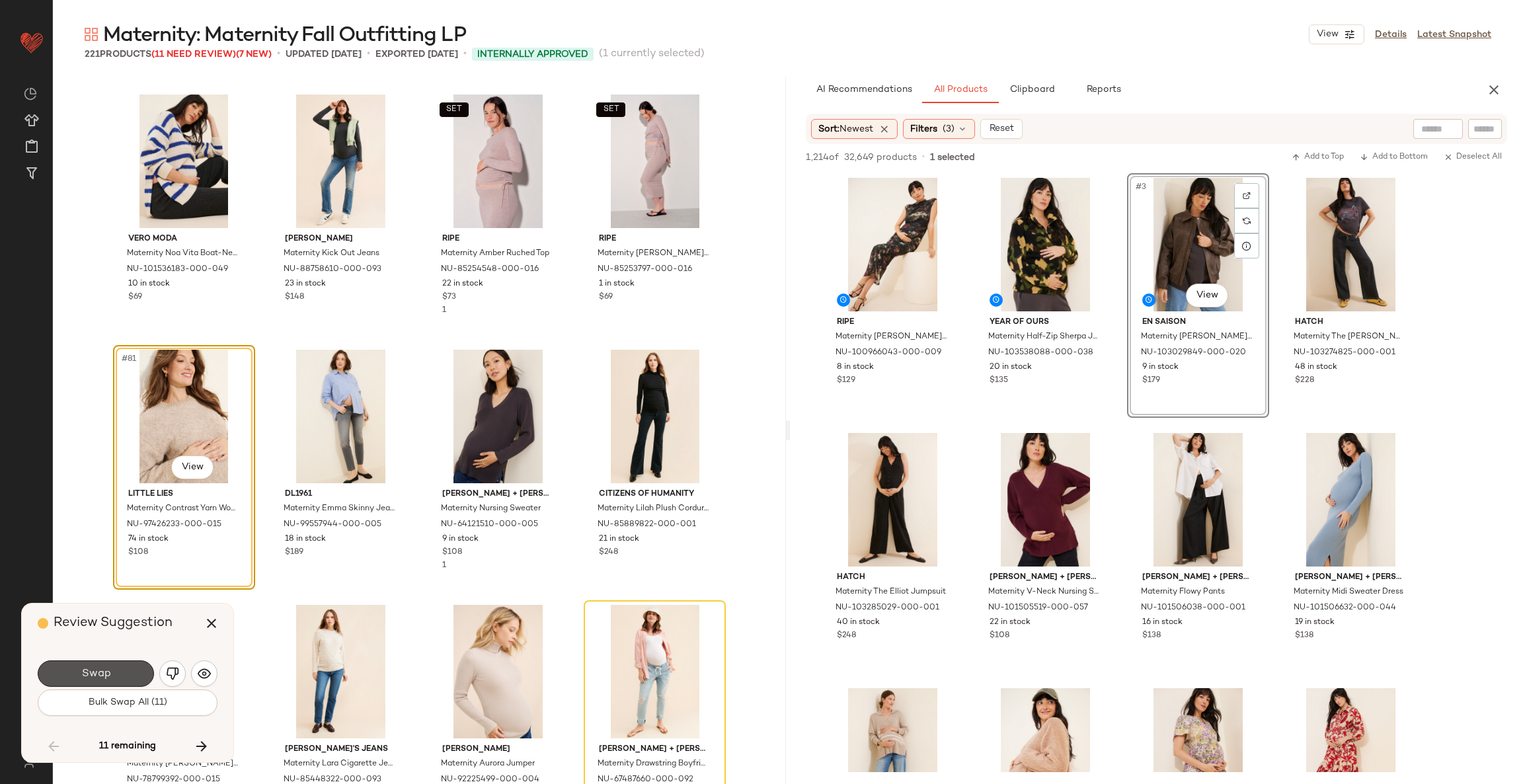
click at [107, 674] on span "Swap" at bounding box center [95, 673] width 30 height 13
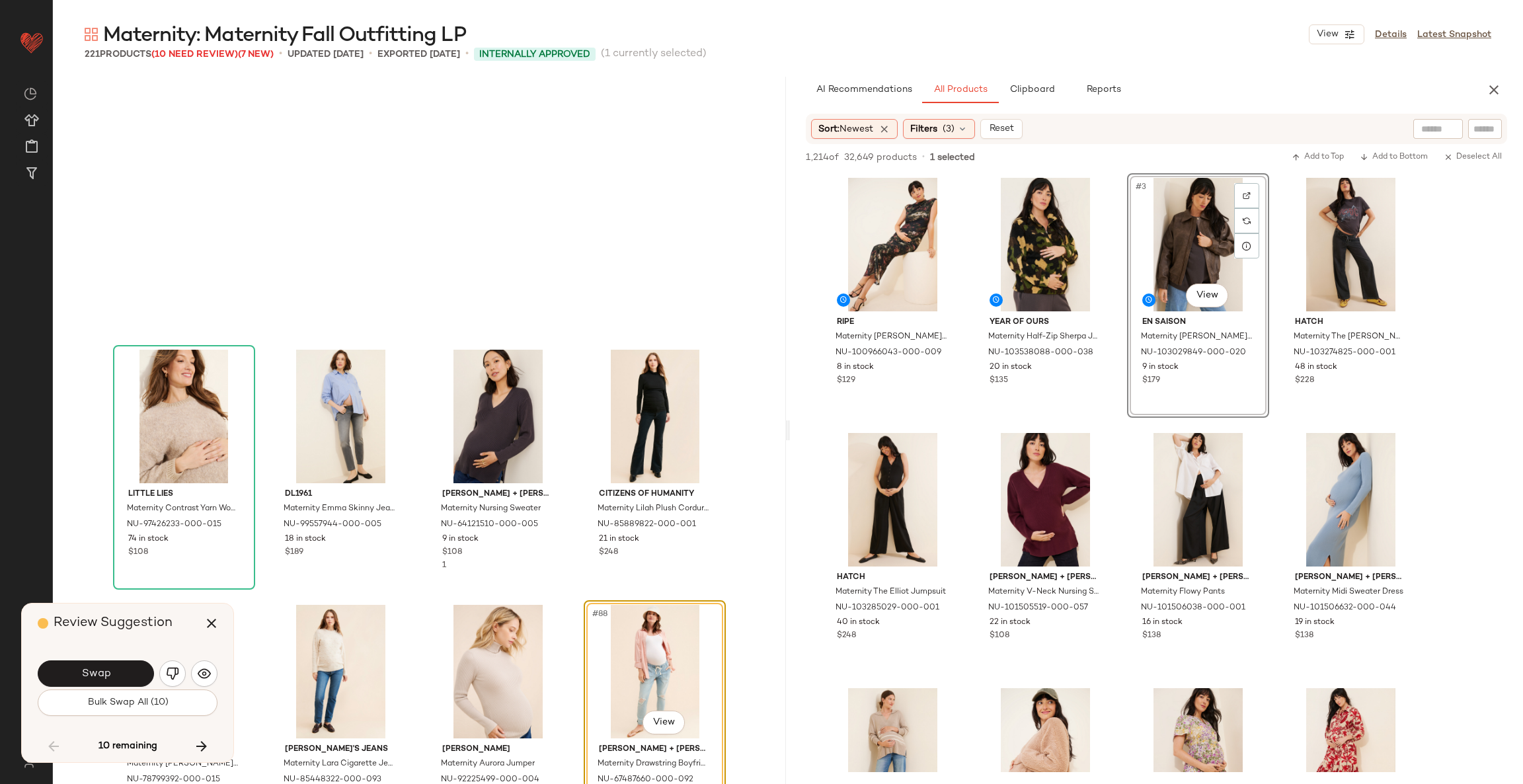
scroll to position [5101, 0]
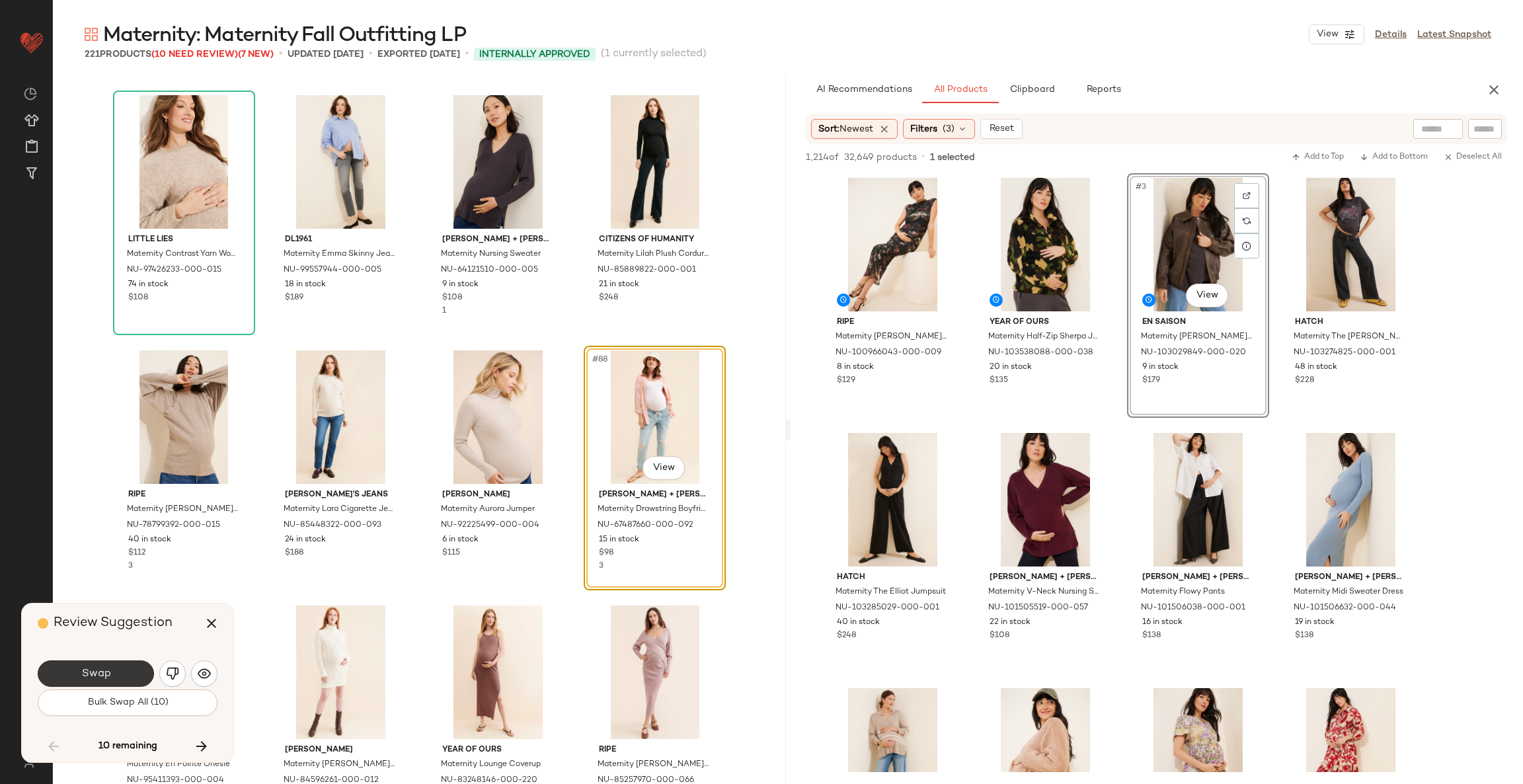
click at [129, 666] on button "Swap" at bounding box center [95, 674] width 116 height 27
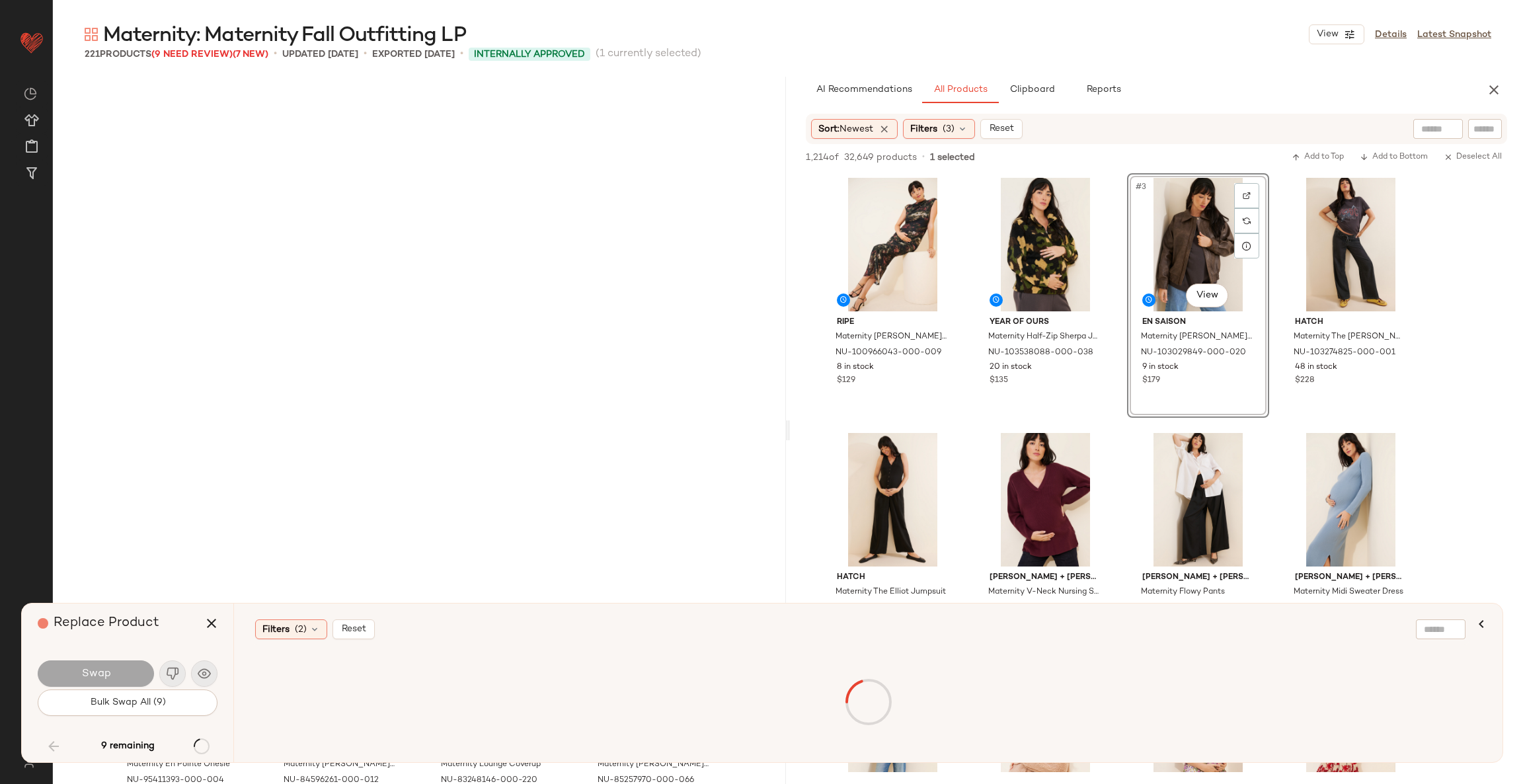
scroll to position [5612, 0]
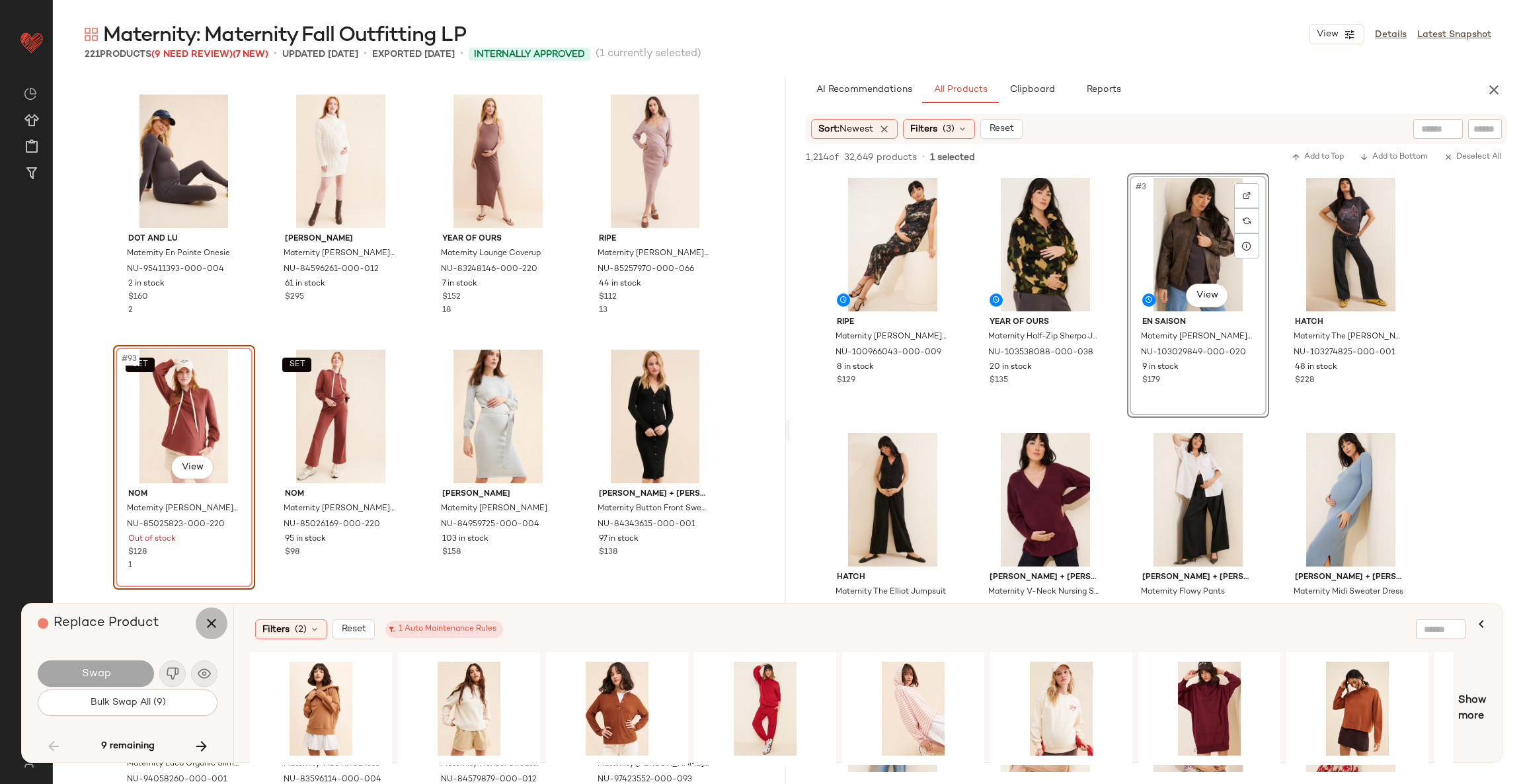
click at [206, 623] on icon "button" at bounding box center [211, 623] width 16 height 16
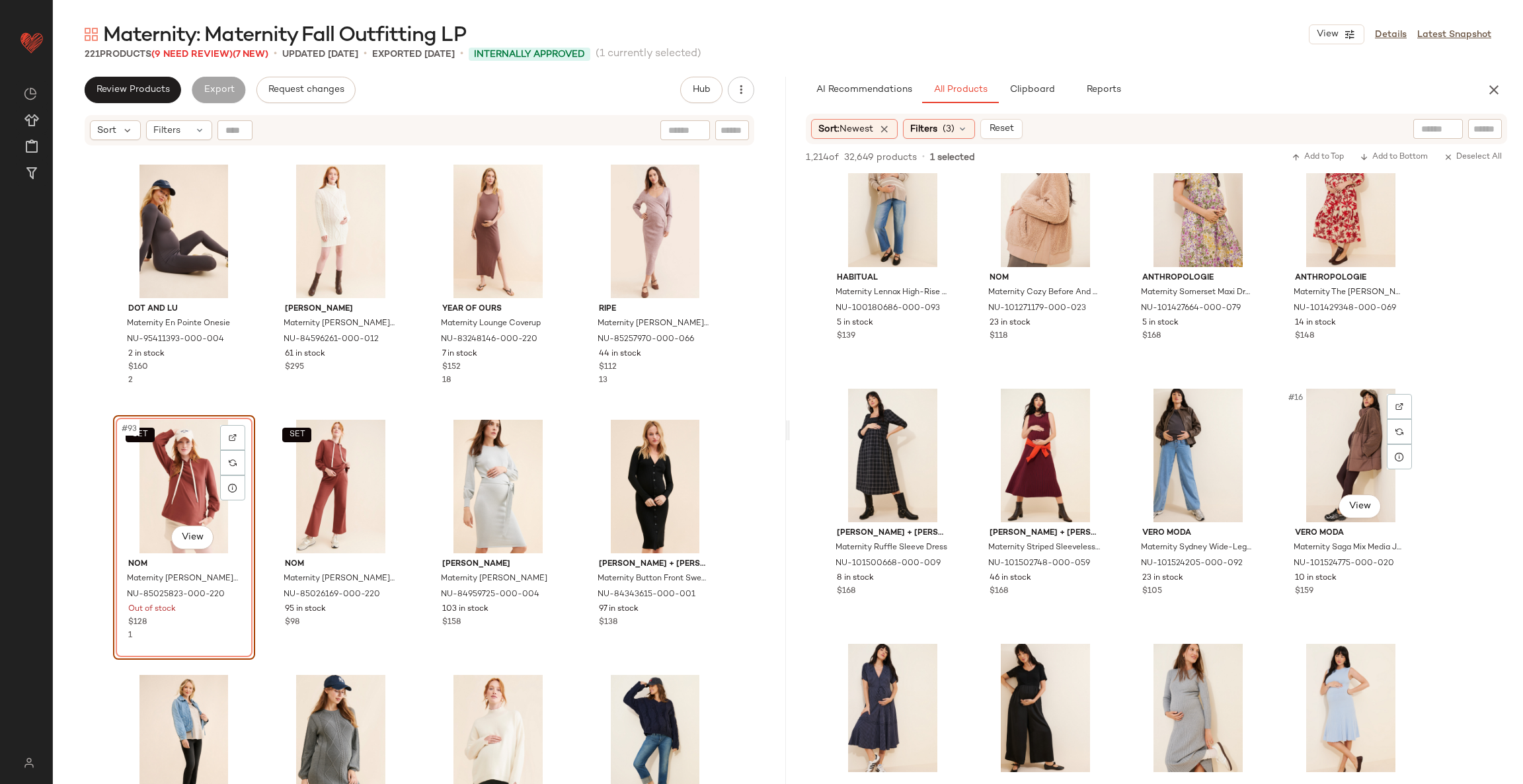
scroll to position [554, 0]
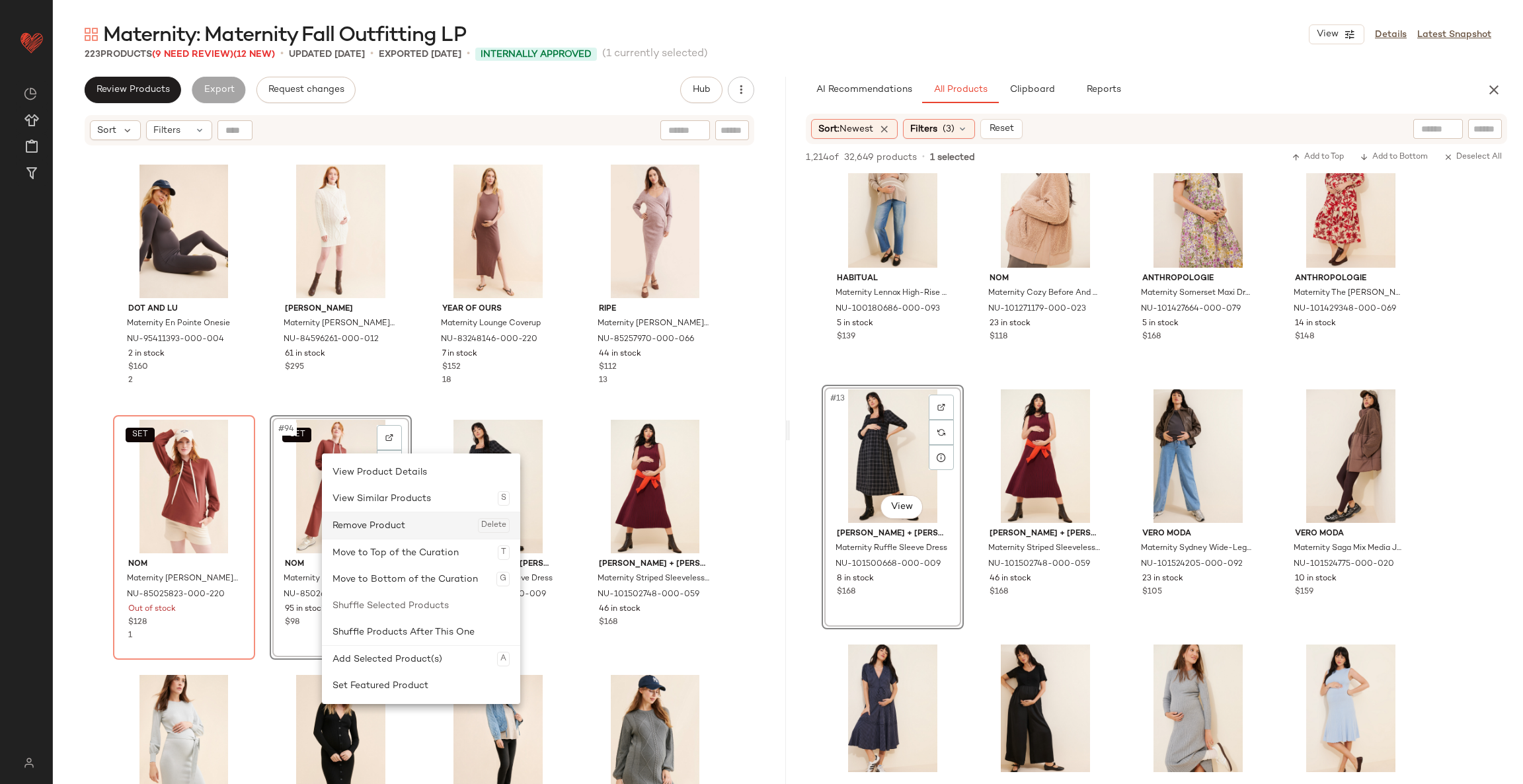
click at [376, 521] on div "Remove Product Delete" at bounding box center [420, 525] width 177 height 27
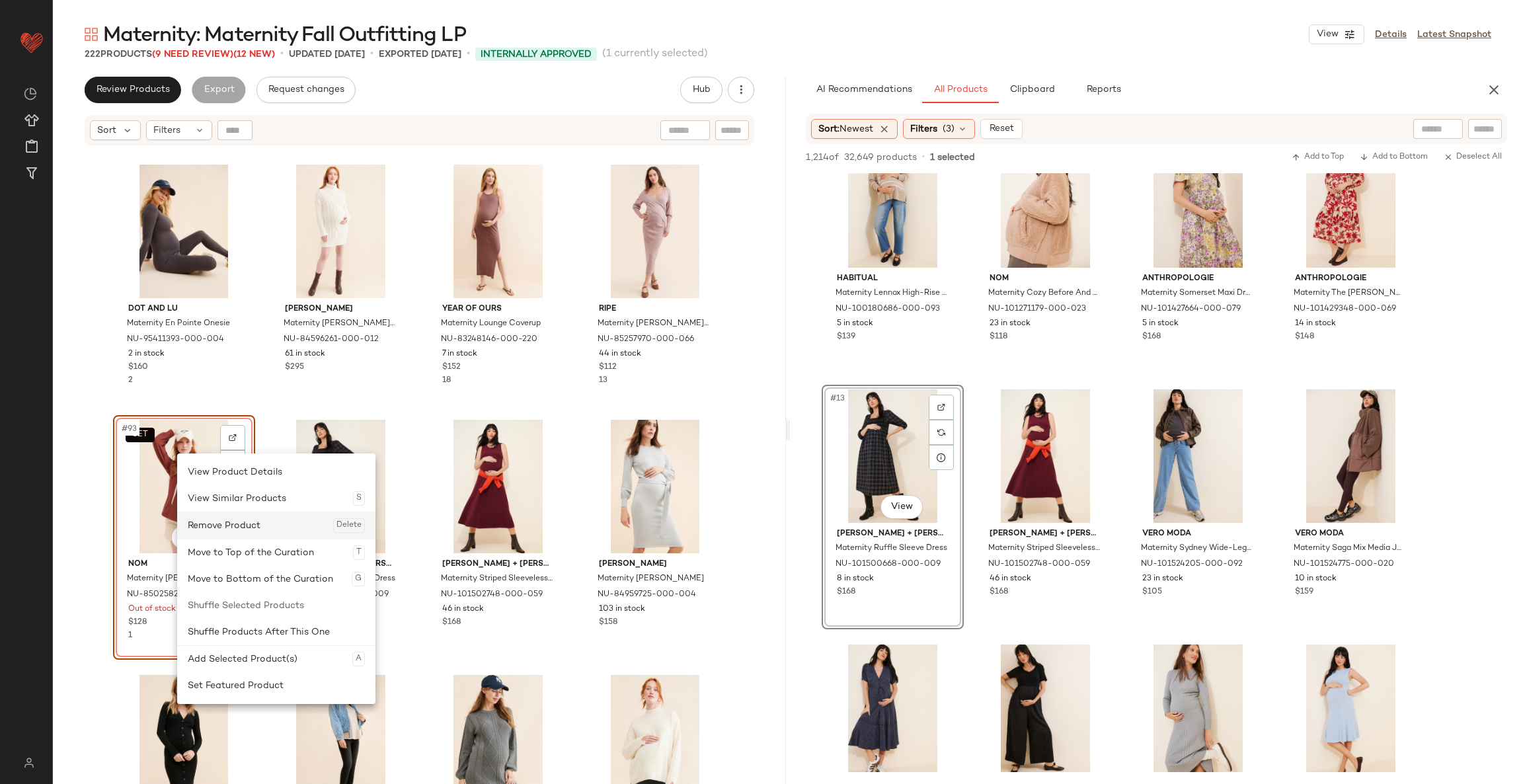
click at [232, 527] on div "Remove Product Delete" at bounding box center [276, 525] width 177 height 27
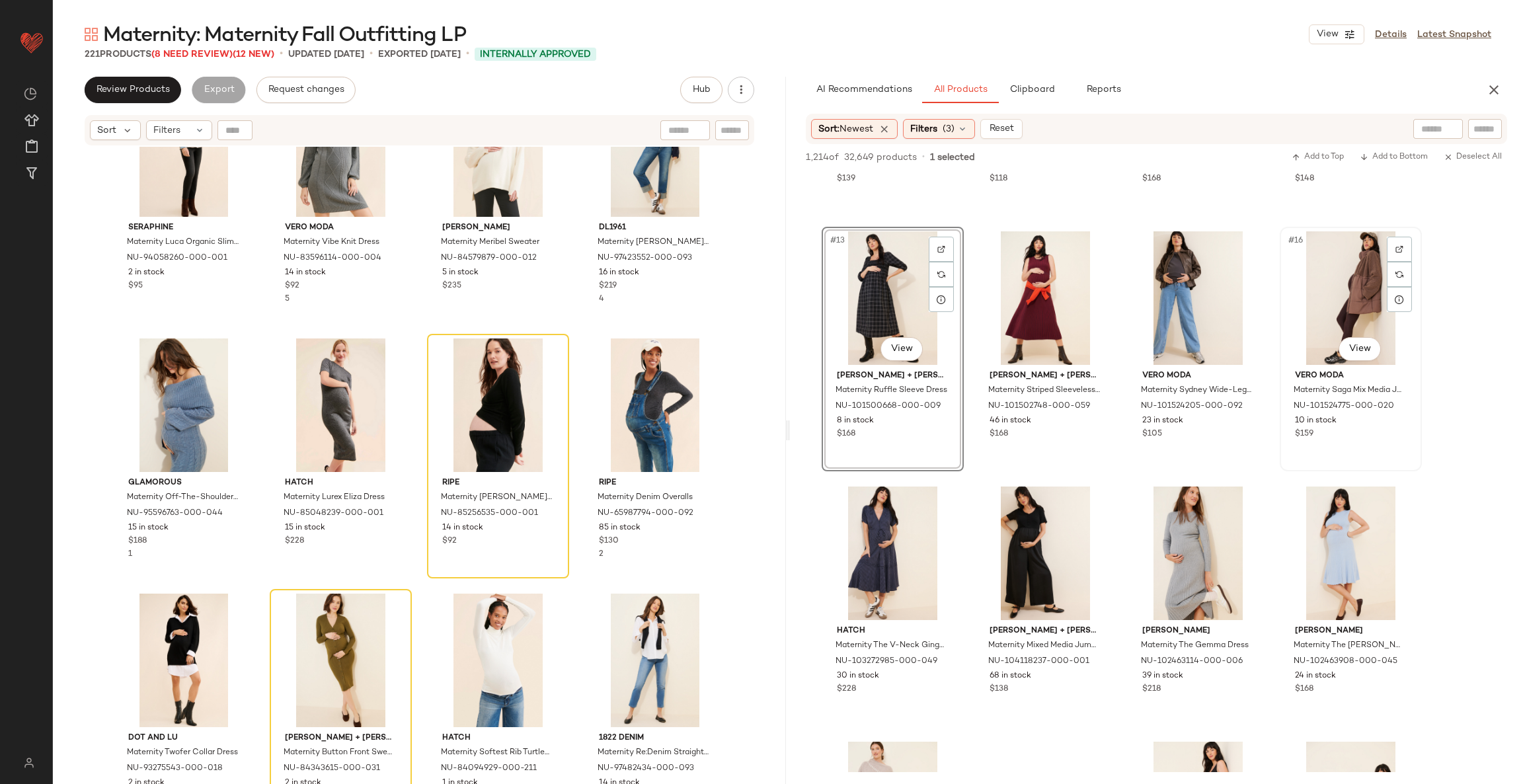
scroll to position [712, 0]
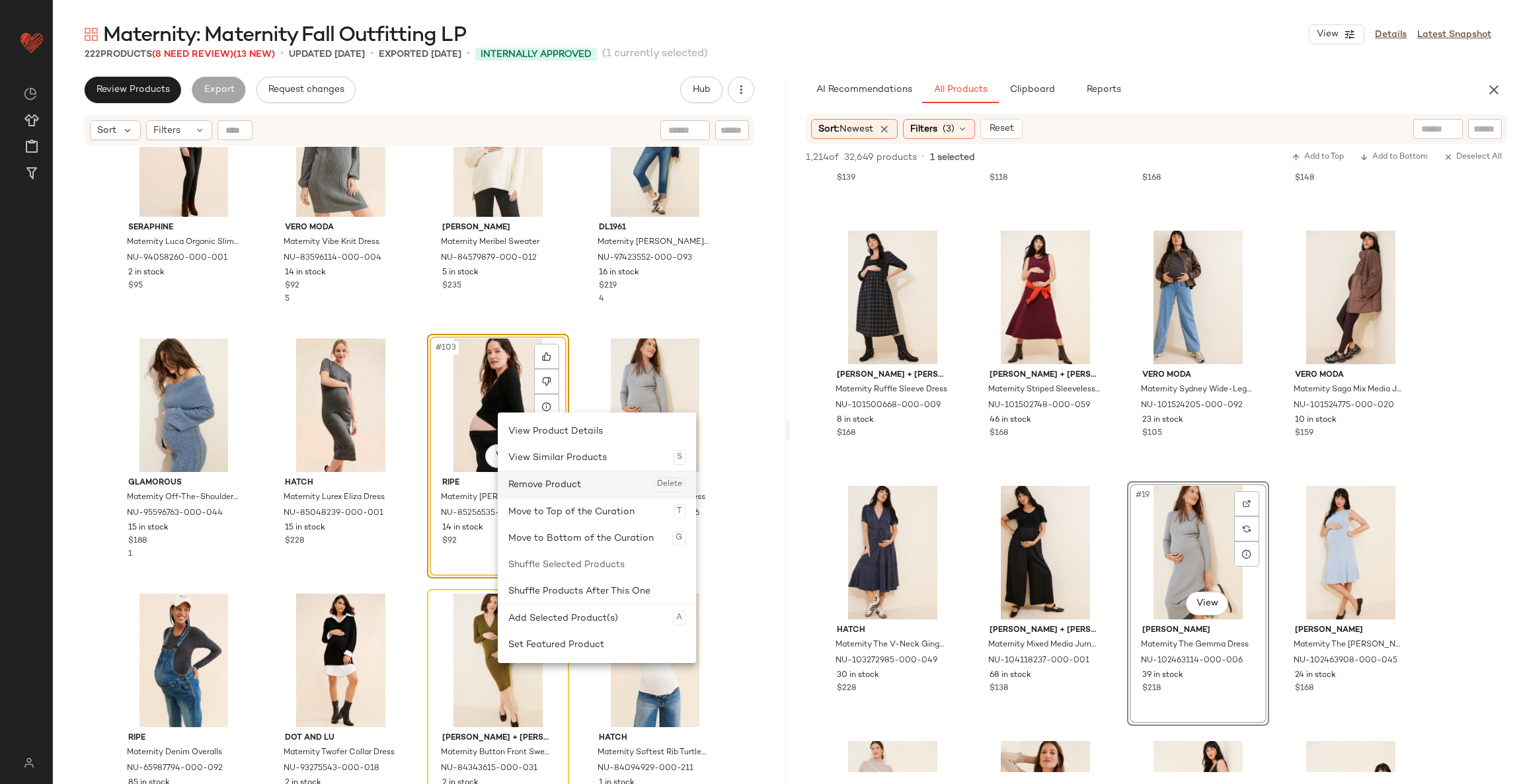
click at [537, 479] on div "Remove Product Delete" at bounding box center [596, 484] width 177 height 27
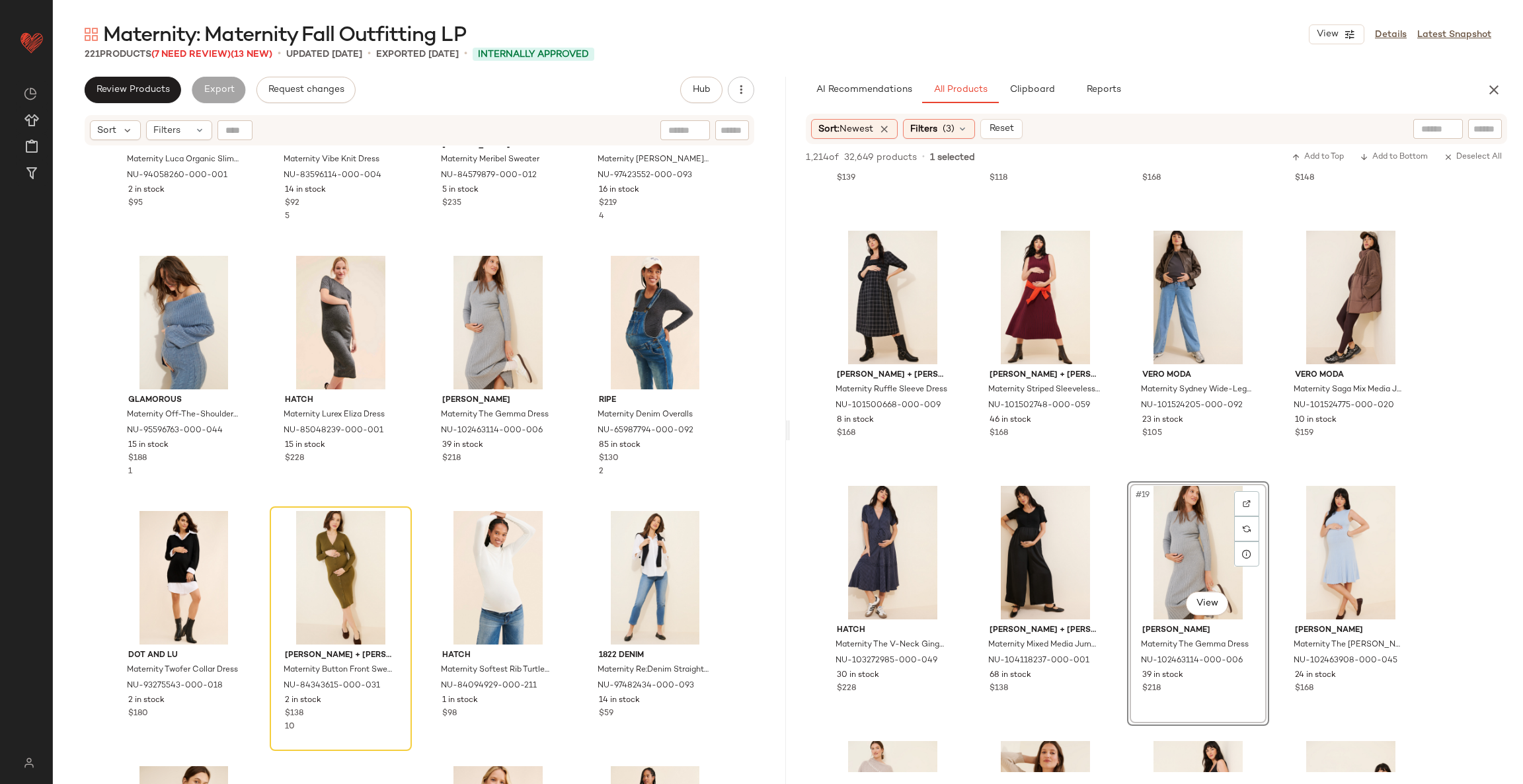
scroll to position [6370, 0]
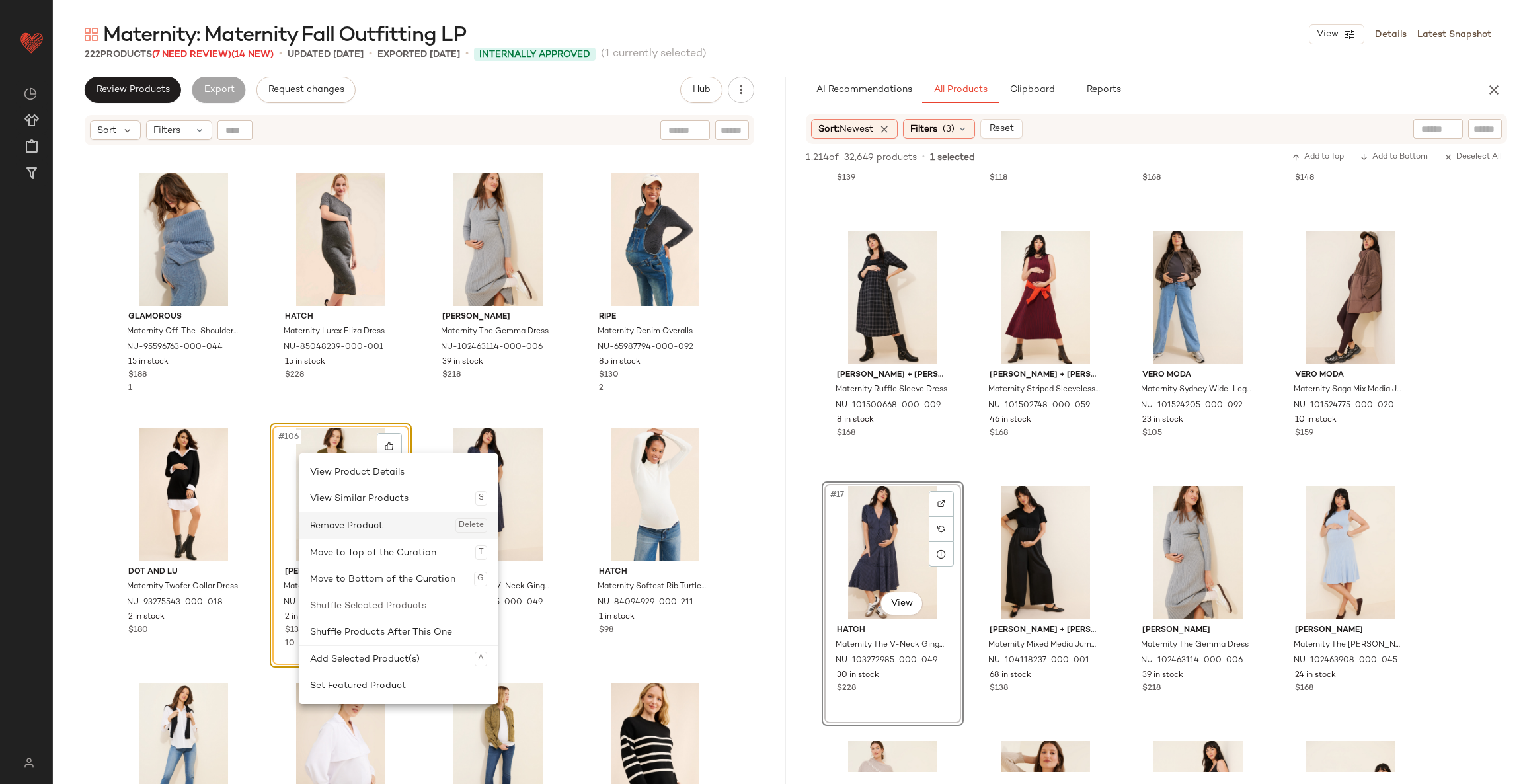
click at [364, 521] on div "Remove Product Delete" at bounding box center [398, 525] width 177 height 27
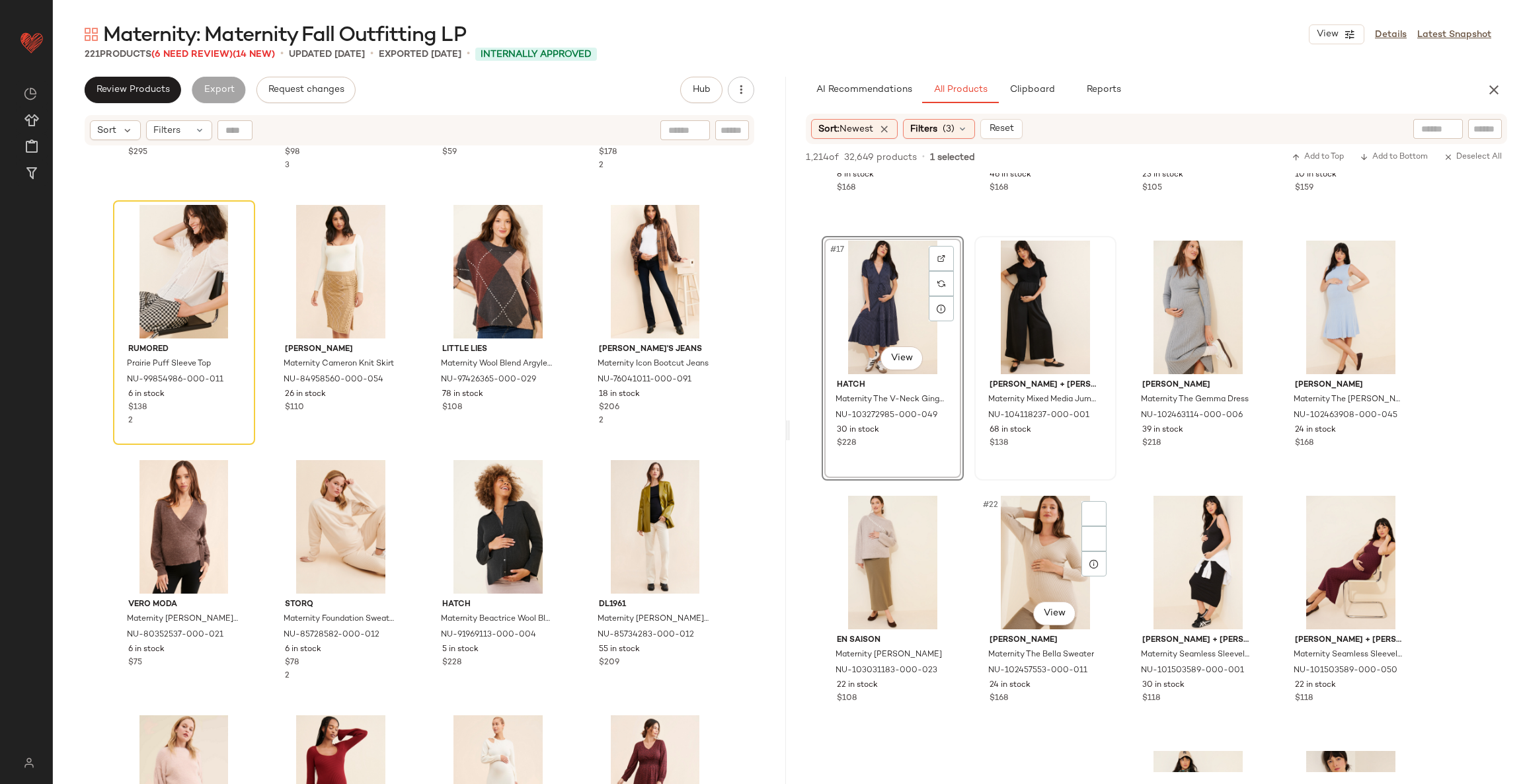
scroll to position [992, 0]
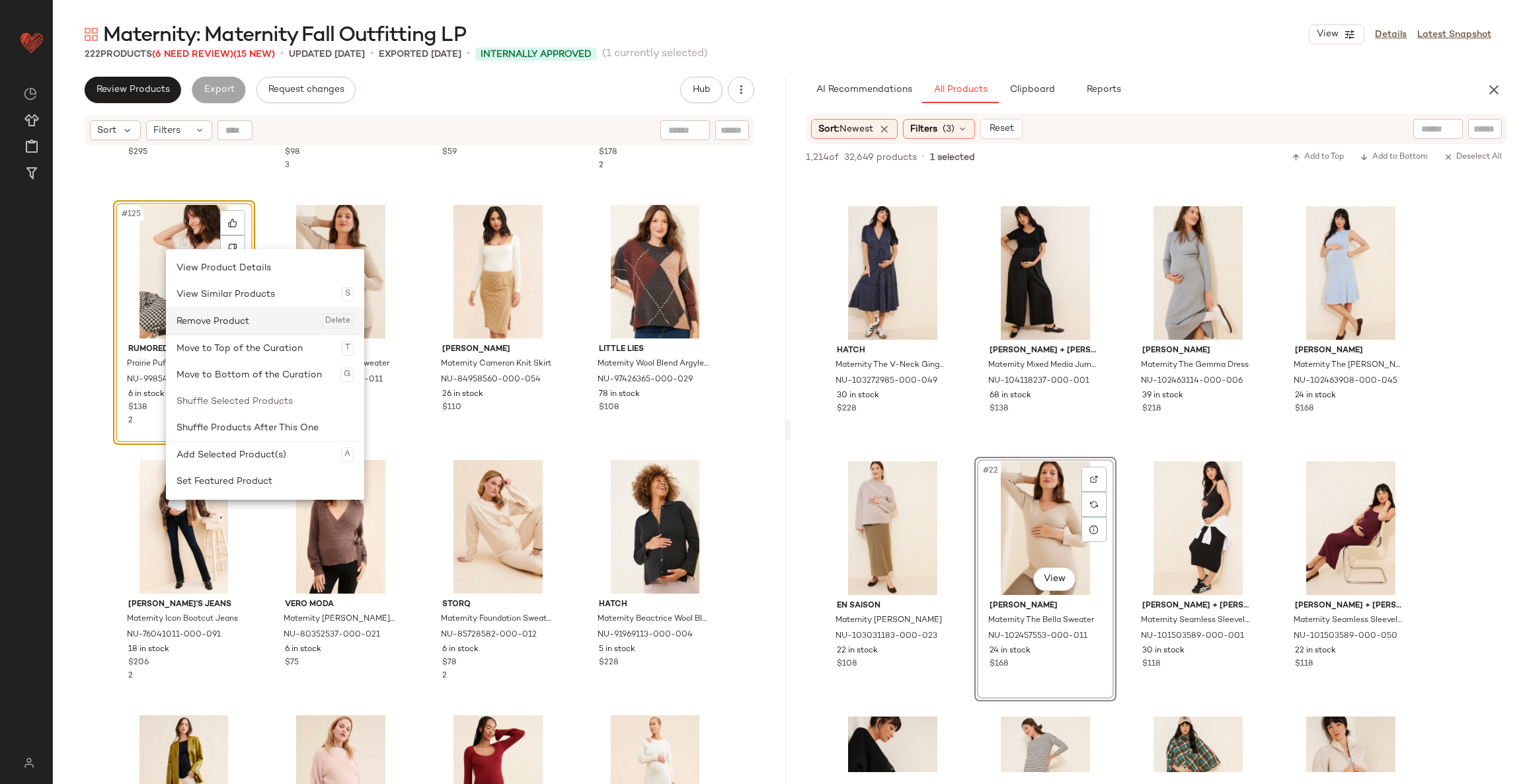
click at [225, 311] on div "Remove Product Delete" at bounding box center [265, 321] width 177 height 27
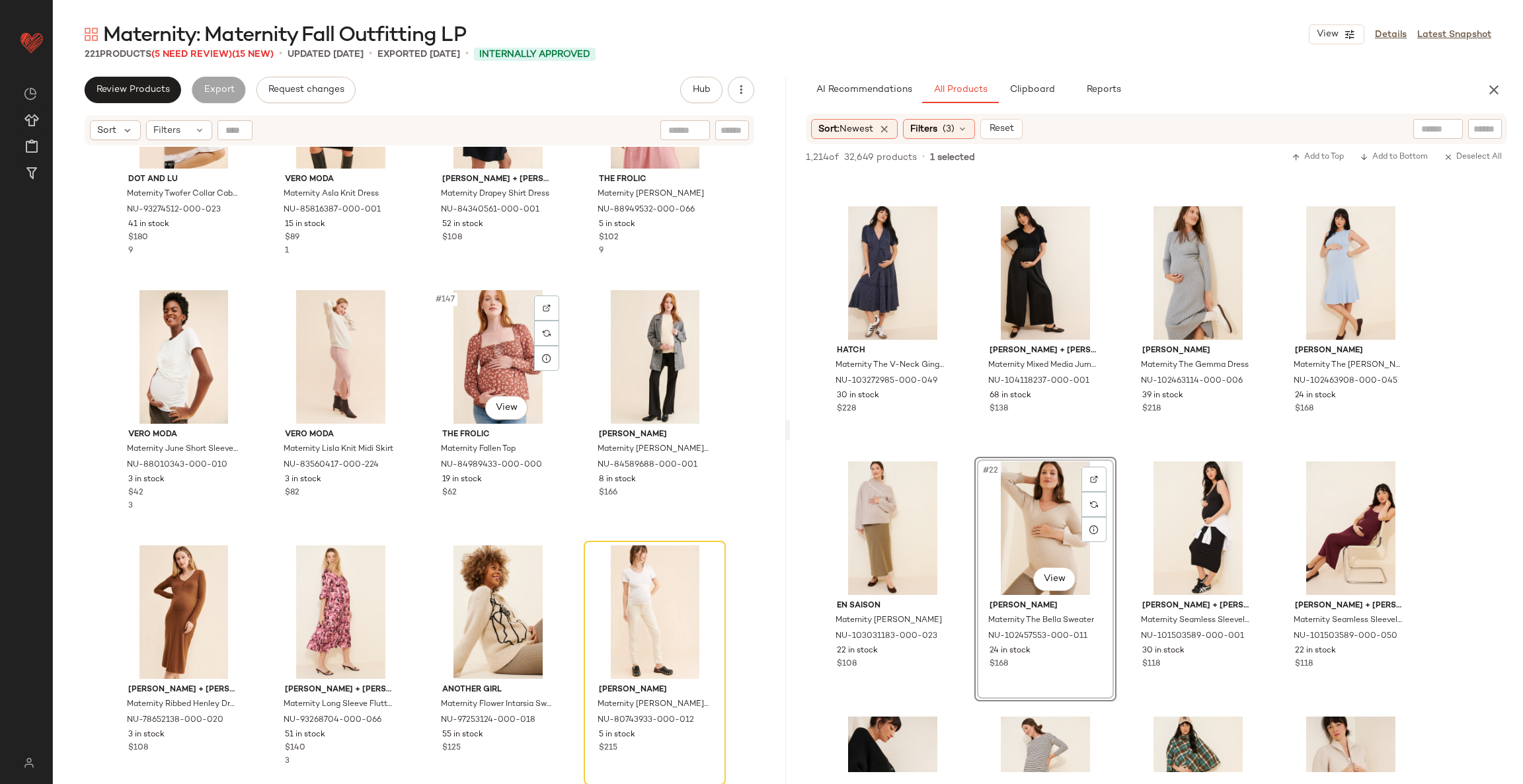
scroll to position [9058, 0]
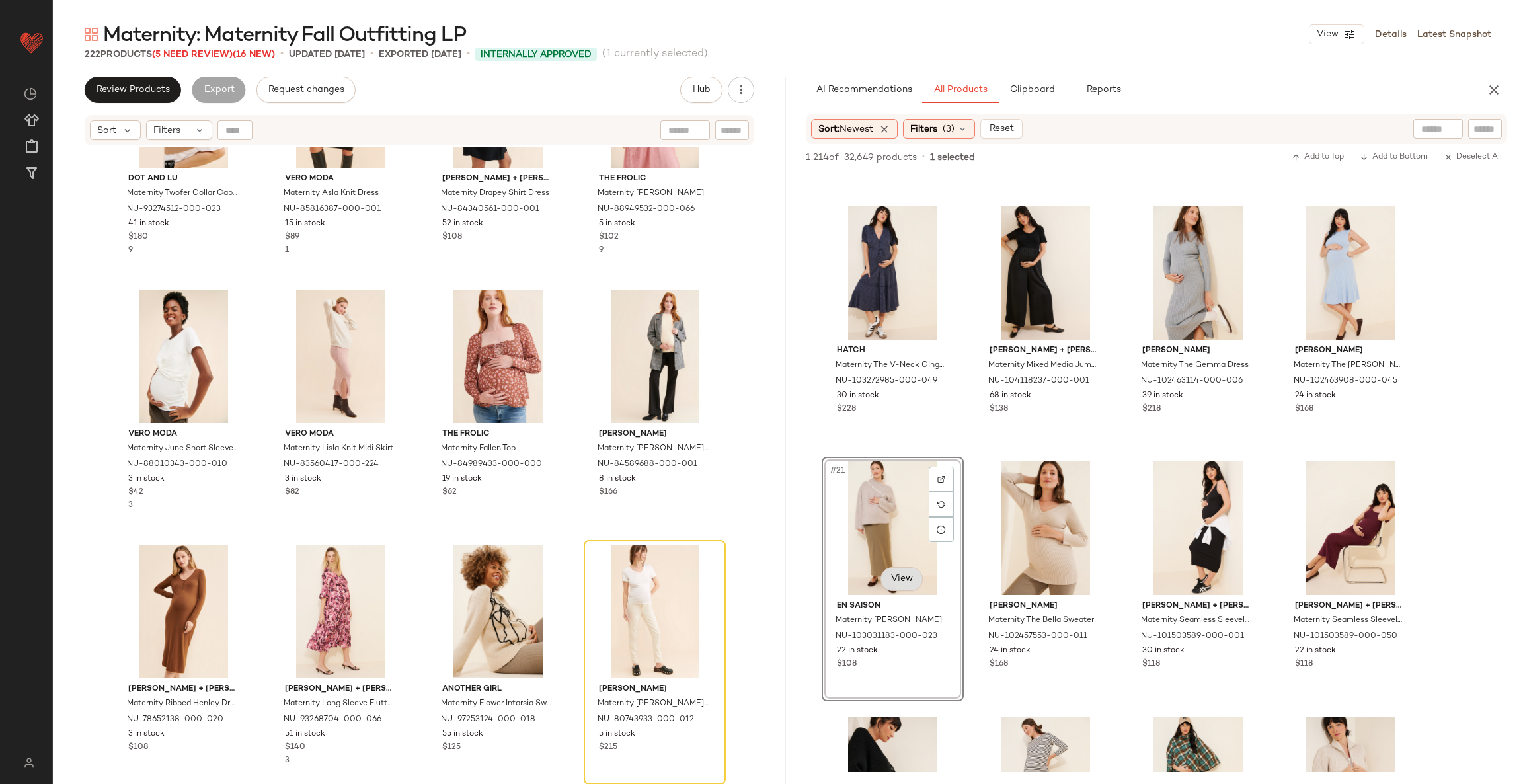
click at [896, 581] on body "Nuuly ** Dashboard All Products Global Clipboards (23) Curations (259) [PERSON_…" at bounding box center [761, 392] width 1523 height 784
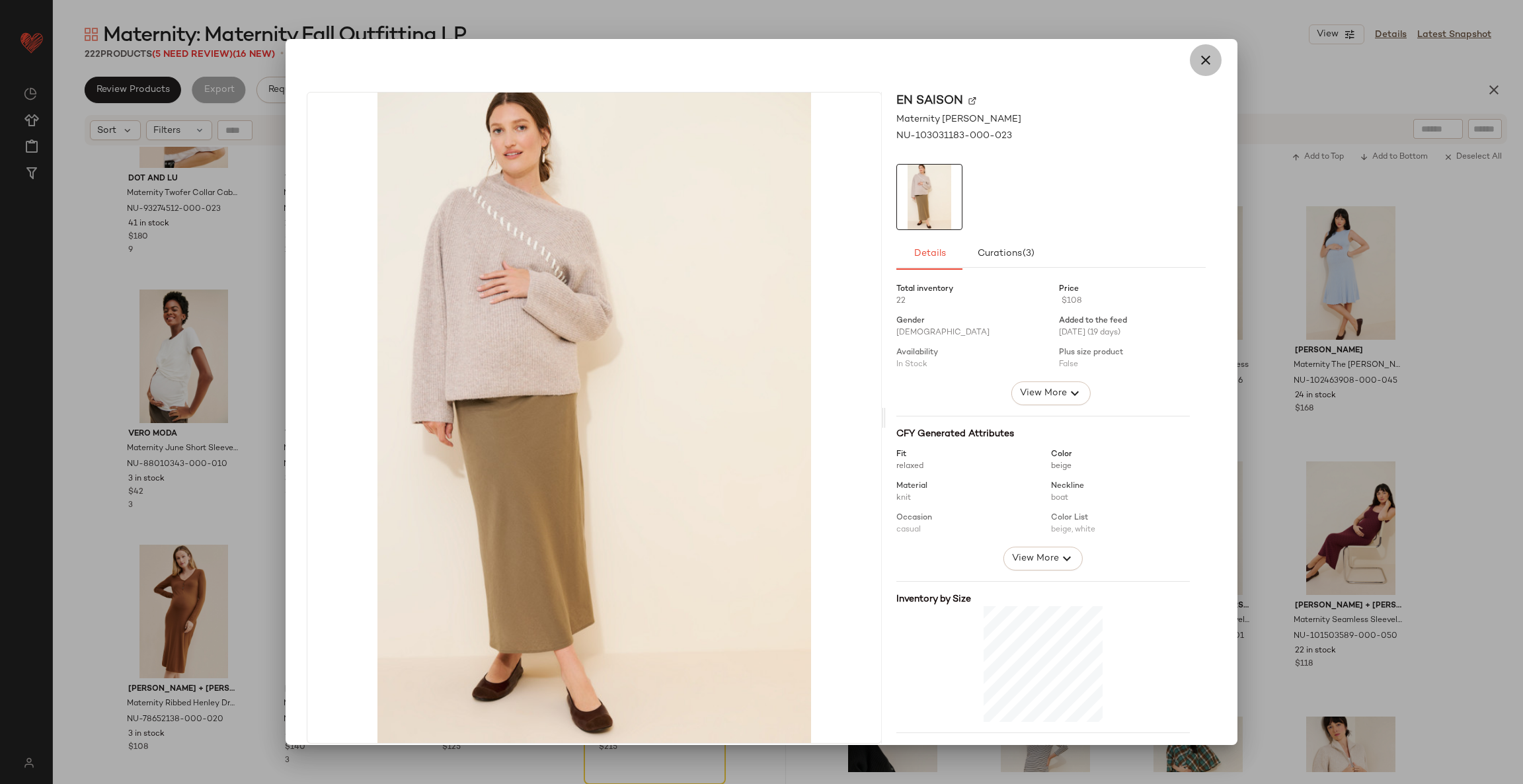
click at [1198, 63] on icon "button" at bounding box center [1205, 60] width 16 height 16
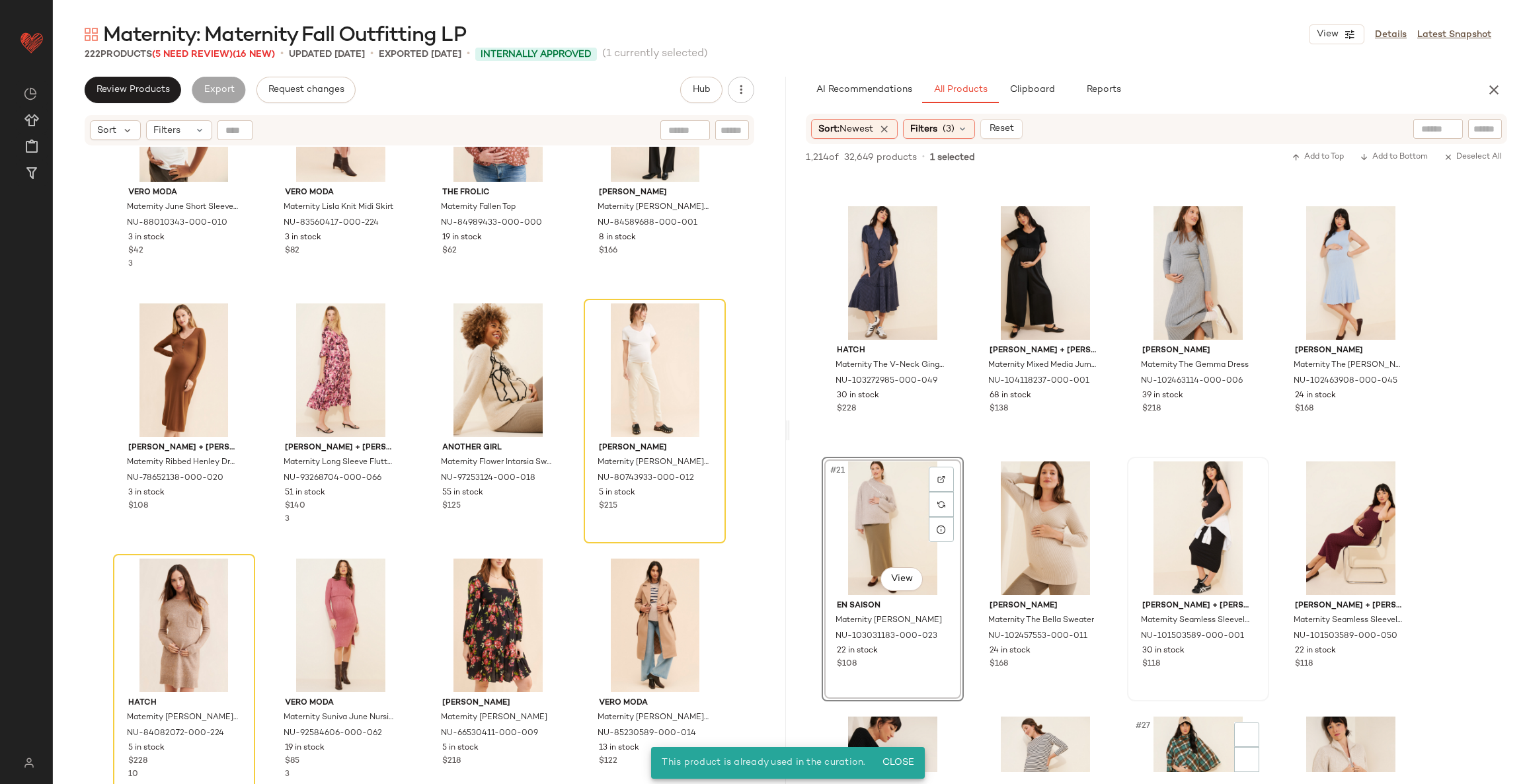
scroll to position [1207, 0]
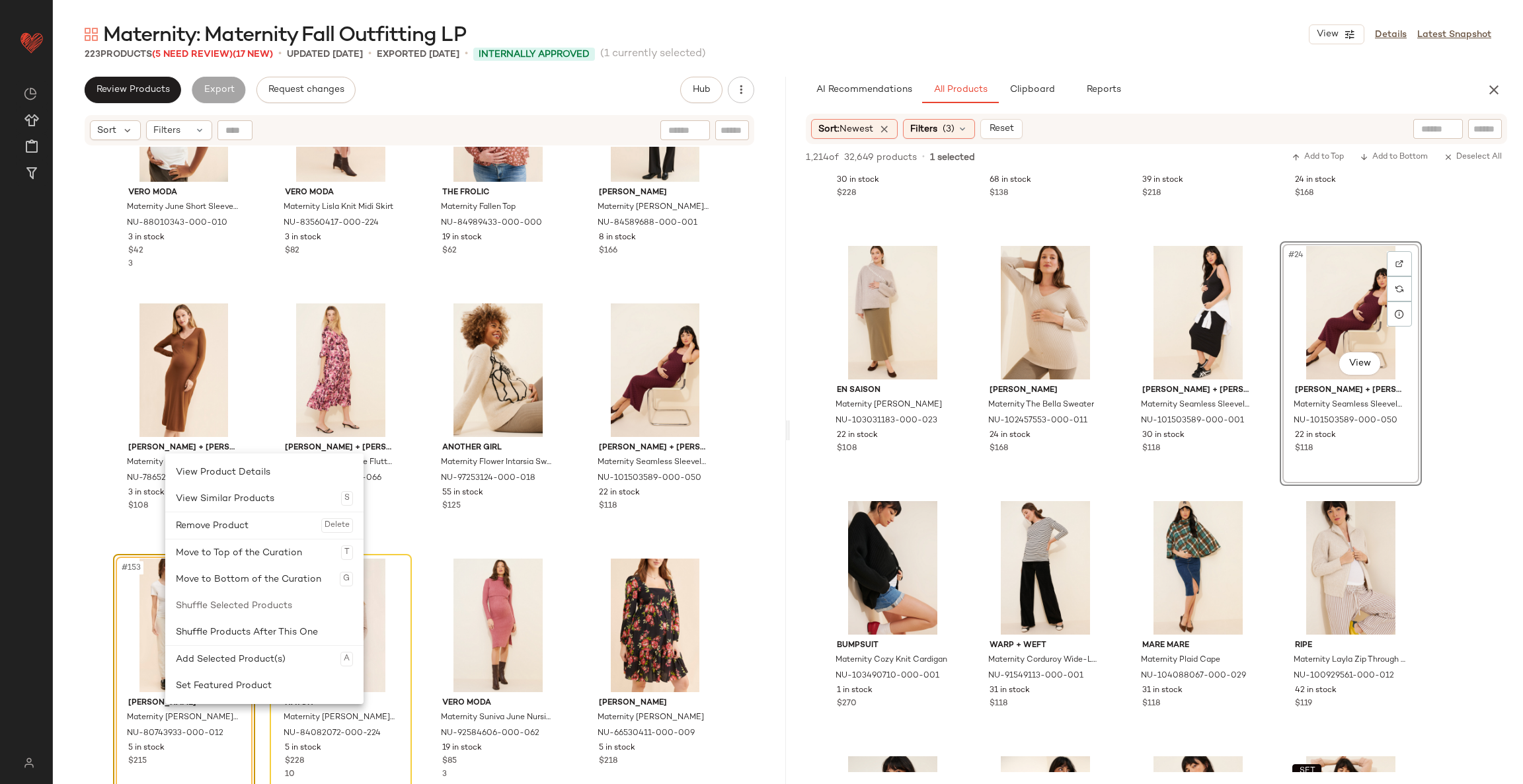
click at [65, 538] on div "Vero Moda Maternity June Short Sleeve Top NU-88010343-000-010 3 in stock $42 3 …" at bounding box center [419, 481] width 733 height 670
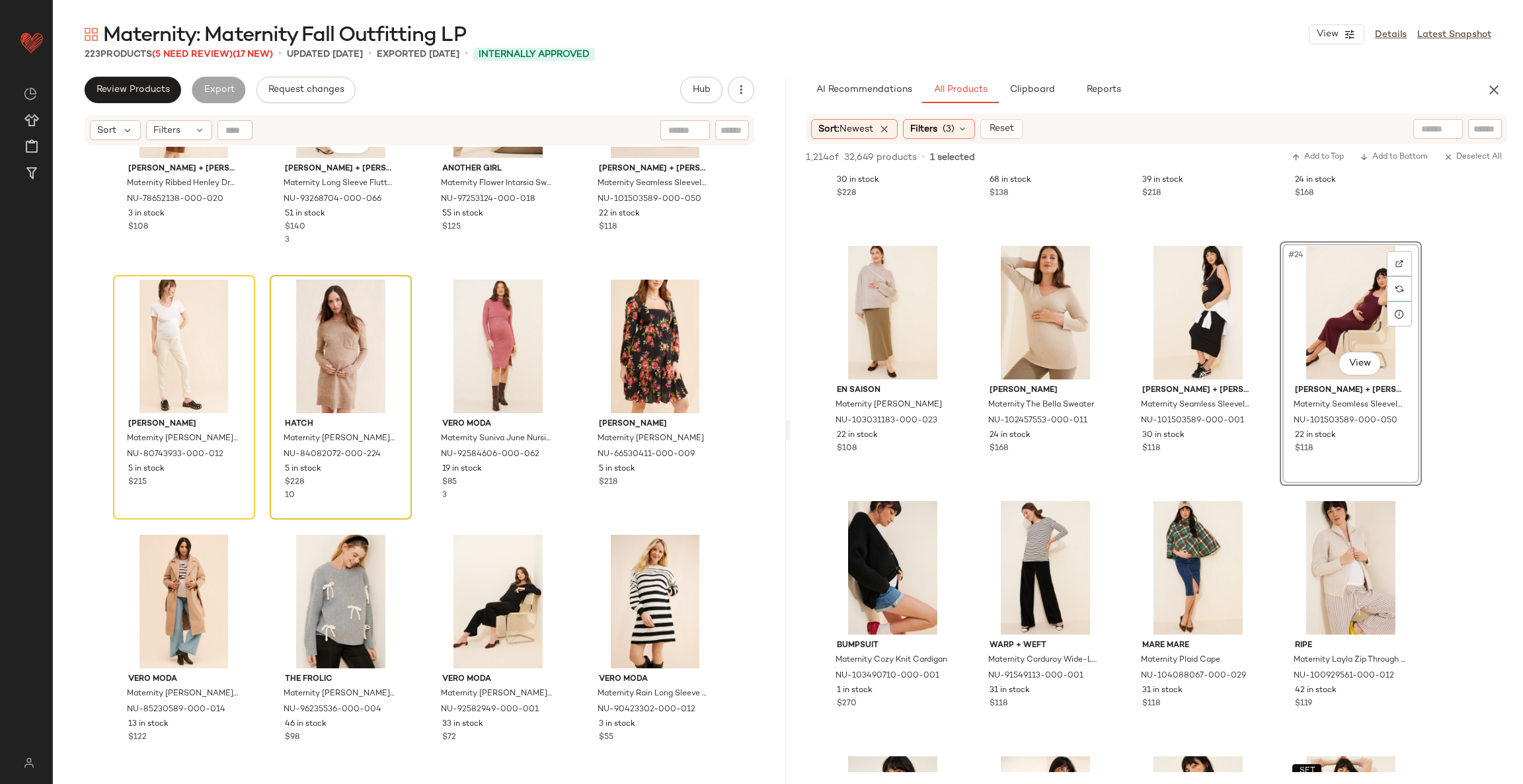
scroll to position [9232, 0]
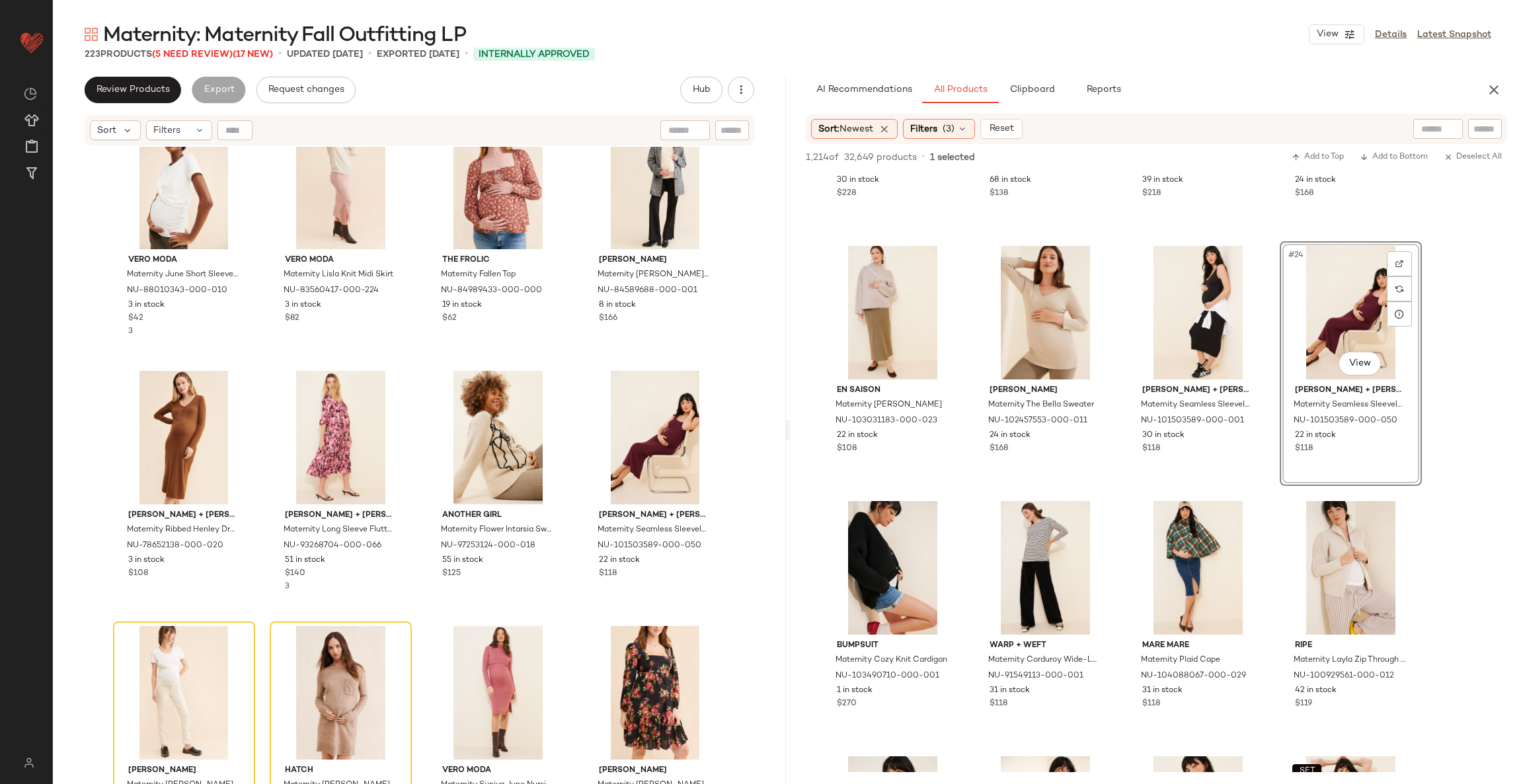
click at [194, 47] on span "Maternity: Maternity Fall Outfitting LP" at bounding box center [284, 36] width 363 height 27
click at [194, 52] on span "(5 Need Review)" at bounding box center [192, 54] width 81 height 10
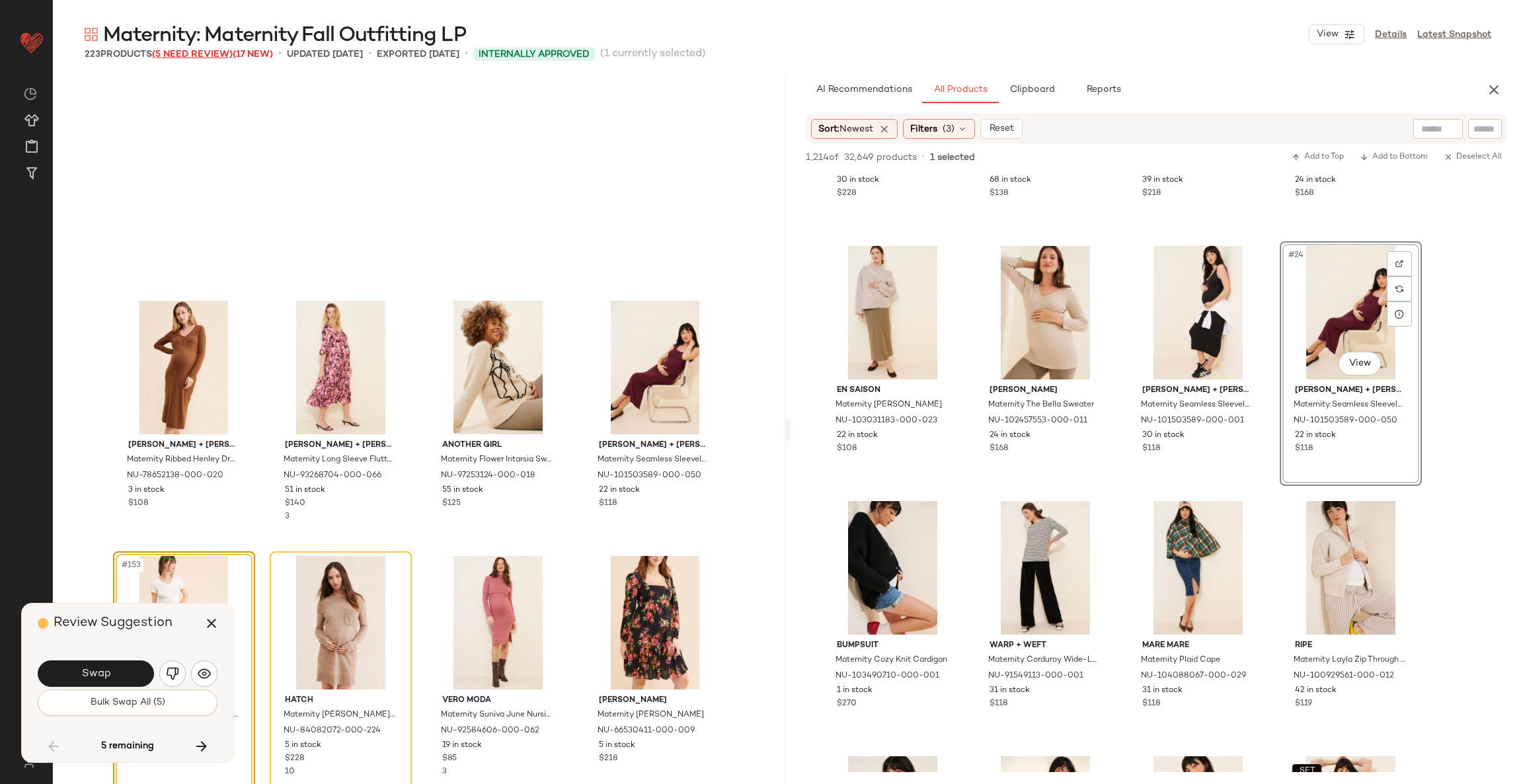
scroll to position [9438, 0]
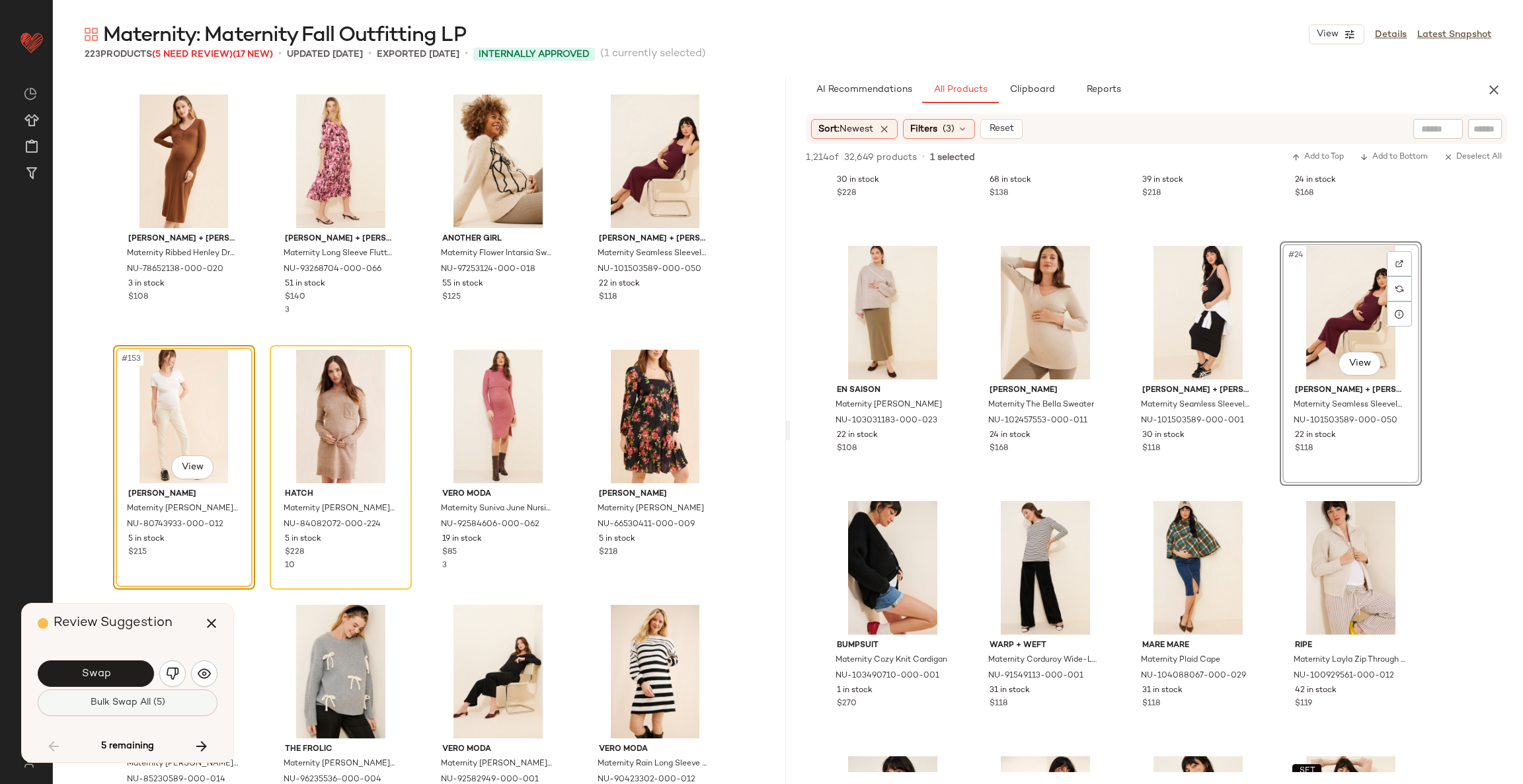
click at [124, 695] on button "Bulk Swap All (5)" at bounding box center [127, 703] width 180 height 27
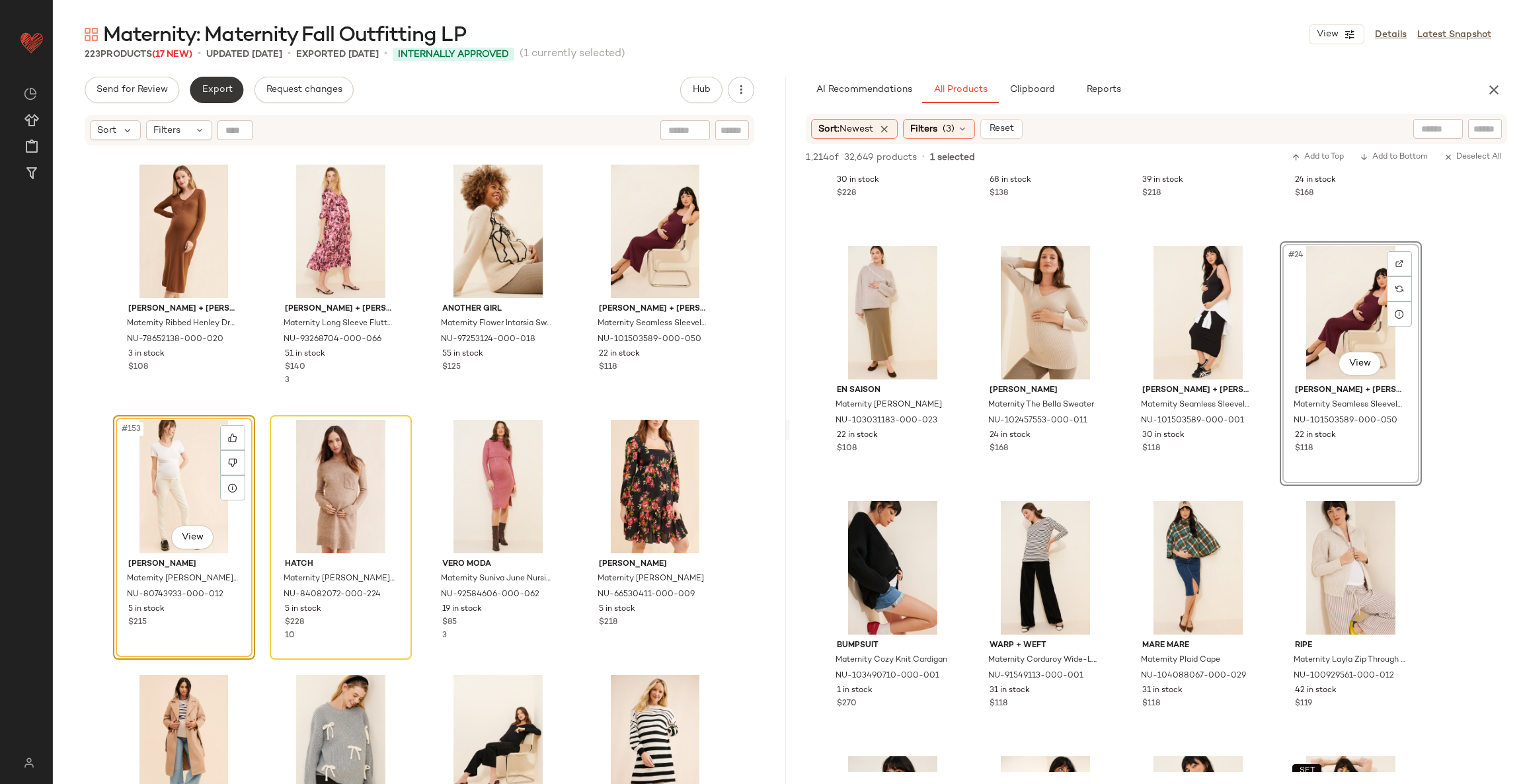
click at [215, 92] on span "Export" at bounding box center [217, 89] width 31 height 10
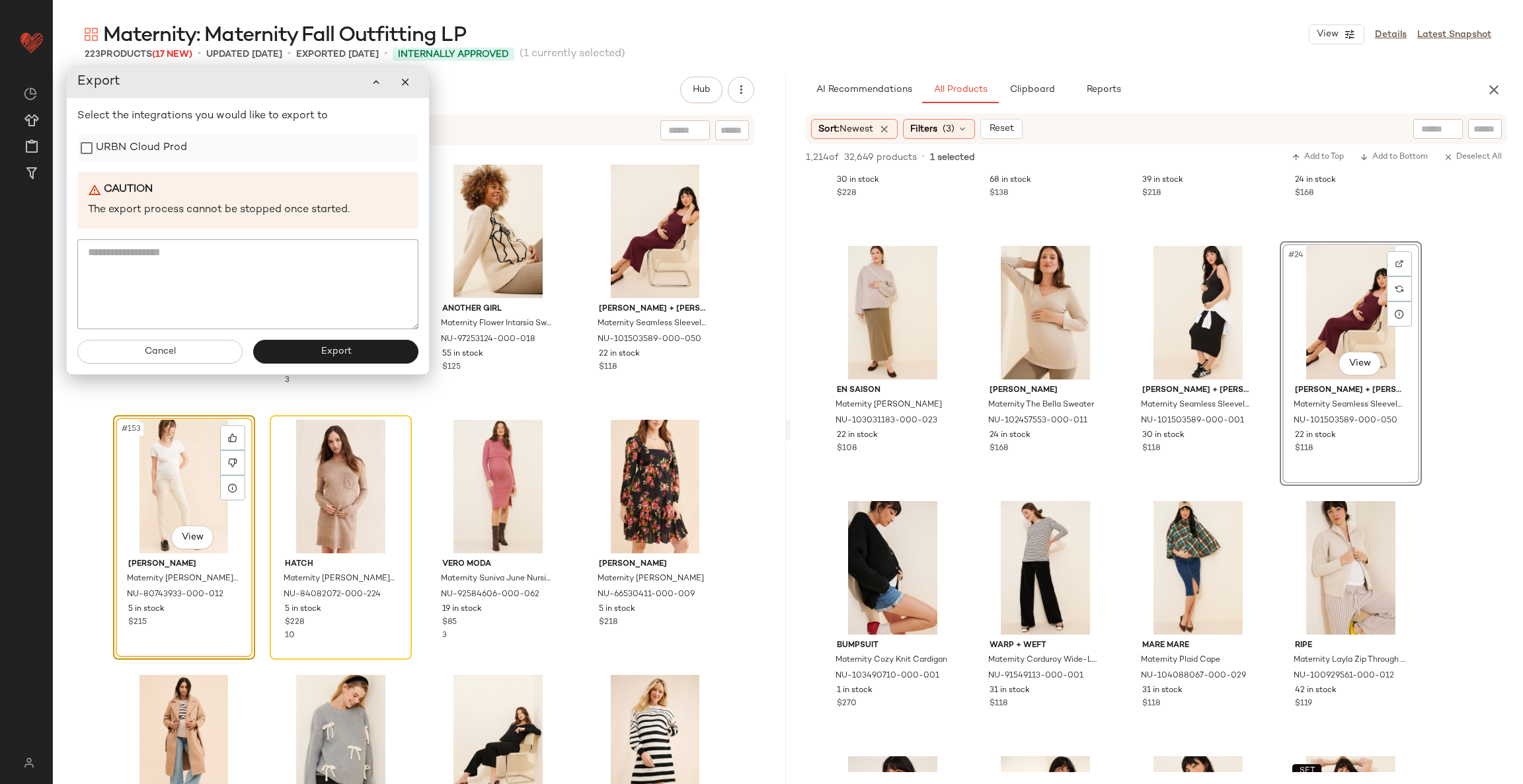
click at [142, 152] on label "URBN Cloud Prod" at bounding box center [141, 148] width 91 height 27
click at [318, 362] on button "Export" at bounding box center [335, 351] width 165 height 24
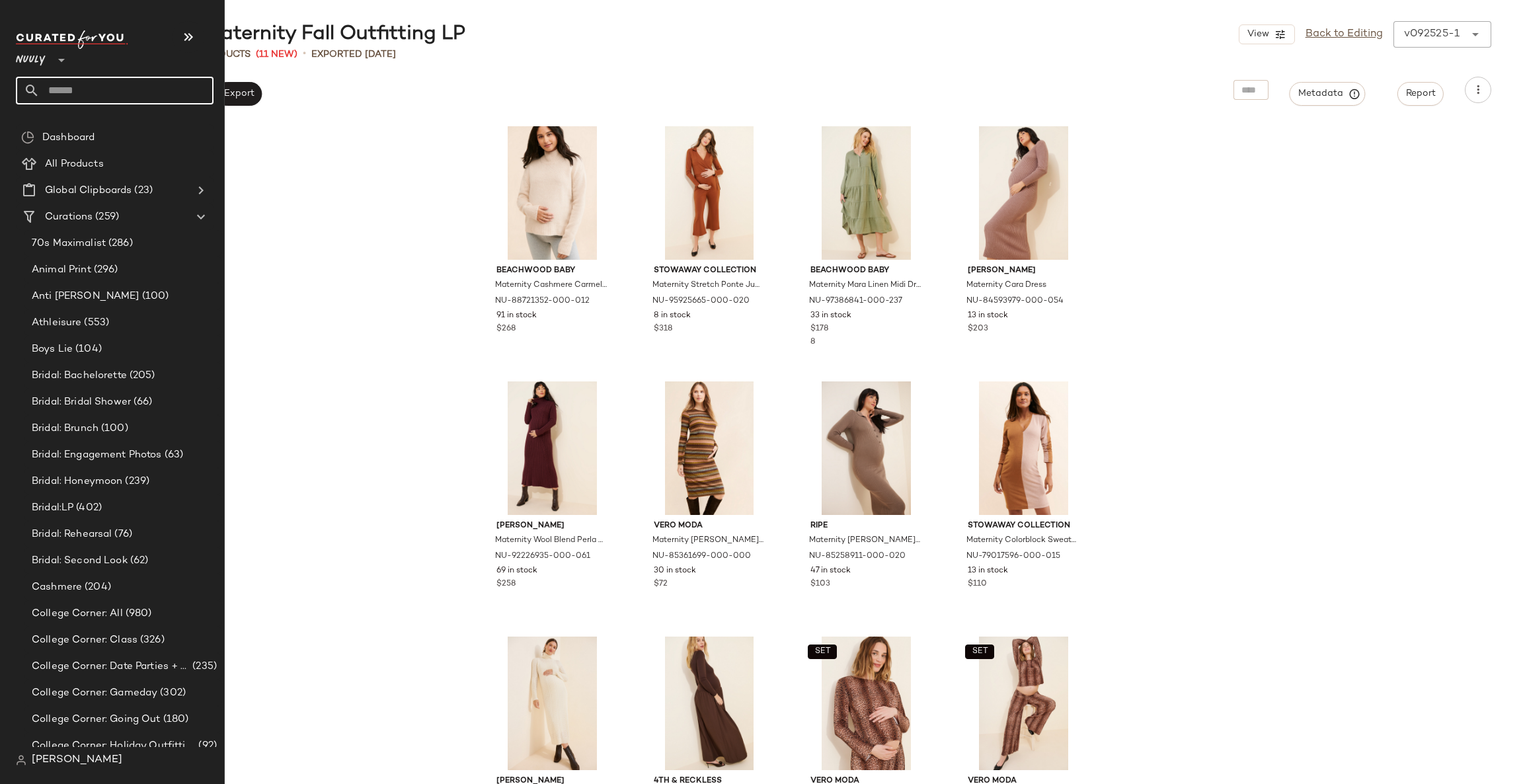
click at [48, 96] on input "text" at bounding box center [126, 91] width 174 height 28
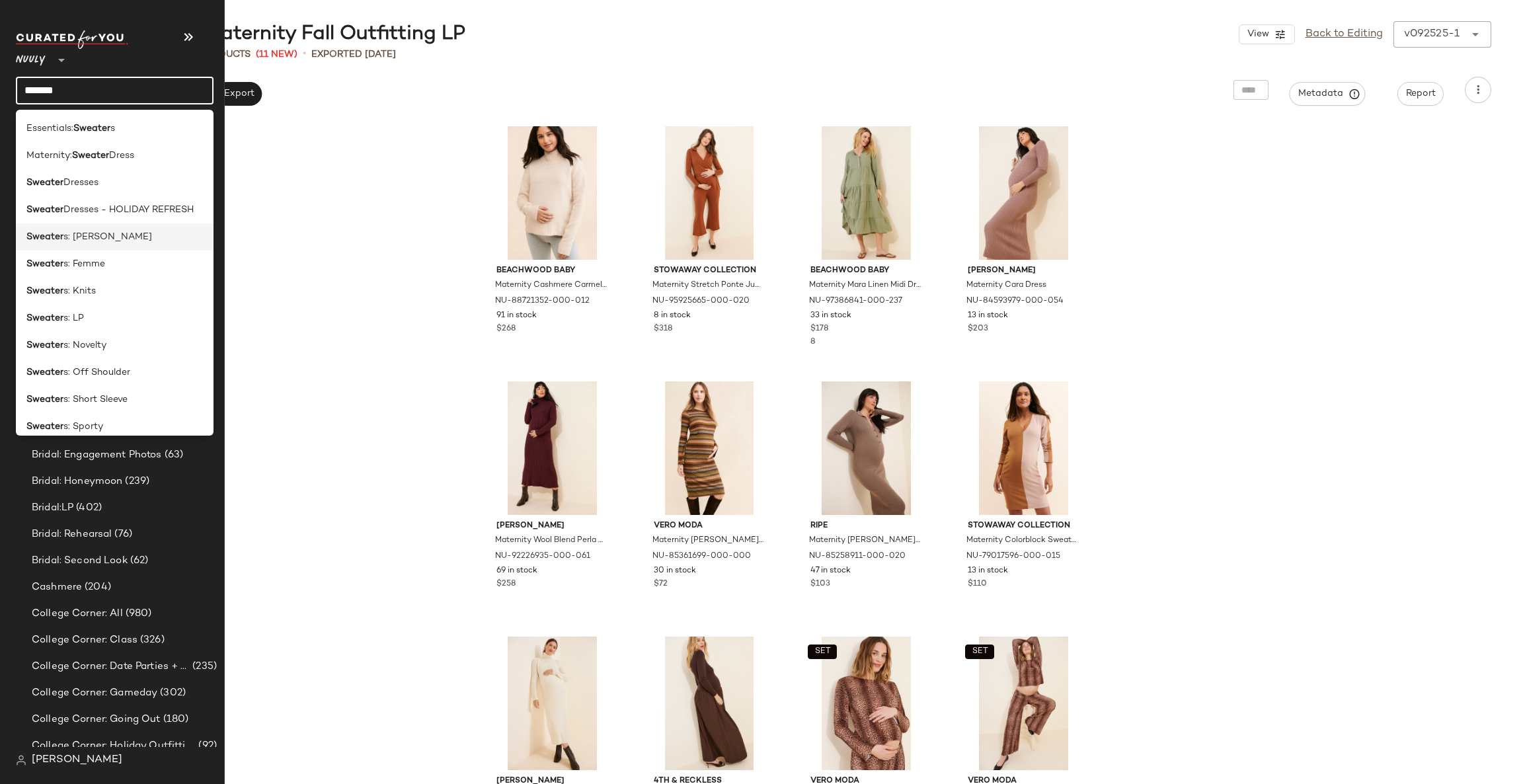
scroll to position [64, 0]
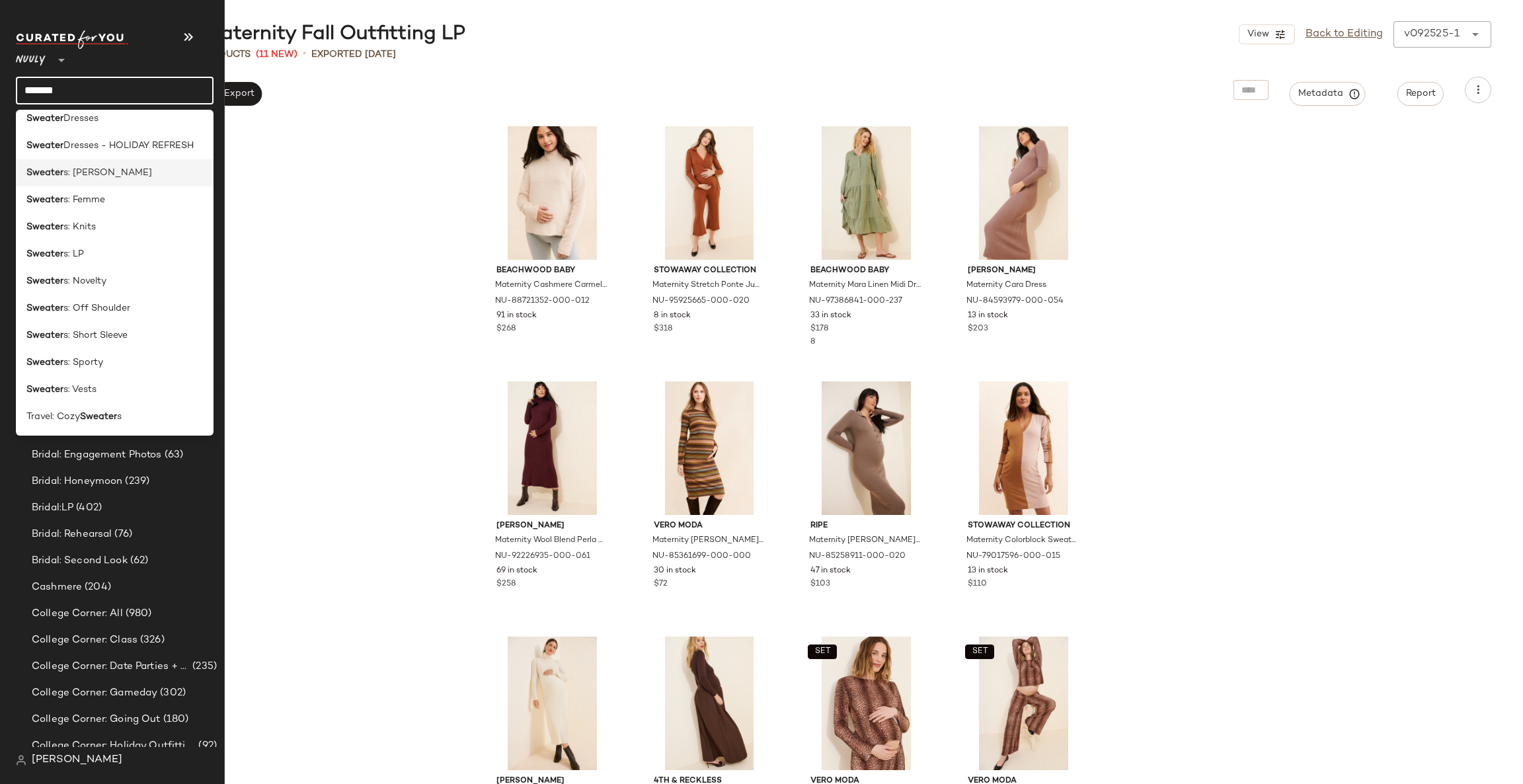
type input "*******"
click at [149, 240] on div "Sweater s: LP" at bounding box center [114, 254] width 197 height 27
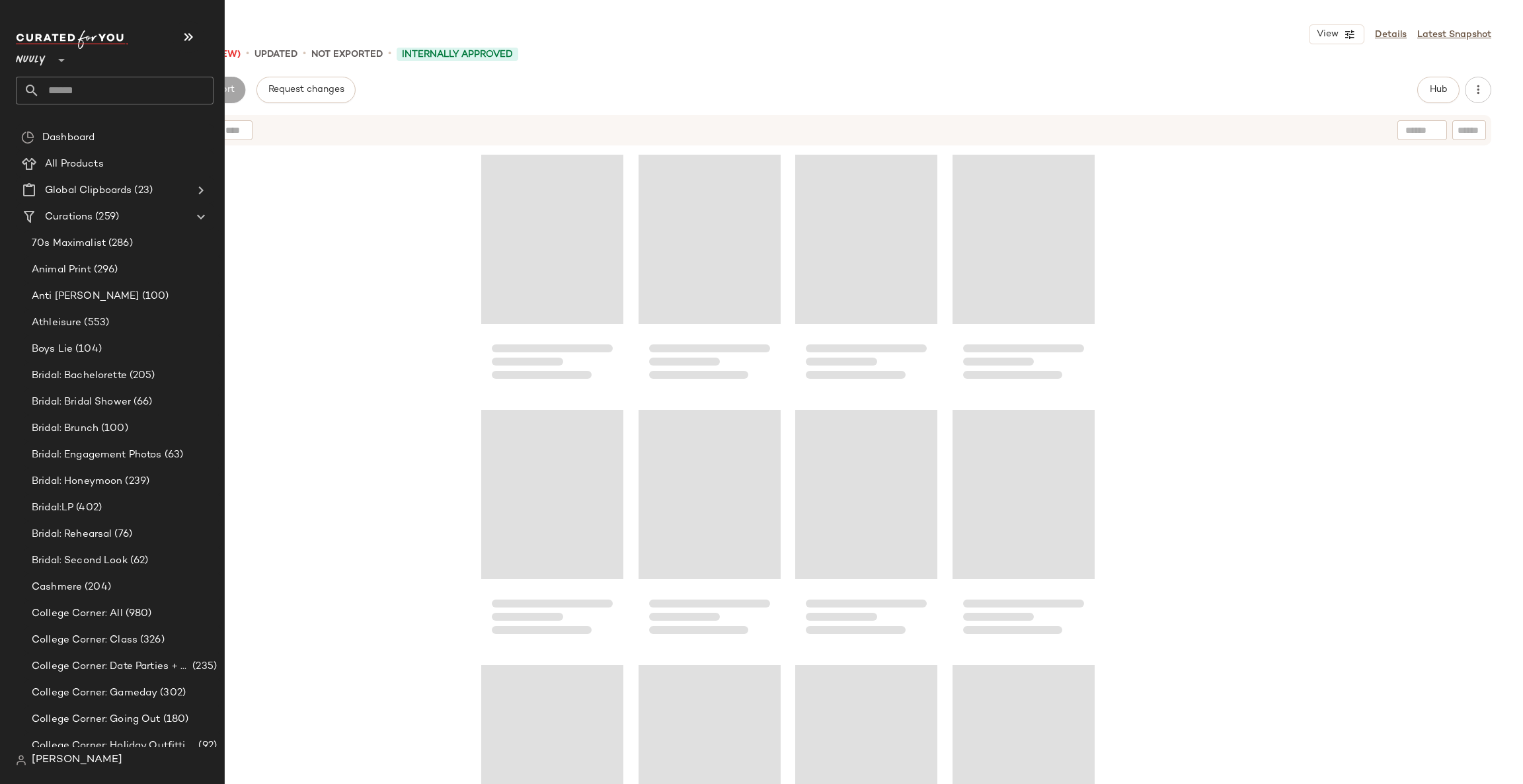
click at [129, 86] on input "text" at bounding box center [126, 91] width 174 height 28
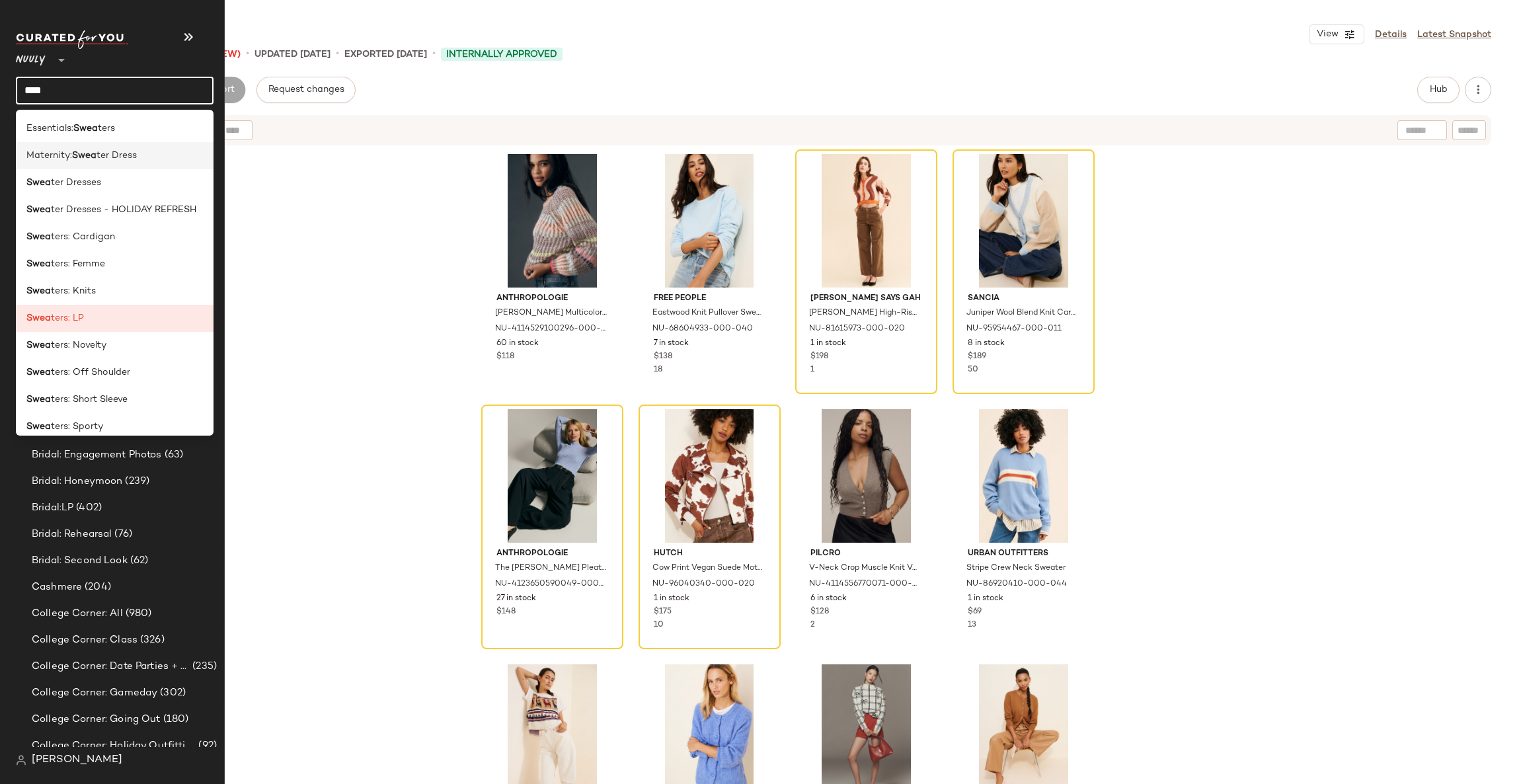
type input "****"
click at [117, 158] on span "ter Dress" at bounding box center [116, 155] width 41 height 14
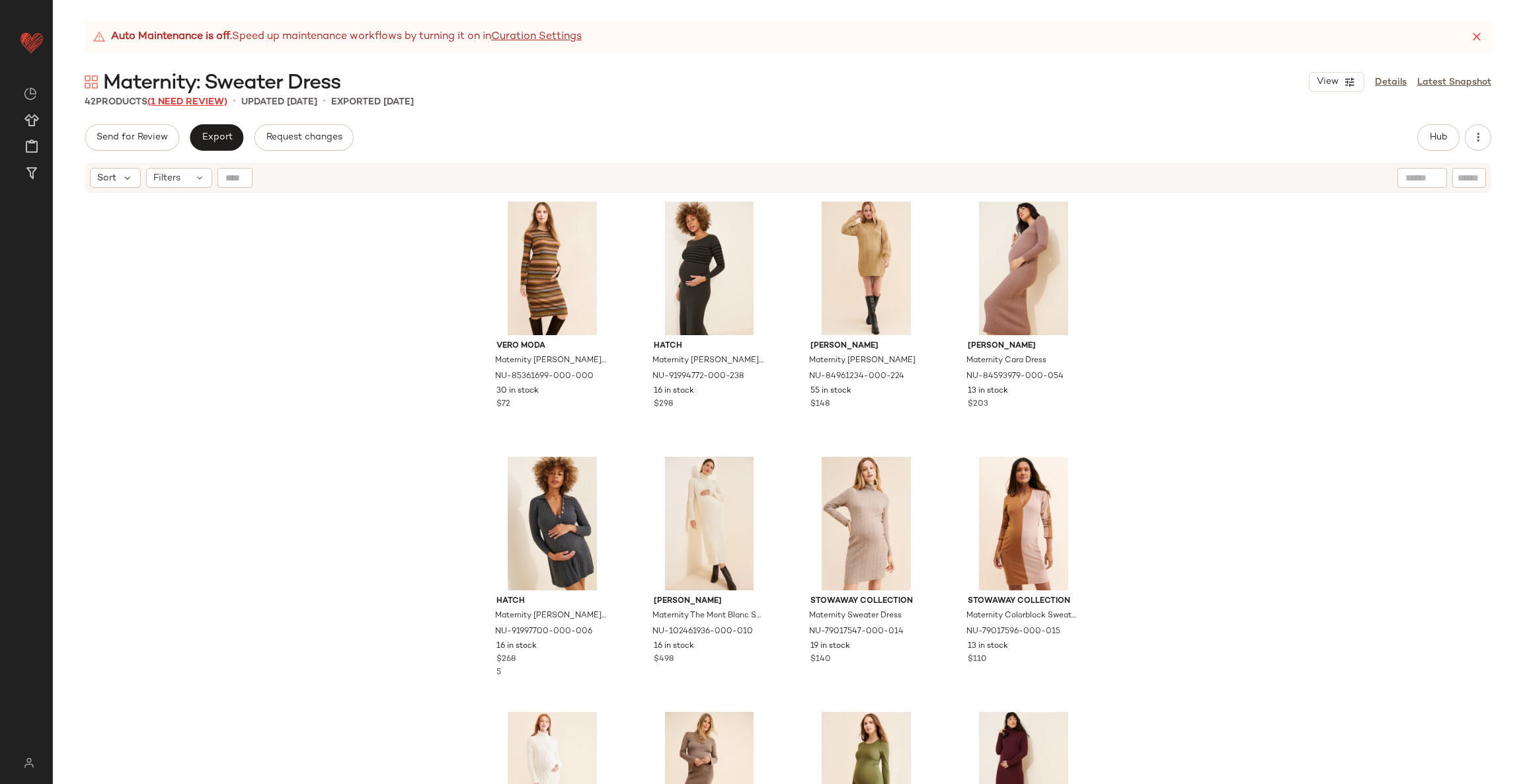
click at [184, 98] on span "(1 Need Review)" at bounding box center [187, 101] width 80 height 10
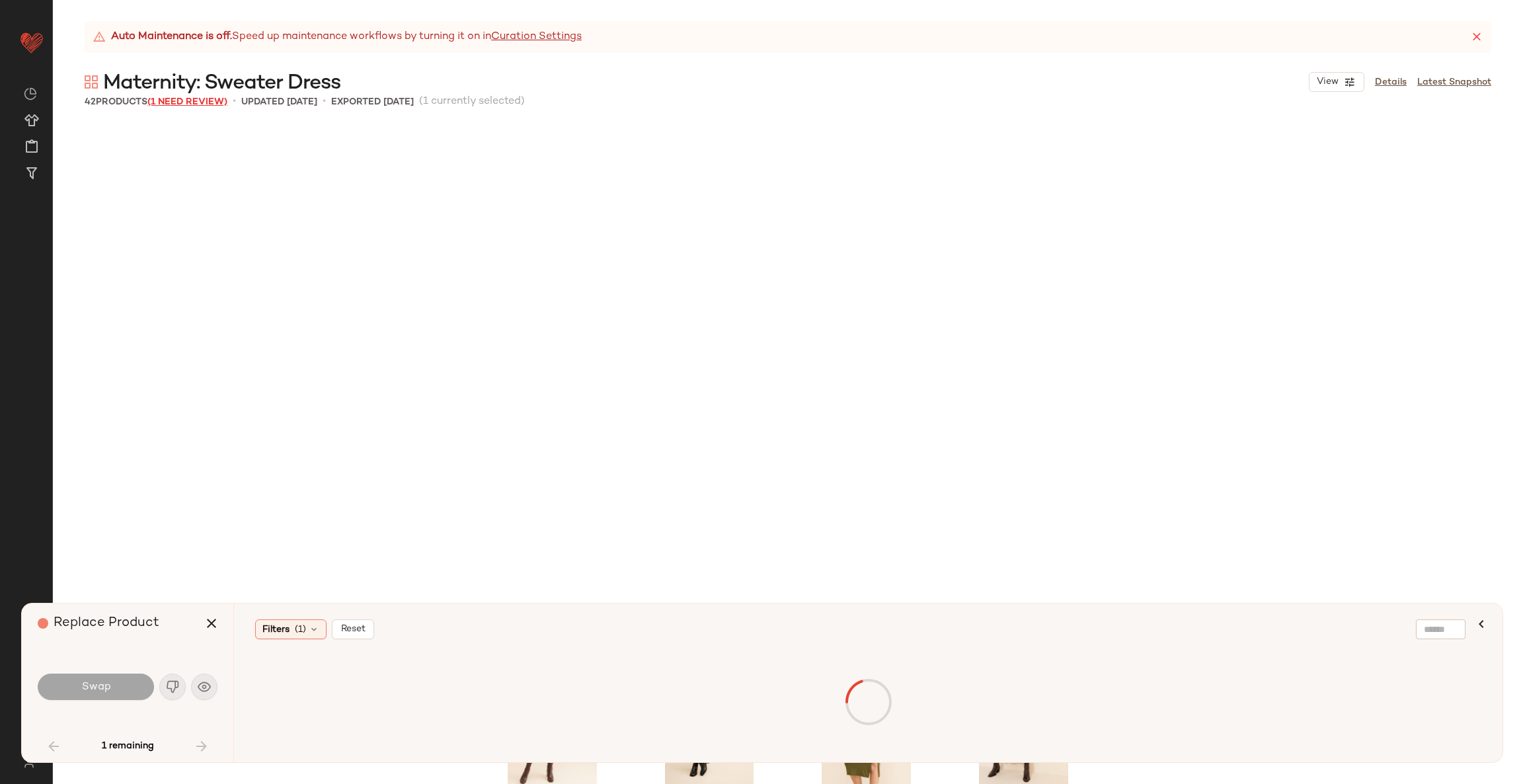
scroll to position [520, 0]
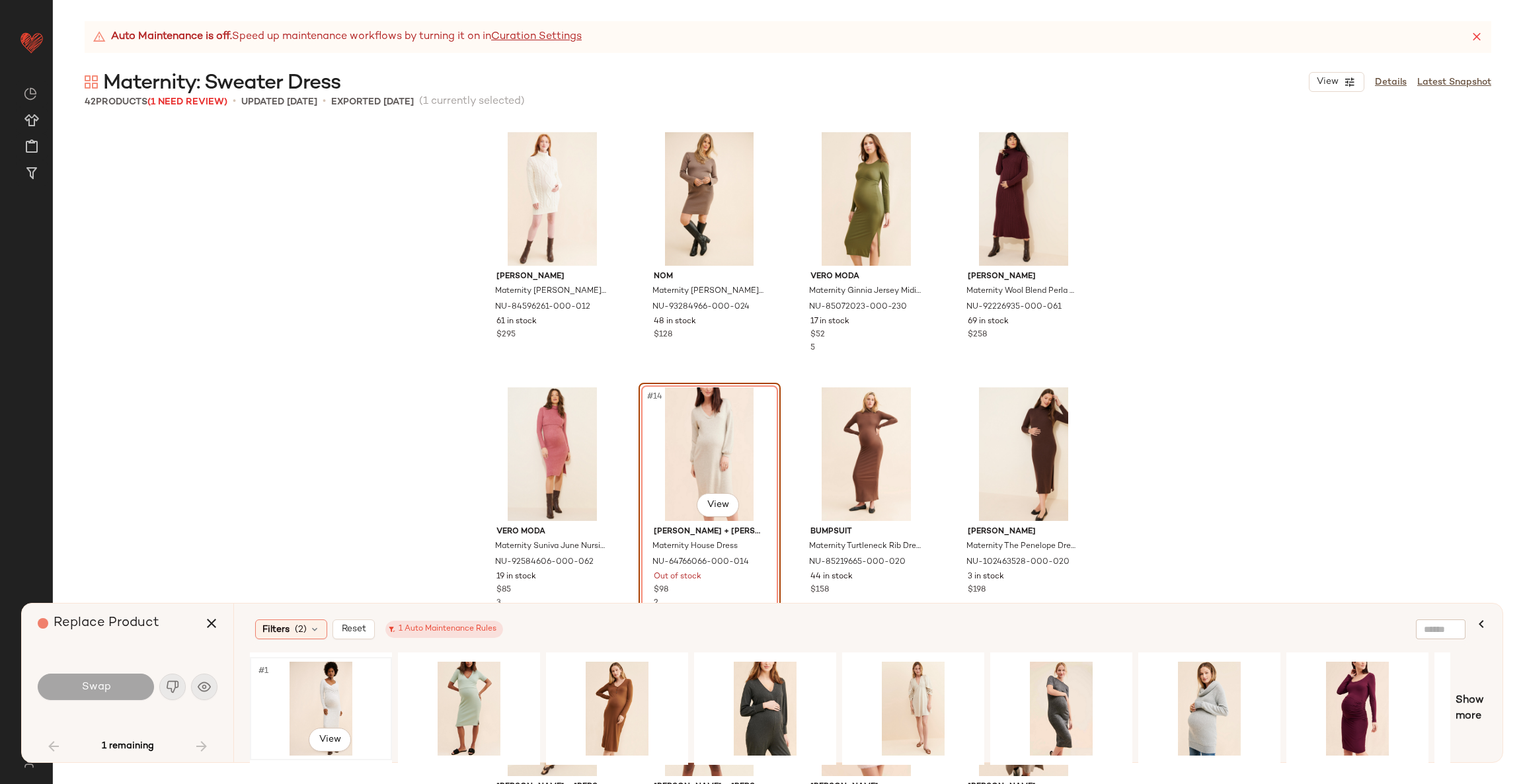
click at [328, 666] on div "#1 View" at bounding box center [321, 708] width 133 height 94
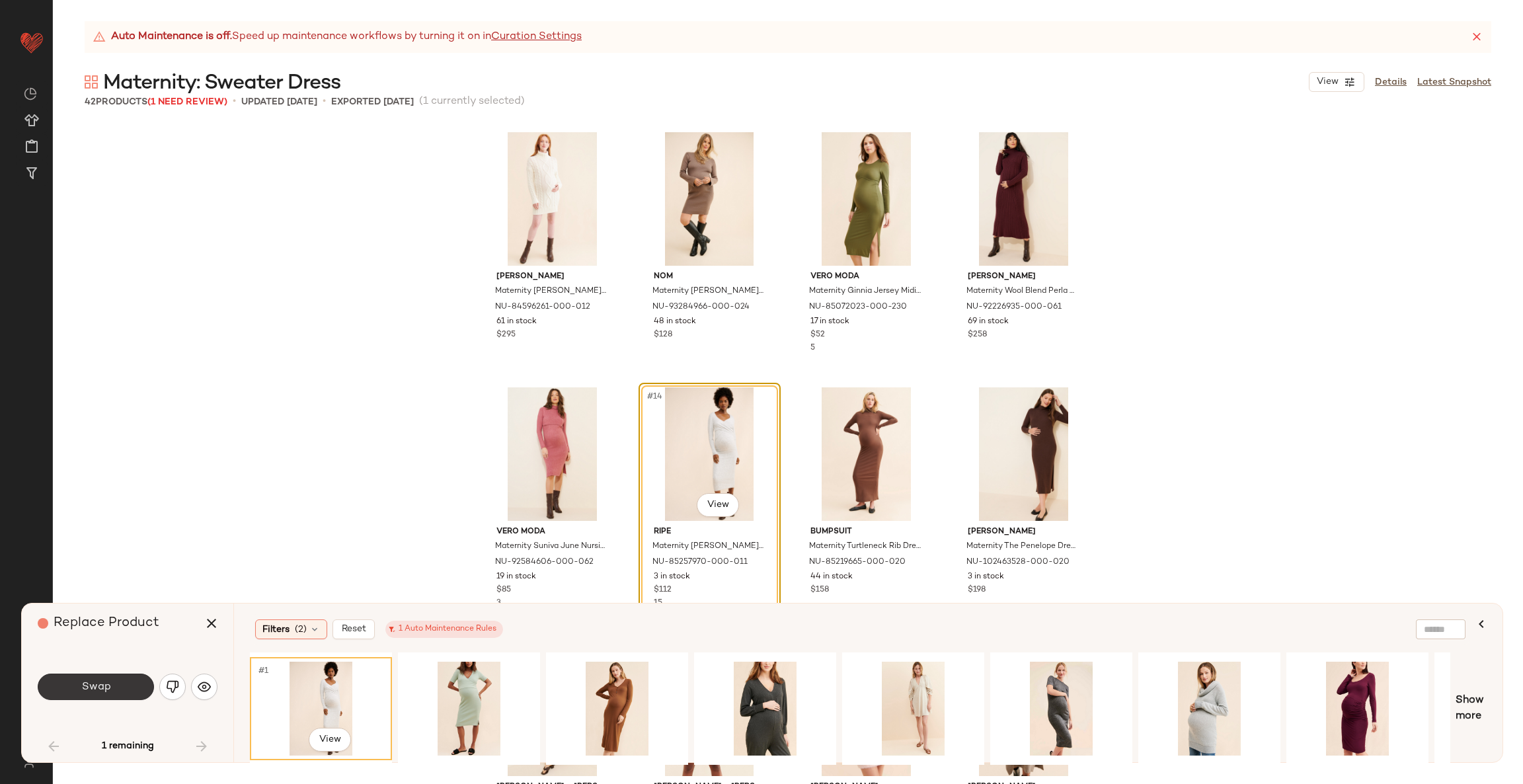
click at [109, 675] on button "Swap" at bounding box center [95, 686] width 116 height 27
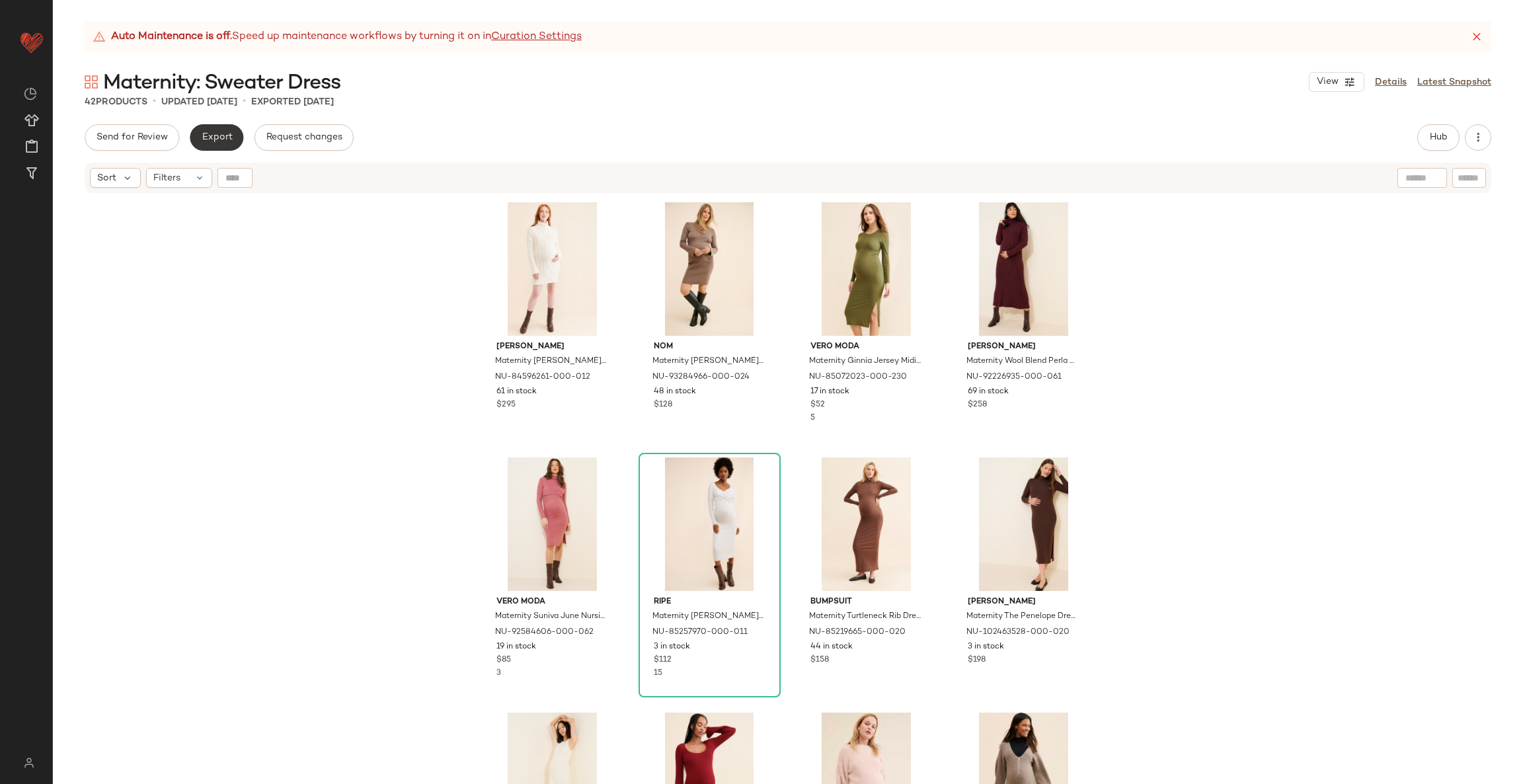
click at [217, 132] on span "Export" at bounding box center [217, 138] width 31 height 10
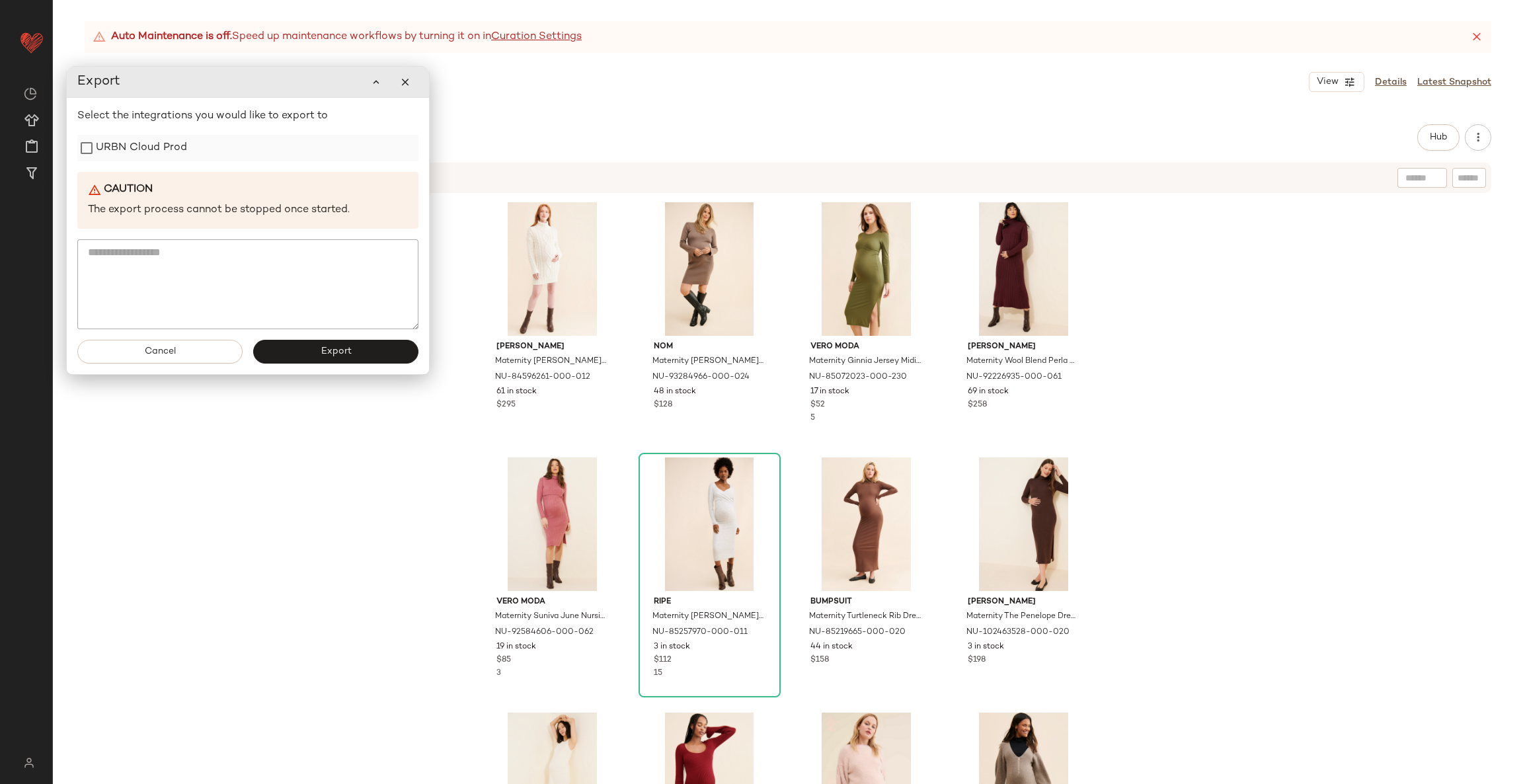
click at [135, 140] on label "URBN Cloud Prod" at bounding box center [141, 148] width 91 height 27
click at [371, 351] on button "Export" at bounding box center [335, 351] width 165 height 24
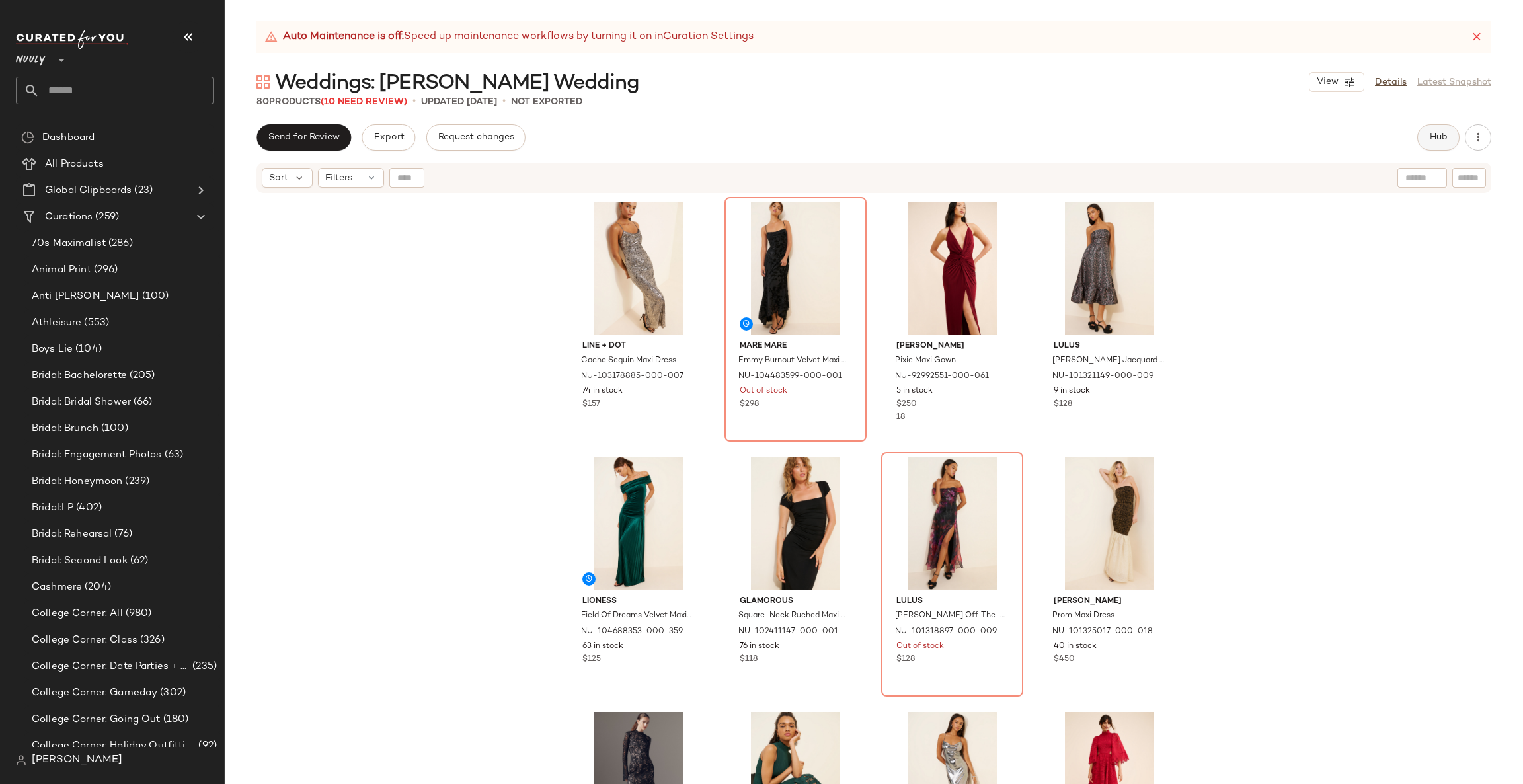
click at [1438, 138] on span "Hub" at bounding box center [1438, 138] width 18 height 10
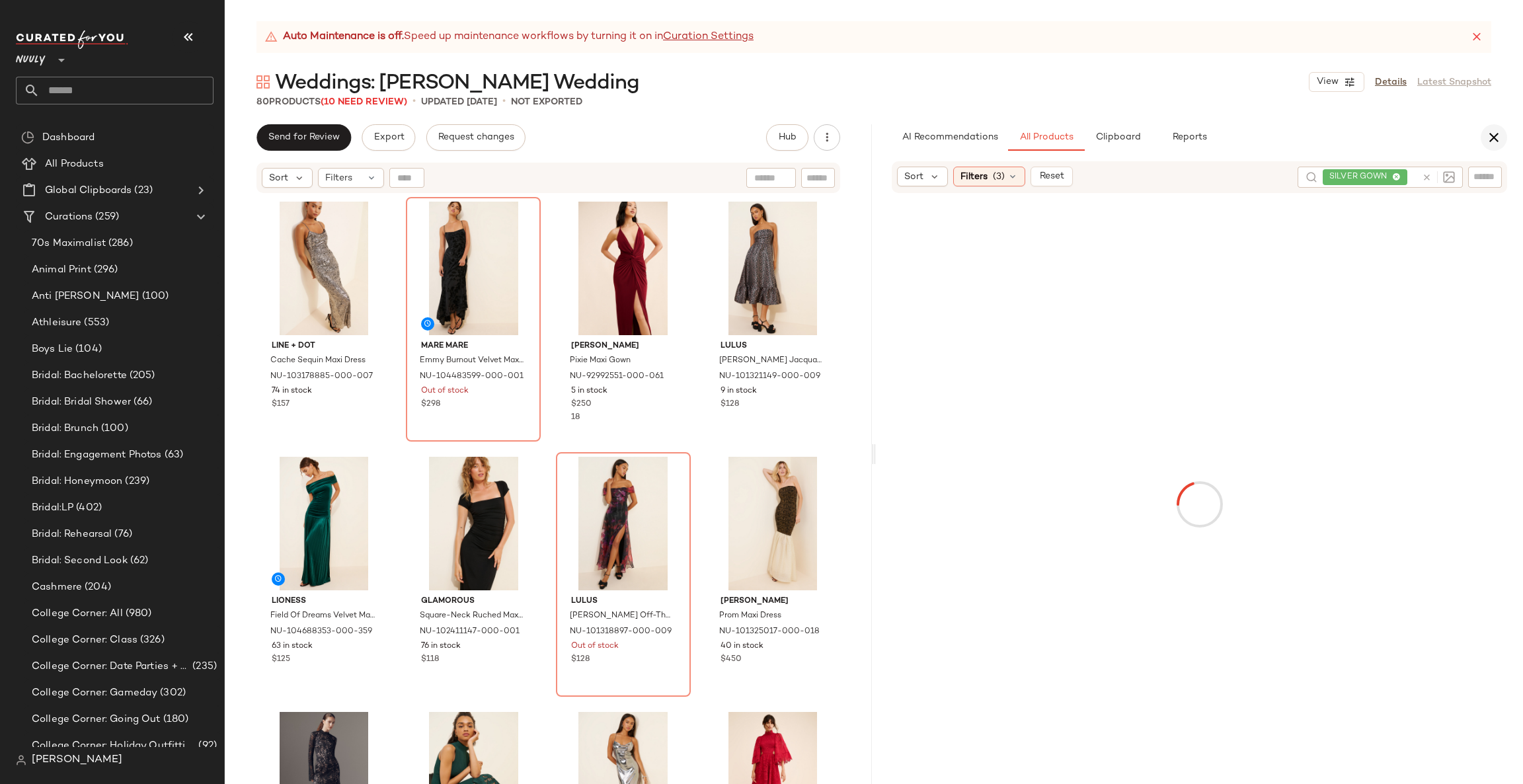
click at [1505, 135] on button "button" at bounding box center [1493, 138] width 27 height 27
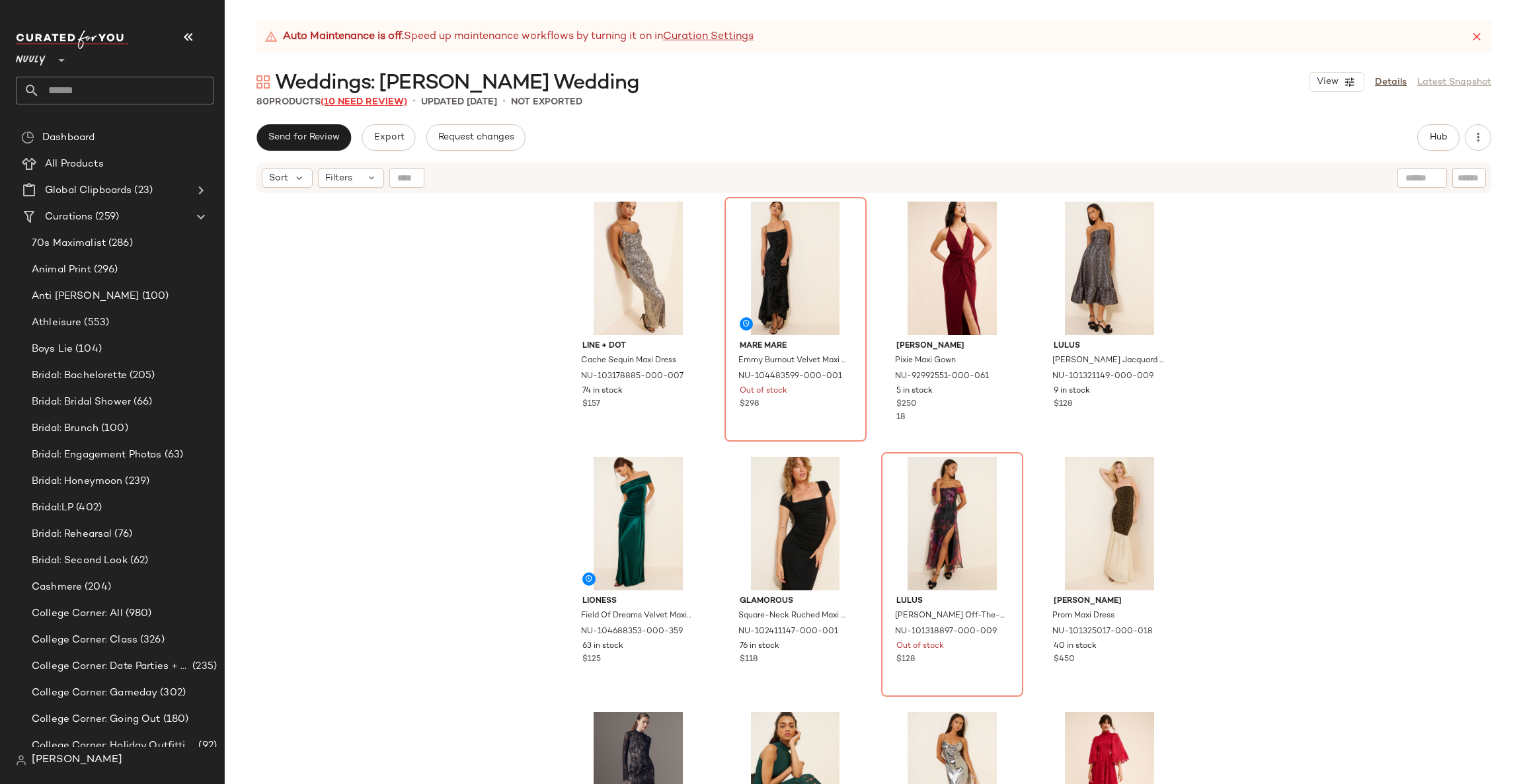
click at [362, 102] on span "(10 Need Review)" at bounding box center [363, 101] width 87 height 10
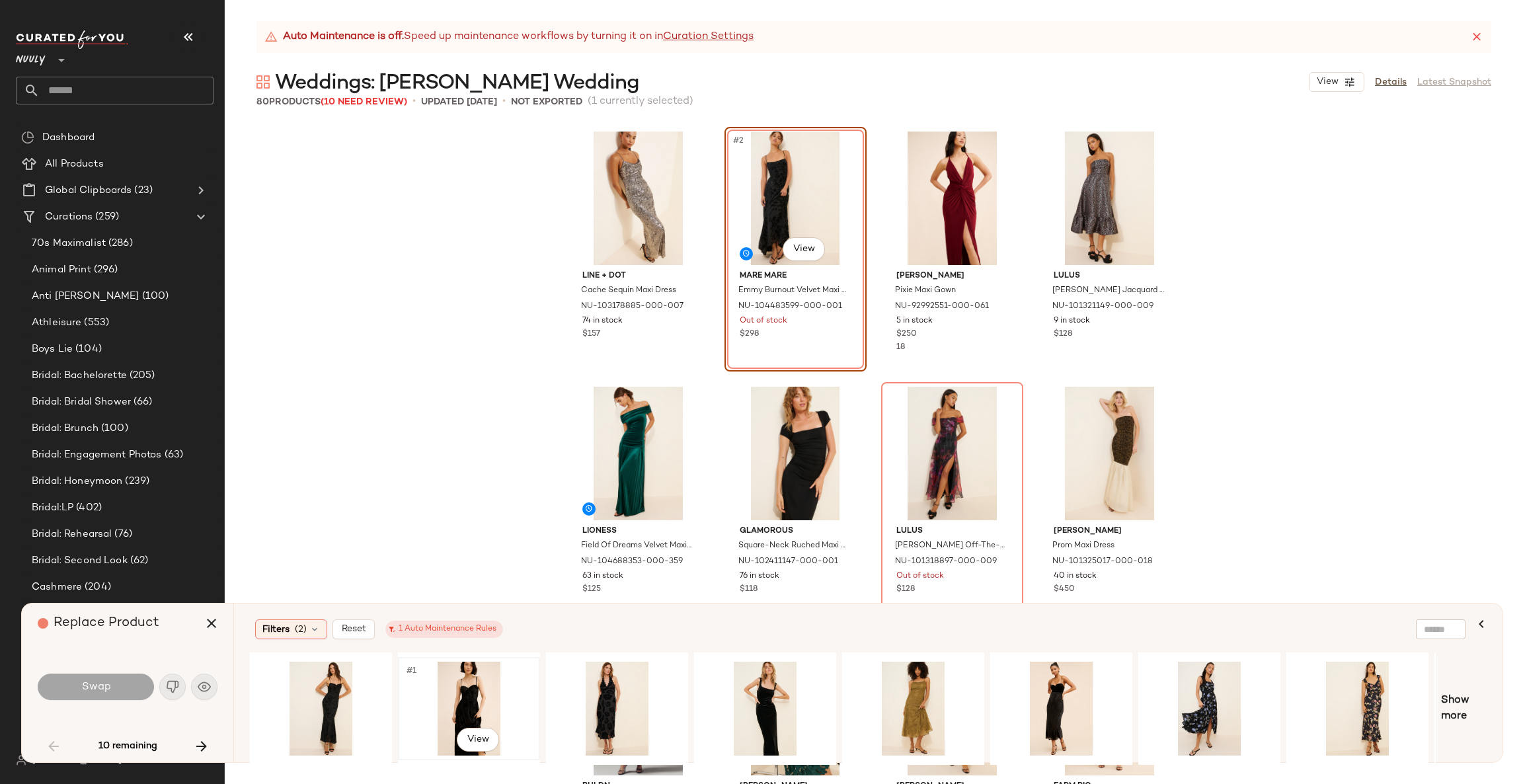
click at [479, 681] on div "#1 View" at bounding box center [469, 708] width 133 height 94
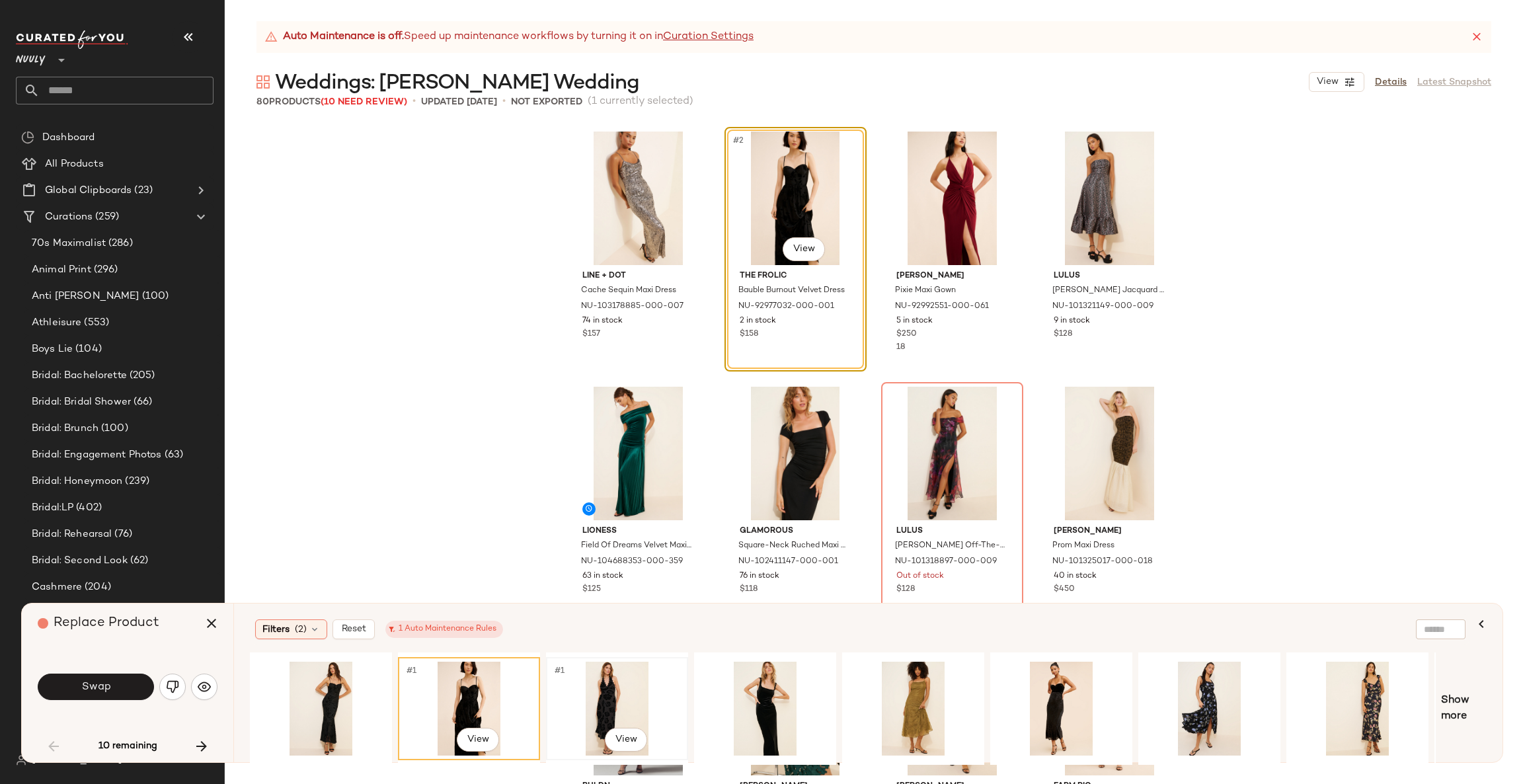
click at [626, 680] on div "#1 View" at bounding box center [617, 708] width 133 height 94
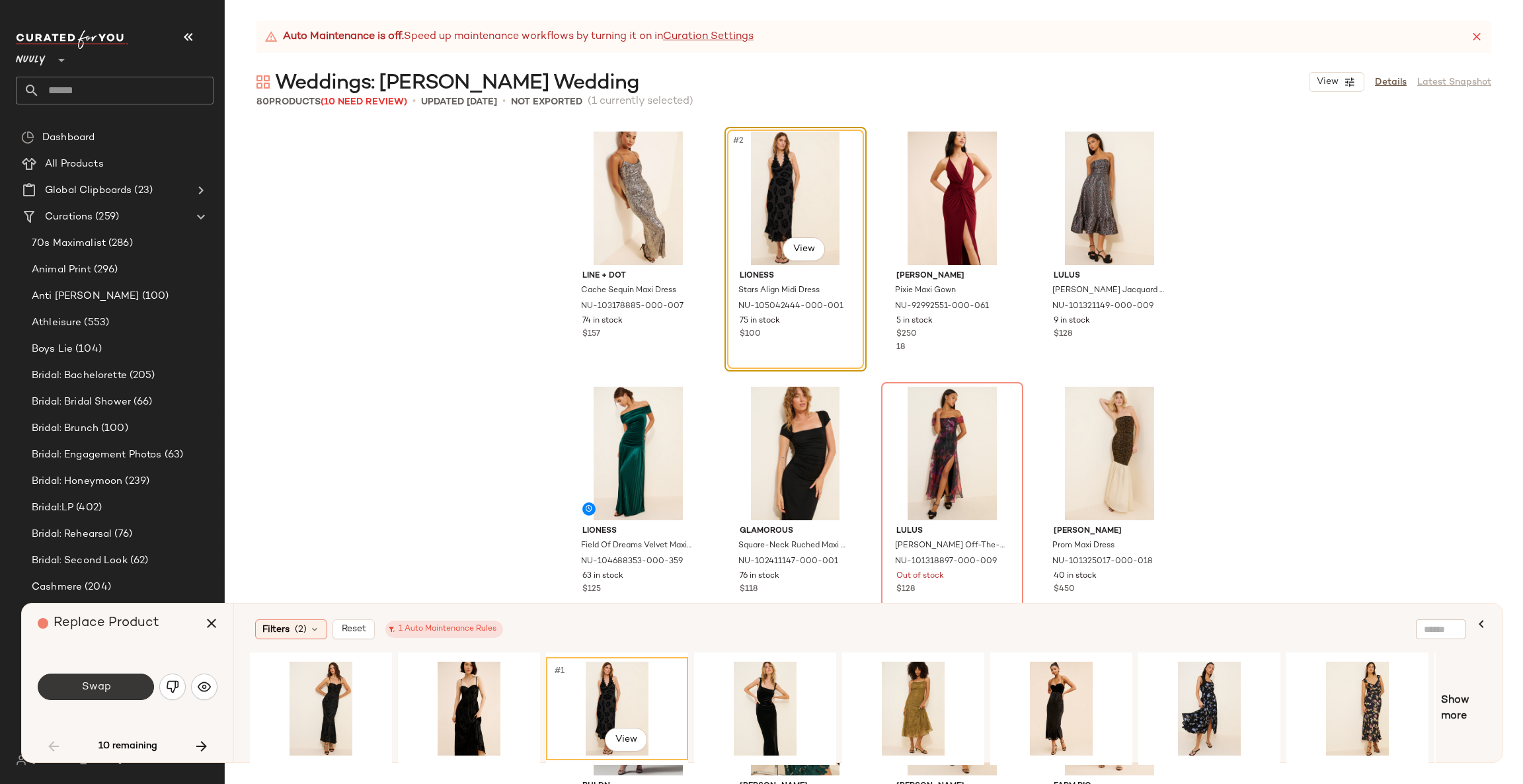
click at [72, 676] on button "Swap" at bounding box center [95, 686] width 116 height 27
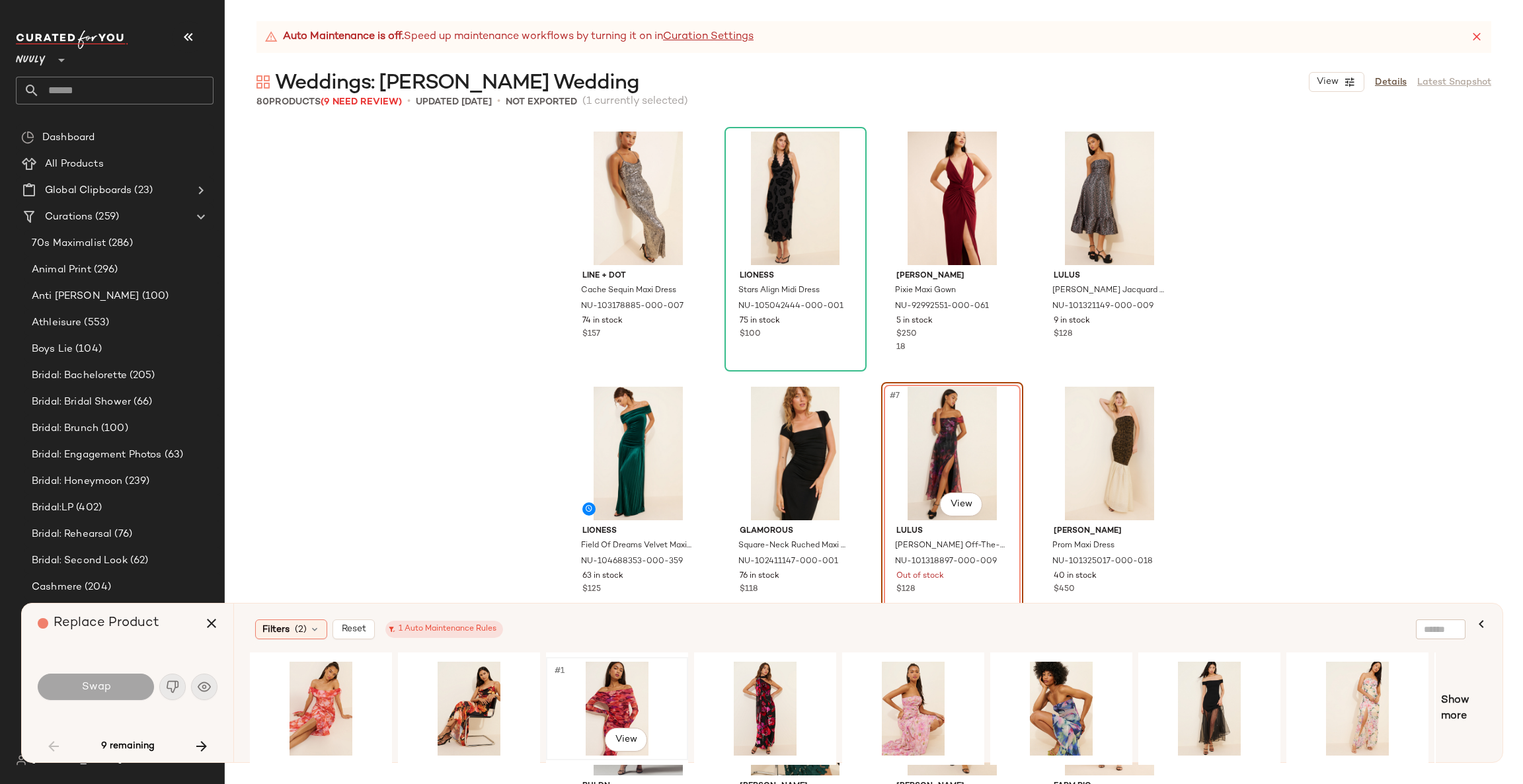
click at [637, 683] on div "#1 View" at bounding box center [617, 708] width 133 height 94
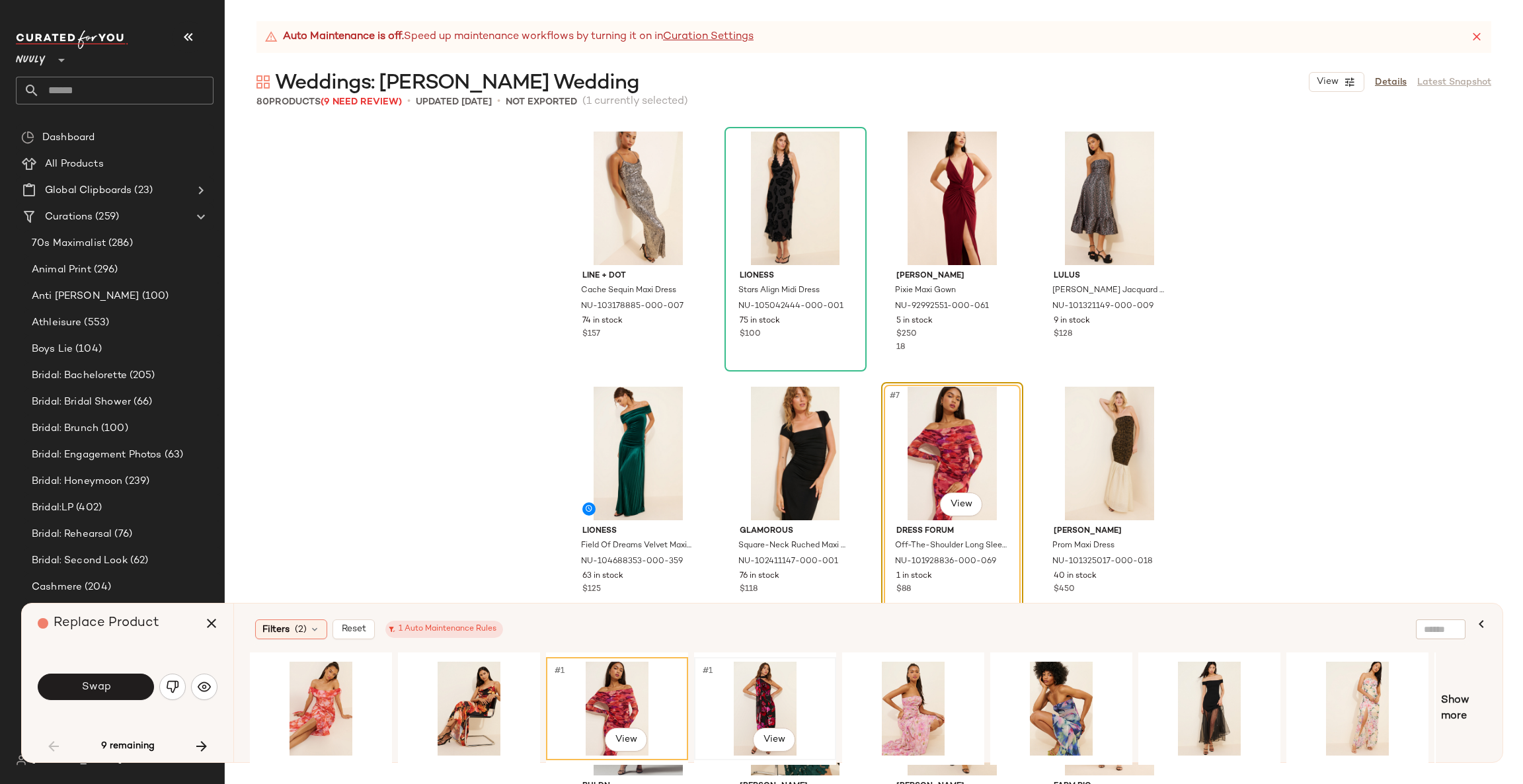
click at [774, 686] on div "#1 View" at bounding box center [765, 708] width 133 height 94
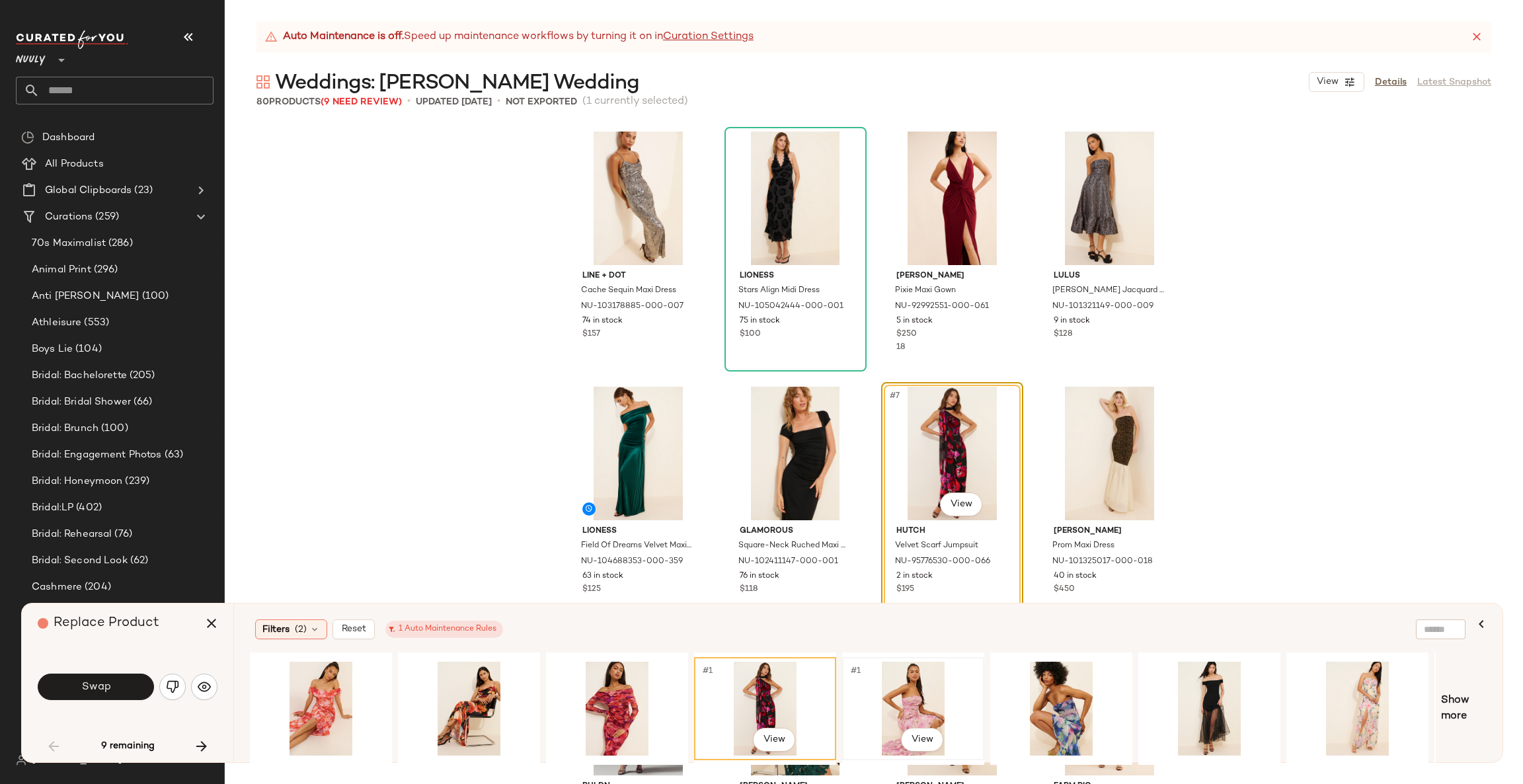
scroll to position [0, 288]
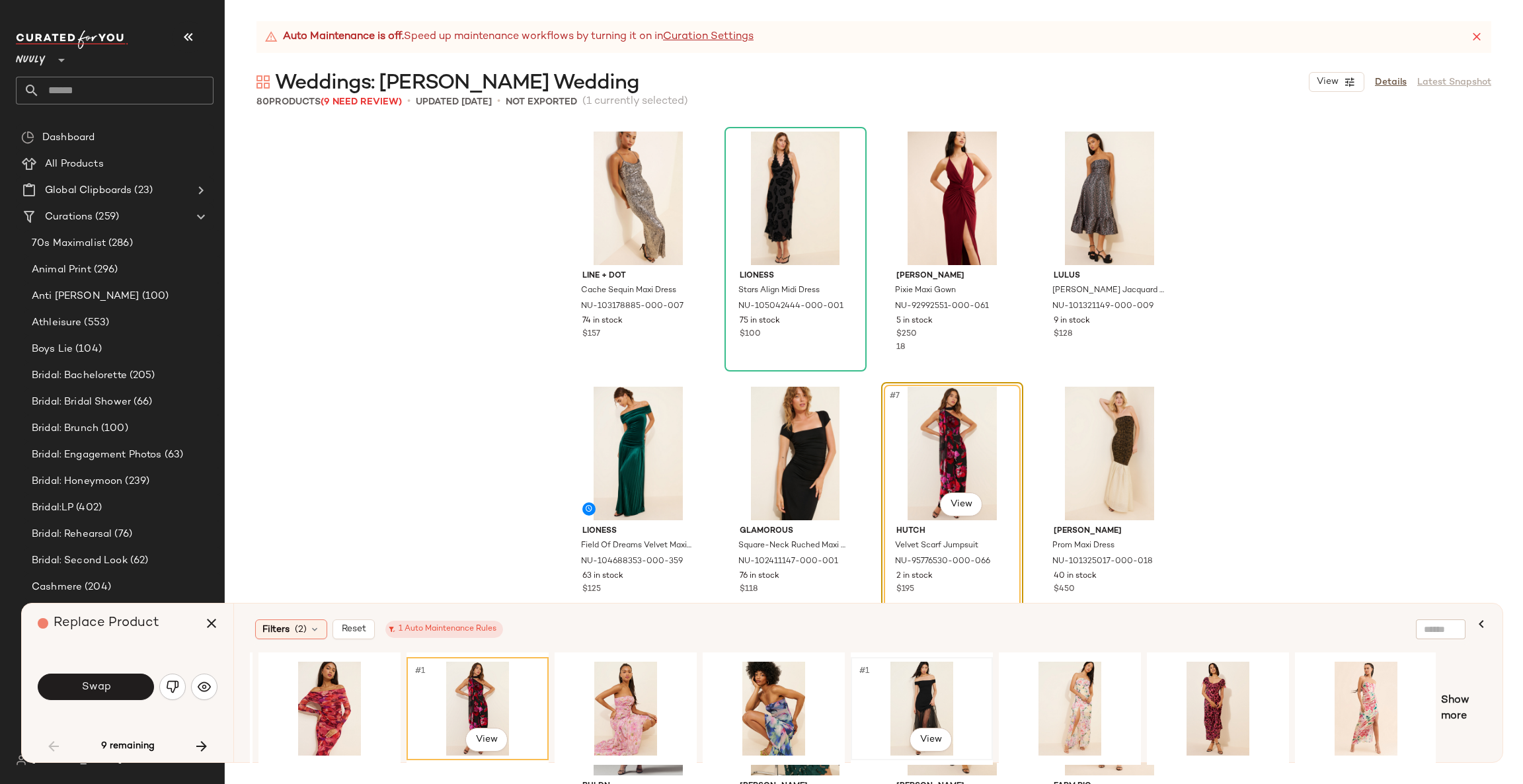
click at [938, 689] on div "#1 View" at bounding box center [922, 708] width 133 height 94
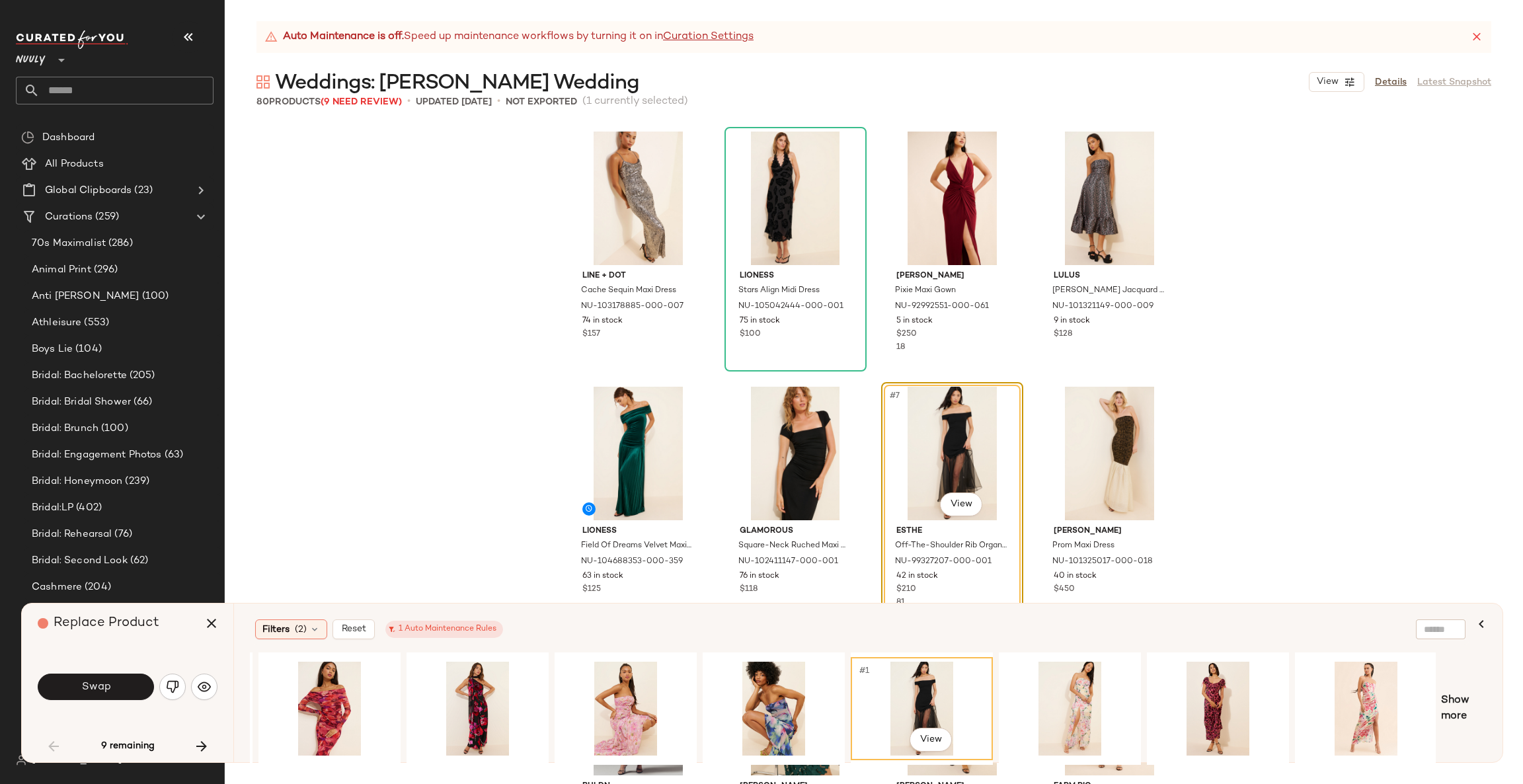
click at [113, 705] on div "Swap" at bounding box center [127, 686] width 180 height 71
click at [112, 697] on button "Swap" at bounding box center [95, 686] width 116 height 27
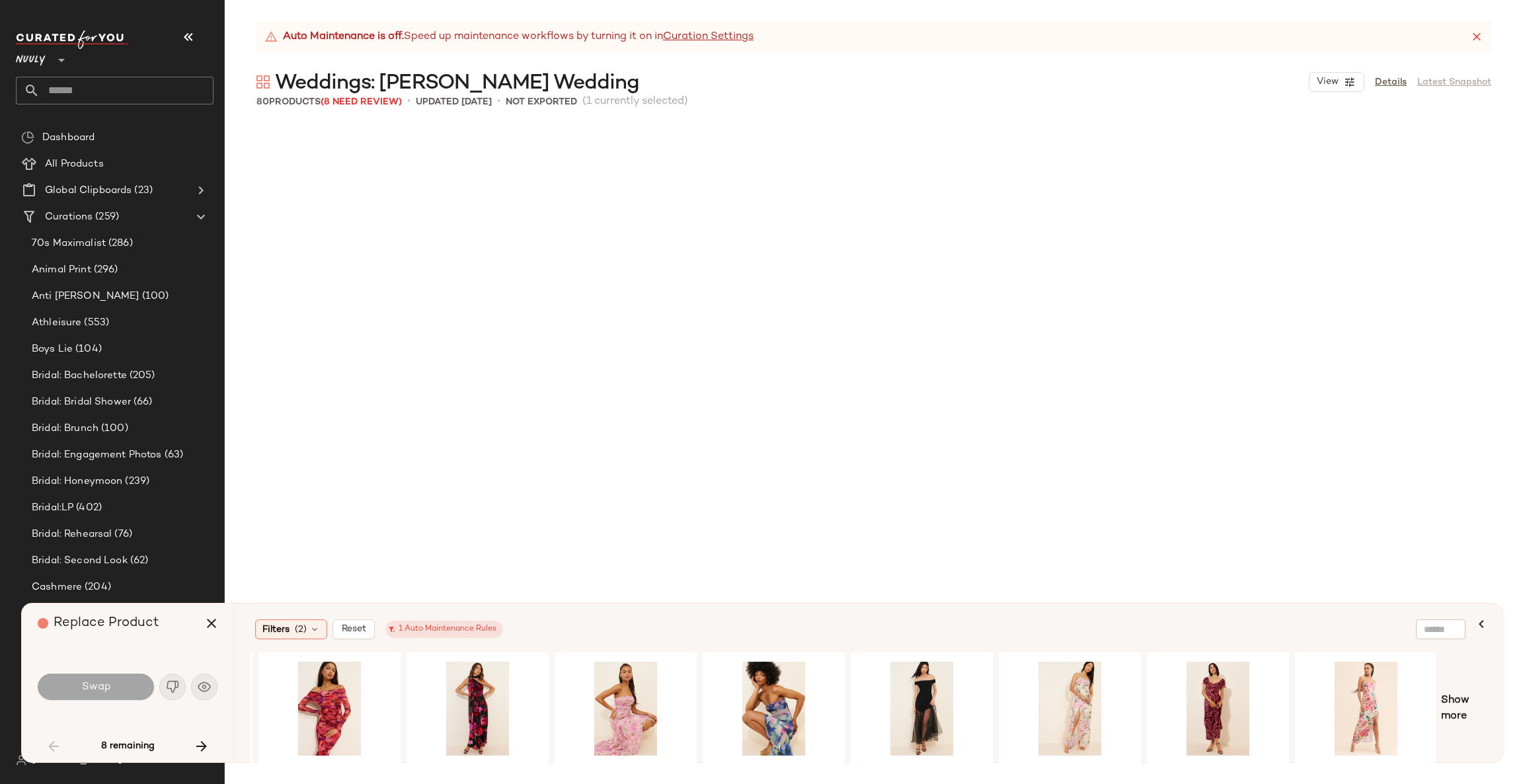
scroll to position [776, 0]
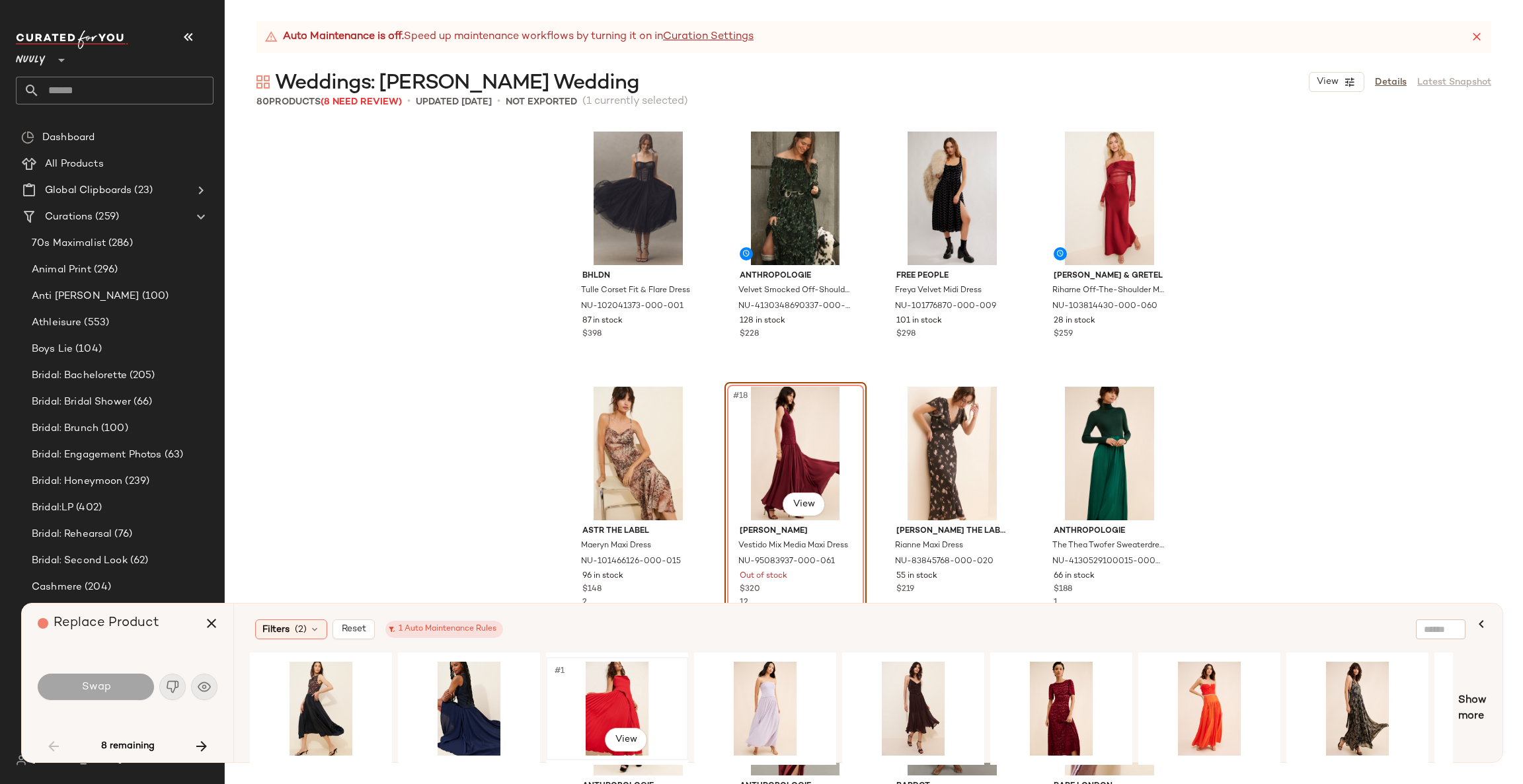
click at [606, 701] on div "#1 View" at bounding box center [617, 708] width 133 height 94
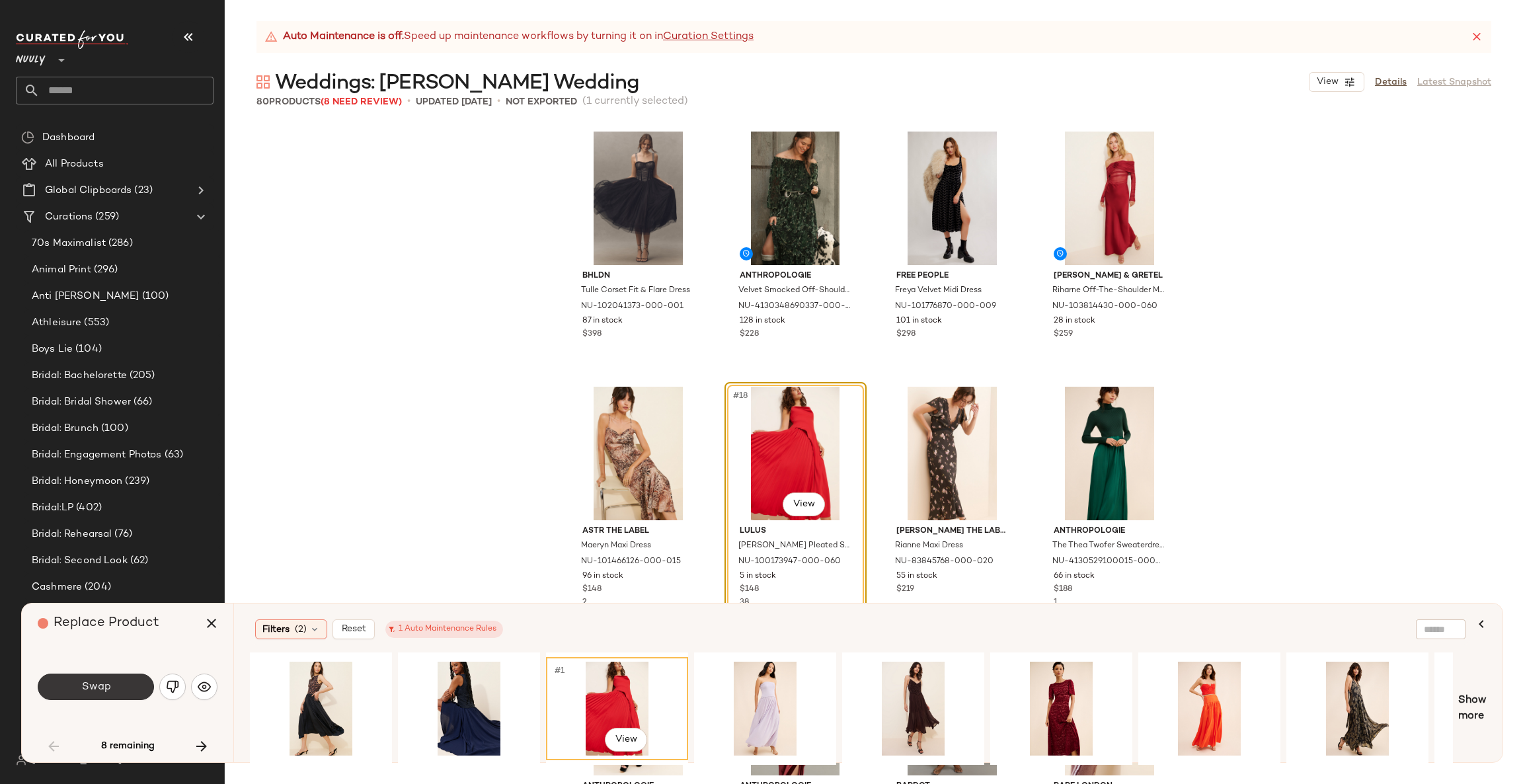
click at [128, 680] on button "Swap" at bounding box center [95, 686] width 116 height 27
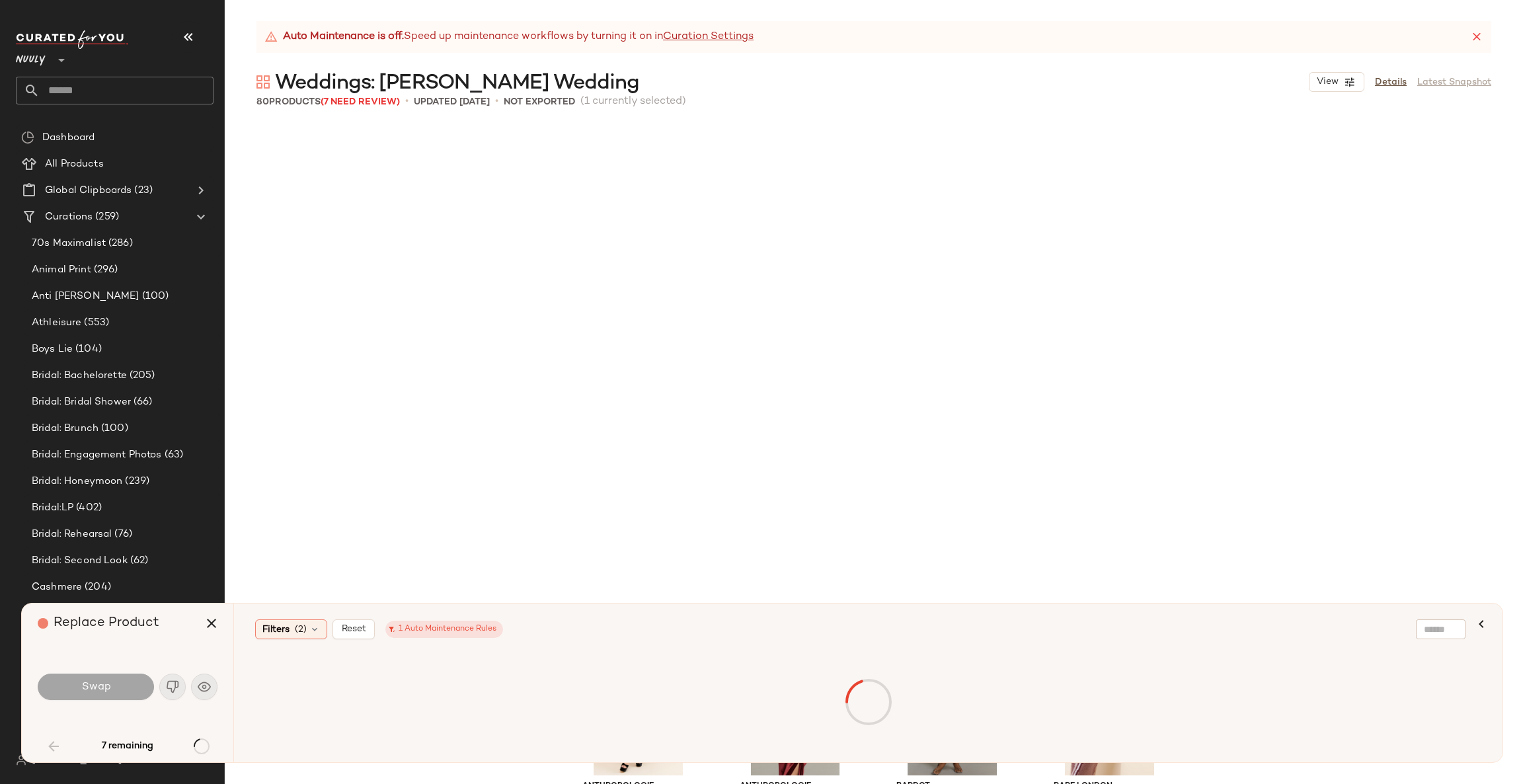
scroll to position [1275, 0]
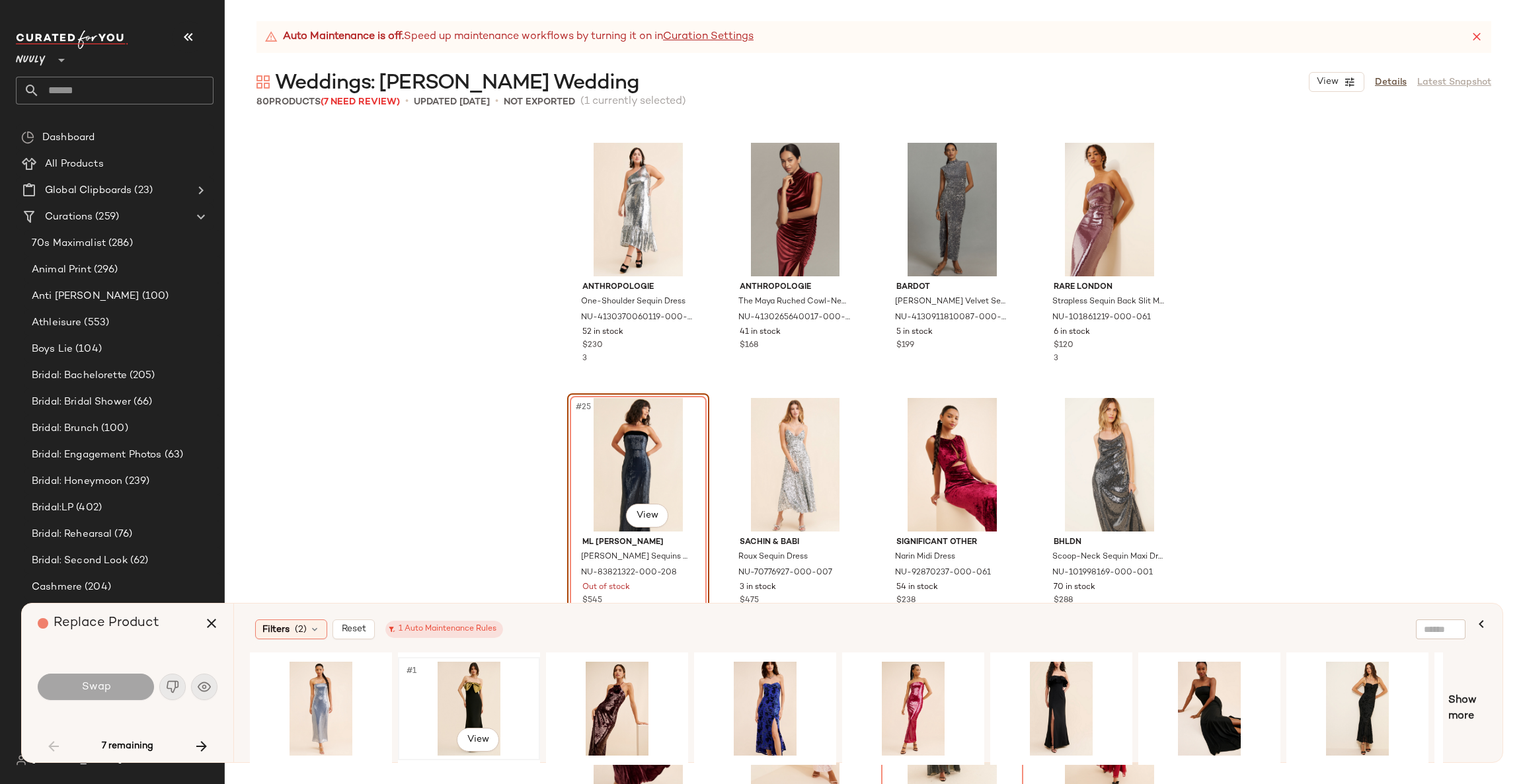
click at [487, 677] on div "#1 View" at bounding box center [469, 708] width 133 height 94
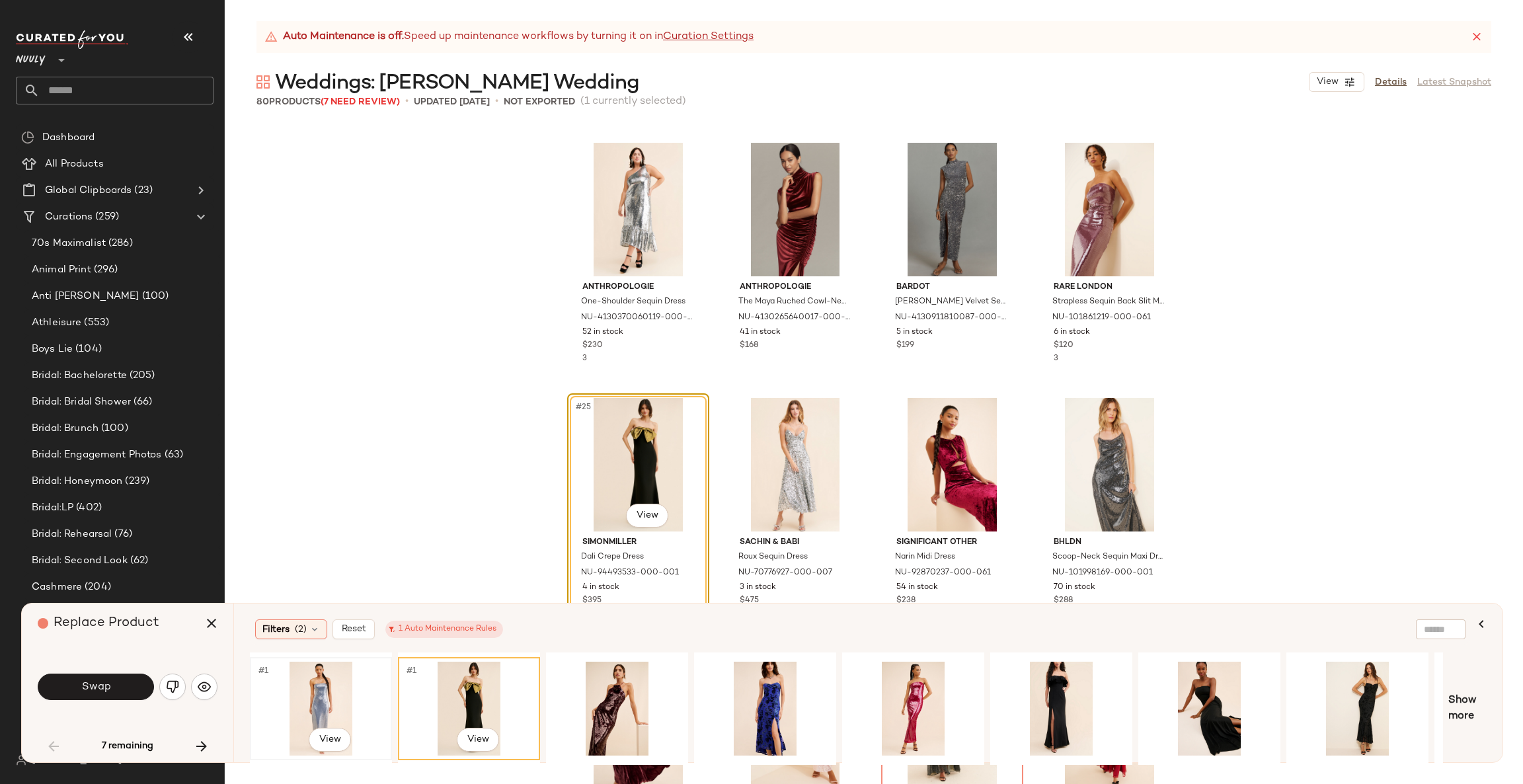
click at [331, 680] on div "#1 View" at bounding box center [321, 708] width 133 height 94
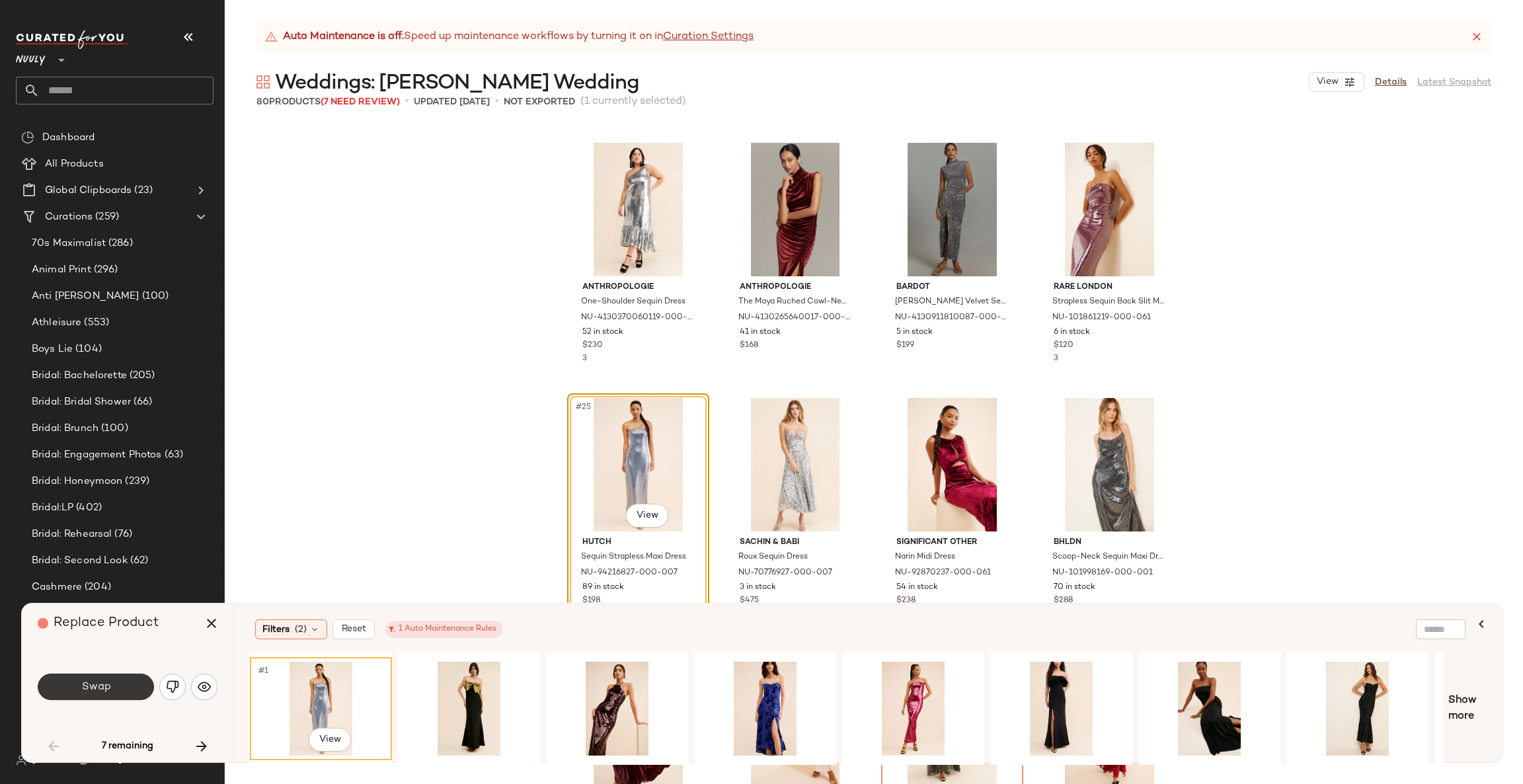
click at [104, 675] on button "Swap" at bounding box center [95, 686] width 116 height 27
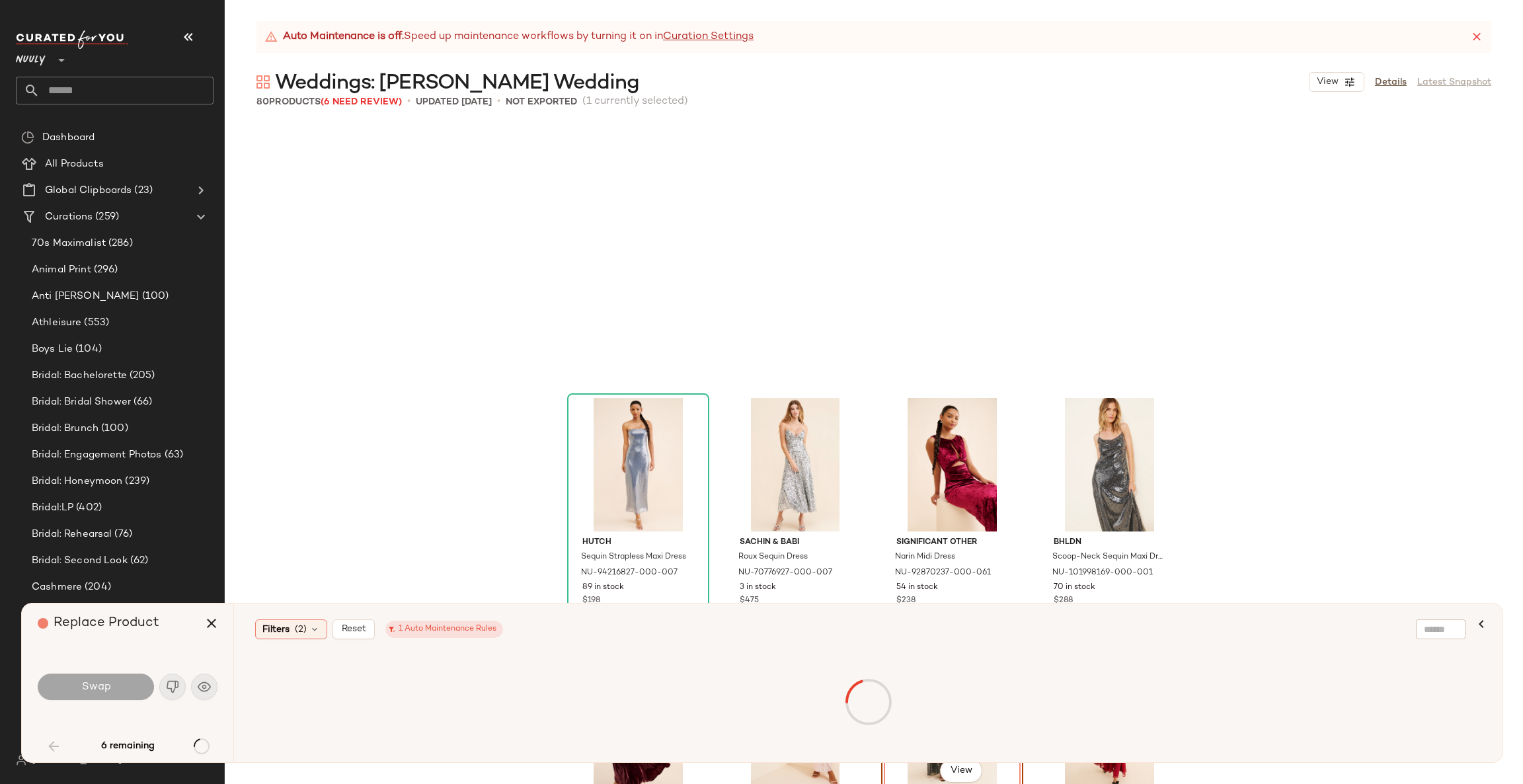
scroll to position [1530, 0]
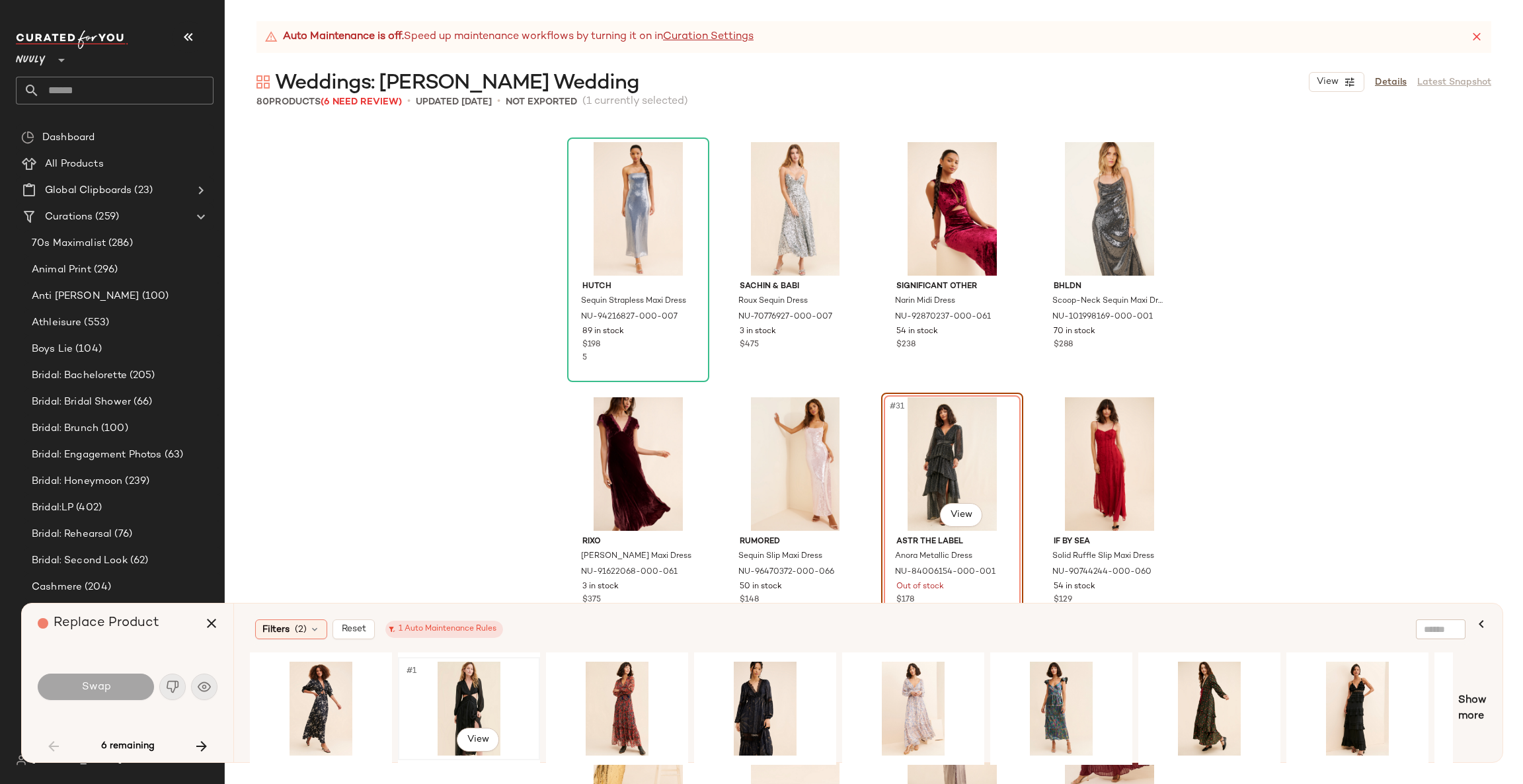
click at [457, 700] on div "#1 View" at bounding box center [469, 708] width 133 height 94
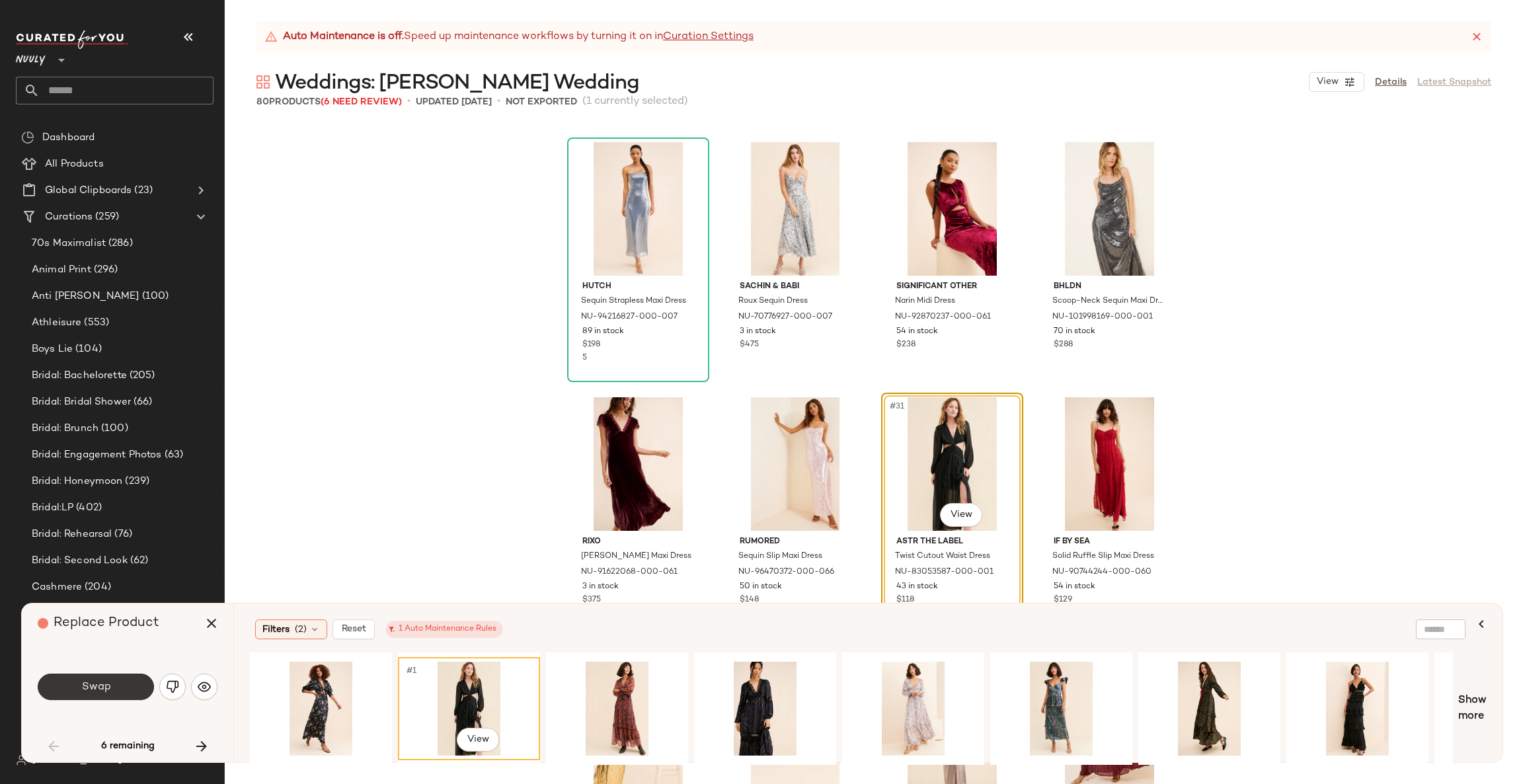
click at [126, 682] on button "Swap" at bounding box center [95, 686] width 116 height 27
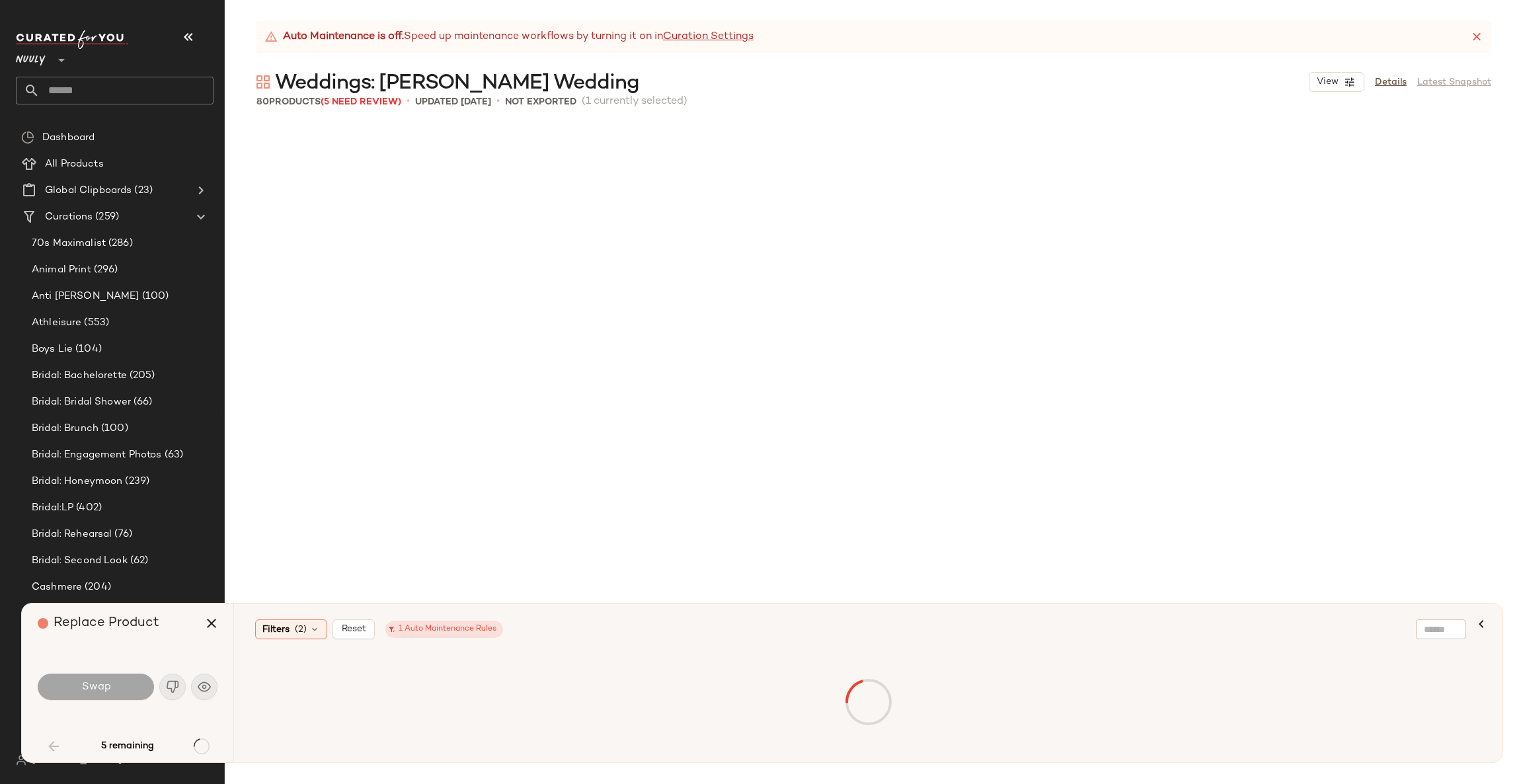
scroll to position [3061, 0]
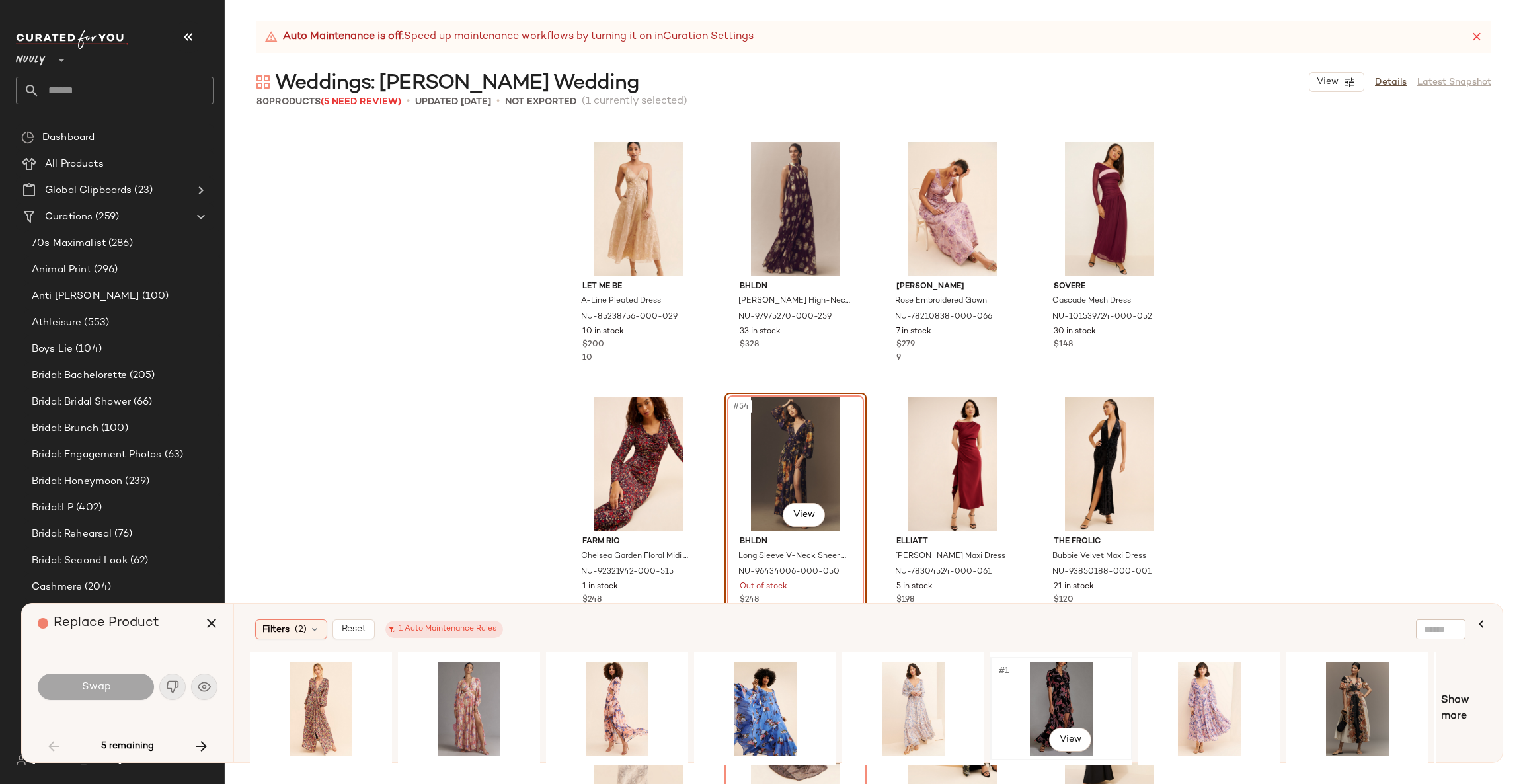
click at [1069, 686] on div "#1 View" at bounding box center [1061, 708] width 133 height 94
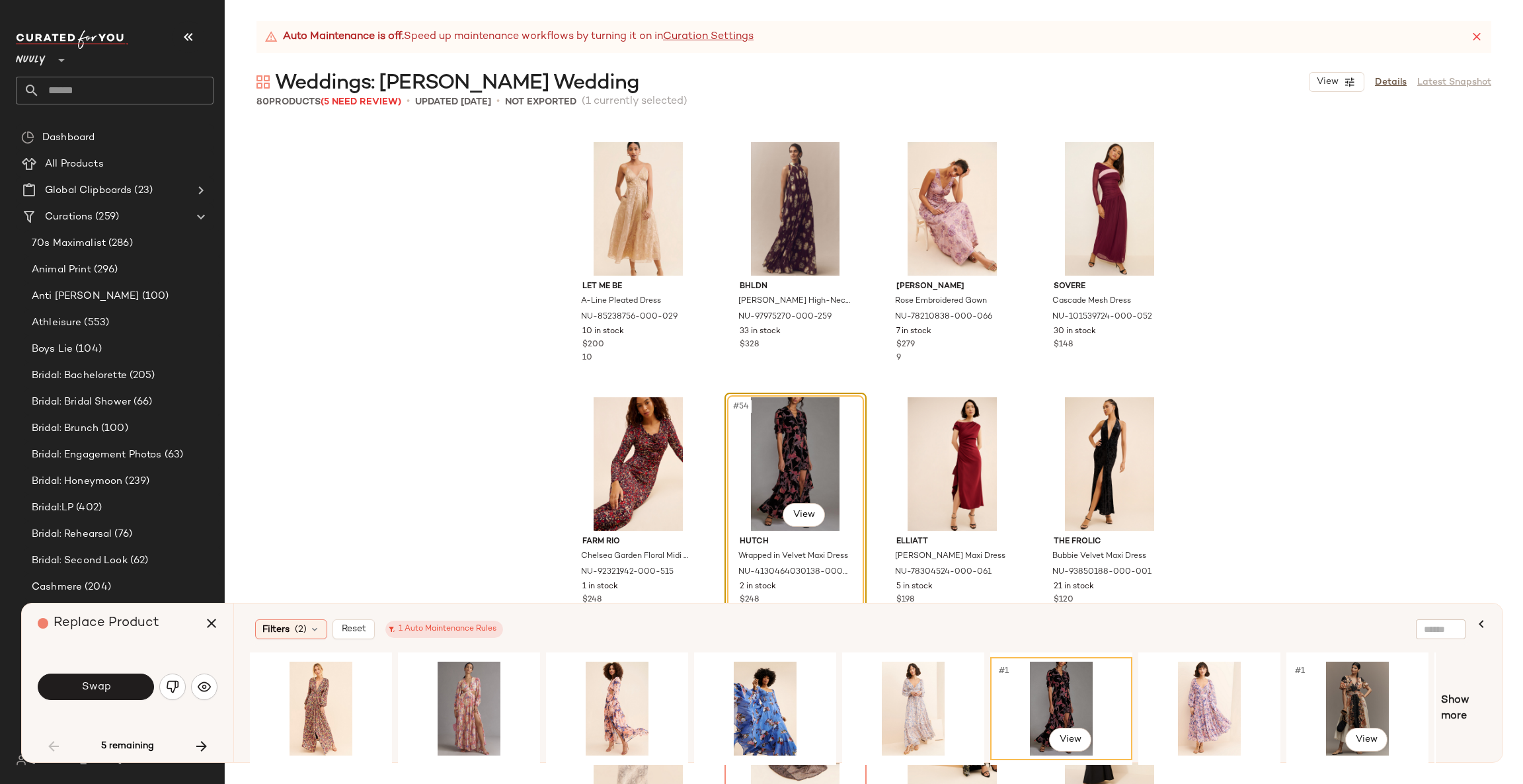
scroll to position [0, 288]
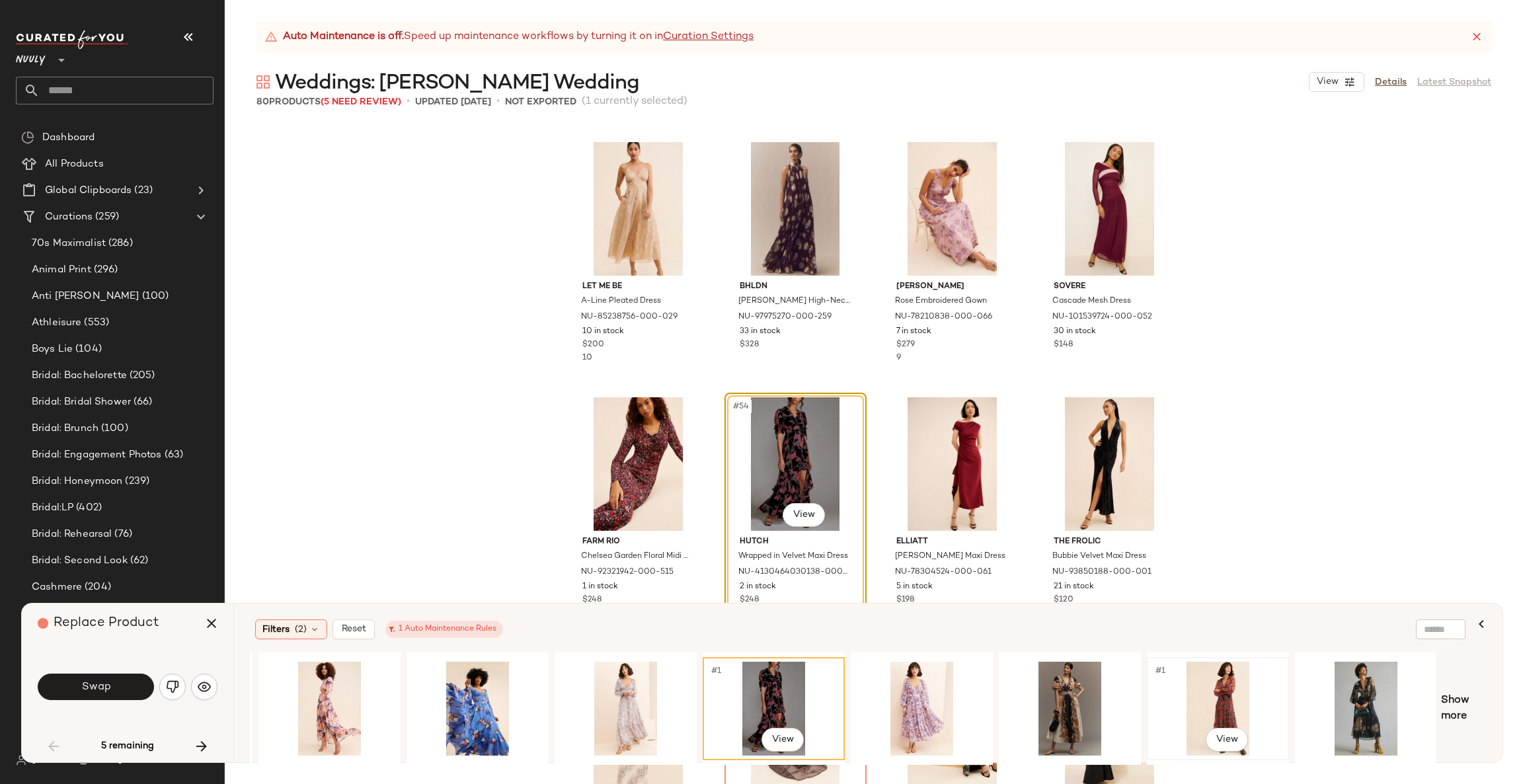
click at [1200, 692] on div "#1 View" at bounding box center [1218, 708] width 133 height 94
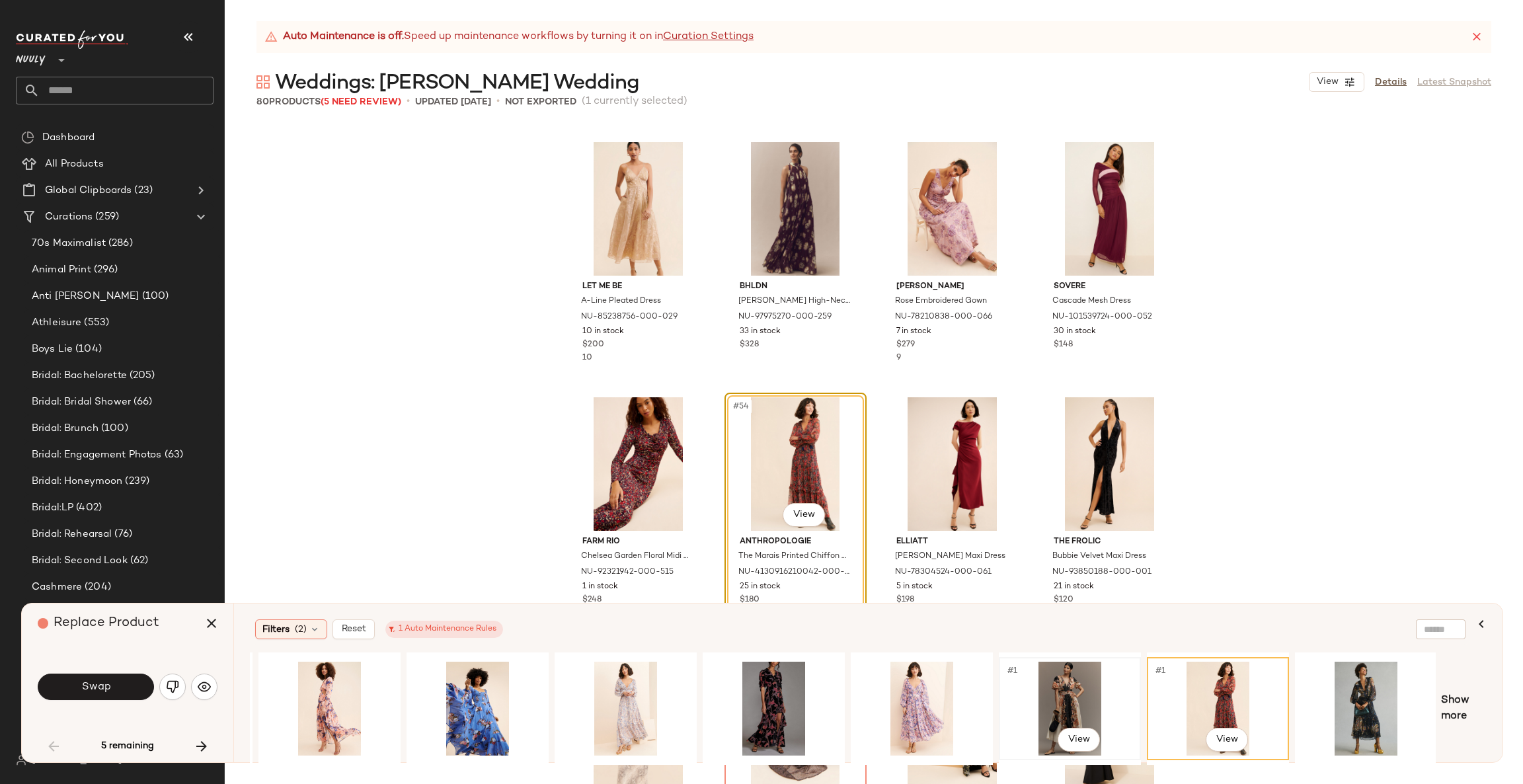
click at [1077, 692] on div "#1 View" at bounding box center [1070, 708] width 133 height 94
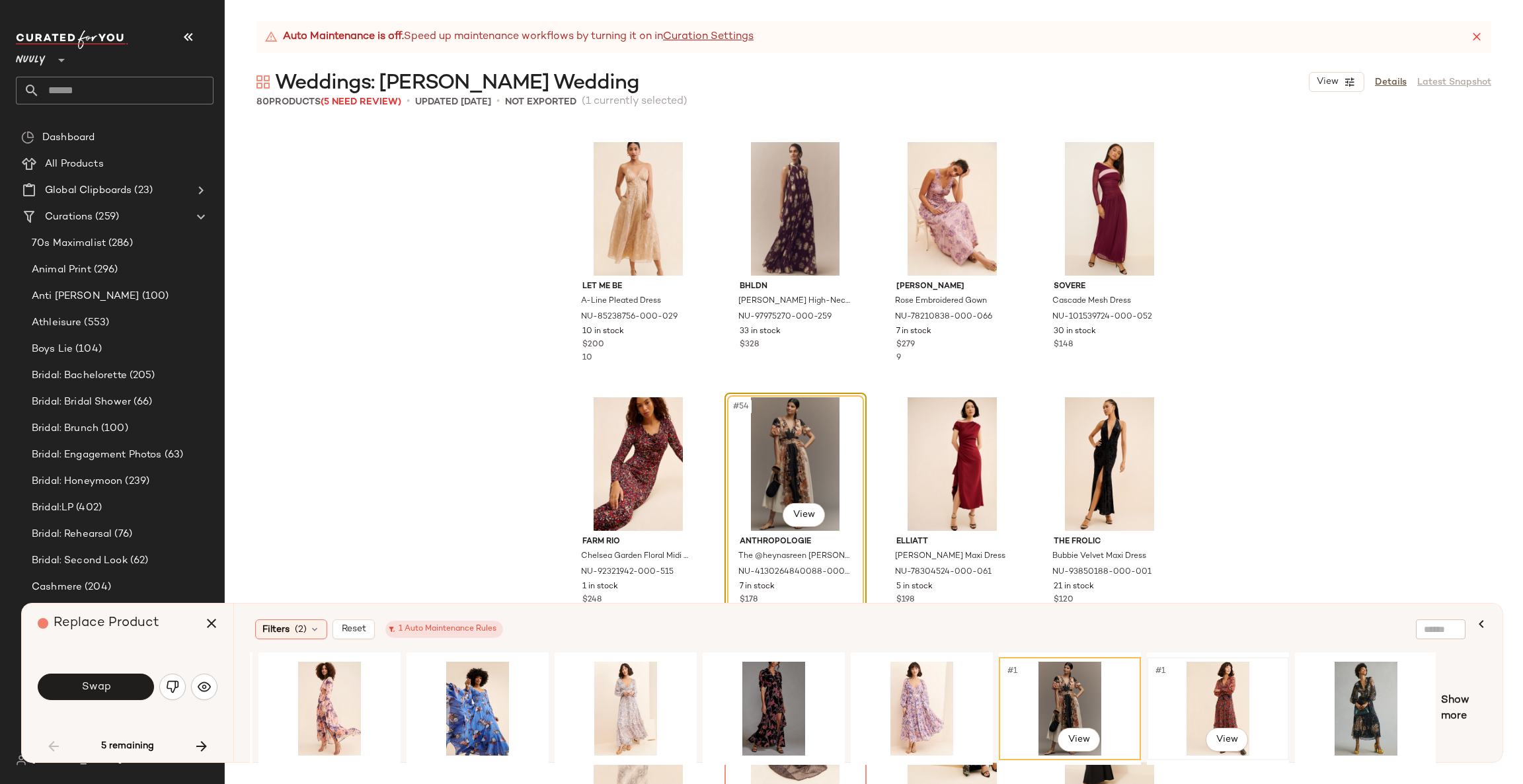
click at [1230, 692] on div "#1 View" at bounding box center [1218, 708] width 133 height 94
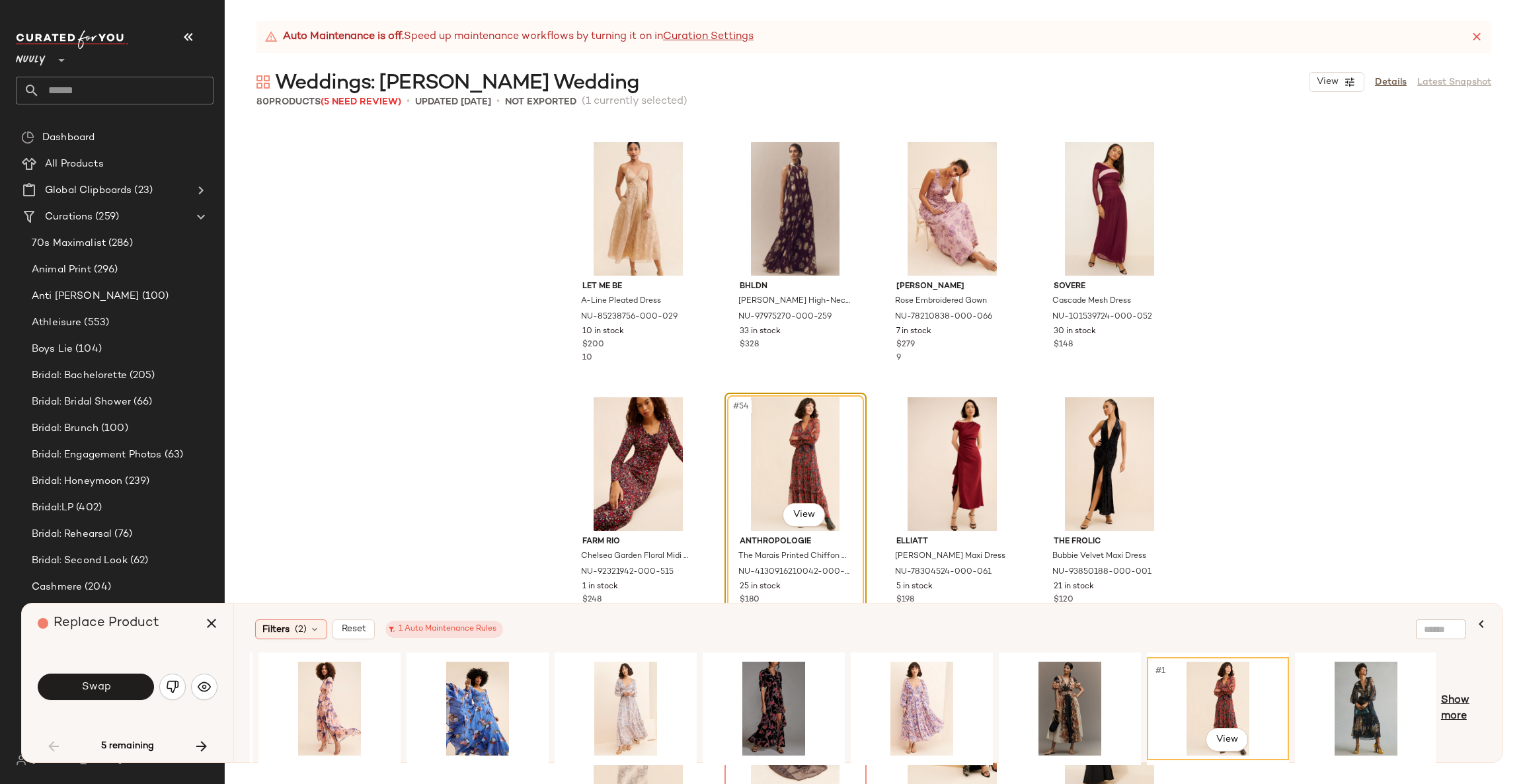
click at [1445, 713] on span "Show more" at bounding box center [1464, 708] width 46 height 32
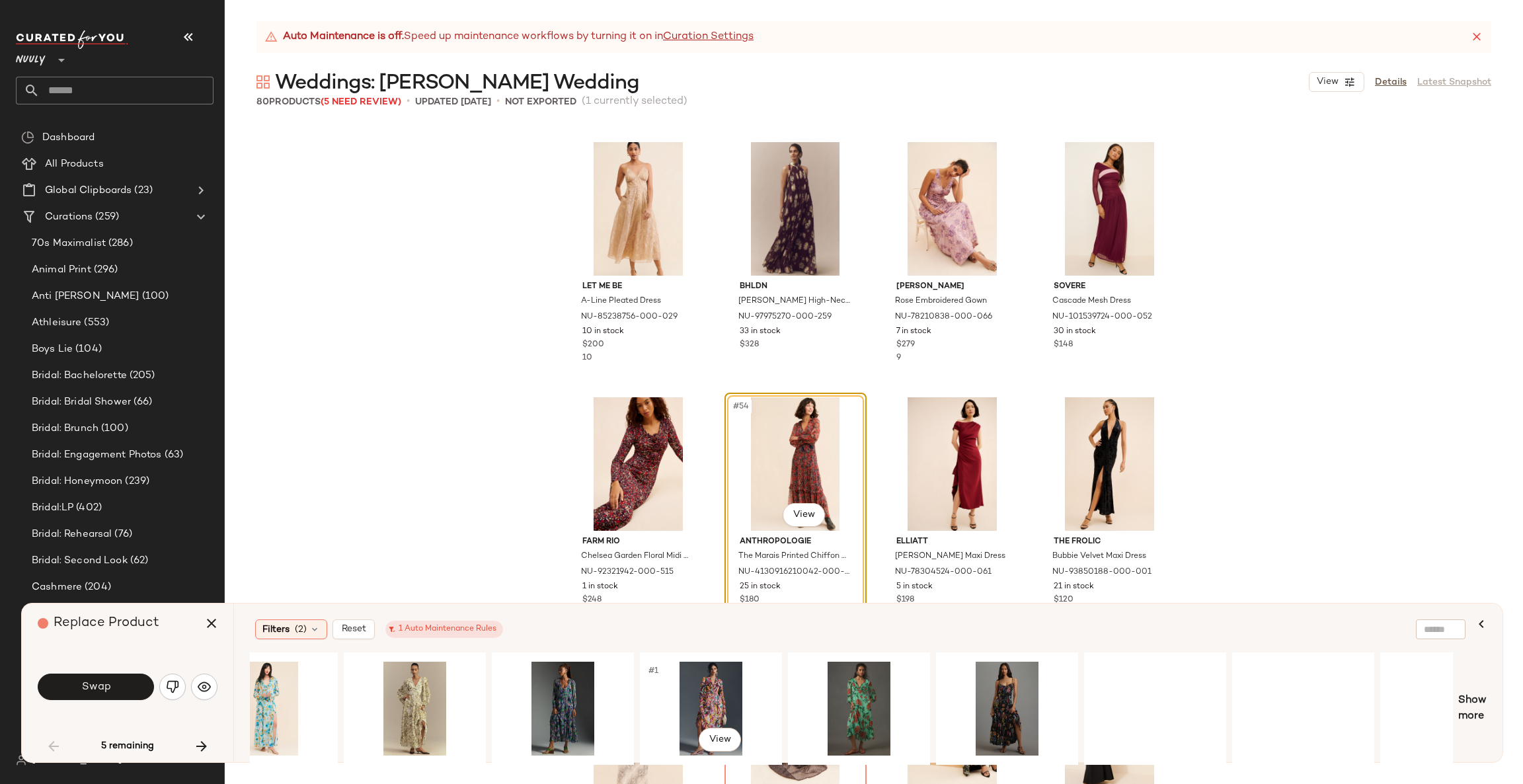
scroll to position [0, 1603]
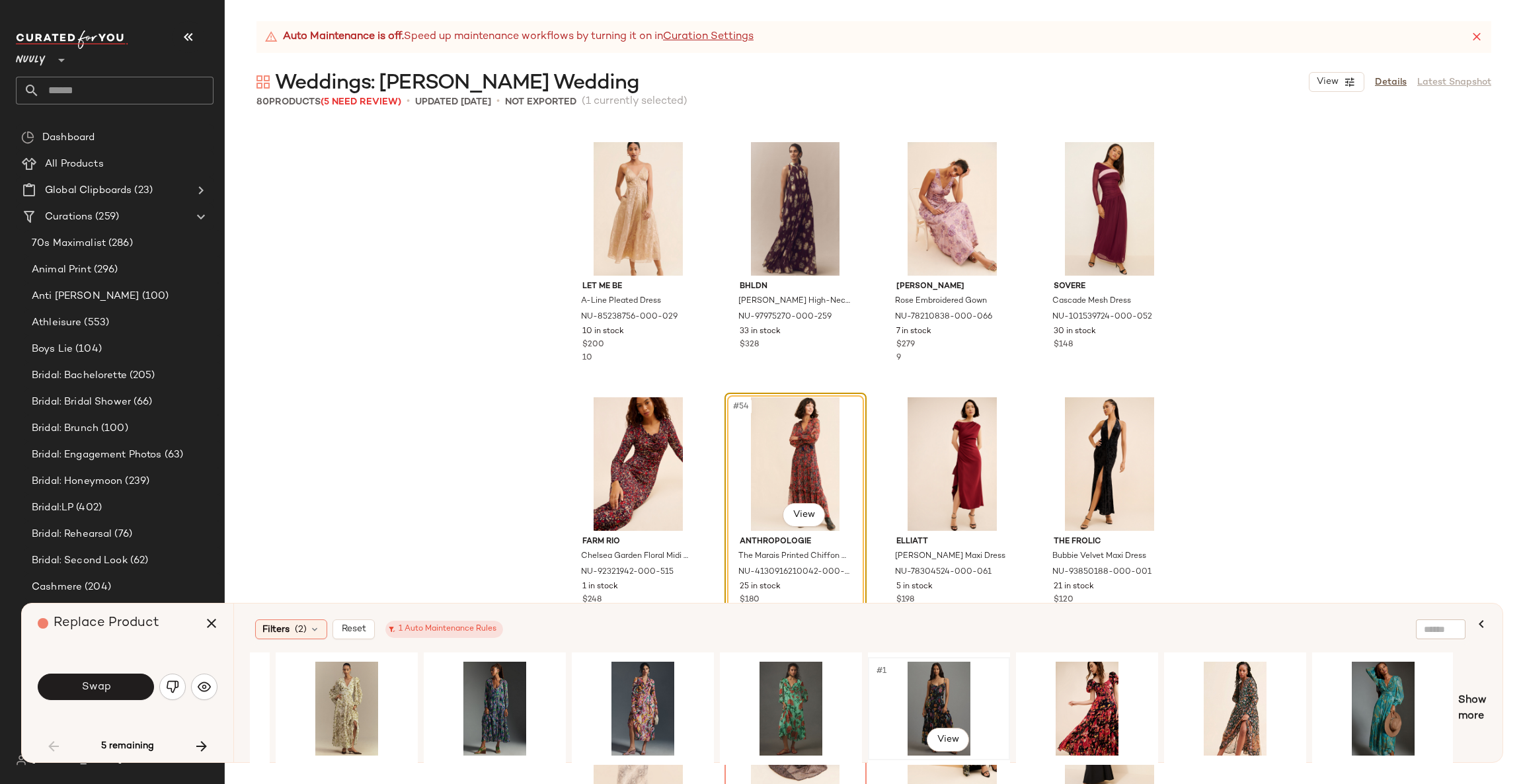
click at [929, 678] on div "#1 View" at bounding box center [939, 708] width 133 height 94
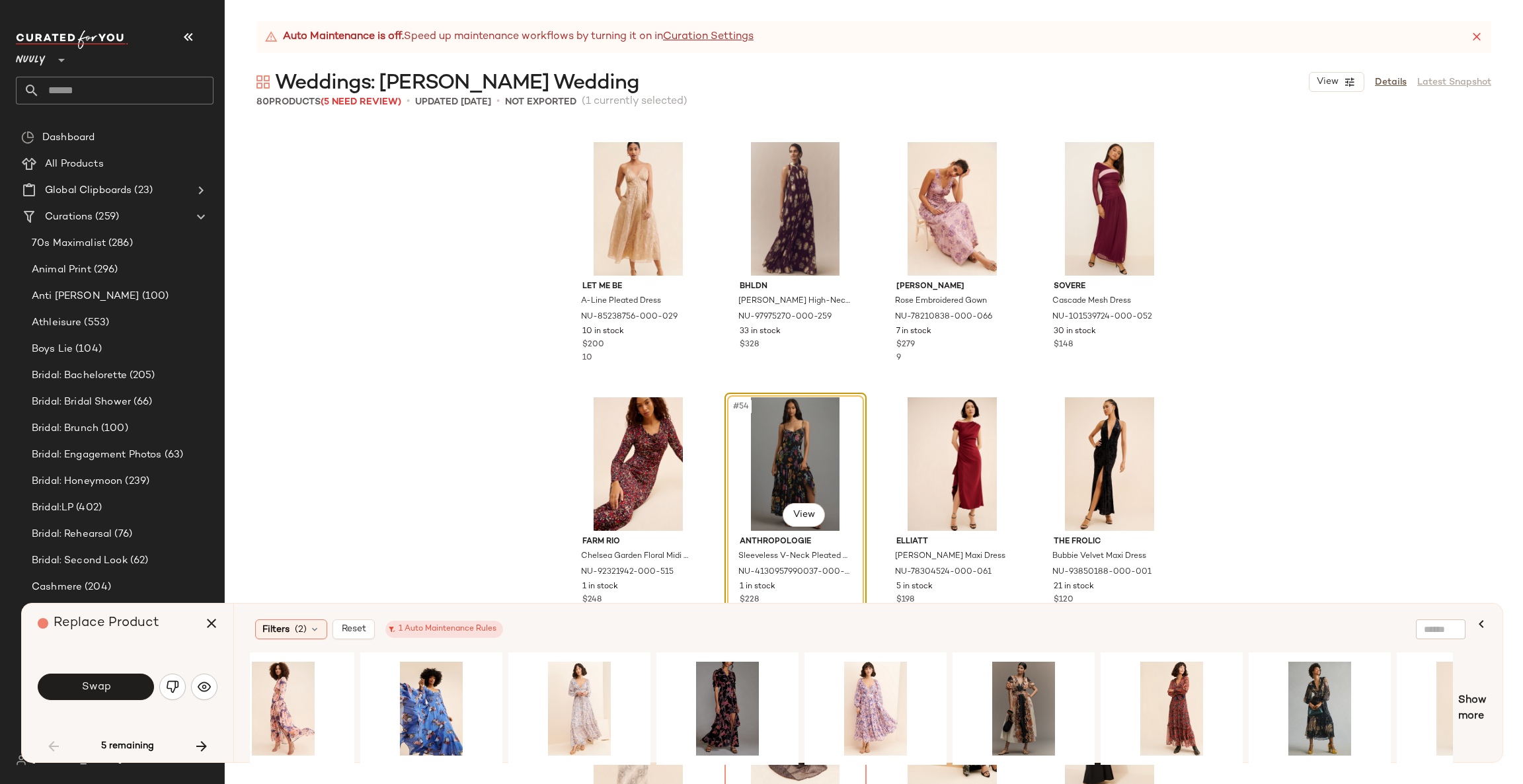
scroll to position [0, 0]
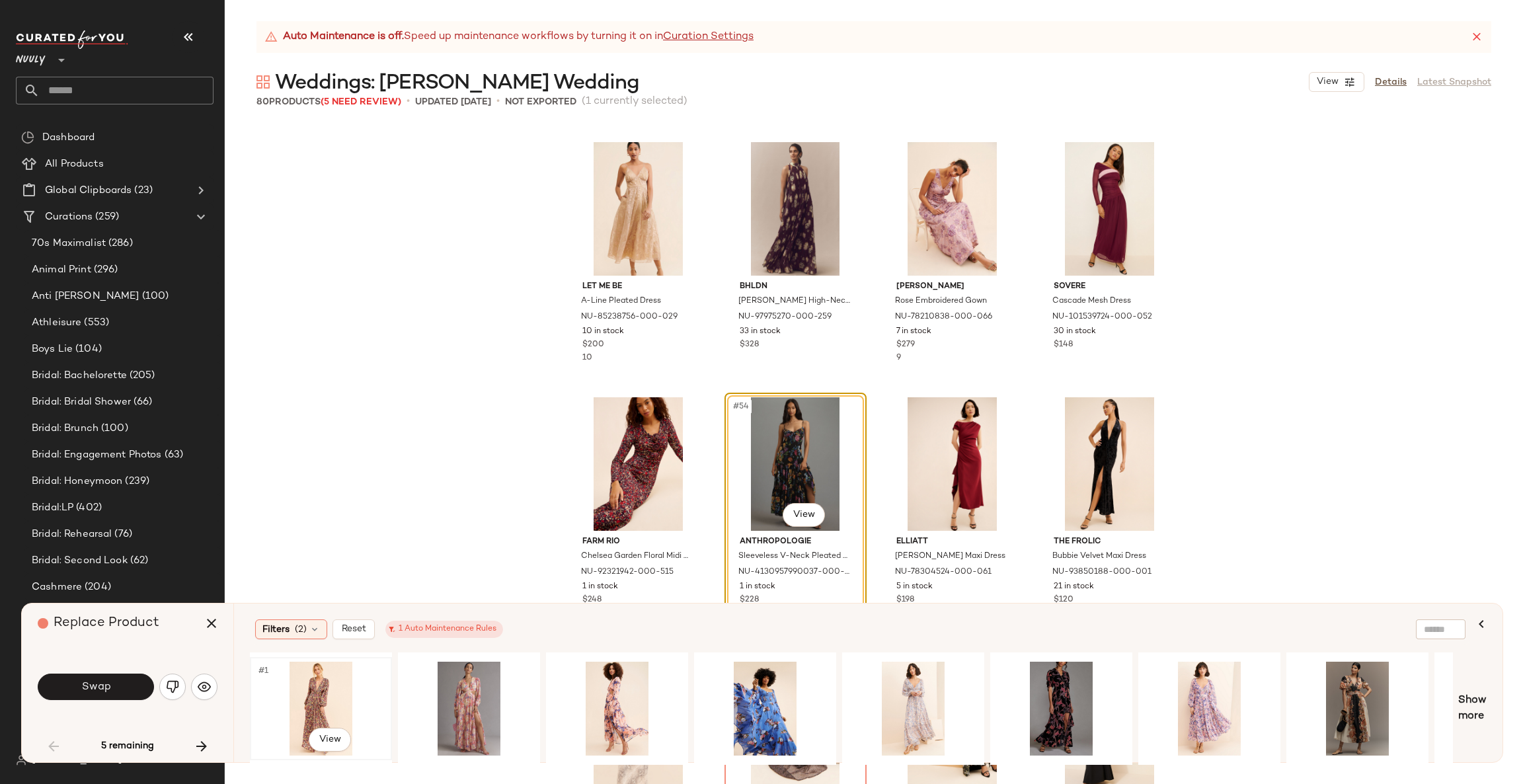
click at [308, 704] on div "#1 View" at bounding box center [321, 708] width 133 height 94
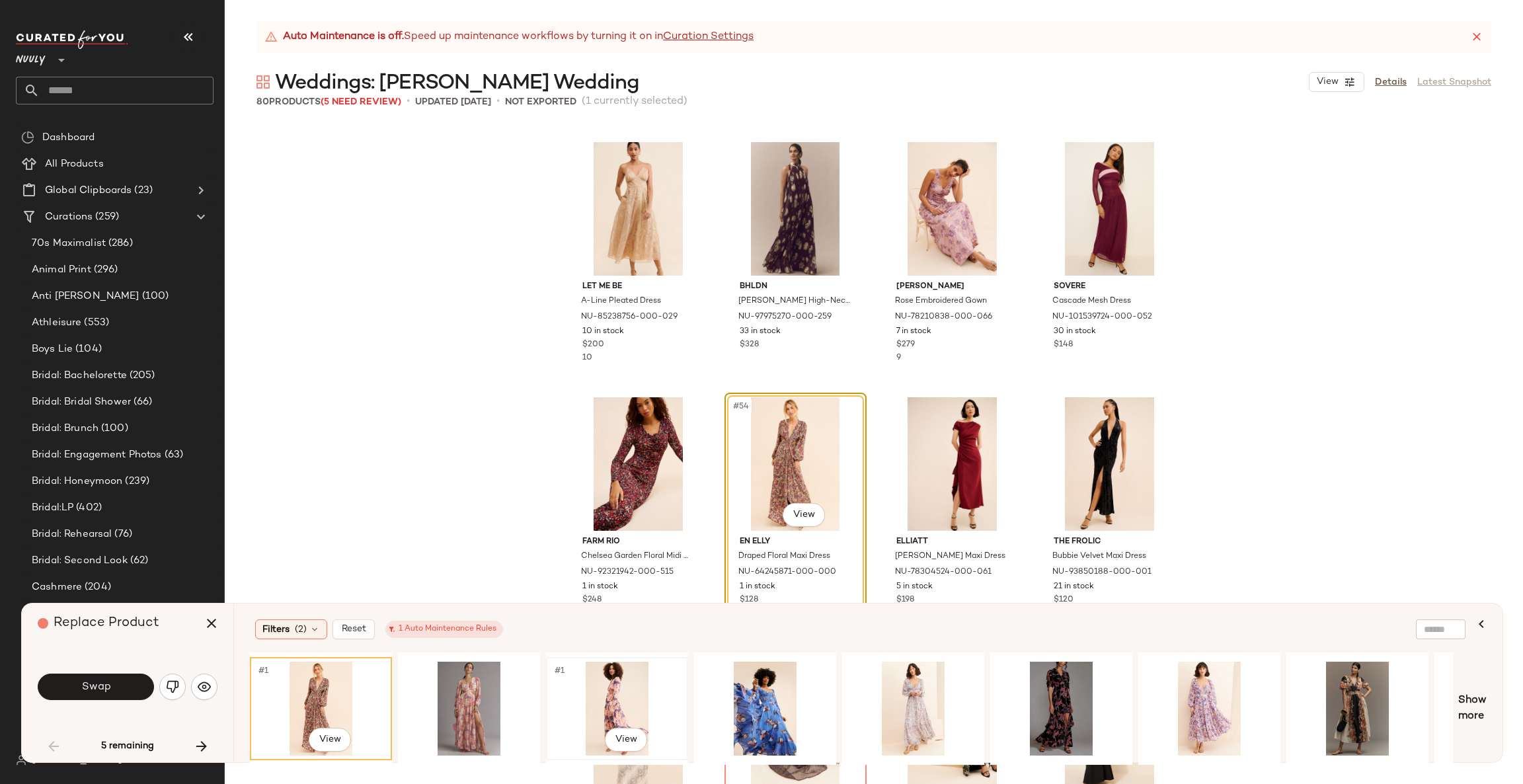
click at [566, 693] on div "#1 View" at bounding box center [617, 708] width 133 height 94
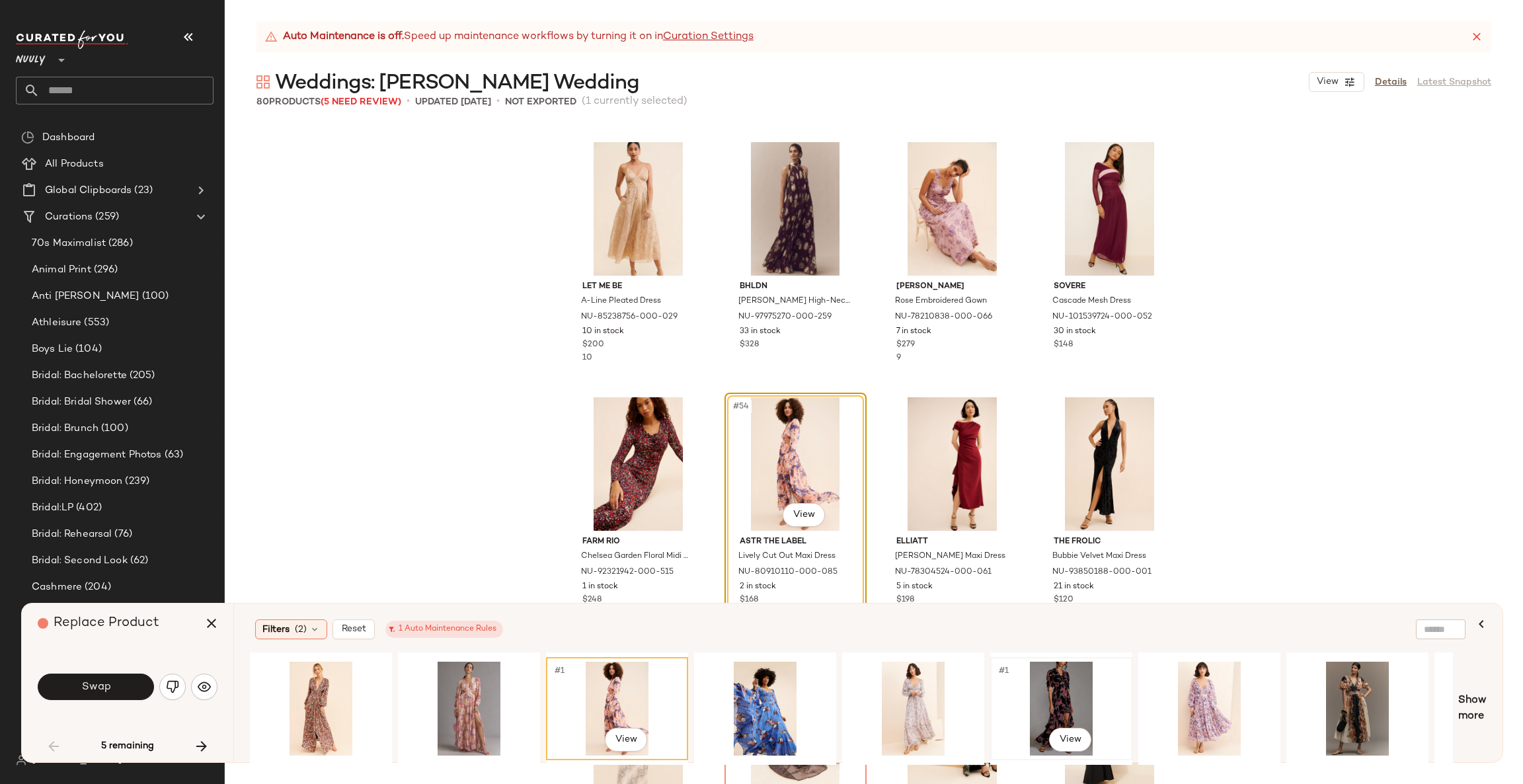
click at [1090, 684] on div "#1 View" at bounding box center [1061, 708] width 133 height 94
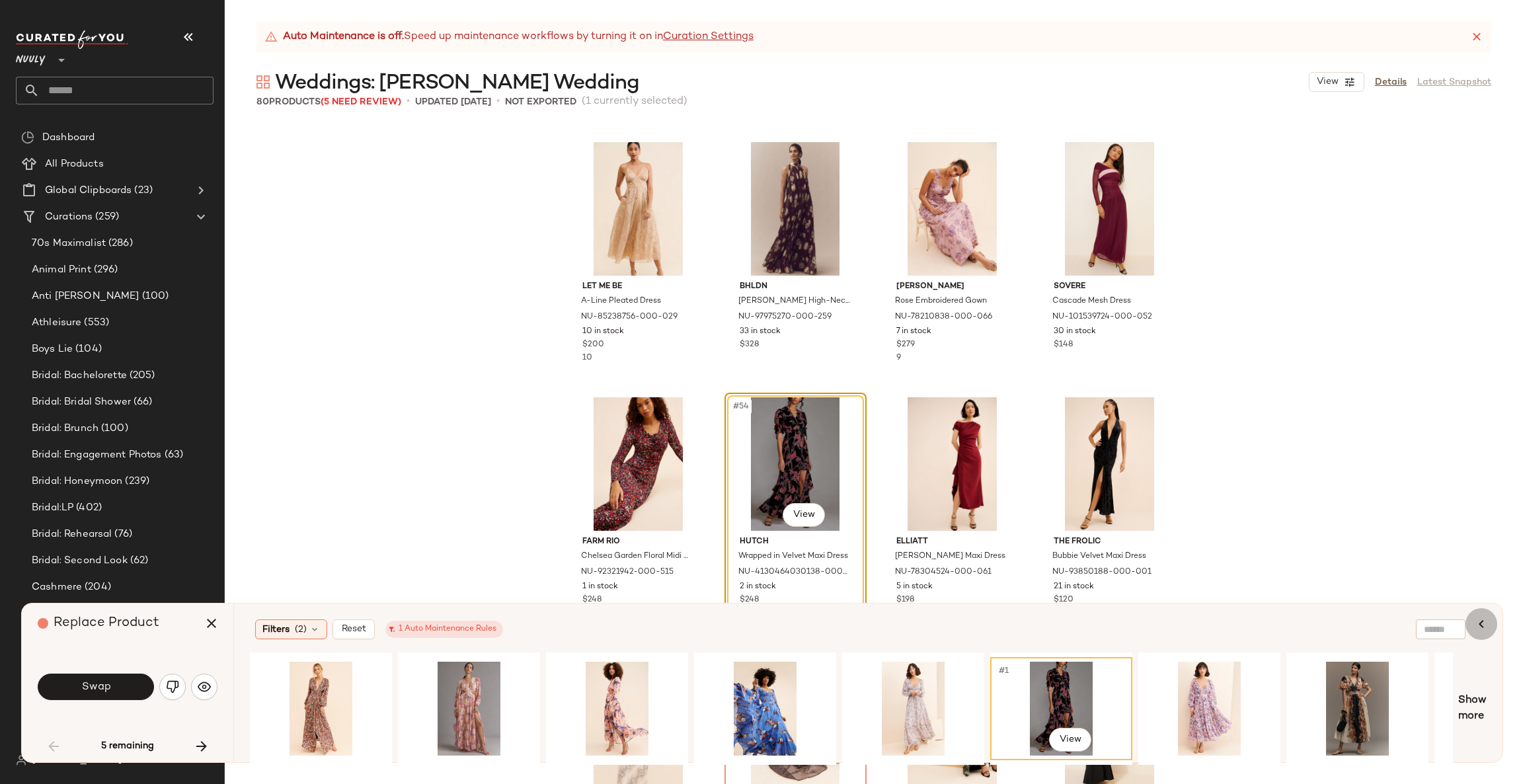
click at [1480, 624] on icon "button" at bounding box center [1481, 624] width 16 height 16
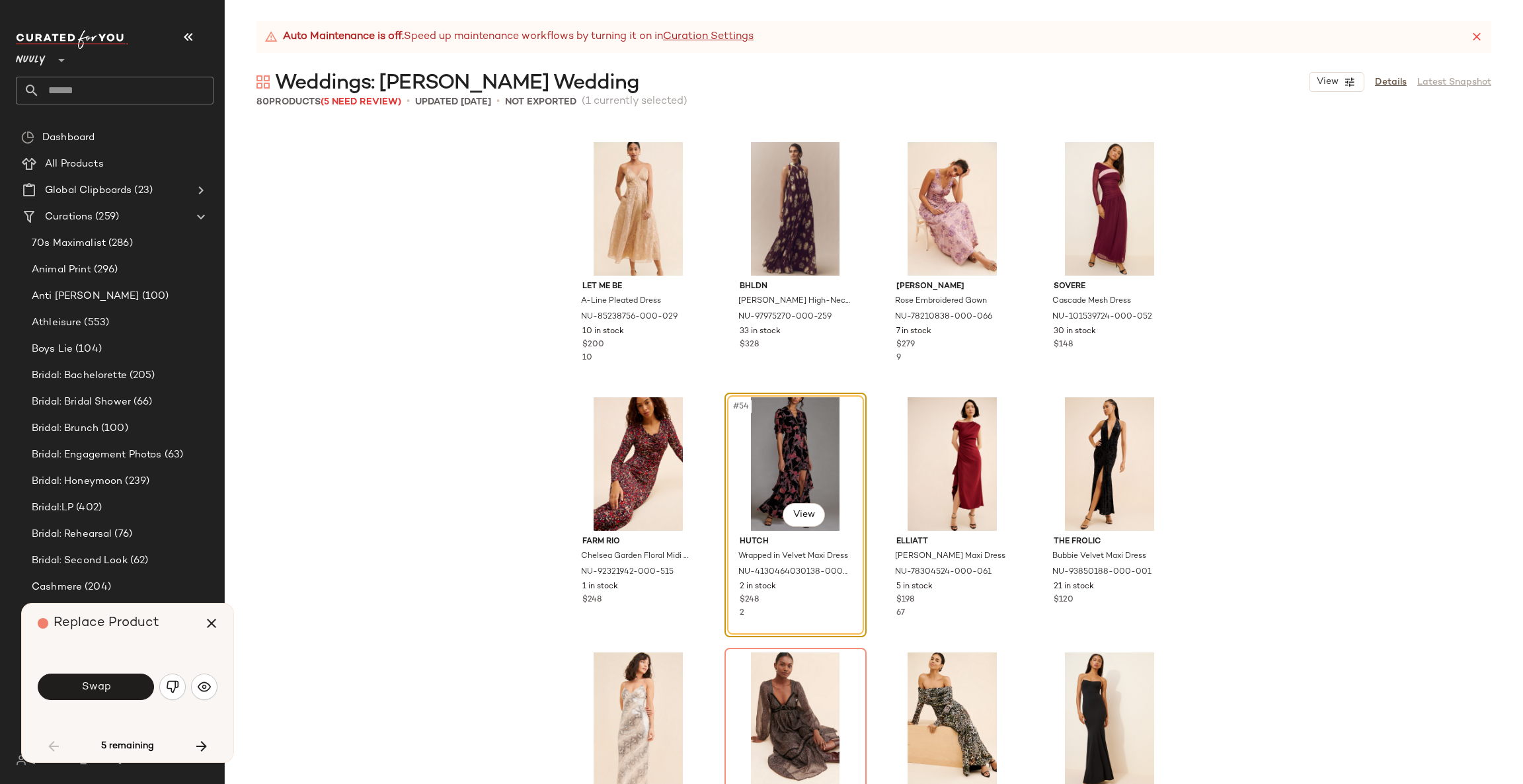
click at [226, 612] on div "Replace Product" at bounding box center [132, 624] width 189 height 40
click at [212, 621] on icon "button" at bounding box center [211, 623] width 16 height 16
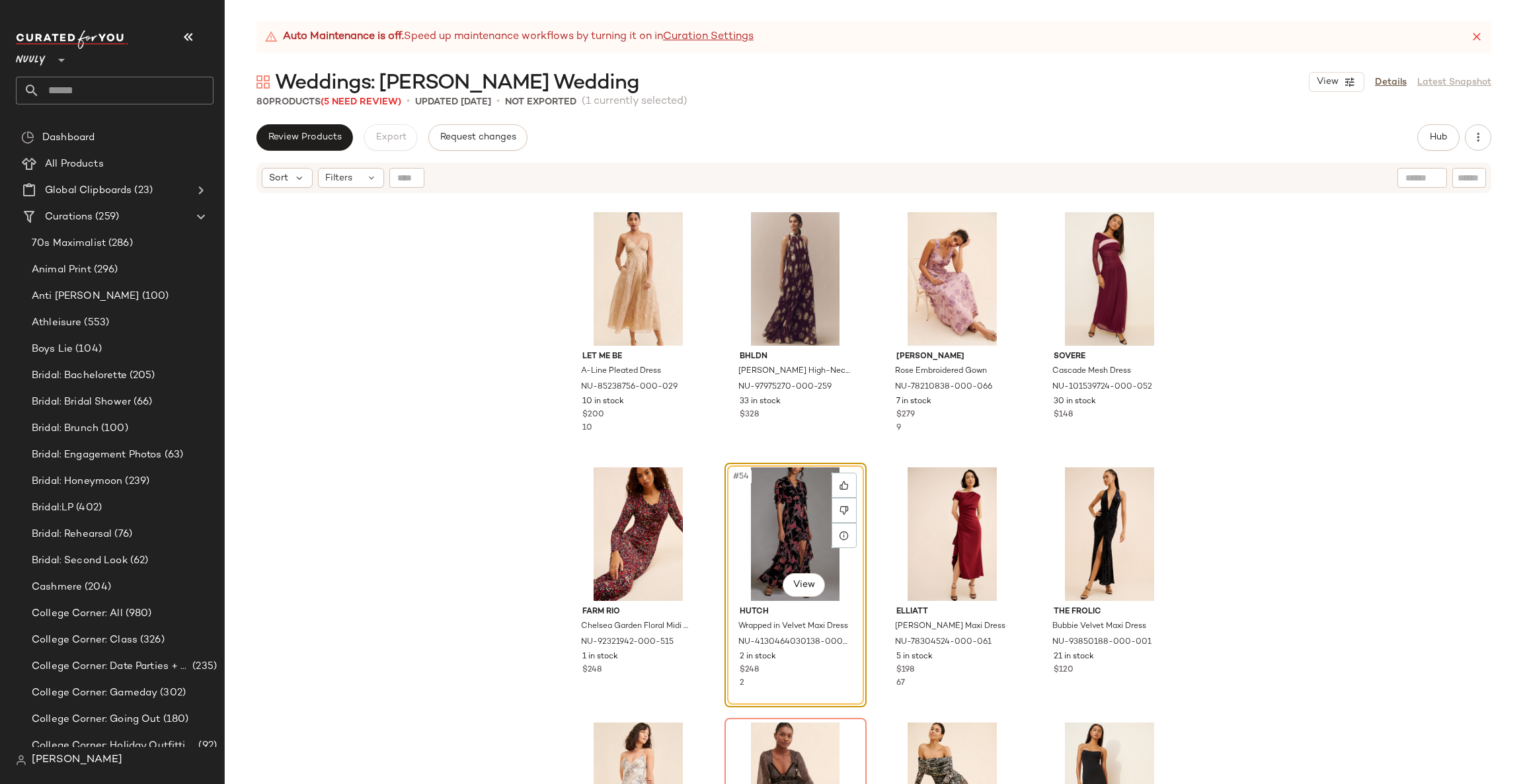
click at [1419, 126] on div "Hub" at bounding box center [1438, 138] width 42 height 27
click at [1441, 141] on span "Hub" at bounding box center [1438, 138] width 18 height 10
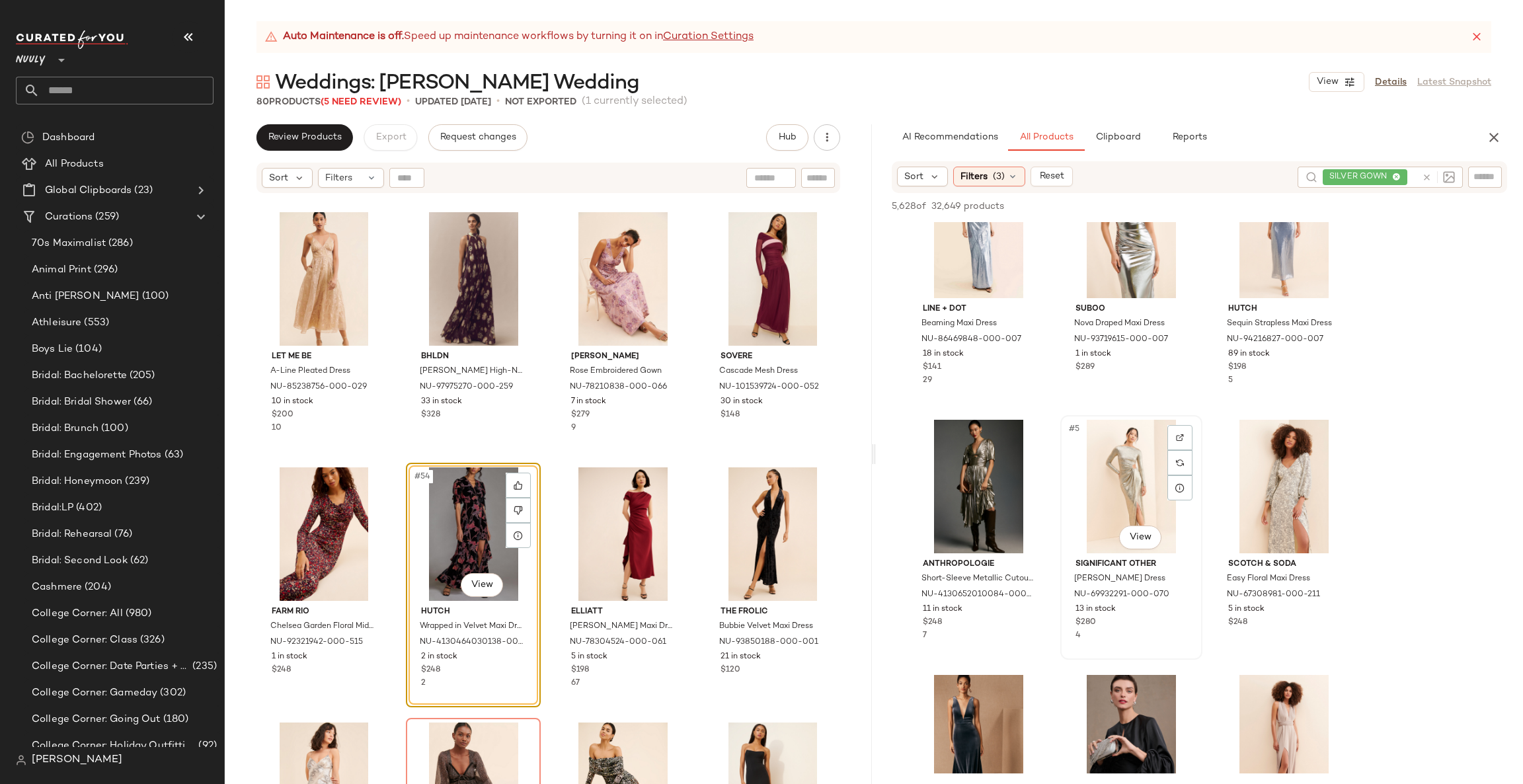
scroll to position [63, 0]
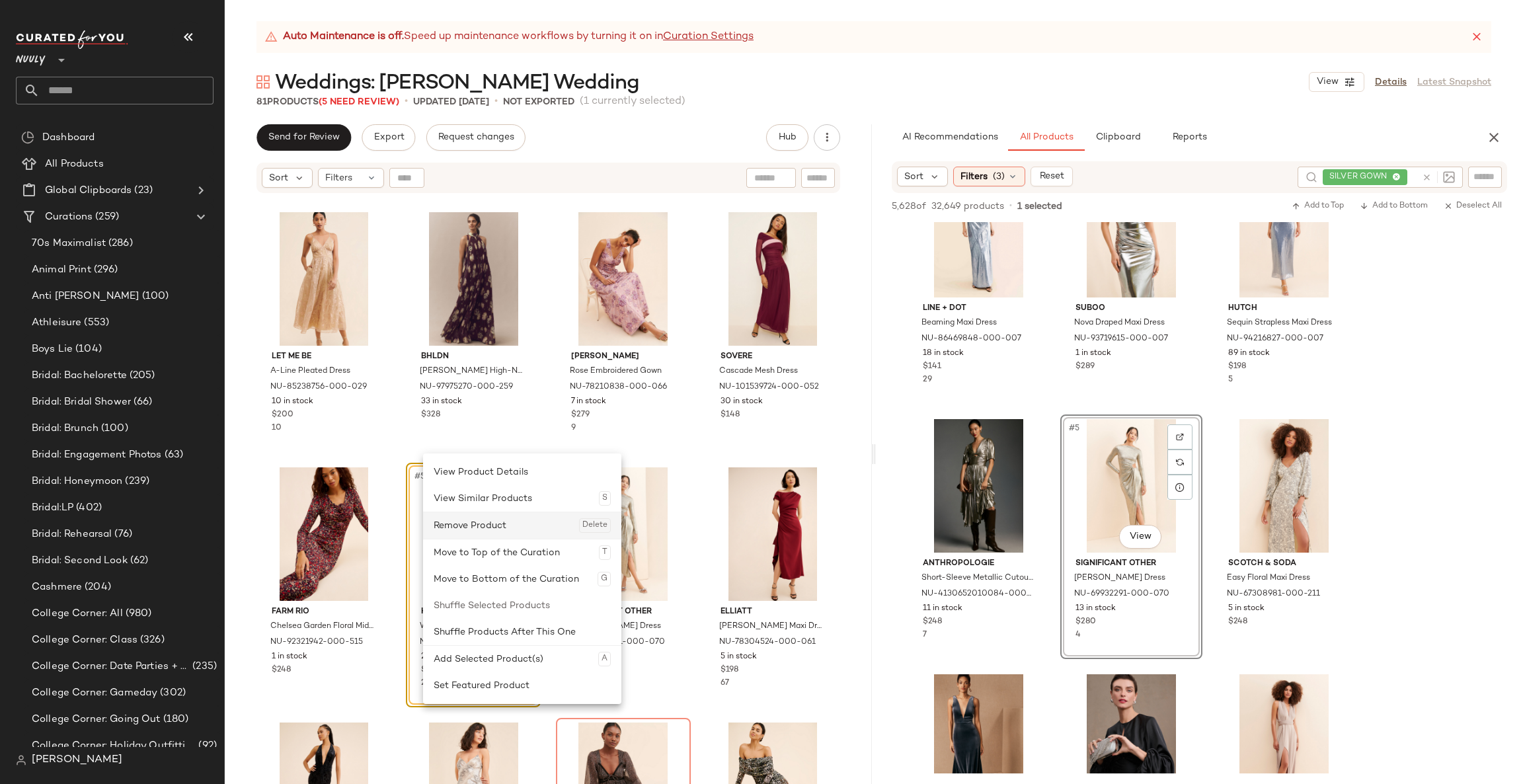
click at [465, 524] on div "Remove Product Delete" at bounding box center [521, 525] width 177 height 27
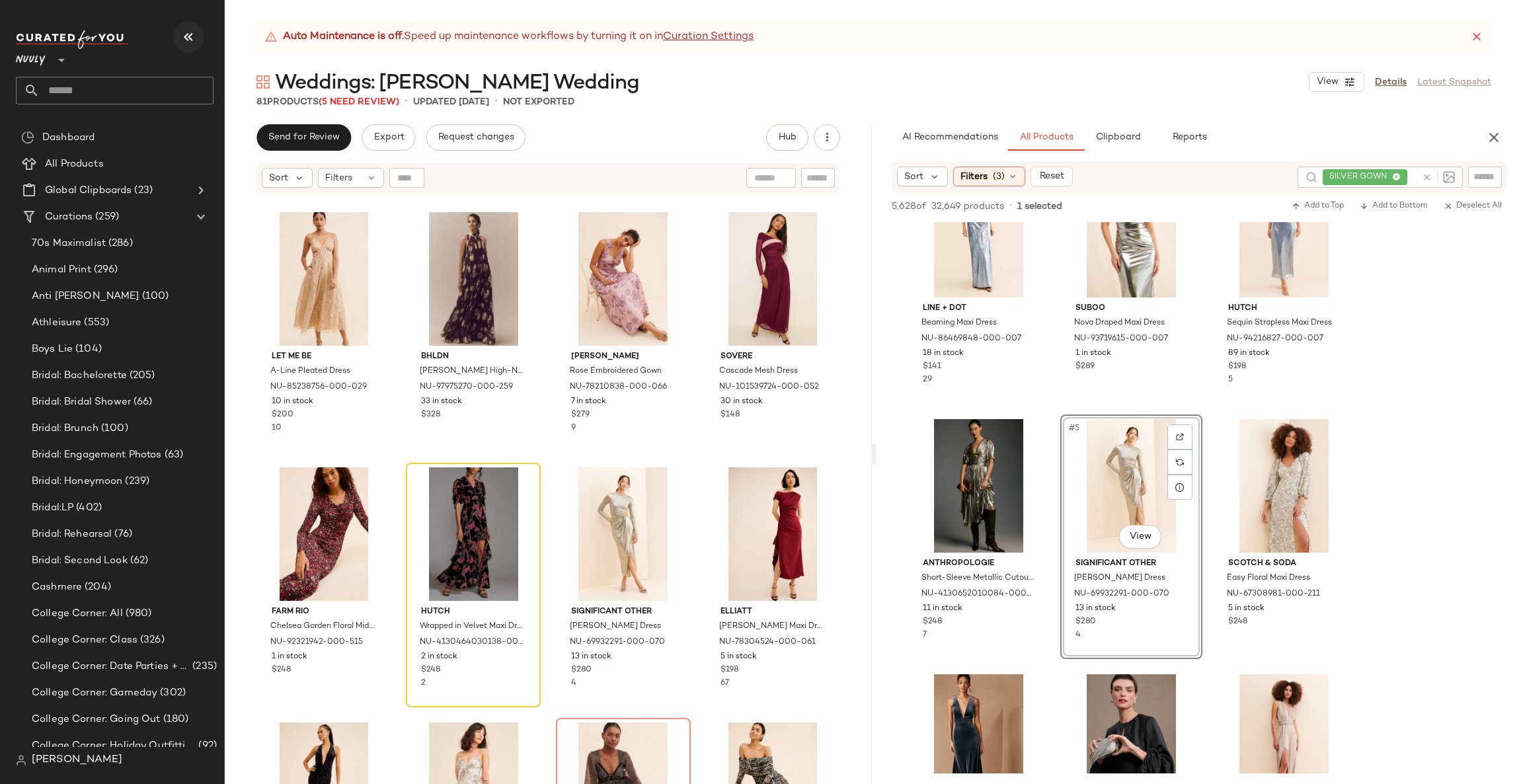
click at [188, 33] on icon "button" at bounding box center [188, 36] width 16 height 16
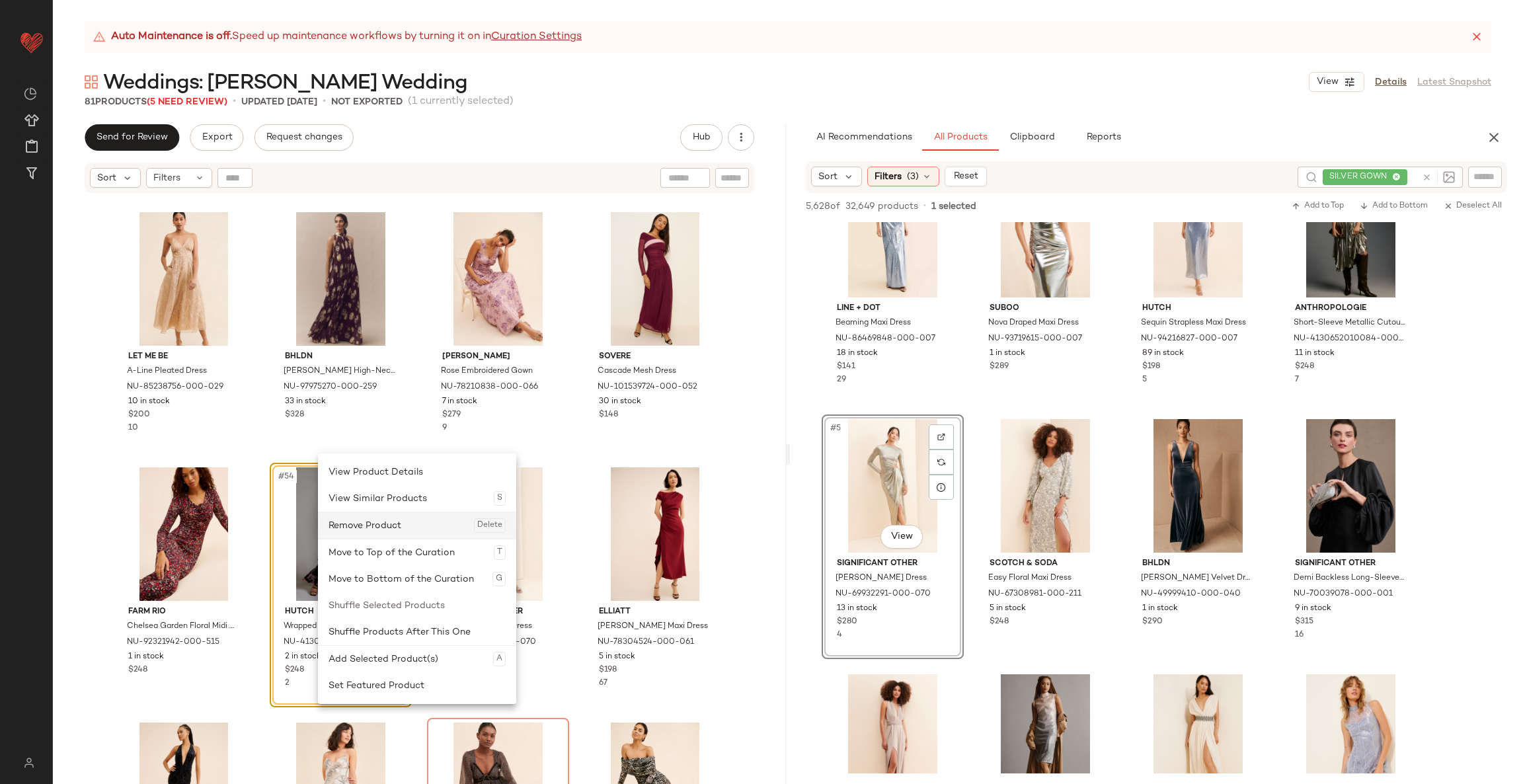
click at [374, 527] on div "Remove Product Delete" at bounding box center [416, 525] width 177 height 27
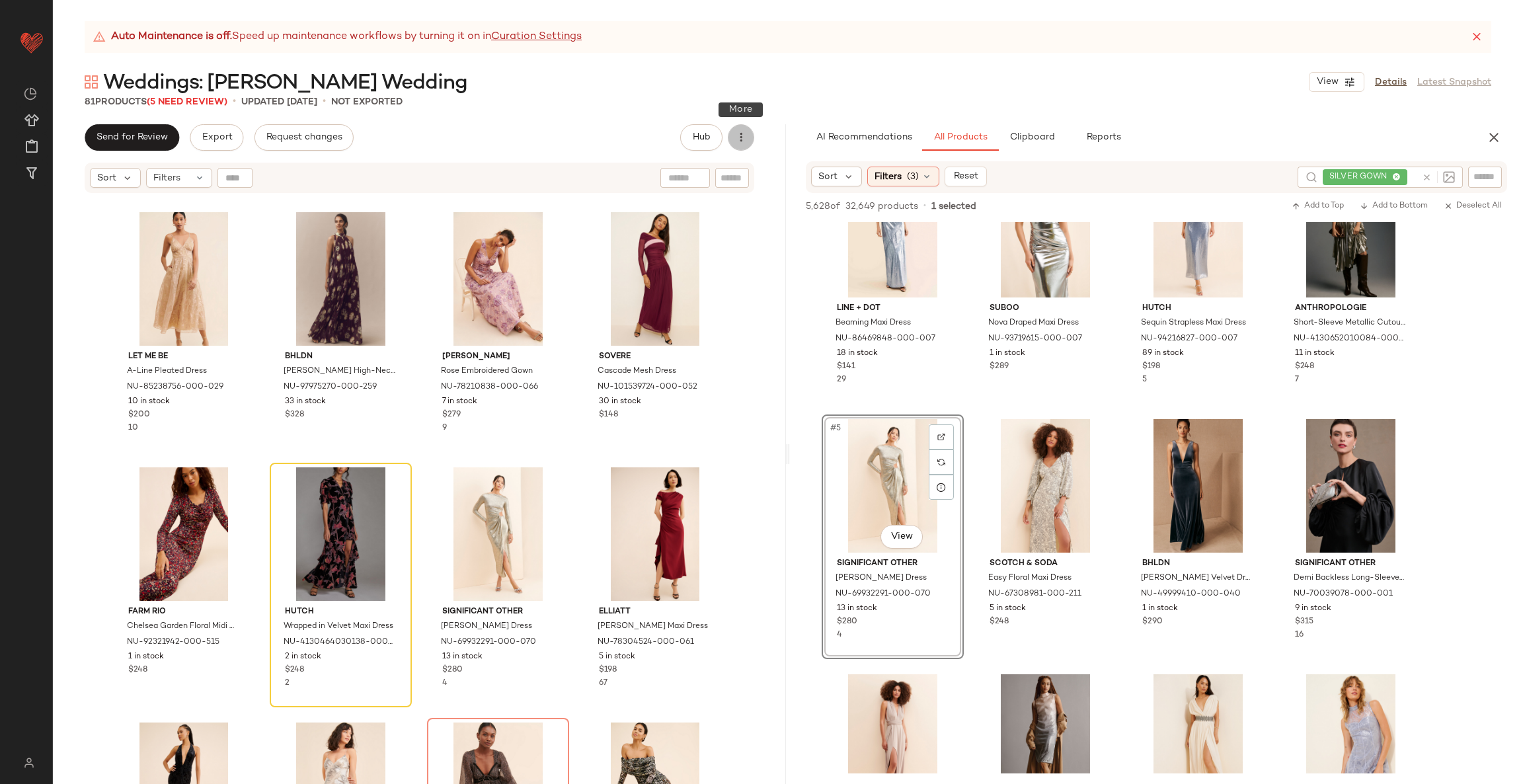
click at [737, 134] on icon "button" at bounding box center [741, 138] width 13 height 13
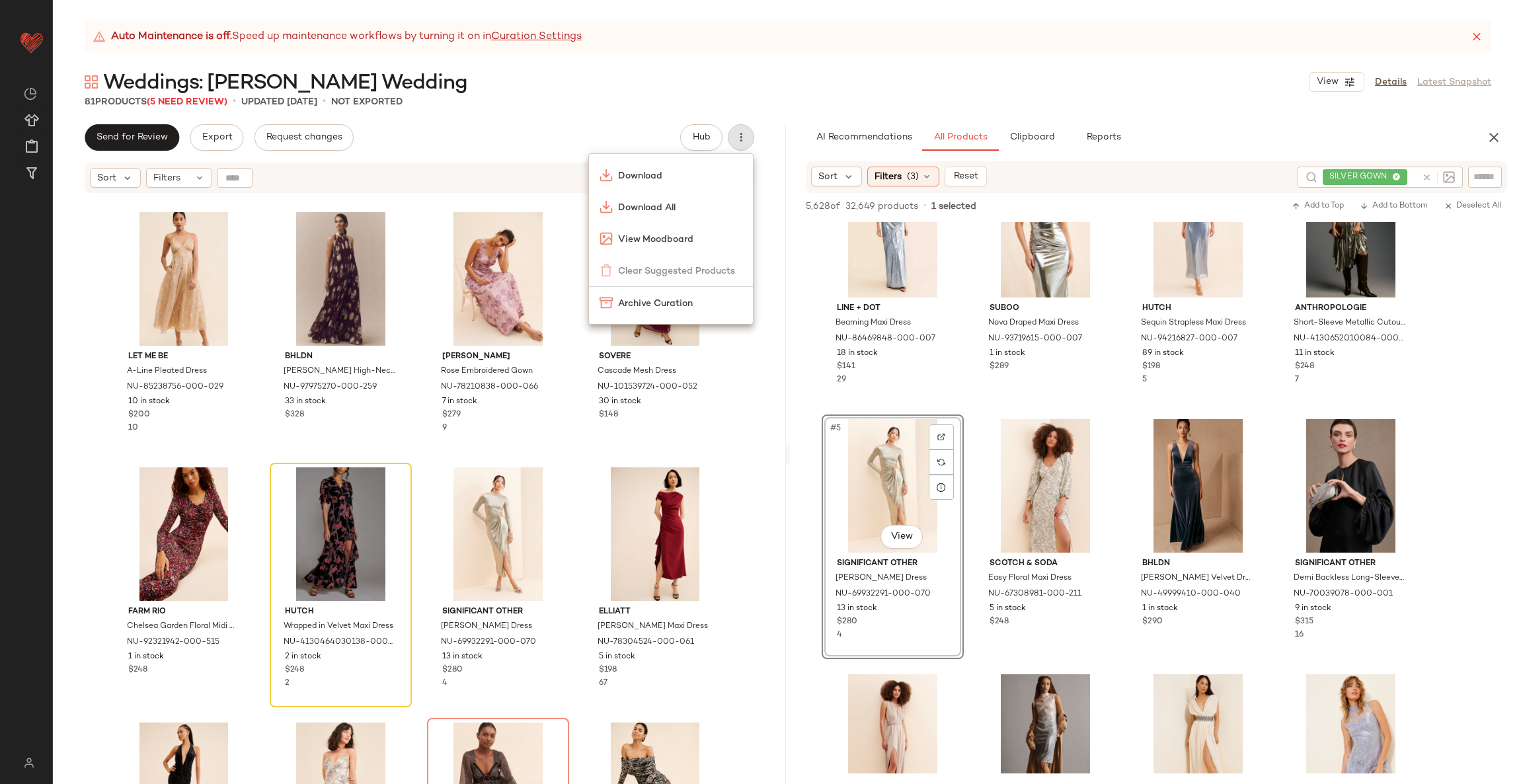
click at [671, 264] on div "Download Download All View Moodboard Clear Suggested Products Archive Curation" at bounding box center [670, 238] width 165 height 171
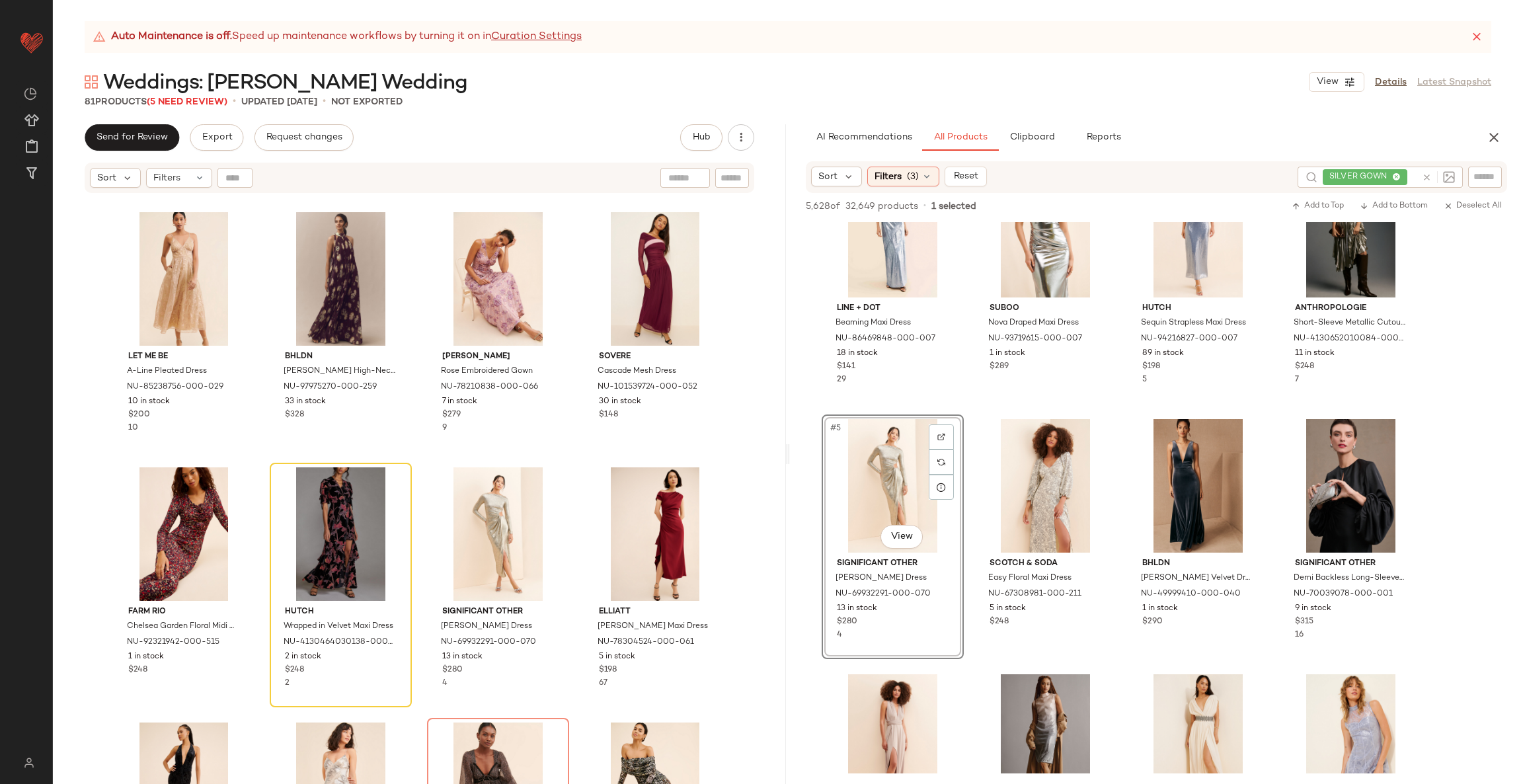
click at [537, 95] on div "81 Products (5 Need Review) • updated Oct 3rd • Not Exported" at bounding box center [787, 102] width 1470 height 13
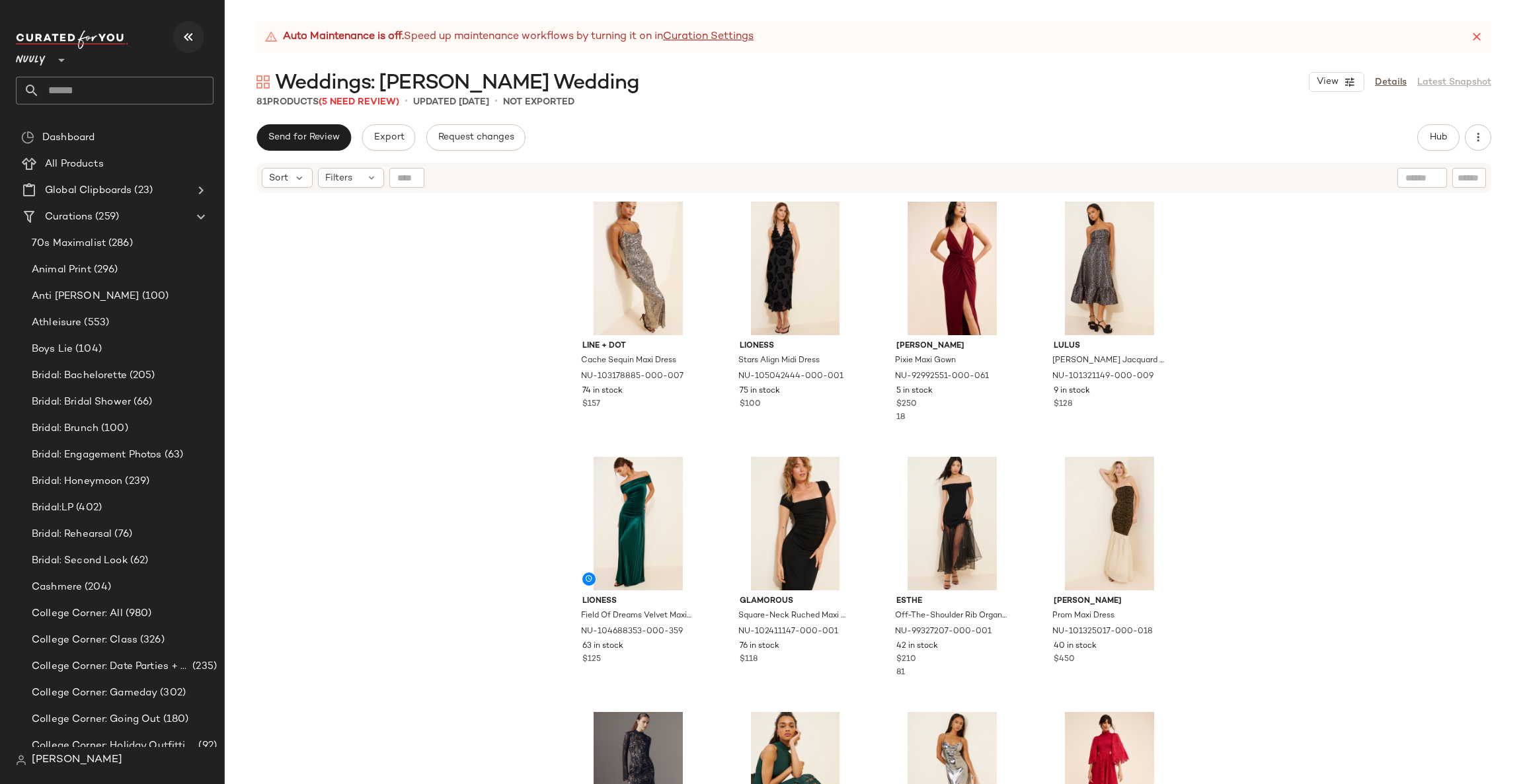
click at [186, 30] on icon "button" at bounding box center [188, 36] width 16 height 16
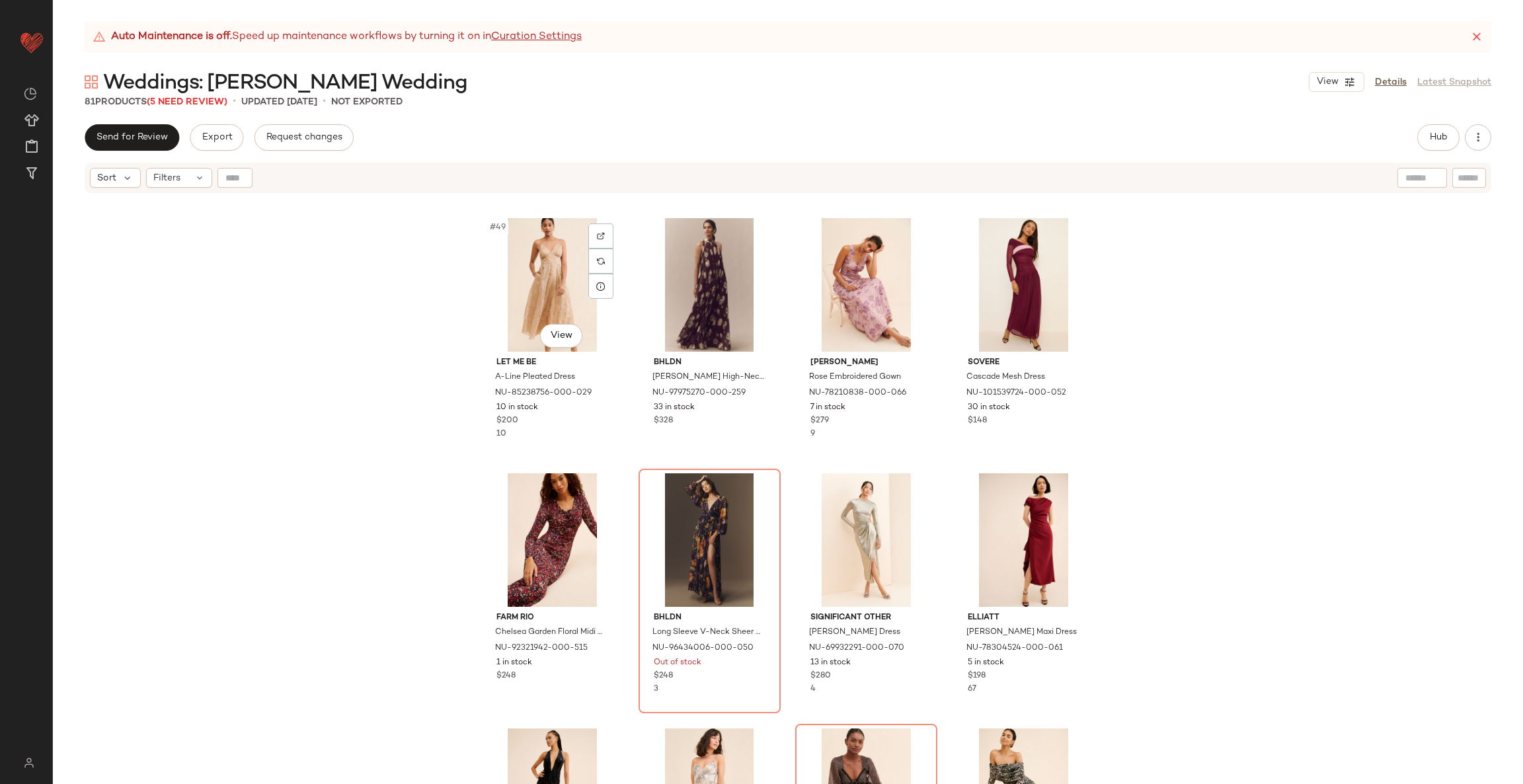
scroll to position [3058, 0]
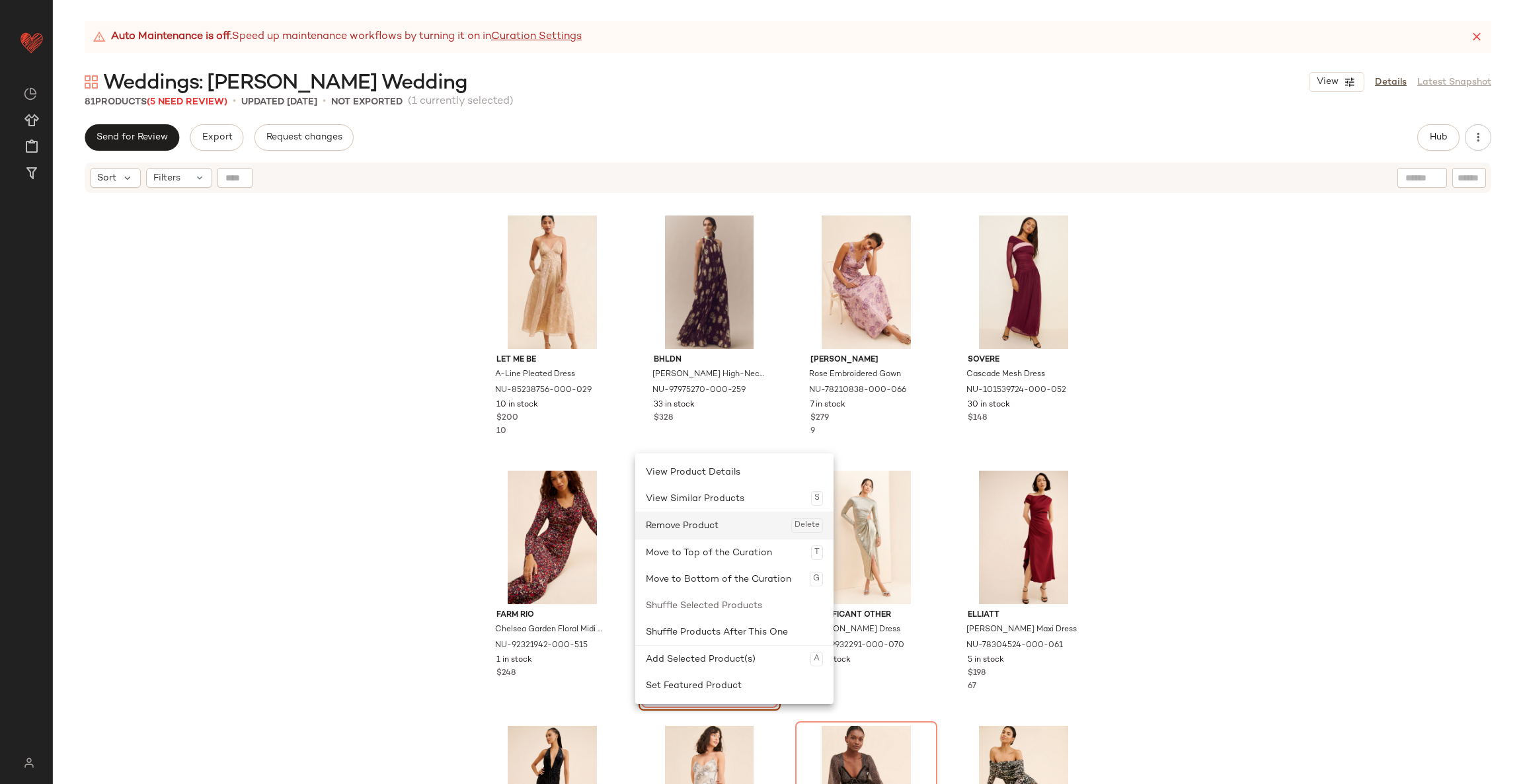
click at [701, 518] on div "Remove Product Delete" at bounding box center [734, 525] width 177 height 27
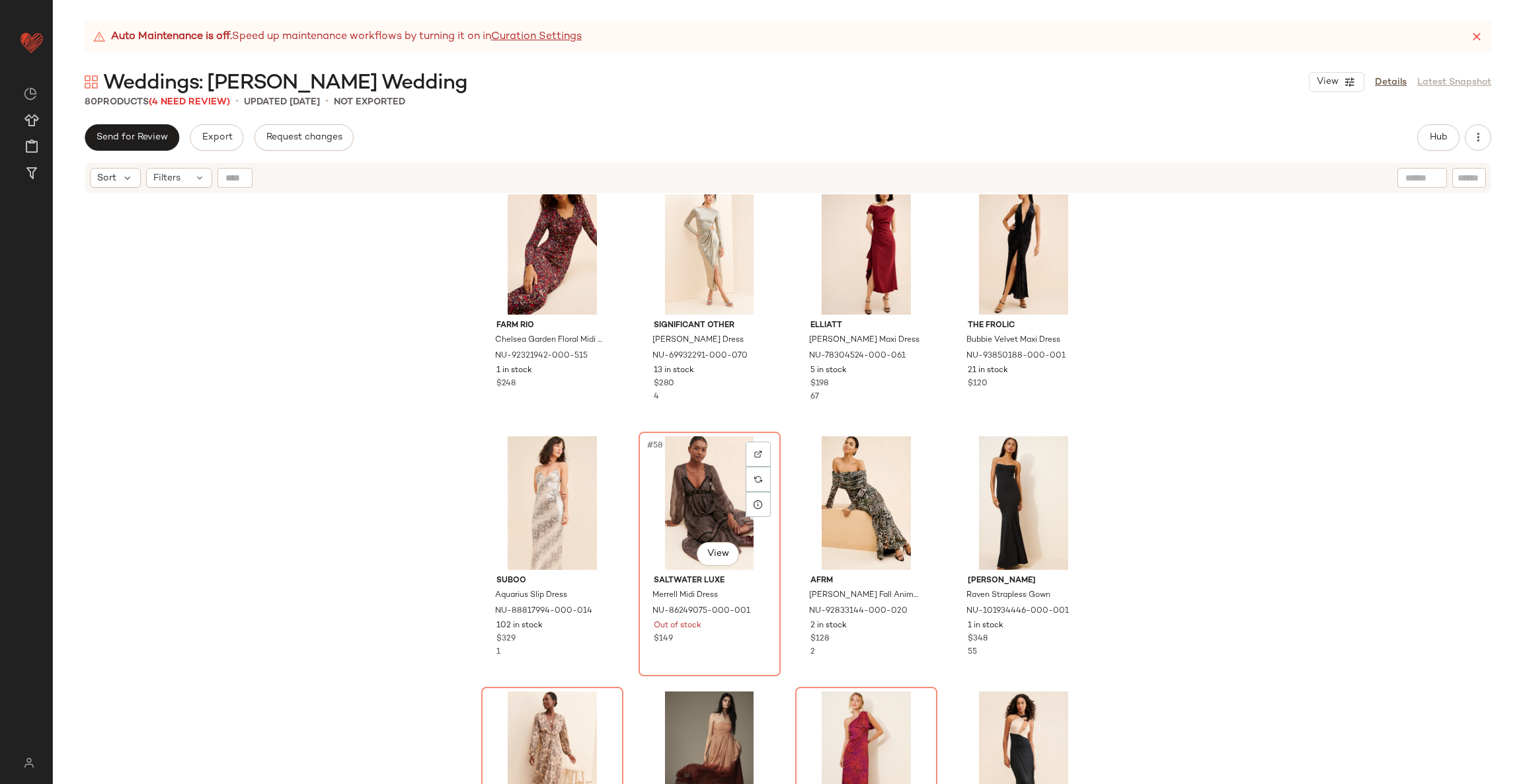
scroll to position [3348, 0]
click at [1433, 135] on span "Hub" at bounding box center [1438, 138] width 18 height 10
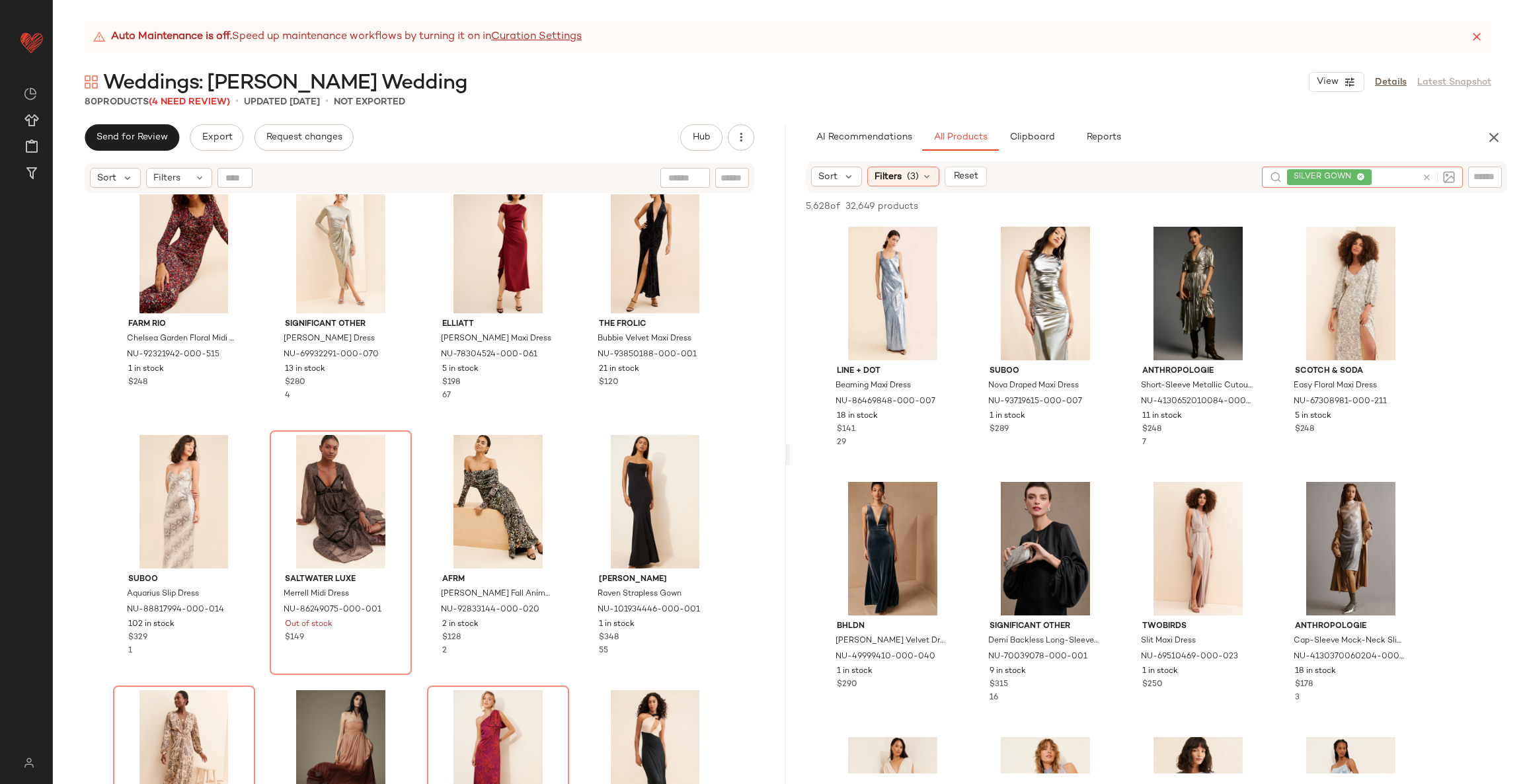
click at [1425, 172] on icon at bounding box center [1426, 177] width 10 height 10
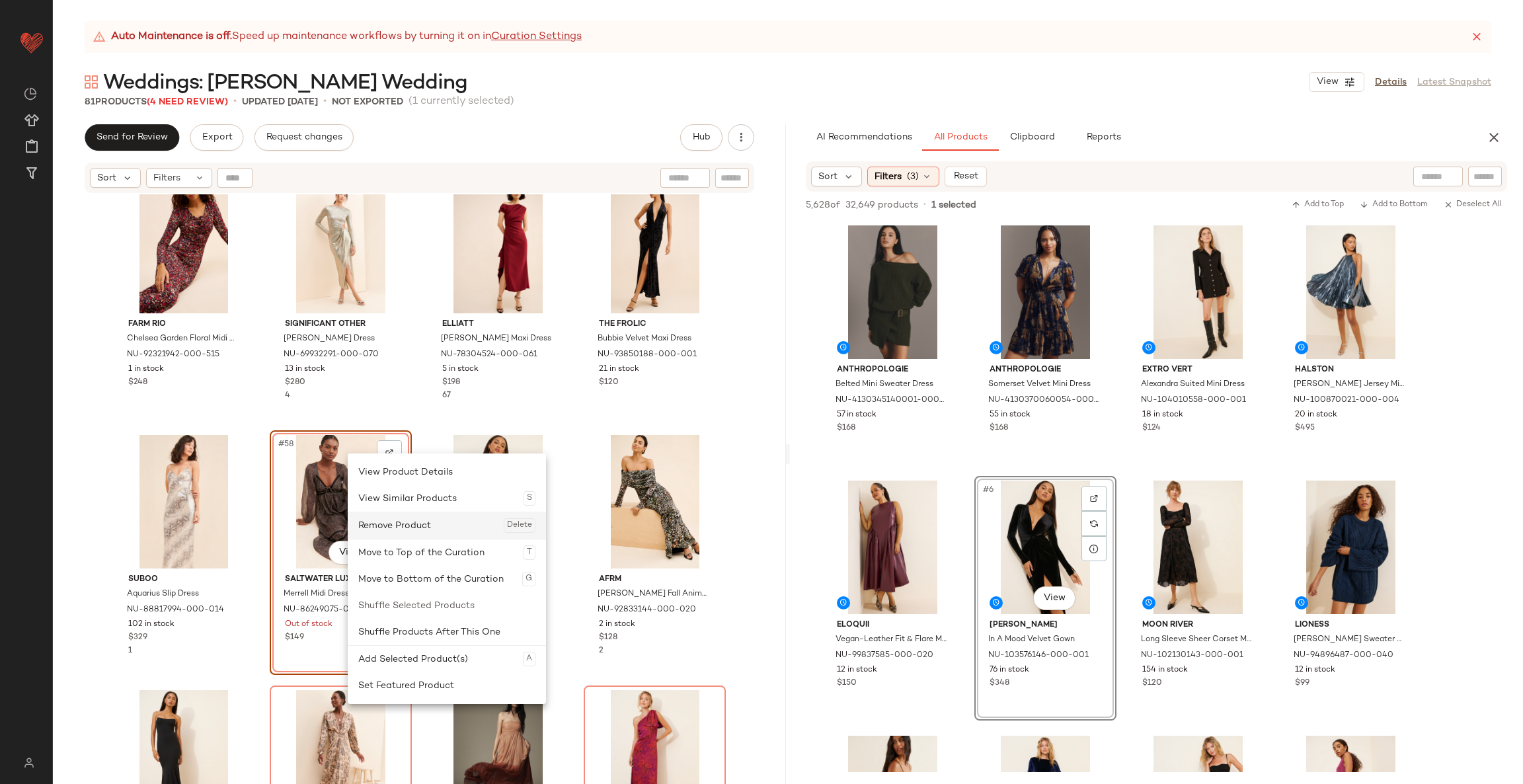
click at [388, 533] on div "Remove Product Delete" at bounding box center [446, 525] width 177 height 27
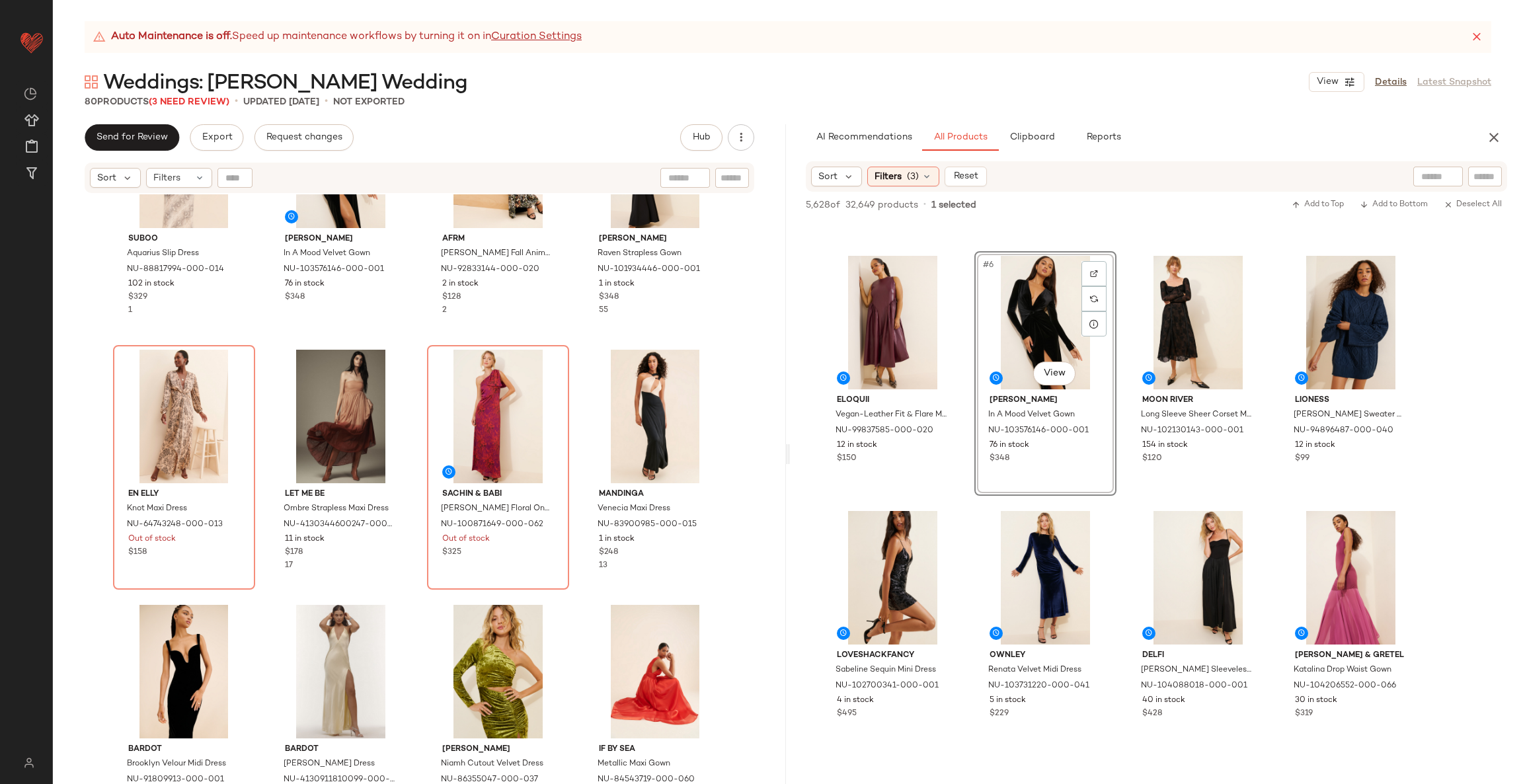
scroll to position [320, 0]
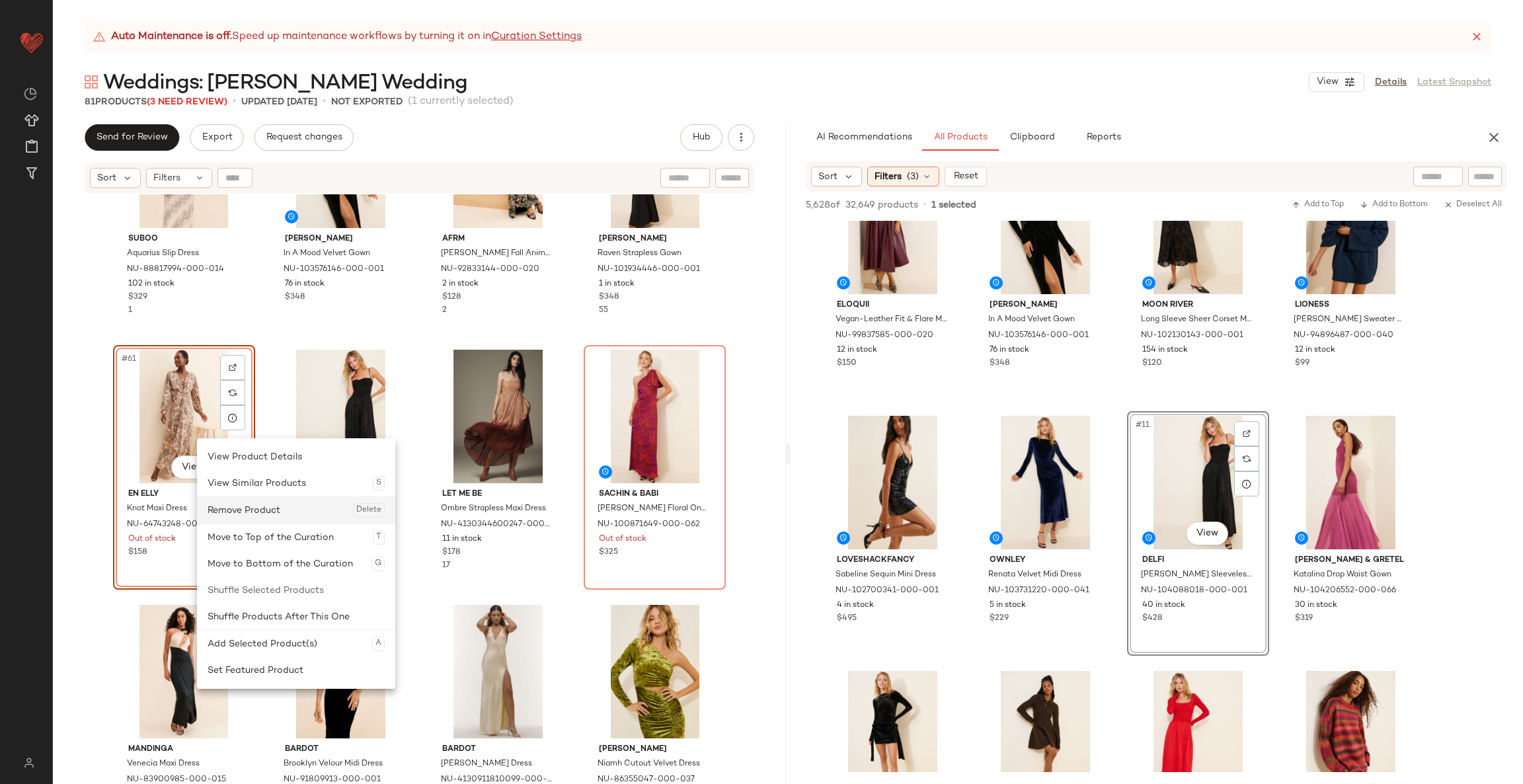
click at [260, 510] on div "Remove Product Delete" at bounding box center [296, 510] width 177 height 27
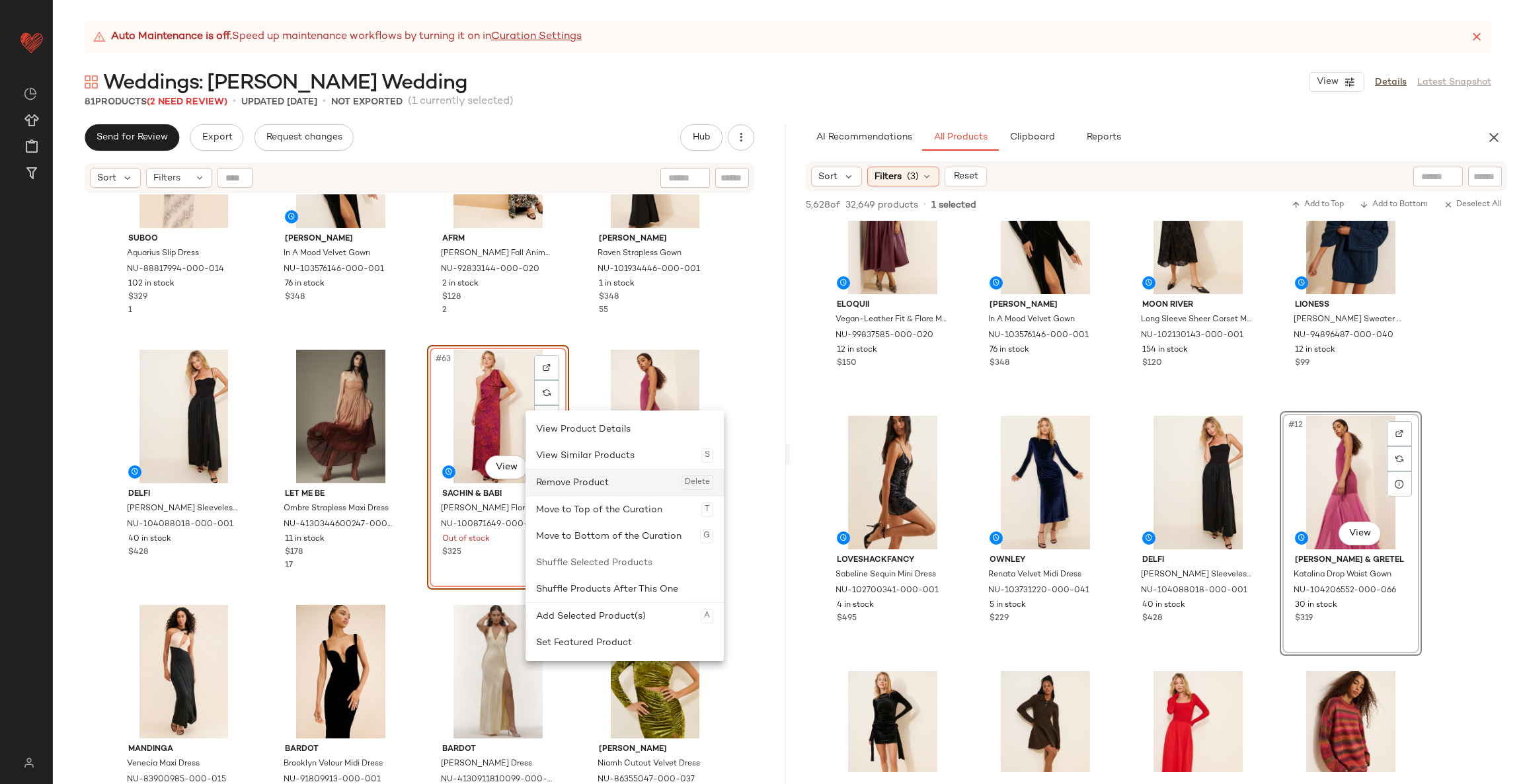
click at [557, 472] on div "Remove Product Delete" at bounding box center [624, 482] width 177 height 27
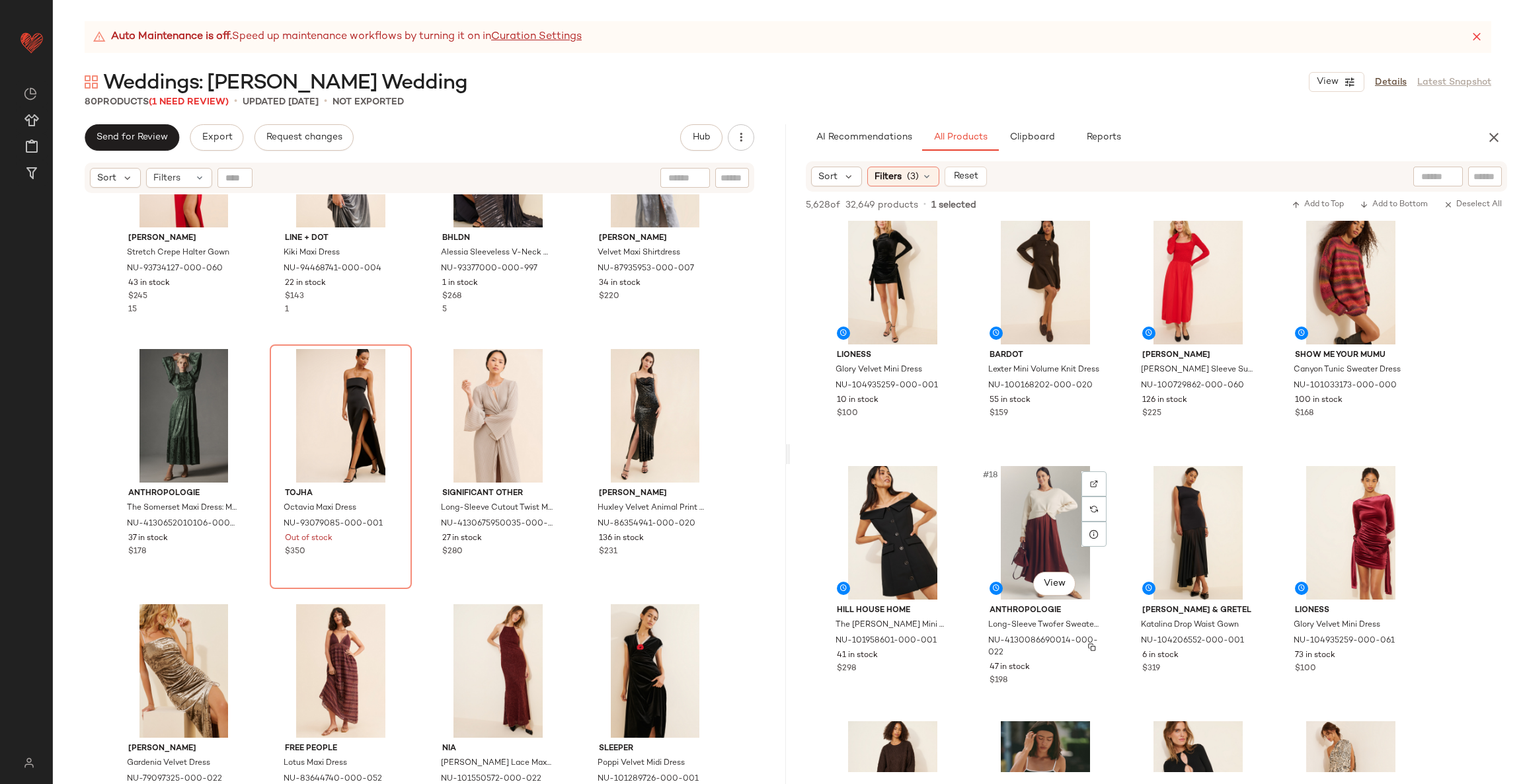
scroll to position [781, 0]
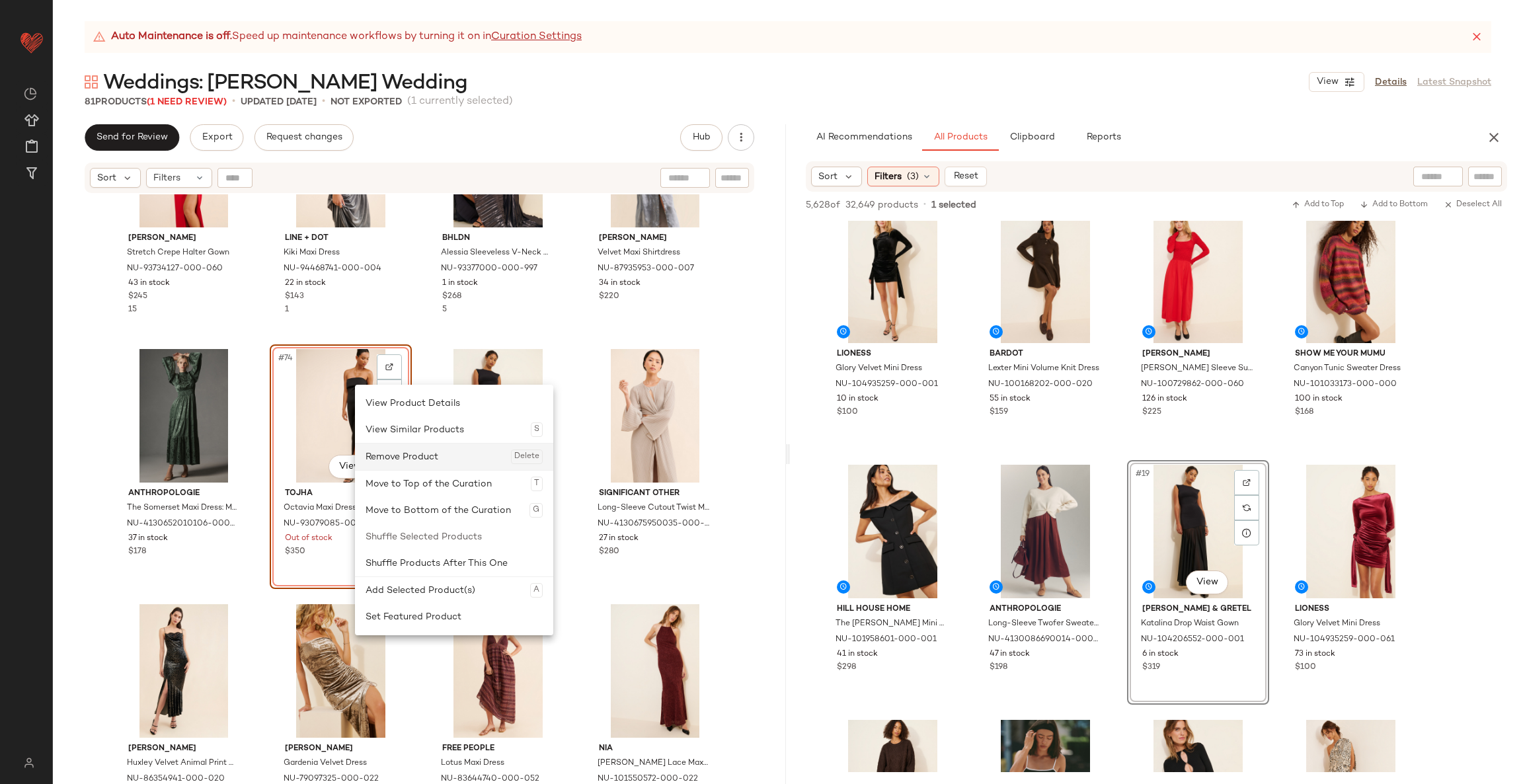
click at [415, 456] on div "Remove Product Delete" at bounding box center [453, 457] width 177 height 27
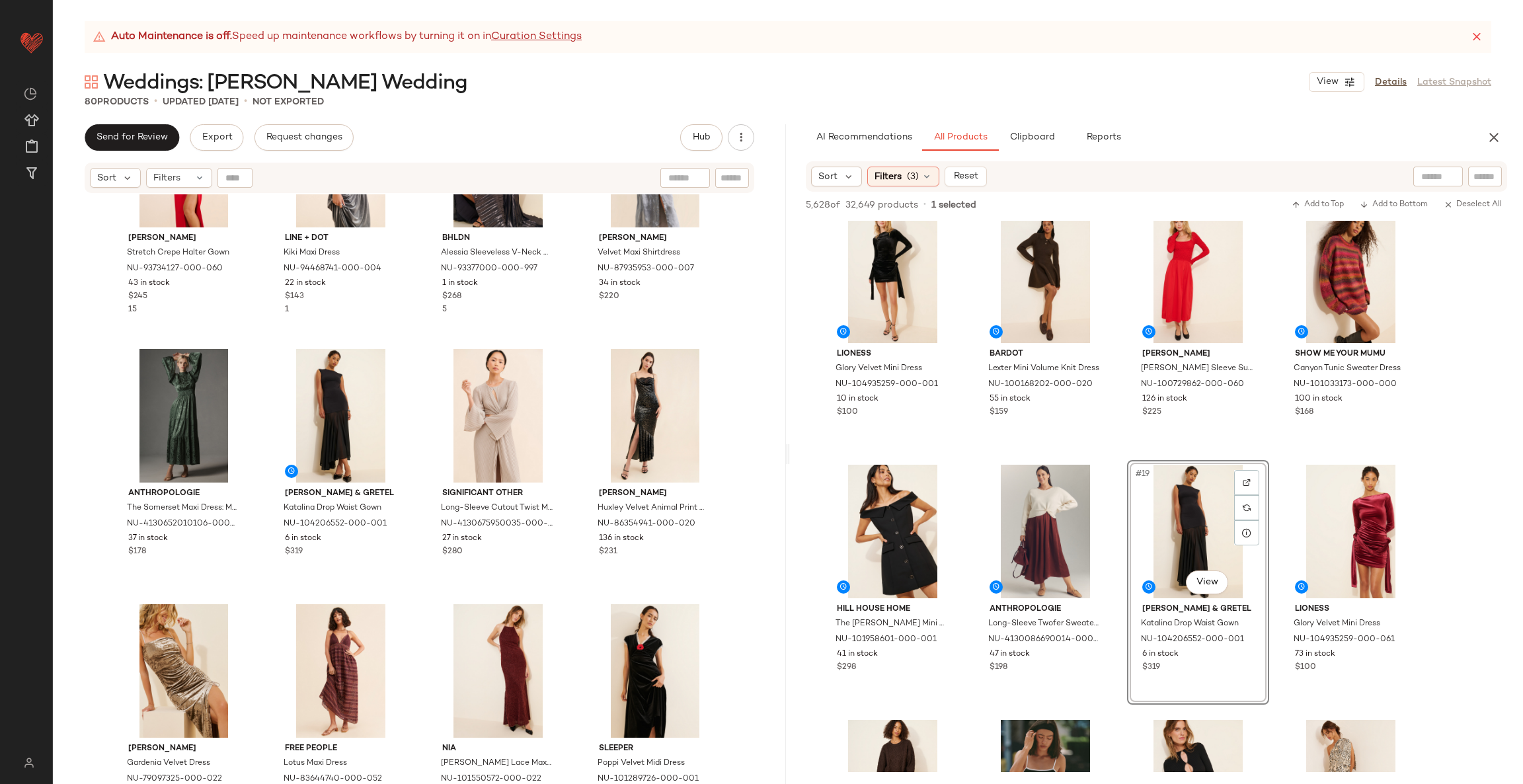
scroll to position [4481, 0]
